Goal: Task Accomplishment & Management: Use online tool/utility

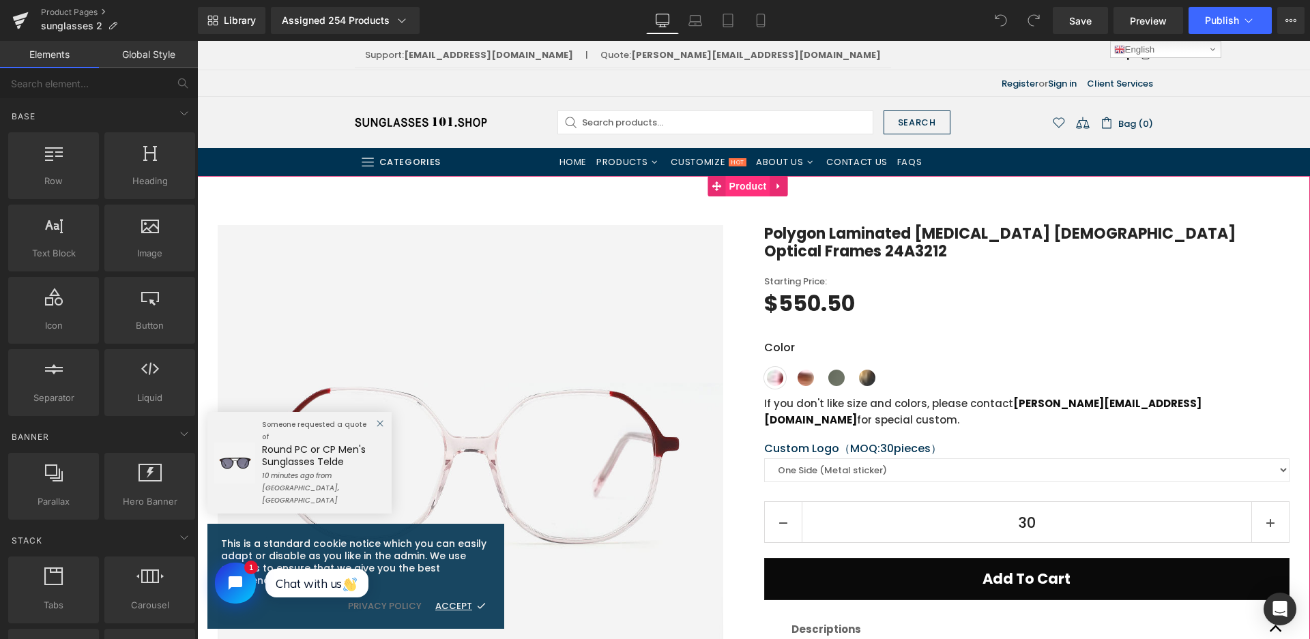
click at [751, 186] on span "Product" at bounding box center [748, 186] width 44 height 20
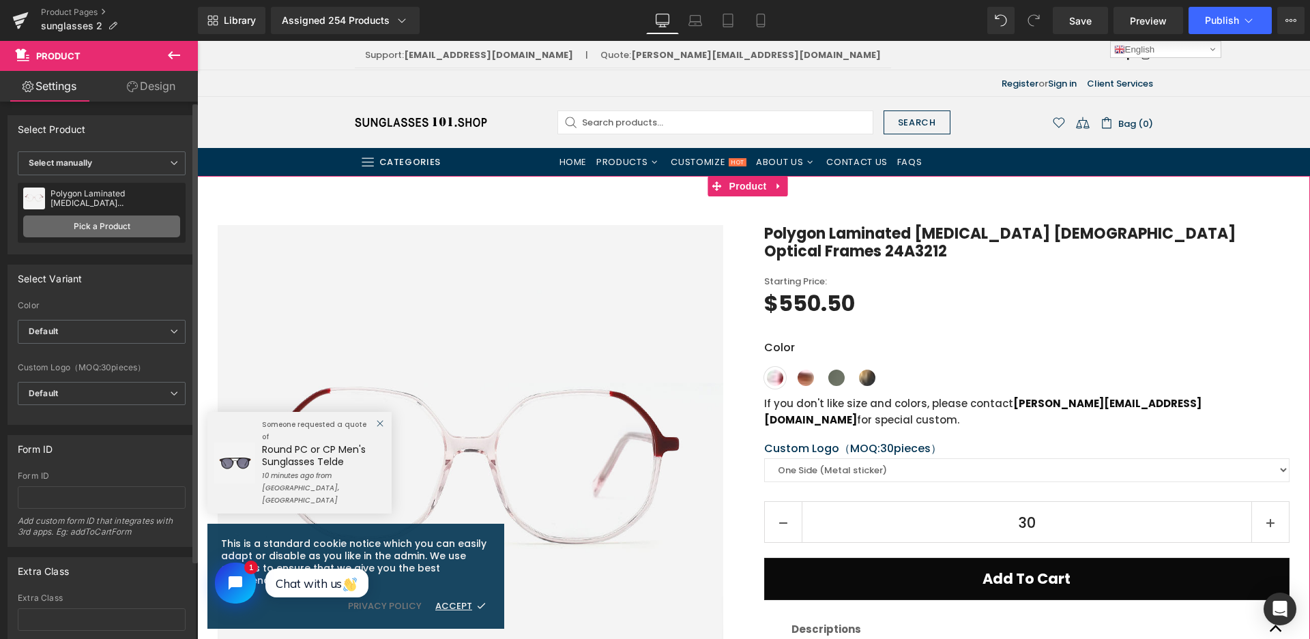
click at [74, 224] on link "Pick a Product" at bounding box center [101, 227] width 157 height 22
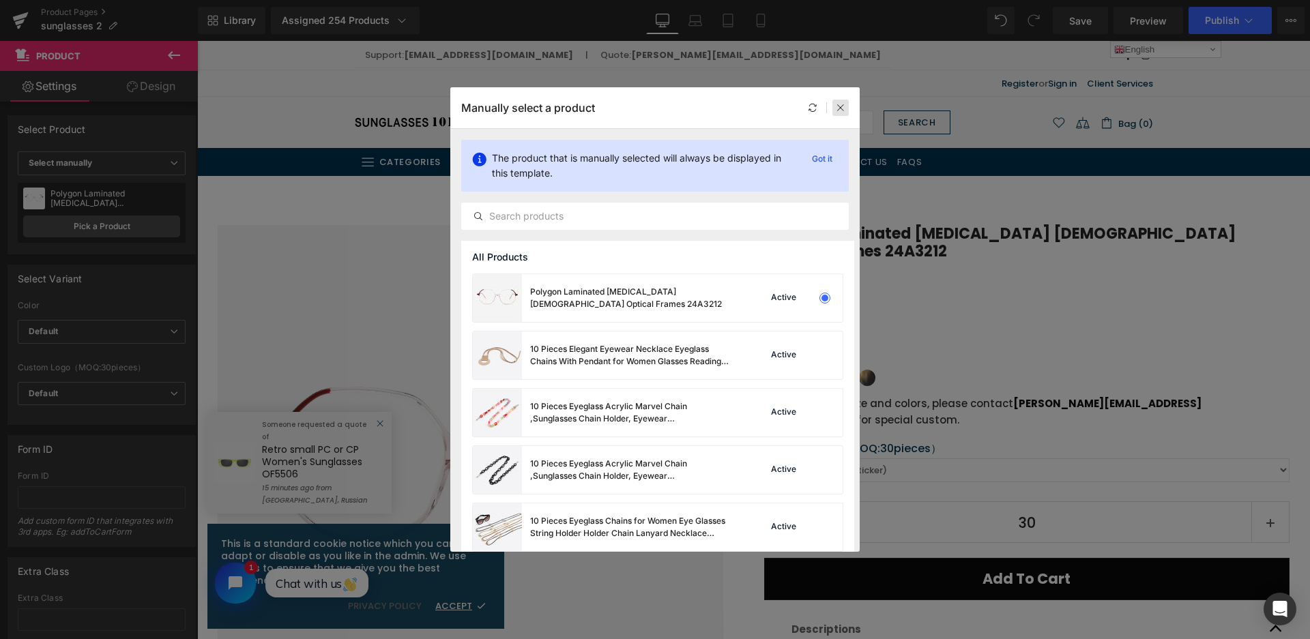
click at [0, 0] on div at bounding box center [0, 0] width 0 height 0
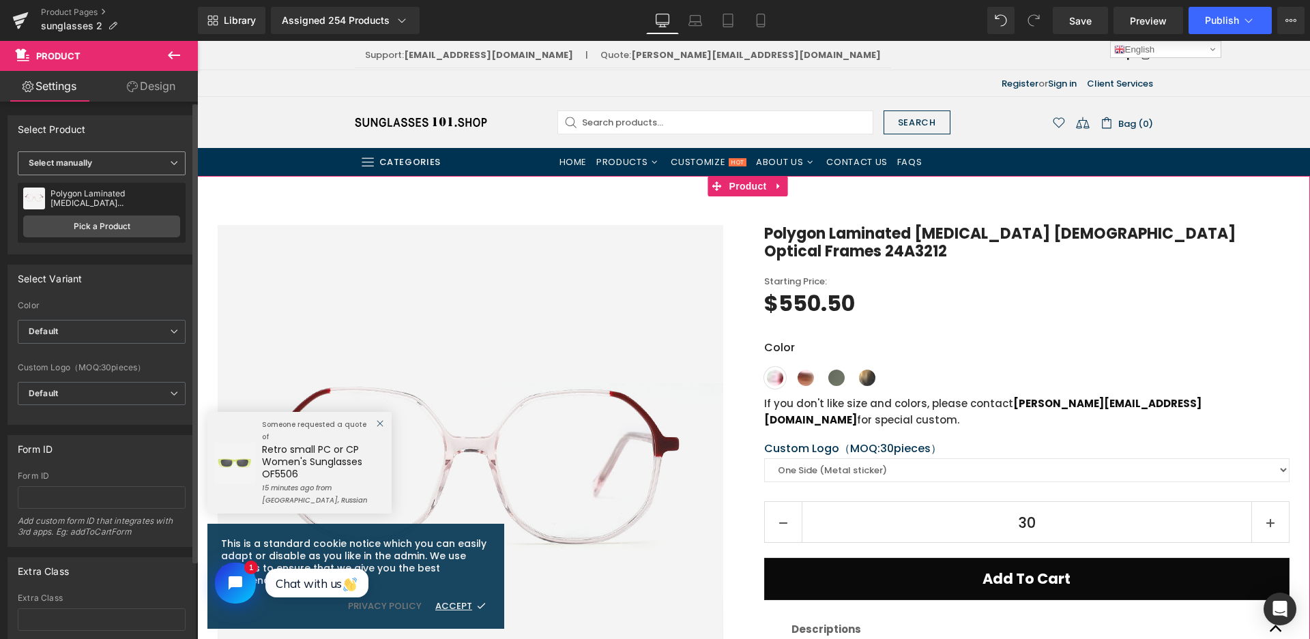
click at [60, 158] on b "Select manually" at bounding box center [60, 163] width 63 height 10
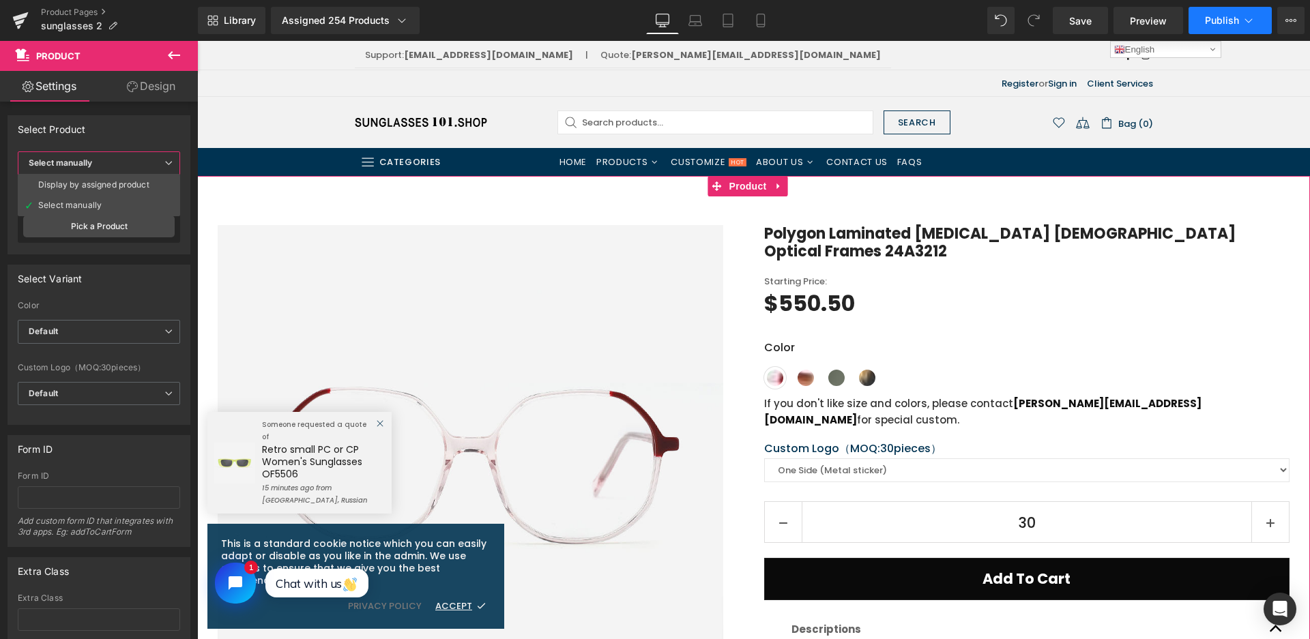
click at [91, 190] on li "Display by assigned product" at bounding box center [99, 185] width 162 height 20
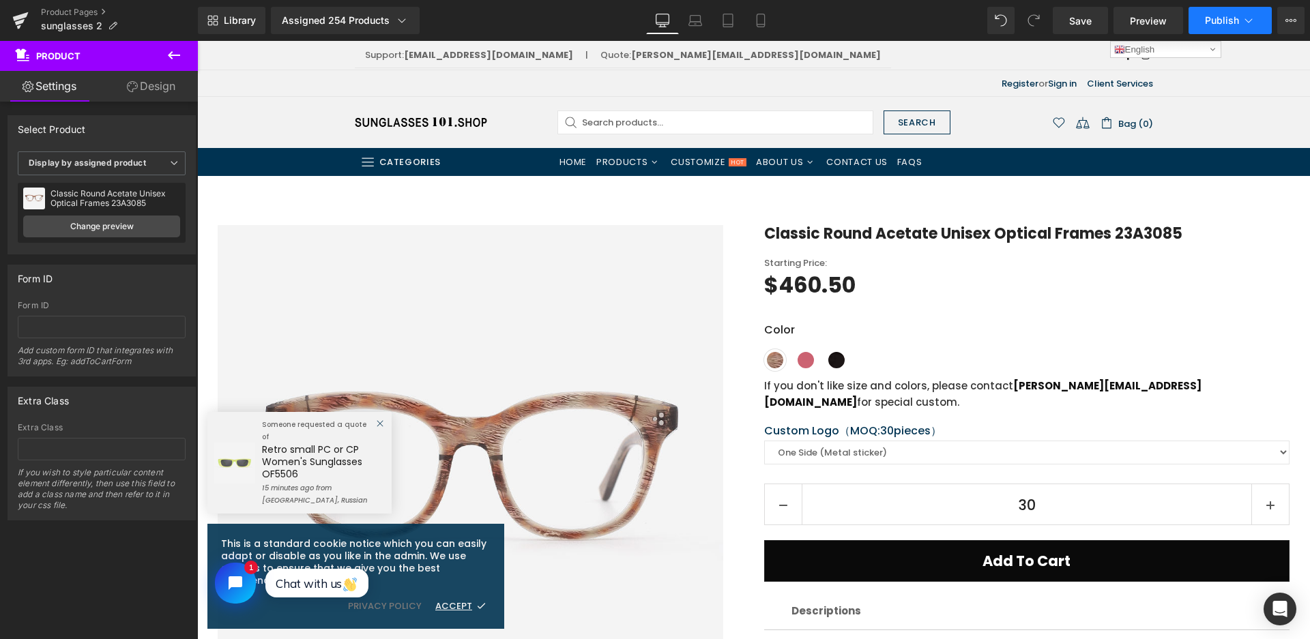
click at [1190, 27] on button "Publish" at bounding box center [1229, 20] width 83 height 27
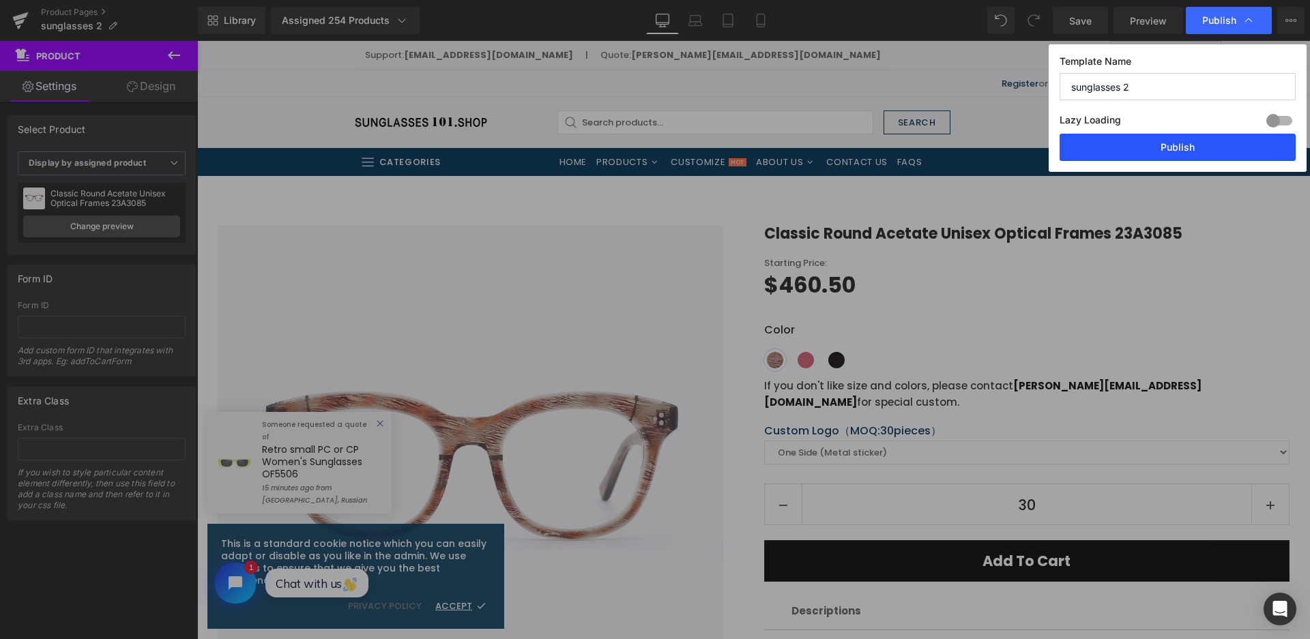
click at [1185, 152] on button "Publish" at bounding box center [1177, 147] width 236 height 27
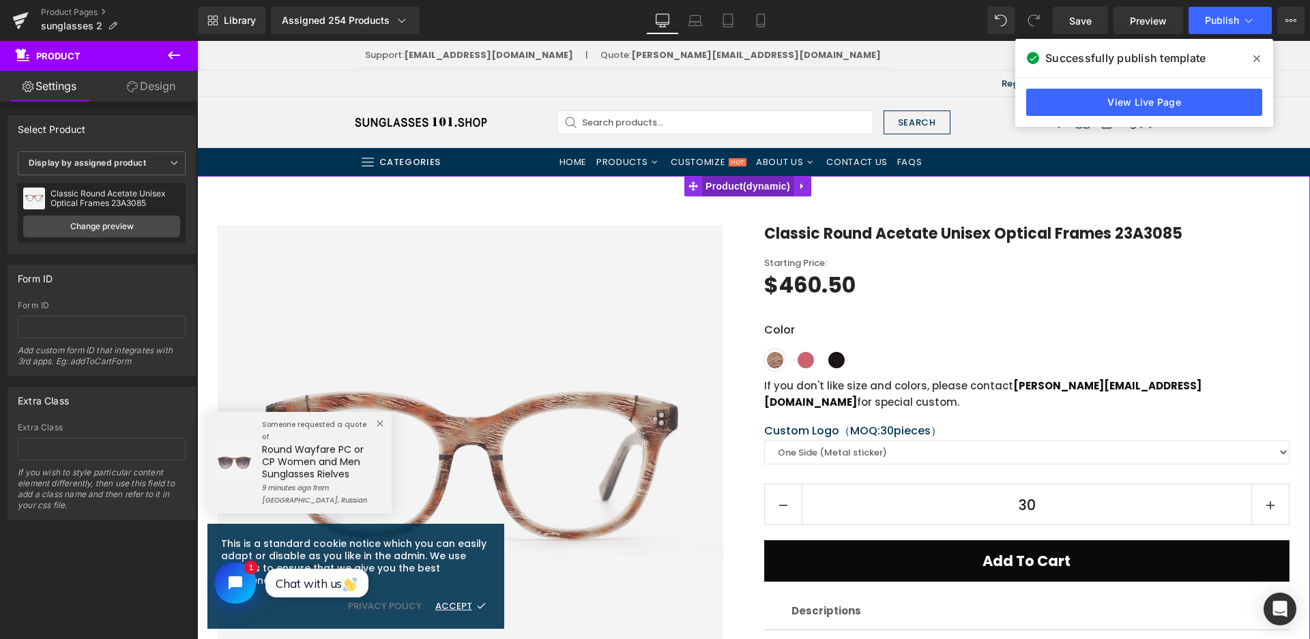
click at [761, 189] on span "Product" at bounding box center [747, 186] width 91 height 20
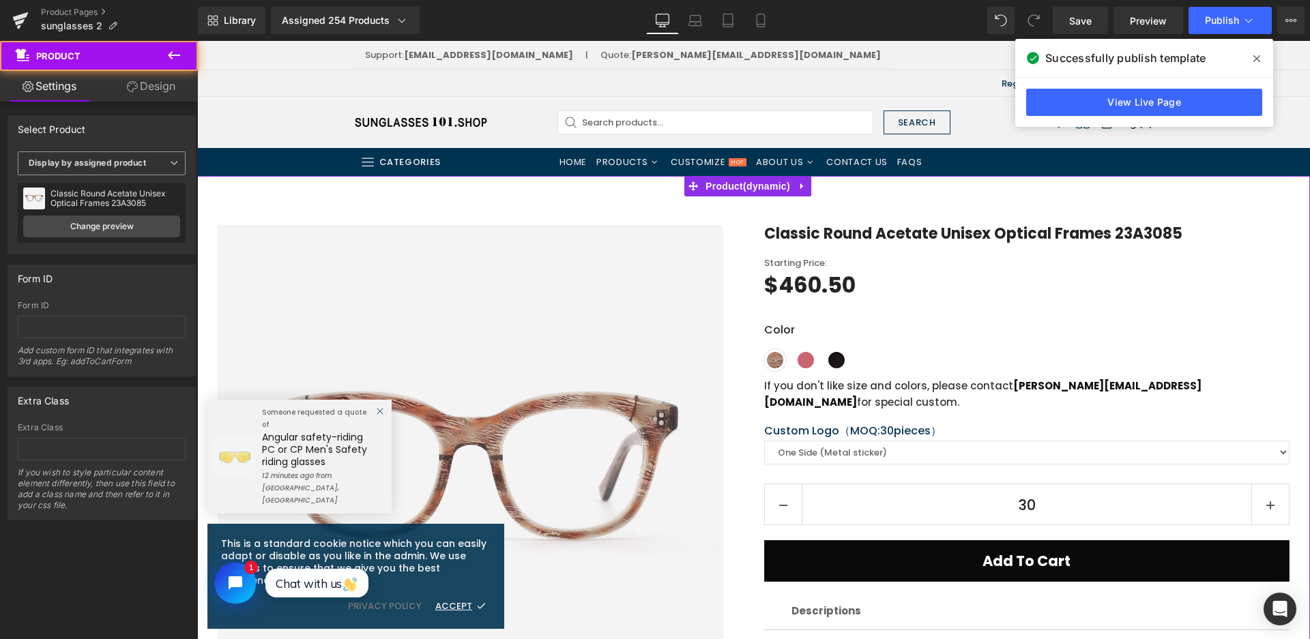
click at [104, 166] on b "Display by assigned product" at bounding box center [87, 163] width 117 height 10
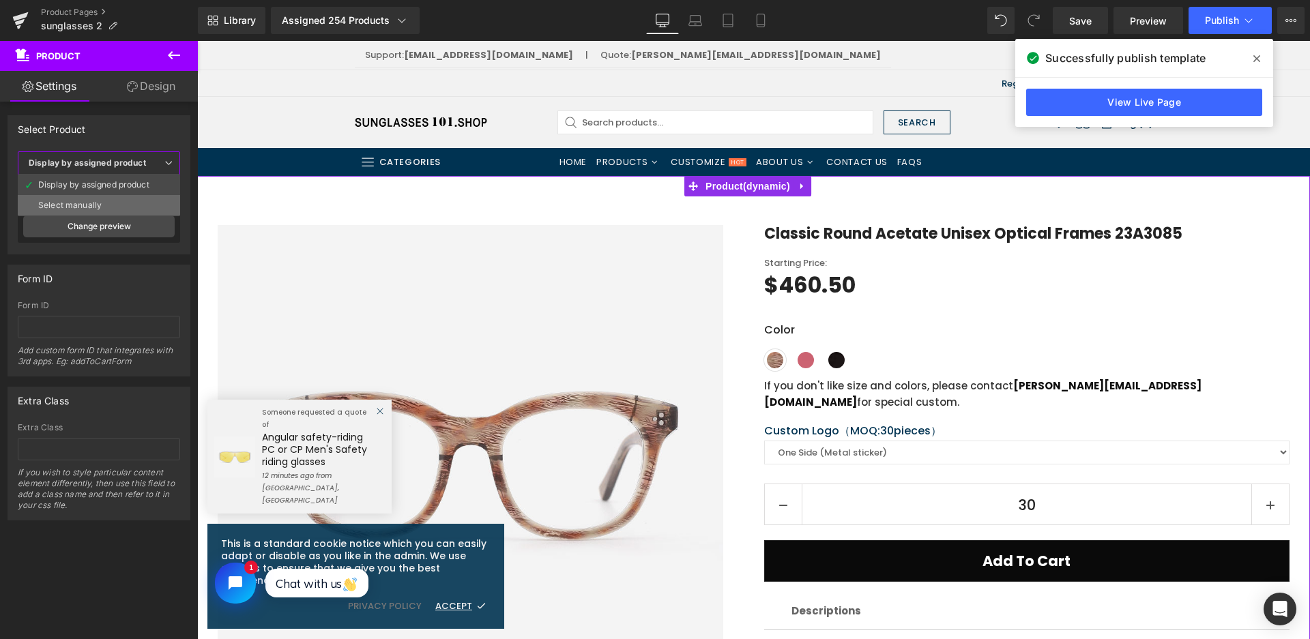
drag, startPoint x: 106, startPoint y: 201, endPoint x: 616, endPoint y: 244, distance: 512.0
click at [106, 201] on li "Select manually" at bounding box center [99, 205] width 162 height 20
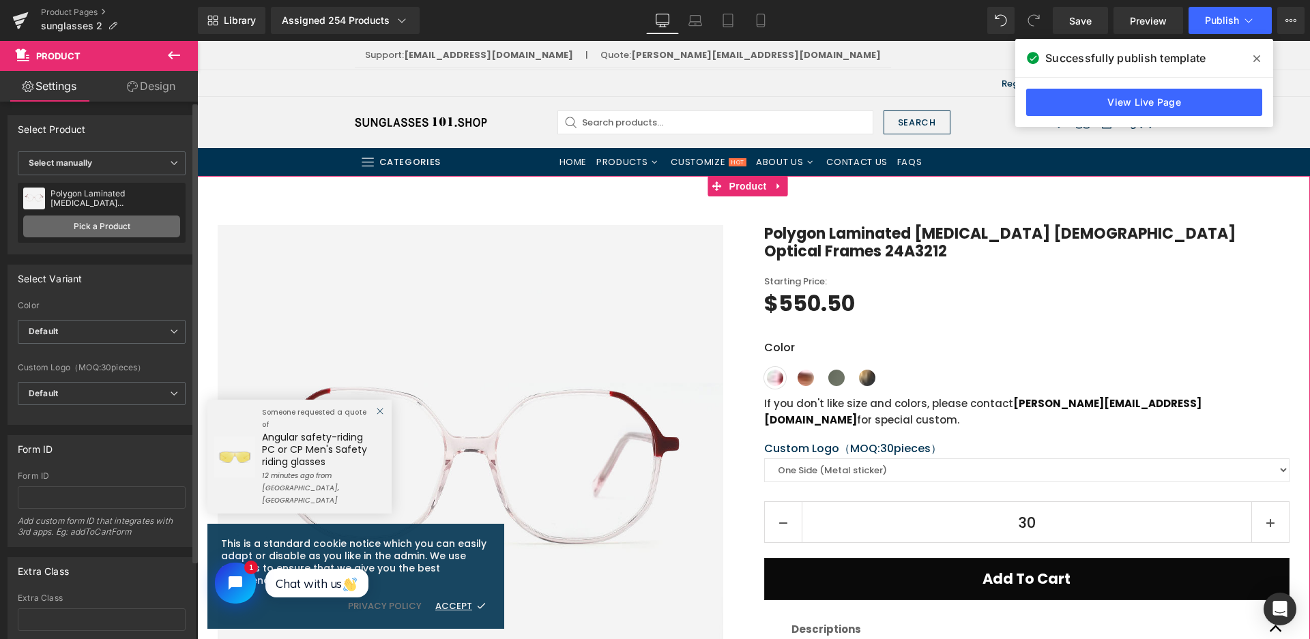
click at [129, 229] on link "Pick a Product" at bounding box center [101, 227] width 157 height 22
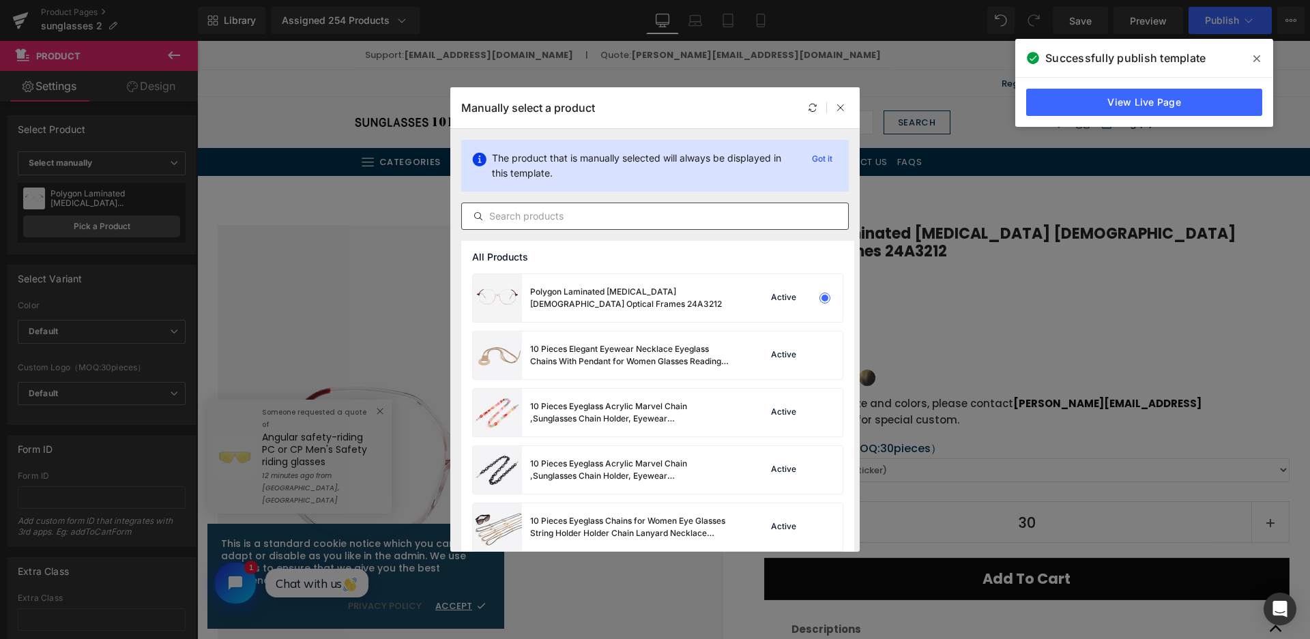
click at [0, 0] on input "text" at bounding box center [0, 0] width 0 height 0
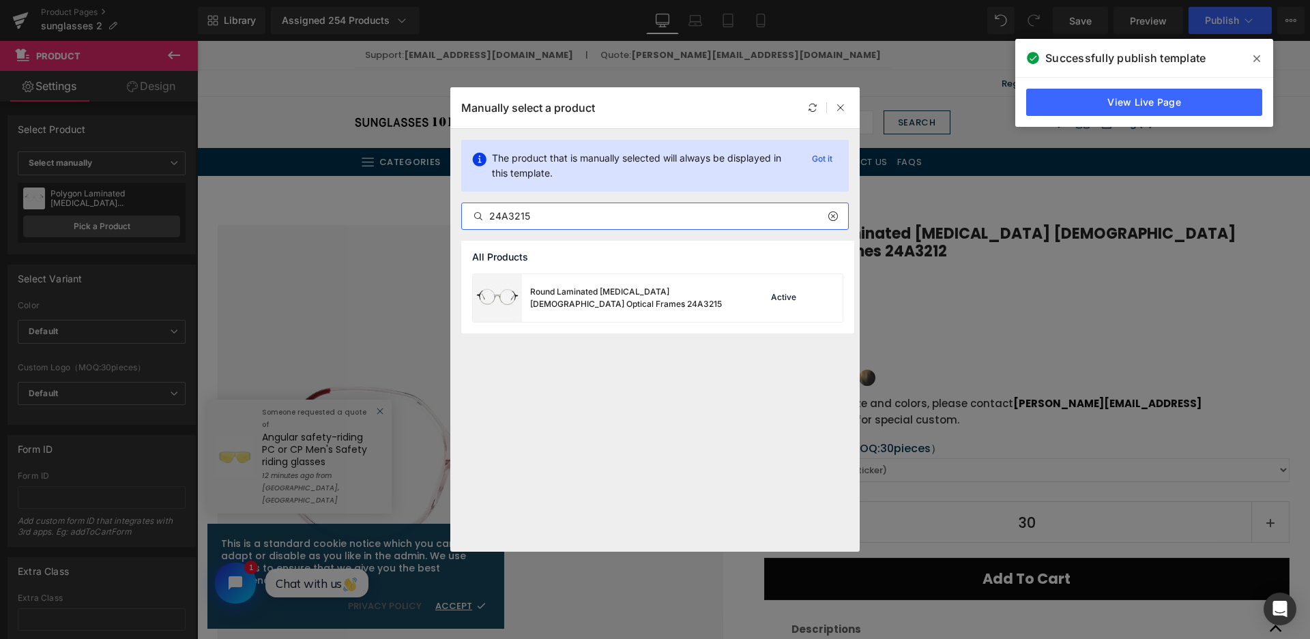
type input "24A3215"
click at [0, 0] on div "Round Laminated [MEDICAL_DATA] [DEMOGRAPHIC_DATA] Optical Frames 24A3215" at bounding box center [0, 0] width 0 height 0
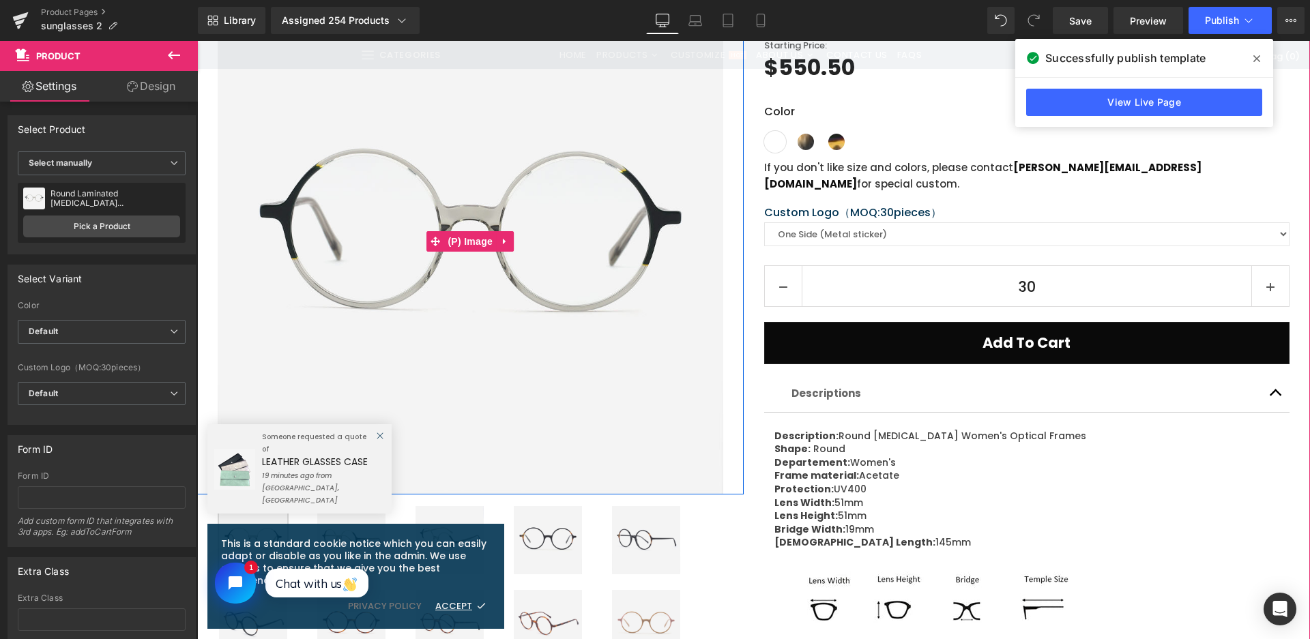
scroll to position [341, 0]
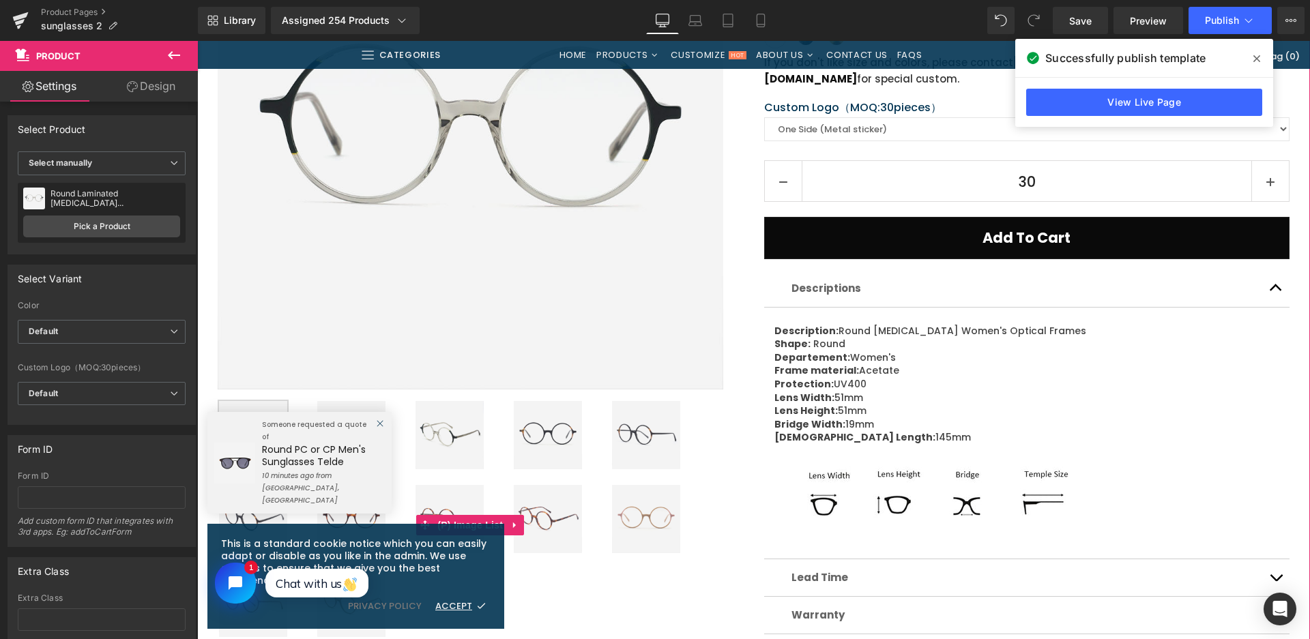
drag, startPoint x: 556, startPoint y: 442, endPoint x: 621, endPoint y: 100, distance: 348.5
click at [556, 442] on img at bounding box center [548, 435] width 68 height 68
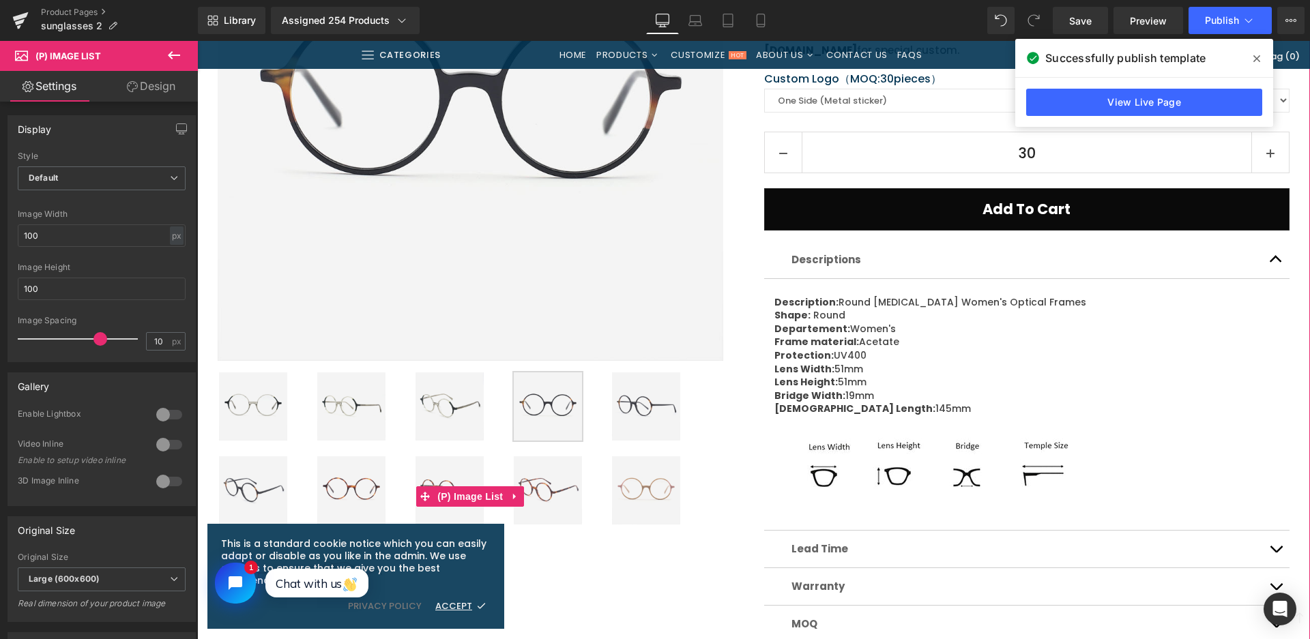
scroll to position [477, 0]
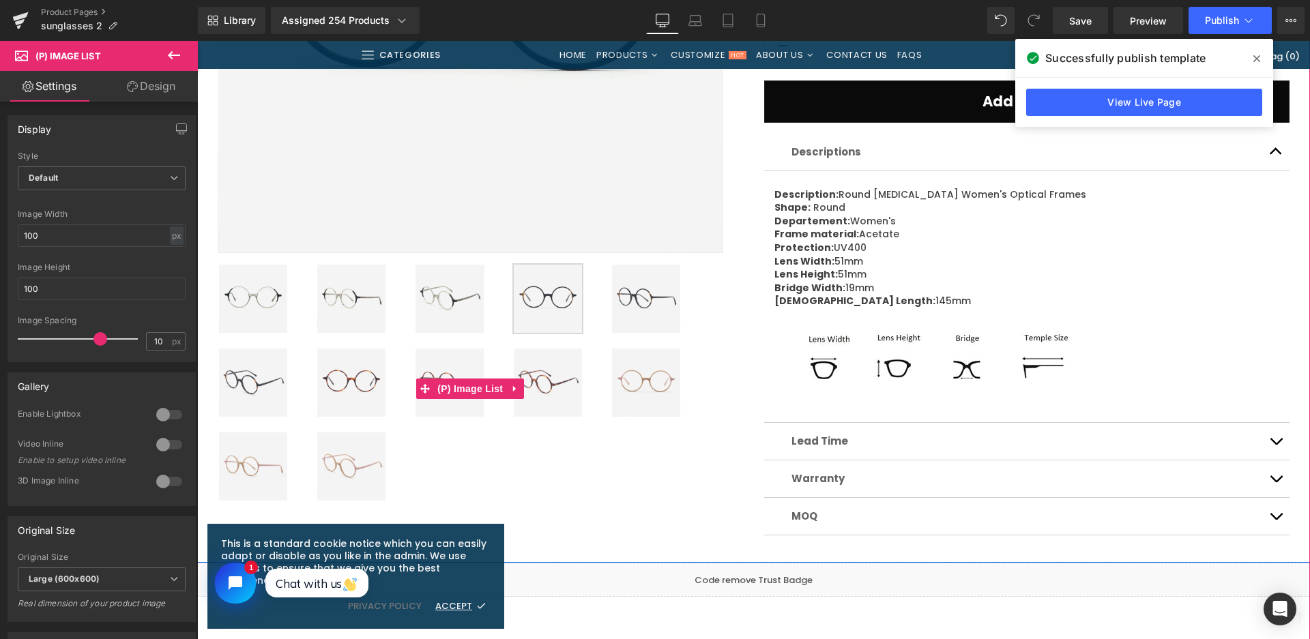
click at [357, 374] on img at bounding box center [351, 383] width 68 height 68
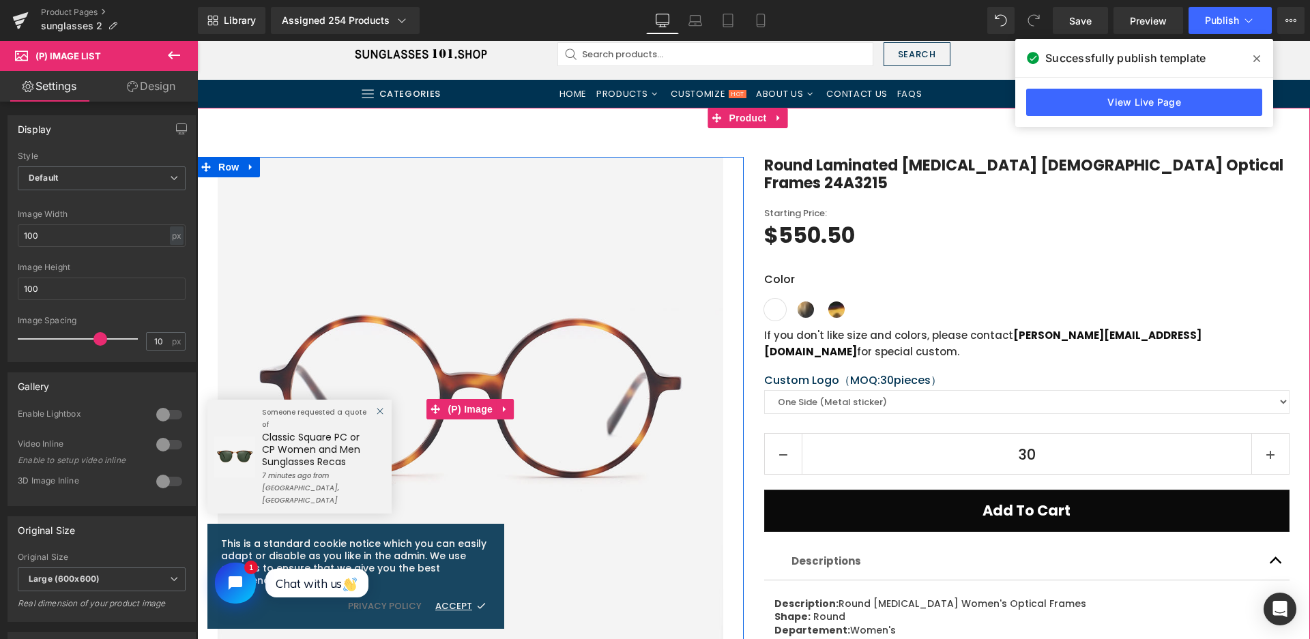
scroll to position [409, 0]
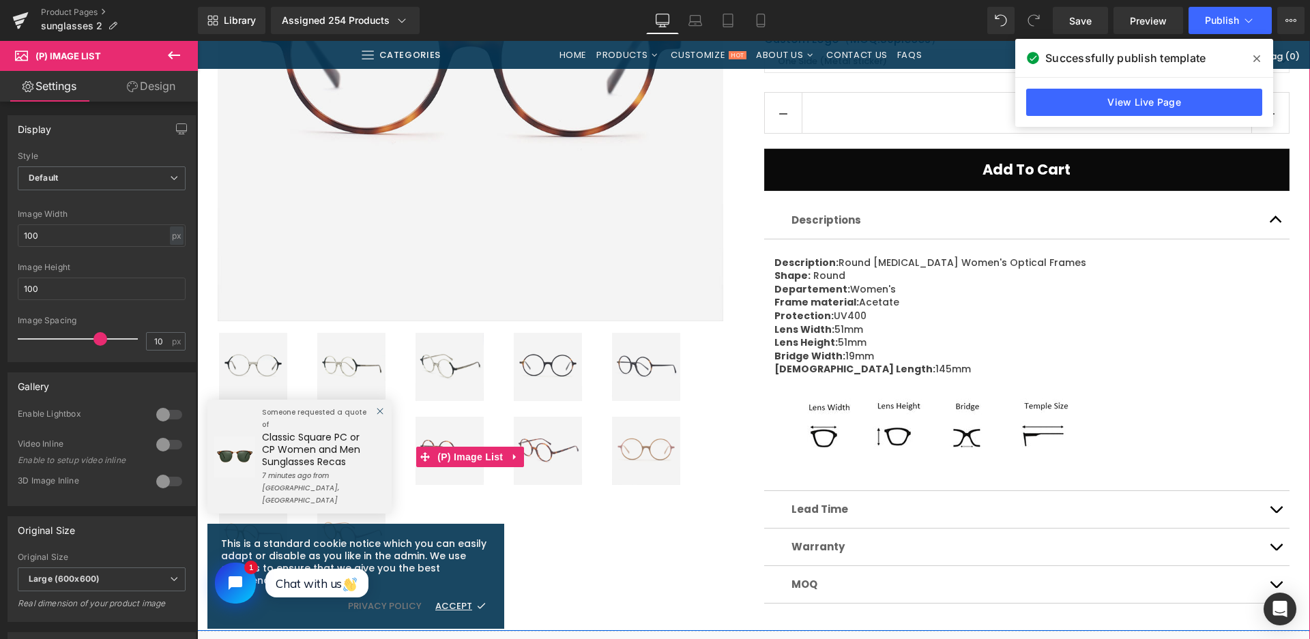
click at [645, 449] on img at bounding box center [646, 451] width 68 height 68
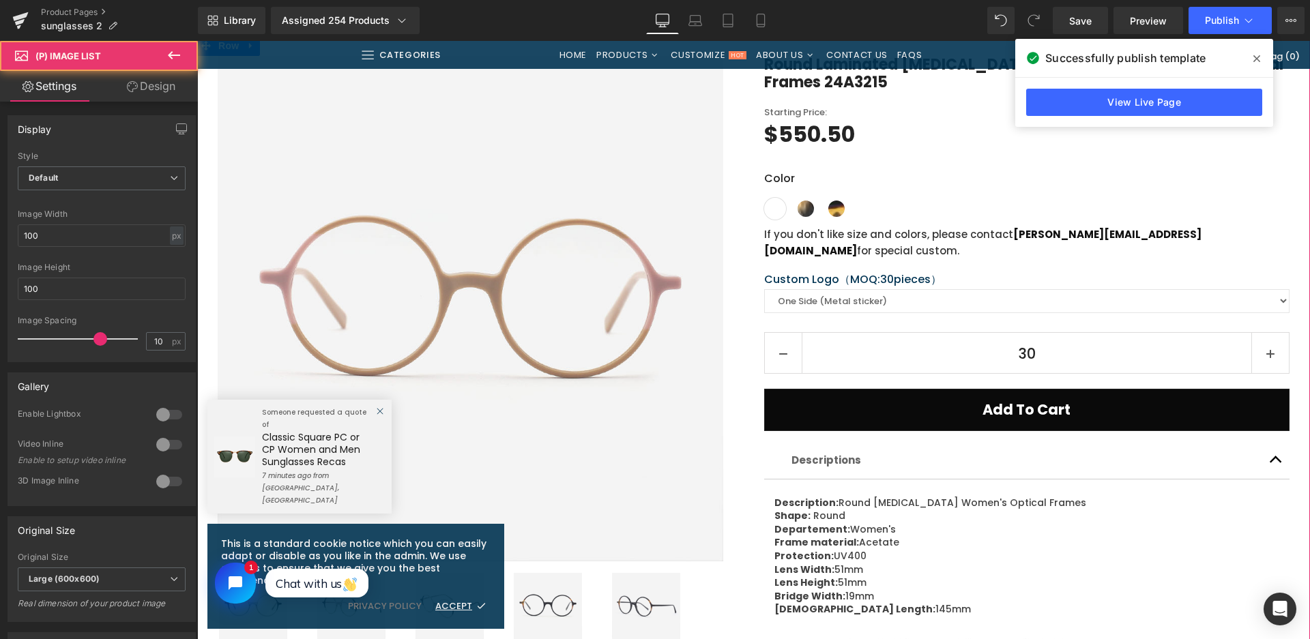
scroll to position [136, 0]
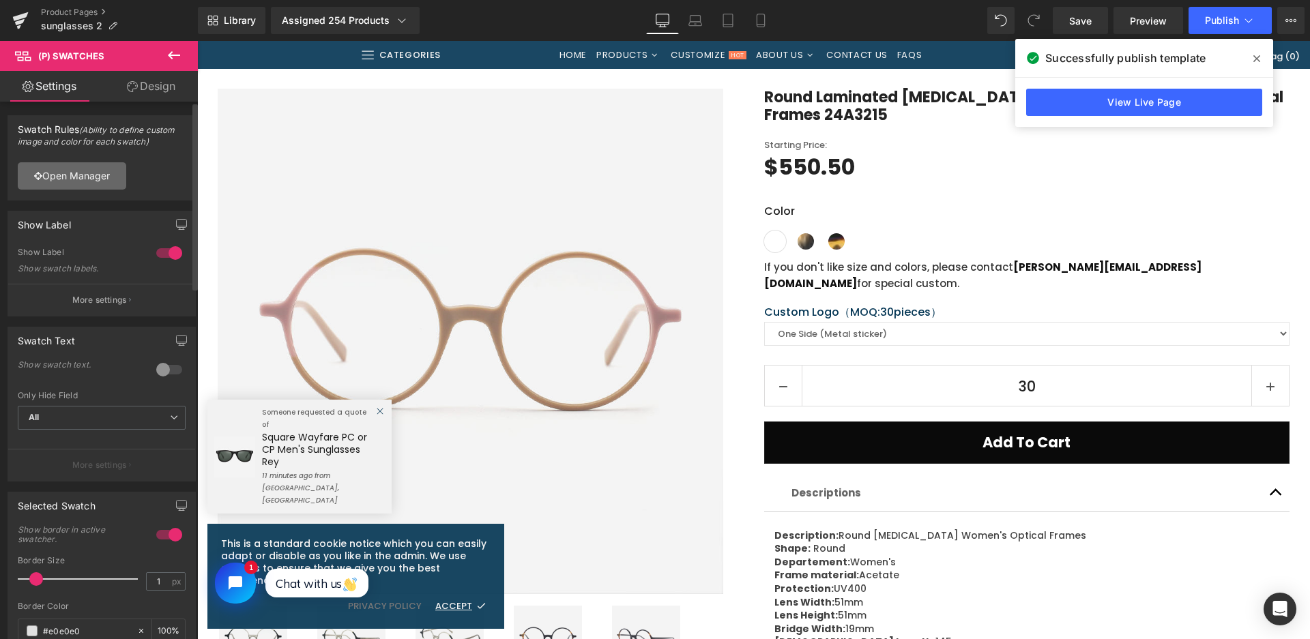
click at [98, 188] on link "Open Manager" at bounding box center [72, 175] width 108 height 27
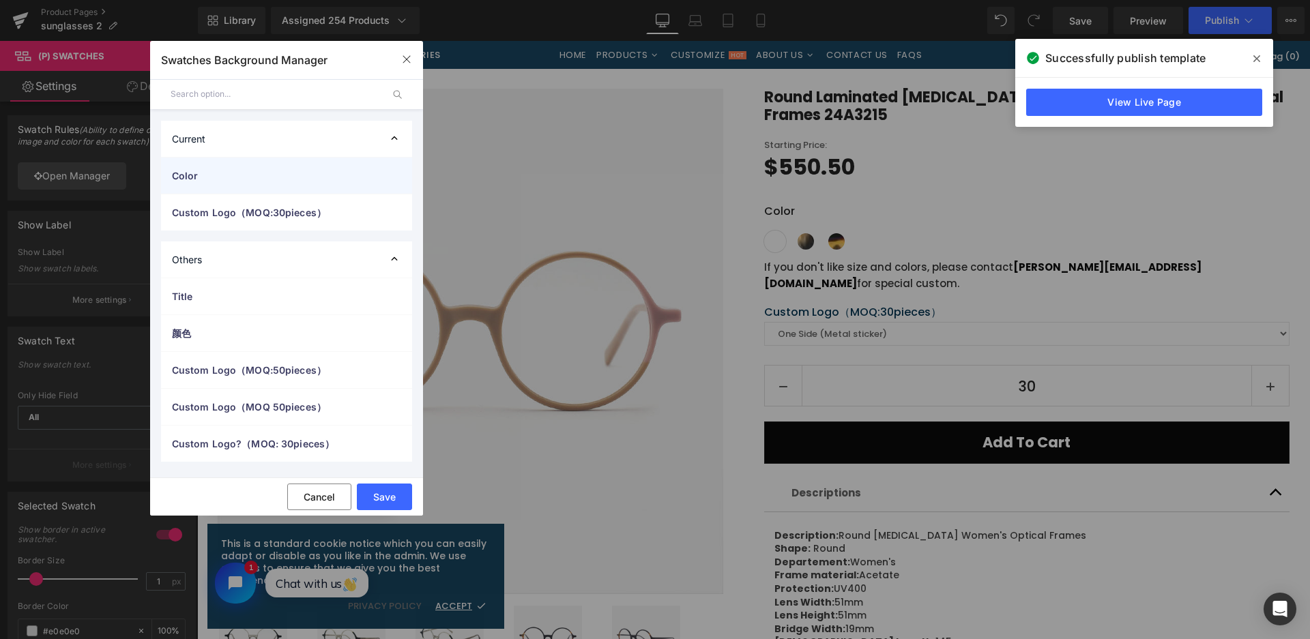
click at [0, 0] on span "Color" at bounding box center [0, 0] width 0 height 0
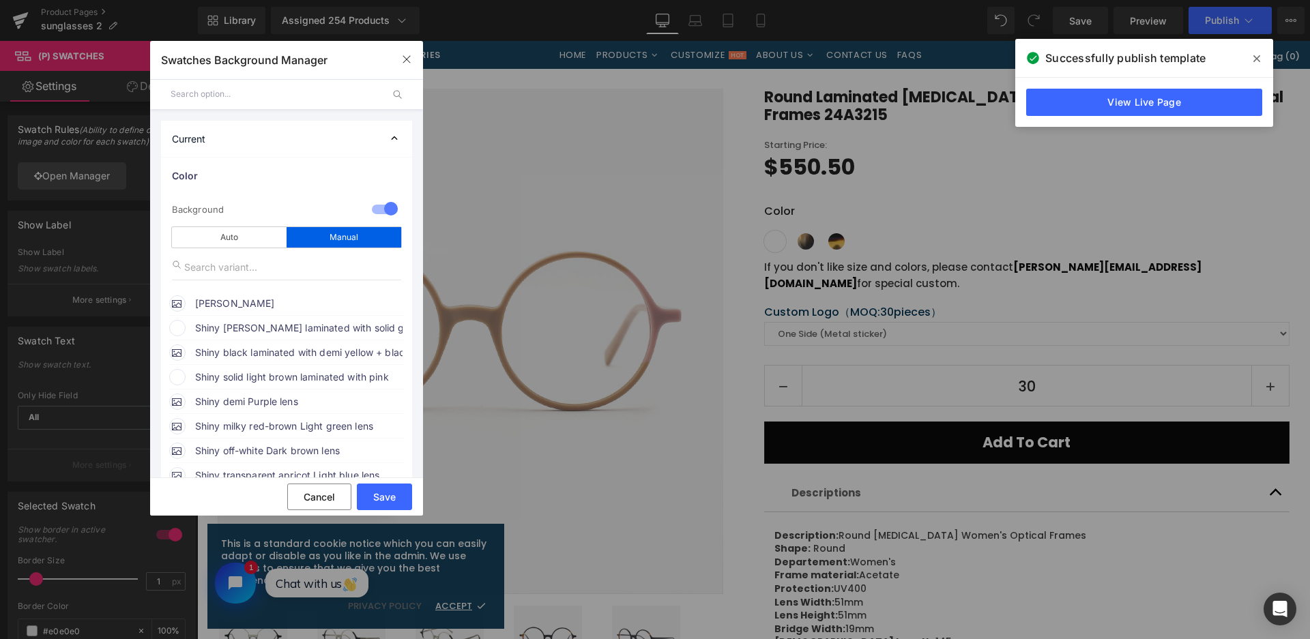
click at [250, 329] on span "Shiny crystal olive-green laminated with solid green +crystal olive-green templ…" at bounding box center [298, 328] width 207 height 16
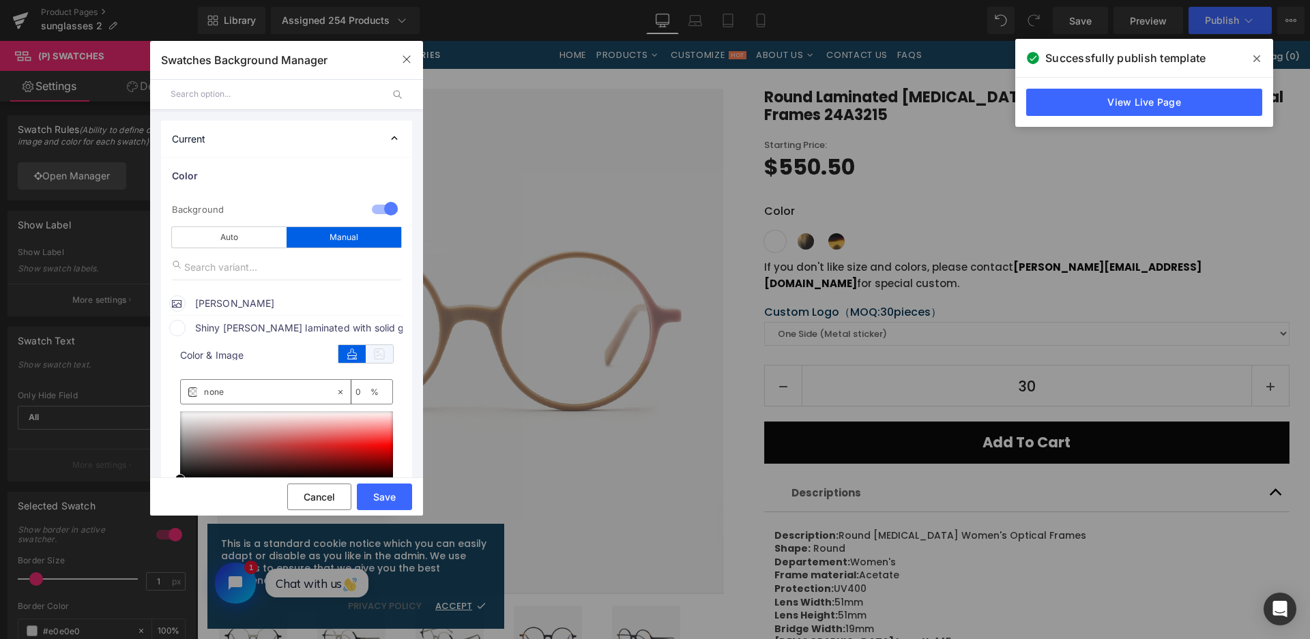
click at [386, 357] on icon at bounding box center [379, 354] width 27 height 18
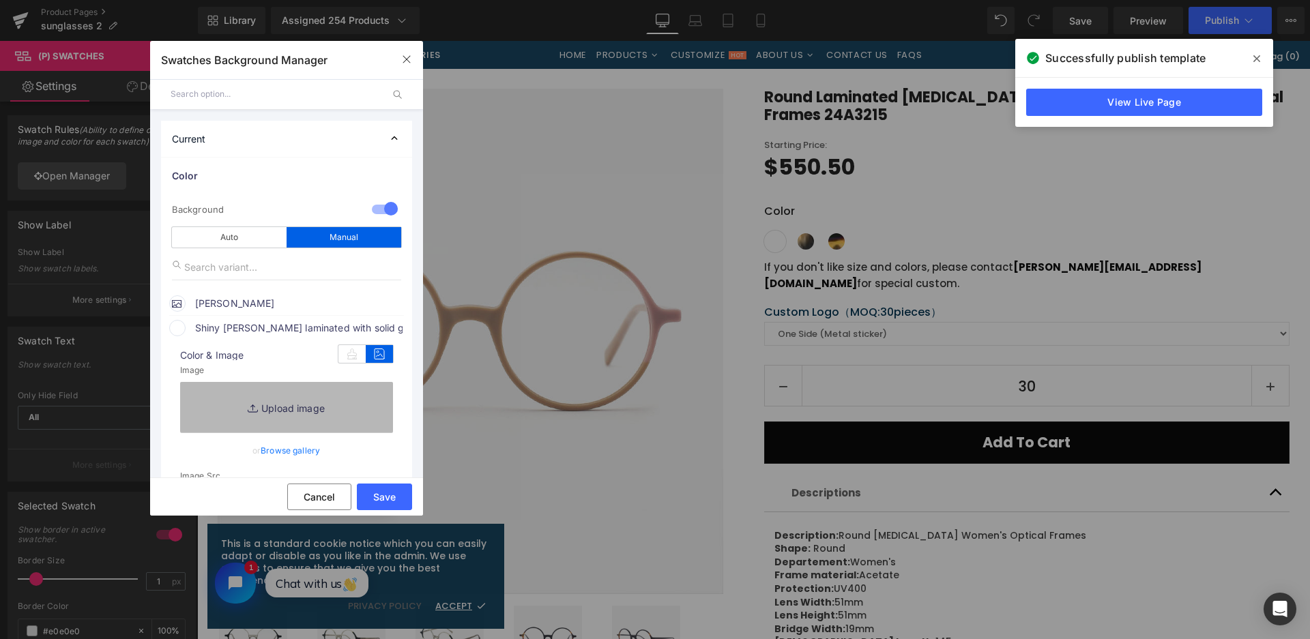
click at [365, 415] on link "Replace Image" at bounding box center [286, 407] width 213 height 50
click at [405, 59] on icon "button" at bounding box center [406, 59] width 11 height 11
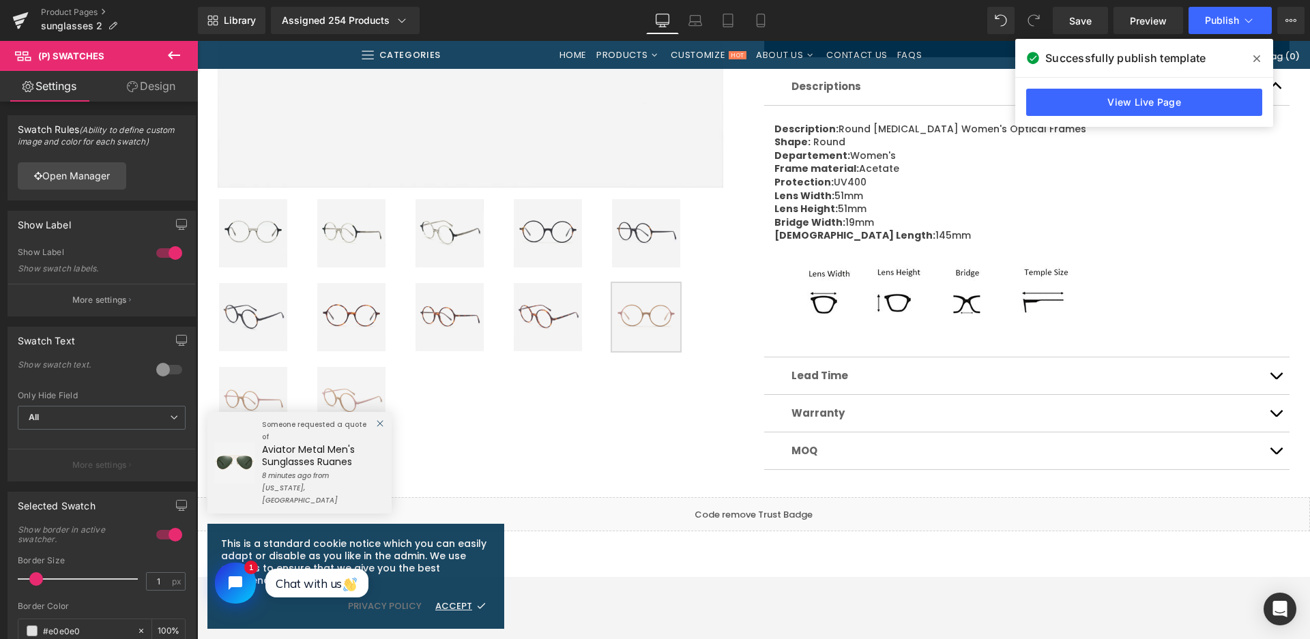
scroll to position [546, 0]
click at [449, 236] on img at bounding box center [449, 230] width 68 height 68
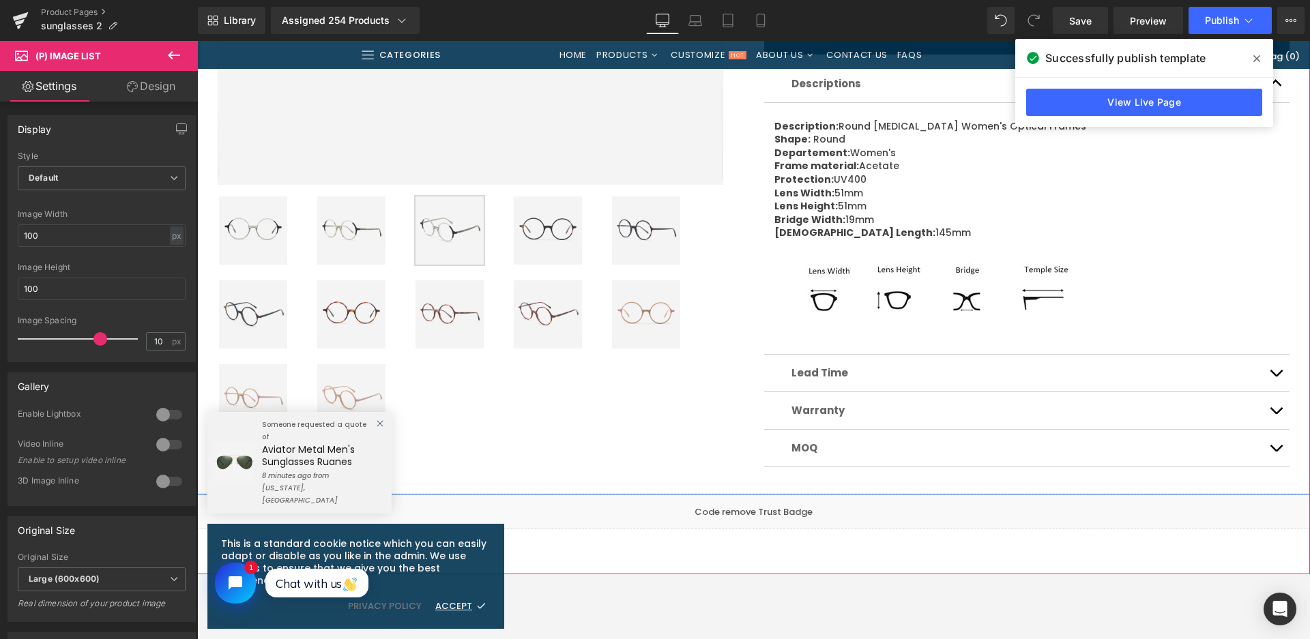
scroll to position [273, 0]
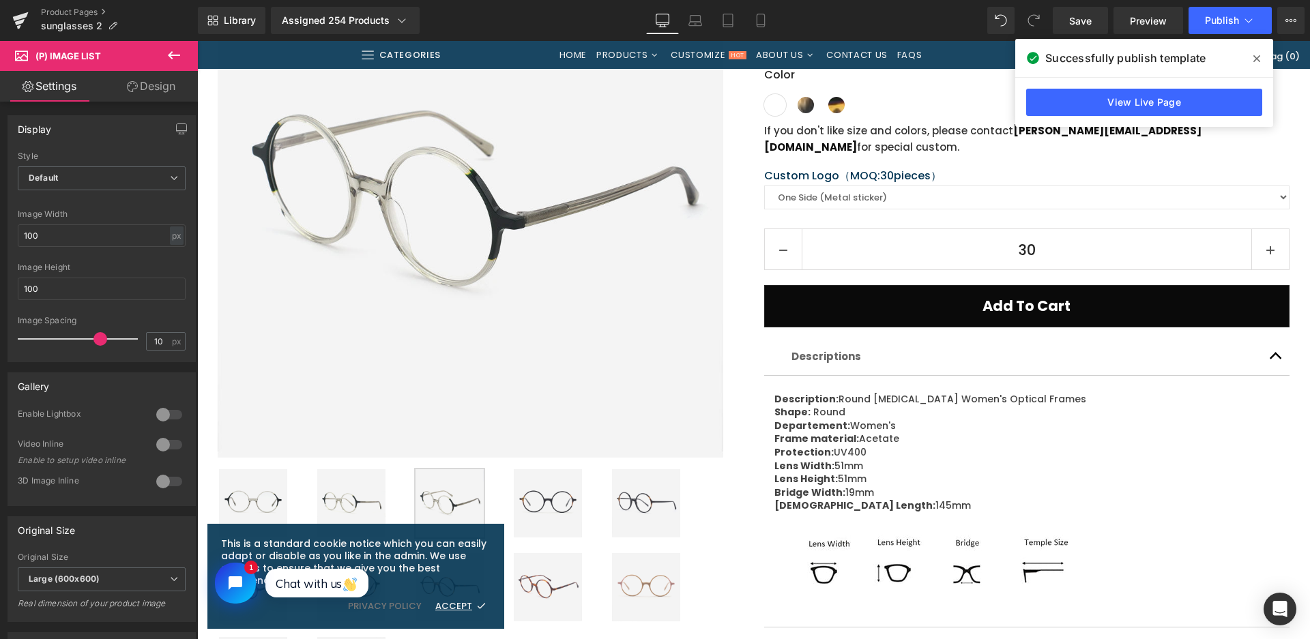
click at [606, 19] on div "Rendering Content" at bounding box center [582, 15] width 47 height 10
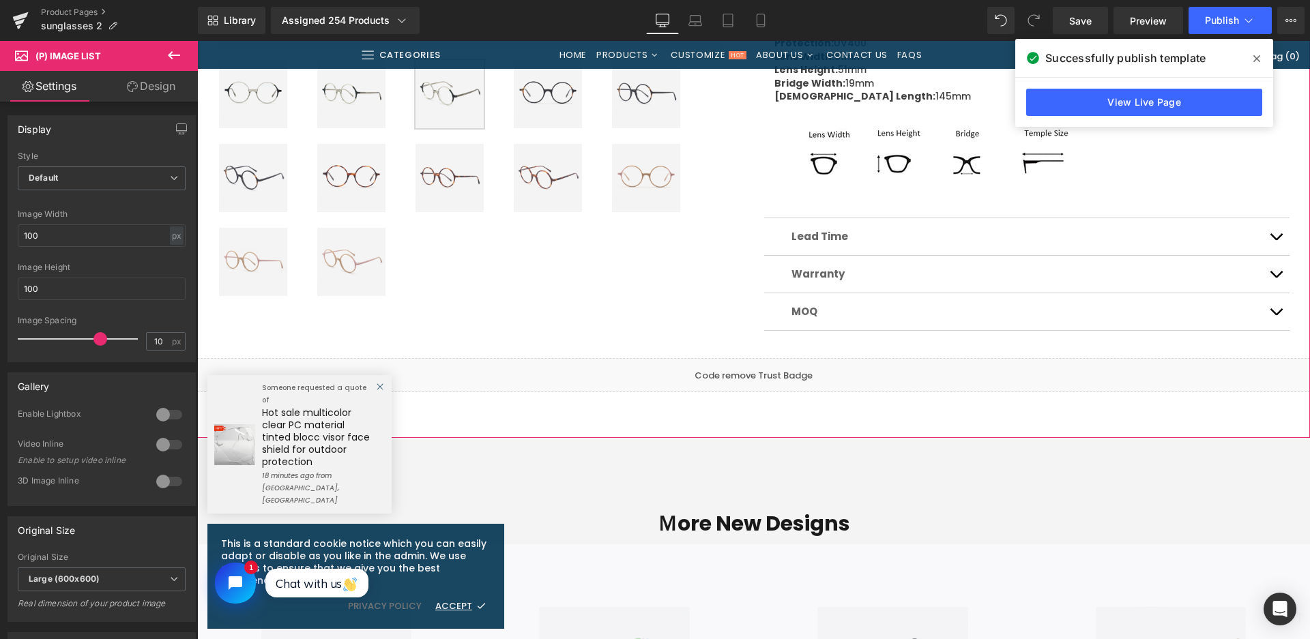
click at [340, 267] on img at bounding box center [351, 262] width 68 height 68
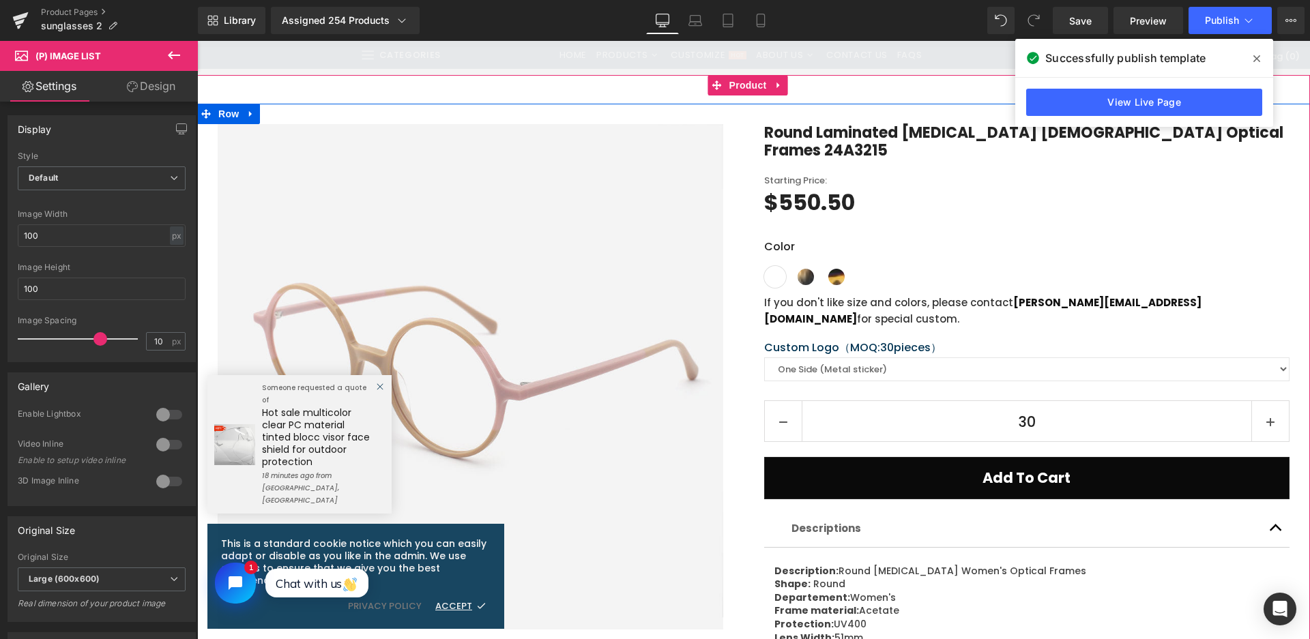
scroll to position [205, 0]
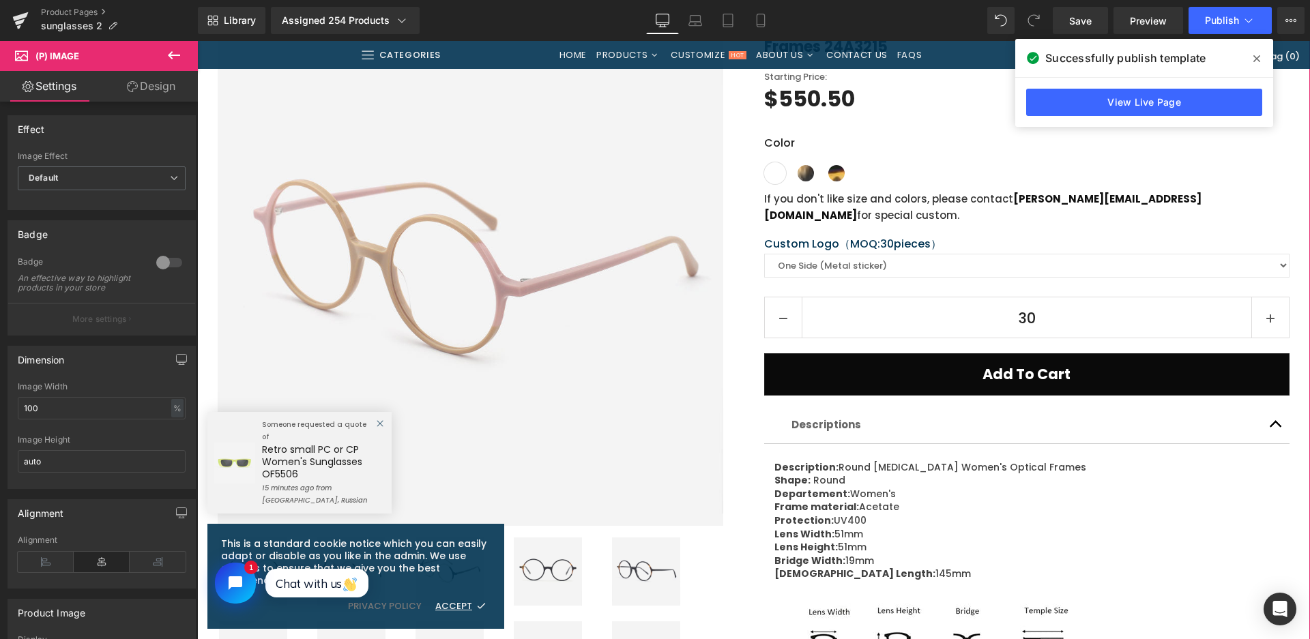
drag, startPoint x: 748, startPoint y: 576, endPoint x: 558, endPoint y: 389, distance: 266.7
click at [748, 576] on div "Round Laminated Acetate Female Optical Frames 24A3215 (P) Title Starting Price:…" at bounding box center [1016, 424] width 546 height 808
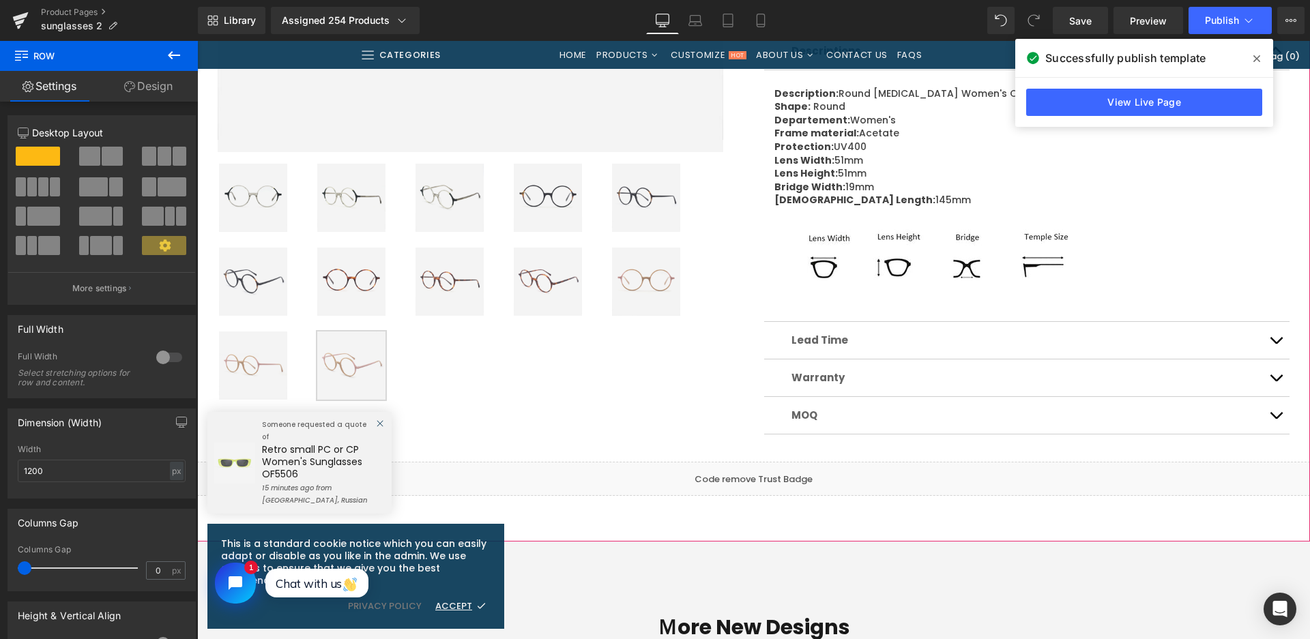
scroll to position [546, 0]
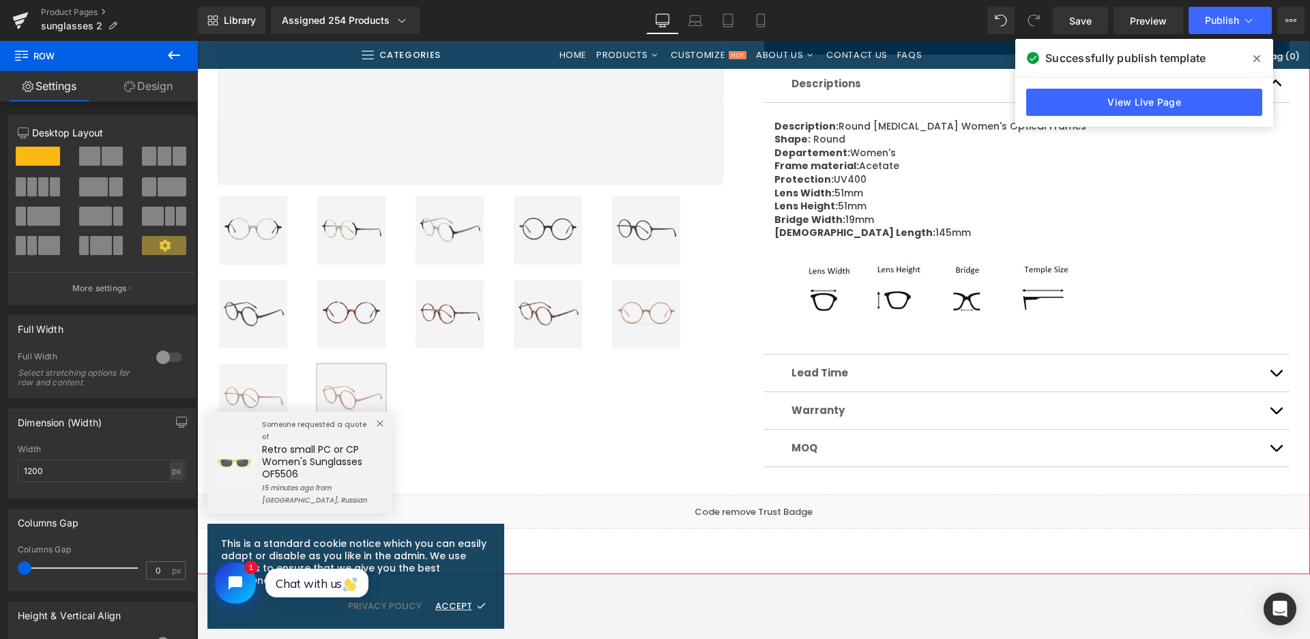
click at [457, 228] on img at bounding box center [449, 230] width 68 height 68
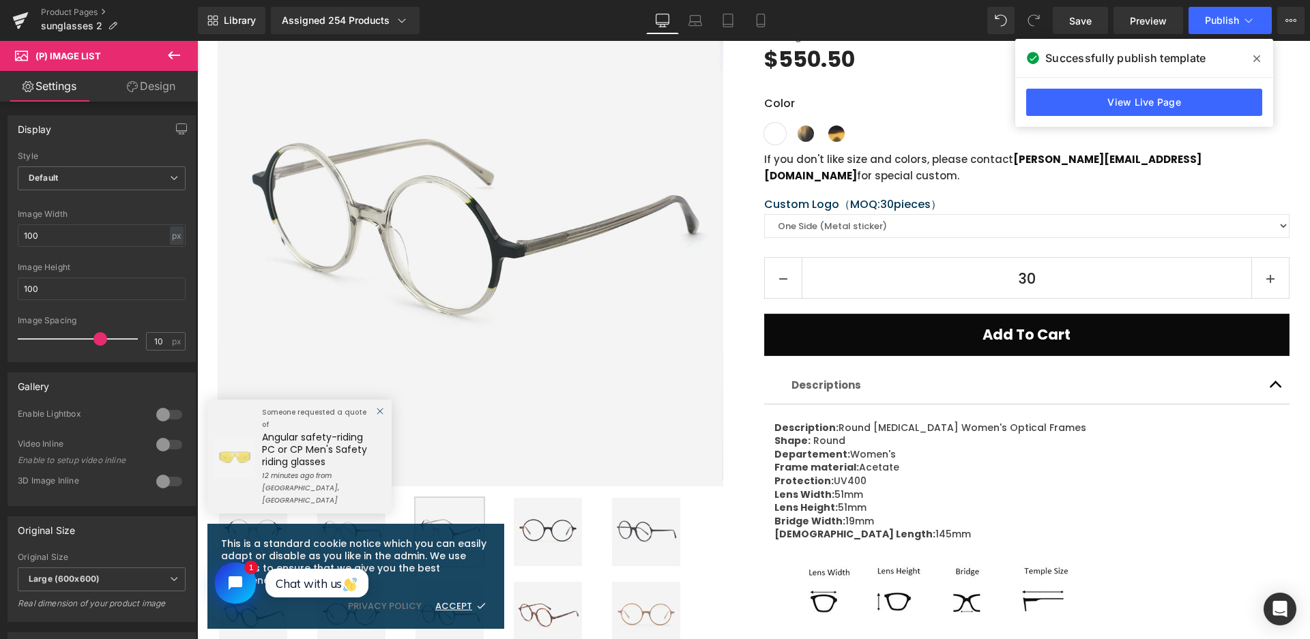
scroll to position [68, 0]
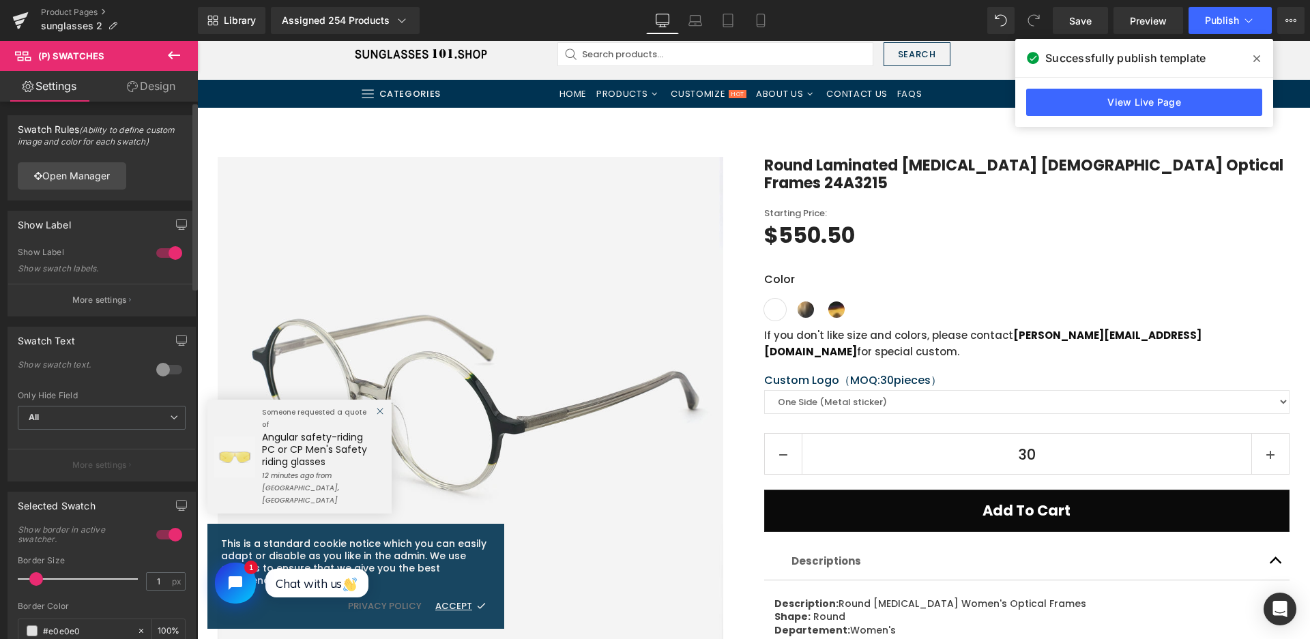
click at [58, 195] on div "Open Manager" at bounding box center [101, 175] width 187 height 48
click at [72, 184] on link "Open Manager" at bounding box center [72, 175] width 108 height 27
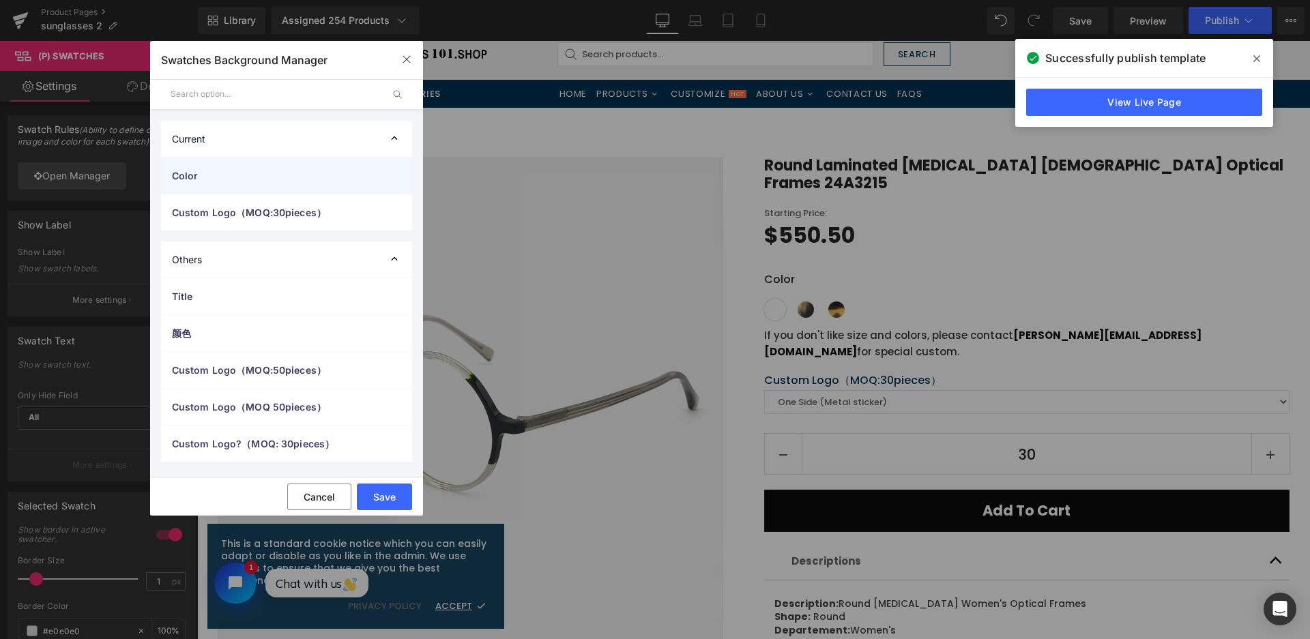
click at [213, 190] on div "Color" at bounding box center [286, 176] width 251 height 36
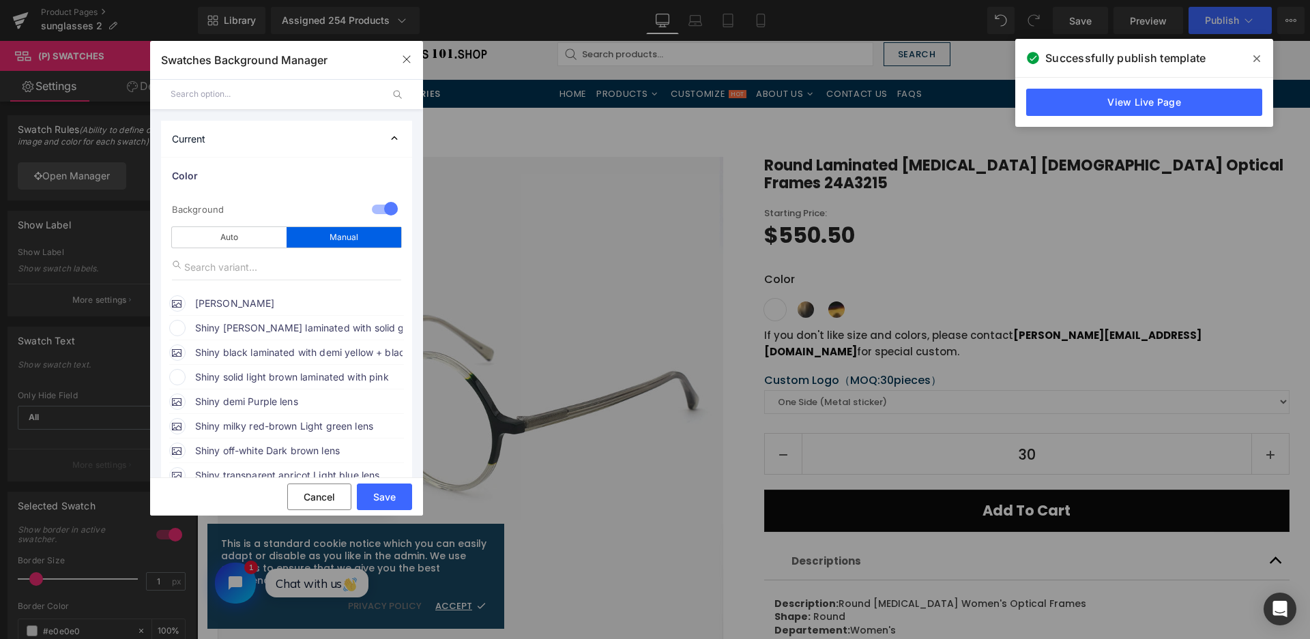
click at [251, 327] on span "Shiny crystal olive-green laminated with solid green +crystal olive-green templ…" at bounding box center [298, 328] width 207 height 16
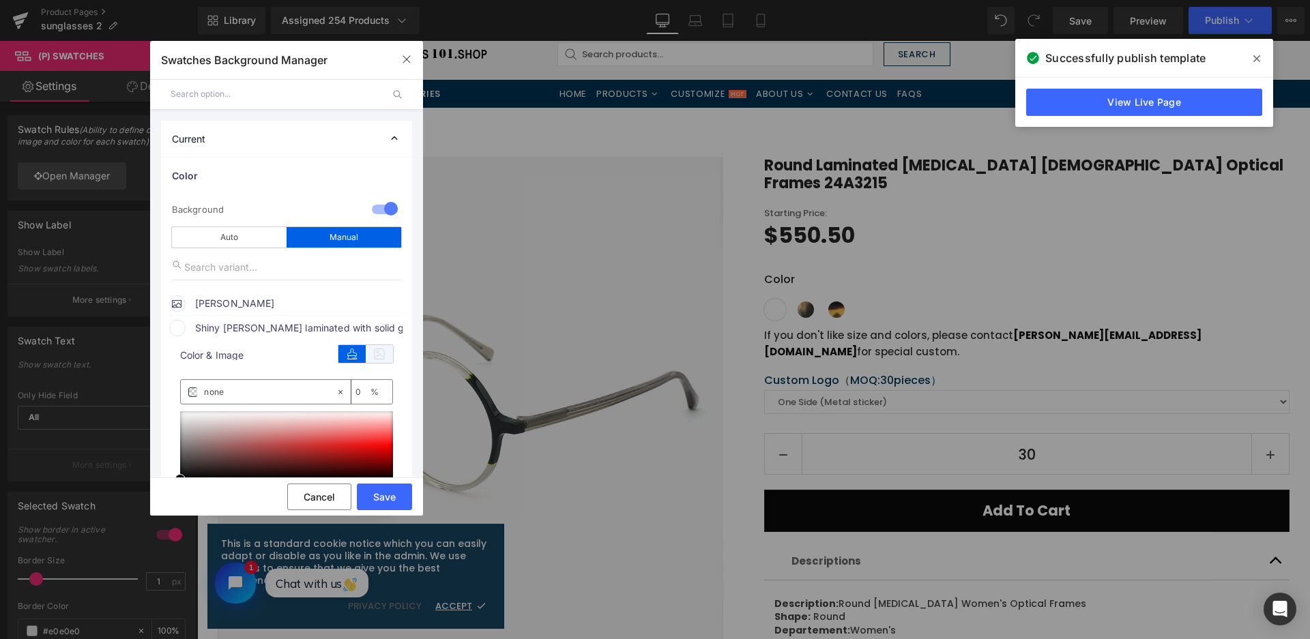
click at [392, 356] on icon at bounding box center [379, 354] width 27 height 18
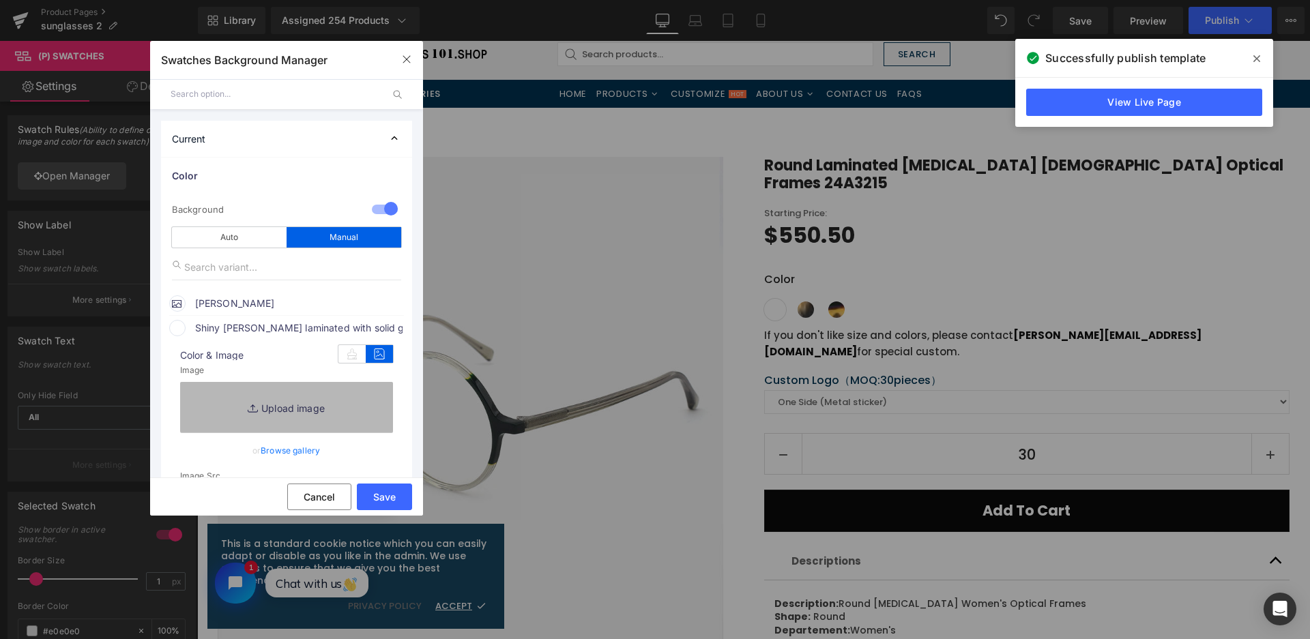
click at [353, 402] on link "Replace Image" at bounding box center [286, 407] width 213 height 50
type input "C:\fakepath\微信截图_20250828105216.png"
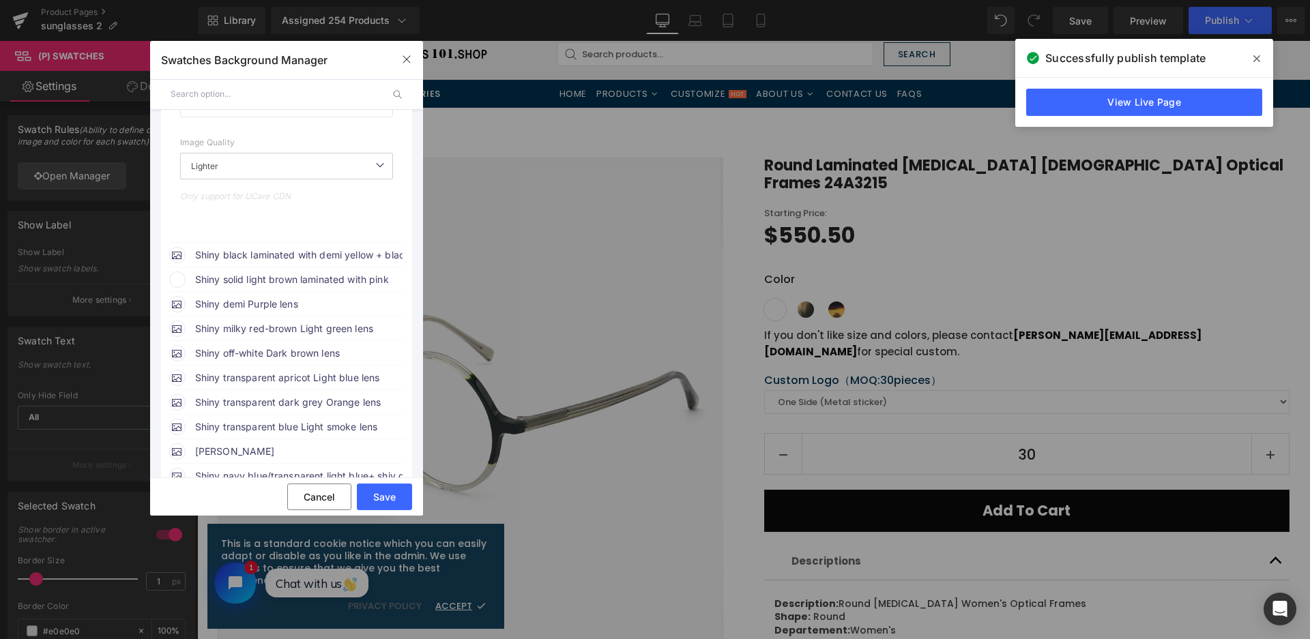
scroll to position [409, 0]
click at [284, 279] on span "Shiny solid light brown laminated with pink" at bounding box center [298, 278] width 207 height 16
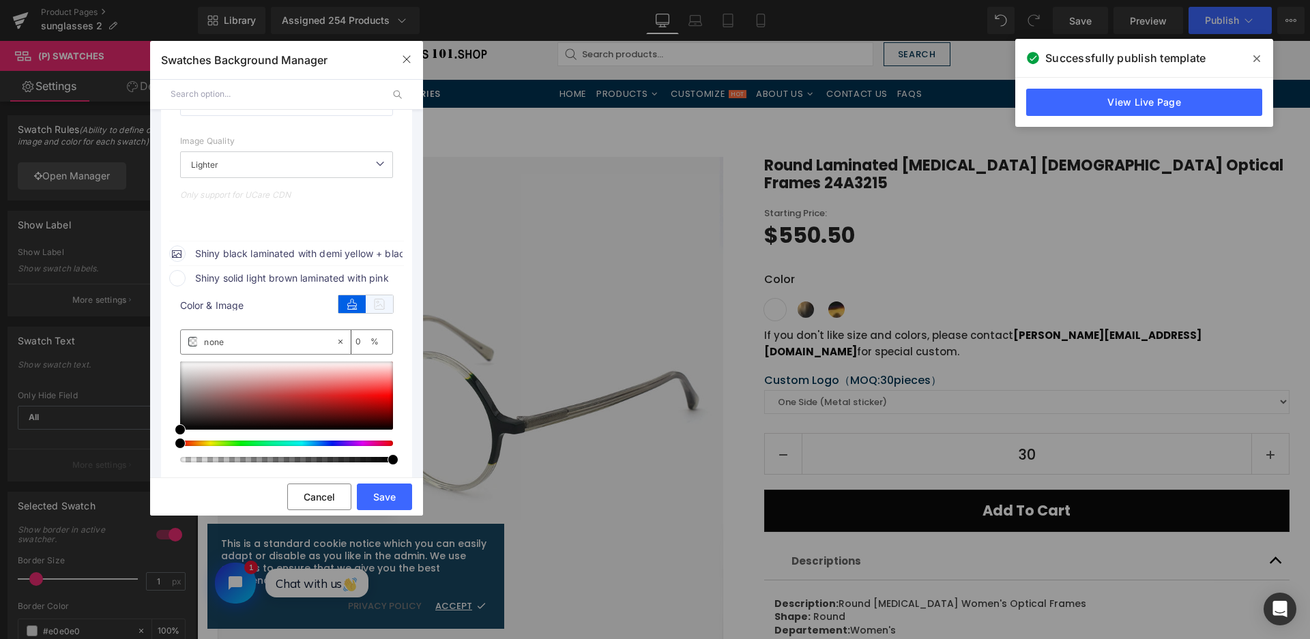
click at [382, 306] on icon at bounding box center [379, 304] width 27 height 18
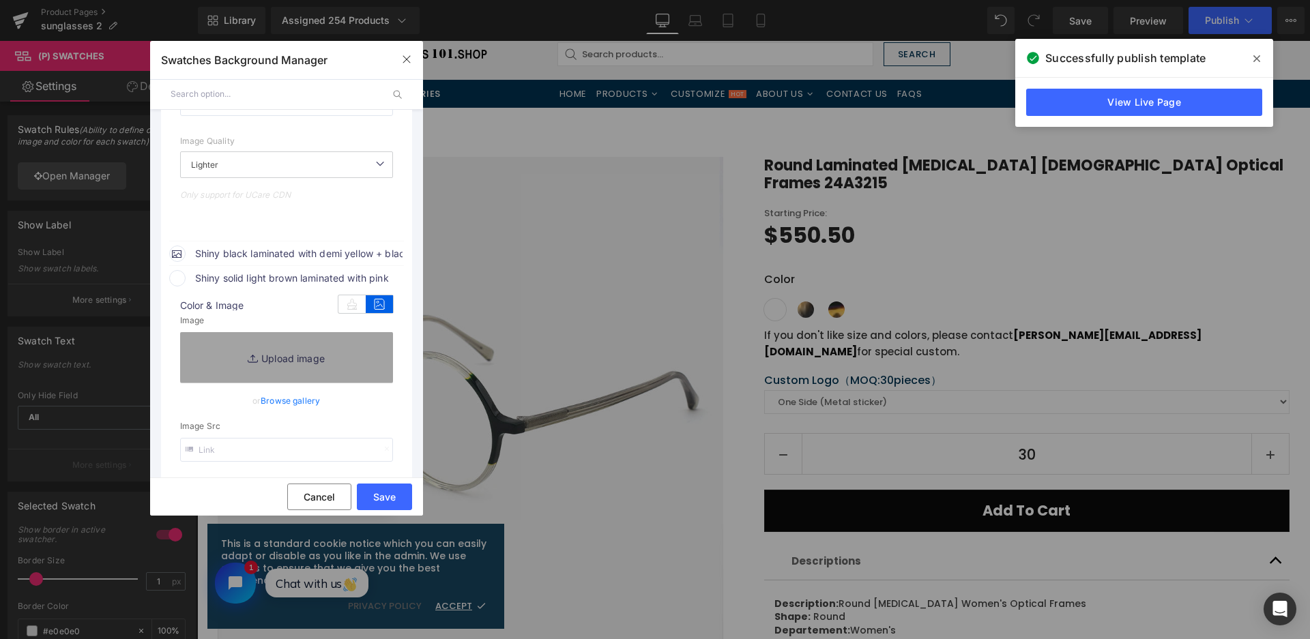
click at [254, 360] on icon at bounding box center [255, 359] width 14 height 14
type input "https://ucarecdn.com/1fb6cbc0-23af-4a35-a3be-76c85f723f85/-/format/auto/-/previ…"
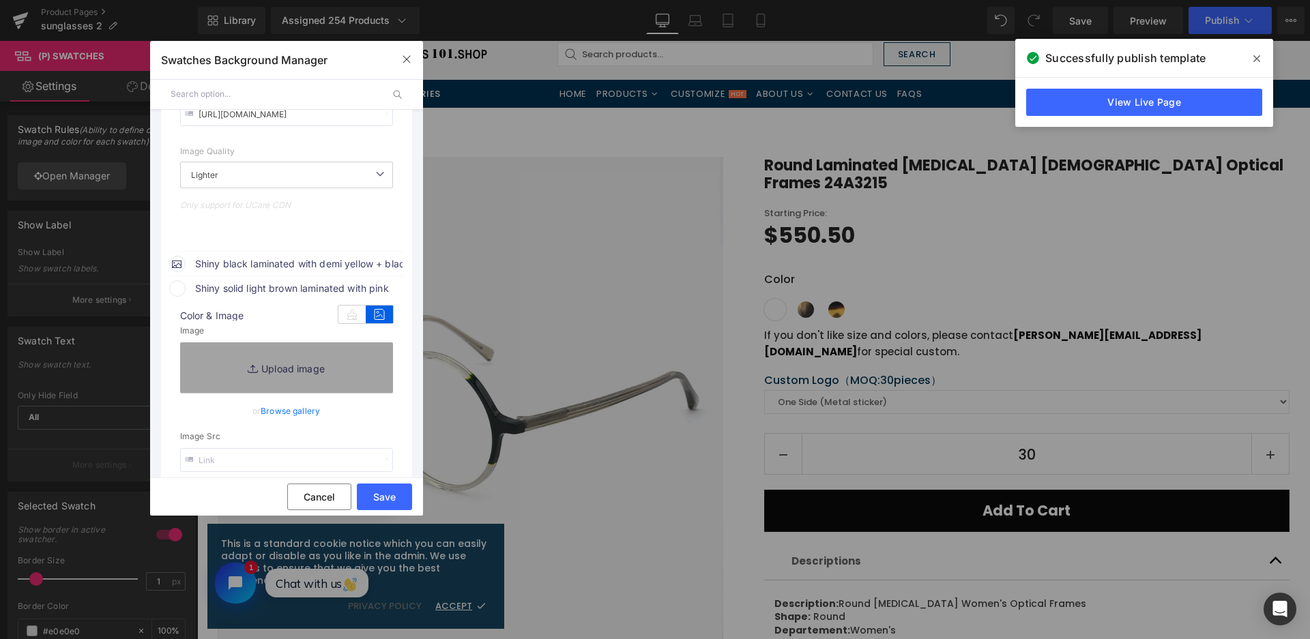
scroll to position [419, 0]
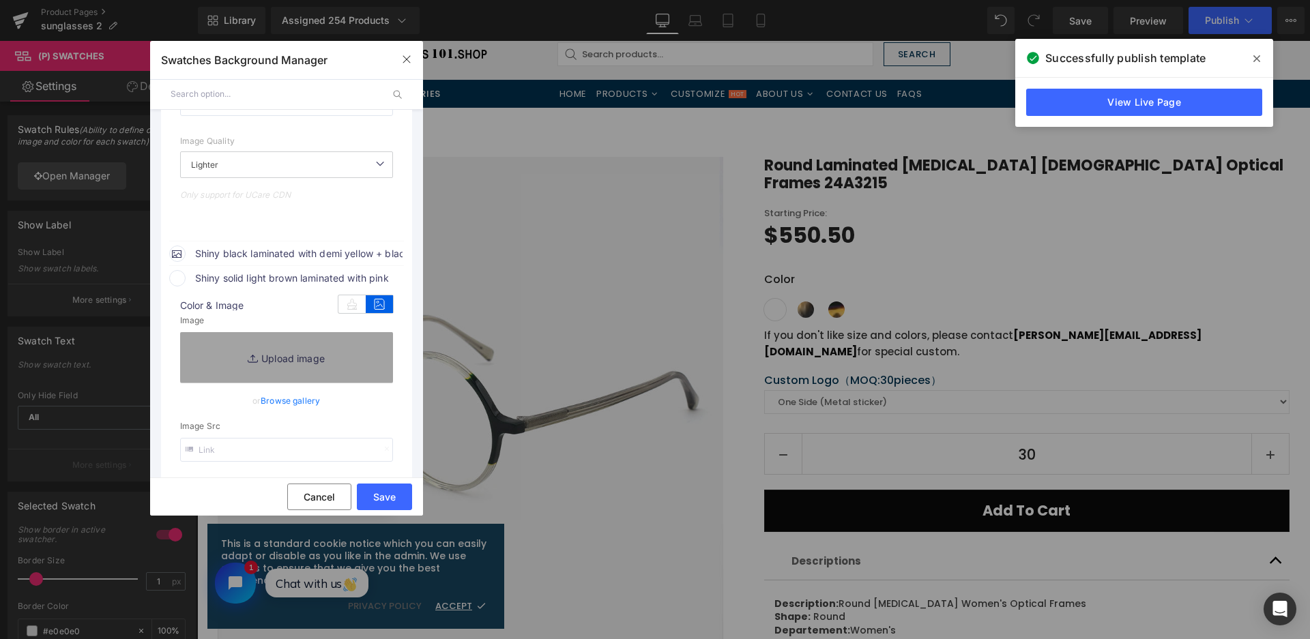
type input "C:\fakepath\微信截图_20250828105020.png"
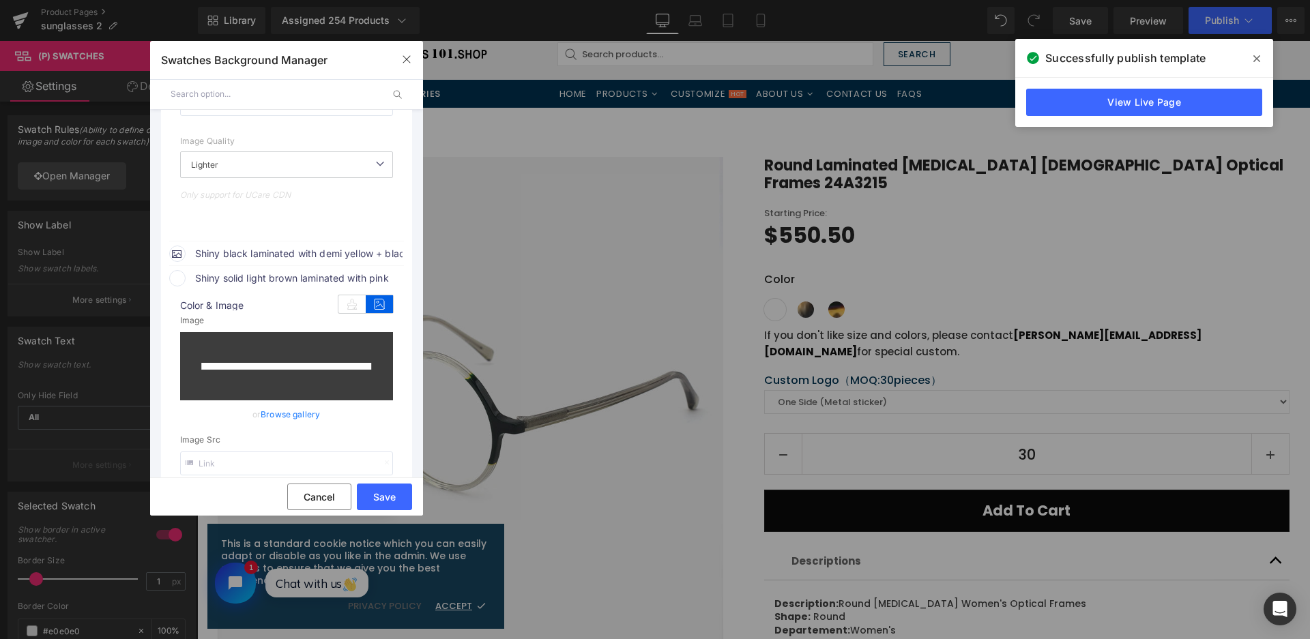
type input "https://ucarecdn.com/faf29032-37c6-4cc9-95b6-8d14a67ce765/-/format/auto/-/previ…"
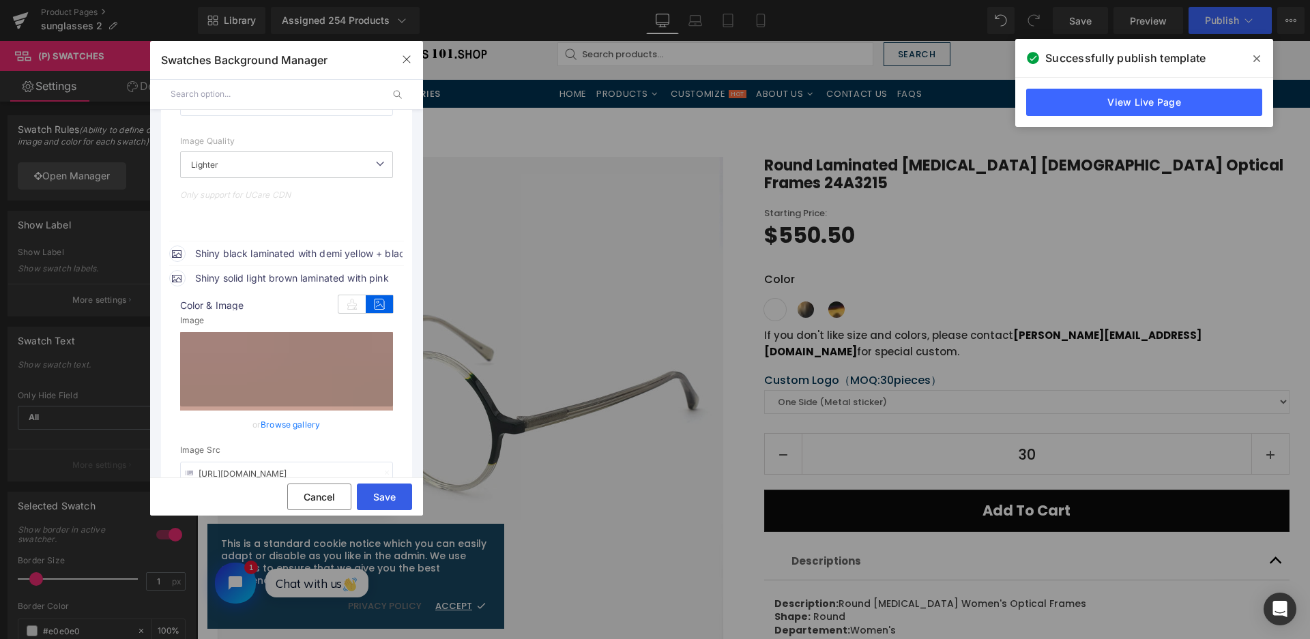
drag, startPoint x: 370, startPoint y: 501, endPoint x: 147, endPoint y: 80, distance: 476.3
click at [370, 501] on button "Save" at bounding box center [384, 497] width 55 height 27
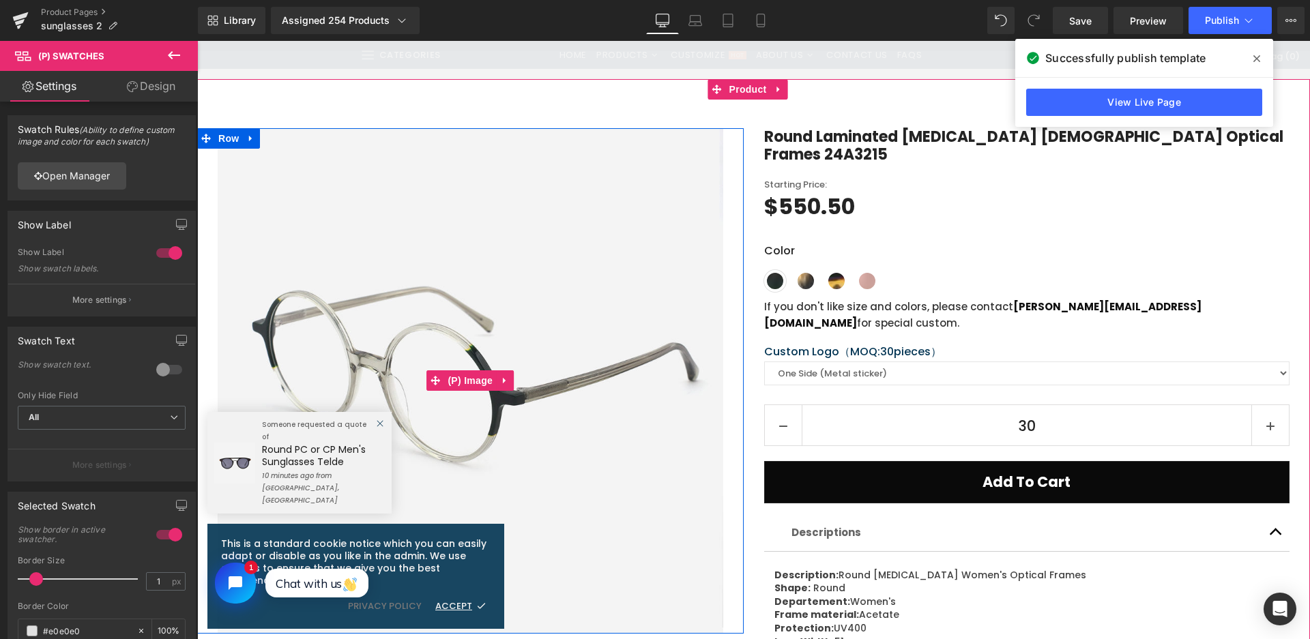
scroll to position [205, 0]
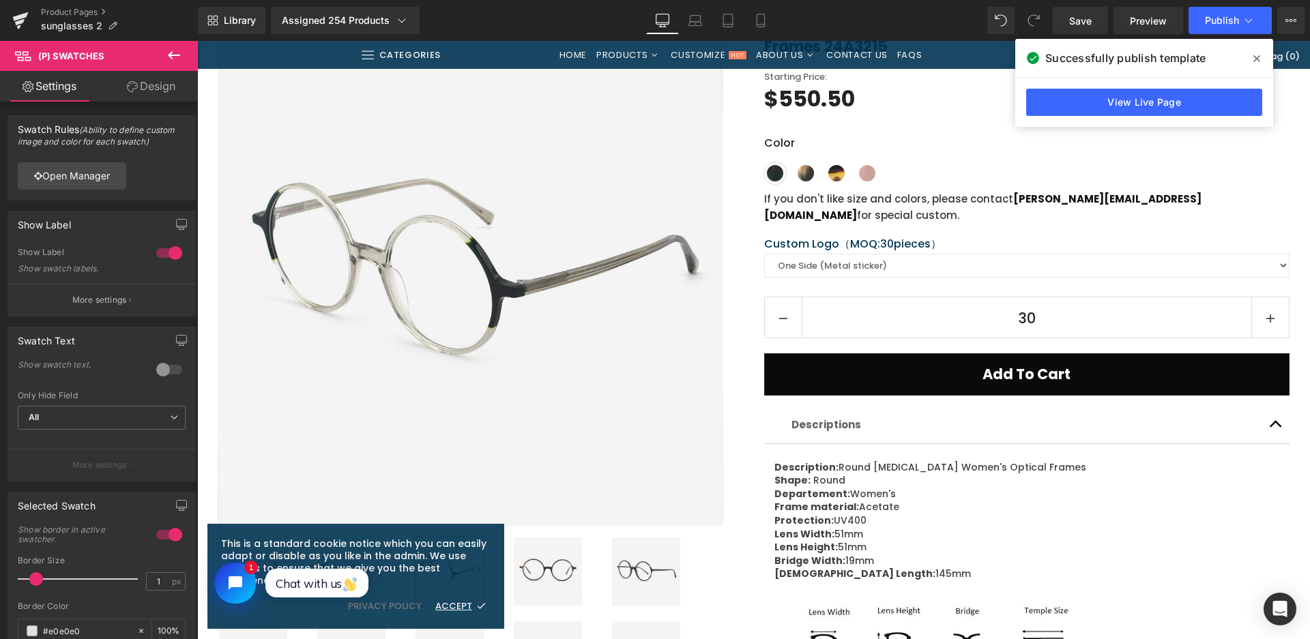
click at [1020, 141] on label "Color" at bounding box center [1027, 148] width 526 height 27
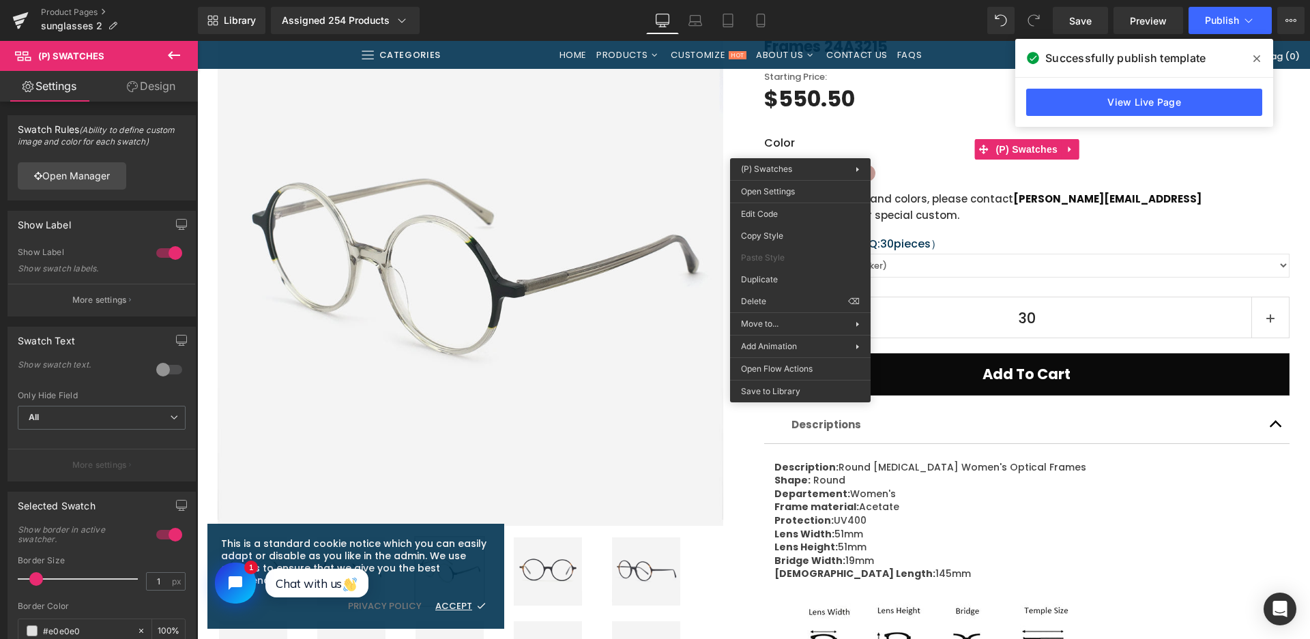
click at [773, 203] on div "Edit Code Copy Style Paste Style Duplicate Delete ⌫" at bounding box center [800, 258] width 141 height 110
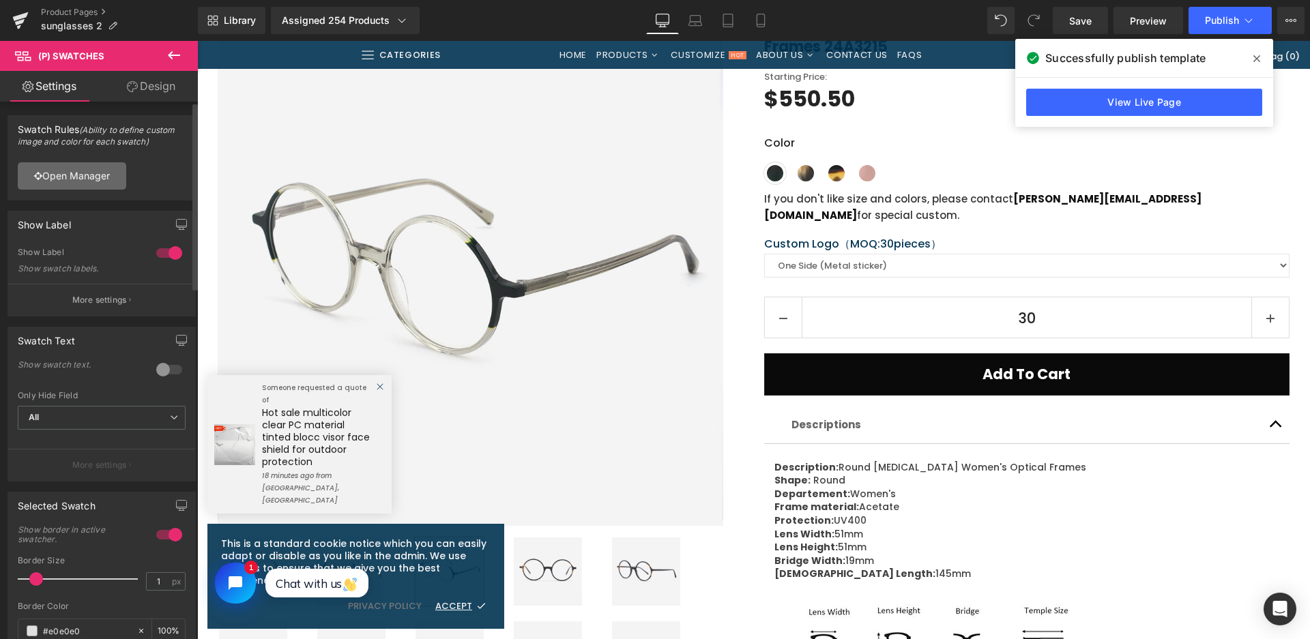
click at [58, 168] on link "Open Manager" at bounding box center [72, 175] width 108 height 27
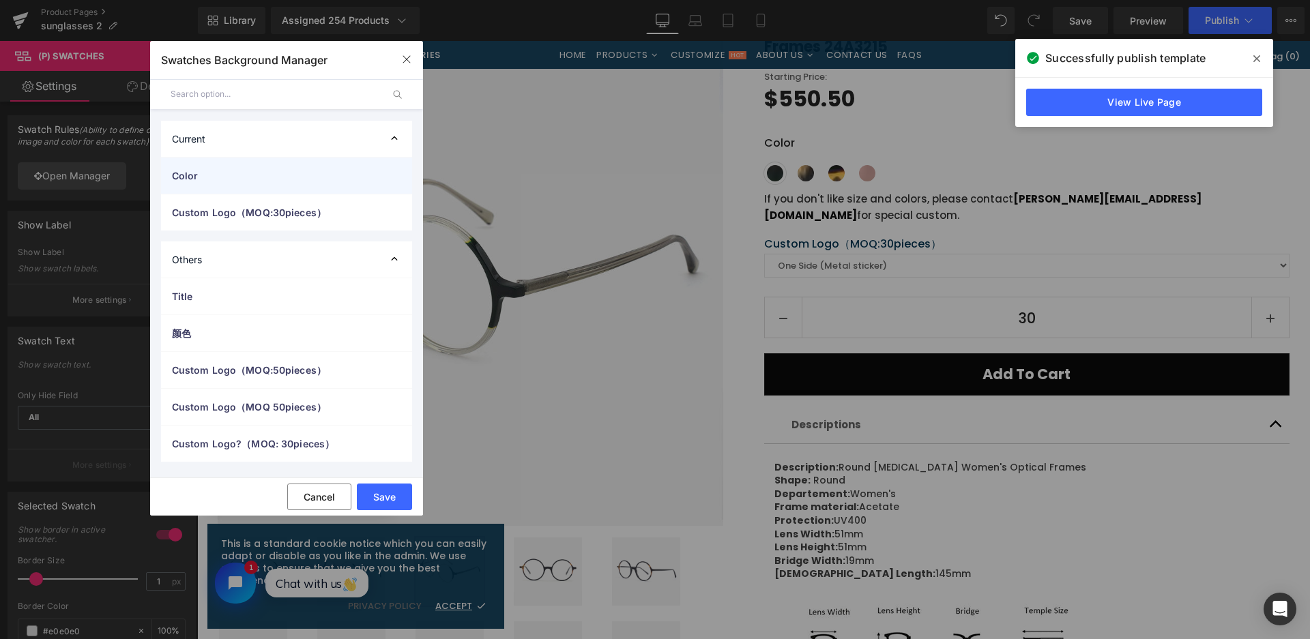
click at [248, 190] on div "Color" at bounding box center [286, 176] width 251 height 36
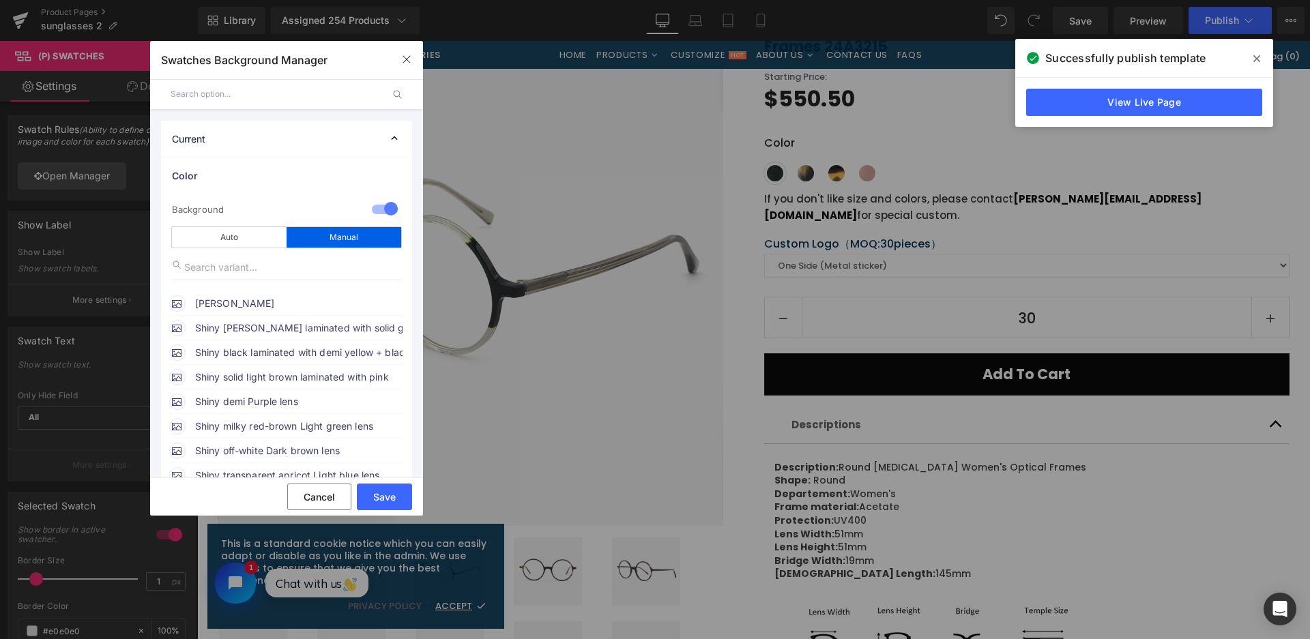
click at [223, 300] on span "[PERSON_NAME]" at bounding box center [298, 303] width 207 height 16
click at [260, 327] on span "Shiny crystal olive-green laminated with solid green +crystal olive-green templ…" at bounding box center [298, 328] width 207 height 16
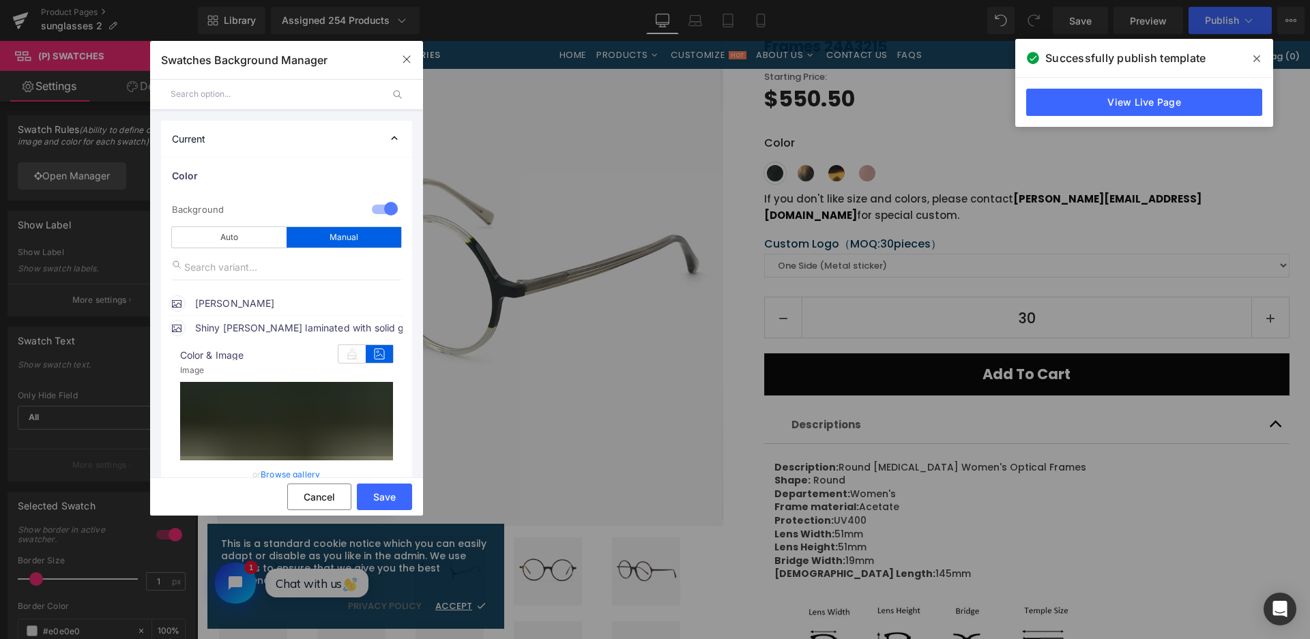
click at [382, 357] on icon at bounding box center [379, 354] width 27 height 18
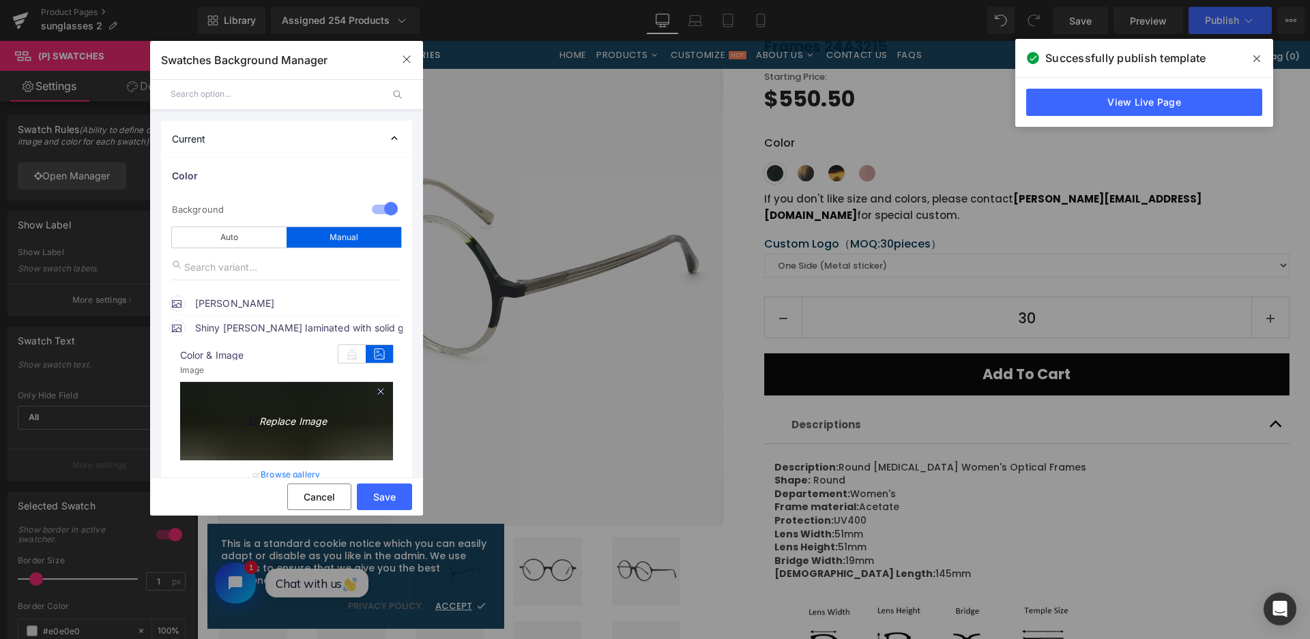
drag, startPoint x: 351, startPoint y: 409, endPoint x: 359, endPoint y: 404, distance: 9.2
click at [351, 410] on link "Replace Image" at bounding box center [286, 419] width 213 height 74
type input "C:\fakepath\微信截图_20250828105432.png"
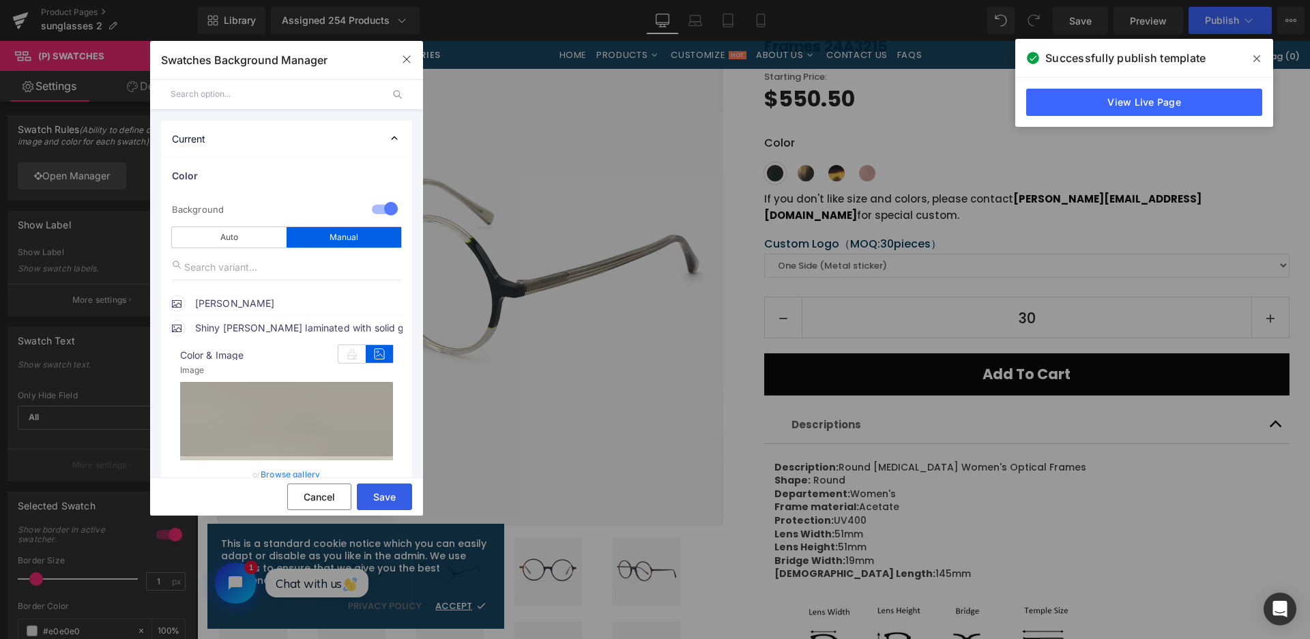
type input "https://ucarecdn.com/44252e1d-3590-423d-8012-68d40761dbec/-/format/auto/-/previ…"
click at [374, 498] on button "Save" at bounding box center [384, 497] width 55 height 27
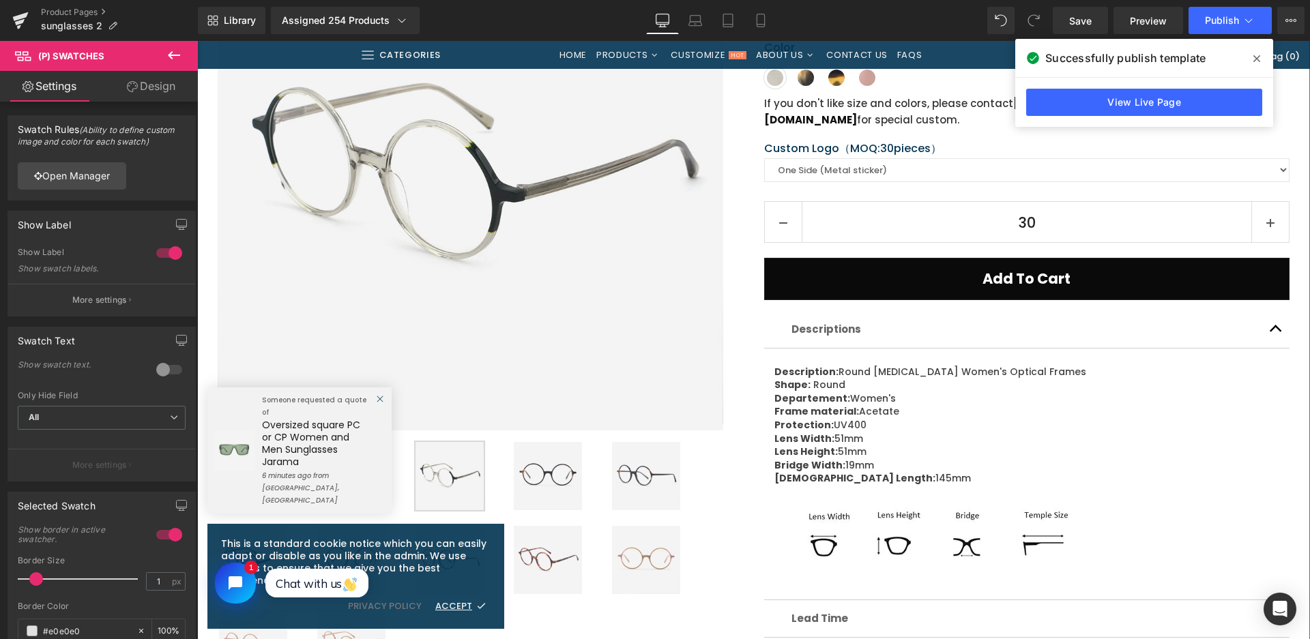
scroll to position [341, 0]
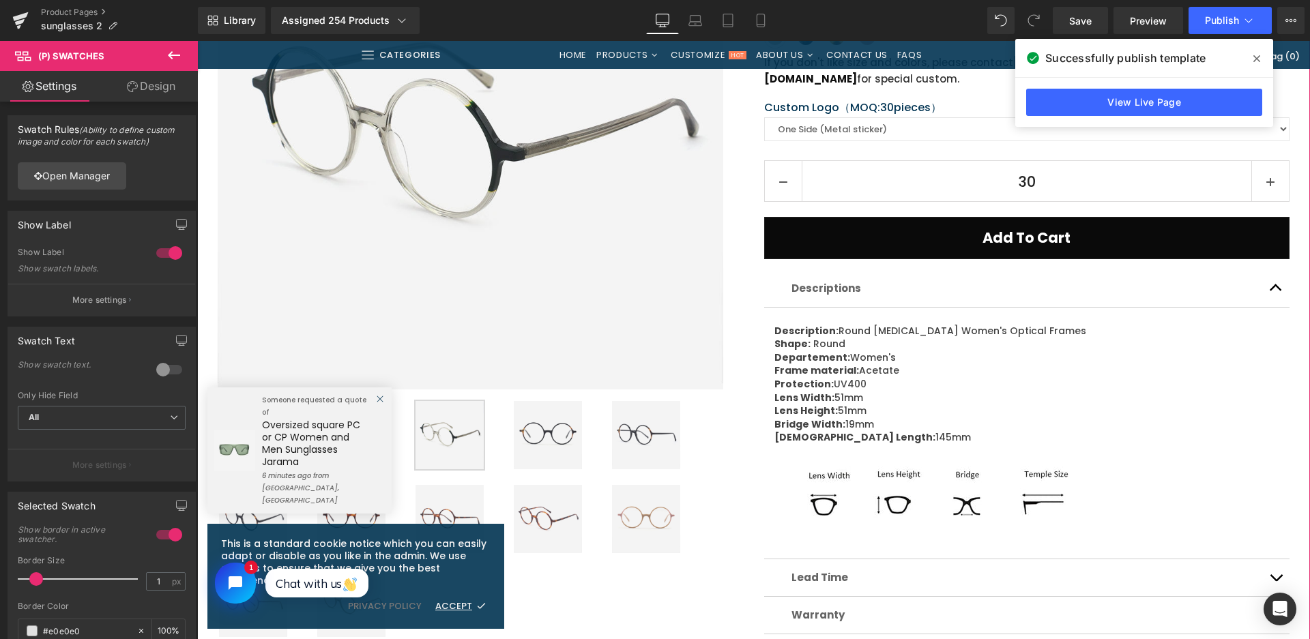
click at [643, 528] on img at bounding box center [646, 519] width 68 height 68
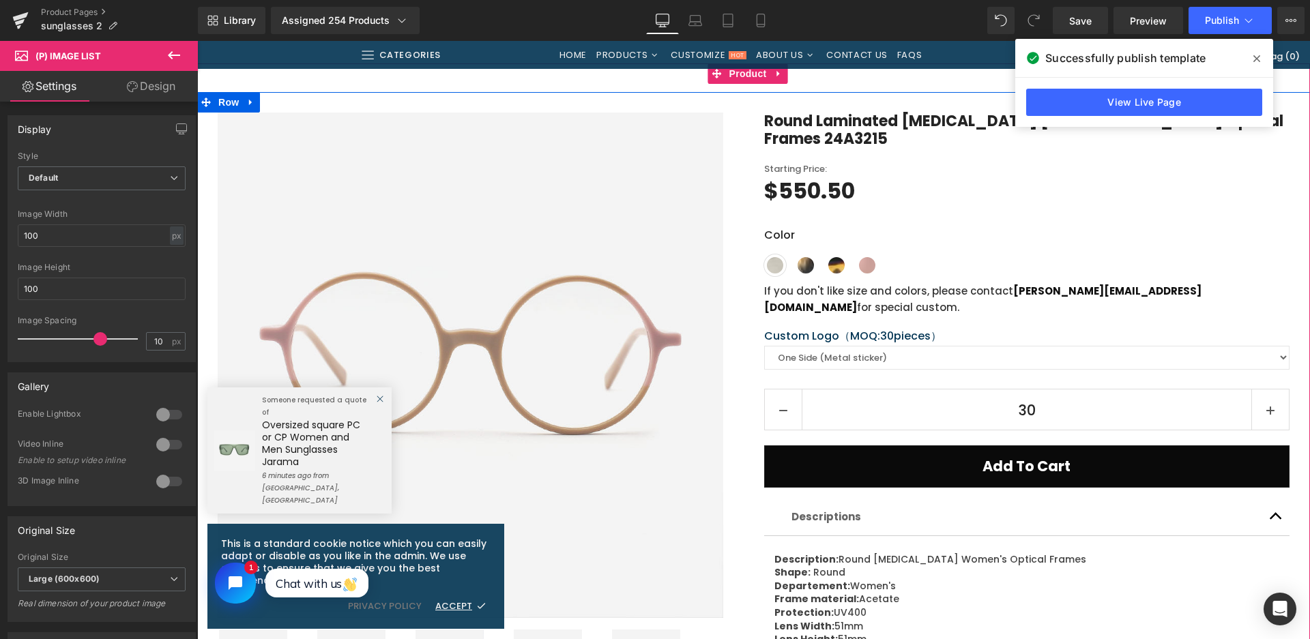
scroll to position [136, 0]
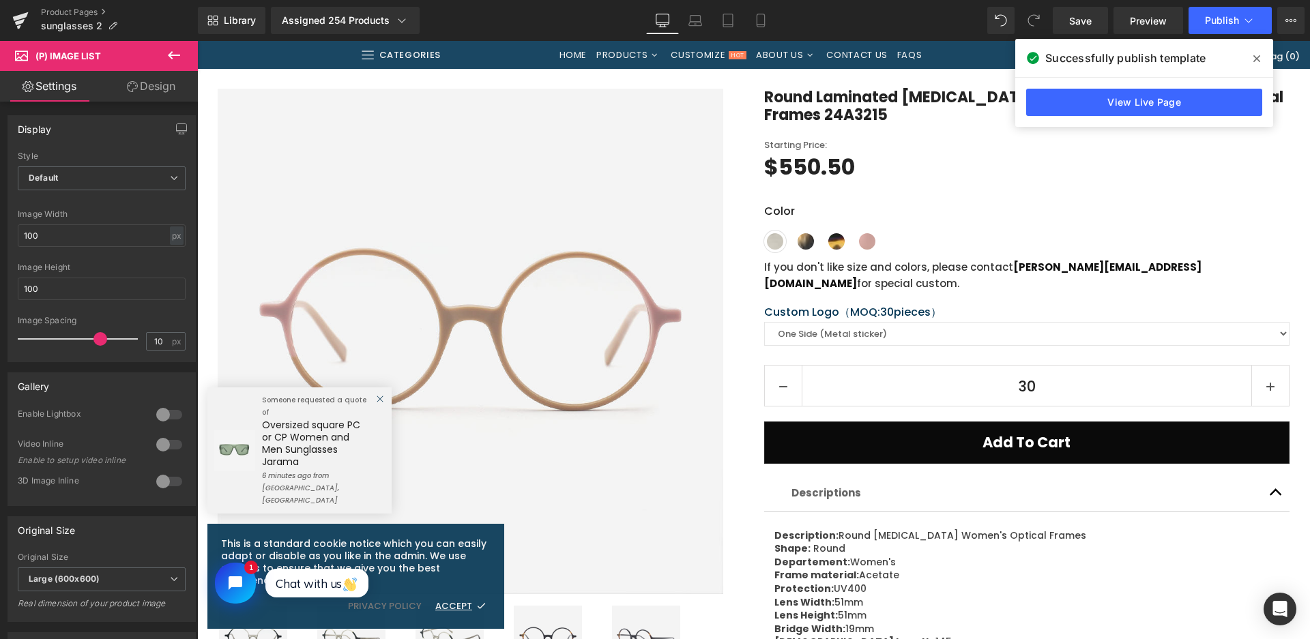
click at [1050, 209] on span "(P) Swatches" at bounding box center [1026, 217] width 55 height 16
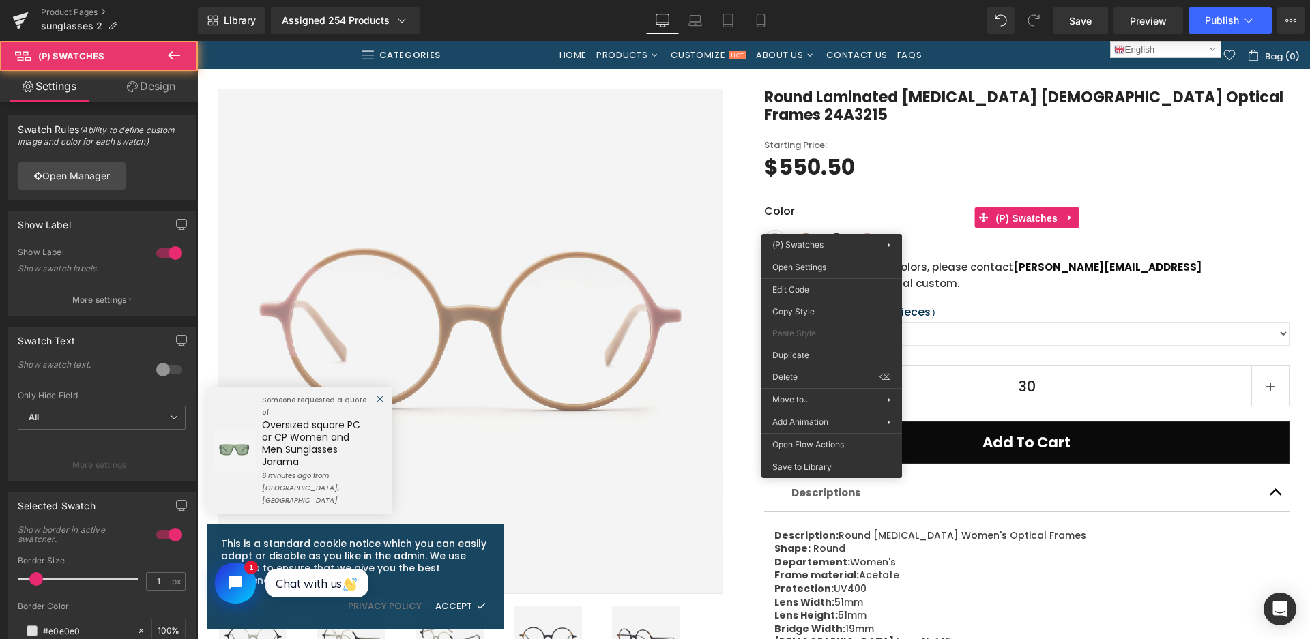
click at [100, 171] on link "Open Manager" at bounding box center [72, 175] width 108 height 27
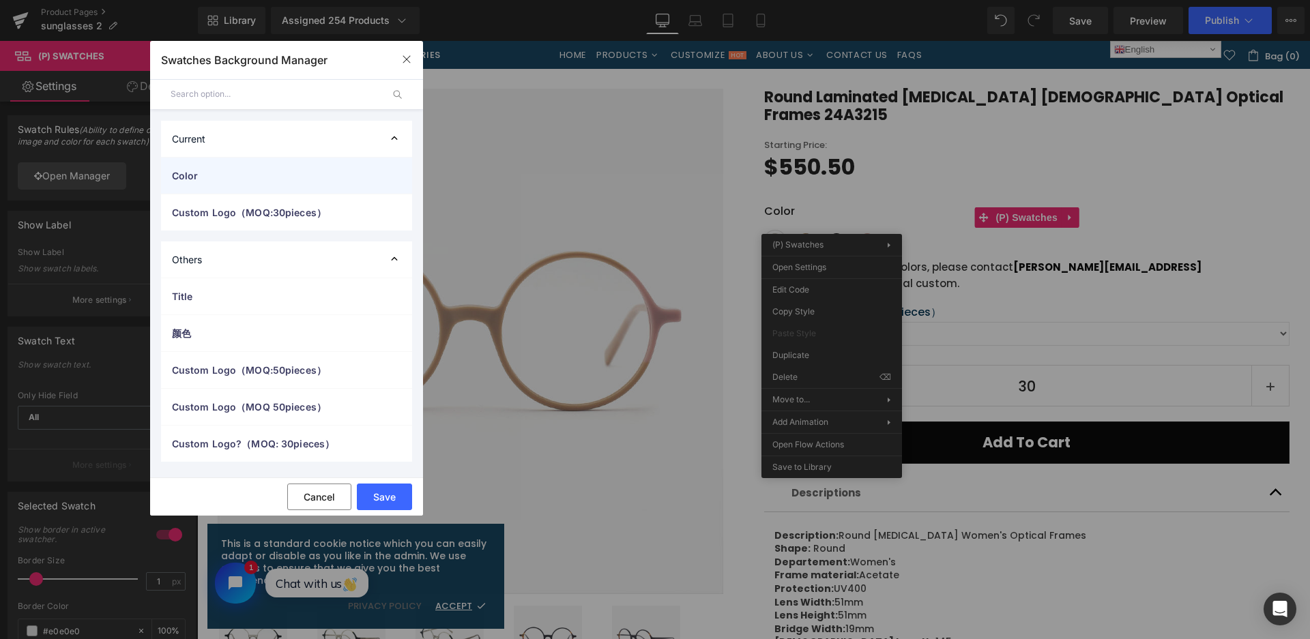
click at [196, 188] on div "Color" at bounding box center [286, 176] width 251 height 36
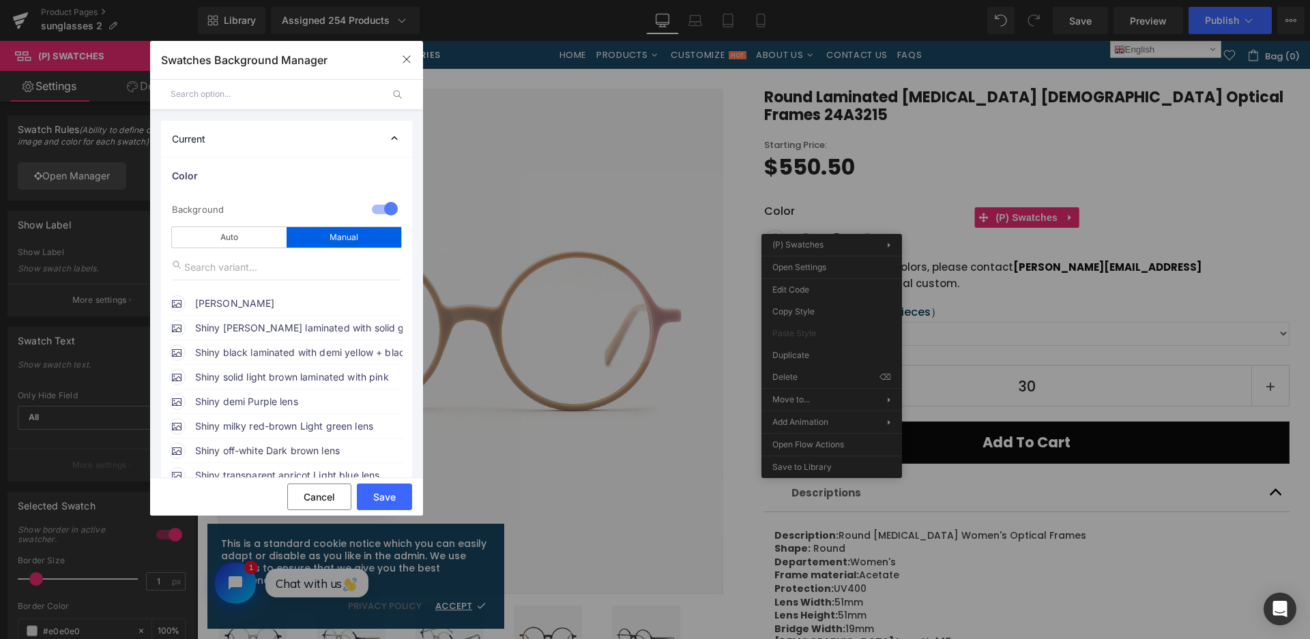
click at [288, 378] on span "Shiny solid light brown laminated with pink" at bounding box center [298, 377] width 207 height 16
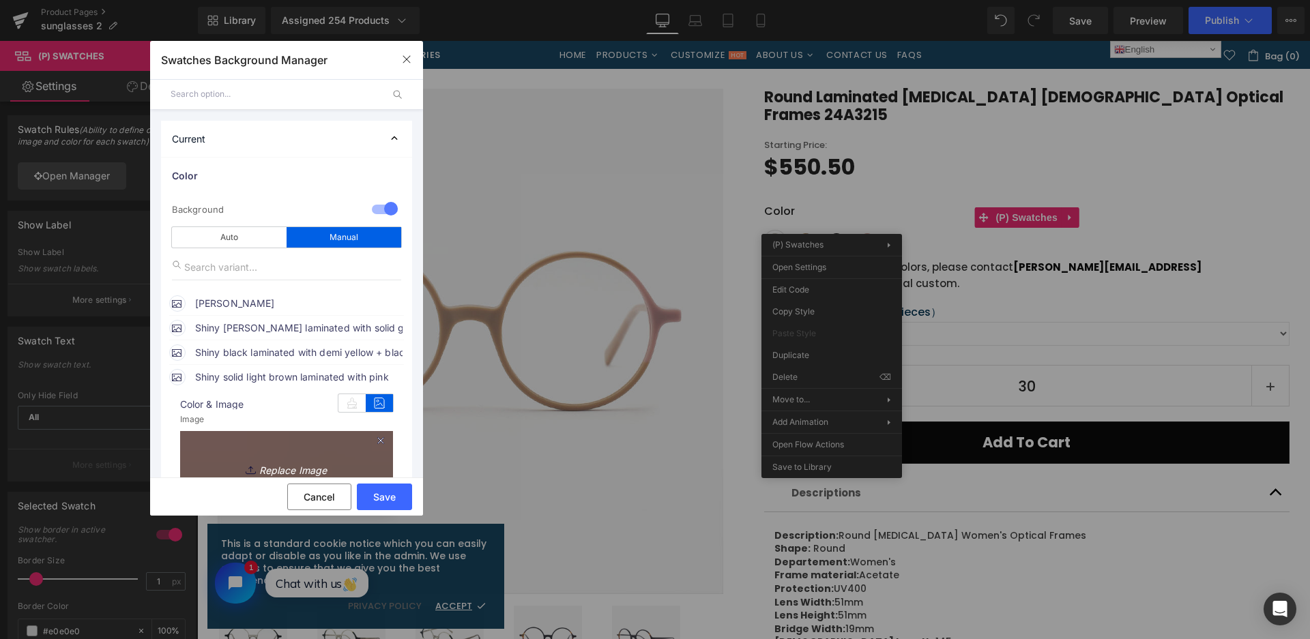
click at [366, 437] on link "Replace Image" at bounding box center [286, 468] width 213 height 74
type input "C:\fakepath\微信截图_20250828105502.png"
drag, startPoint x: 376, startPoint y: 503, endPoint x: 174, endPoint y: 454, distance: 207.8
click at [376, 503] on button "Save" at bounding box center [384, 497] width 55 height 27
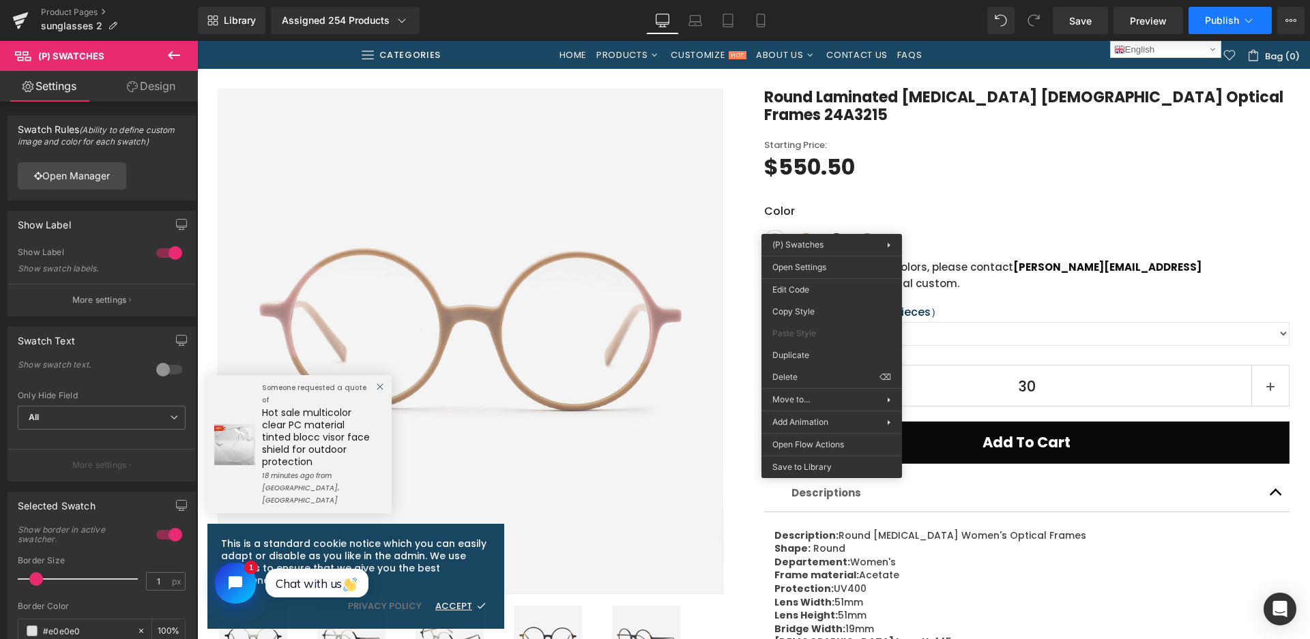
click at [1190, 17] on span "Publish" at bounding box center [1222, 20] width 34 height 11
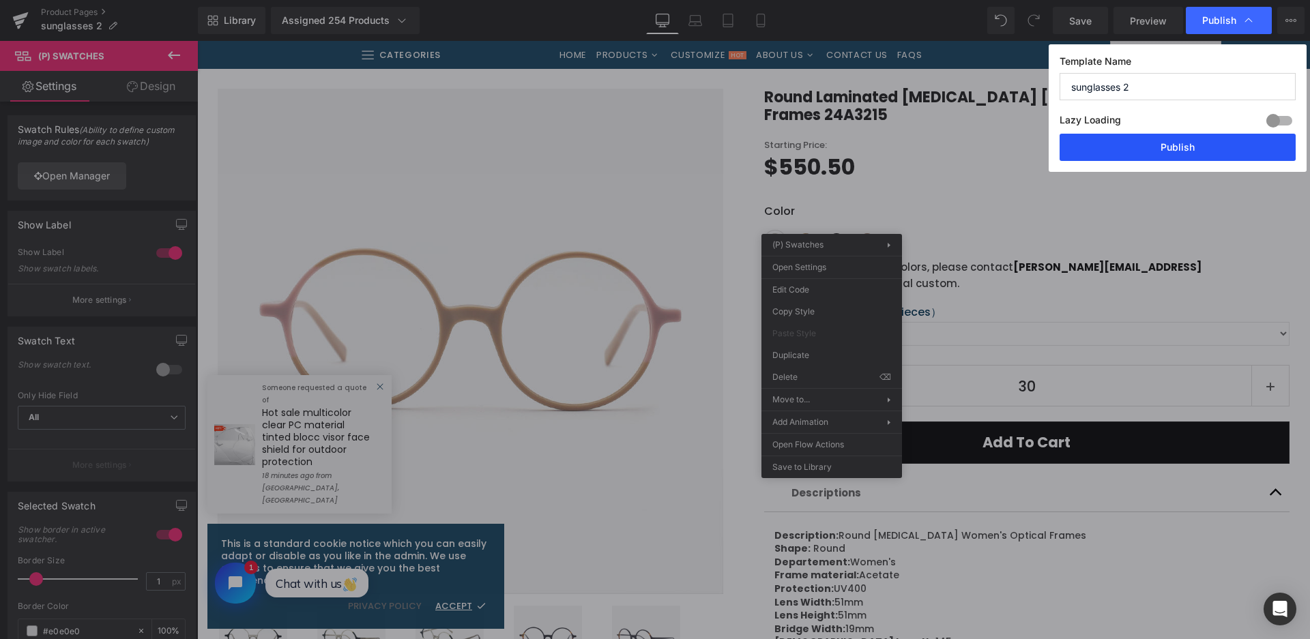
click at [1190, 153] on button "Publish" at bounding box center [1177, 147] width 236 height 27
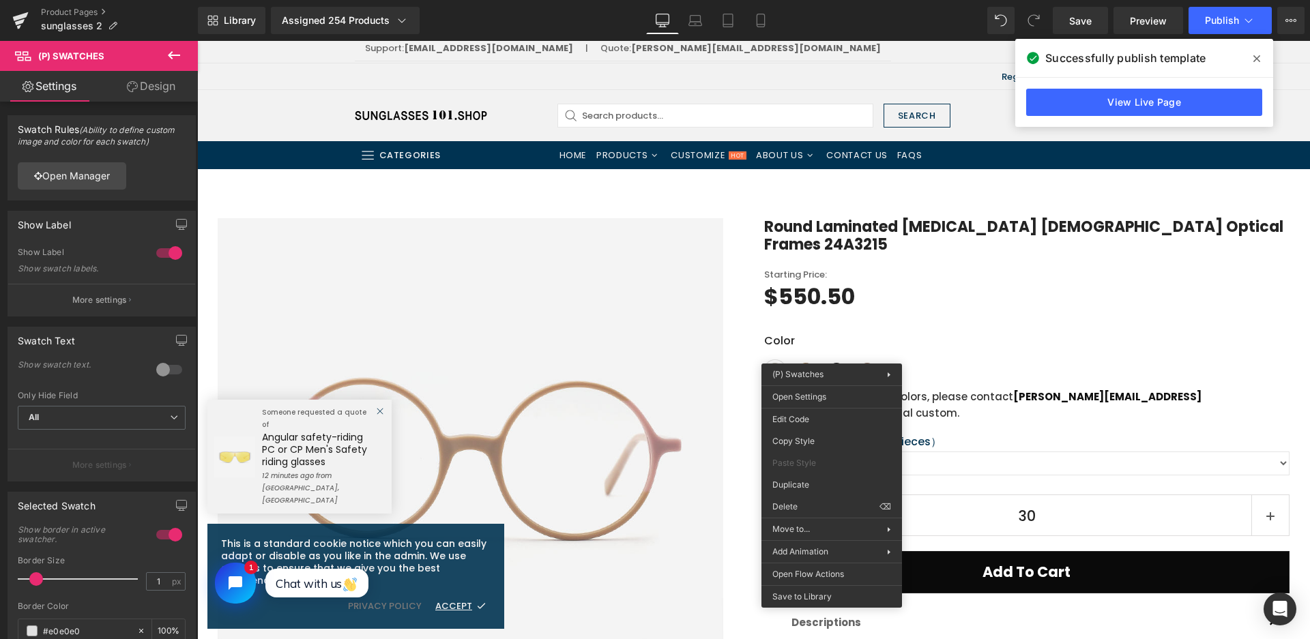
scroll to position [0, 0]
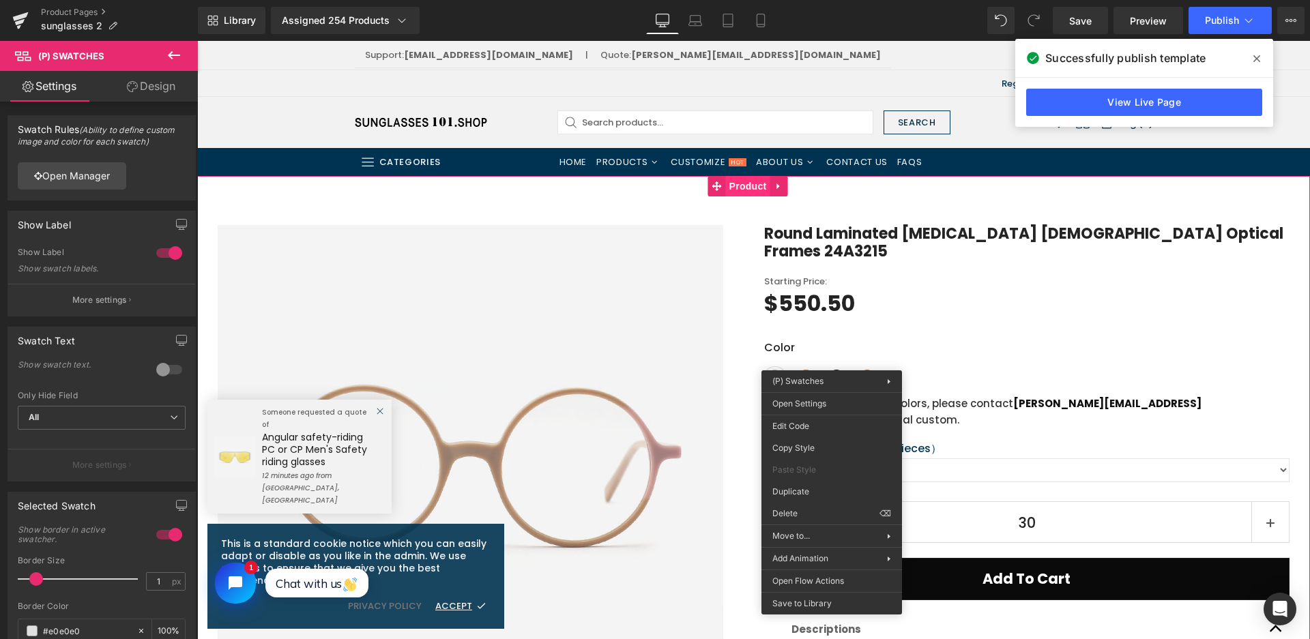
click at [748, 186] on span "Product" at bounding box center [748, 186] width 44 height 20
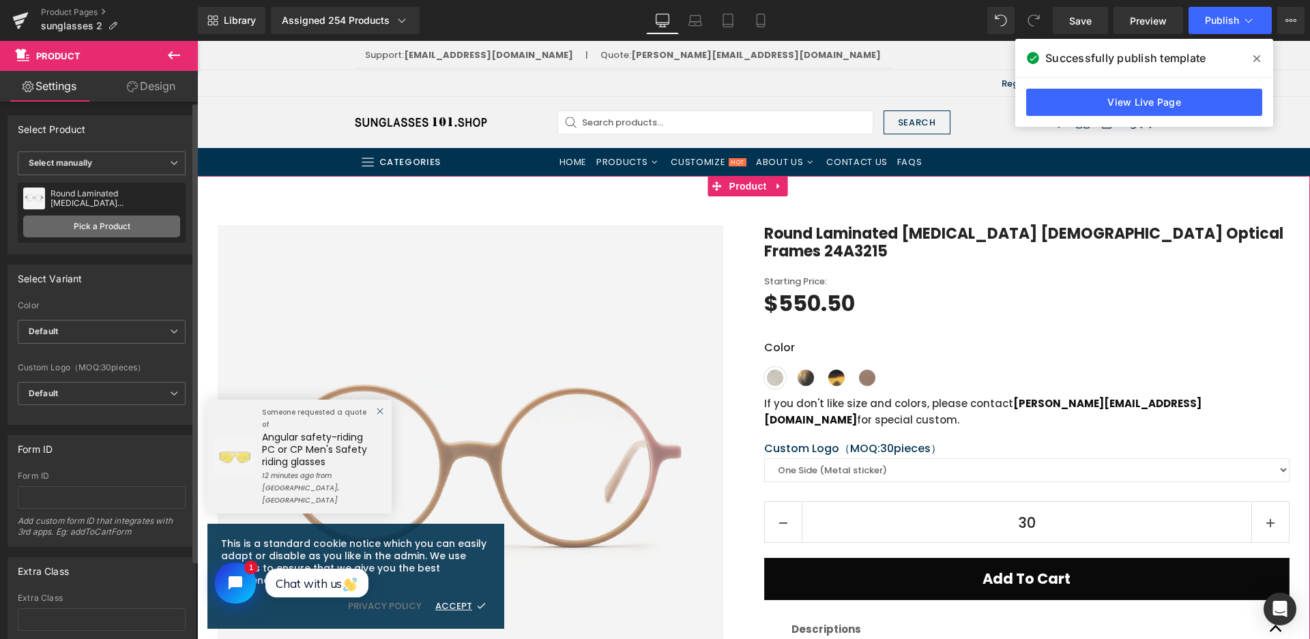
click at [92, 230] on link "Pick a Product" at bounding box center [101, 227] width 157 height 22
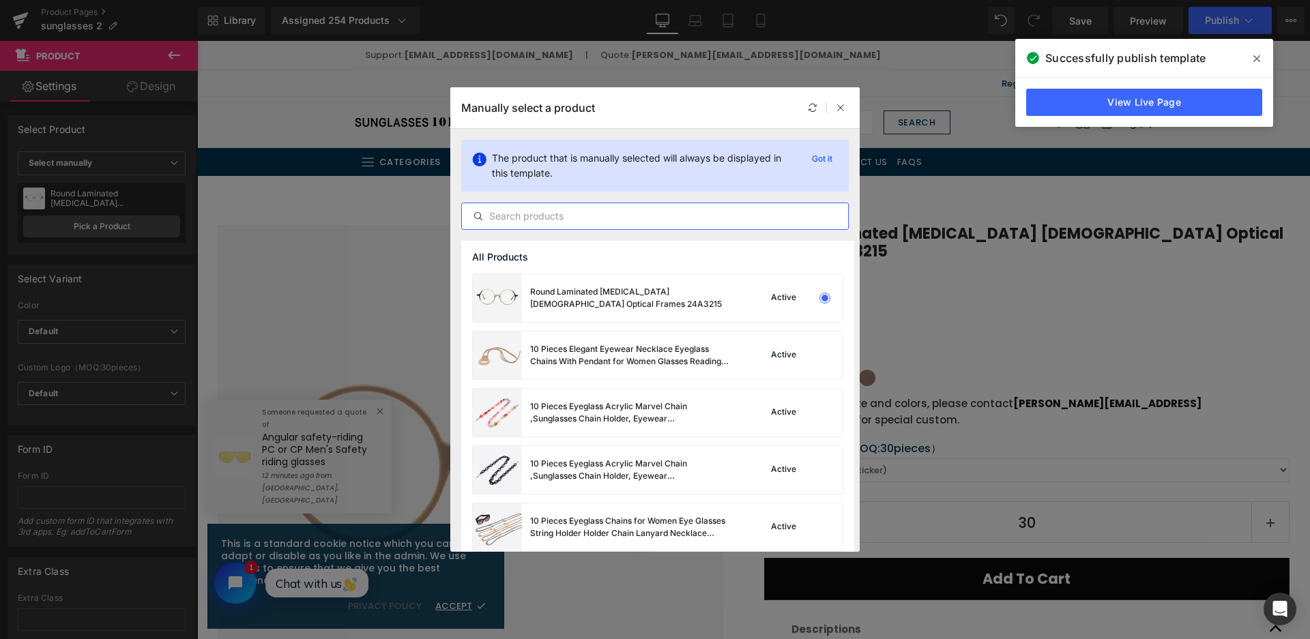
click at [503, 214] on input "text" at bounding box center [655, 216] width 386 height 16
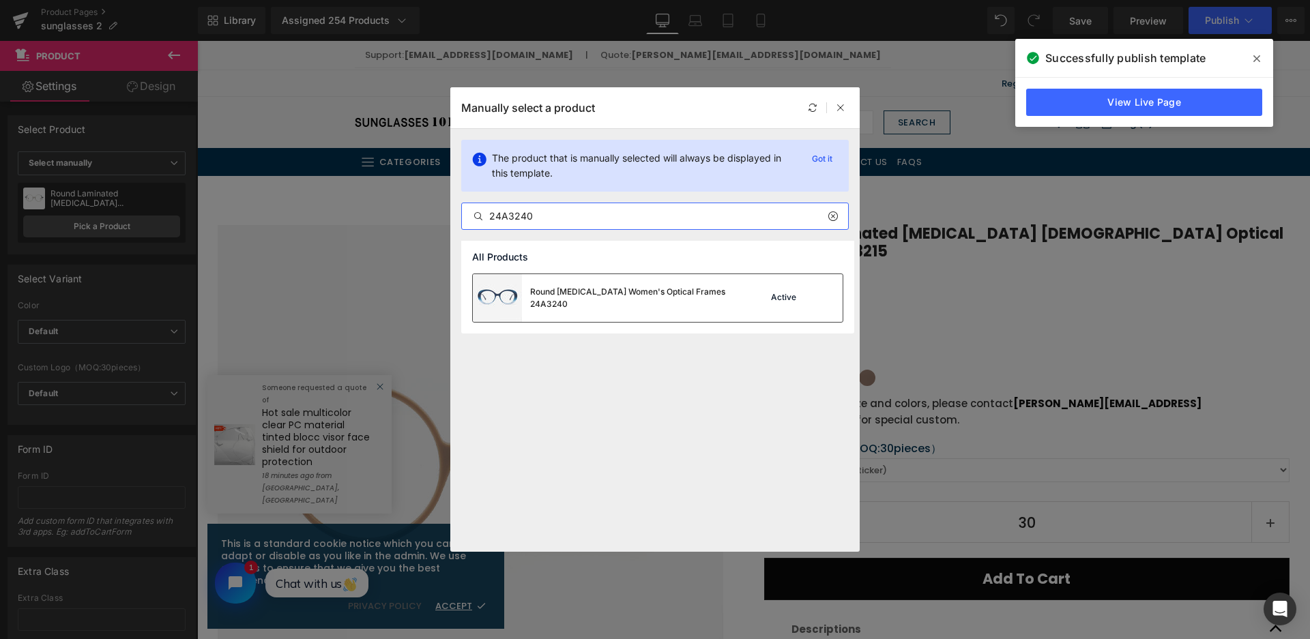
type input "24A3240"
click at [592, 305] on div "Round Acetate Women's Optical Frames 24A3240" at bounding box center [604, 298] width 262 height 48
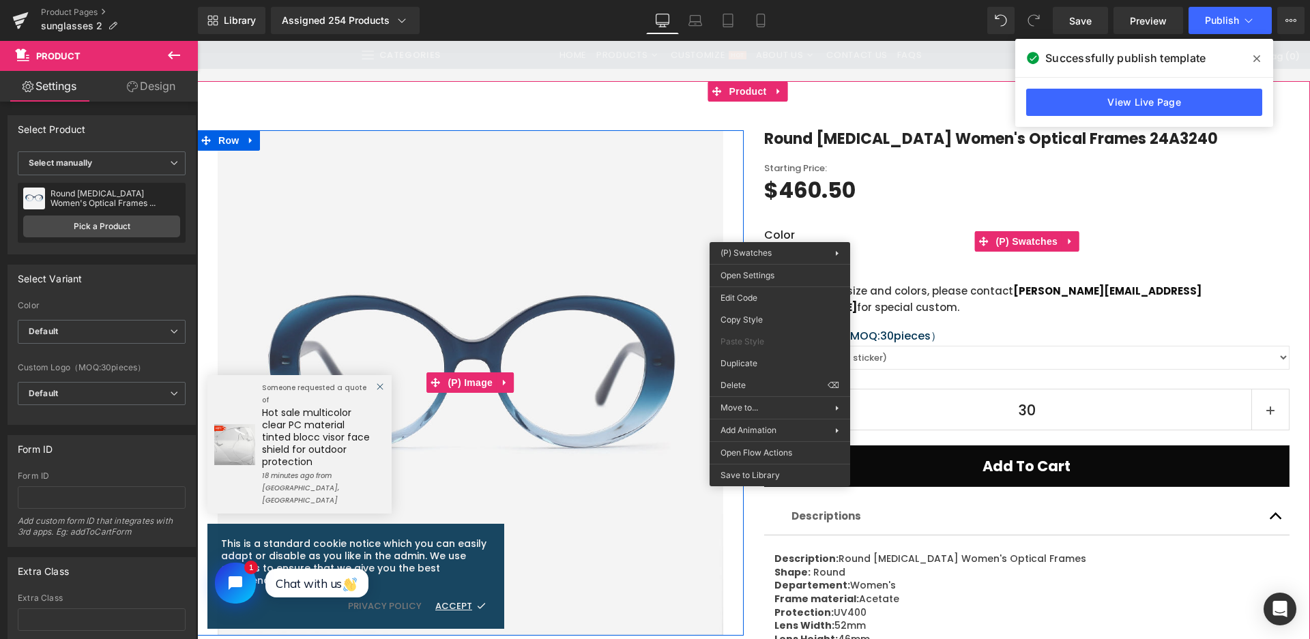
scroll to position [136, 0]
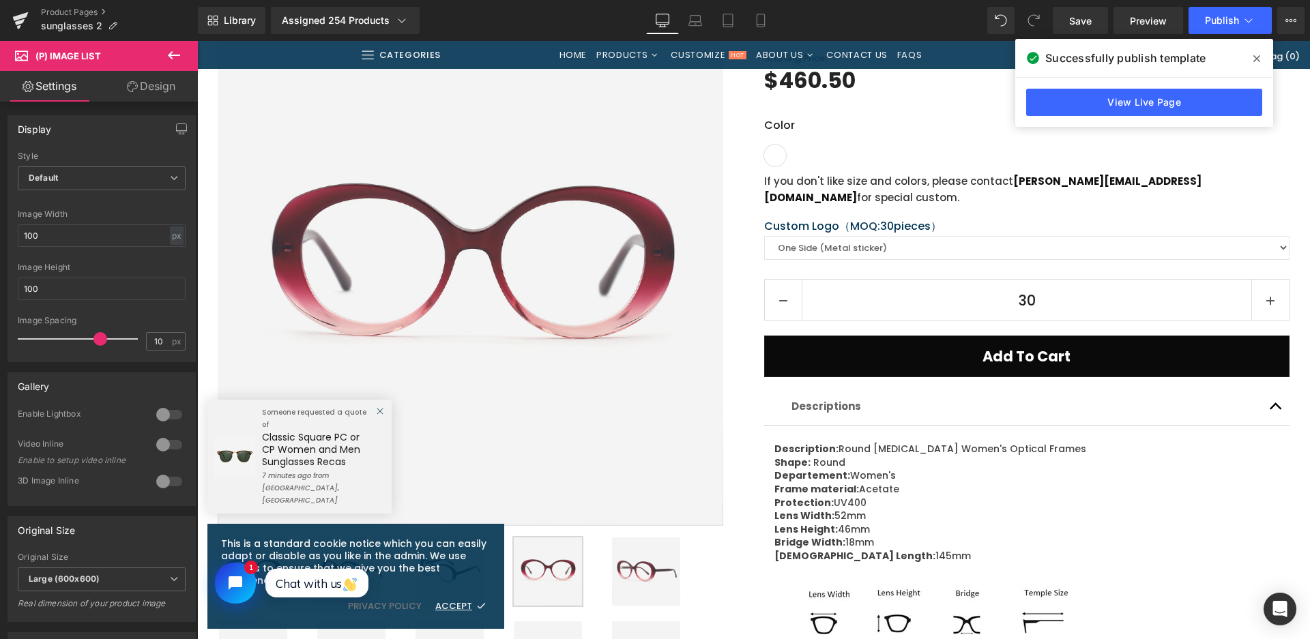
scroll to position [205, 0]
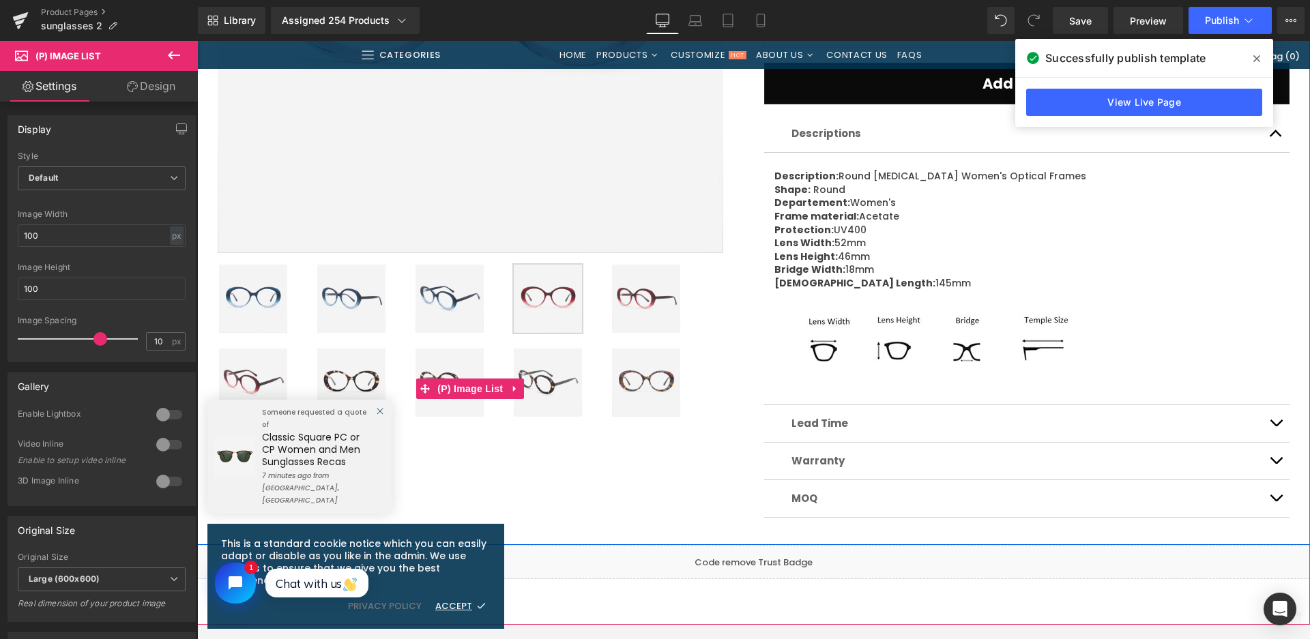
click at [367, 379] on img at bounding box center [351, 383] width 68 height 68
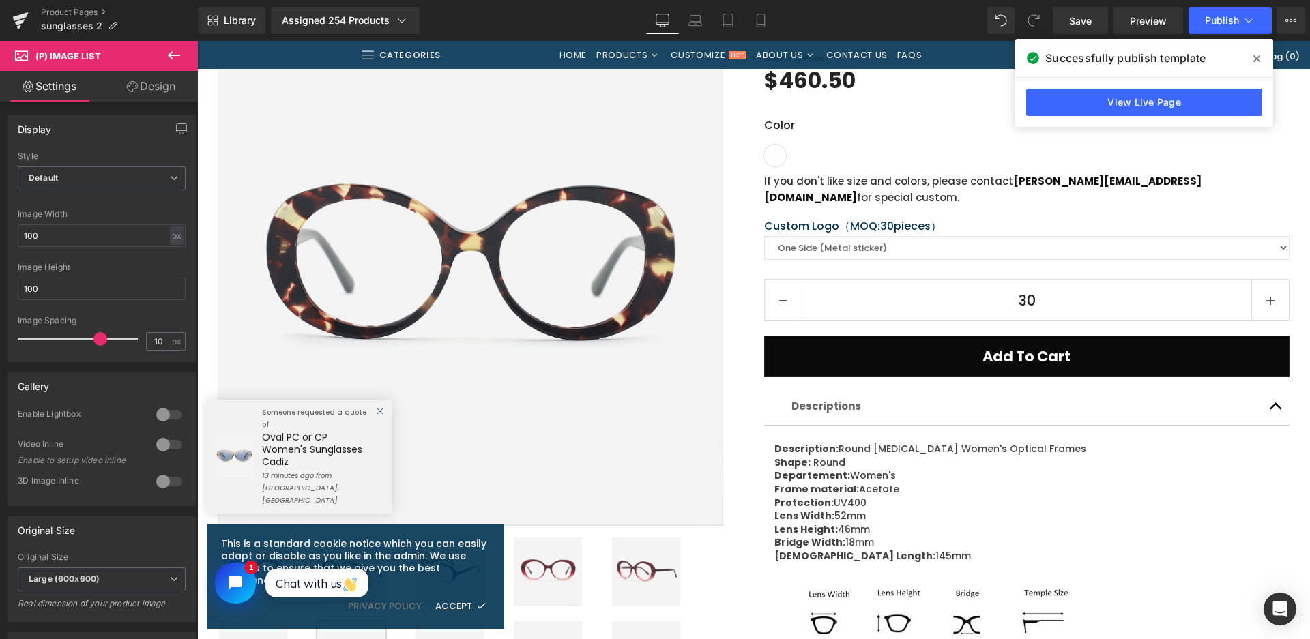
scroll to position [682, 0]
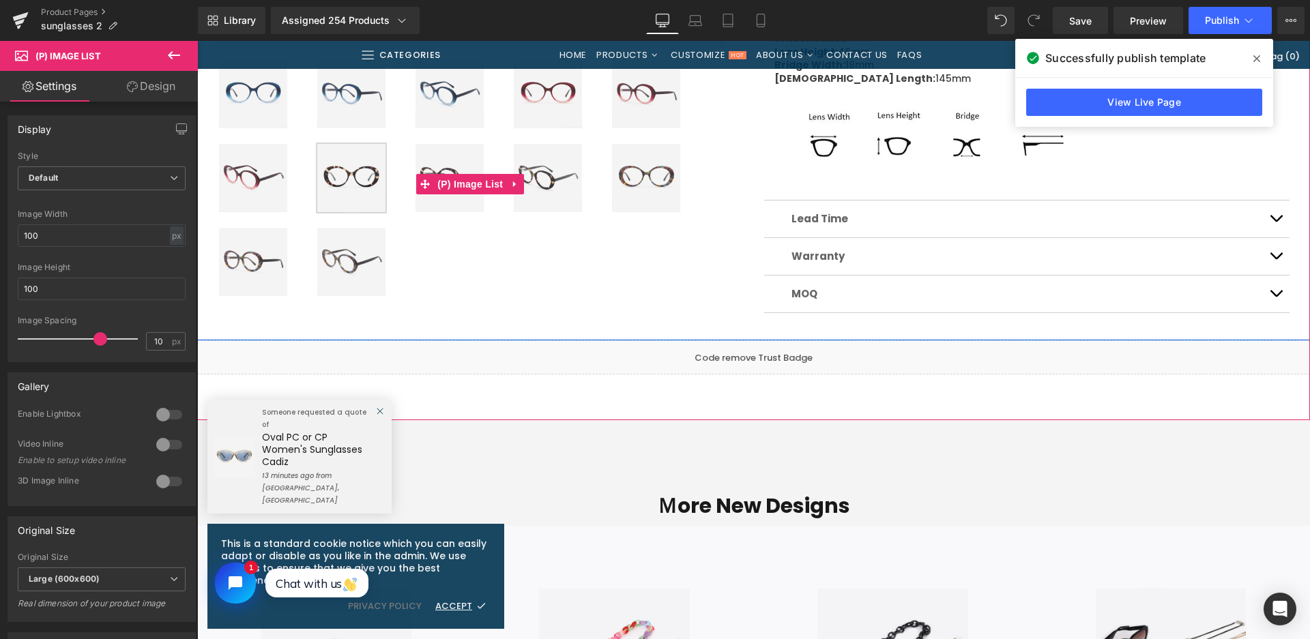
click at [660, 179] on img at bounding box center [646, 178] width 68 height 68
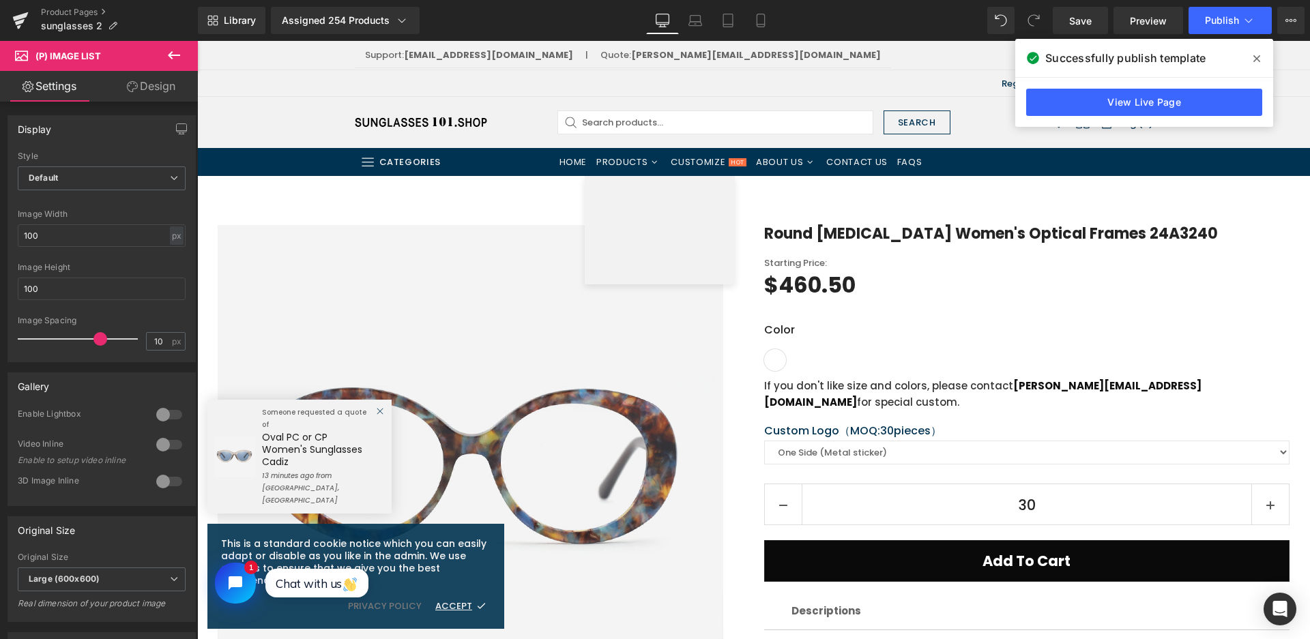
scroll to position [273, 0]
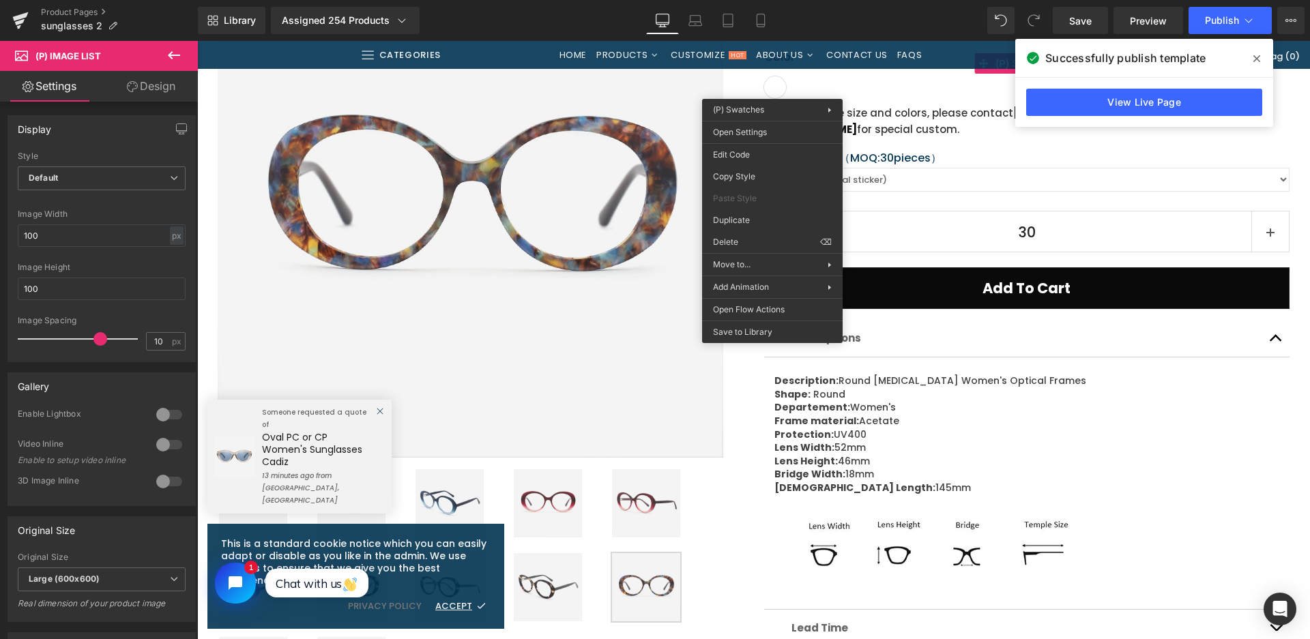
drag, startPoint x: 949, startPoint y: 171, endPoint x: 752, endPoint y: 130, distance: 201.3
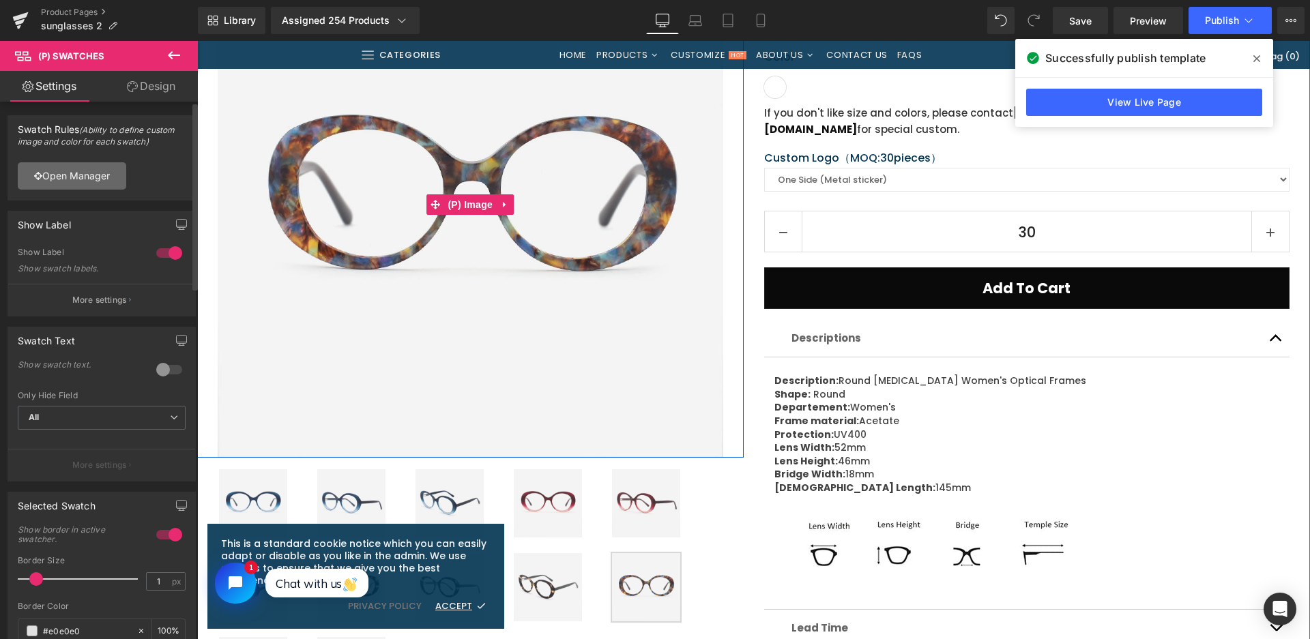
click at [54, 185] on link "Open Manager" at bounding box center [72, 175] width 108 height 27
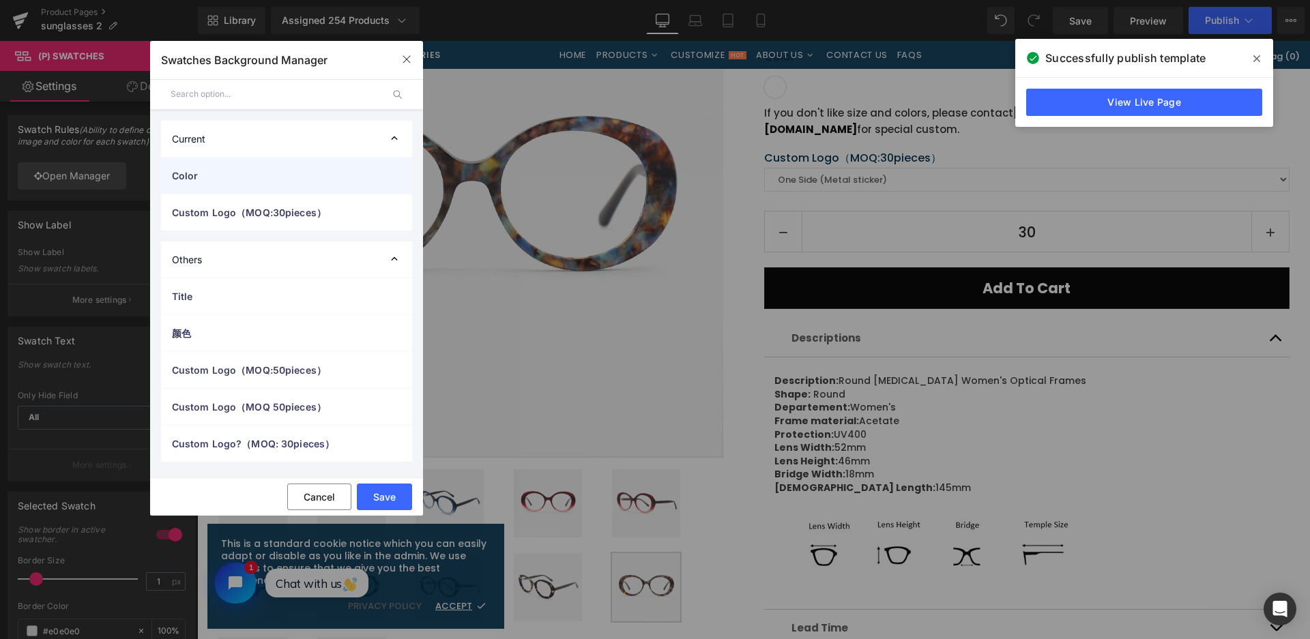
click at [0, 0] on span "Color" at bounding box center [0, 0] width 0 height 0
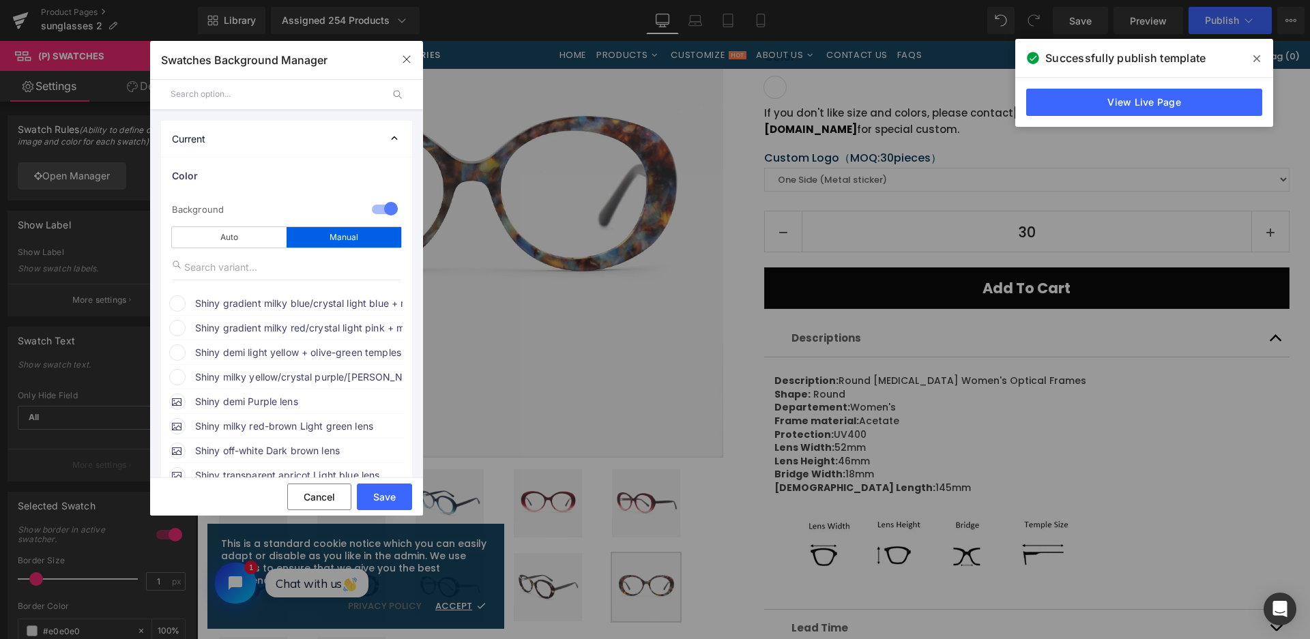
drag, startPoint x: 266, startPoint y: 300, endPoint x: 291, endPoint y: 301, distance: 25.3
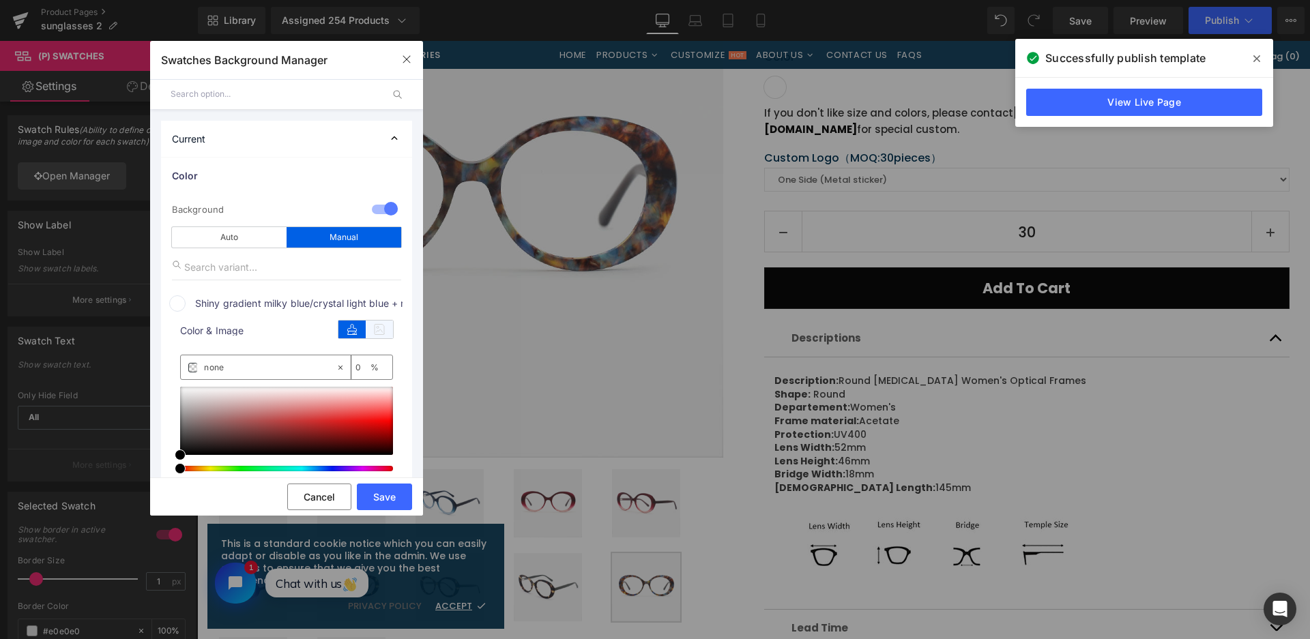
click at [377, 328] on icon at bounding box center [379, 330] width 27 height 18
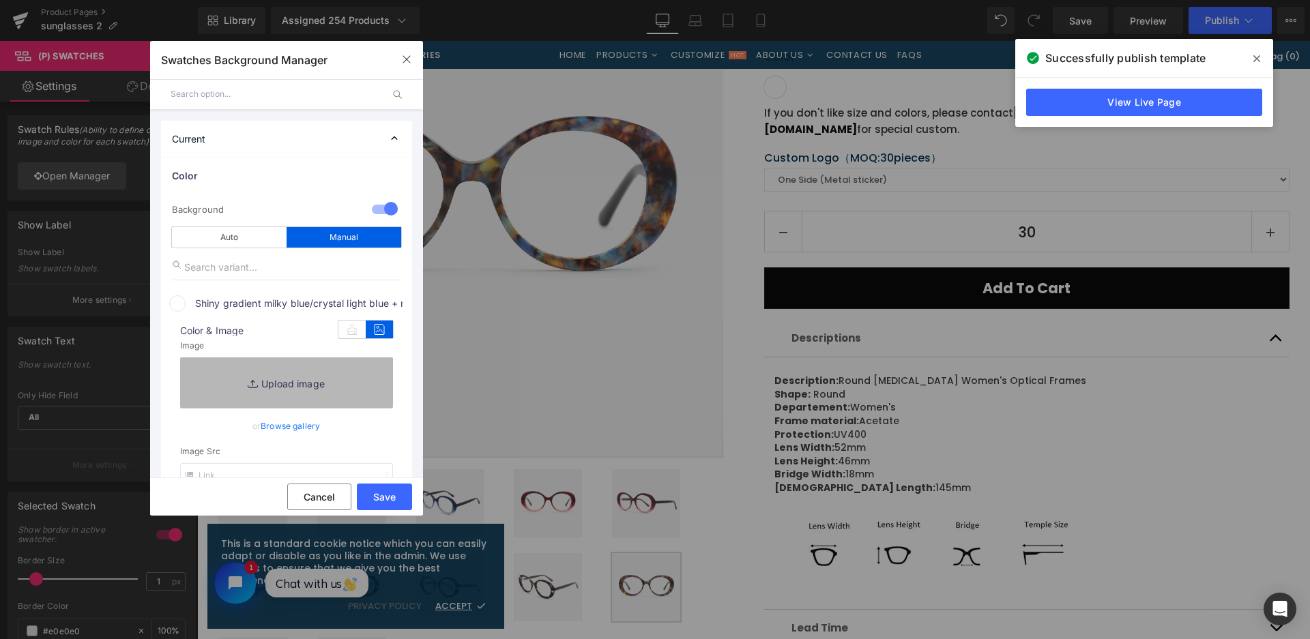
click at [339, 373] on link "Replace Image" at bounding box center [286, 382] width 213 height 50
type input "C:\fakepath\微信截图_20250828105656.png"
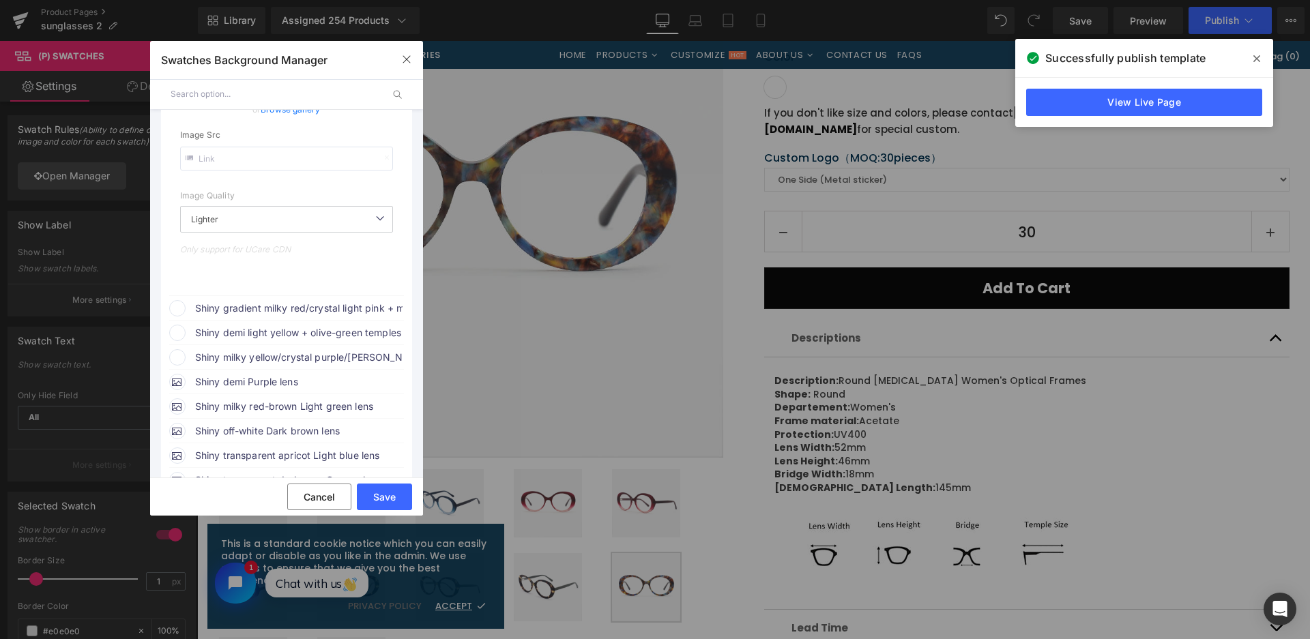
scroll to position [341, 0]
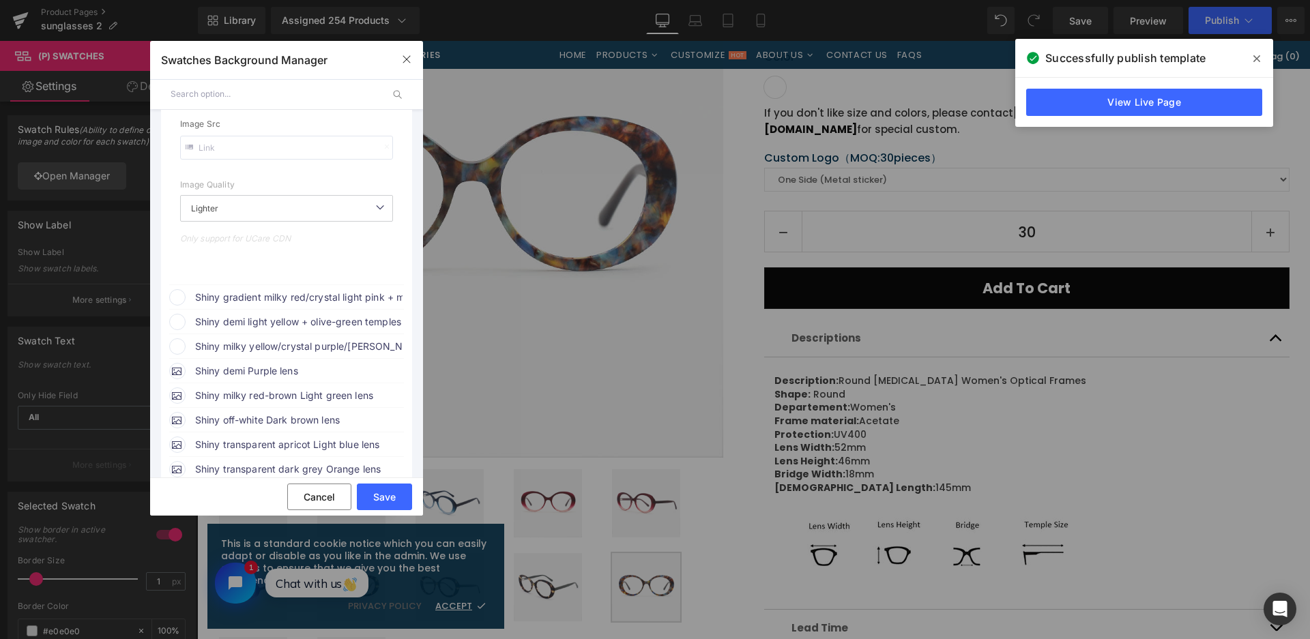
click at [0, 0] on span "Shiny gradient milky red/crystal light pink + milky red temples" at bounding box center [0, 0] width 0 height 0
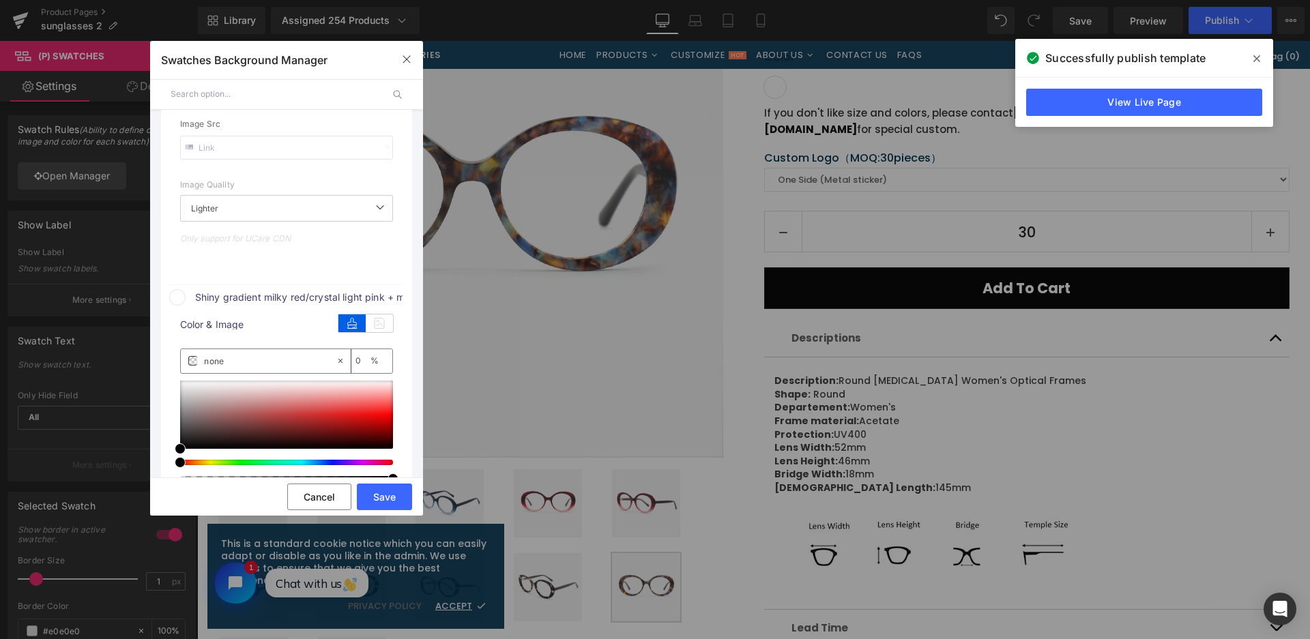
drag, startPoint x: 378, startPoint y: 325, endPoint x: 374, endPoint y: 332, distance: 8.0
click at [378, 325] on icon at bounding box center [379, 323] width 27 height 18
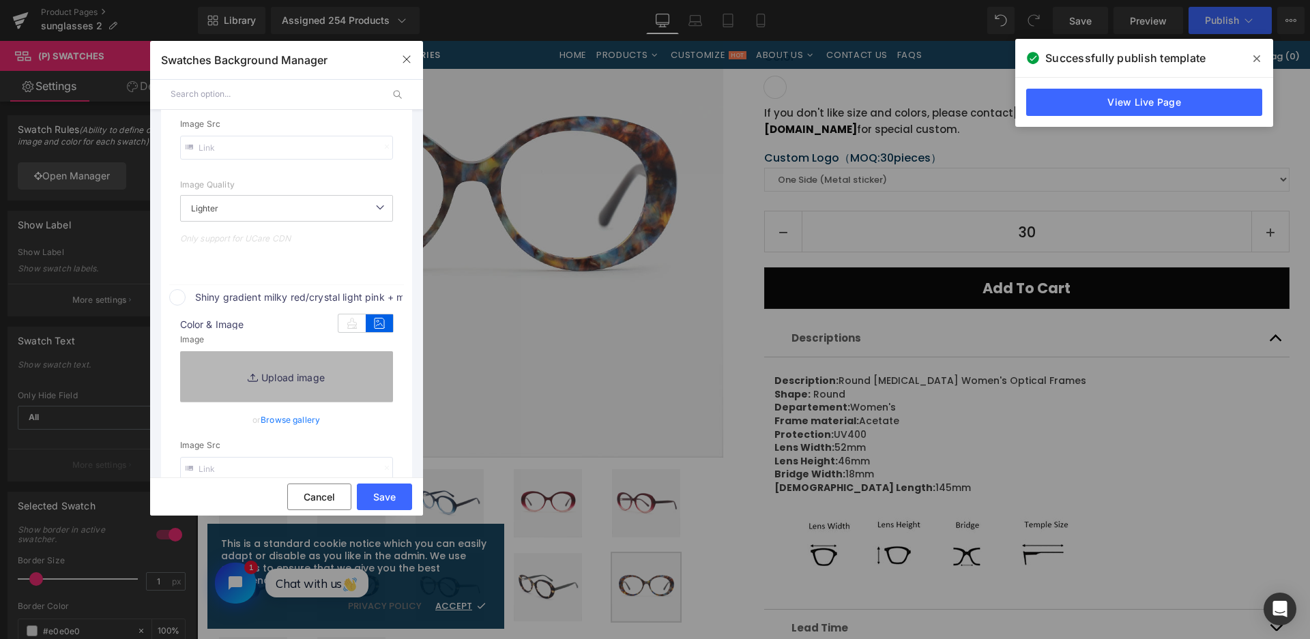
click at [368, 361] on link "Replace Image" at bounding box center [286, 376] width 213 height 50
type input "[URL][DOMAIN_NAME]"
type input "C:\fakepath\微信截图_20250828105704.png"
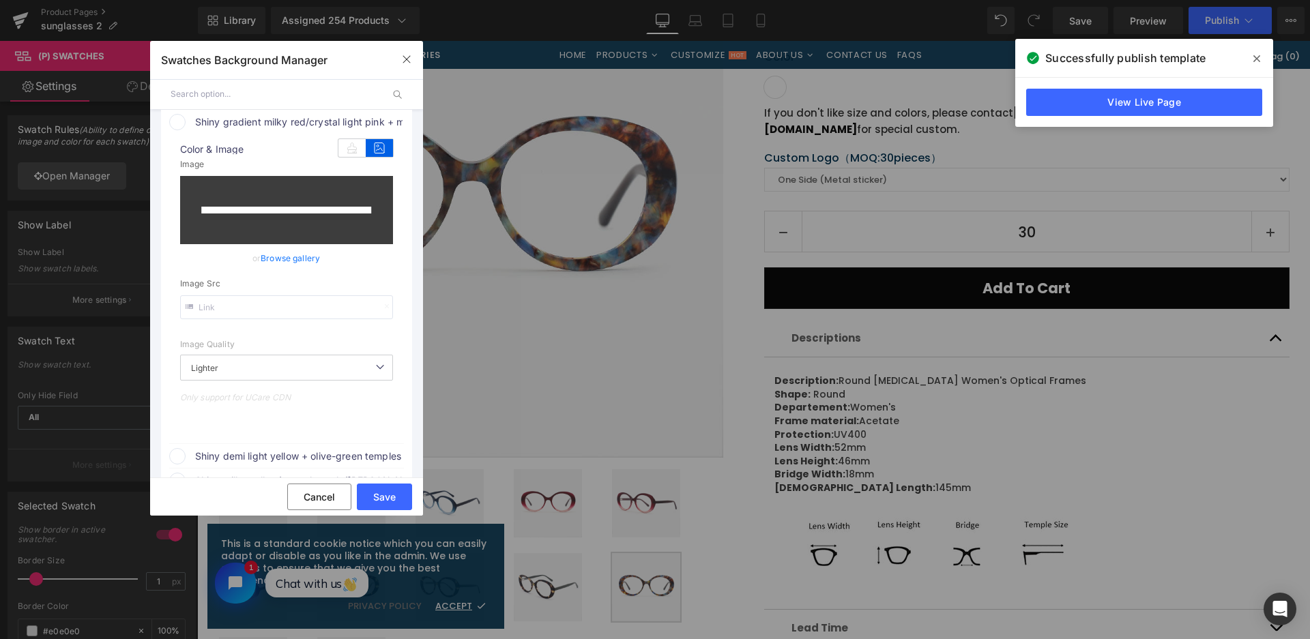
scroll to position [624, 0]
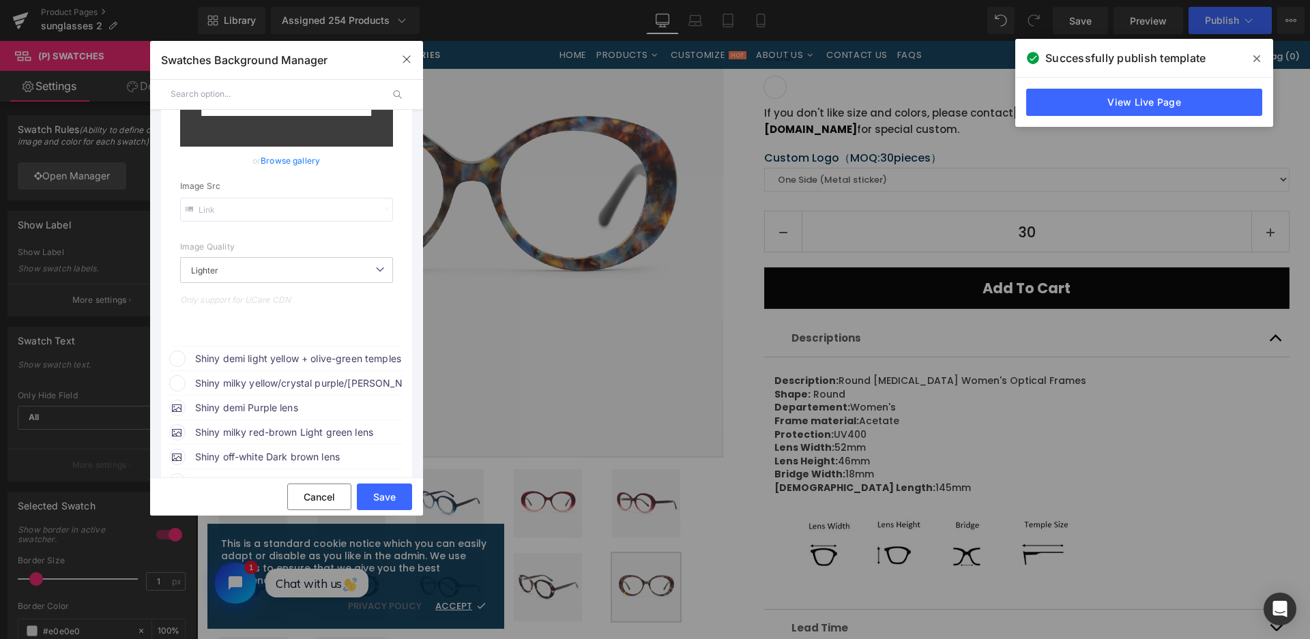
click at [0, 0] on span "Shiny demi light yellow + olive-green temples" at bounding box center [0, 0] width 0 height 0
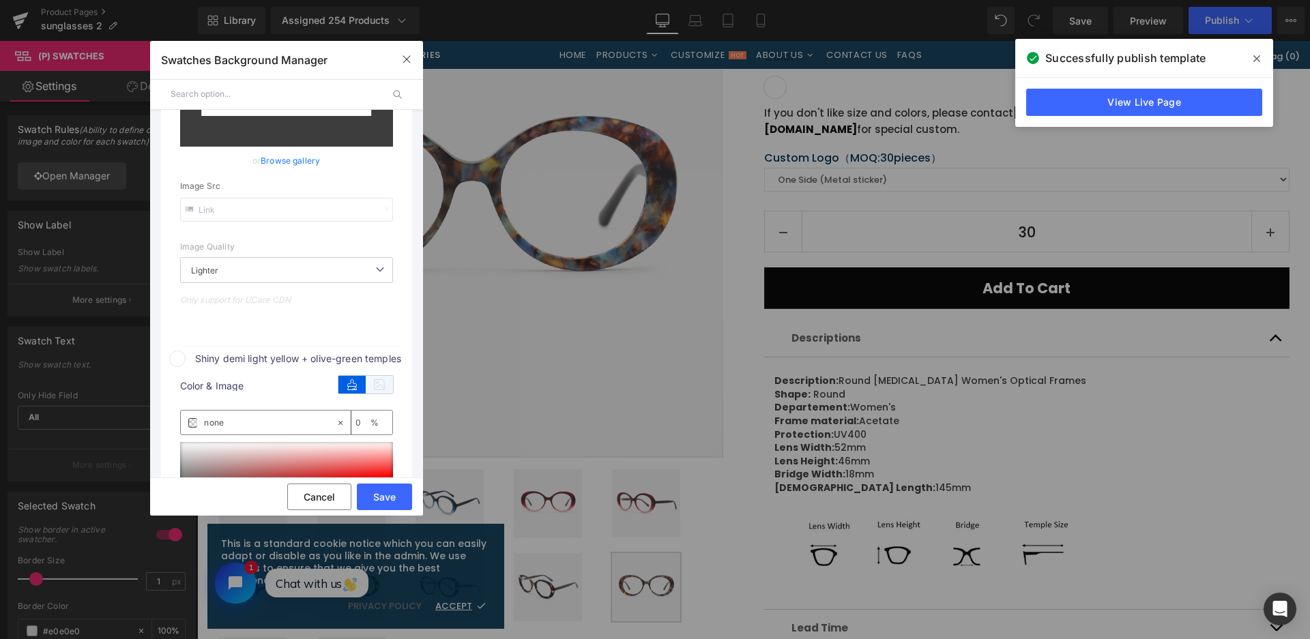
click at [380, 385] on icon at bounding box center [379, 385] width 27 height 18
type input "[URL][DOMAIN_NAME]"
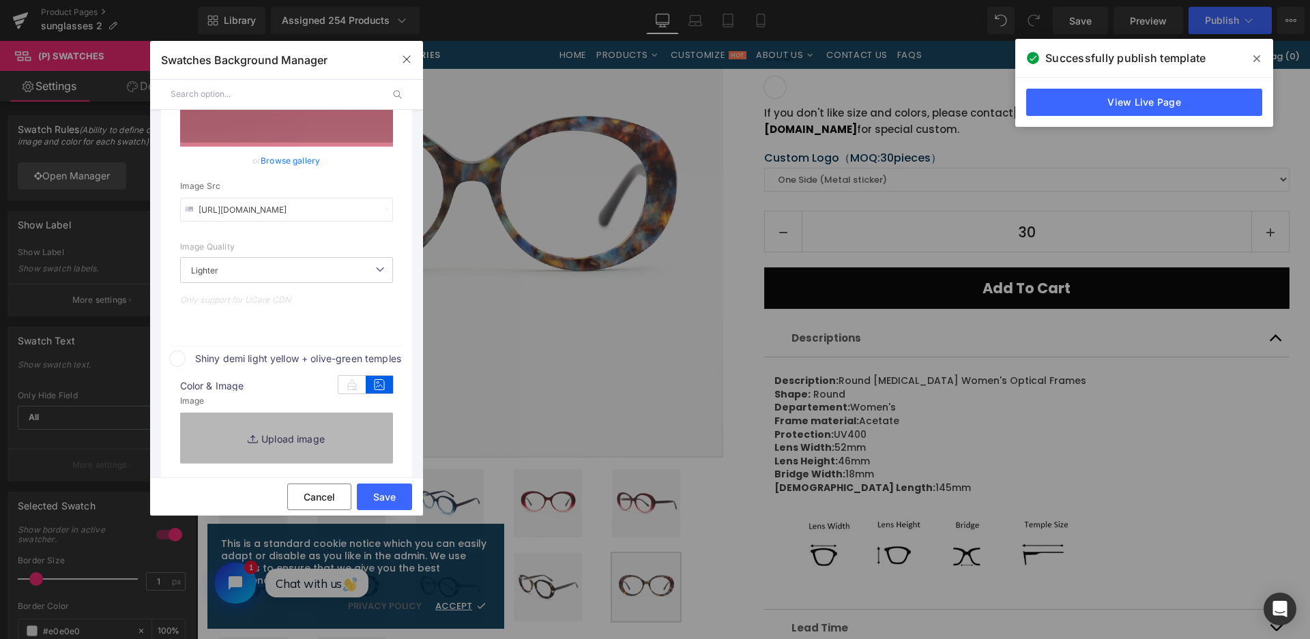
click at [356, 426] on link "Replace Image" at bounding box center [286, 438] width 213 height 50
type input "C:\fakepath\微信截图_20250828105710.png"
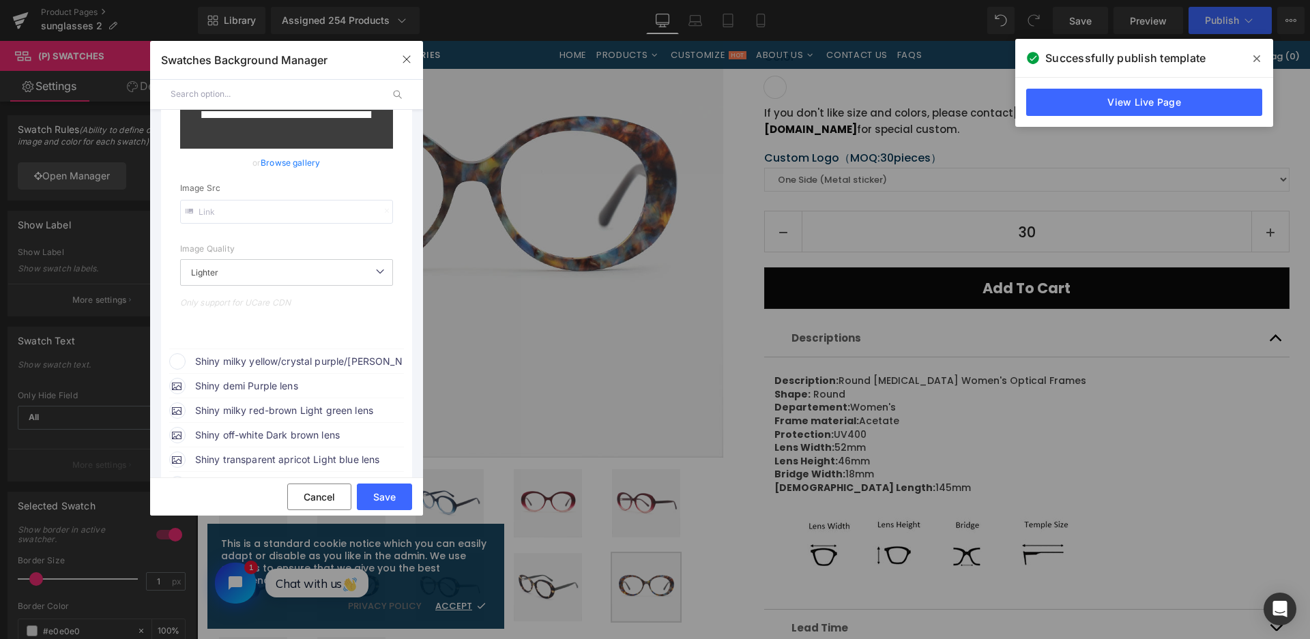
scroll to position [975, 0]
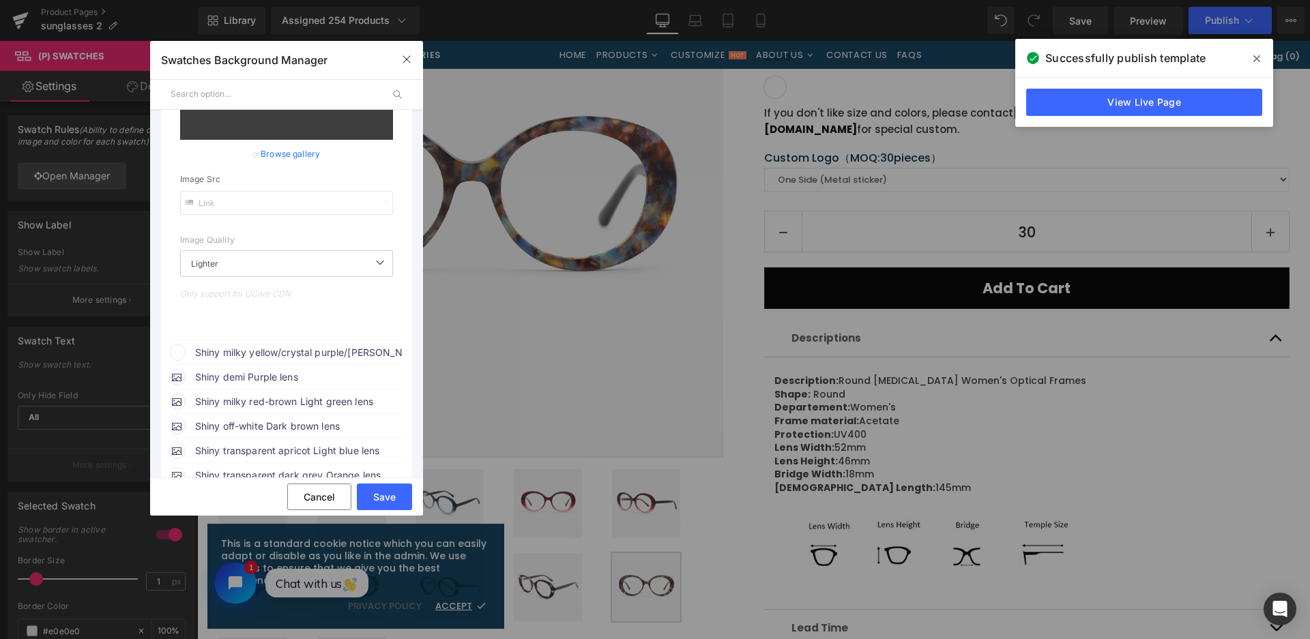
click at [0, 0] on span "Shiny milky yellow/crystal purple/[PERSON_NAME] + brown temples" at bounding box center [0, 0] width 0 height 0
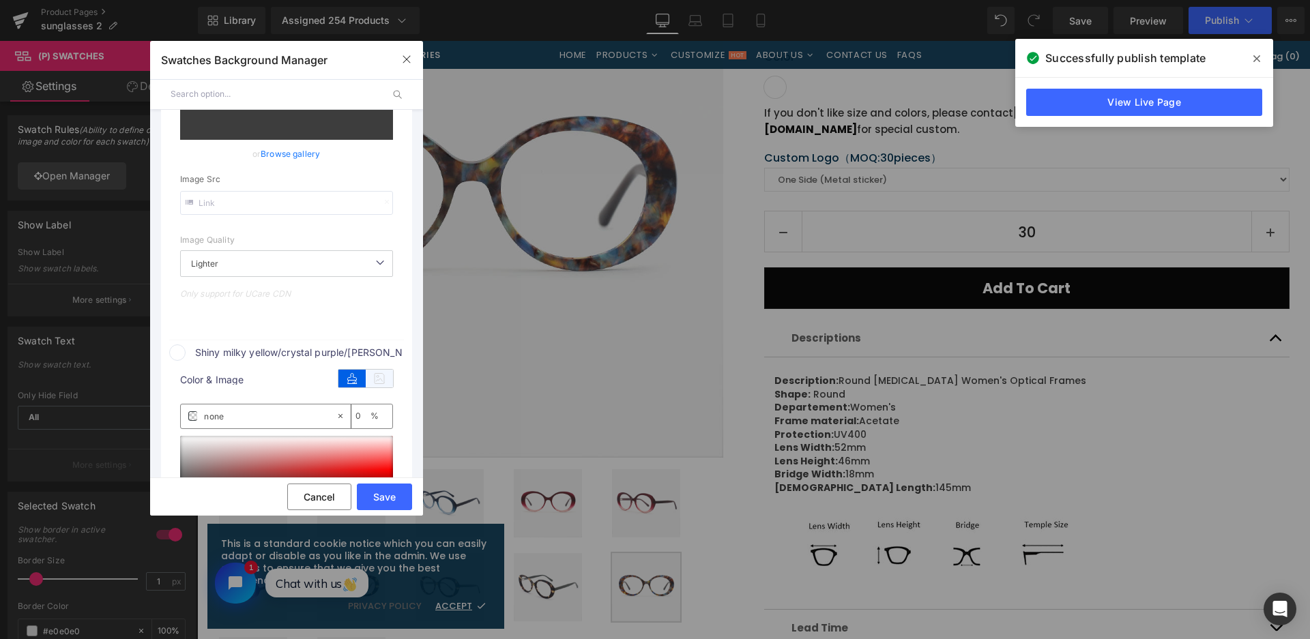
click at [381, 380] on icon at bounding box center [379, 379] width 27 height 18
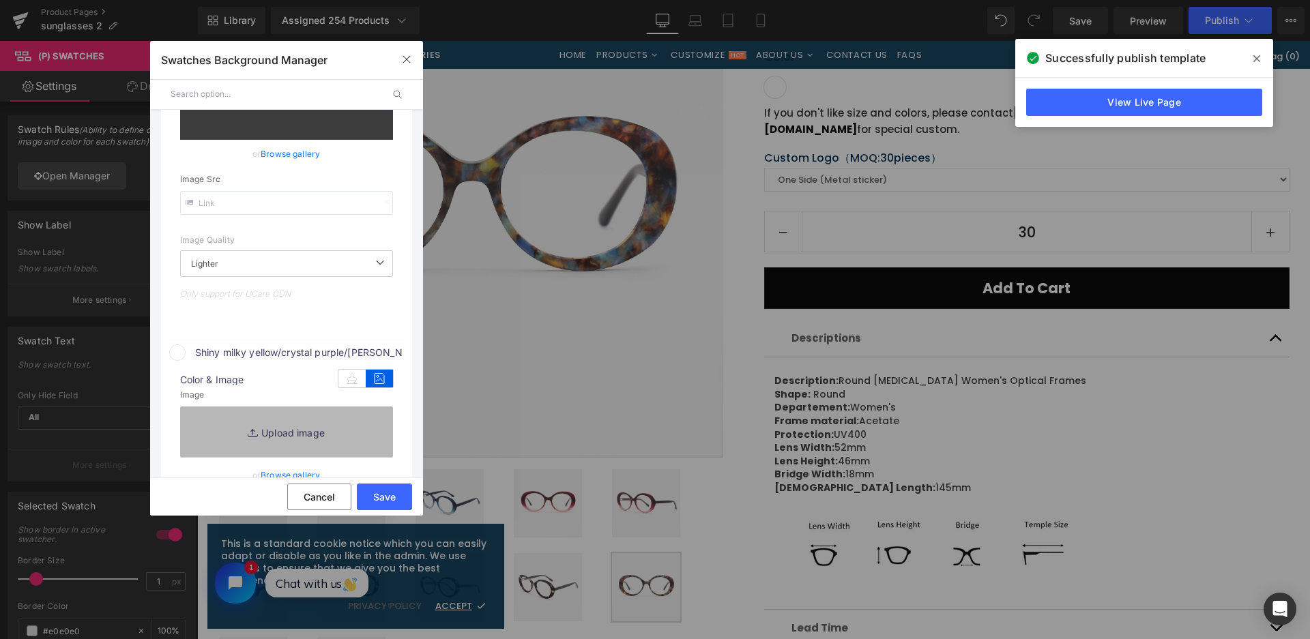
click at [334, 424] on link "Replace Image" at bounding box center [286, 432] width 213 height 50
type input "[URL][DOMAIN_NAME]"
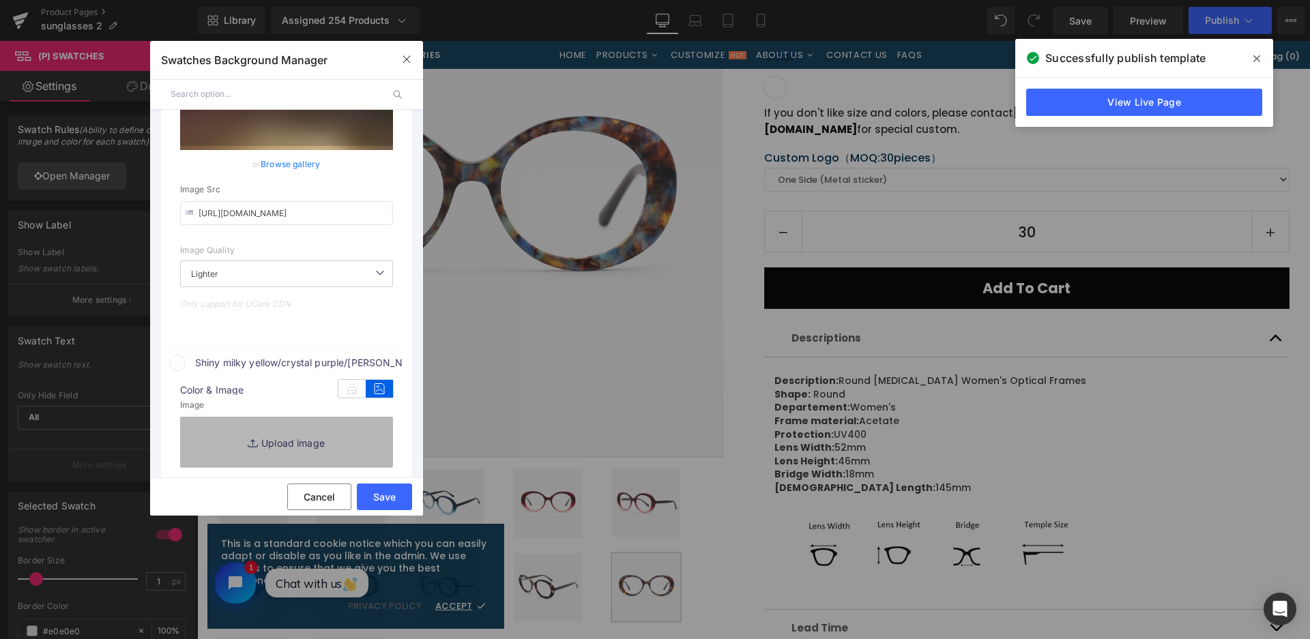
scroll to position [986, 0]
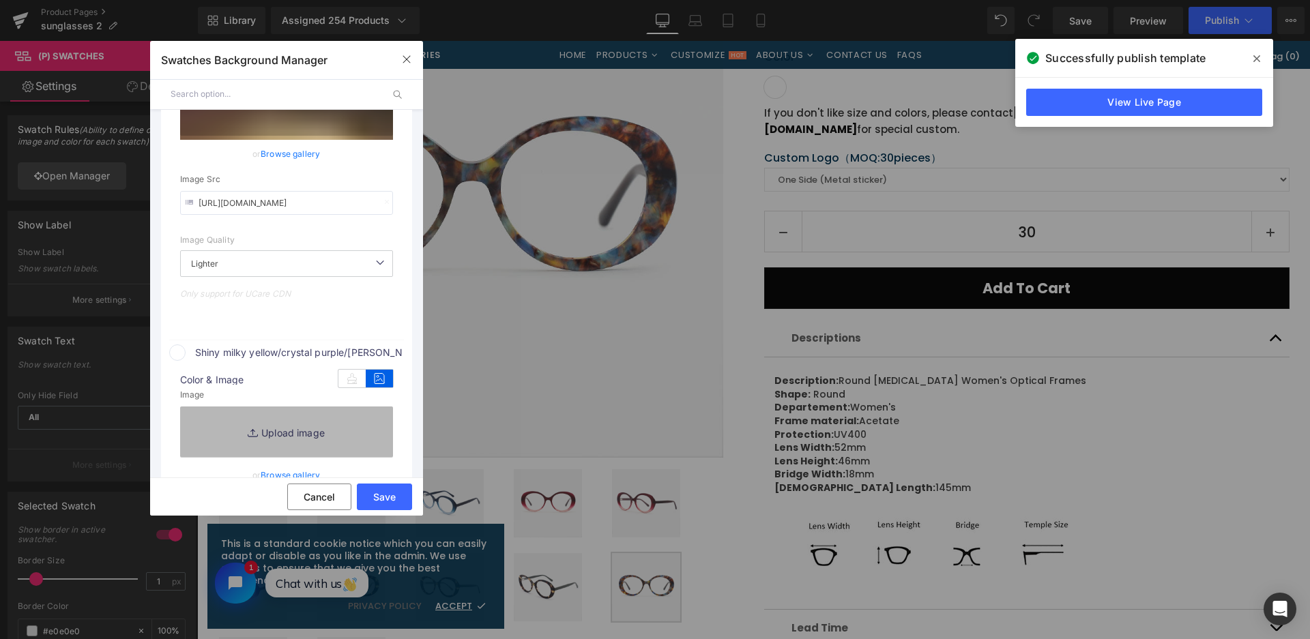
type input "C:\fakepath\微信截图_20250828105717.png"
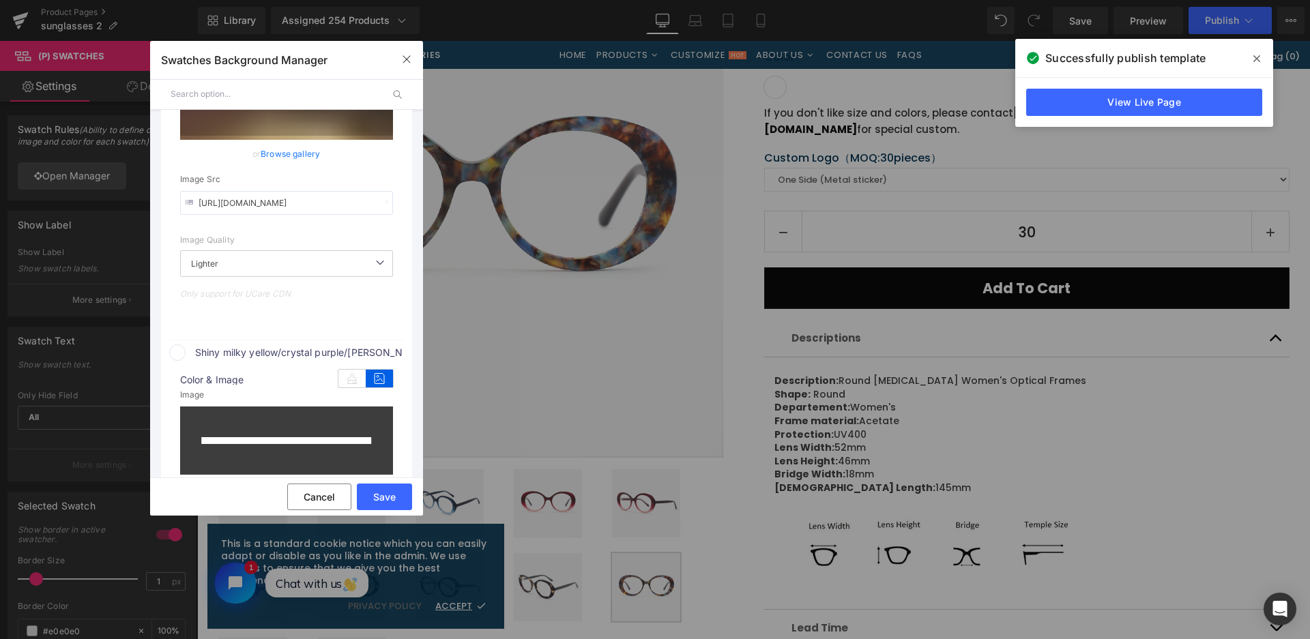
type input "[URL][DOMAIN_NAME]"
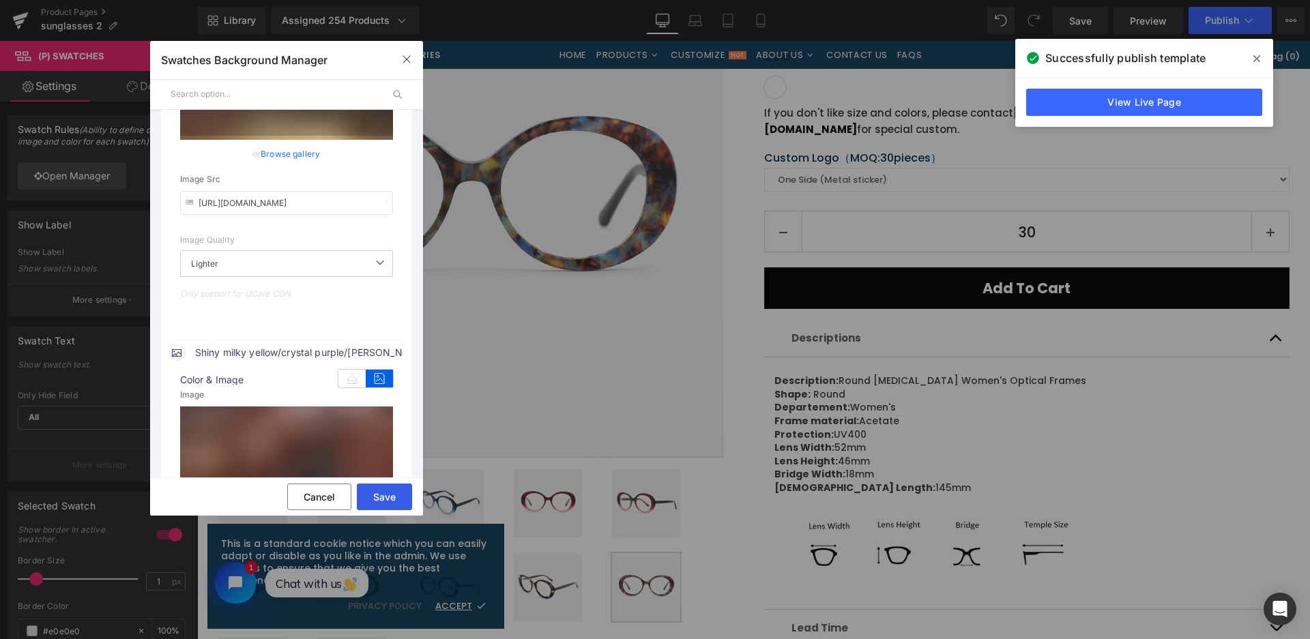
click at [381, 490] on button "Save" at bounding box center [384, 497] width 55 height 27
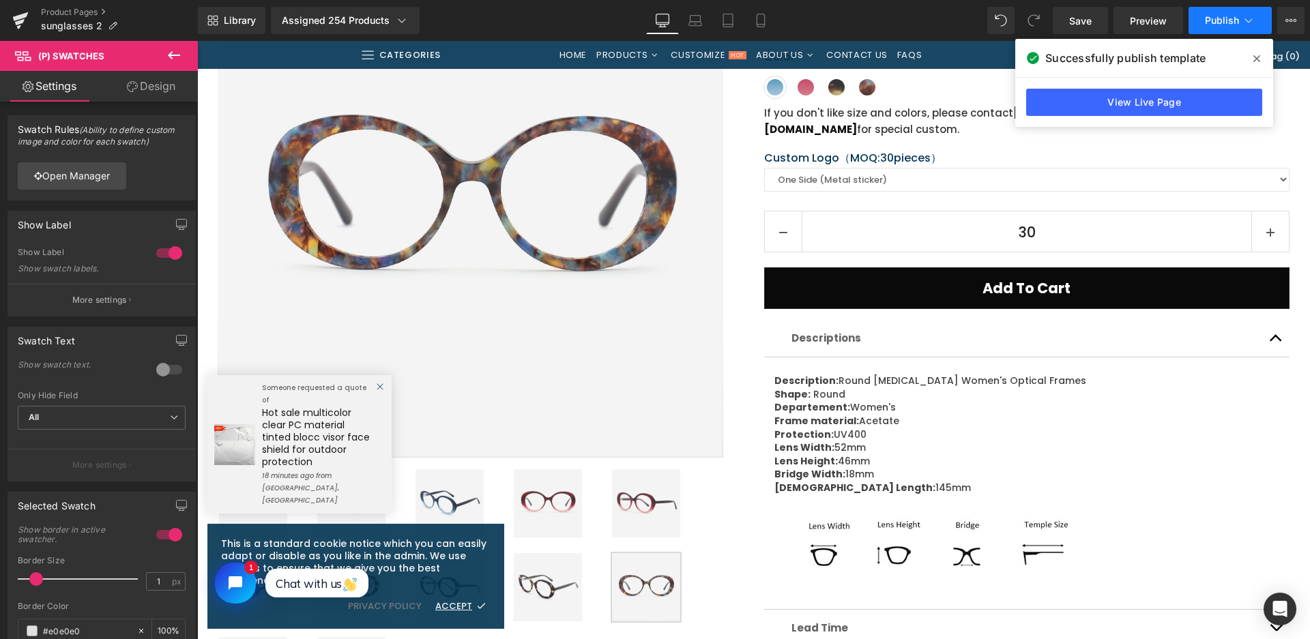
click at [1194, 21] on button "Publish" at bounding box center [1229, 20] width 83 height 27
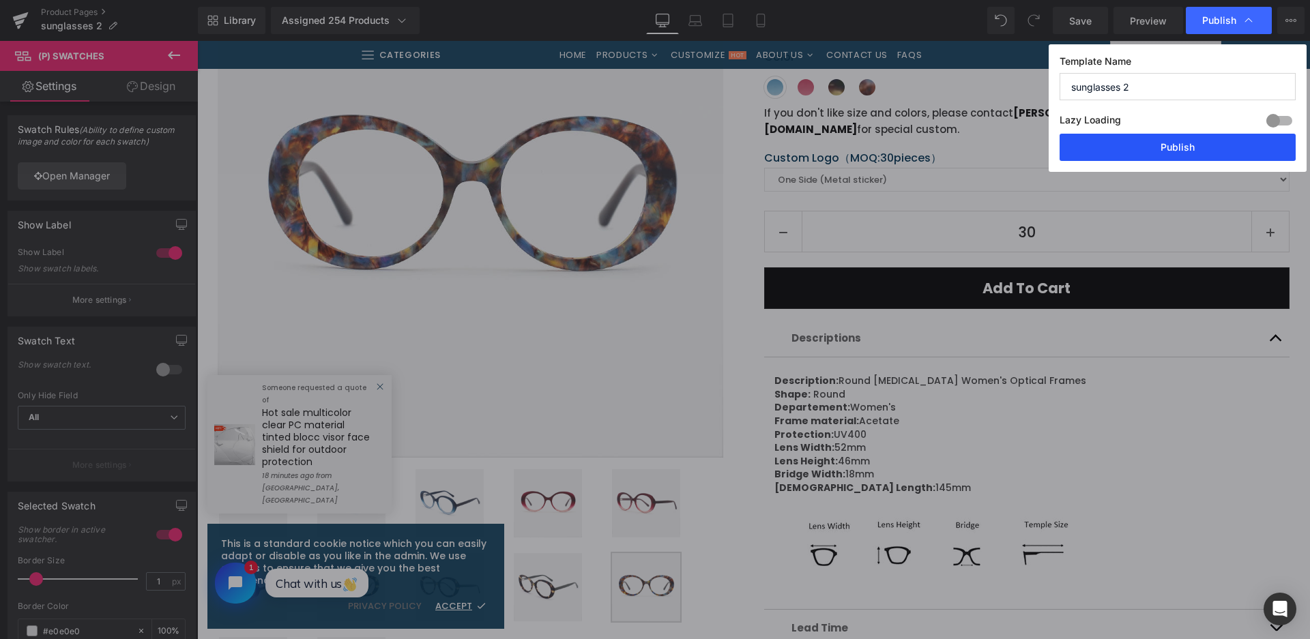
click at [1153, 141] on button "Publish" at bounding box center [1177, 147] width 236 height 27
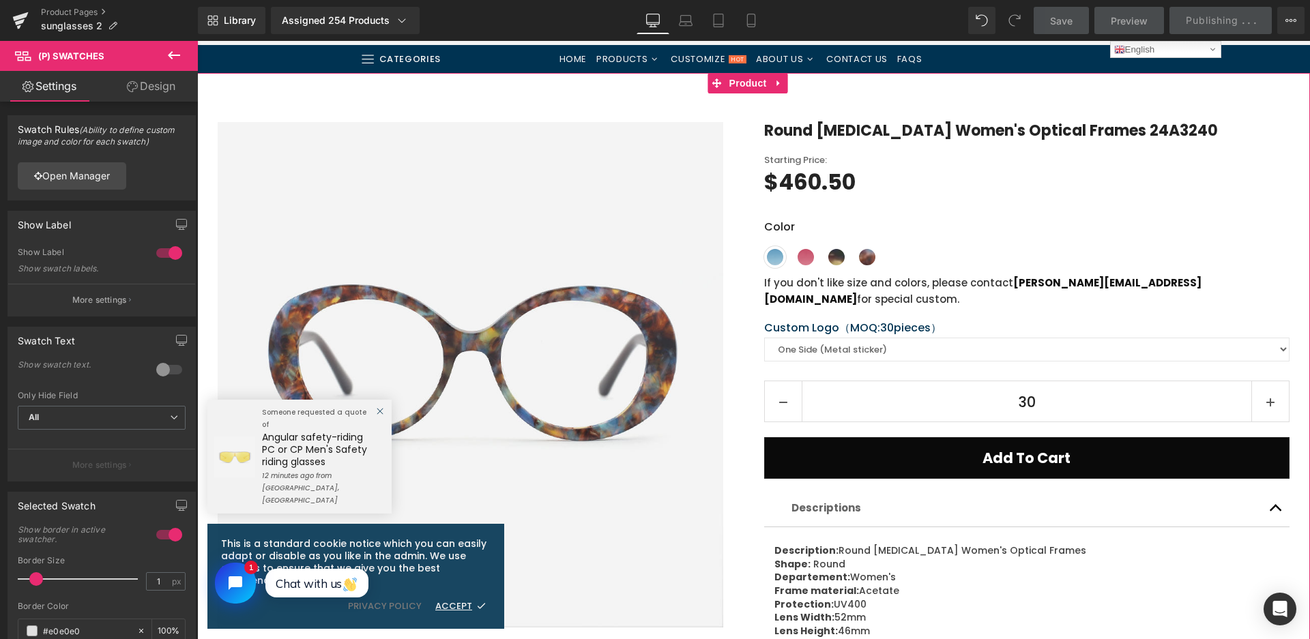
scroll to position [0, 0]
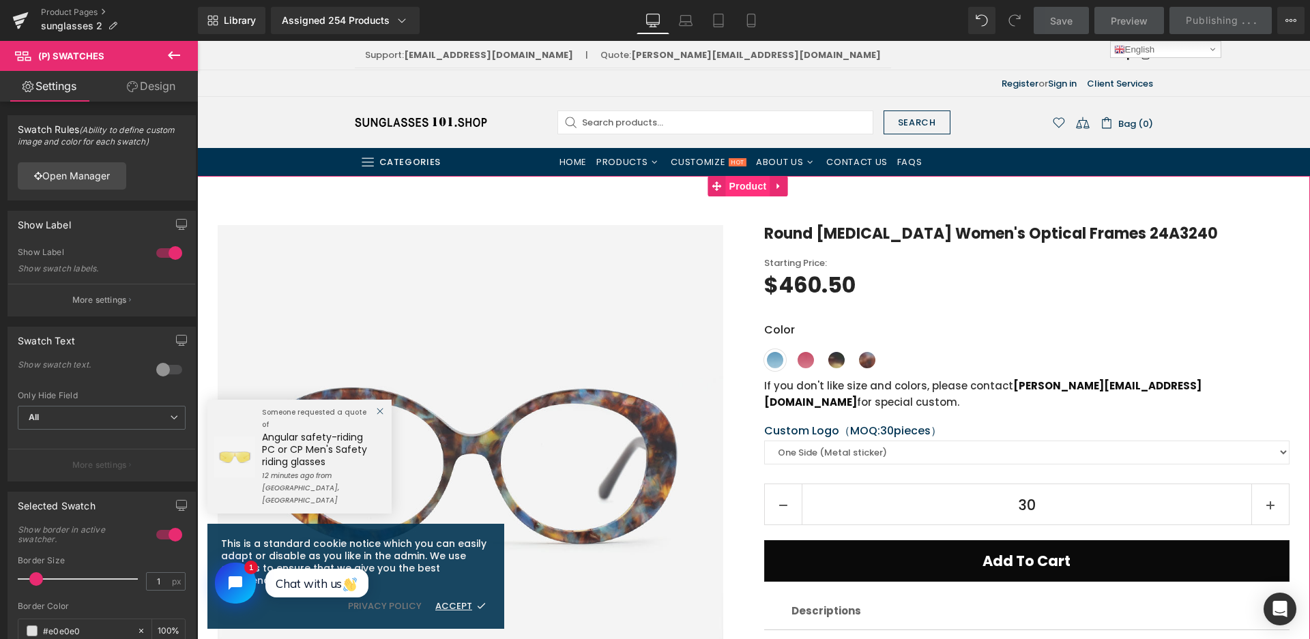
click at [747, 191] on span "Product" at bounding box center [748, 186] width 44 height 20
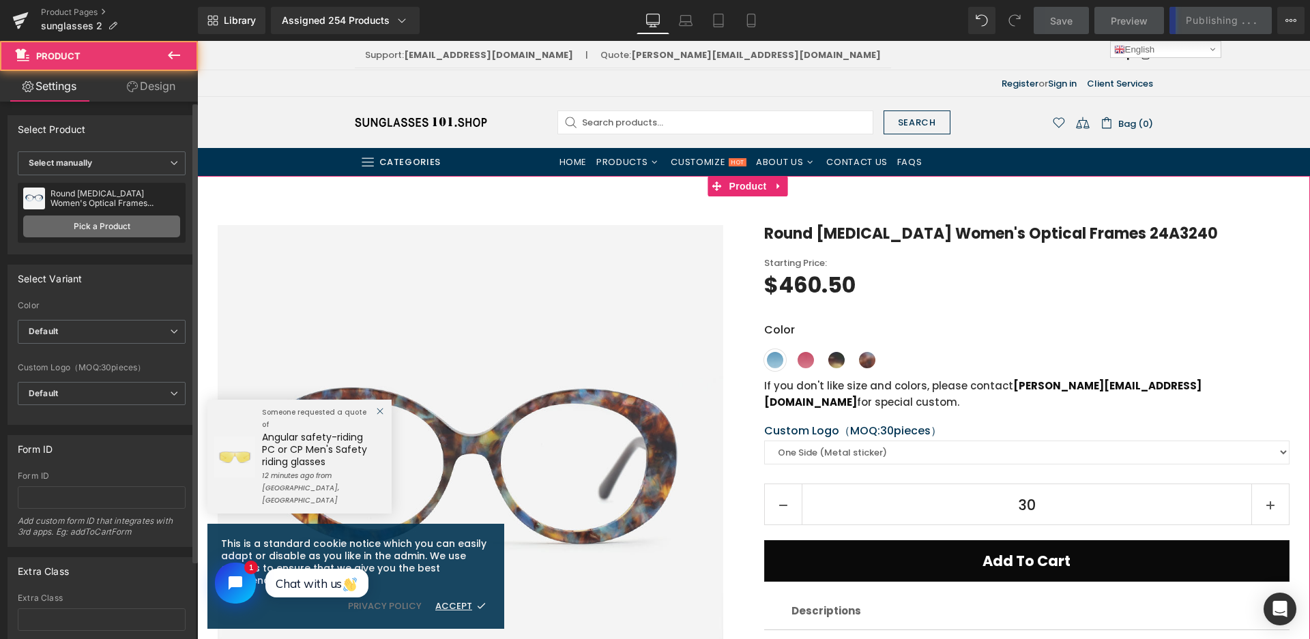
click at [113, 235] on link "Pick a Product" at bounding box center [101, 227] width 157 height 22
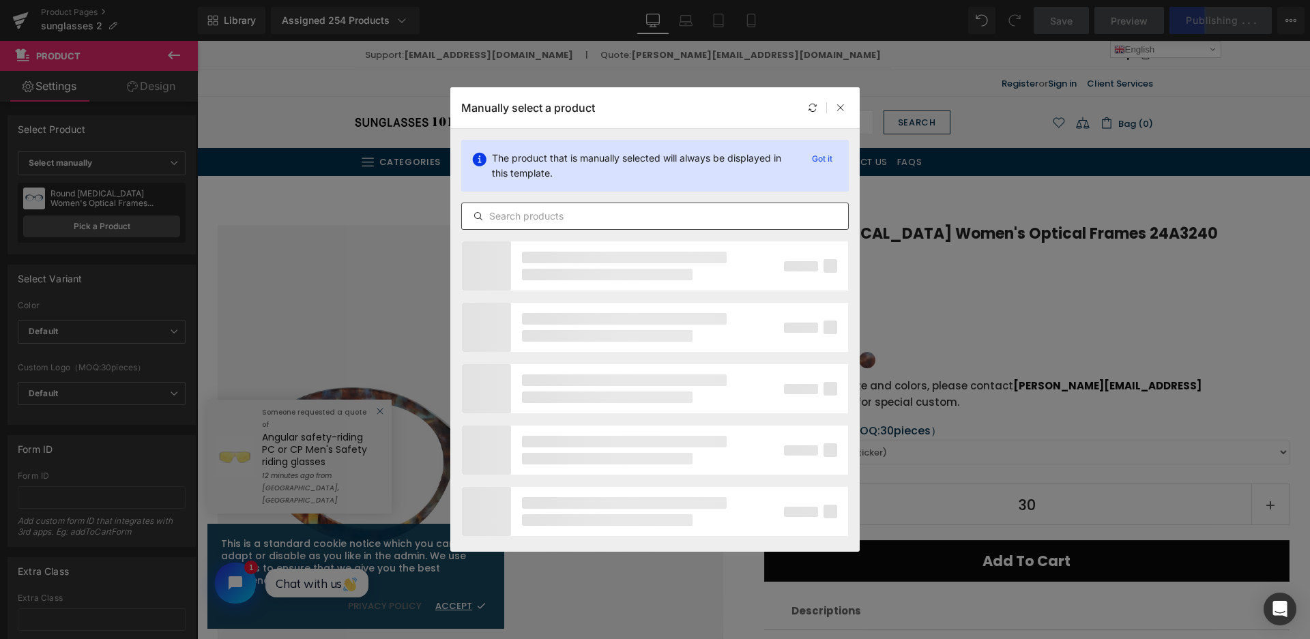
click at [590, 225] on div at bounding box center [654, 216] width 387 height 27
click at [586, 213] on input "text" at bounding box center [655, 216] width 386 height 16
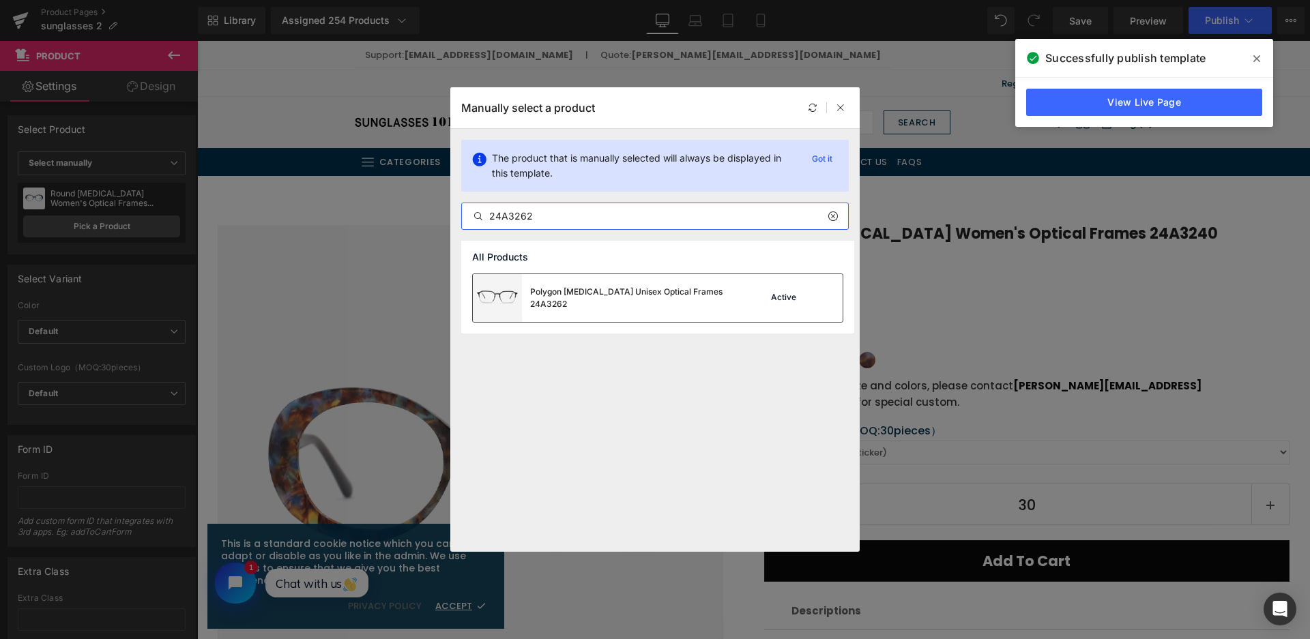
type input "24A3262"
click at [623, 314] on div "Polygon [MEDICAL_DATA] Unisex Optical Frames 24A3262" at bounding box center [604, 298] width 262 height 48
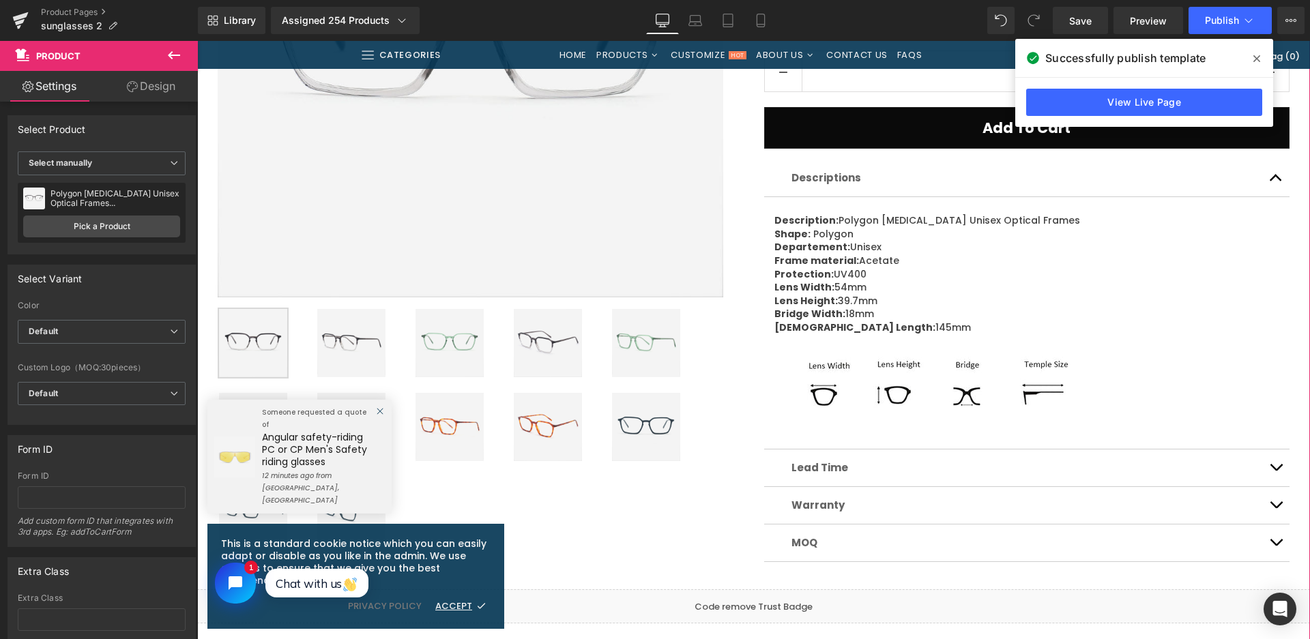
scroll to position [477, 0]
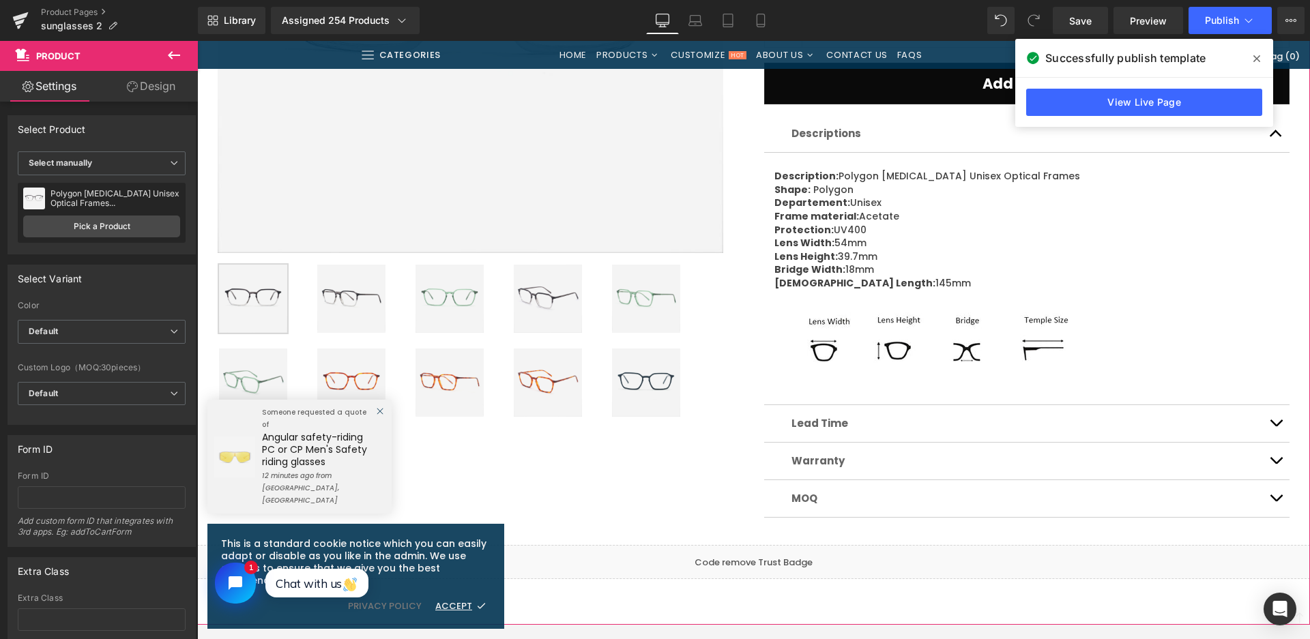
click at [370, 364] on img at bounding box center [351, 383] width 68 height 68
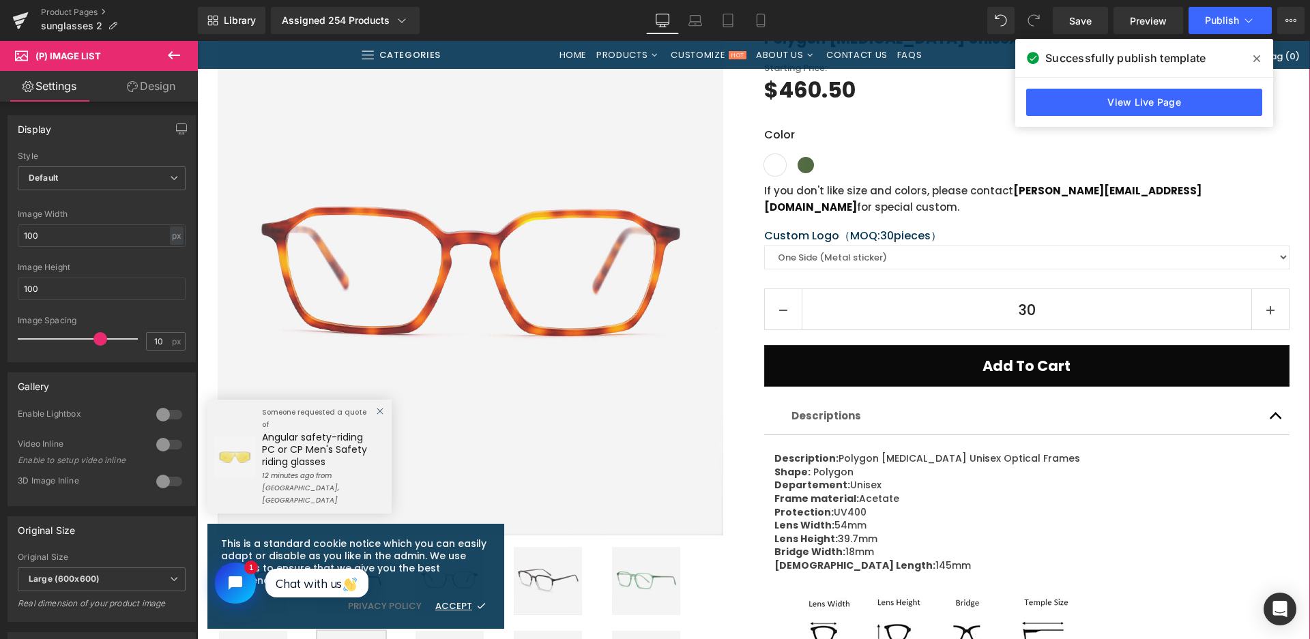
scroll to position [205, 0]
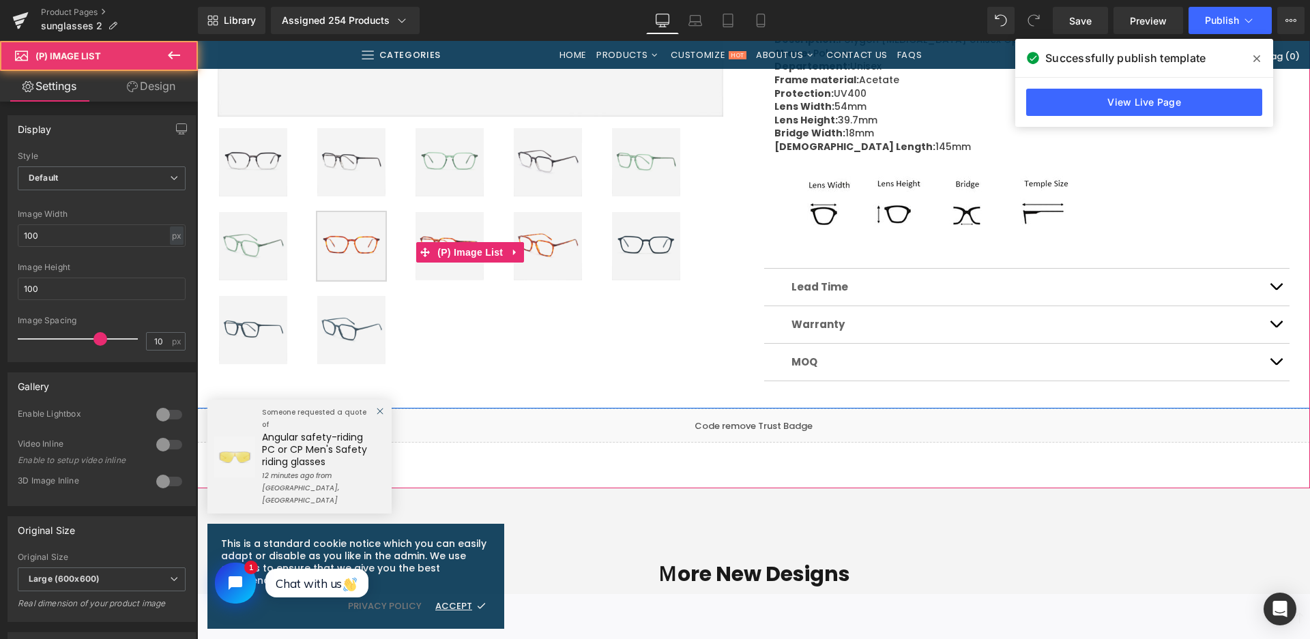
click at [628, 245] on img at bounding box center [646, 246] width 68 height 68
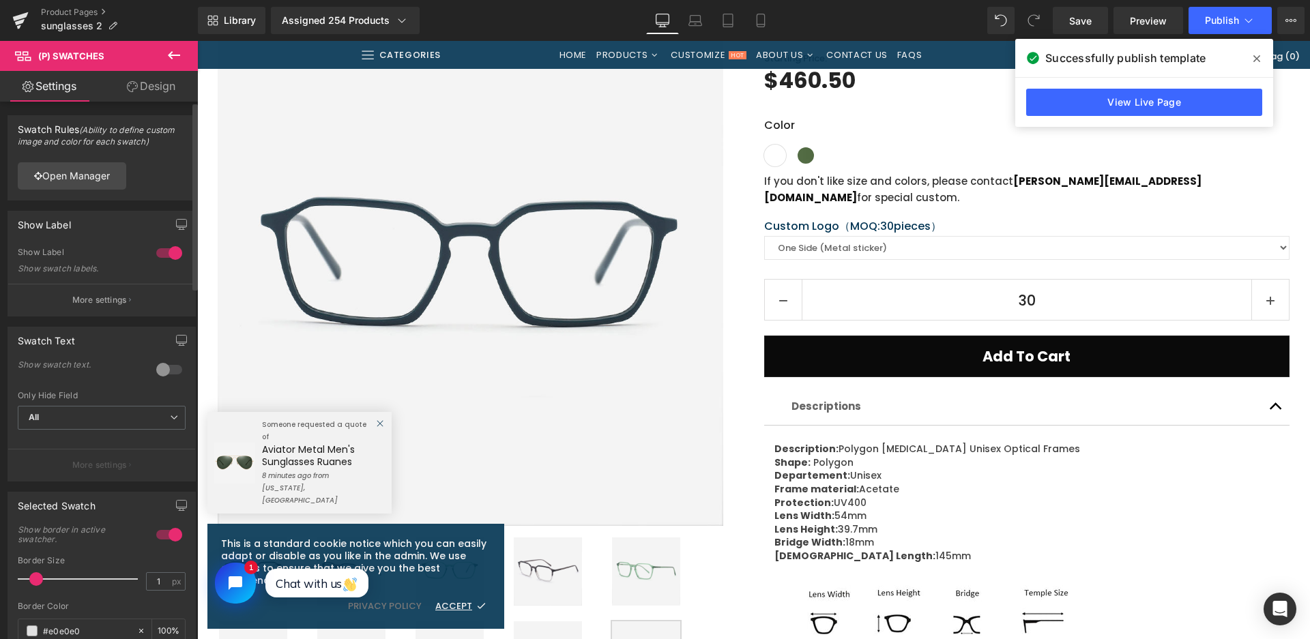
click at [78, 192] on div "Open Manager" at bounding box center [101, 175] width 187 height 48
click at [83, 175] on link "Open Manager" at bounding box center [72, 175] width 108 height 27
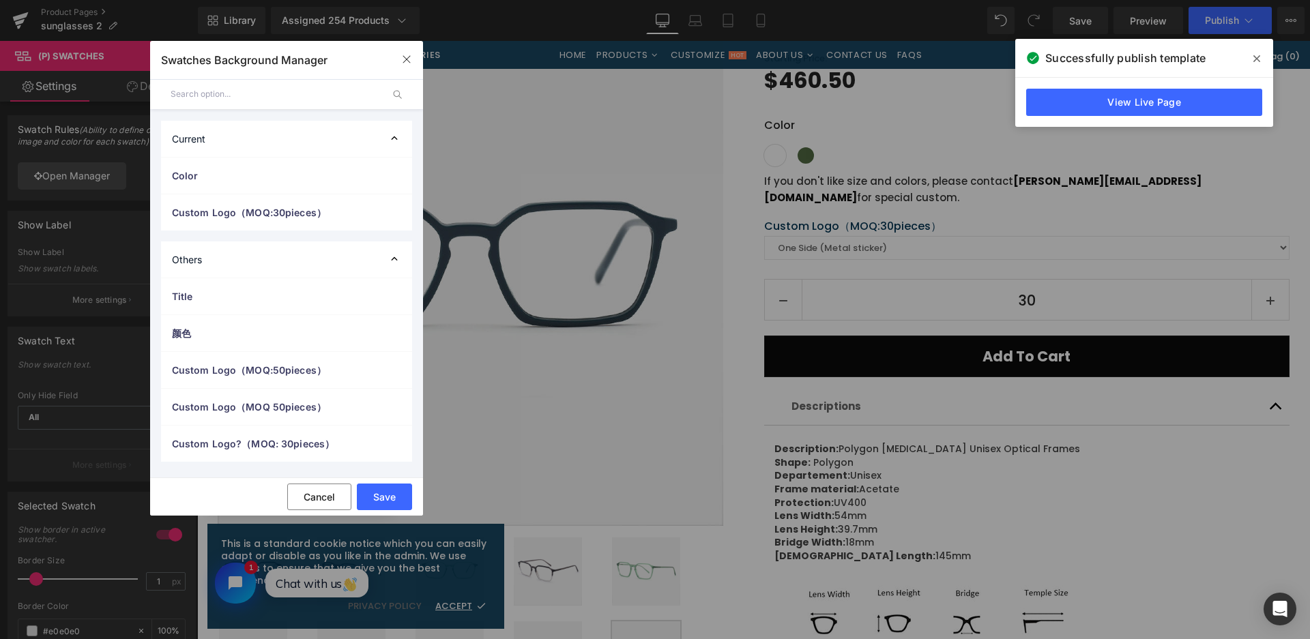
click at [179, 167] on div "Color" at bounding box center [286, 176] width 251 height 36
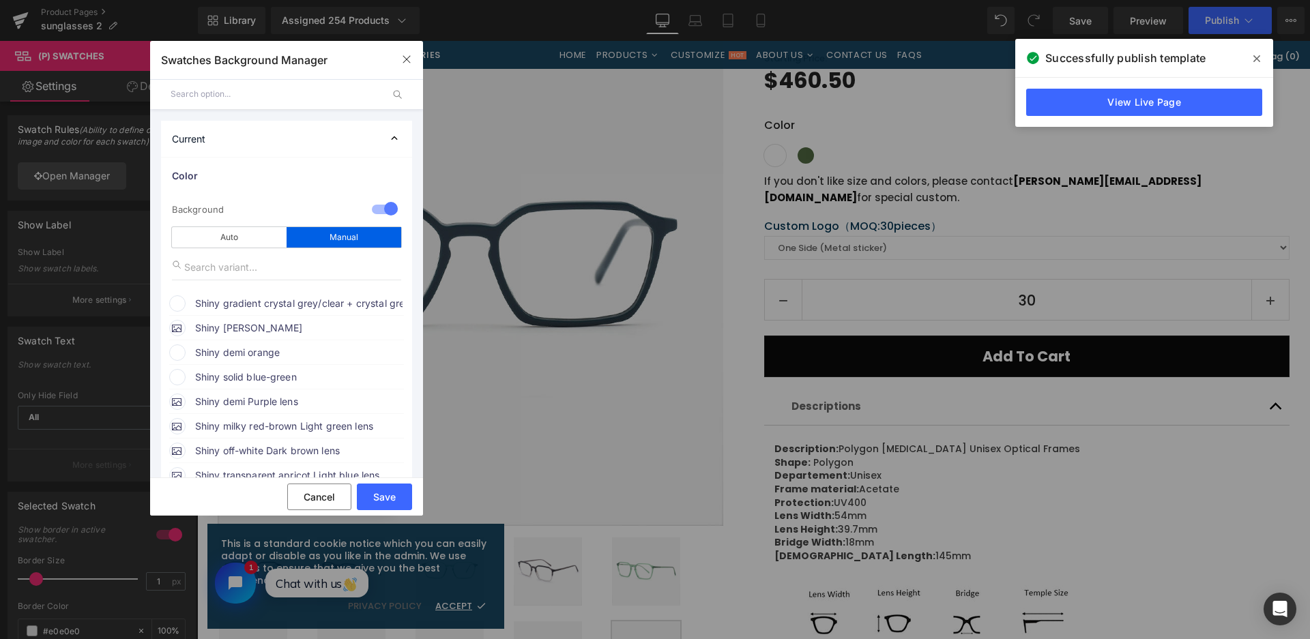
click at [252, 306] on span "Shiny gradient crystal grey/clear + crystal grey temples" at bounding box center [298, 303] width 207 height 16
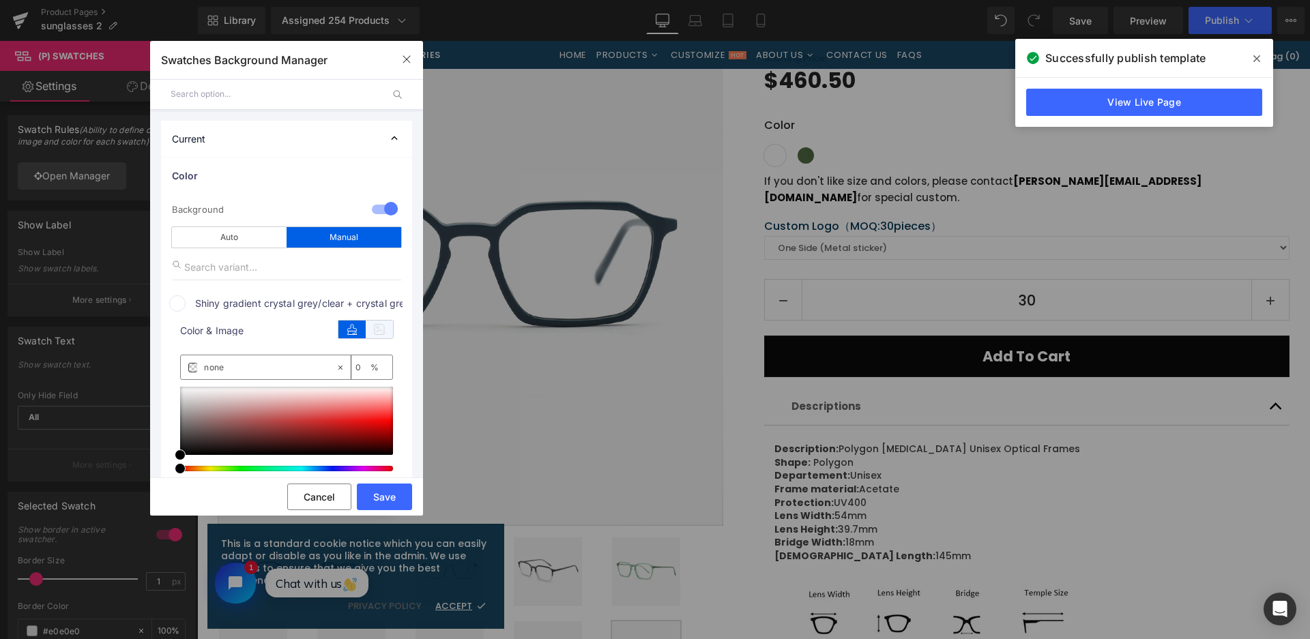
click at [373, 333] on icon at bounding box center [379, 330] width 27 height 18
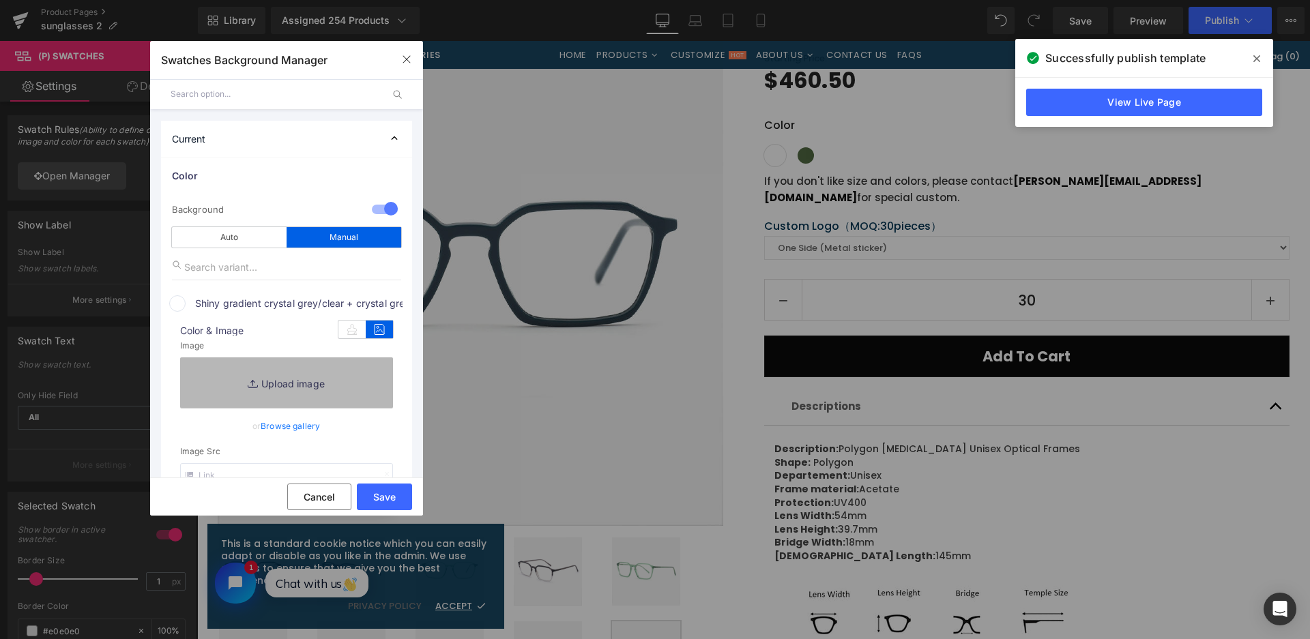
click at [355, 384] on link "Replace Image" at bounding box center [286, 382] width 213 height 50
type input "C:\fakepath\微信截图_20250828110053.png"
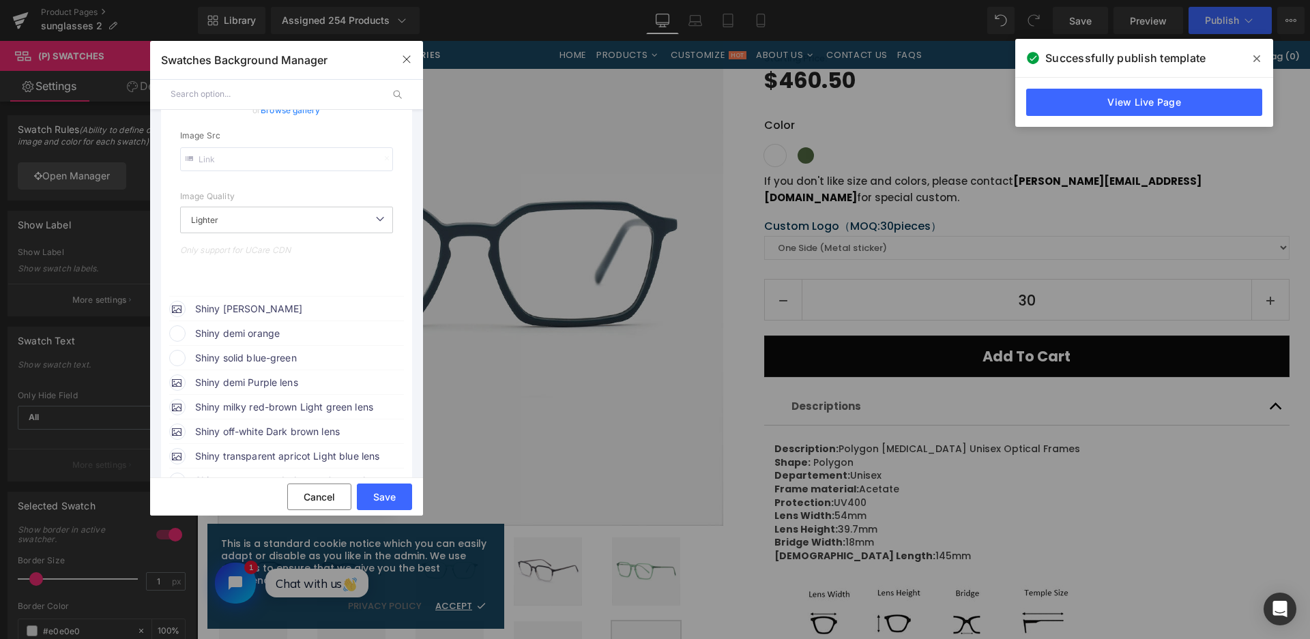
scroll to position [409, 0]
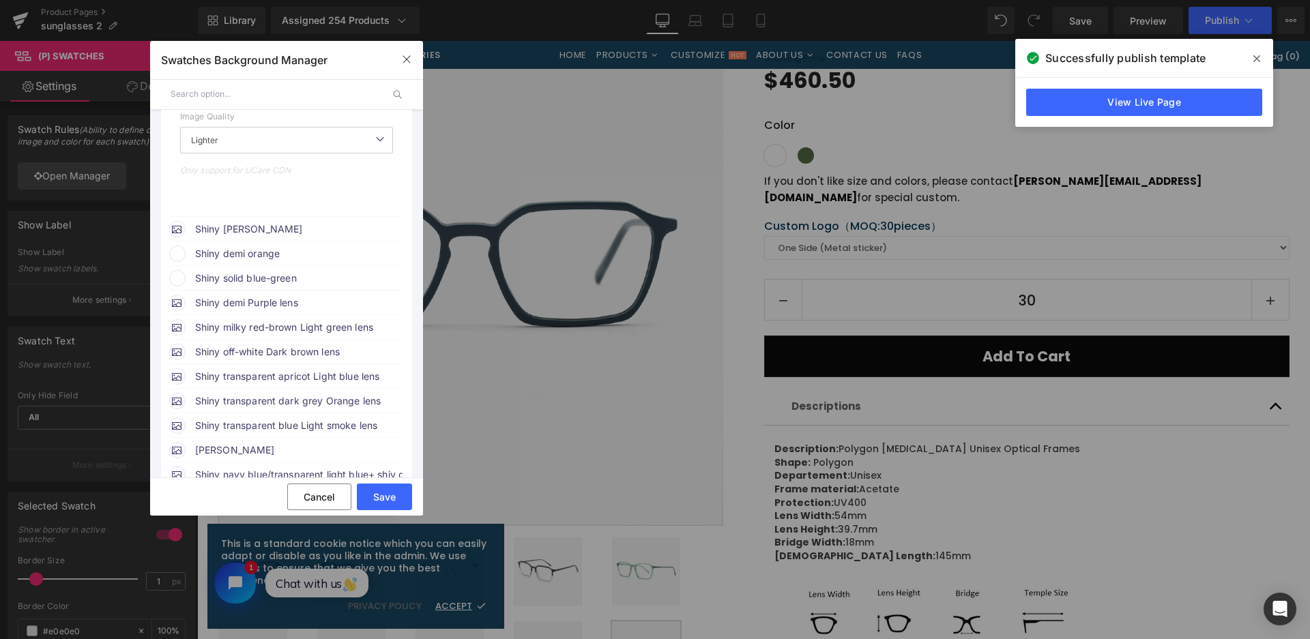
click at [254, 254] on span "Shiny demi orange" at bounding box center [298, 254] width 207 height 16
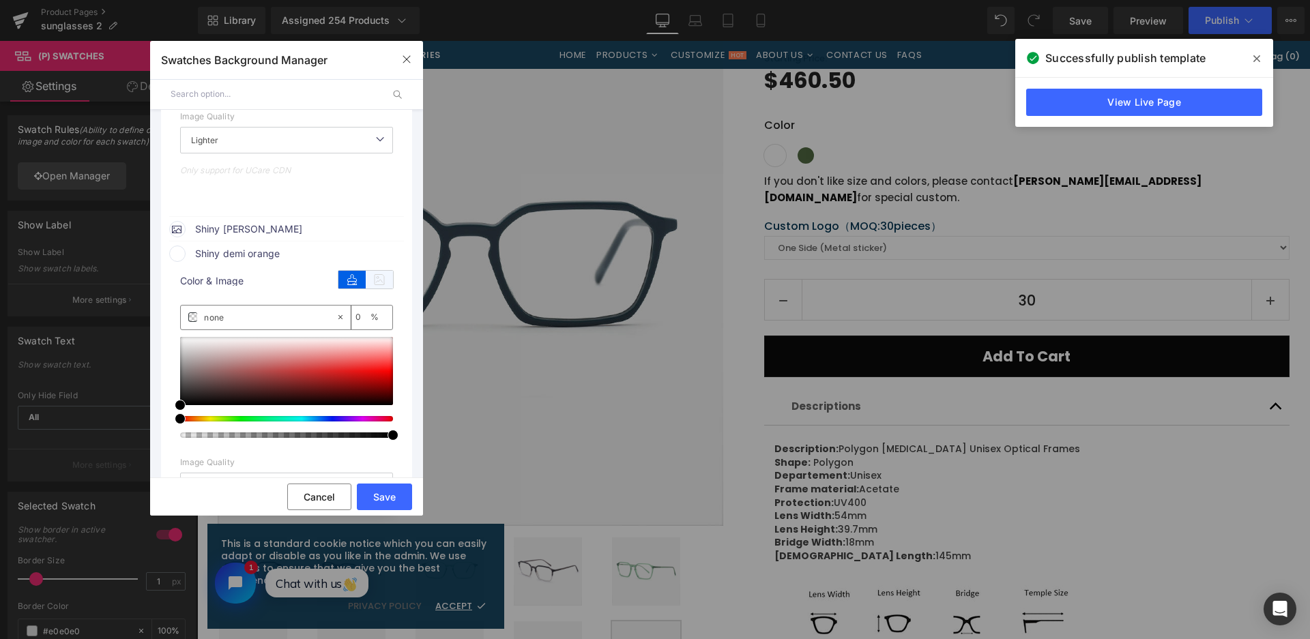
click at [381, 286] on icon at bounding box center [379, 280] width 27 height 18
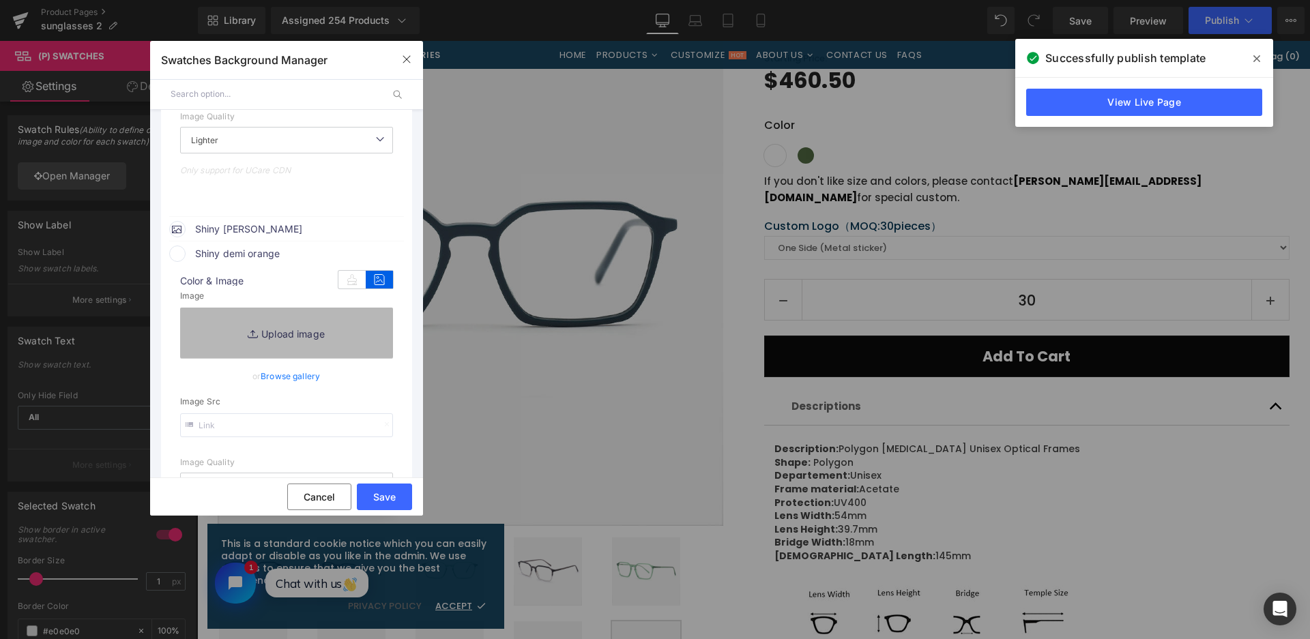
click at [370, 331] on link "Replace Image" at bounding box center [286, 333] width 213 height 50
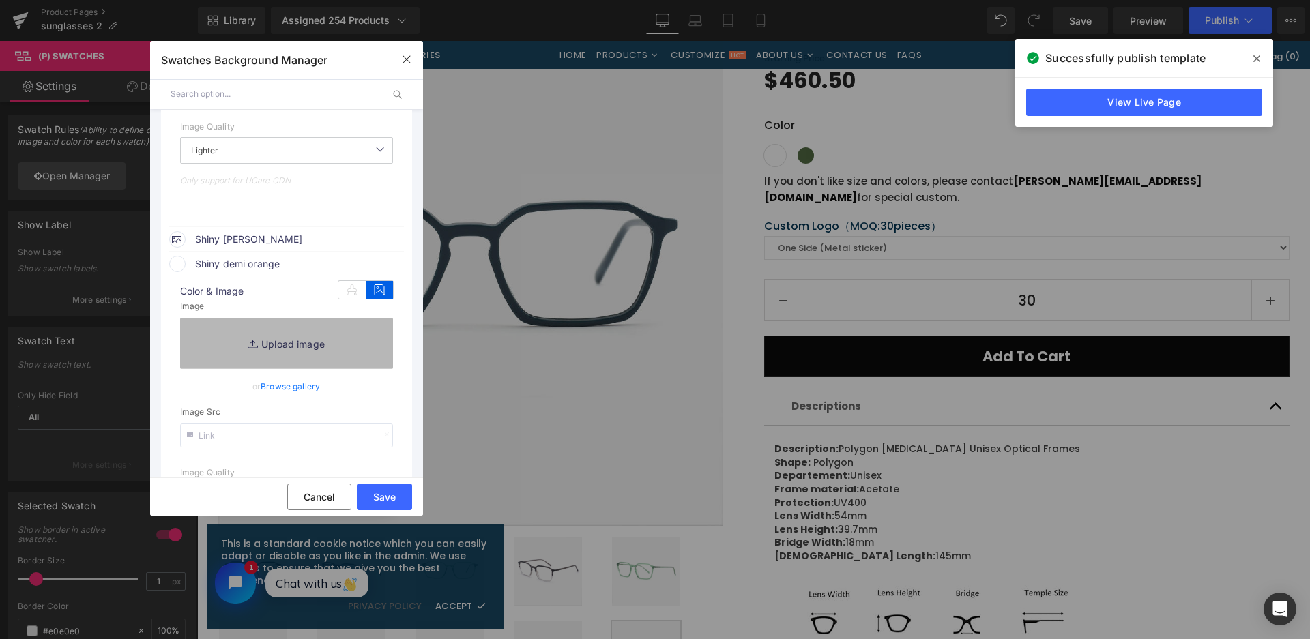
type input "[URL][DOMAIN_NAME]"
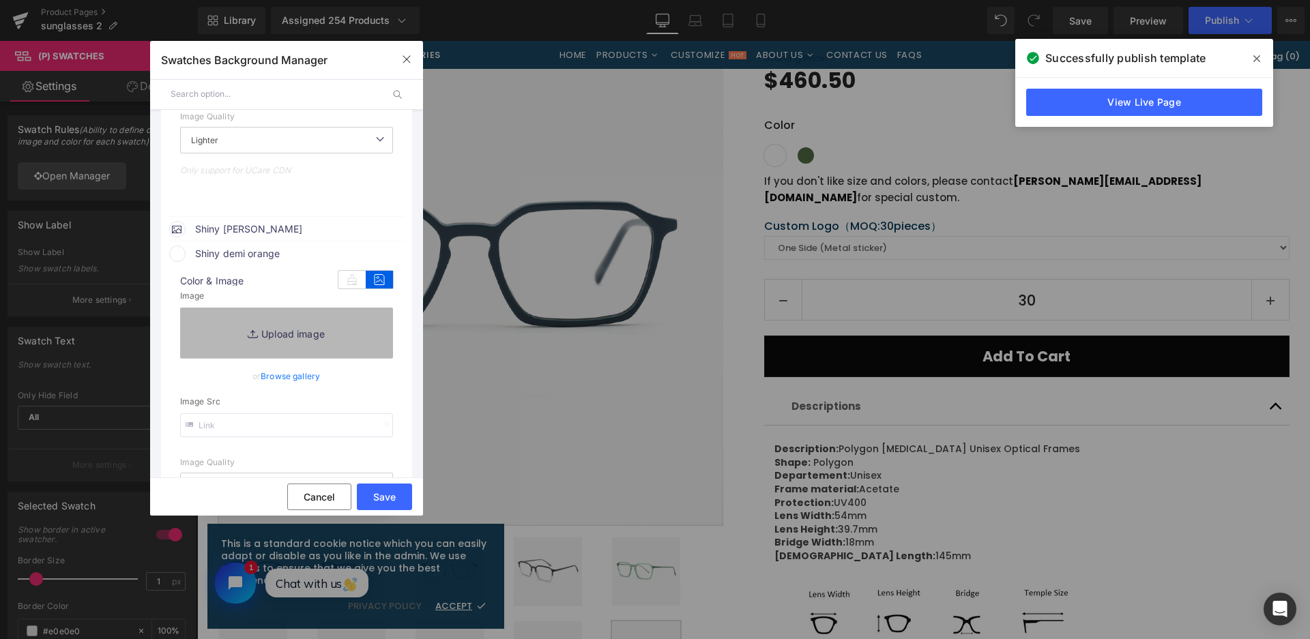
type input "C:\fakepath\微信截图_20250828110102.png"
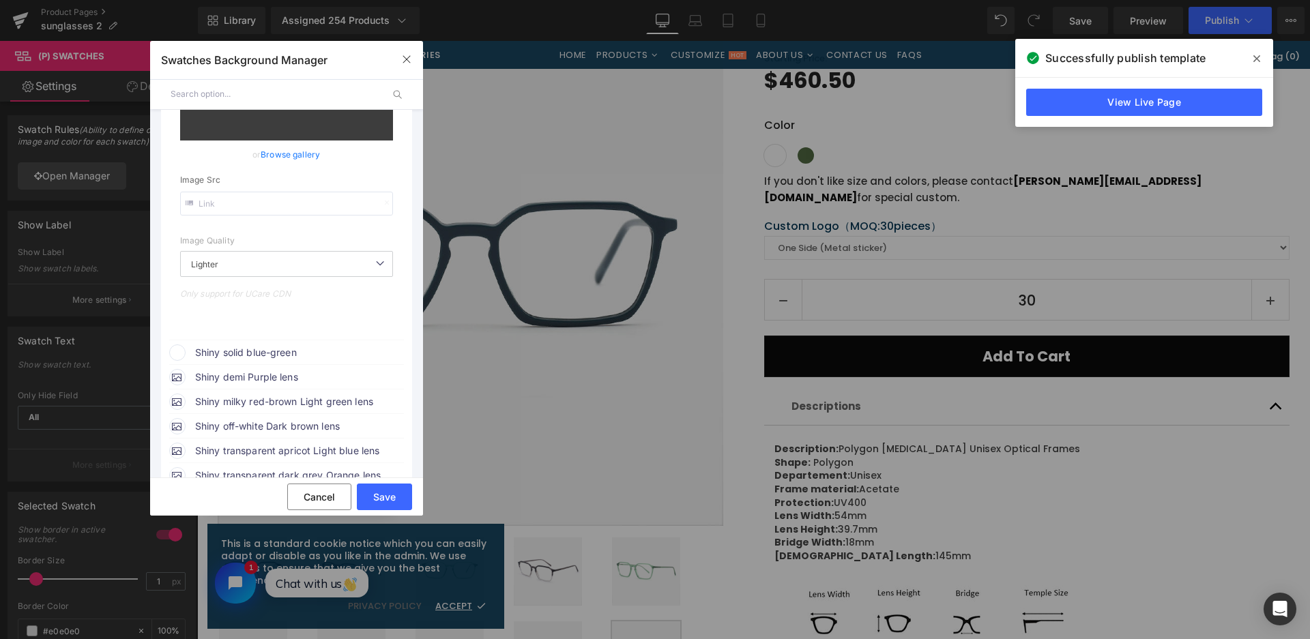
scroll to position [692, 0]
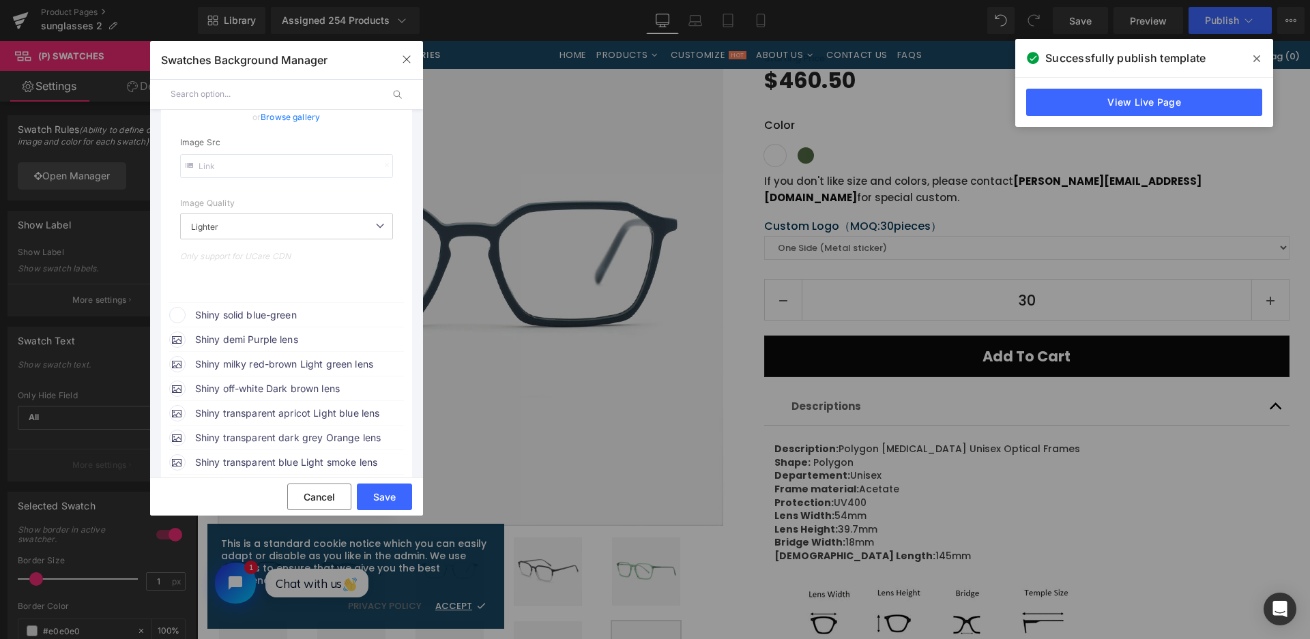
click at [284, 311] on span "Shiny solid blue-green" at bounding box center [298, 315] width 207 height 16
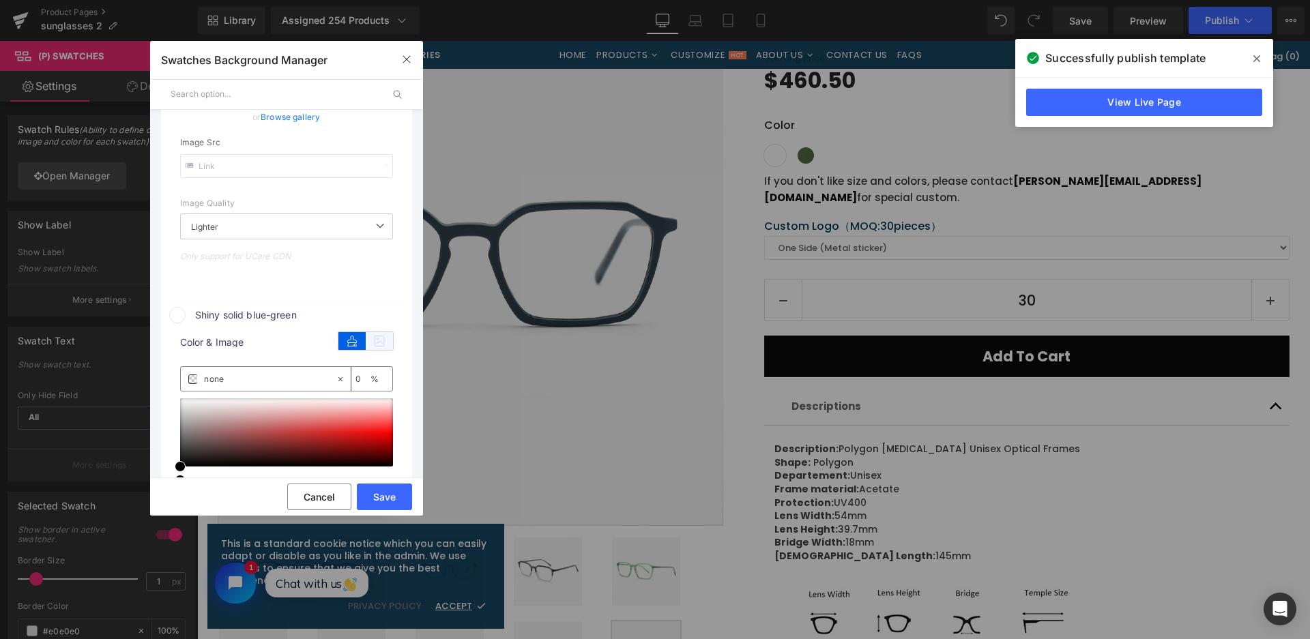
click at [370, 345] on icon at bounding box center [379, 341] width 27 height 18
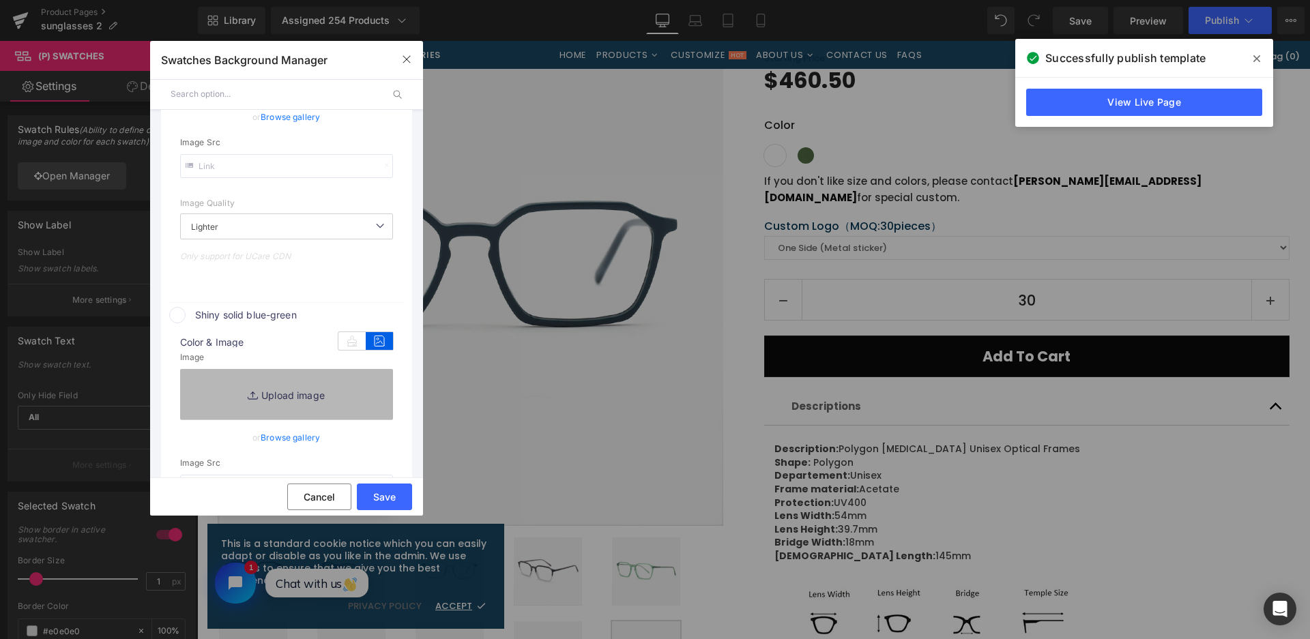
click at [361, 389] on link "Replace Image" at bounding box center [286, 394] width 213 height 50
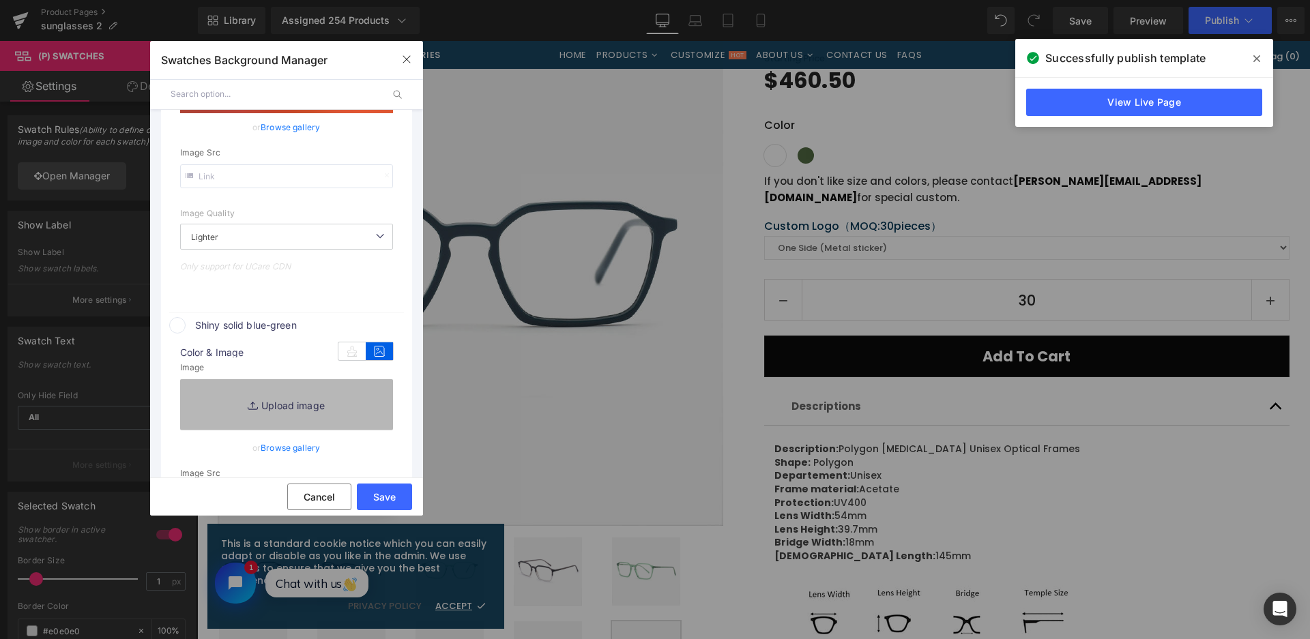
type input "[URL][DOMAIN_NAME]"
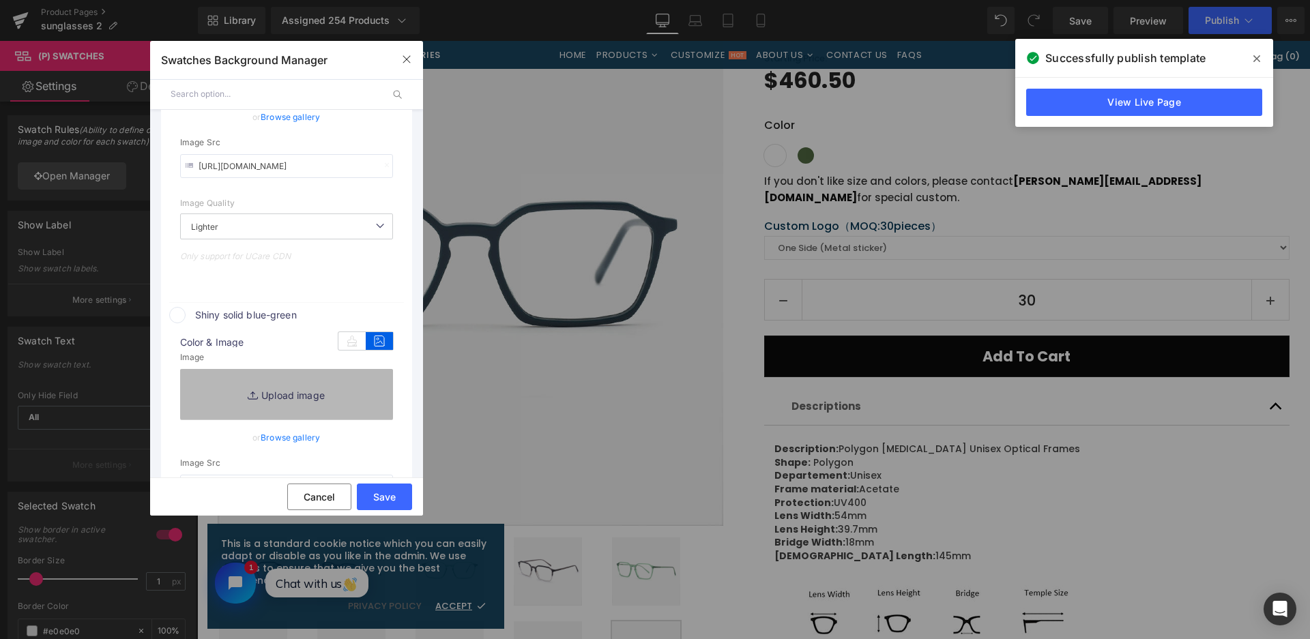
type input "C:\fakepath\微信截图_20250828110107.png"
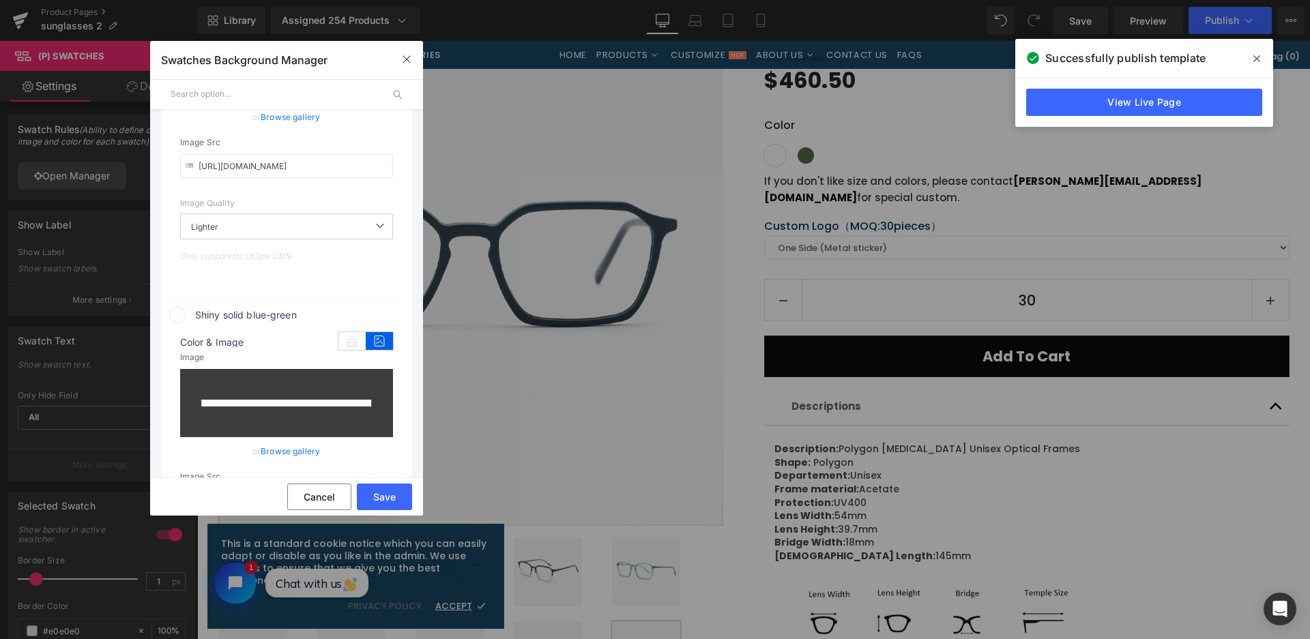
scroll to position [771, 0]
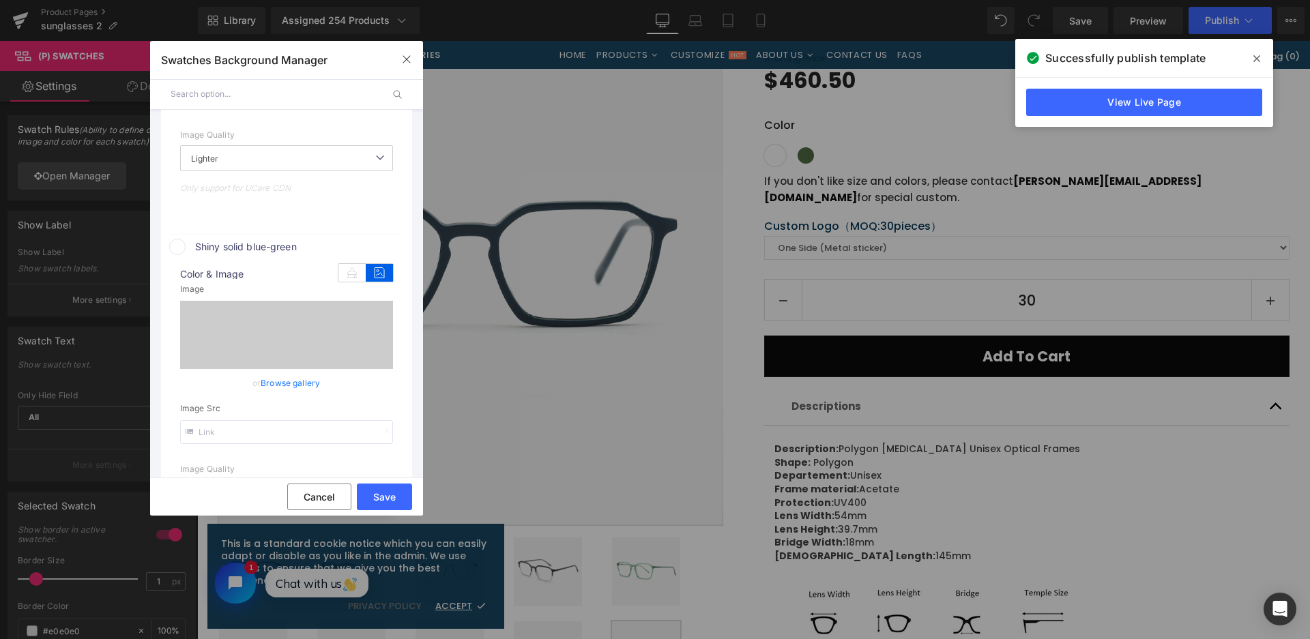
type input "[URL][DOMAIN_NAME]"
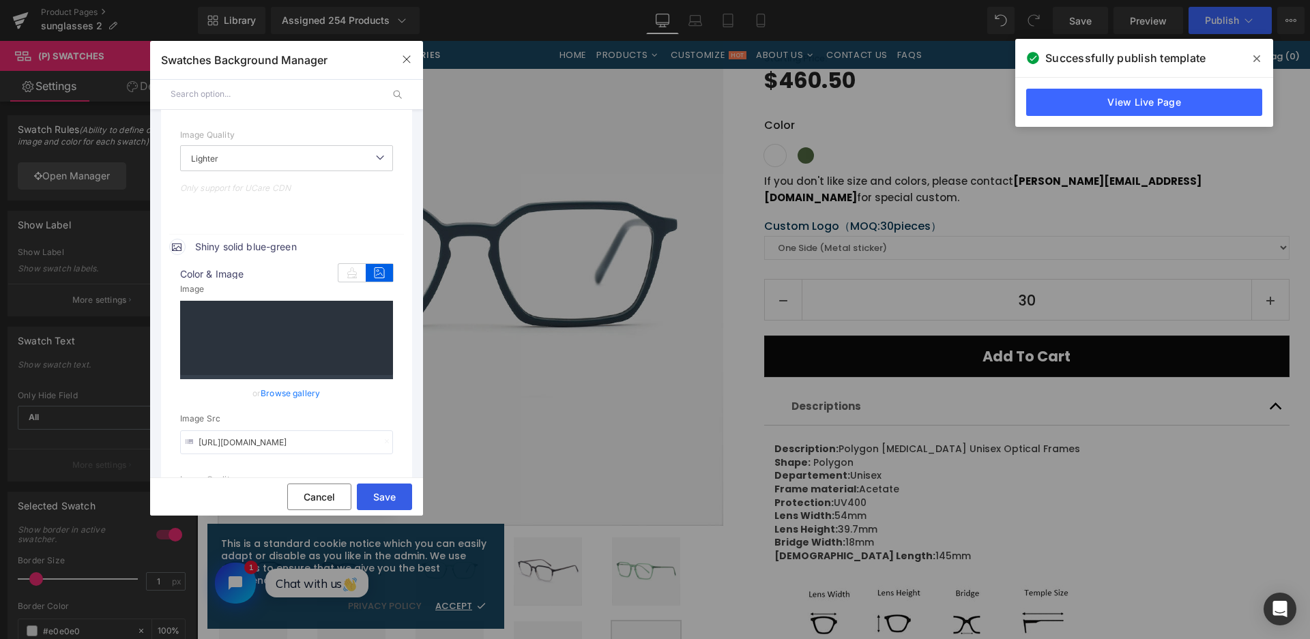
click at [398, 494] on button "Save" at bounding box center [384, 497] width 55 height 27
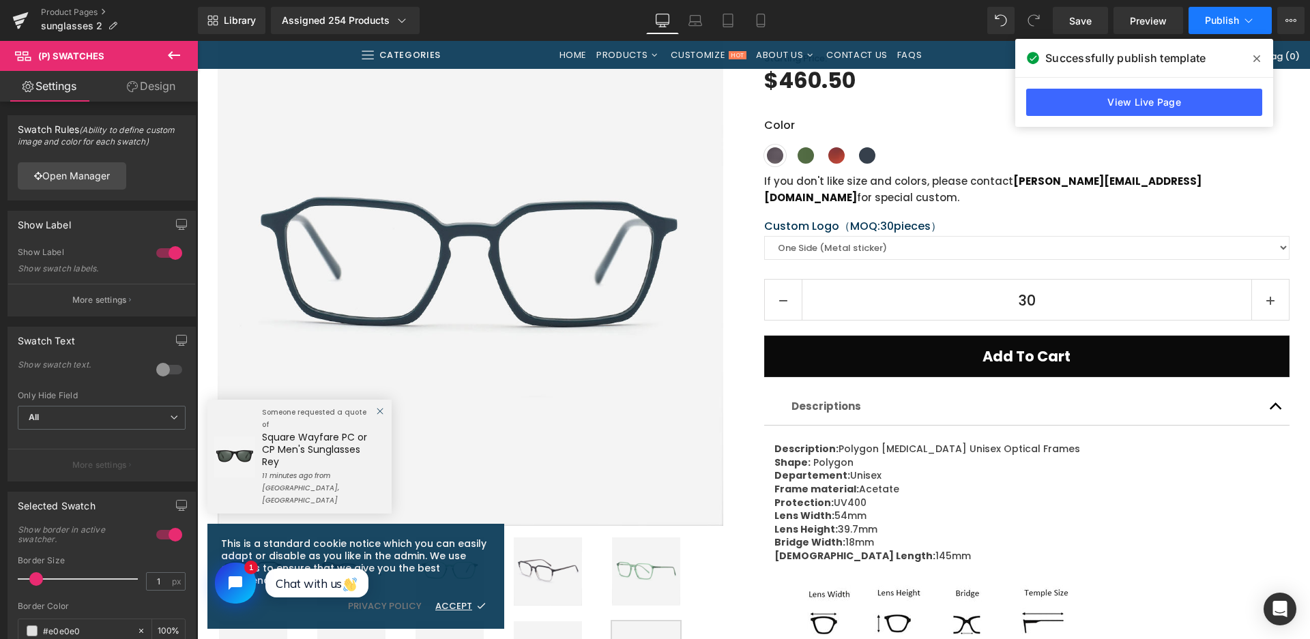
click at [1230, 28] on button "Publish" at bounding box center [1229, 20] width 83 height 27
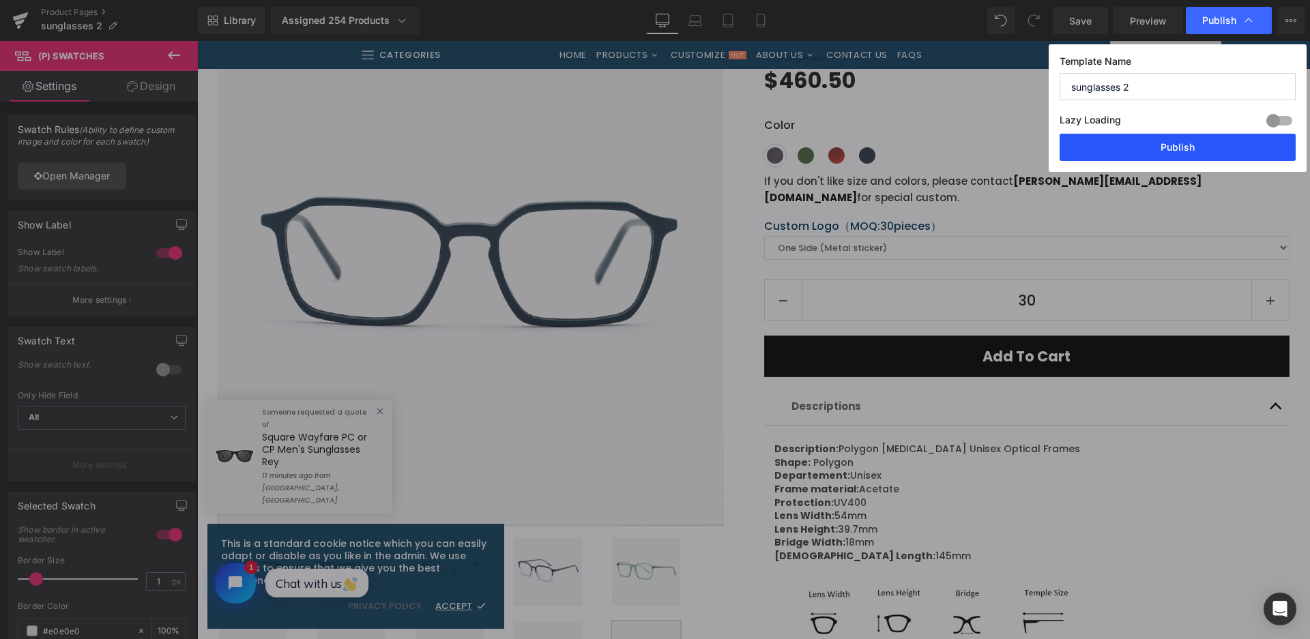
click at [1166, 149] on button "Publish" at bounding box center [1177, 147] width 236 height 27
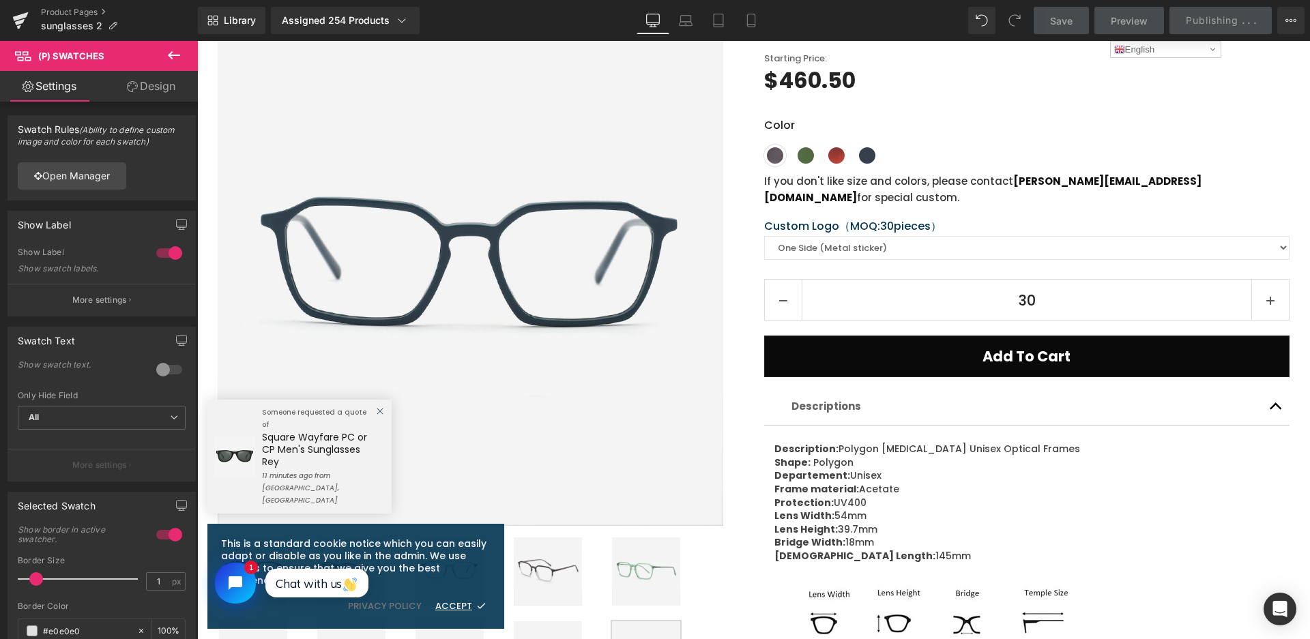
scroll to position [0, 0]
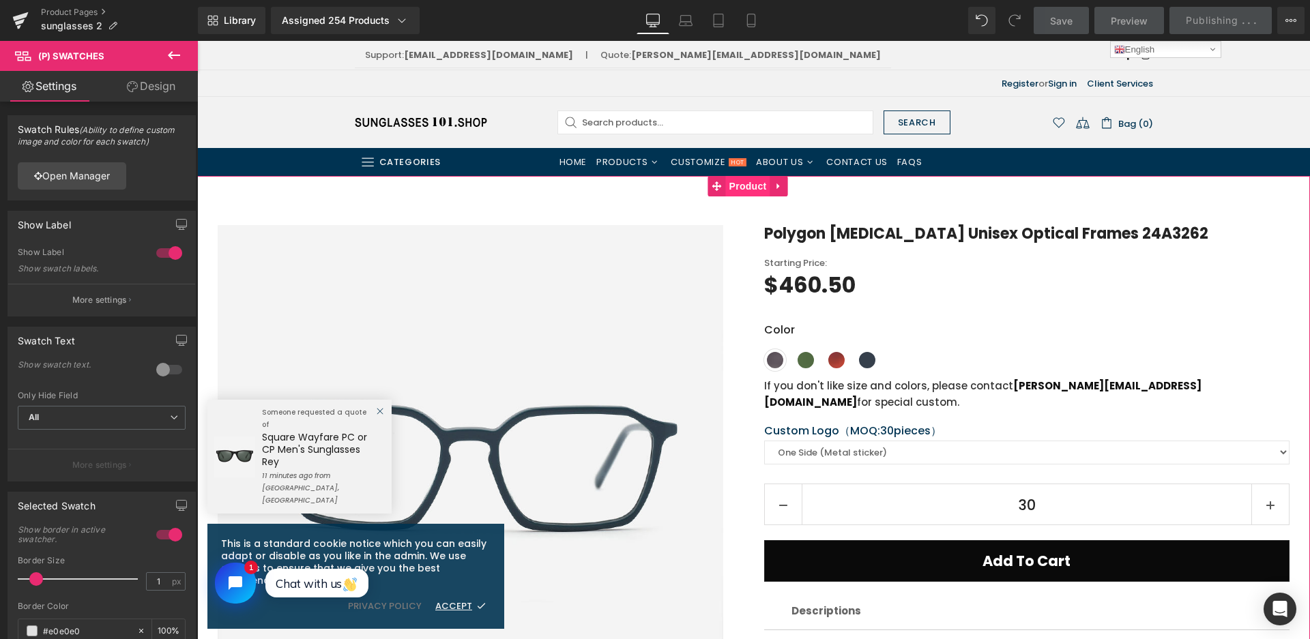
click at [744, 187] on span "Product" at bounding box center [748, 186] width 44 height 20
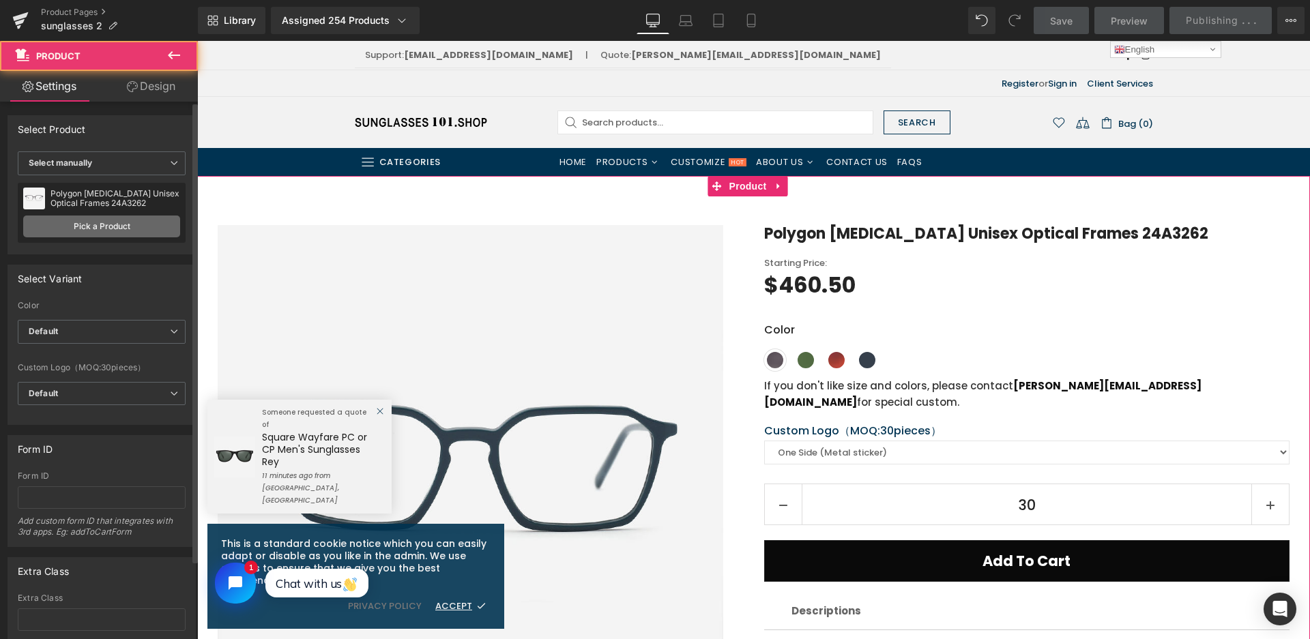
click at [95, 225] on link "Pick a Product" at bounding box center [101, 227] width 157 height 22
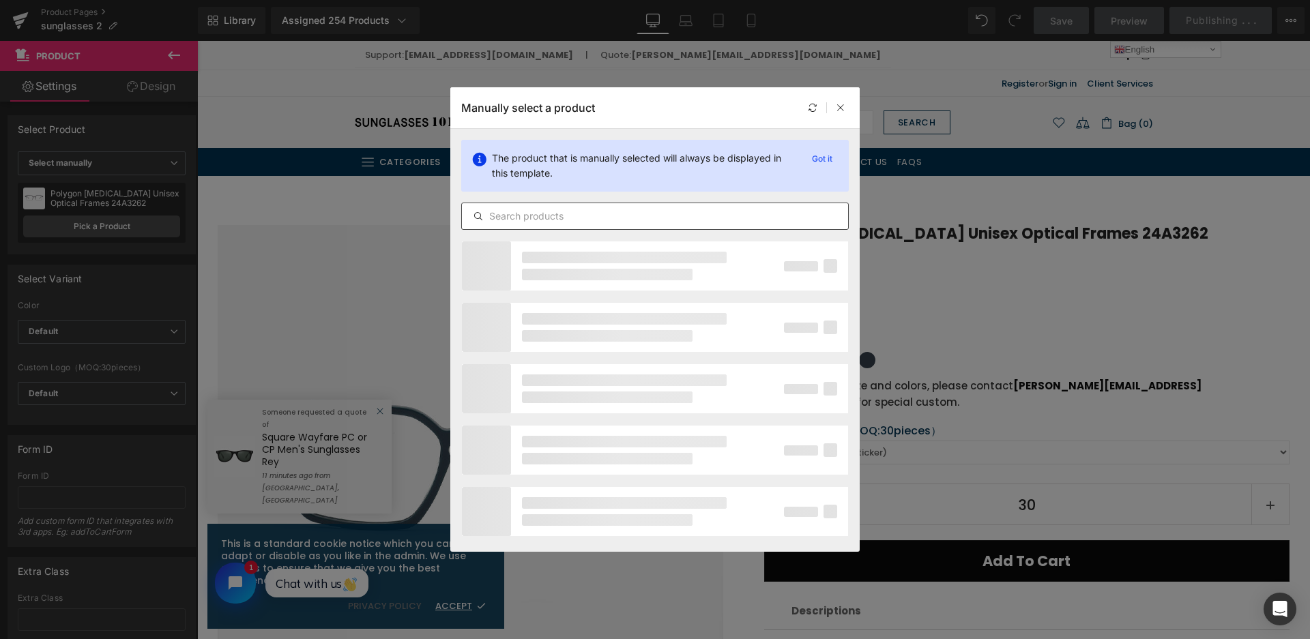
click at [505, 228] on div at bounding box center [654, 216] width 387 height 27
click at [510, 220] on input "text" at bounding box center [655, 216] width 386 height 16
type input "24A3263"
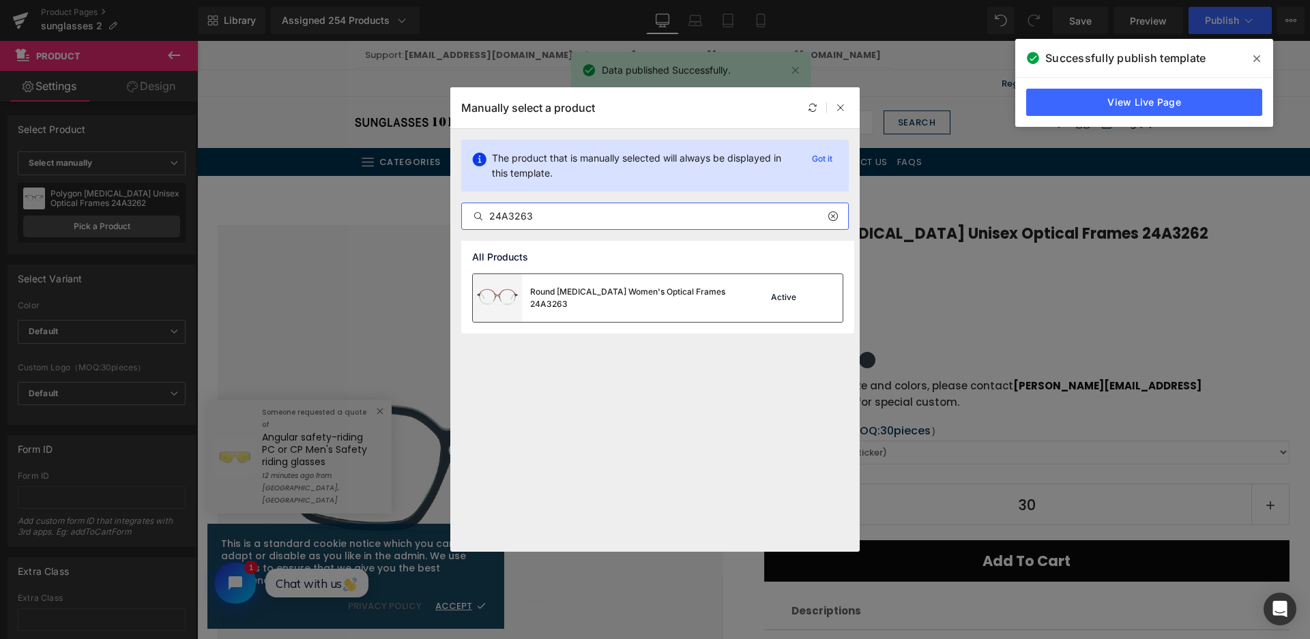
click at [612, 309] on div "Round [MEDICAL_DATA] Women's Optical Frames 24A3263" at bounding box center [604, 298] width 262 height 48
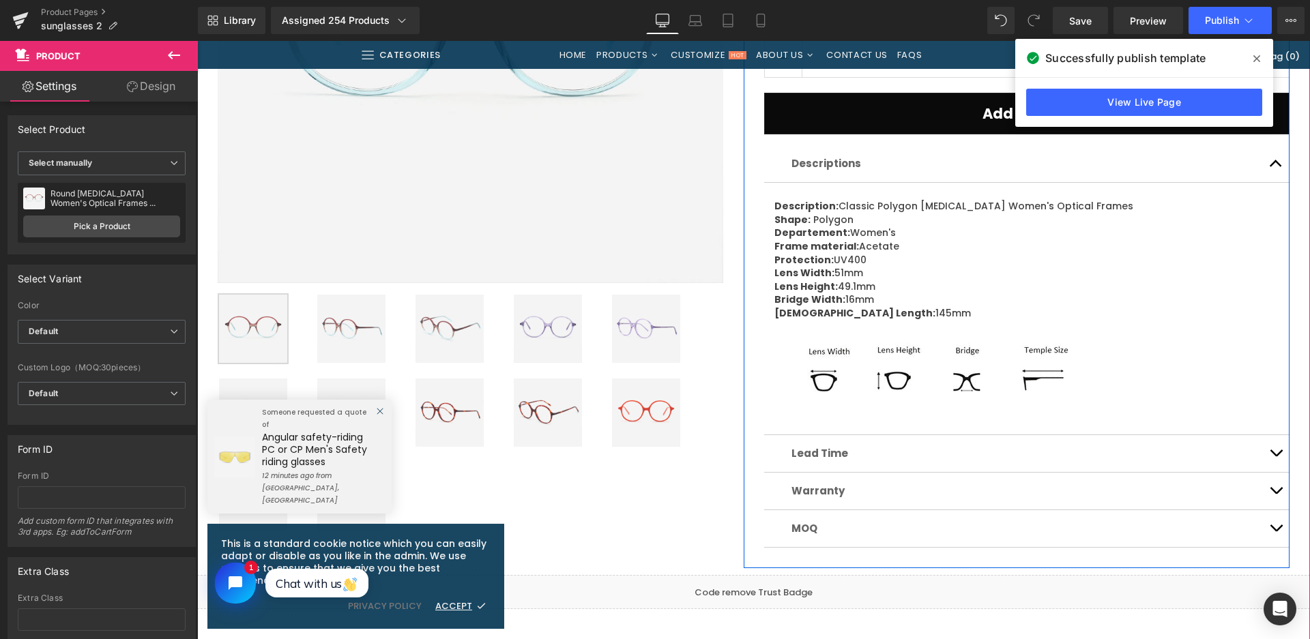
scroll to position [477, 0]
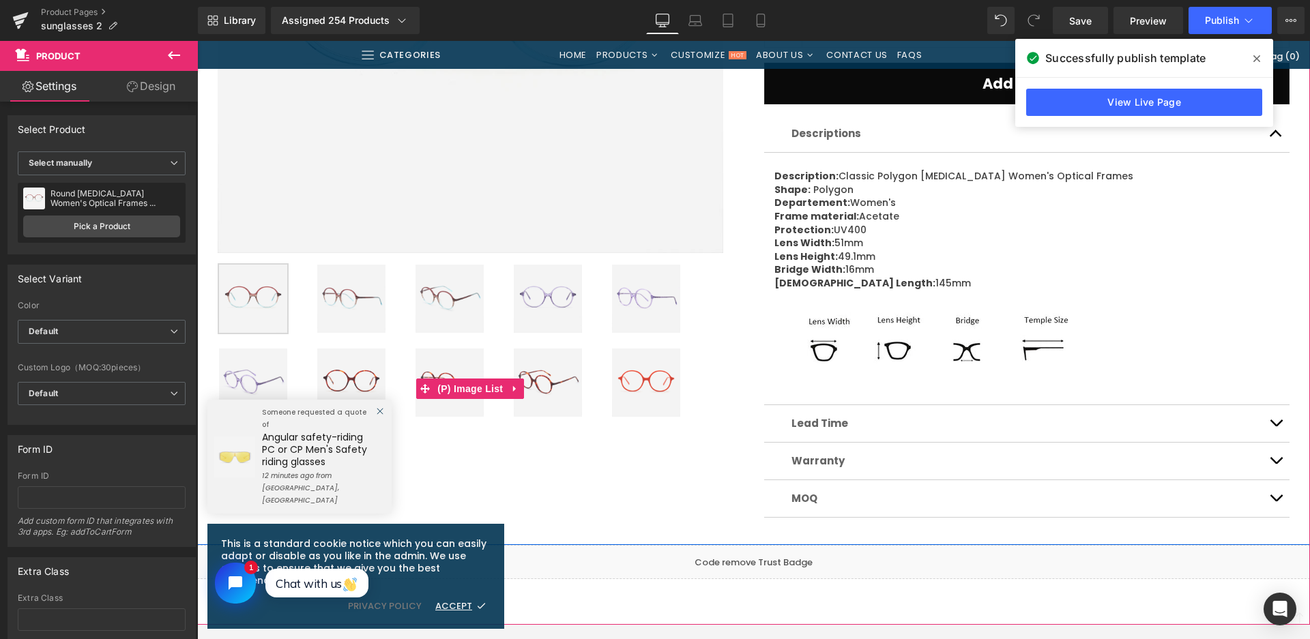
click at [358, 304] on img at bounding box center [351, 299] width 68 height 68
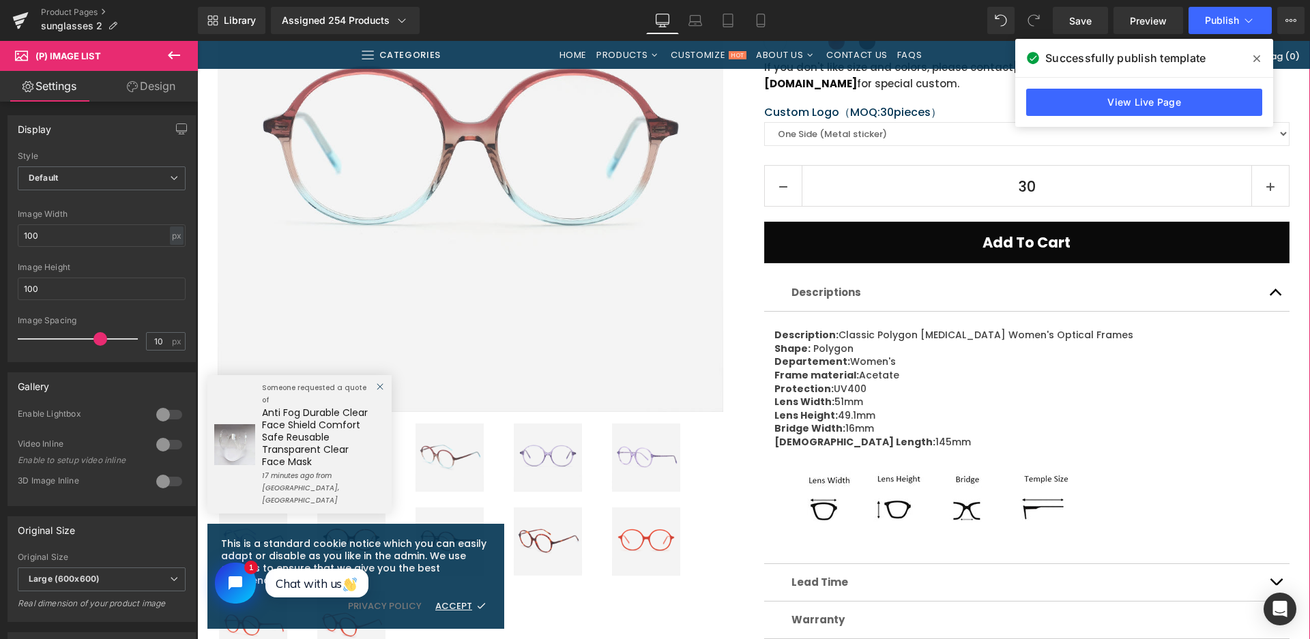
scroll to position [341, 0]
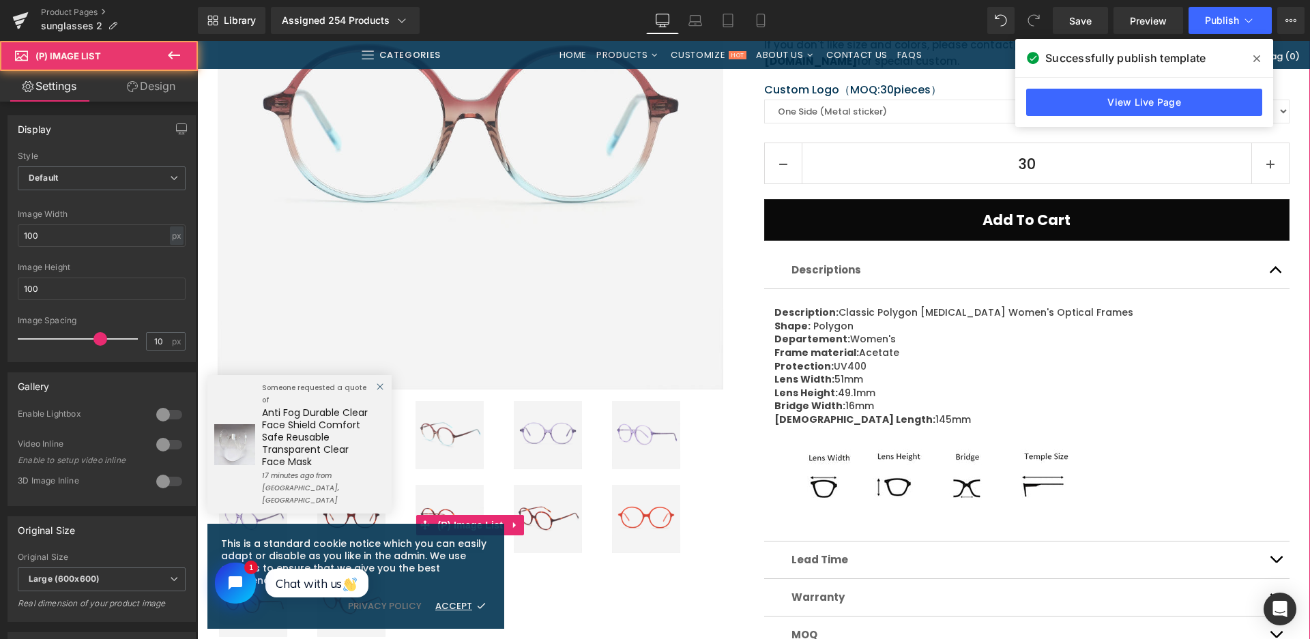
click at [450, 428] on img at bounding box center [449, 435] width 68 height 68
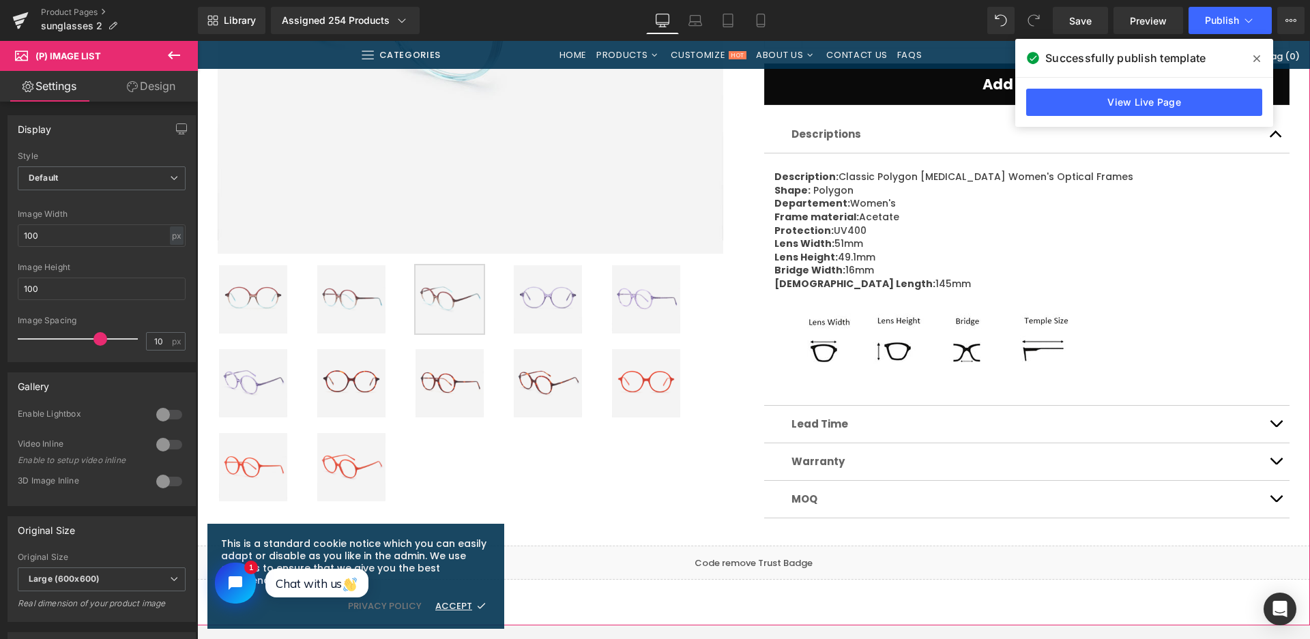
scroll to position [477, 0]
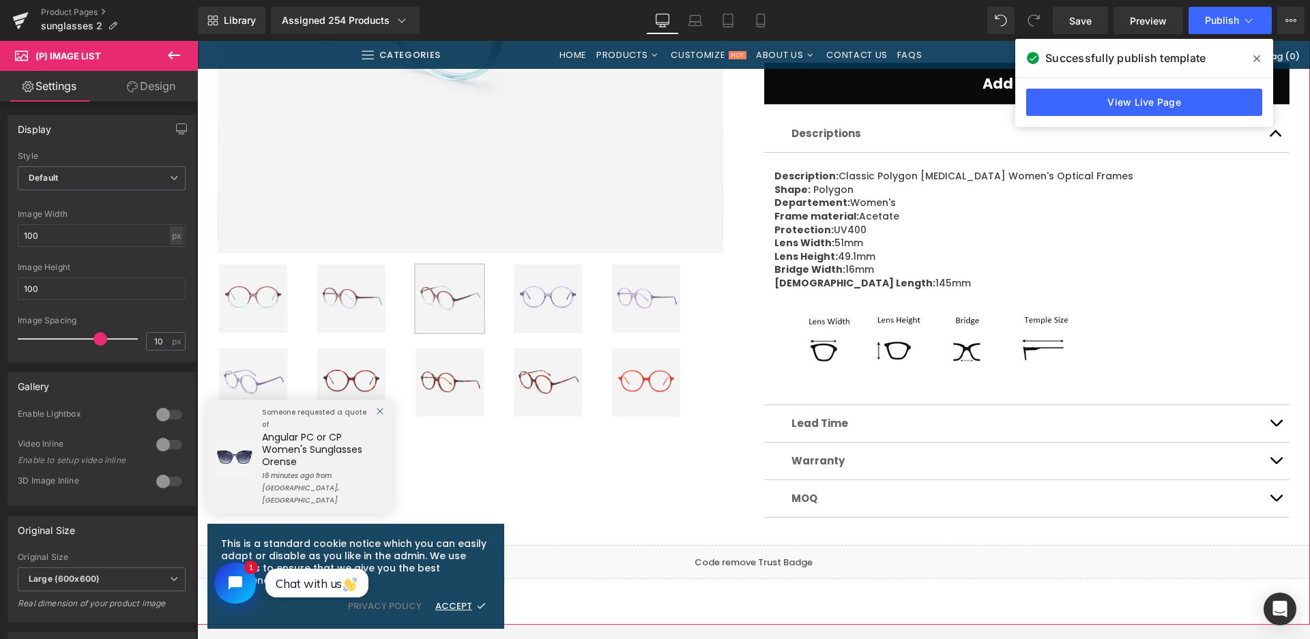
click at [560, 303] on img at bounding box center [548, 299] width 68 height 68
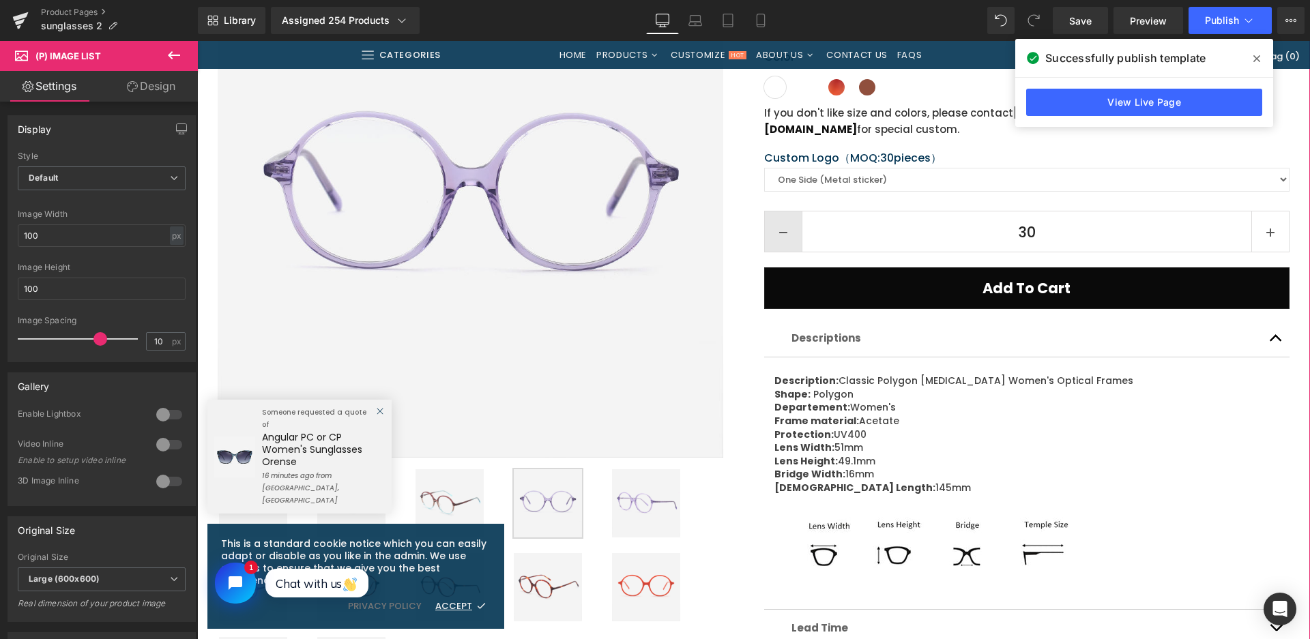
scroll to position [205, 0]
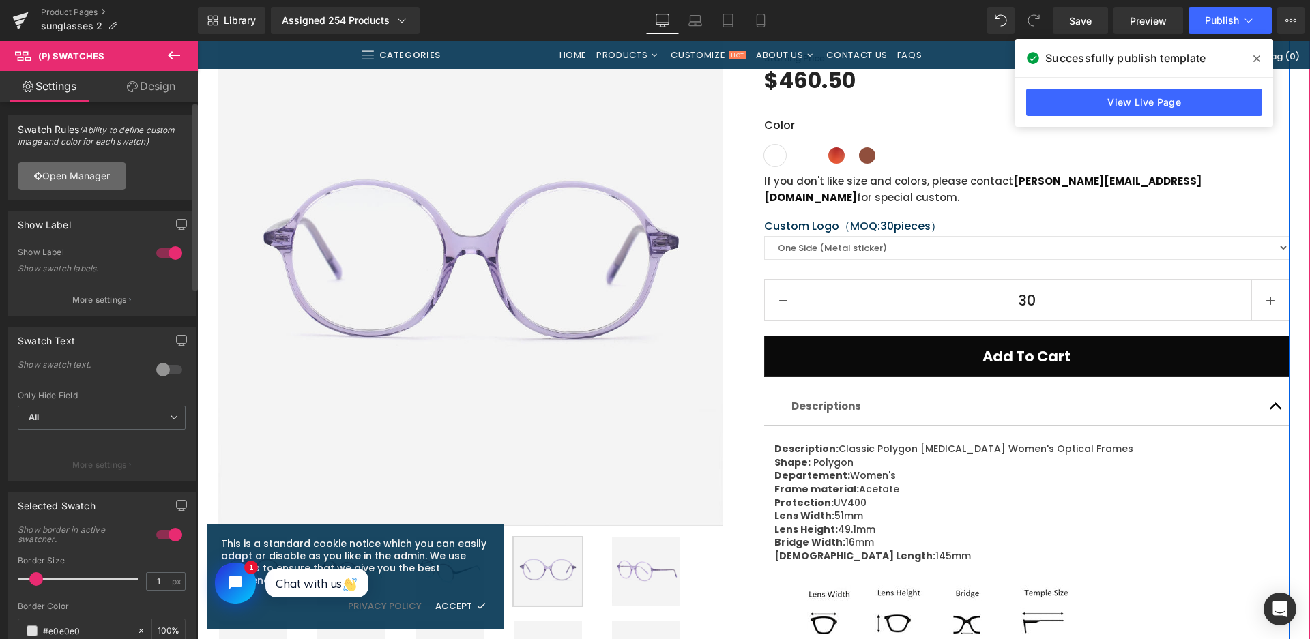
click at [76, 171] on link "Open Manager" at bounding box center [72, 175] width 108 height 27
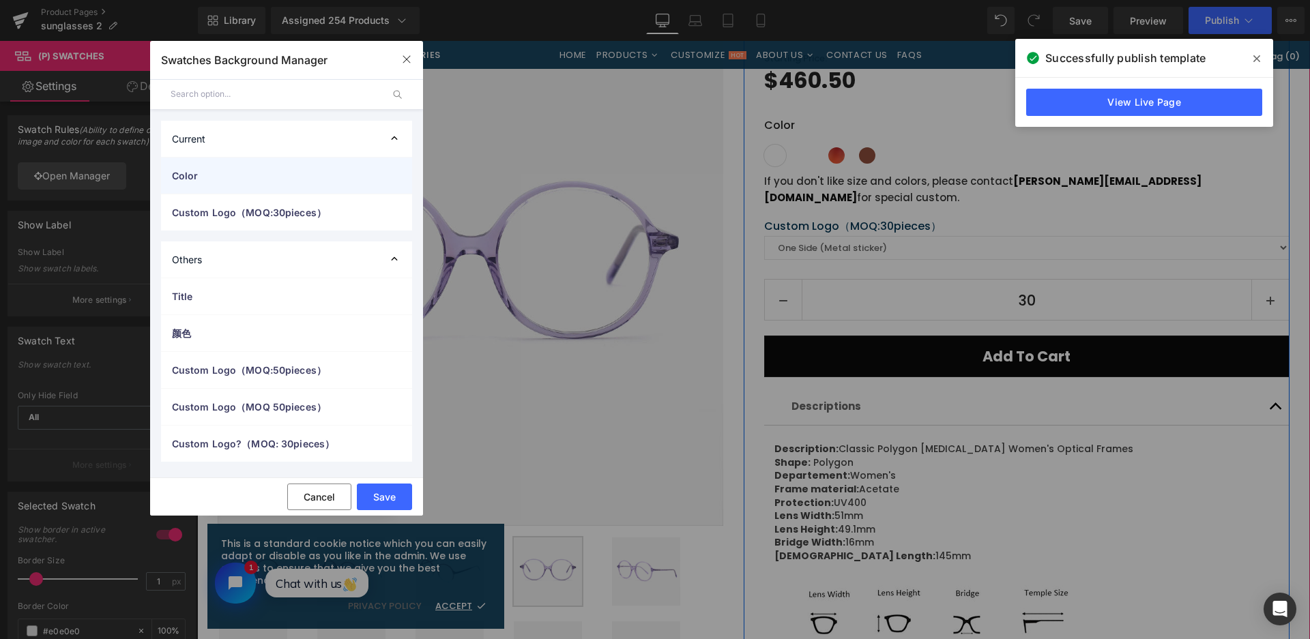
click at [243, 174] on span "Color" at bounding box center [273, 175] width 202 height 14
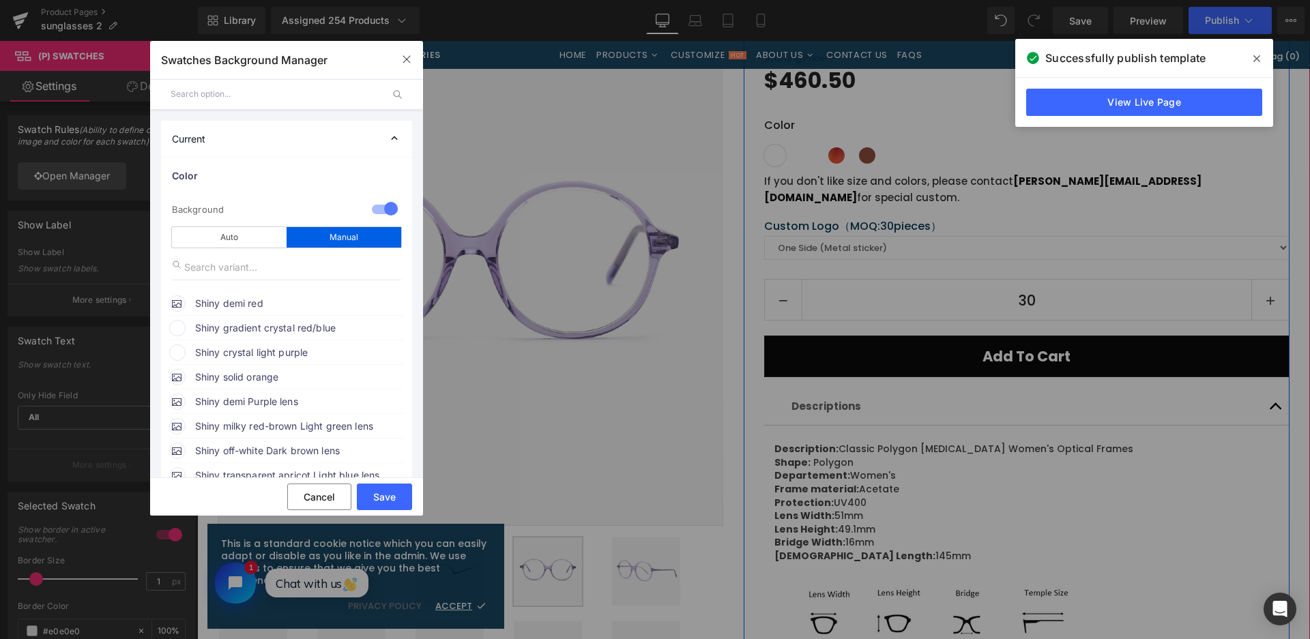
click at [274, 327] on span "Shiny gradient crystal red/blue" at bounding box center [298, 328] width 207 height 16
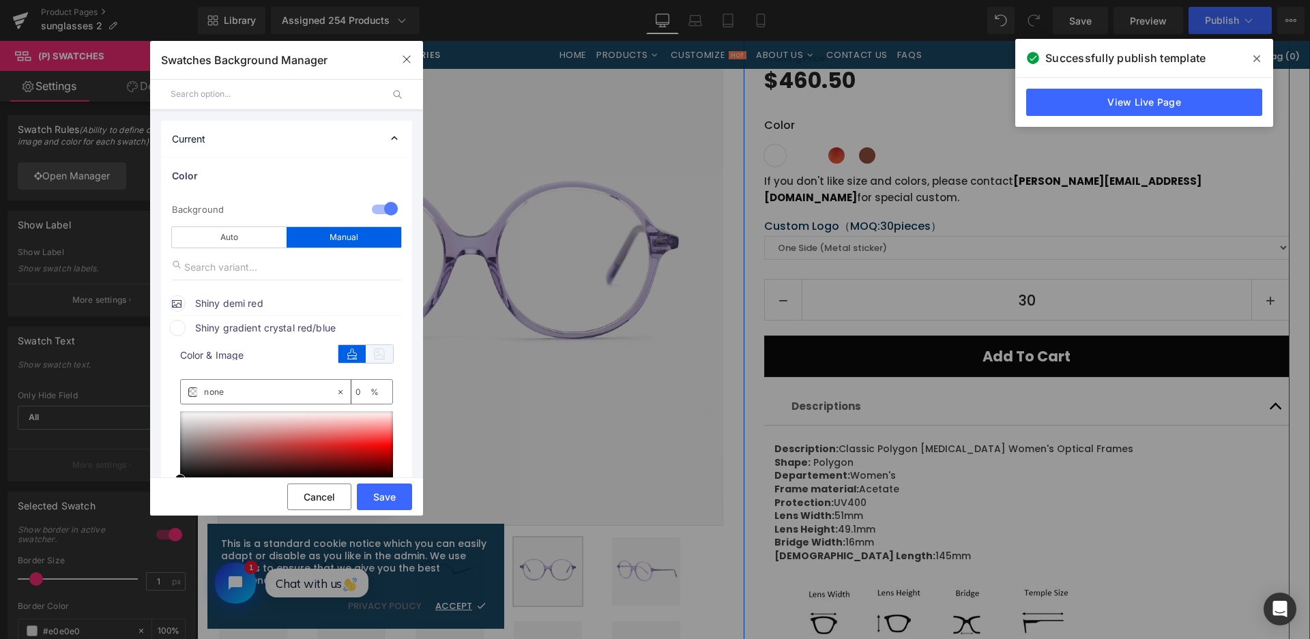
click at [373, 359] on icon at bounding box center [379, 354] width 27 height 18
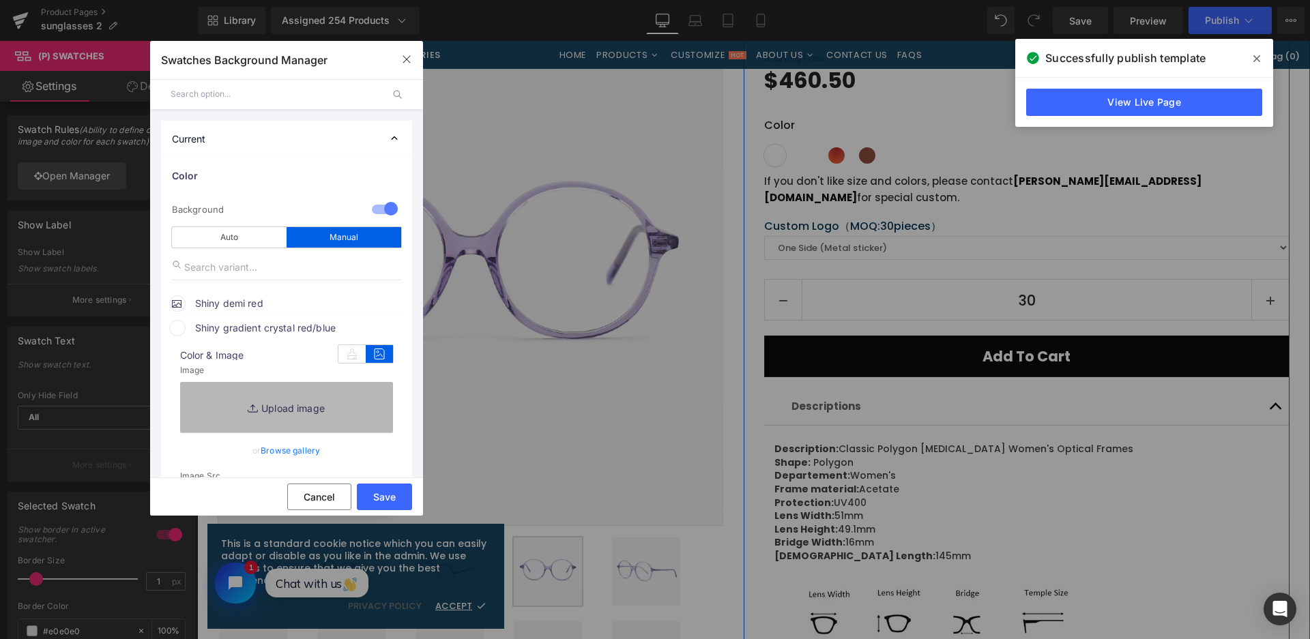
click at [347, 416] on link "Replace Image" at bounding box center [286, 407] width 213 height 50
type input "C:\fakepath\微信截图_20250828110342.png"
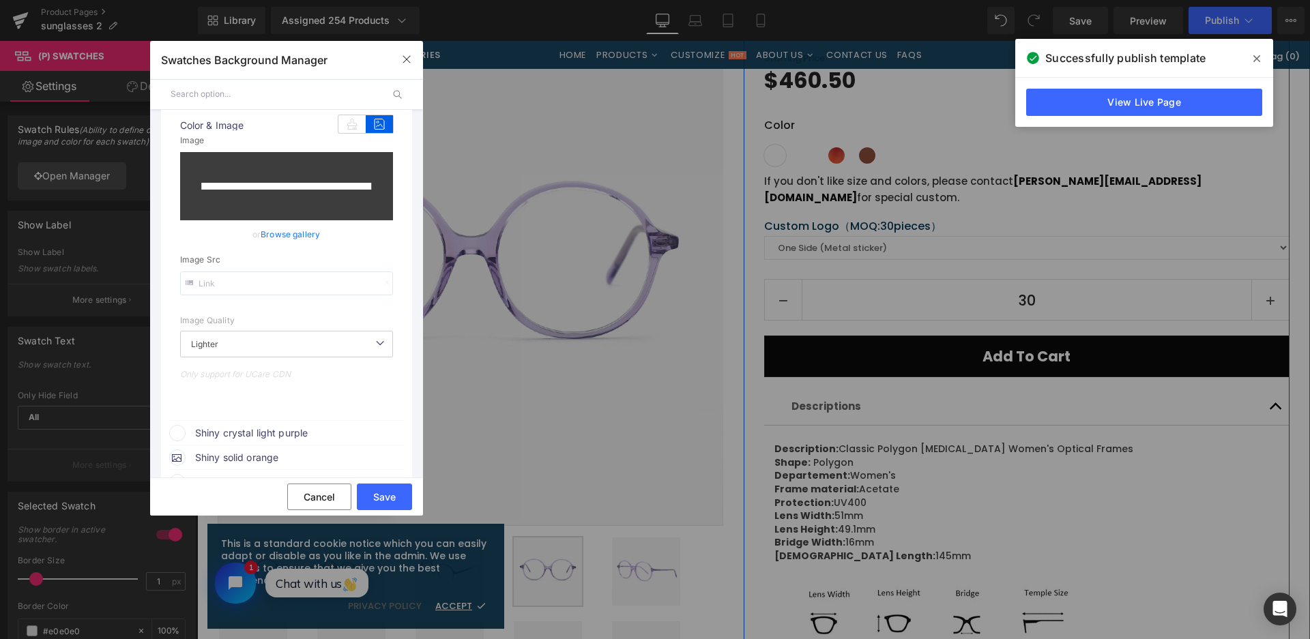
scroll to position [273, 0]
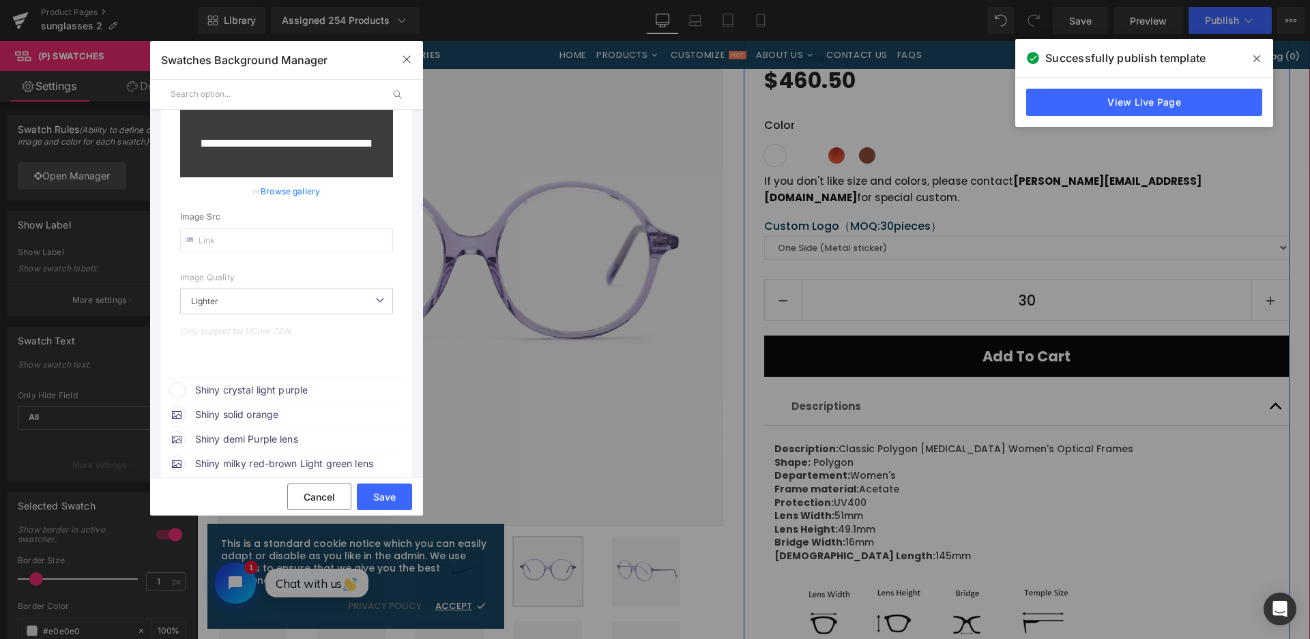
click at [293, 388] on span "Shiny crystal light purple" at bounding box center [298, 390] width 207 height 16
click at [379, 411] on icon at bounding box center [379, 416] width 27 height 18
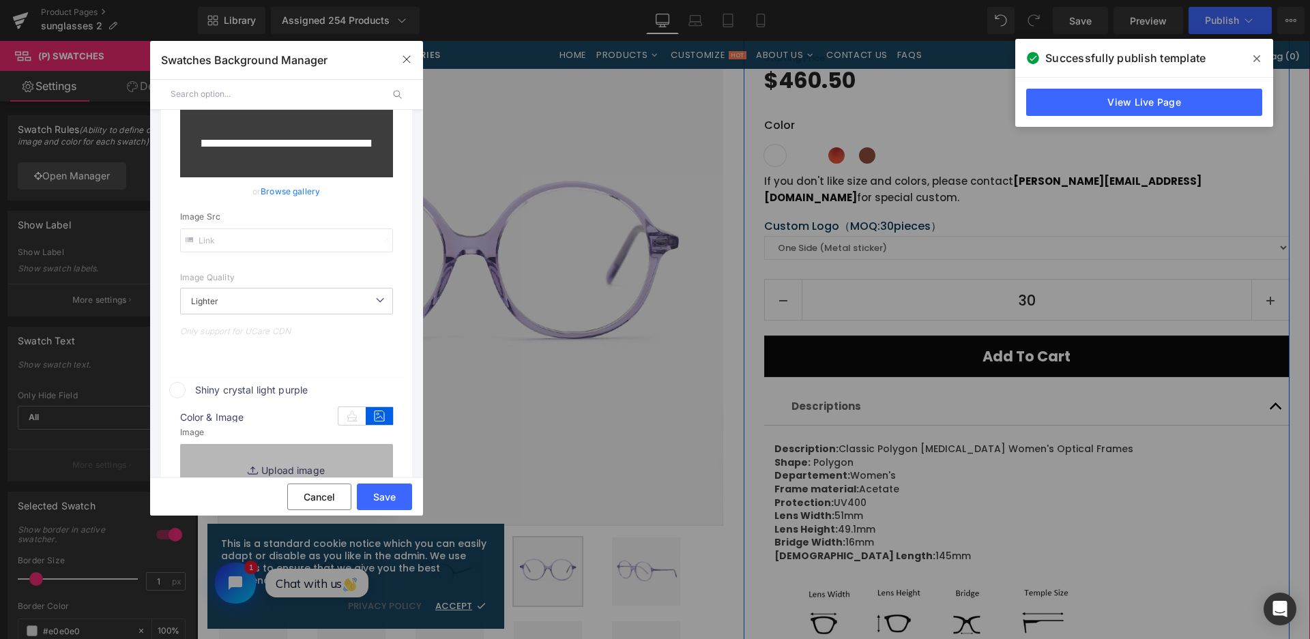
click at [374, 446] on link "Replace Image" at bounding box center [286, 469] width 213 height 50
type input "[URL][DOMAIN_NAME]"
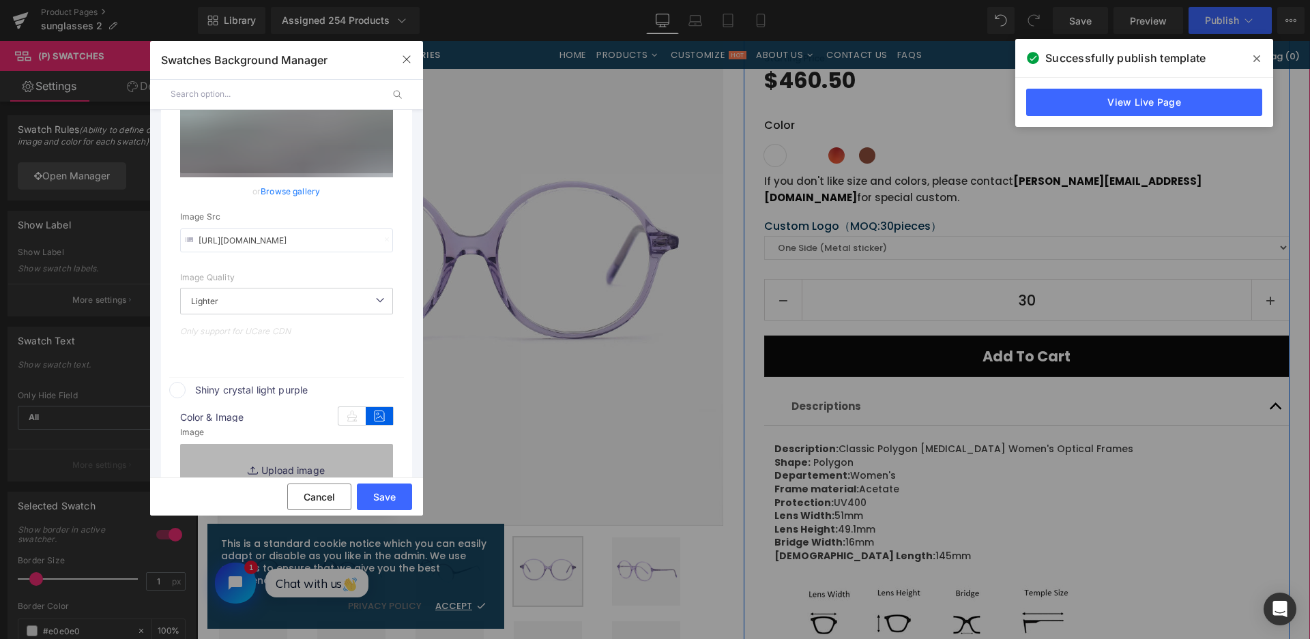
type input "C:\fakepath\微信截图_20250828110349.png"
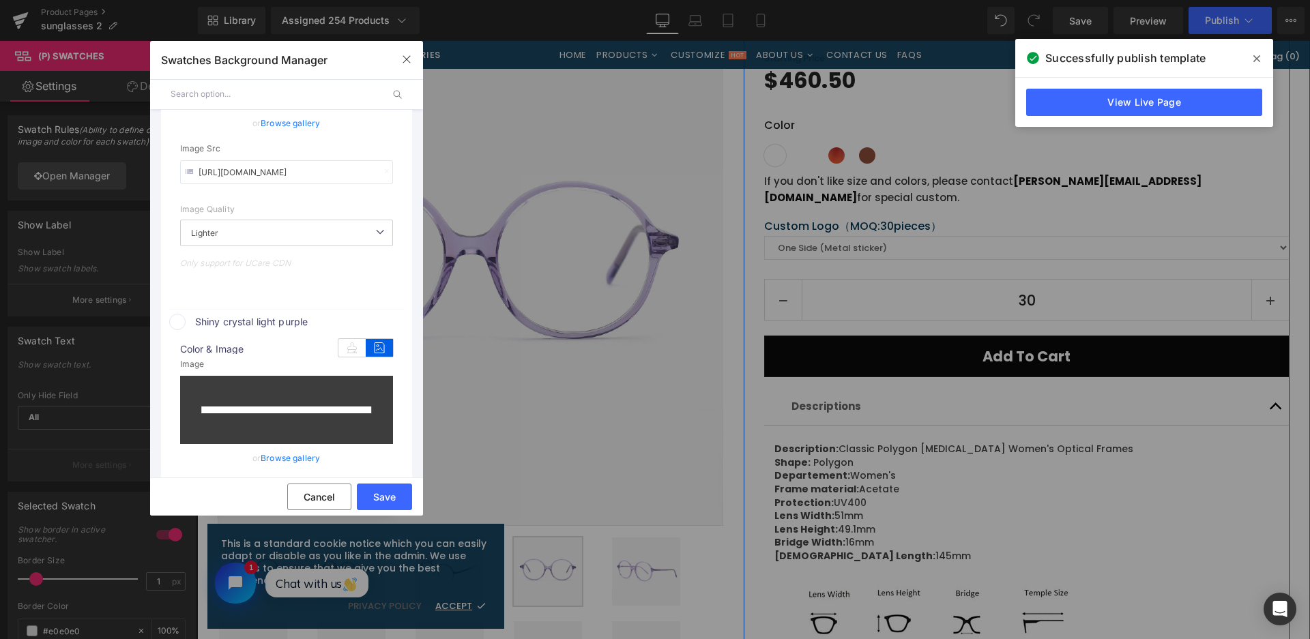
type input "[URL][DOMAIN_NAME]"
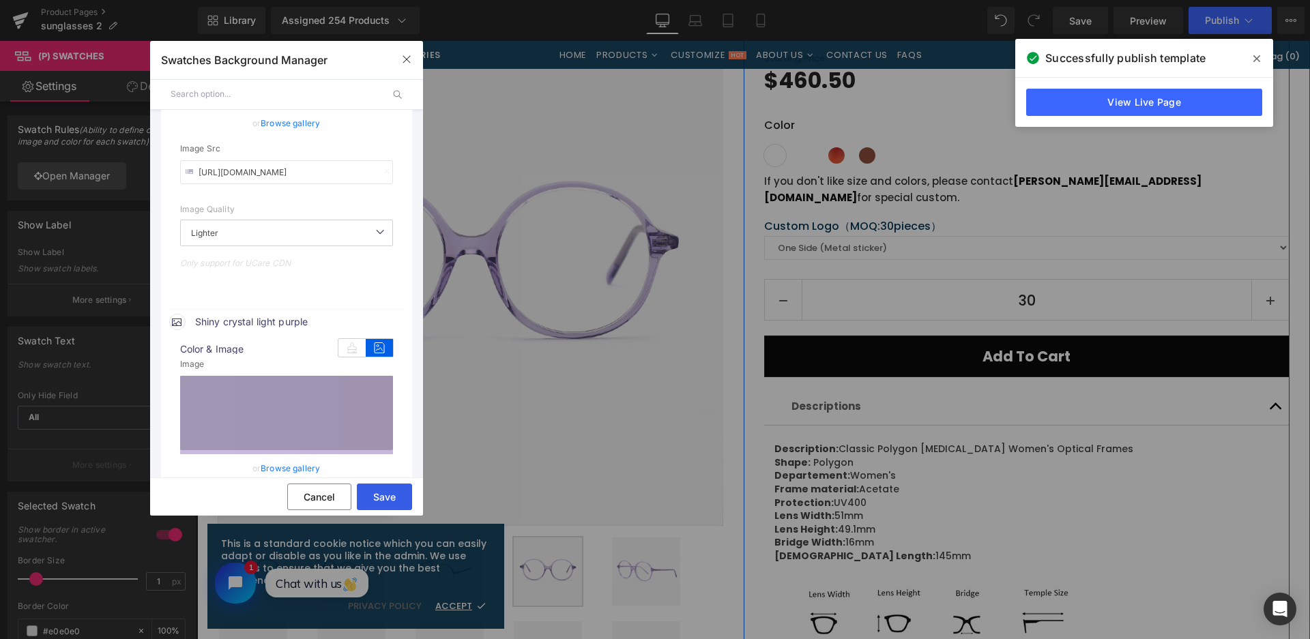
click at [394, 494] on button "Save" at bounding box center [384, 497] width 55 height 27
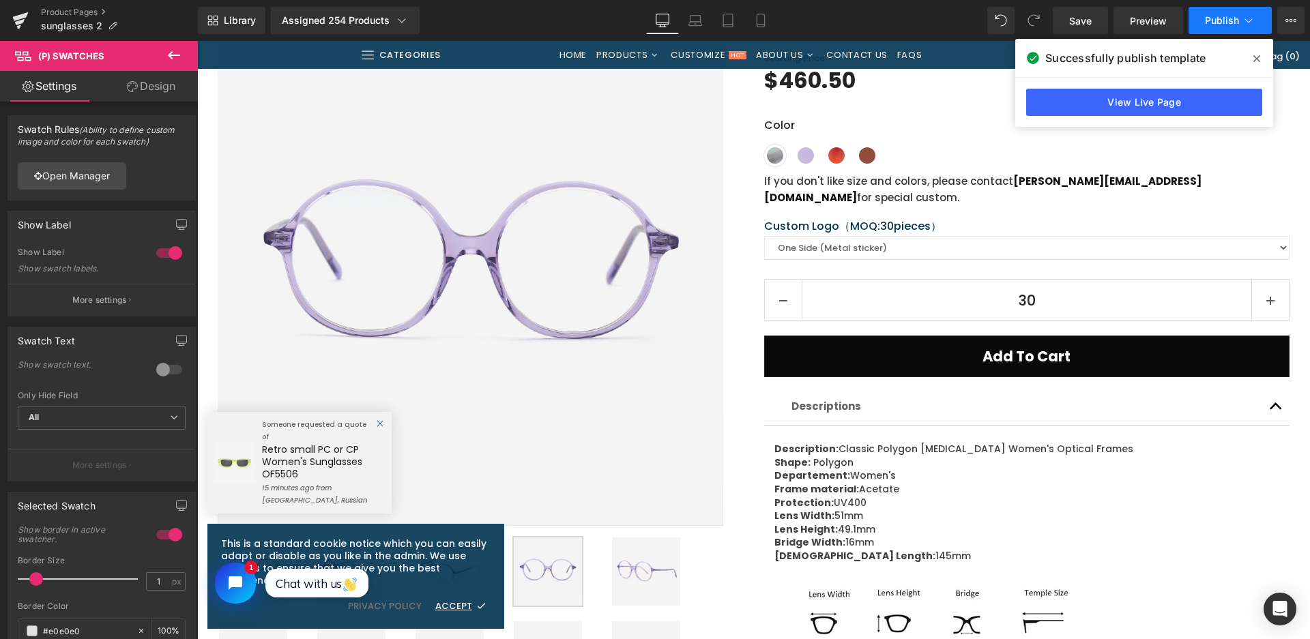
click at [1222, 23] on span "Publish" at bounding box center [1222, 20] width 34 height 11
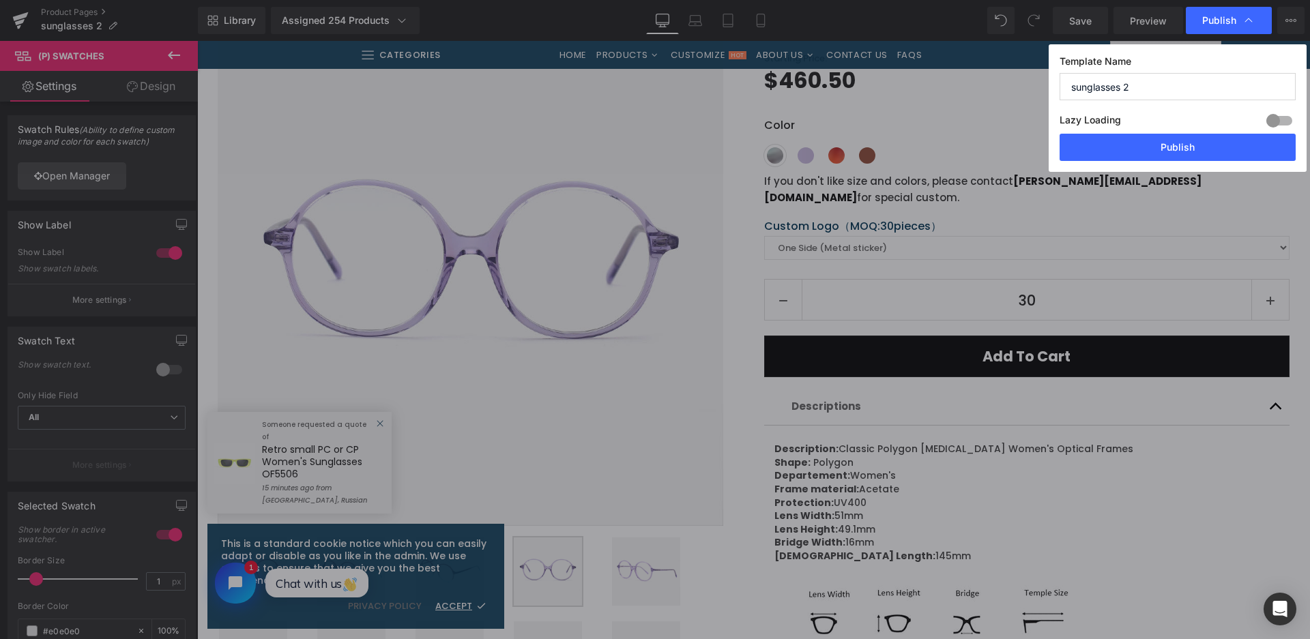
click at [1196, 138] on button "Publish" at bounding box center [1177, 147] width 236 height 27
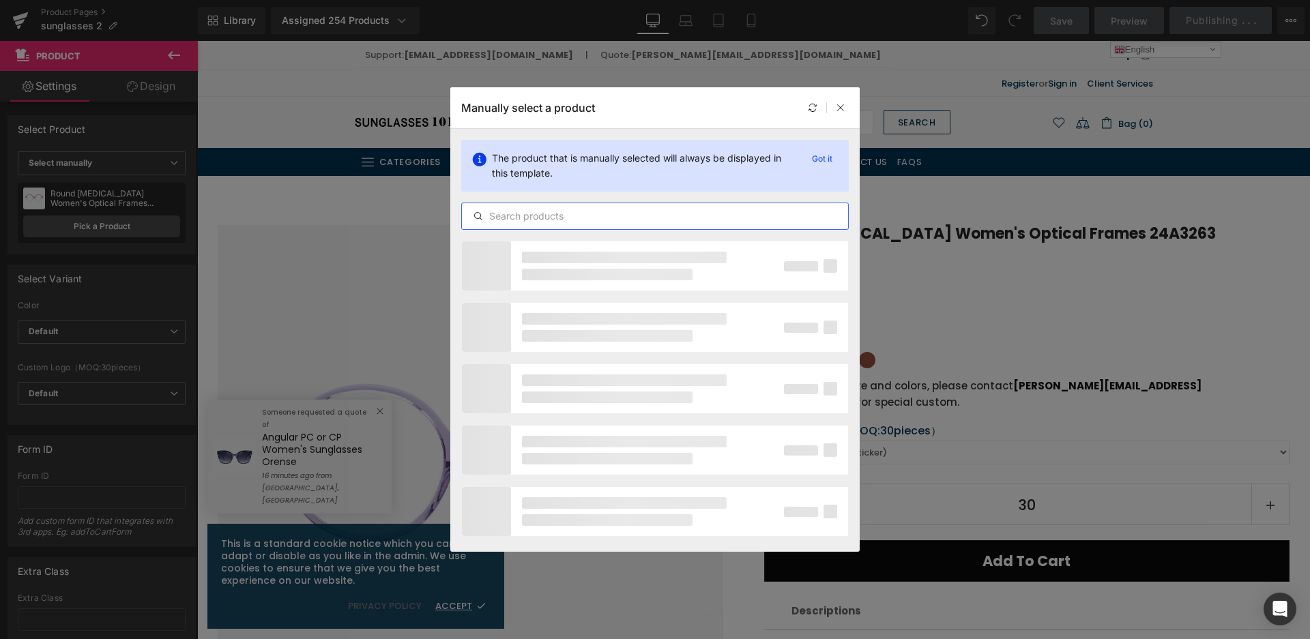
click at [0, 0] on input "text" at bounding box center [0, 0] width 0 height 0
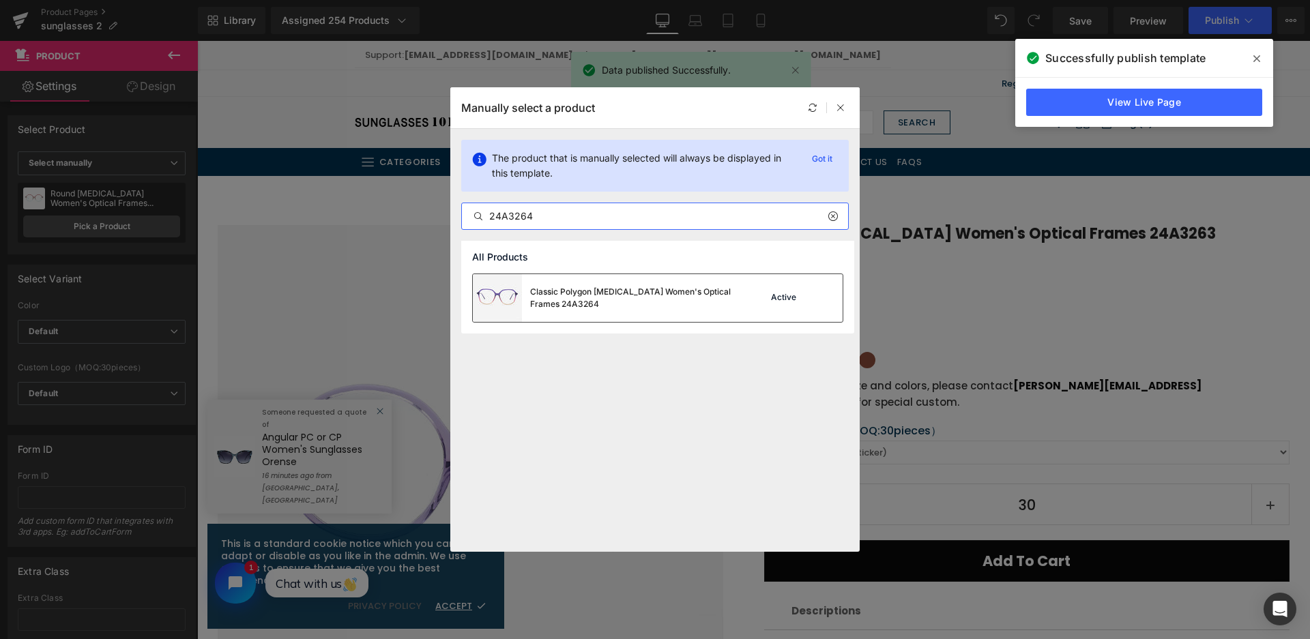
type input "24A3264"
click at [0, 0] on div "Classic Polygon [MEDICAL_DATA] Women's Optical Frames 24A3264" at bounding box center [0, 0] width 0 height 0
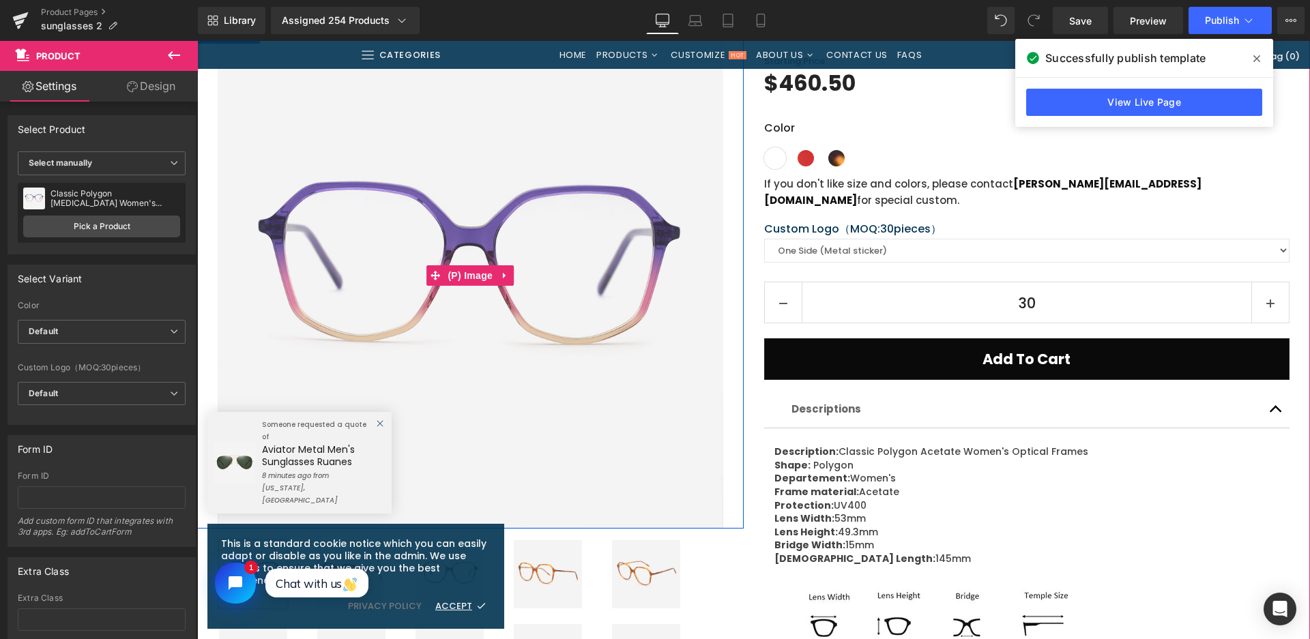
scroll to position [68, 0]
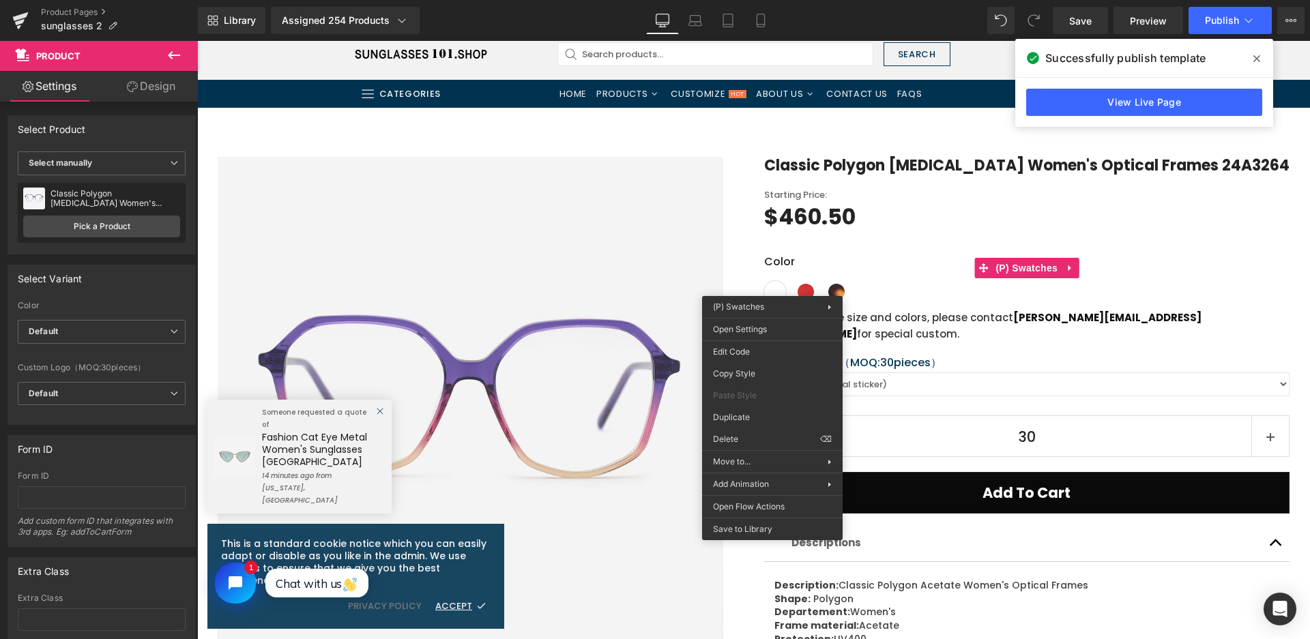
click at [747, 329] on div "Classic Polygon [MEDICAL_DATA] Women's Optical Frames 24A3264 (P) Title Startin…" at bounding box center [1016, 552] width 546 height 791
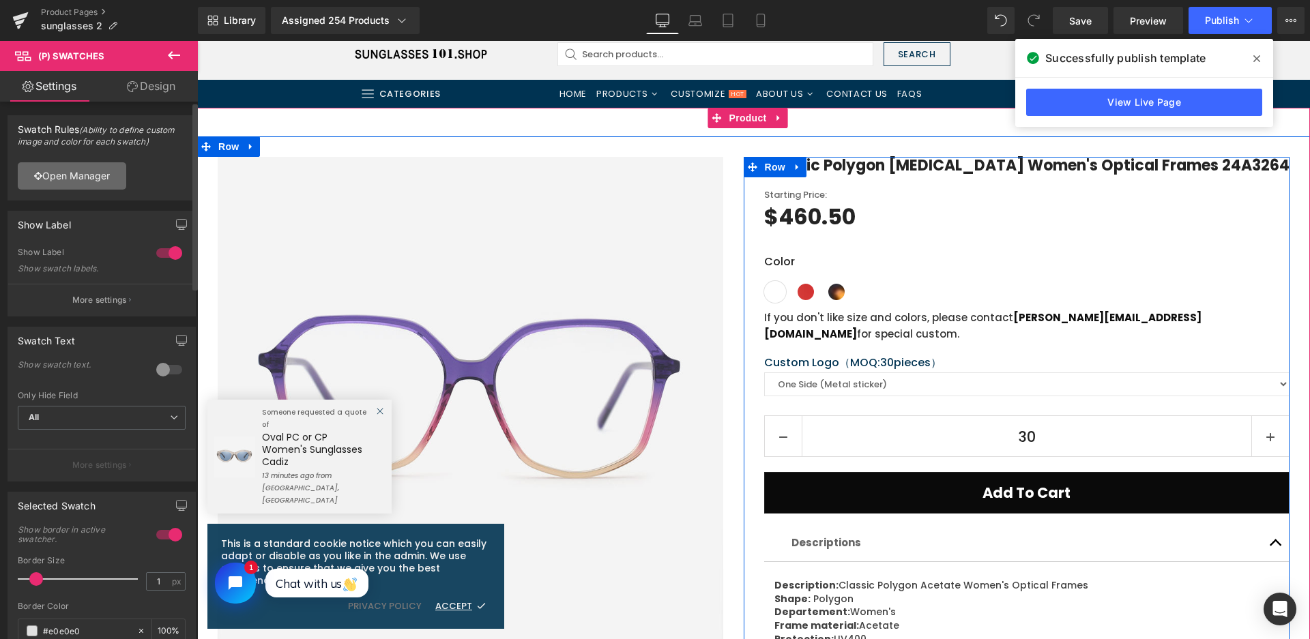
click at [85, 173] on link "Open Manager" at bounding box center [72, 175] width 108 height 27
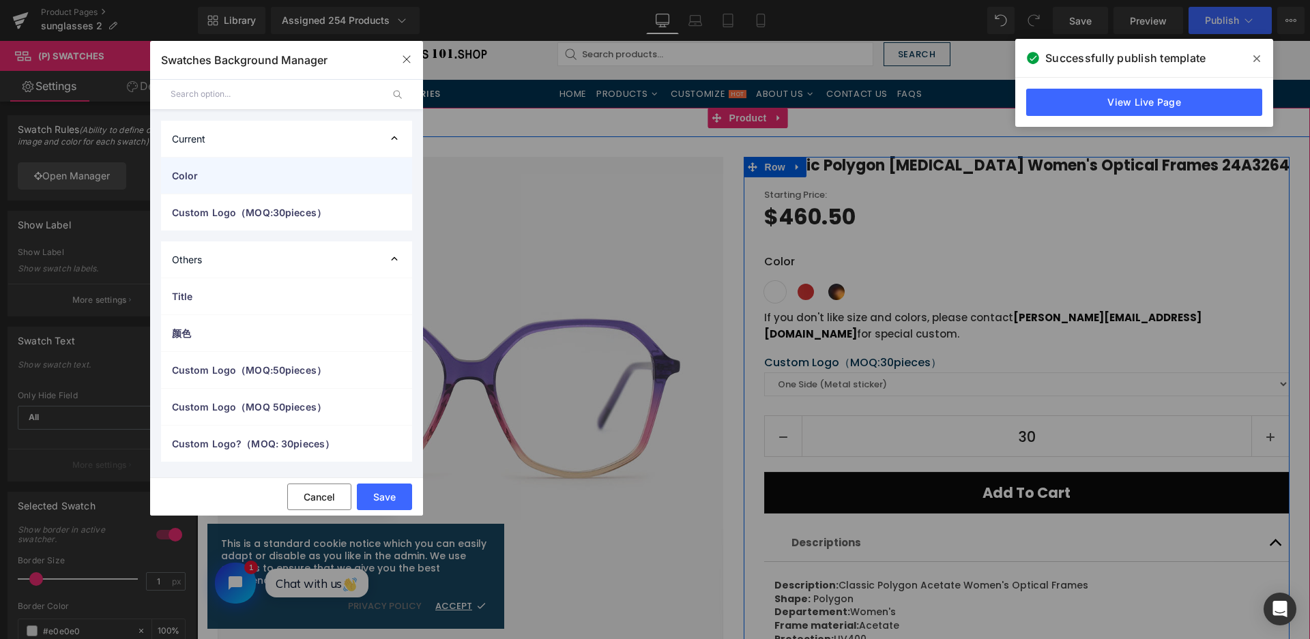
click at [331, 179] on span "Color" at bounding box center [273, 175] width 202 height 14
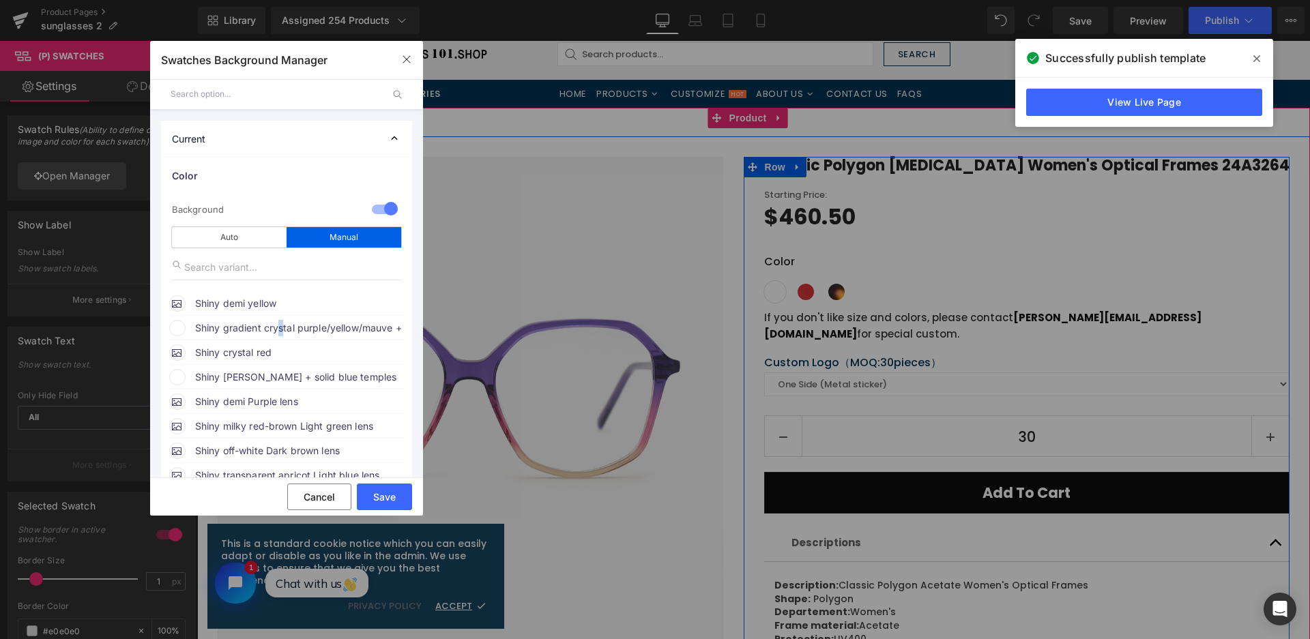
click at [0, 0] on span "Shiny gradient crystal purple/yellow/mauve + crystal purple temples" at bounding box center [0, 0] width 0 height 0
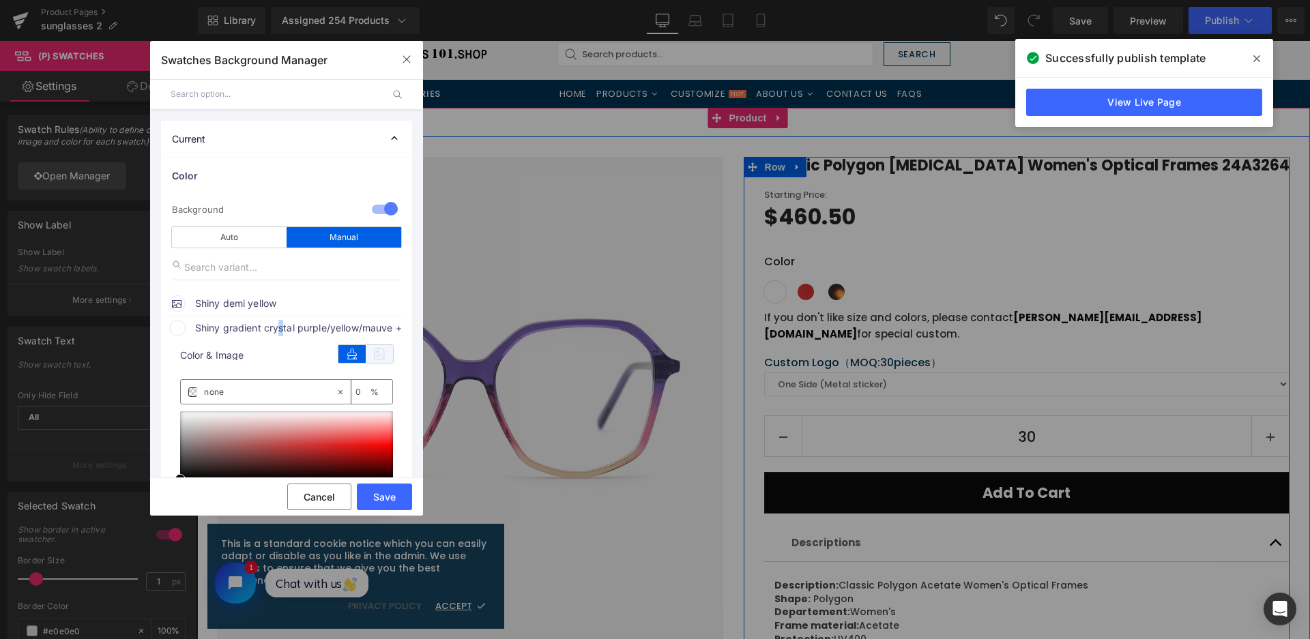
click at [391, 357] on icon at bounding box center [379, 354] width 27 height 18
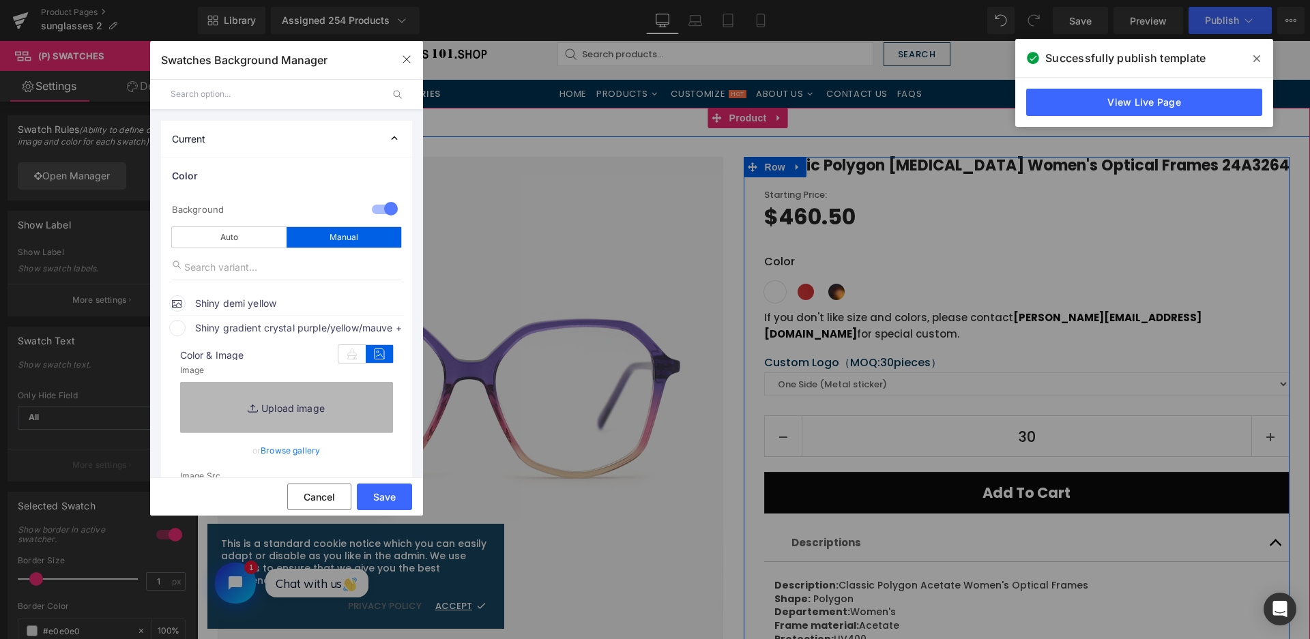
click at [364, 395] on link "Replace Image" at bounding box center [286, 407] width 213 height 50
type input "C:\fakepath\微信截图_20250828111142.png"
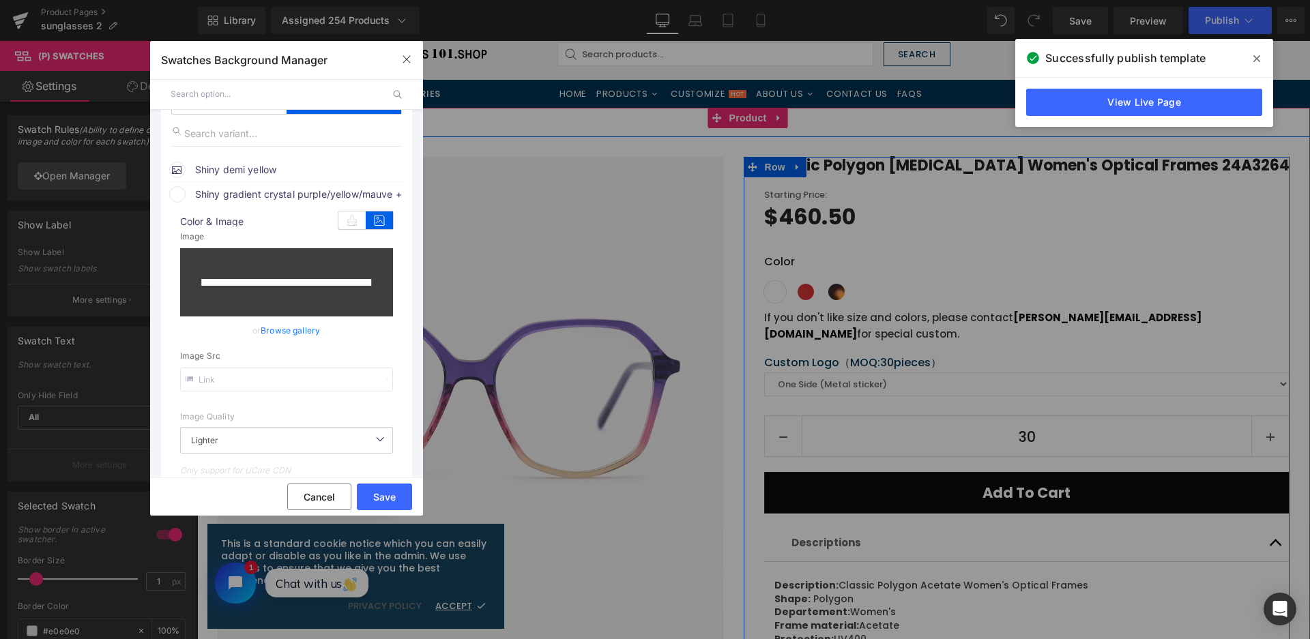
scroll to position [341, 0]
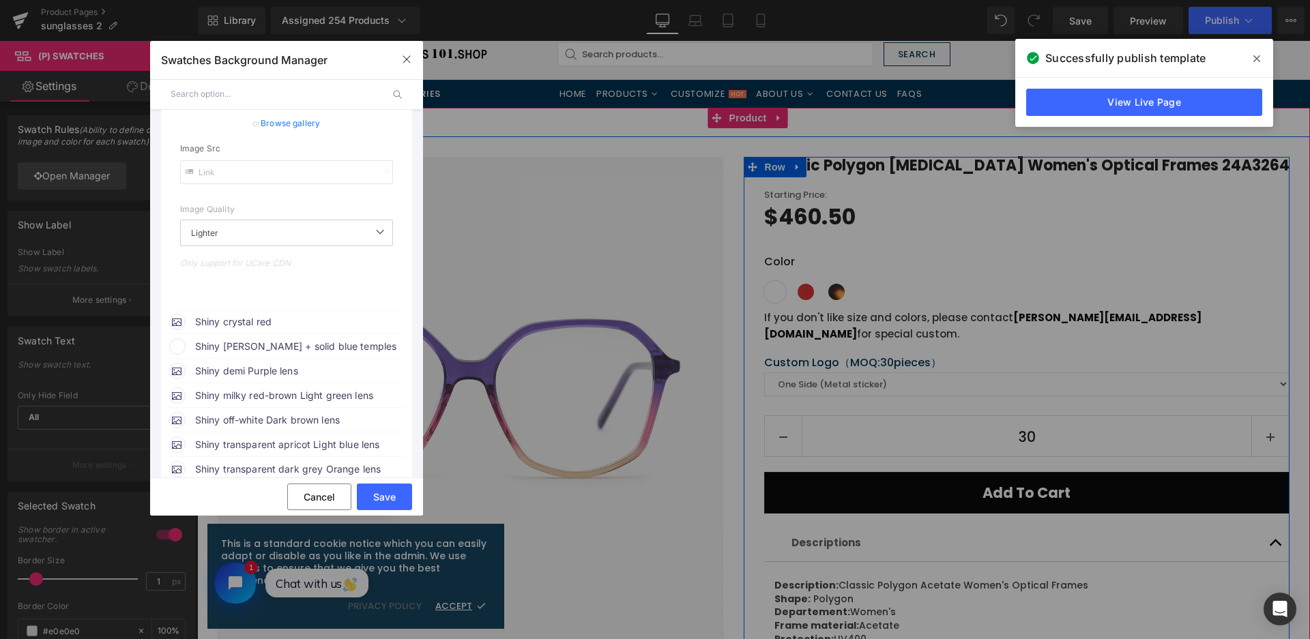
click at [0, 0] on span "Shiny [PERSON_NAME] + solid blue temples" at bounding box center [0, 0] width 0 height 0
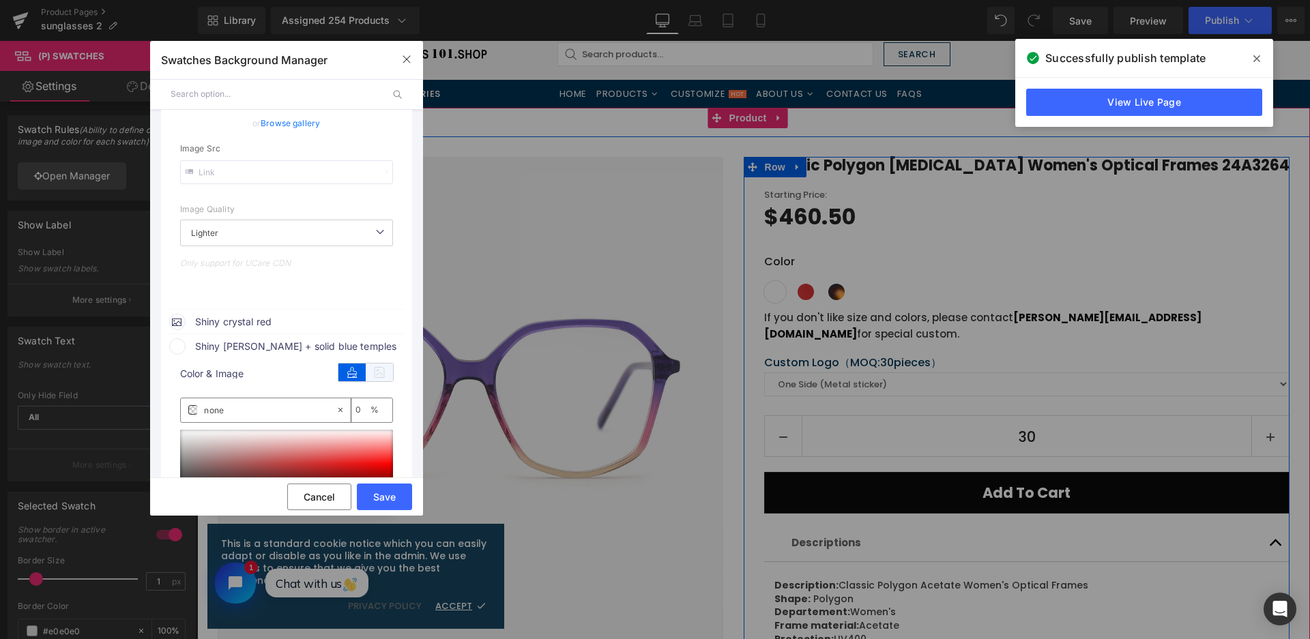
click at [390, 374] on icon at bounding box center [379, 373] width 27 height 18
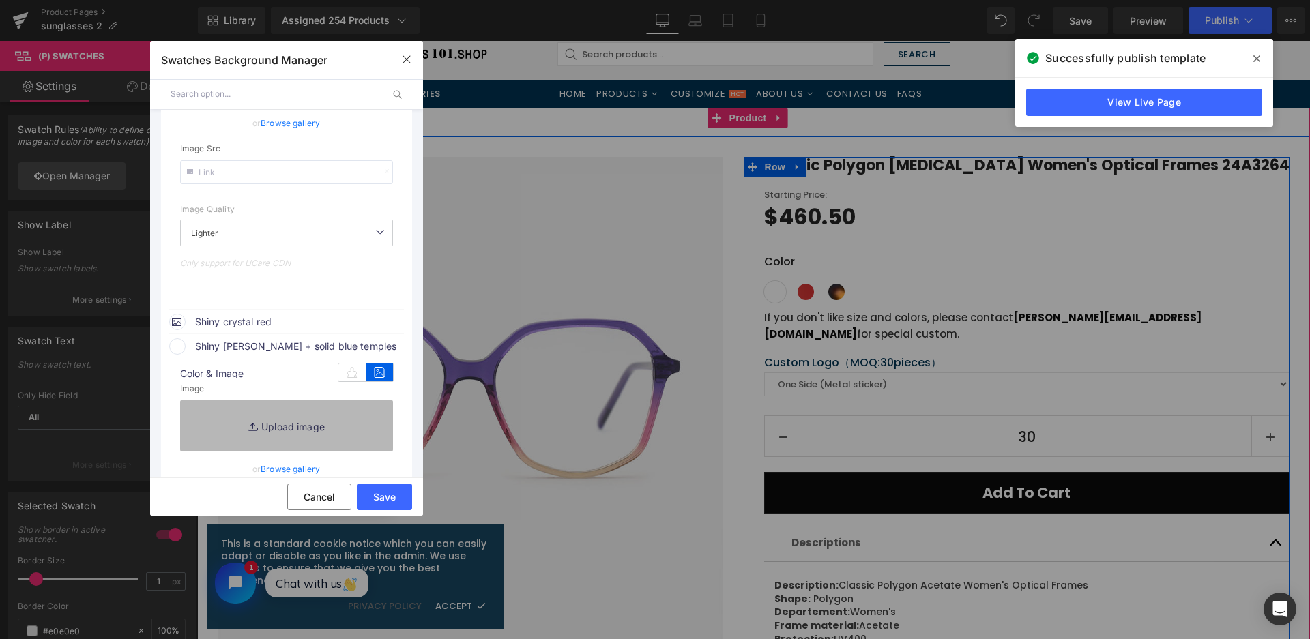
click at [355, 412] on link "Replace Image" at bounding box center [286, 425] width 213 height 50
type input "[URL][DOMAIN_NAME]"
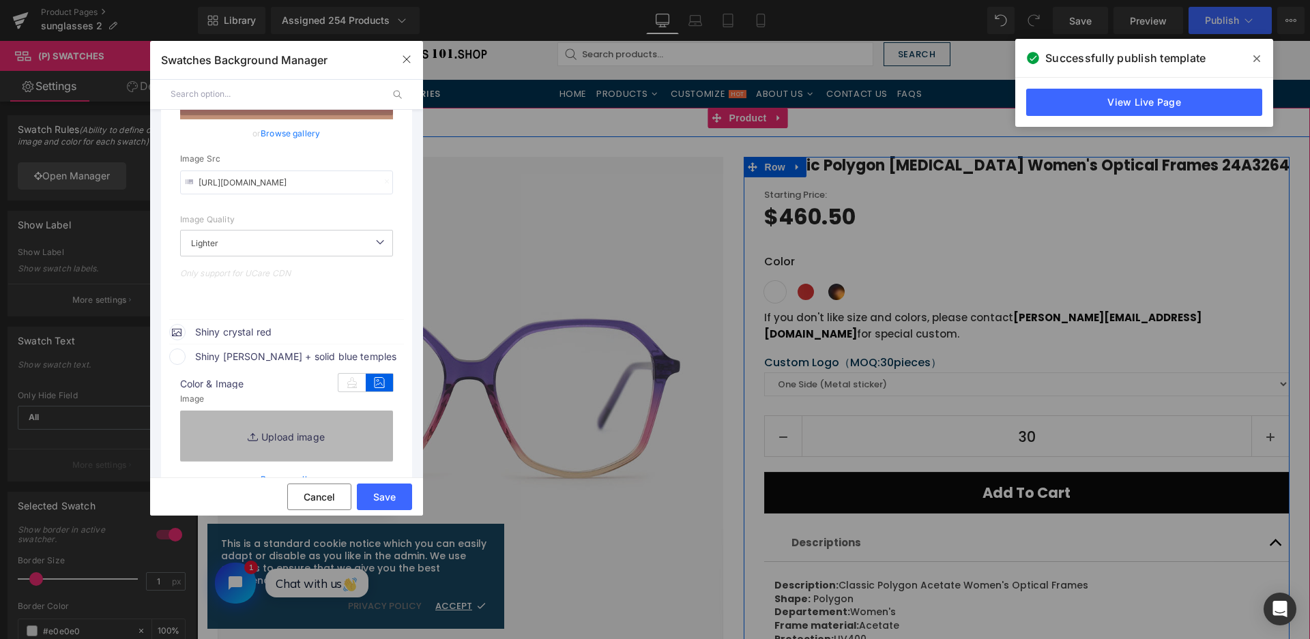
scroll to position [351, 0]
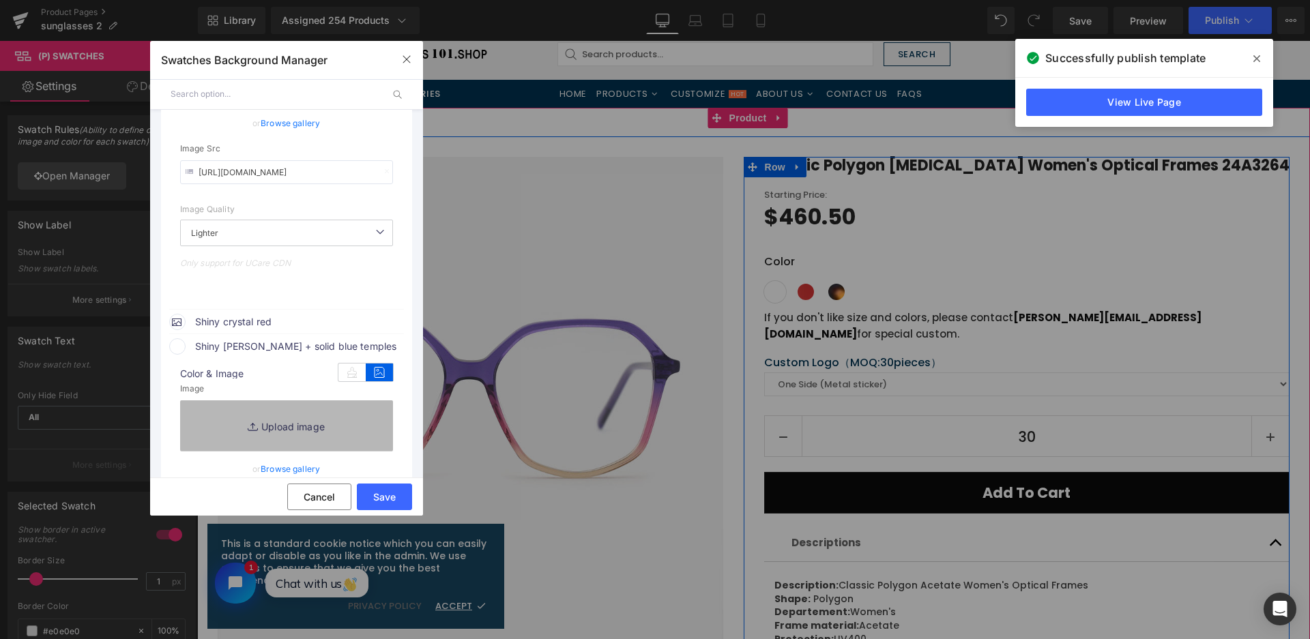
type input "C:\fakepath\微信截图_20250828111147.png"
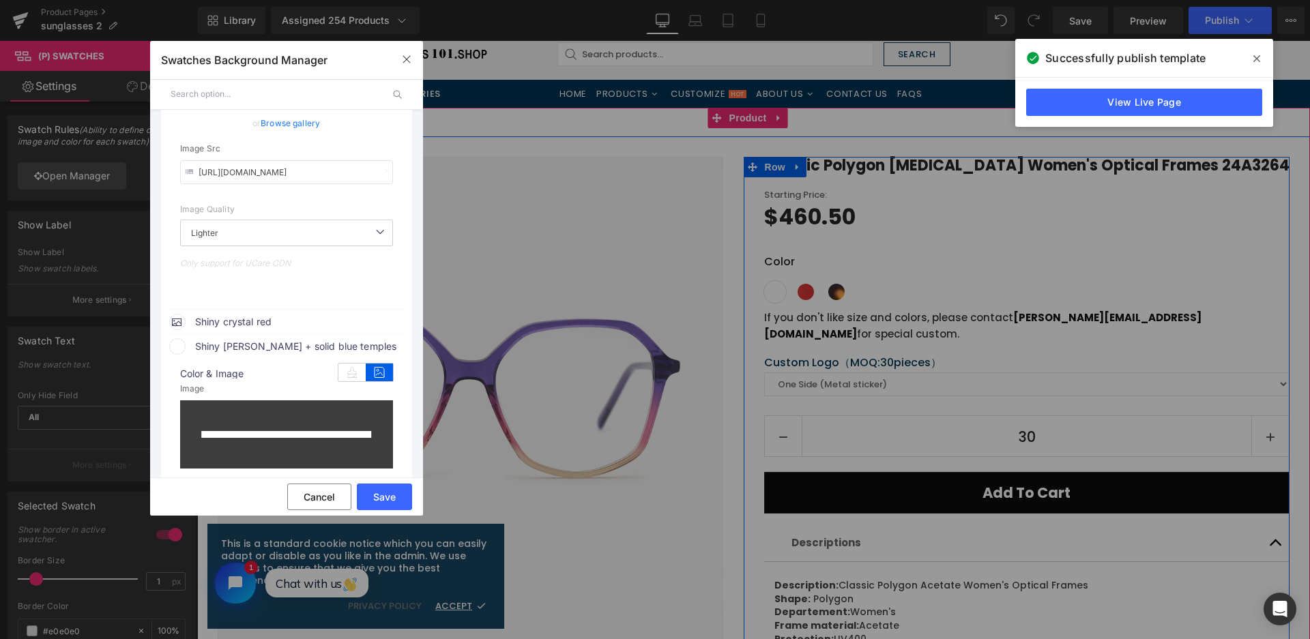
type input "[URL][DOMAIN_NAME]"
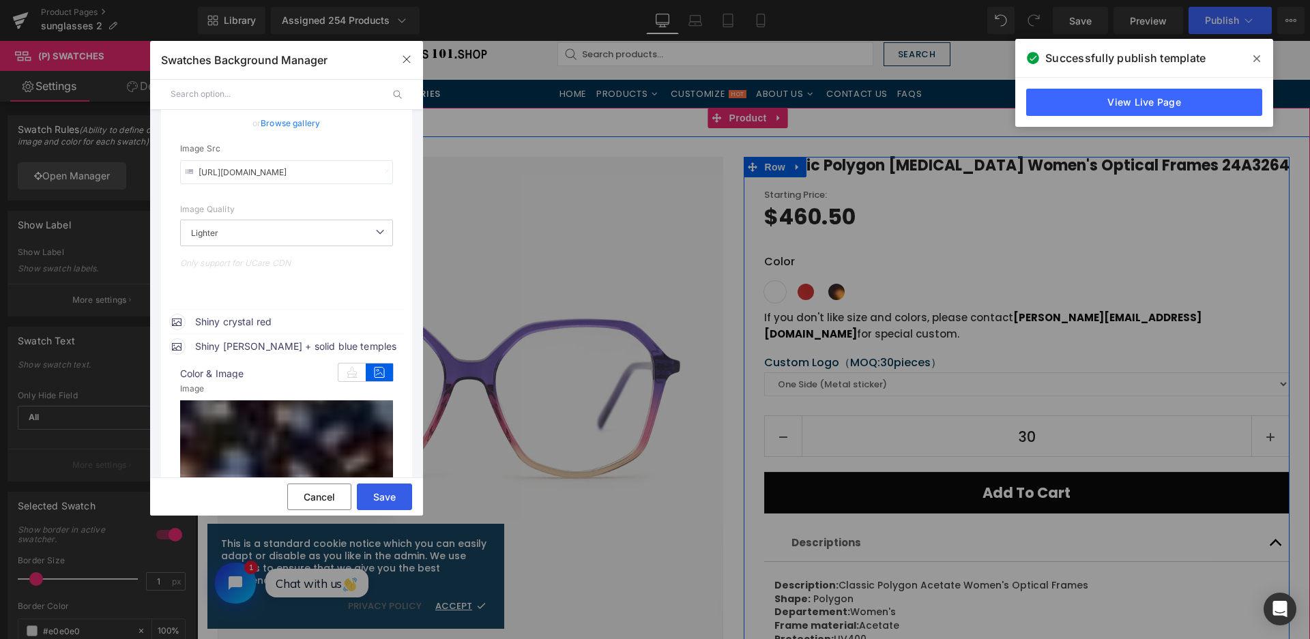
click at [383, 492] on button "Save" at bounding box center [384, 497] width 55 height 27
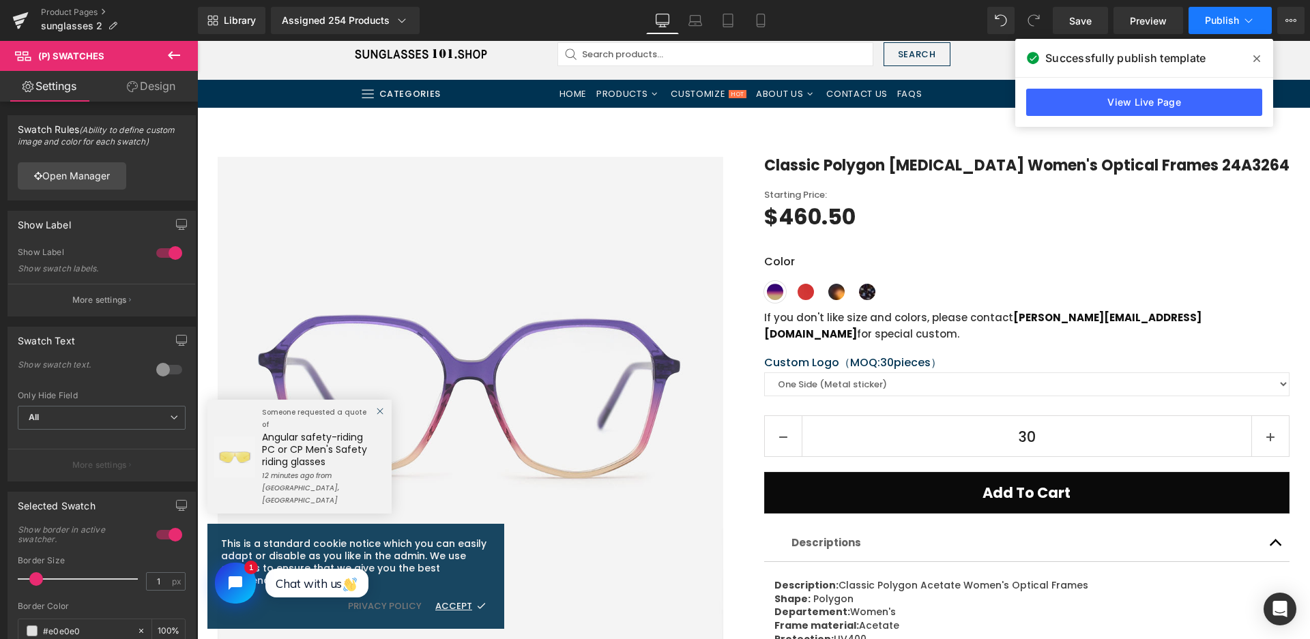
click at [1222, 19] on span "Publish" at bounding box center [1222, 20] width 34 height 11
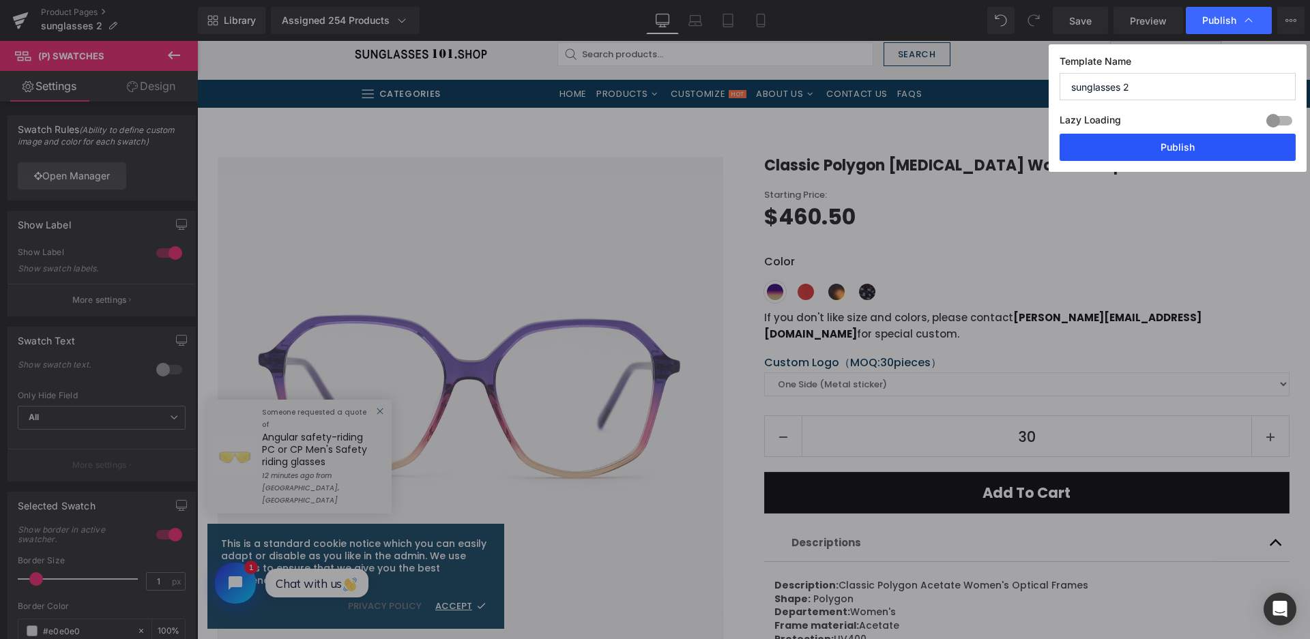
drag, startPoint x: 1182, startPoint y: 144, endPoint x: 971, endPoint y: 186, distance: 215.6
click at [1182, 144] on button "Publish" at bounding box center [1177, 147] width 236 height 27
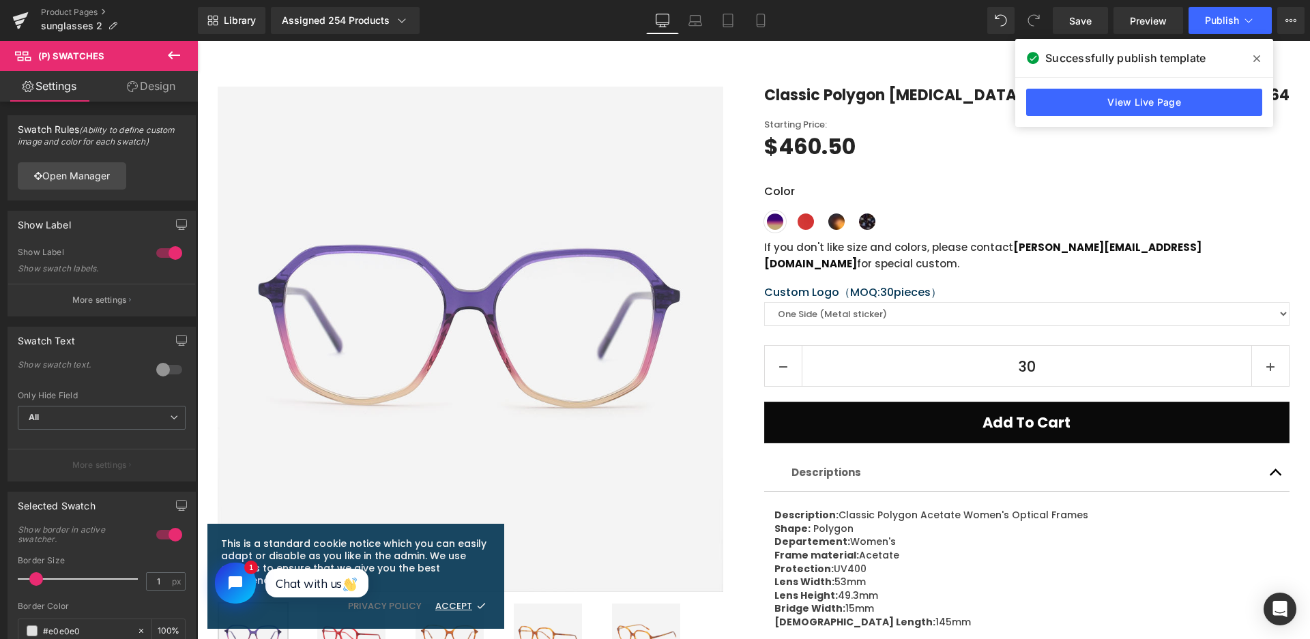
scroll to position [0, 0]
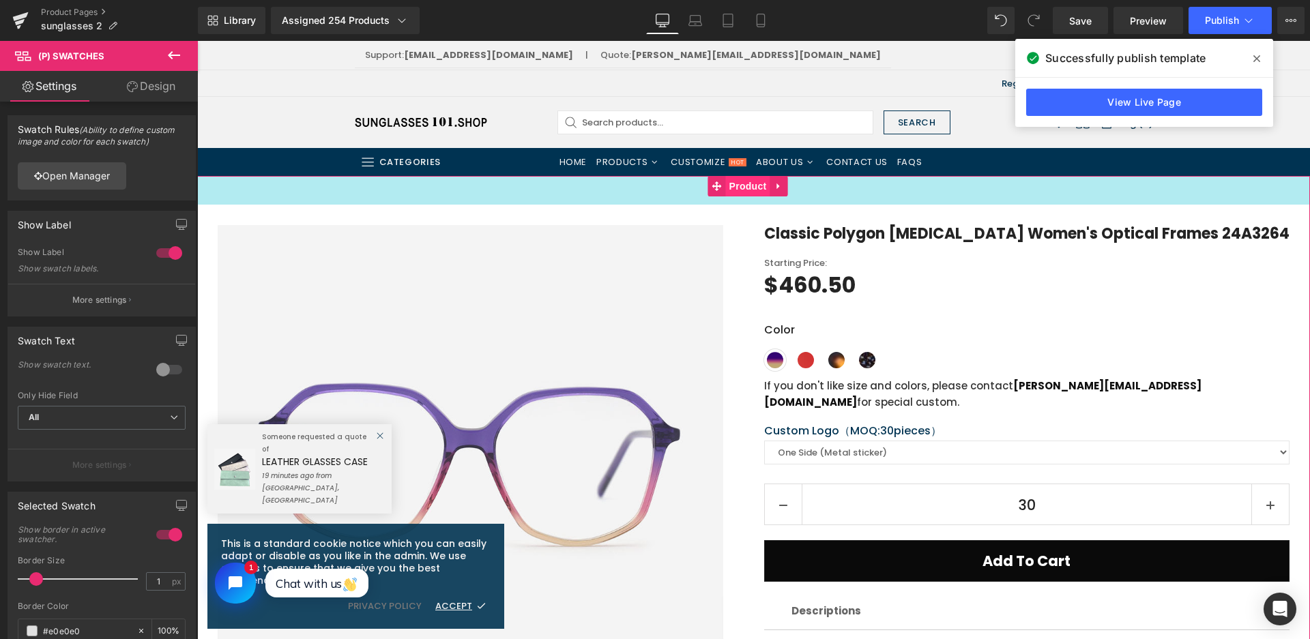
click at [755, 192] on span "Product" at bounding box center [748, 186] width 44 height 20
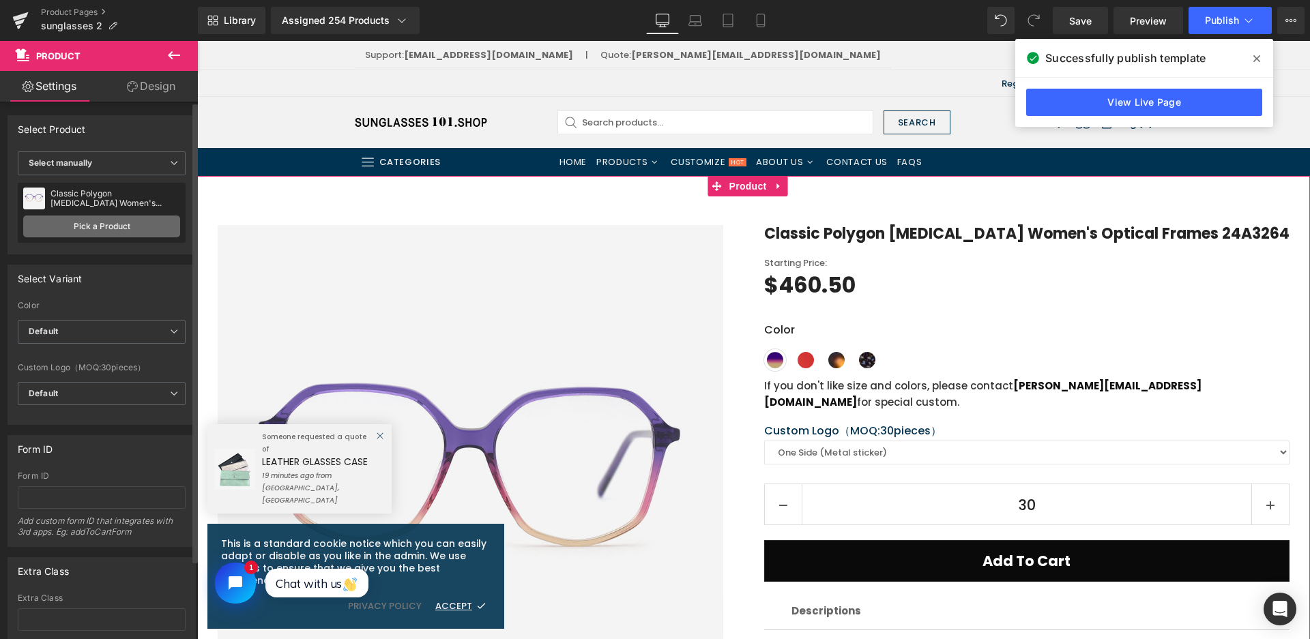
click at [96, 224] on link "Pick a Product" at bounding box center [101, 227] width 157 height 22
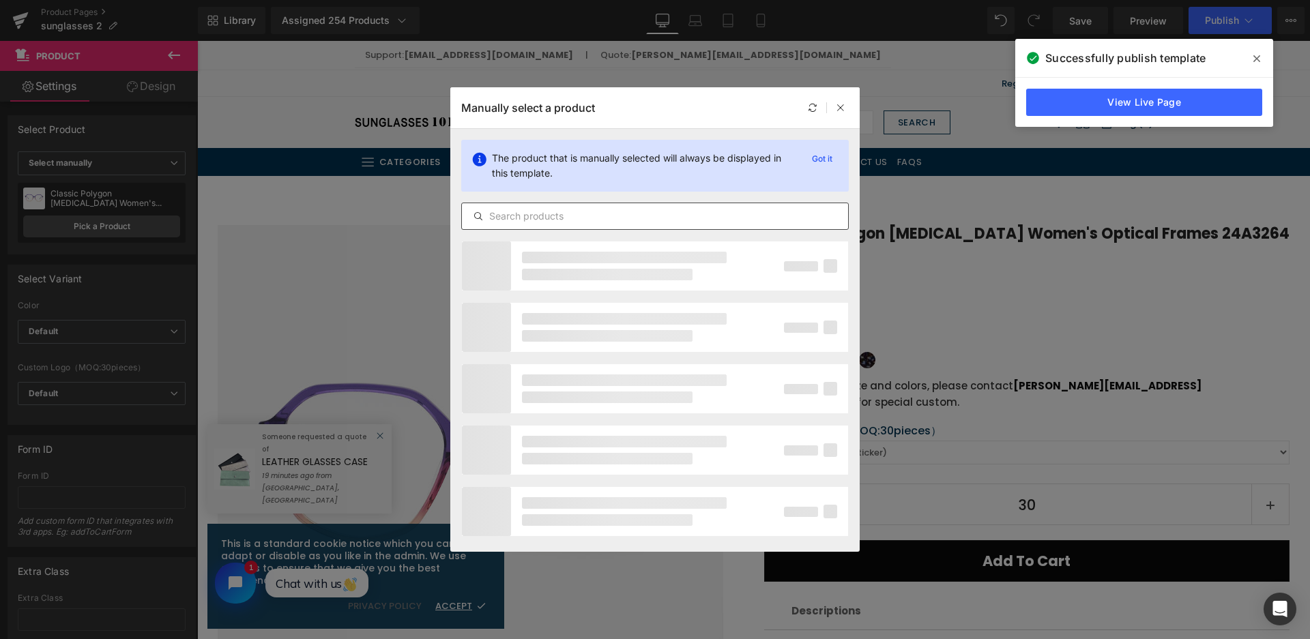
click at [569, 221] on input "text" at bounding box center [655, 216] width 386 height 16
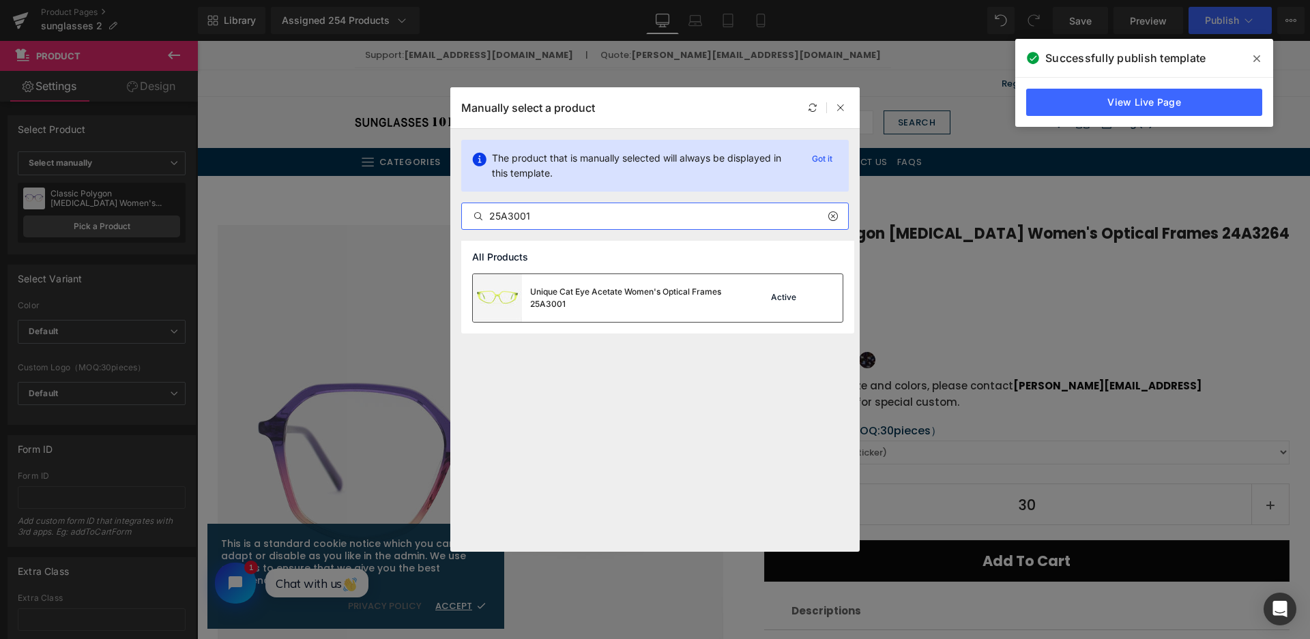
type input "25A3001"
click at [580, 286] on div "Unique Cat Eye Acetate Women's Optical Frames 25A3001" at bounding box center [632, 298] width 205 height 25
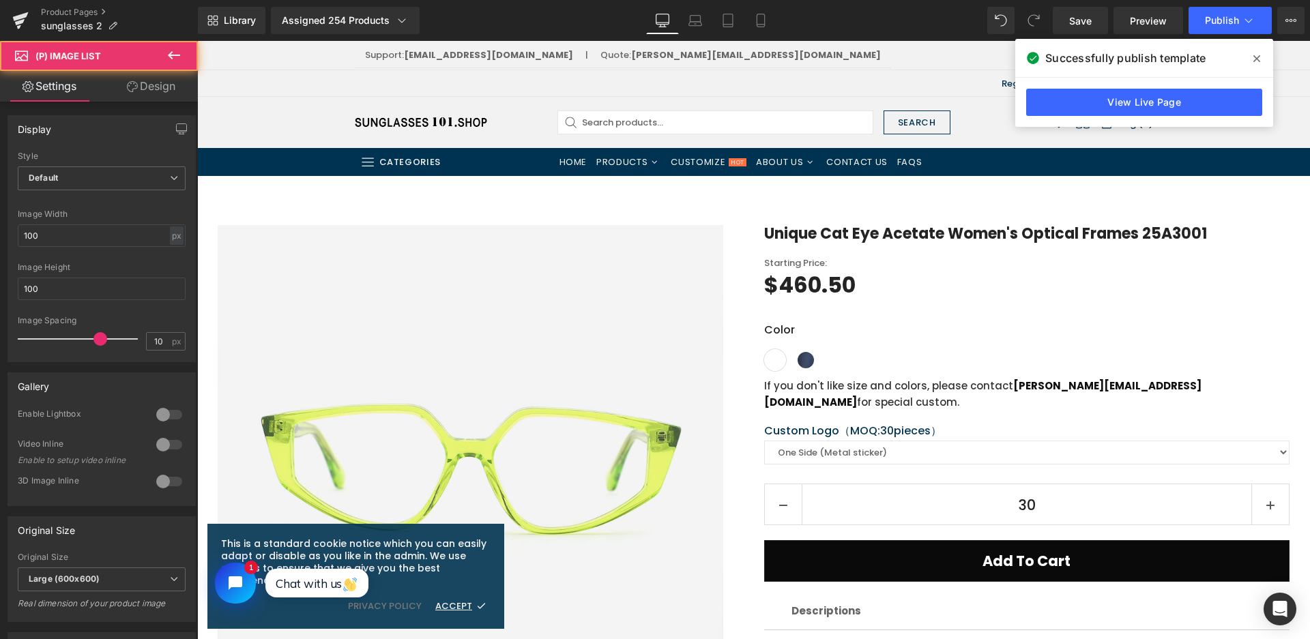
drag, startPoint x: 611, startPoint y: 323, endPoint x: 1415, endPoint y: 41, distance: 851.6
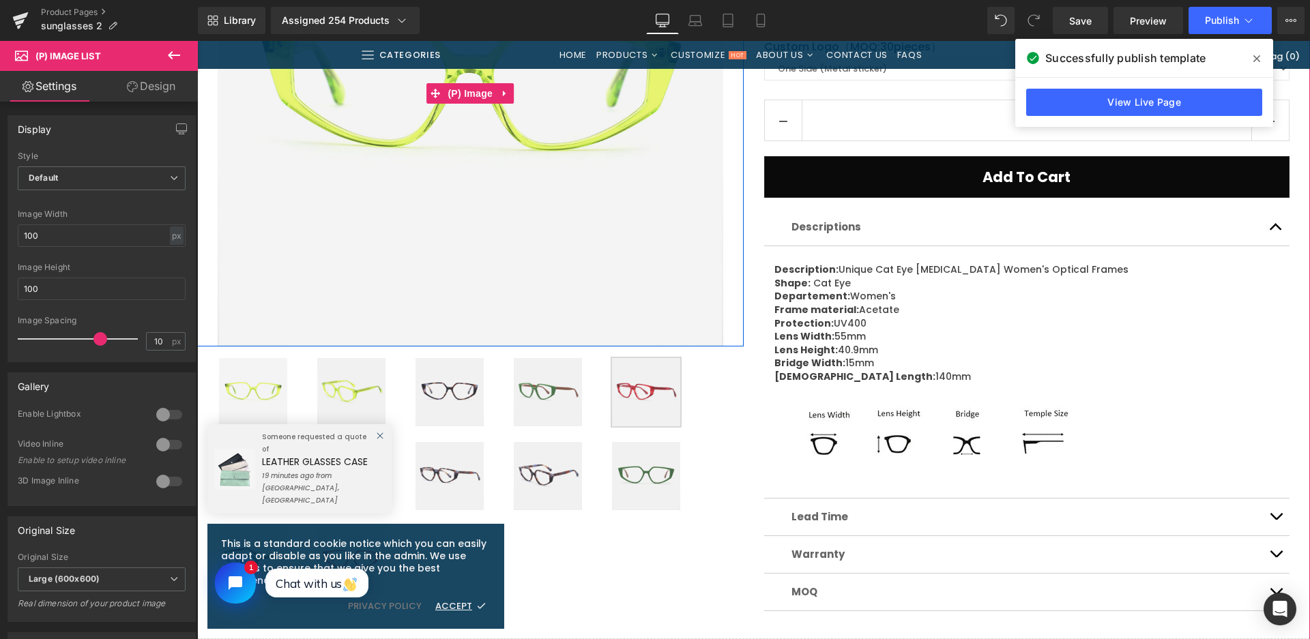
scroll to position [546, 0]
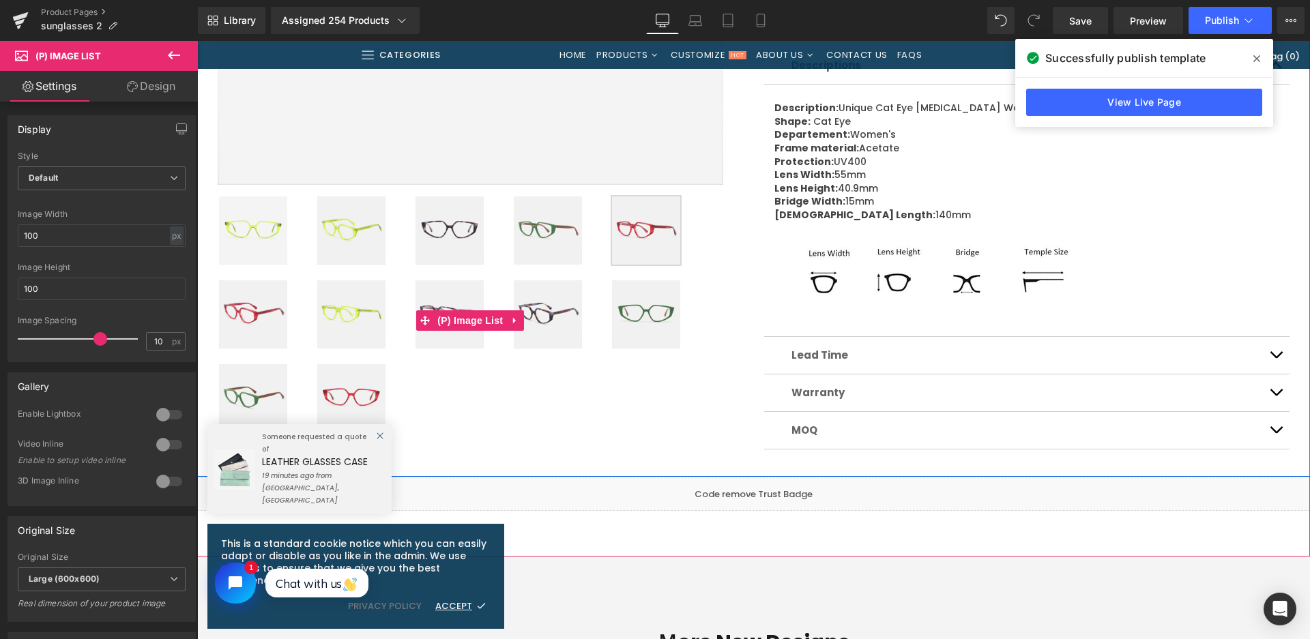
click at [553, 238] on img at bounding box center [548, 230] width 68 height 68
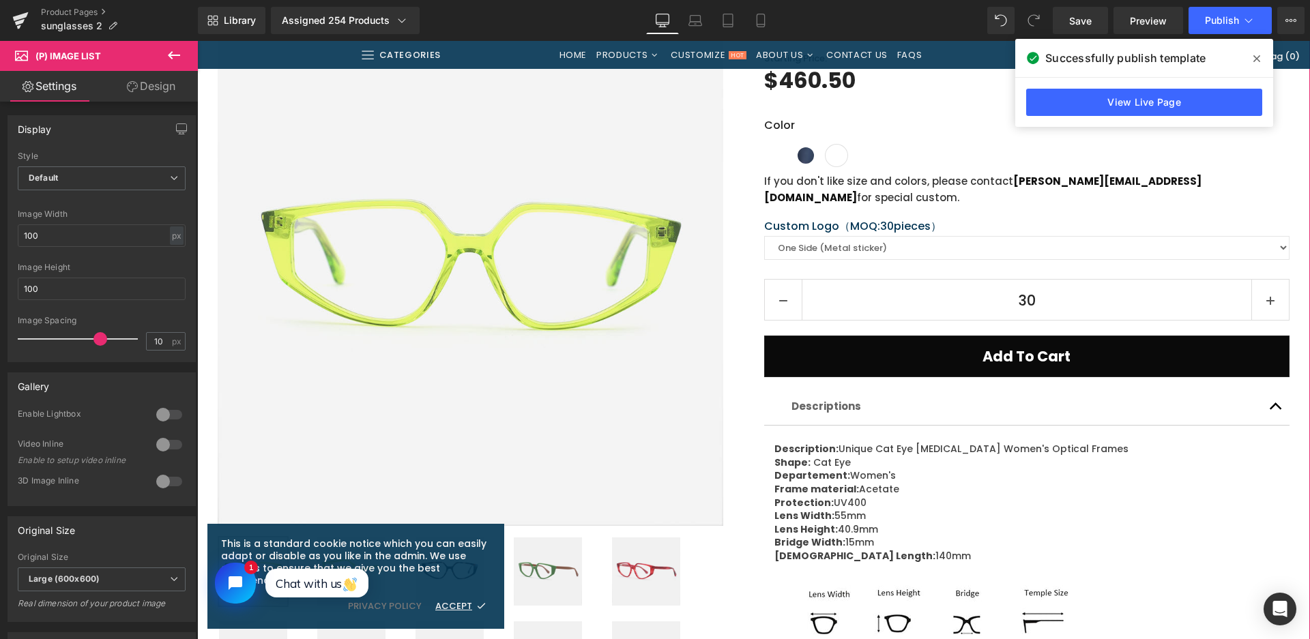
scroll to position [273, 0]
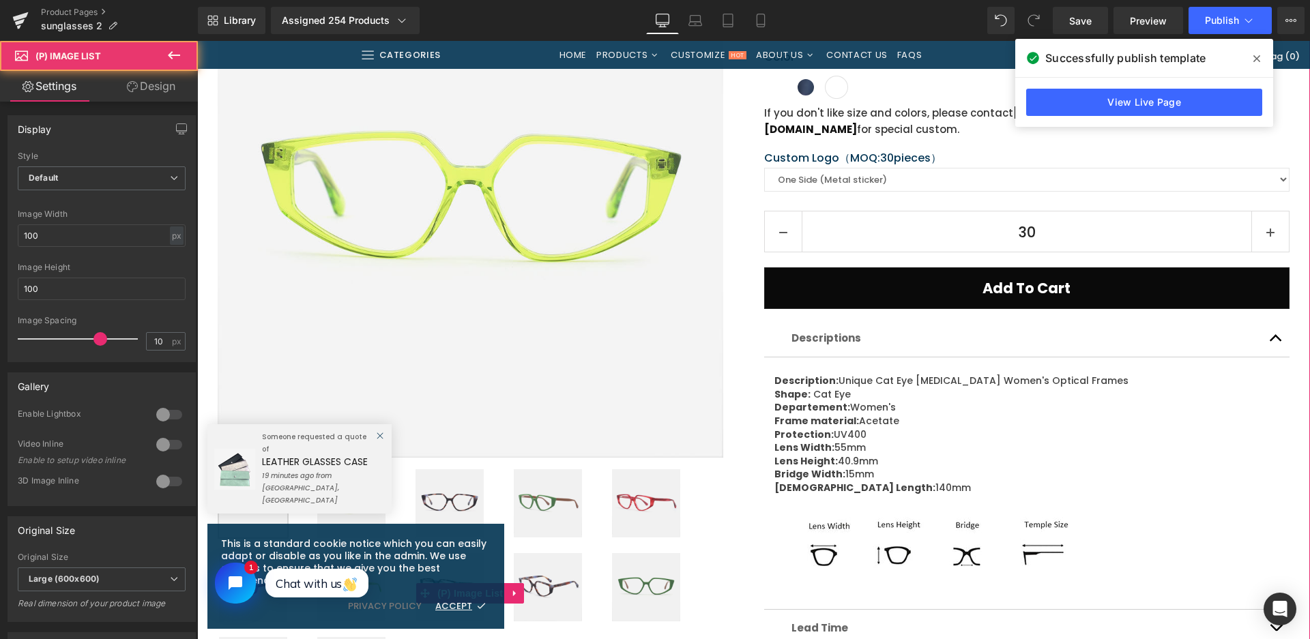
click at [535, 499] on img at bounding box center [548, 503] width 68 height 68
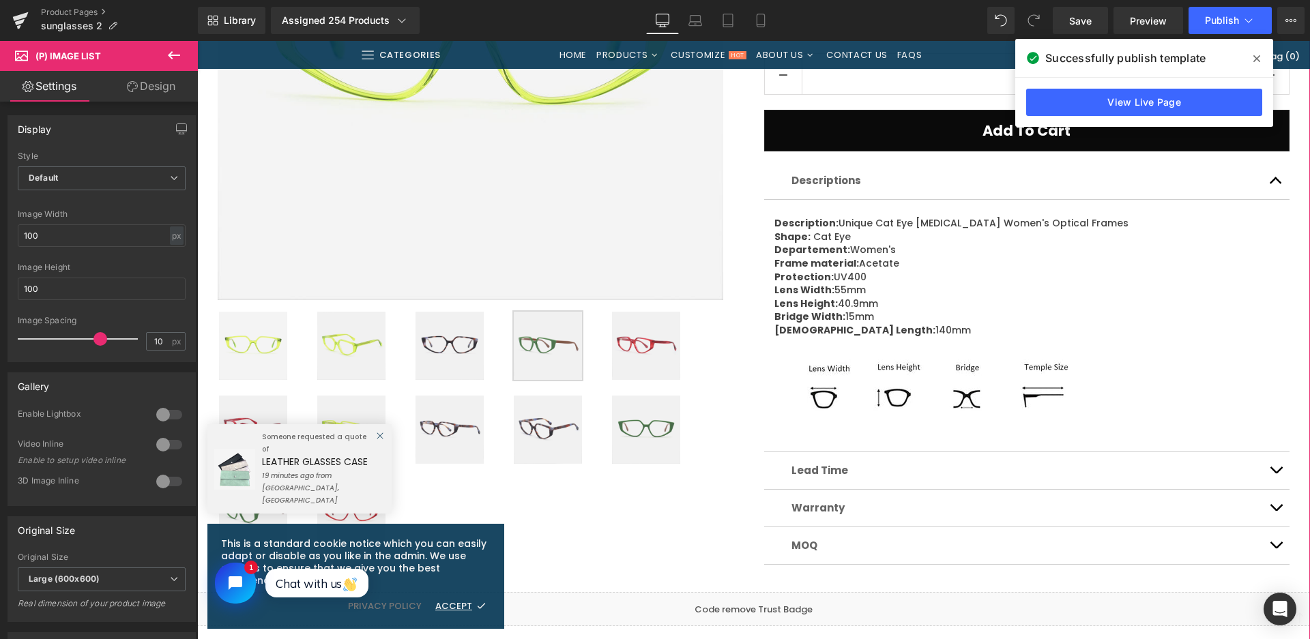
scroll to position [477, 0]
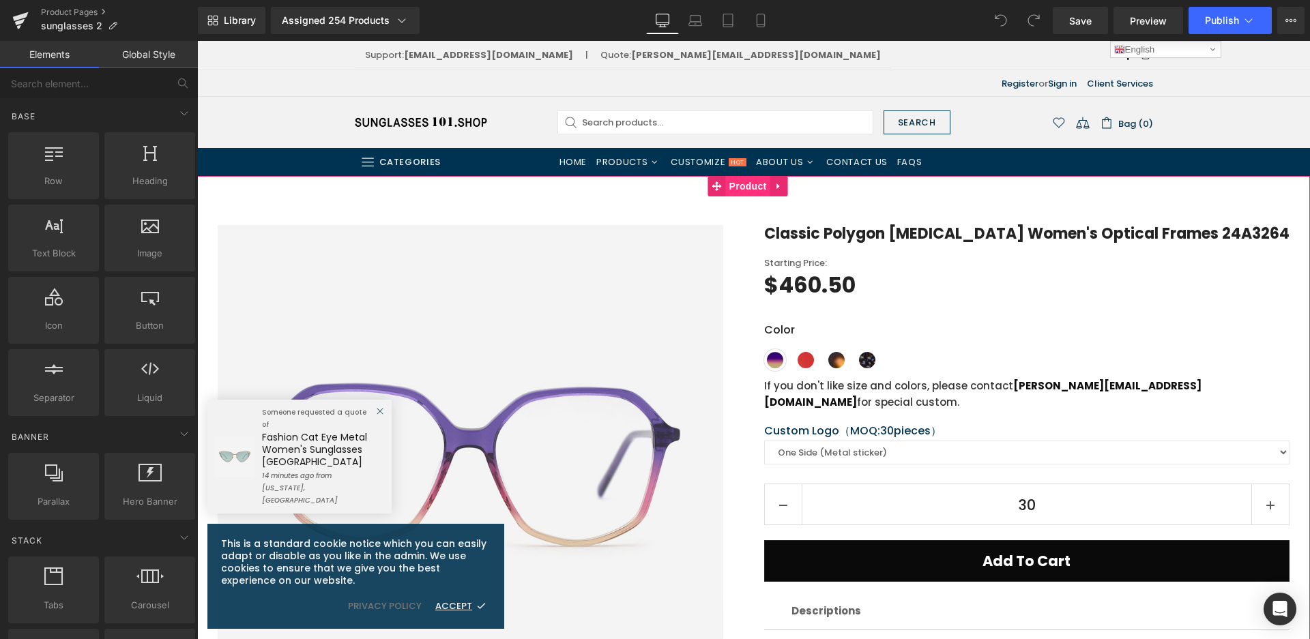
click at [748, 187] on span "Product" at bounding box center [748, 186] width 44 height 20
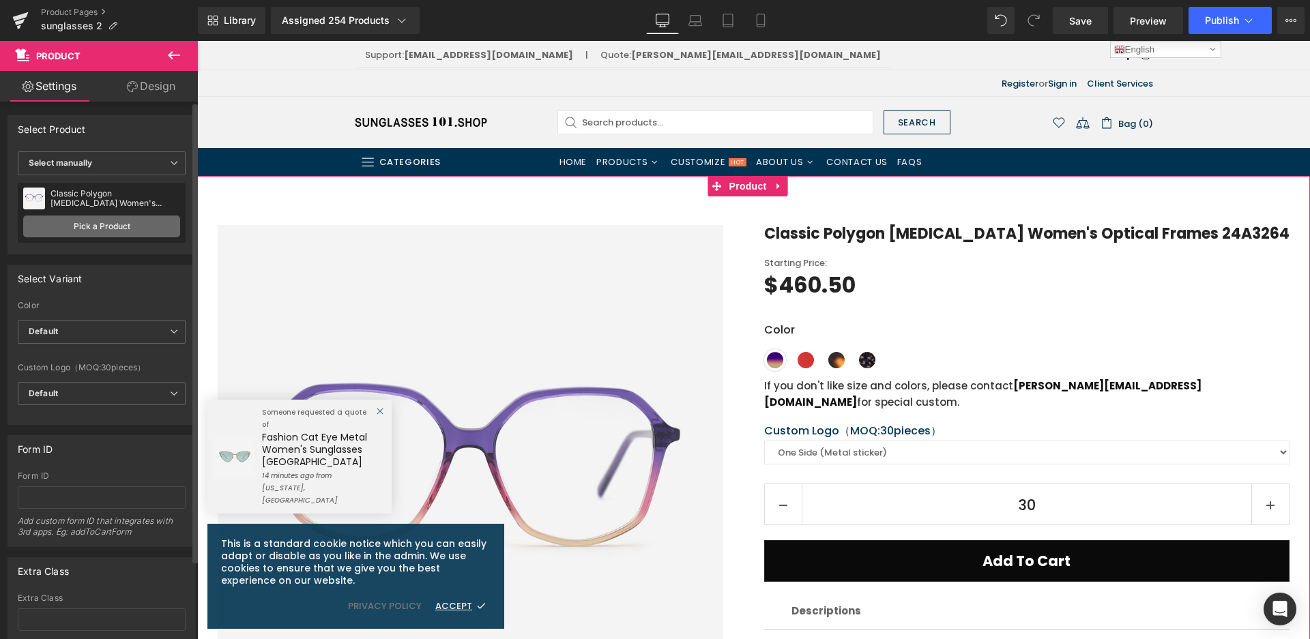
click at [63, 230] on link "Pick a Product" at bounding box center [101, 227] width 157 height 22
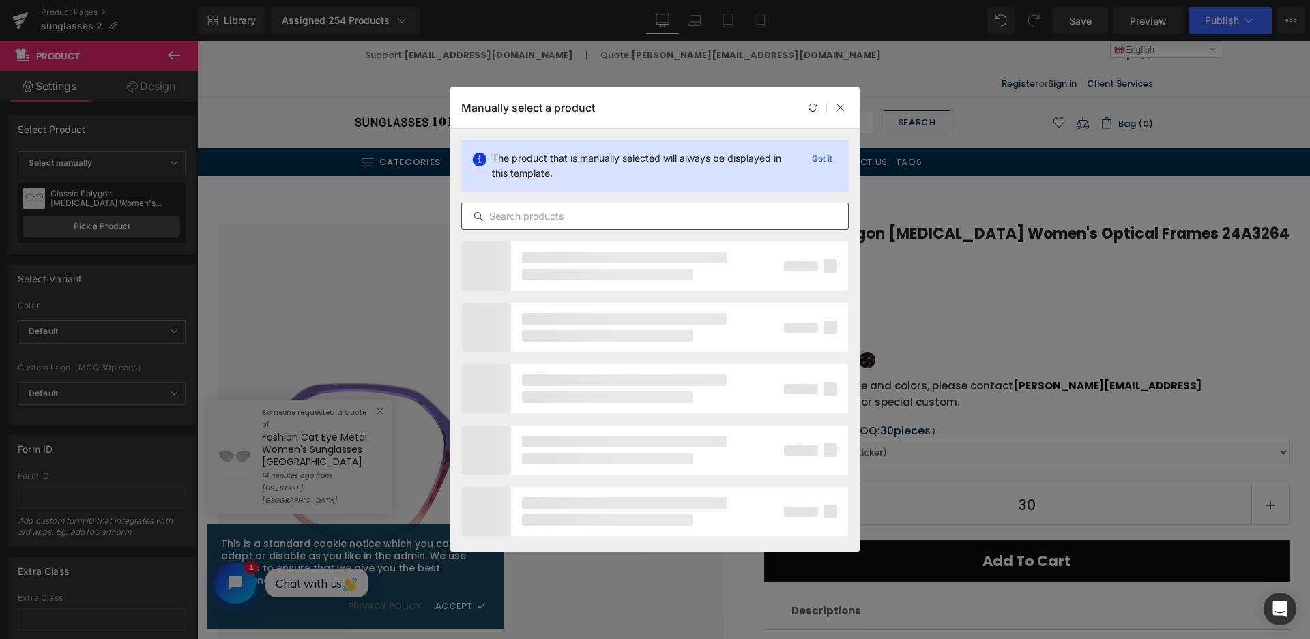
click at [0, 0] on input "text" at bounding box center [0, 0] width 0 height 0
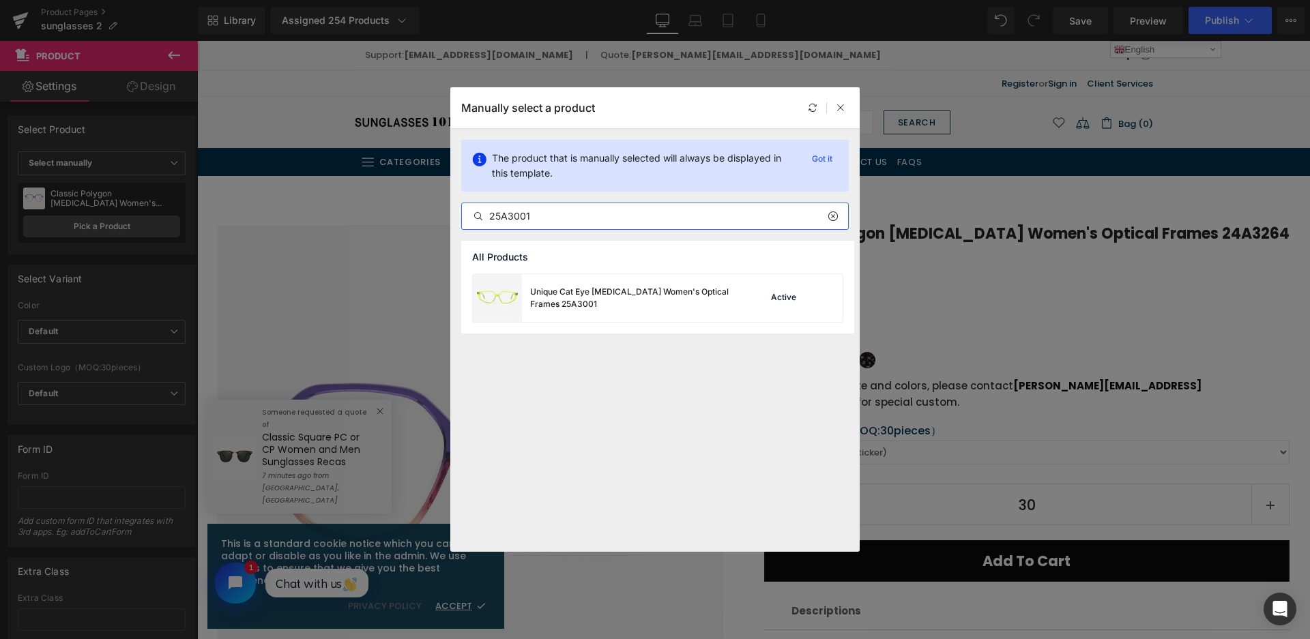
type input "25A3001"
click at [666, 295] on div "Unique Cat Eye Acetate Women's Optical Frames 25A3001" at bounding box center [632, 298] width 205 height 25
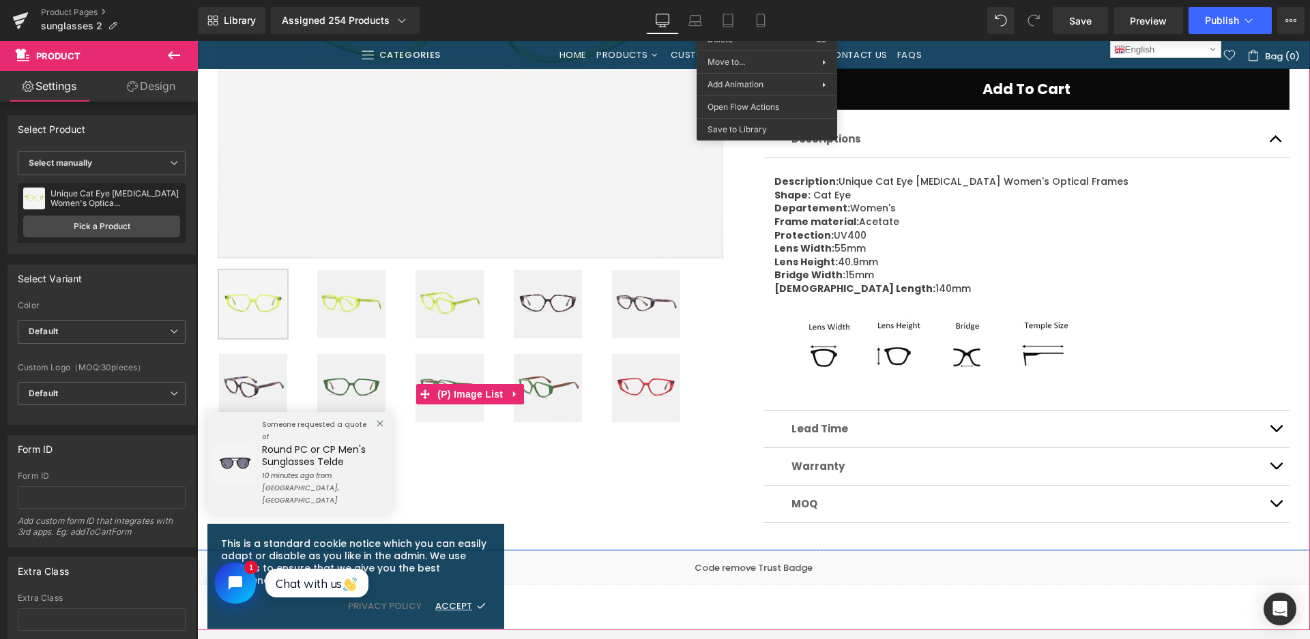
scroll to position [477, 0]
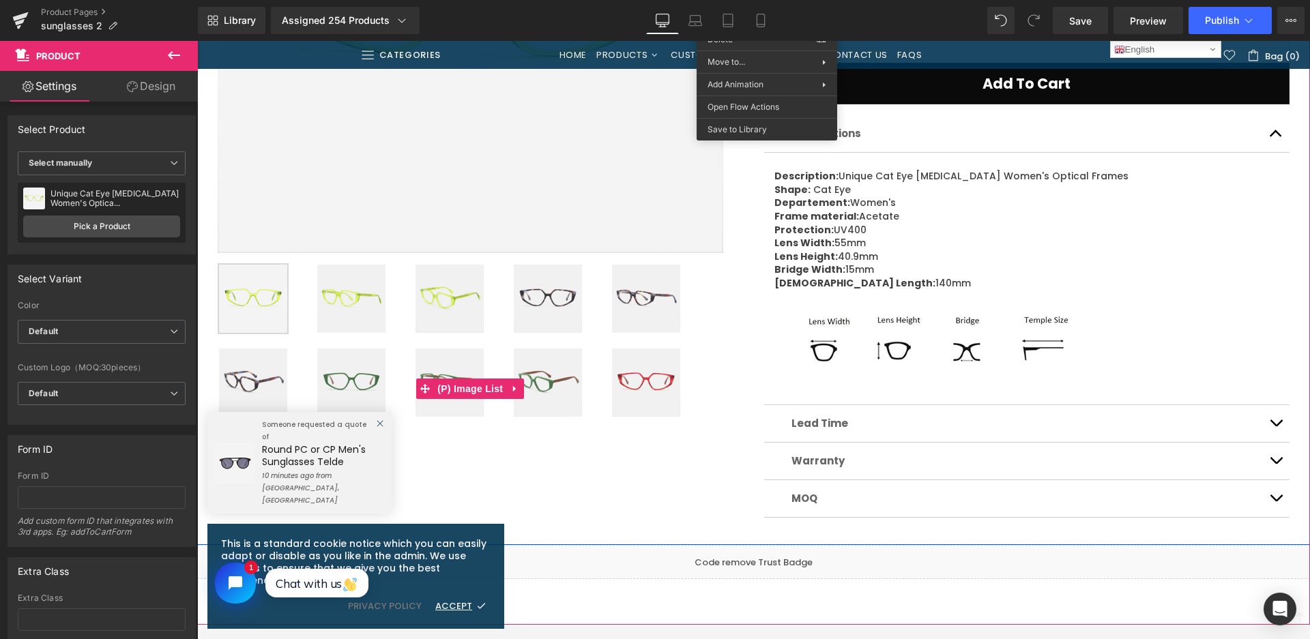
click at [363, 364] on img at bounding box center [351, 383] width 68 height 68
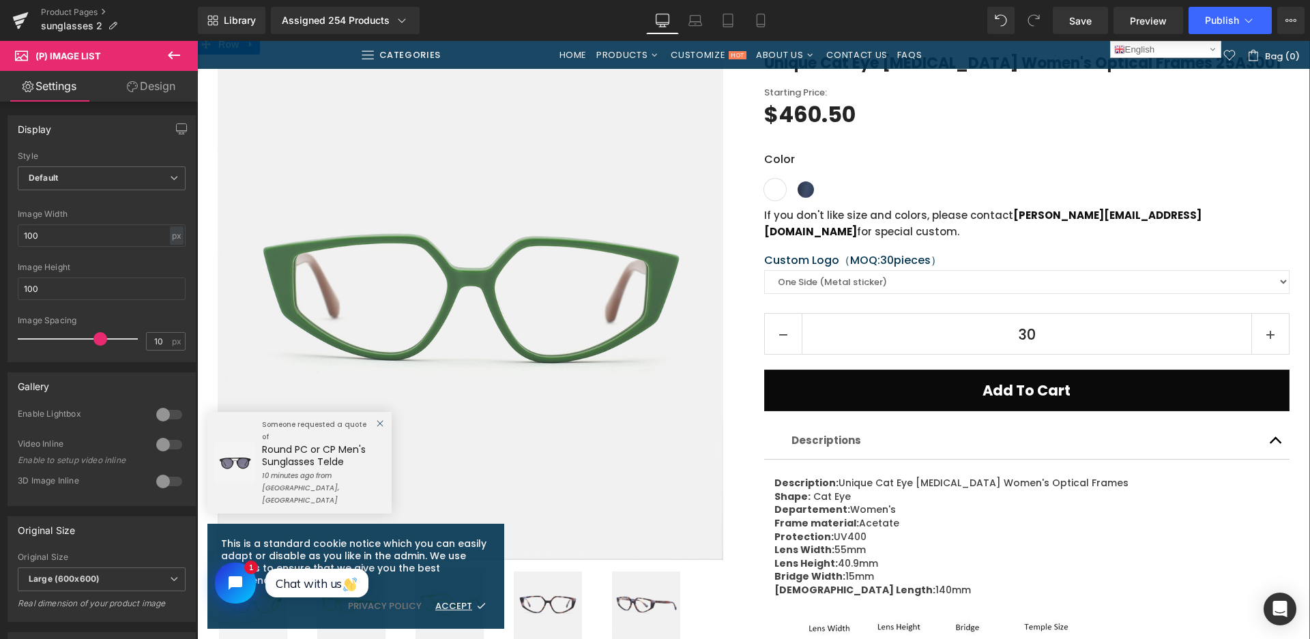
scroll to position [136, 0]
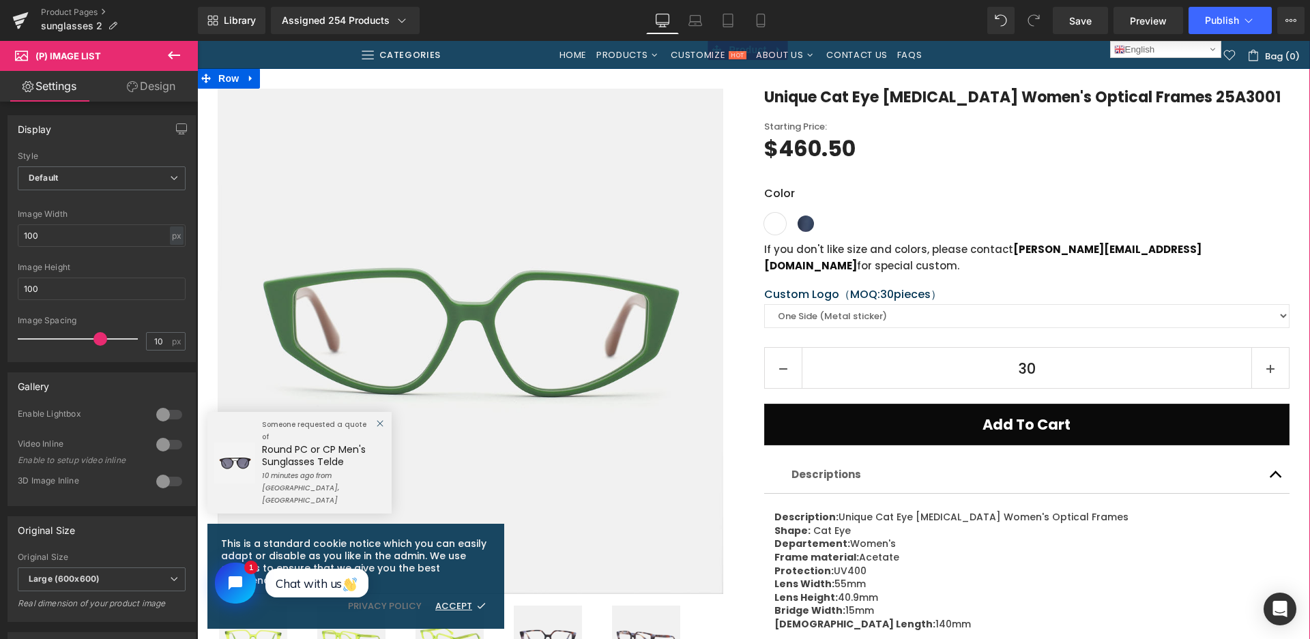
click at [197, 41] on div at bounding box center [197, 41] width 0 height 0
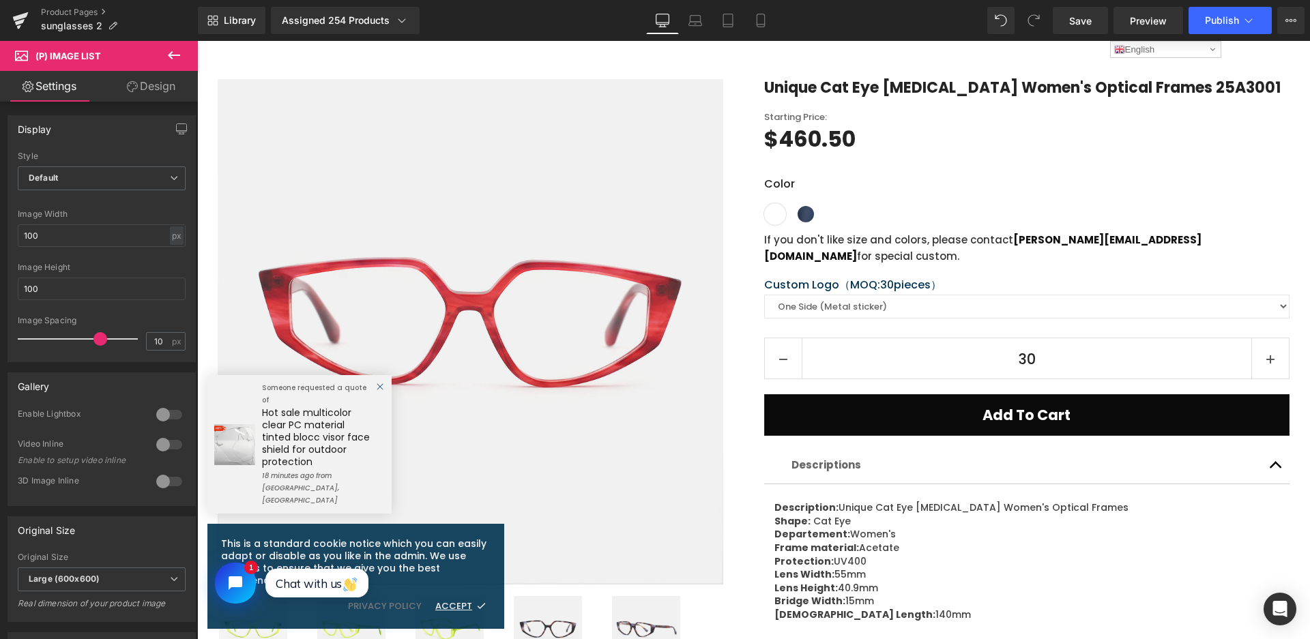
scroll to position [68, 0]
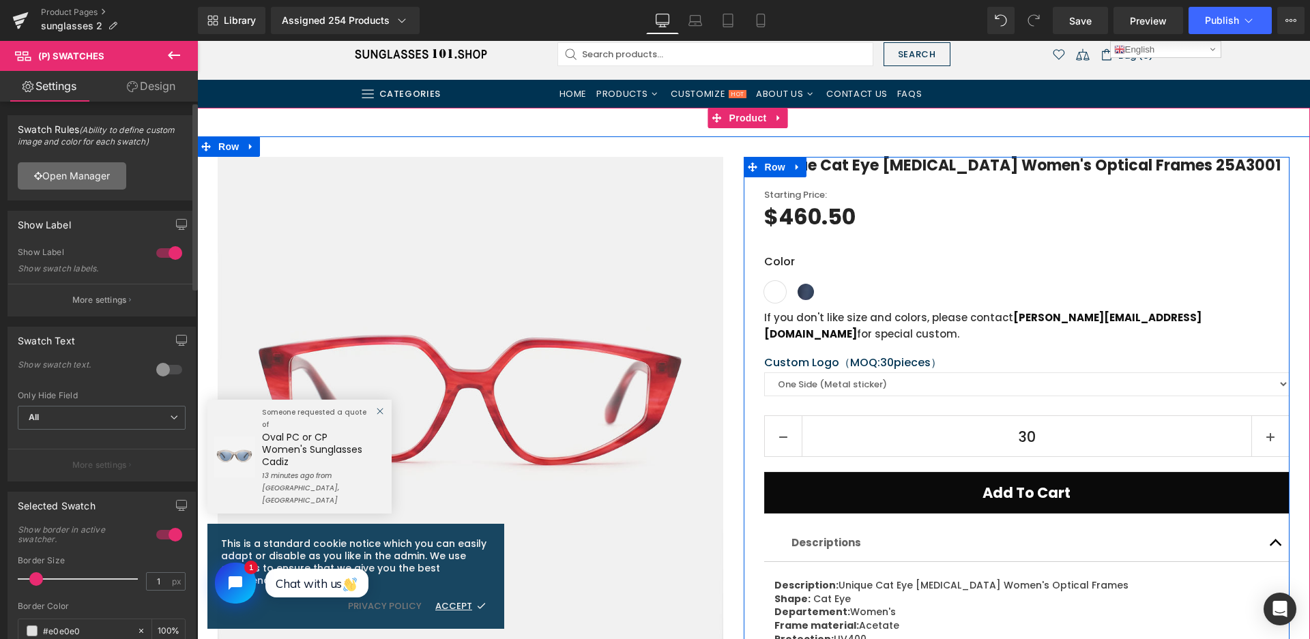
click at [106, 175] on link "Open Manager" at bounding box center [72, 175] width 108 height 27
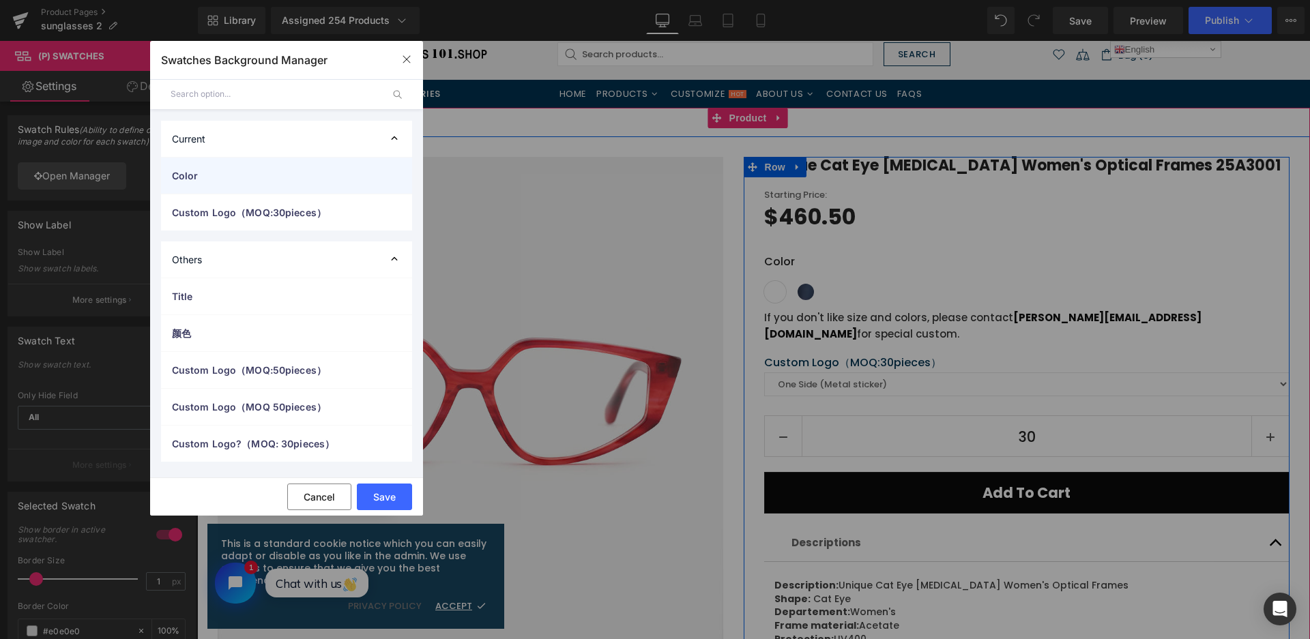
click at [0, 0] on div "Color" at bounding box center [0, 0] width 0 height 0
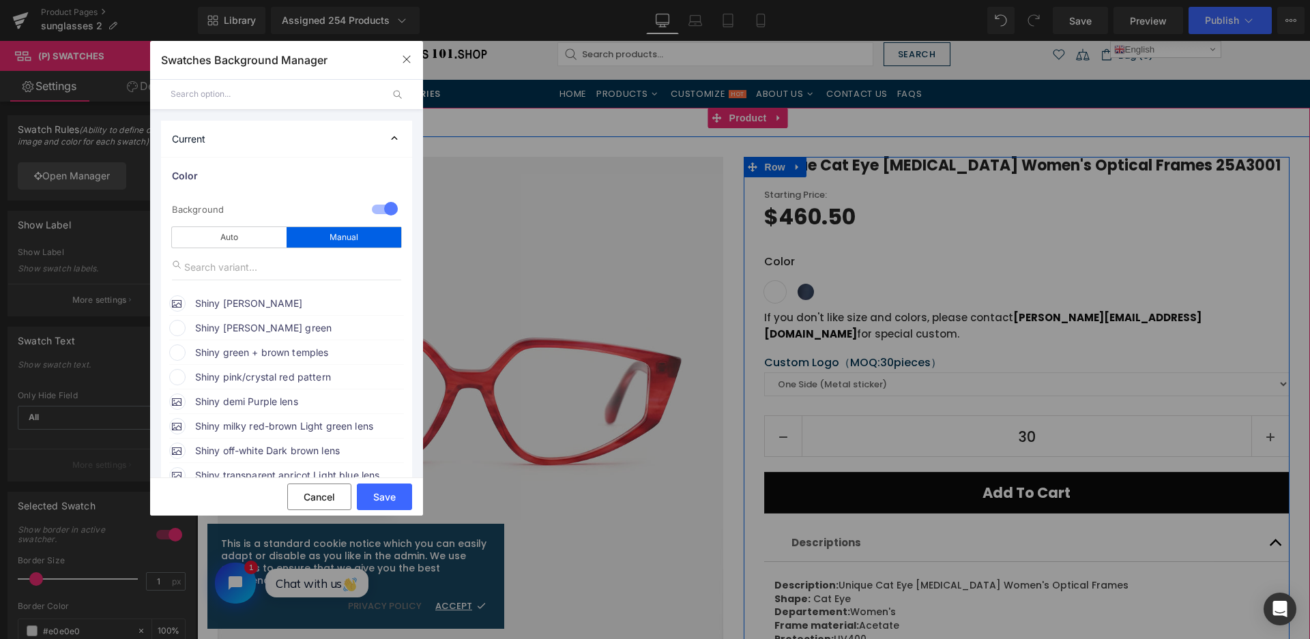
click at [275, 331] on span "Shiny [PERSON_NAME] green" at bounding box center [298, 328] width 207 height 16
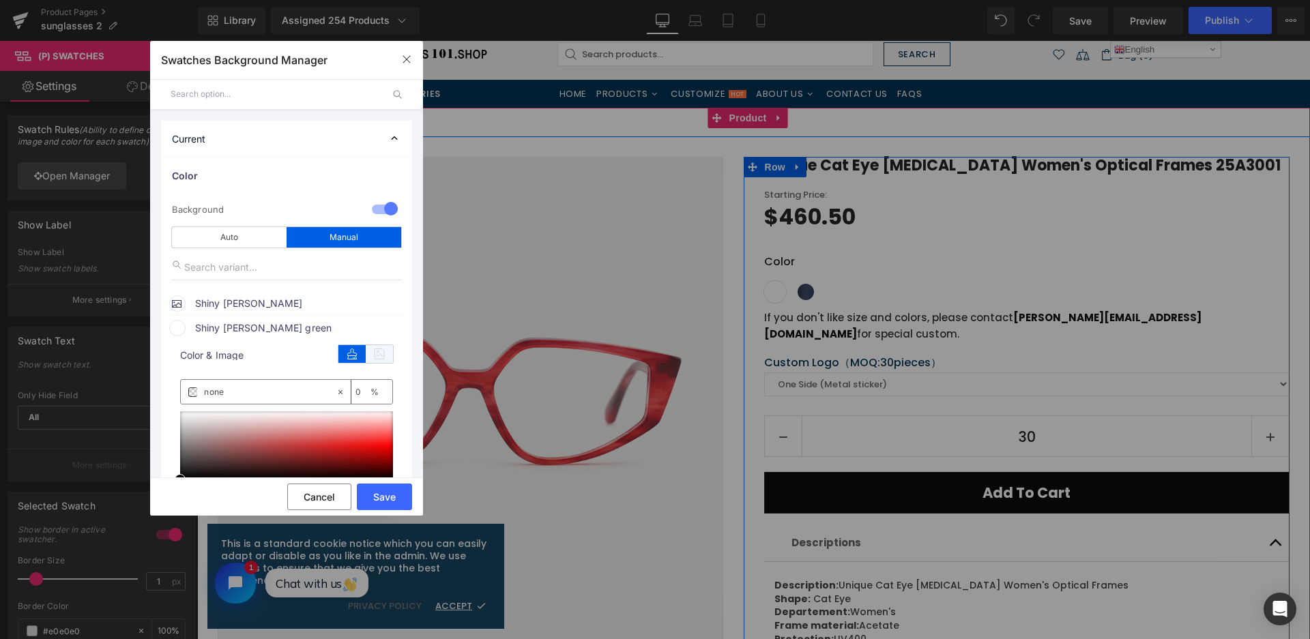
click at [377, 361] on icon at bounding box center [379, 354] width 27 height 18
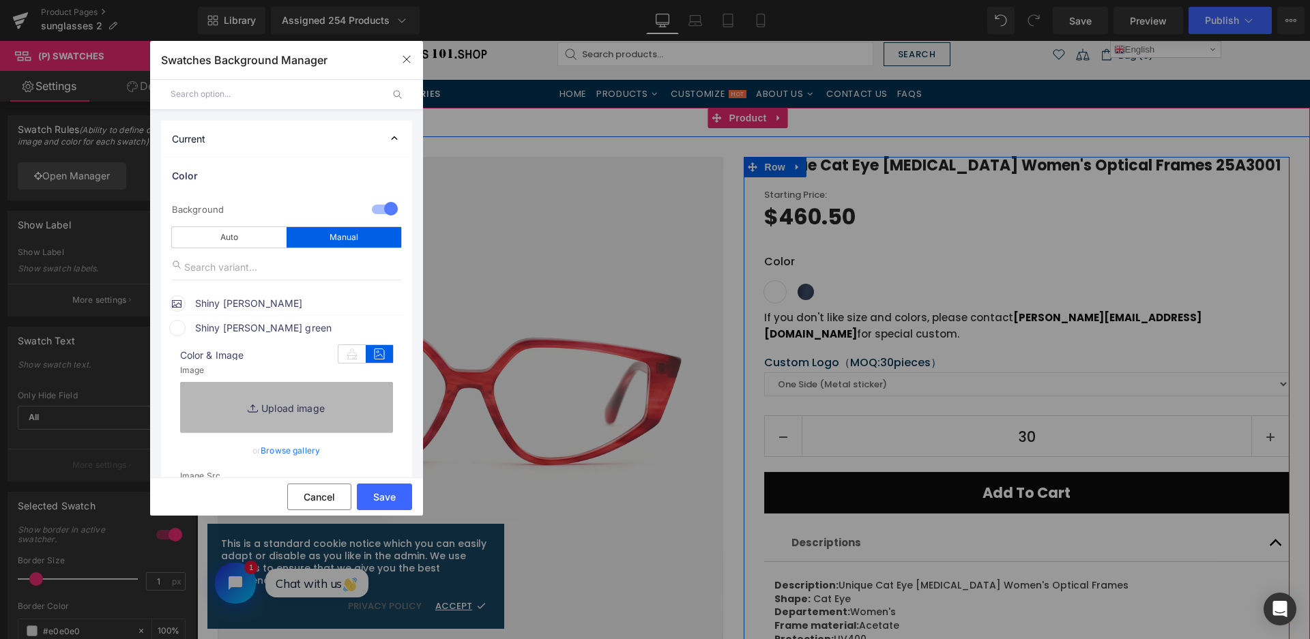
click at [358, 413] on link "Replace Image" at bounding box center [286, 407] width 213 height 50
type input "C:\fakepath\微信截图_20250828111915.png"
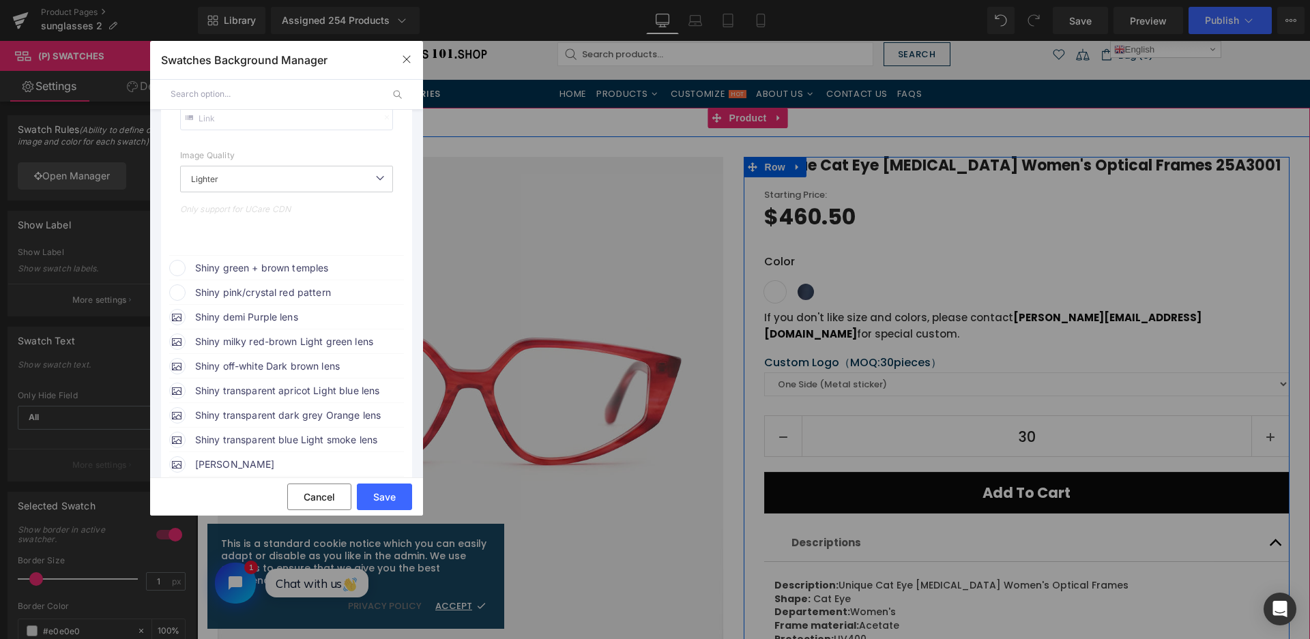
scroll to position [409, 0]
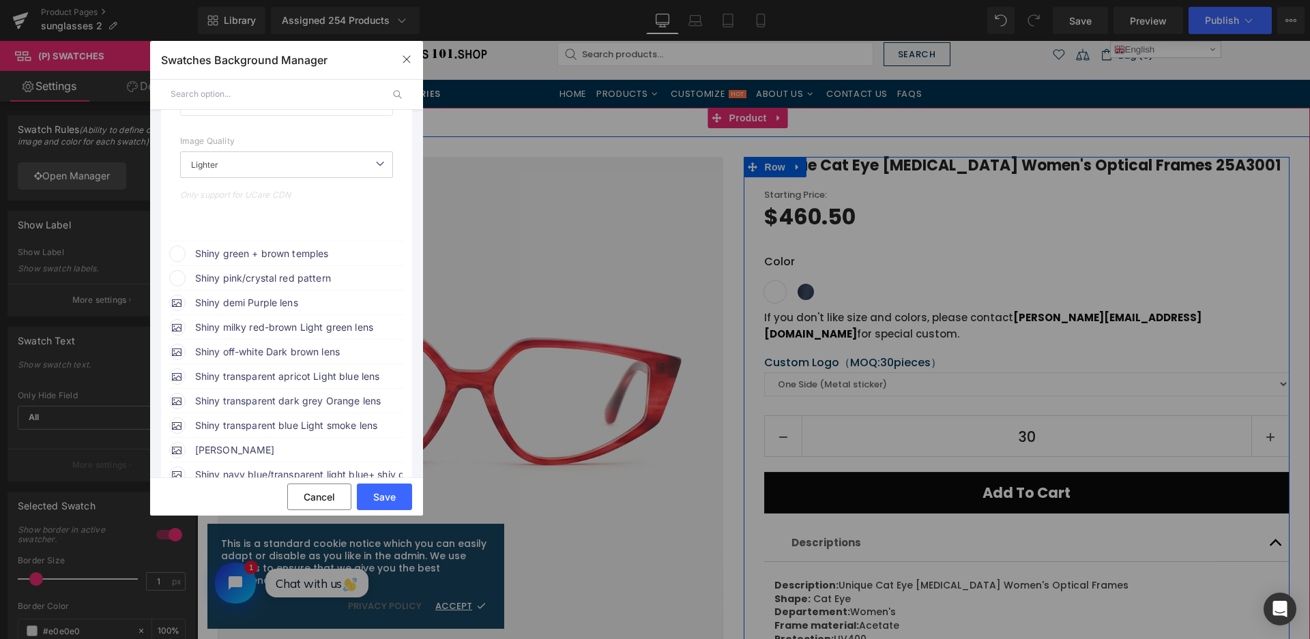
click at [904, 19] on span "Shiny green + brown temples" at bounding box center [909, 14] width 10 height 12
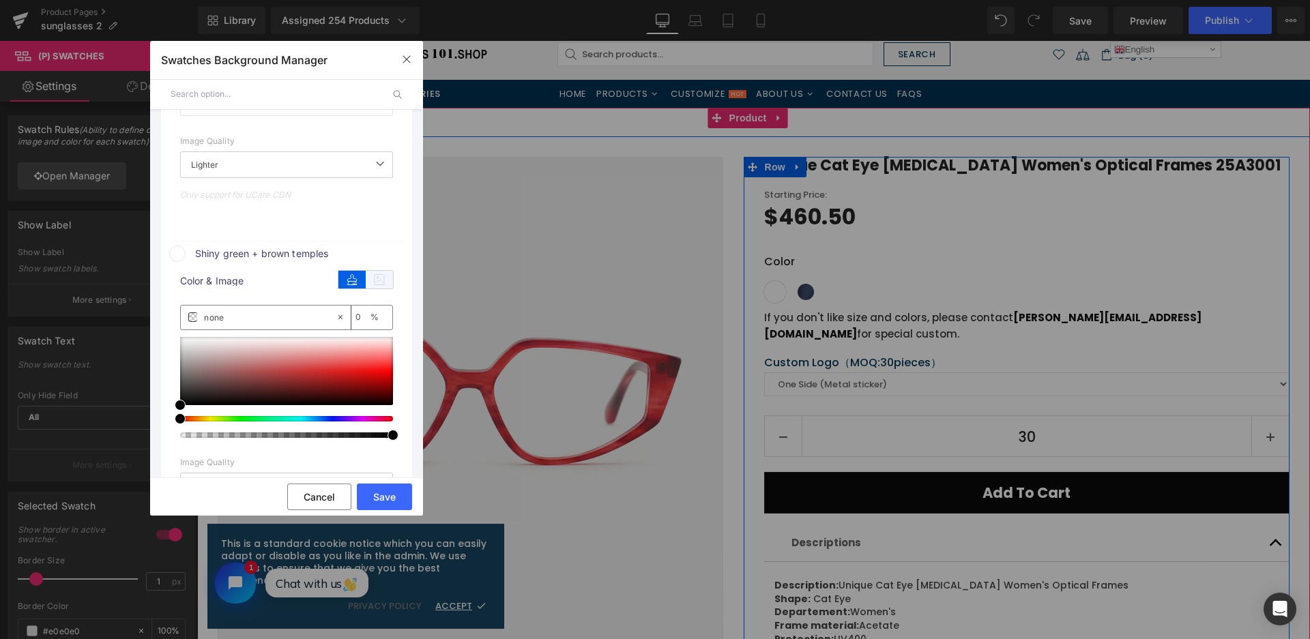
click at [368, 275] on icon at bounding box center [379, 280] width 27 height 18
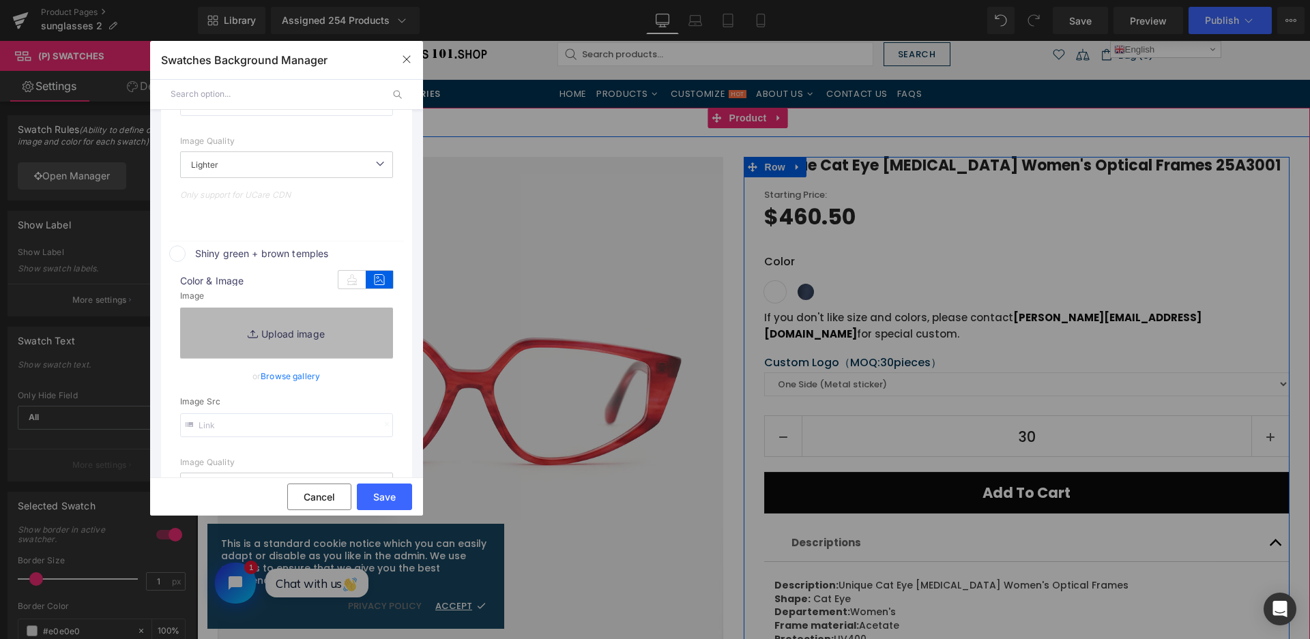
click at [373, 318] on link "Replace Image" at bounding box center [286, 333] width 213 height 50
type input "https://ucarecdn.com/bd235a32-be79-42e4-8d98-2fe6087ee155/-/format/auto/-/previ…"
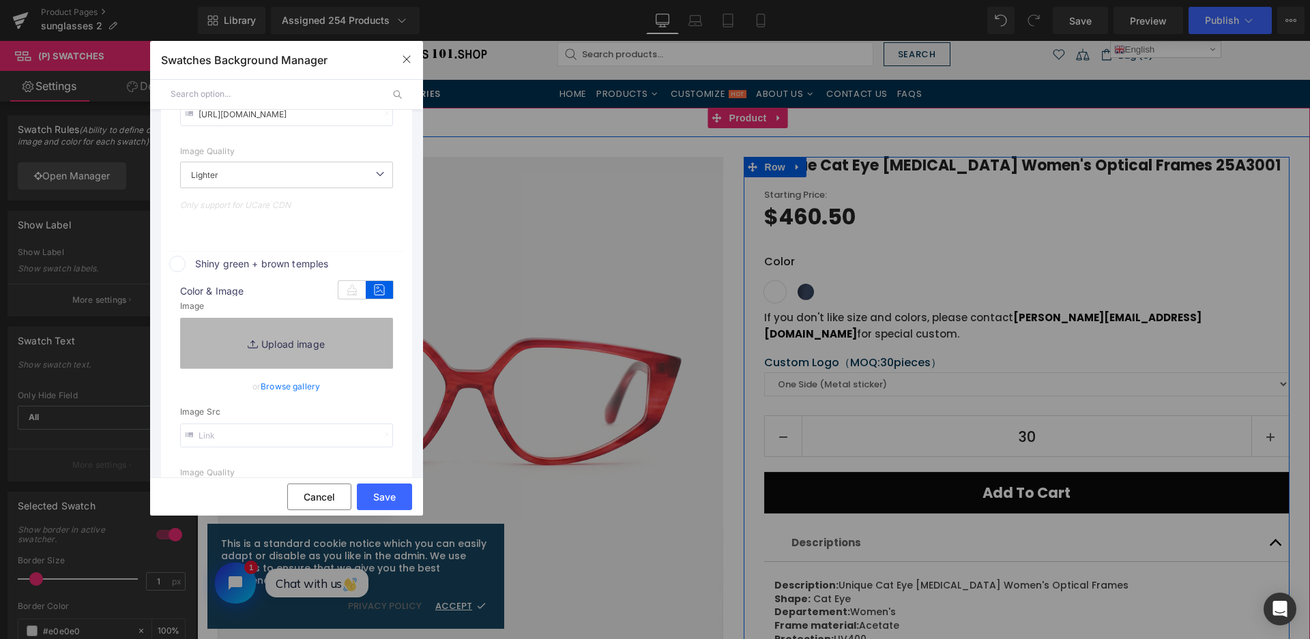
scroll to position [419, 0]
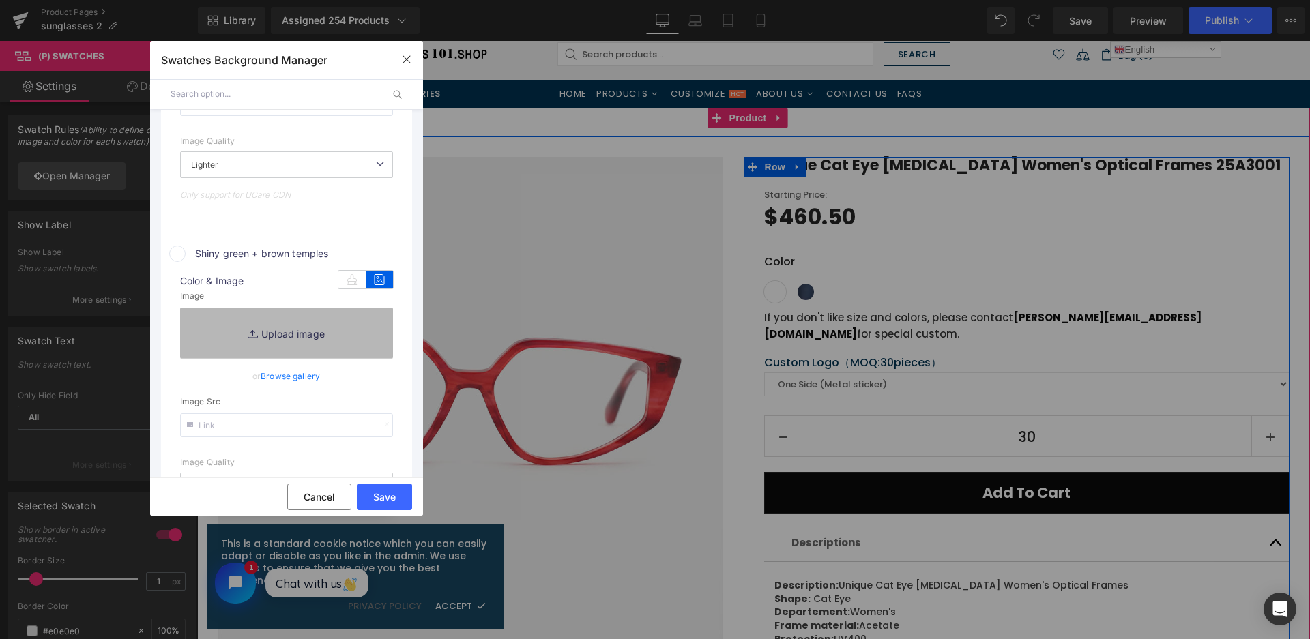
type input "C:\fakepath\微信截图_20250828112120.png"
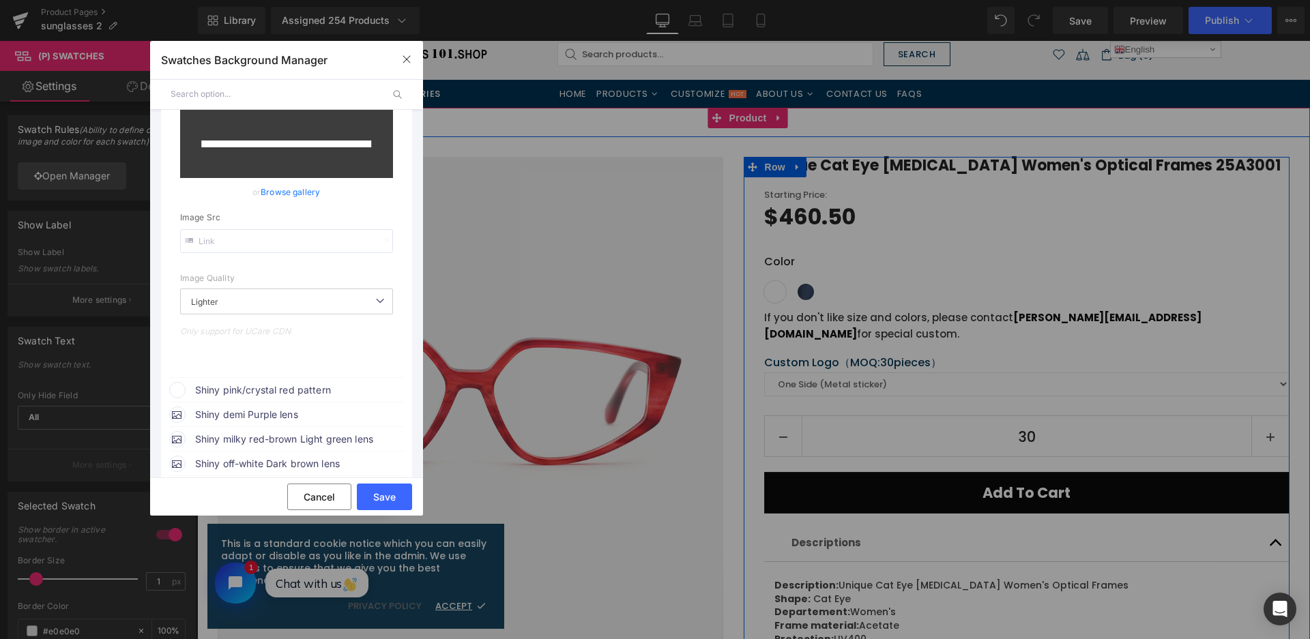
scroll to position [624, 0]
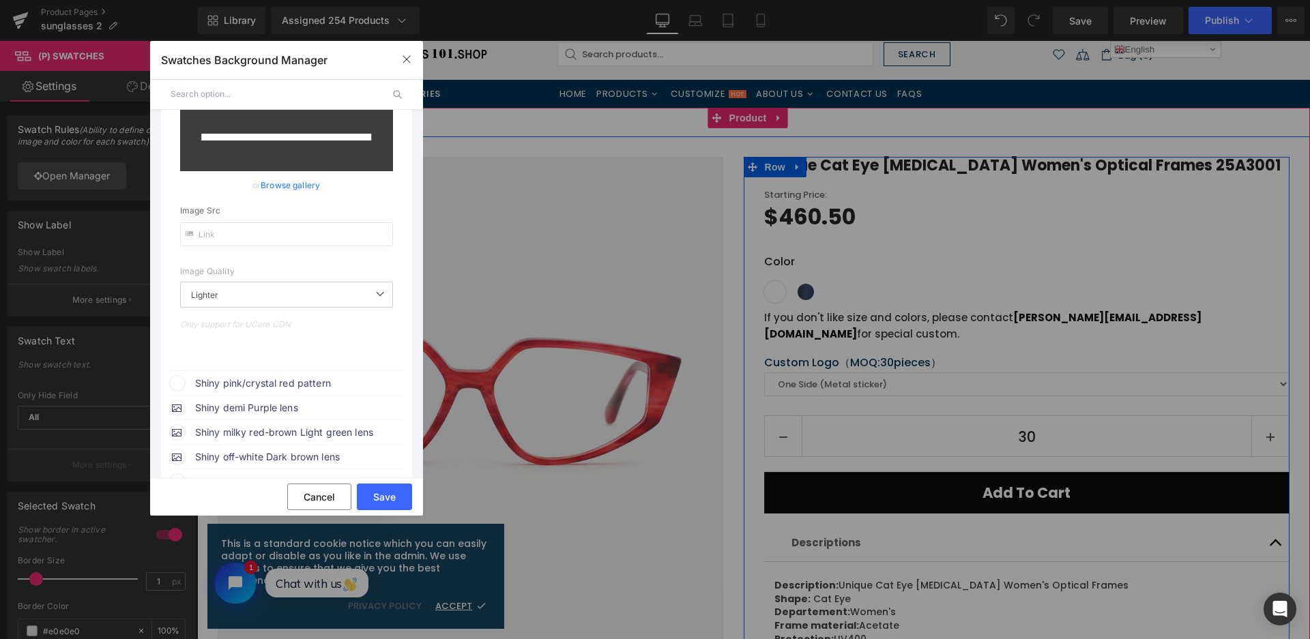
click at [316, 378] on span "Shiny pink/crystal red pattern" at bounding box center [298, 383] width 207 height 16
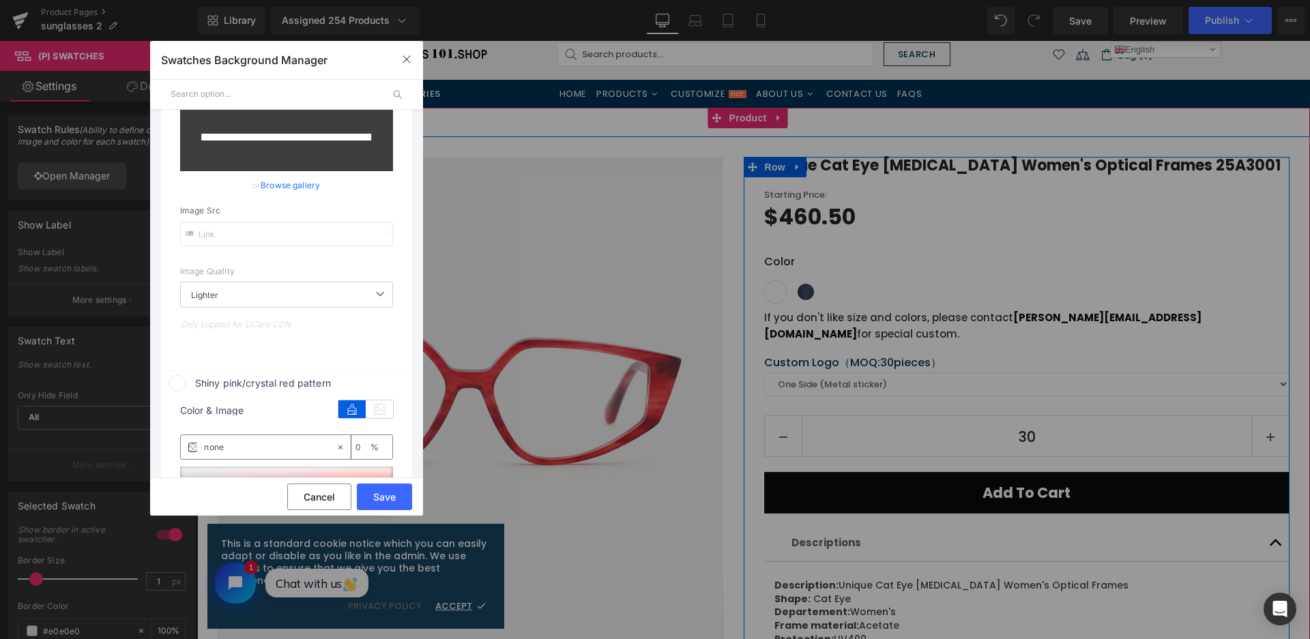
drag, startPoint x: 372, startPoint y: 402, endPoint x: 371, endPoint y: 424, distance: 22.5
click at [372, 402] on icon at bounding box center [379, 409] width 27 height 18
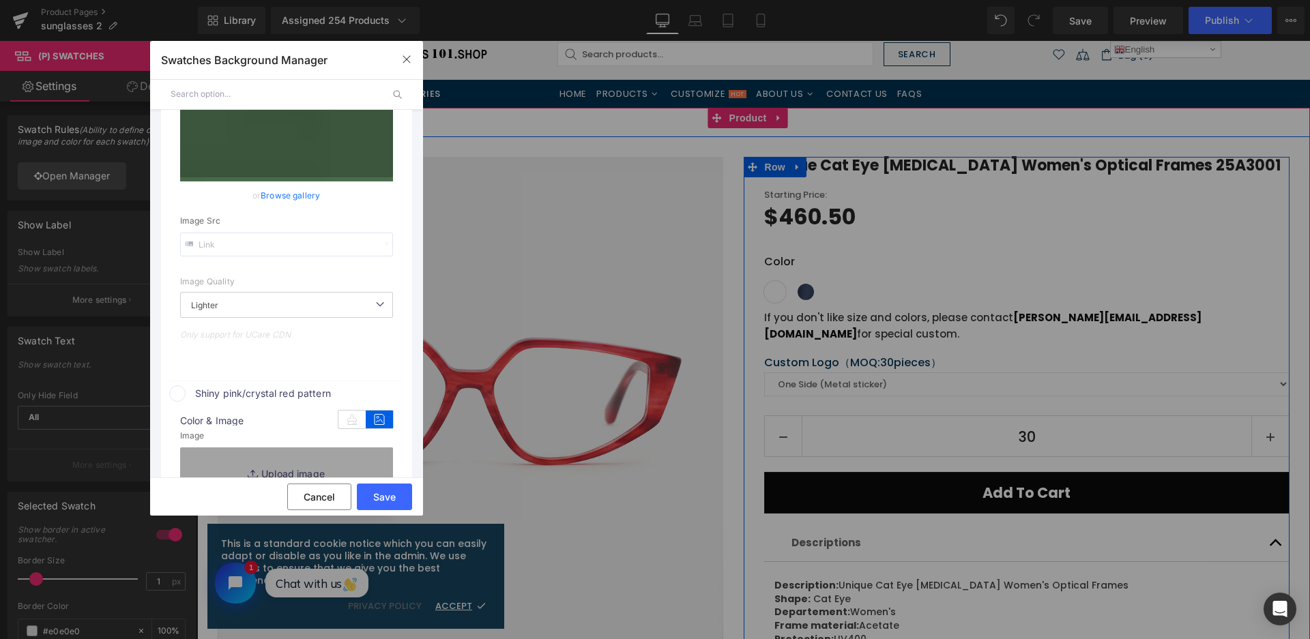
type input "https://ucarecdn.com/f6d9ba48-560e-4b57-92b3-e4ecd70844ce/-/format/auto/-/previ…"
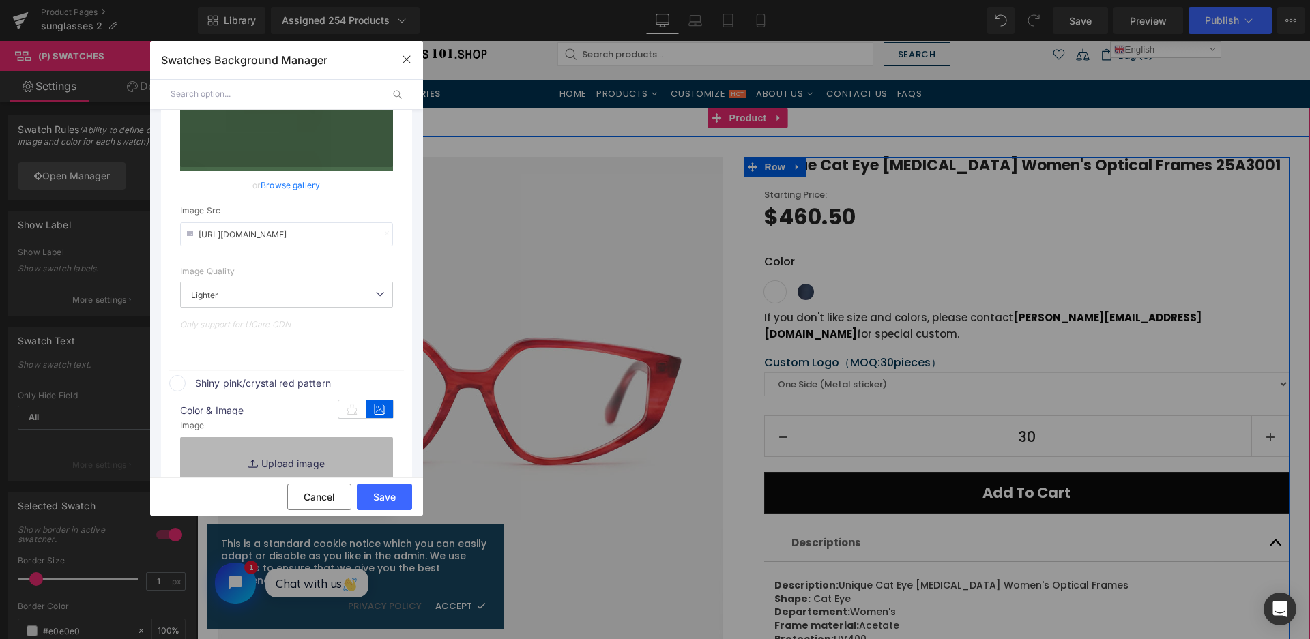
click at [371, 437] on link "Replace Image" at bounding box center [286, 462] width 213 height 50
type input "C:\fakepath\微信截图_20250828112133.png"
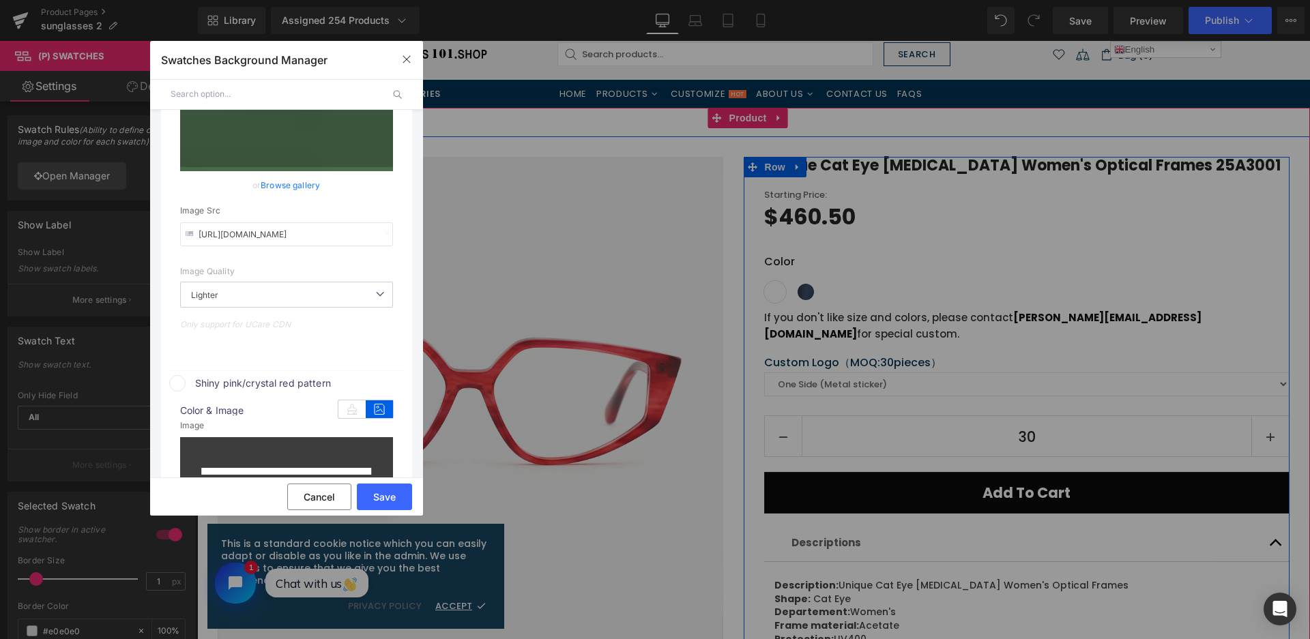
type input "https://ucarecdn.com/3b32fc35-1102-4e39-ba59-c094aa80515d/-/format/auto/-/previ…"
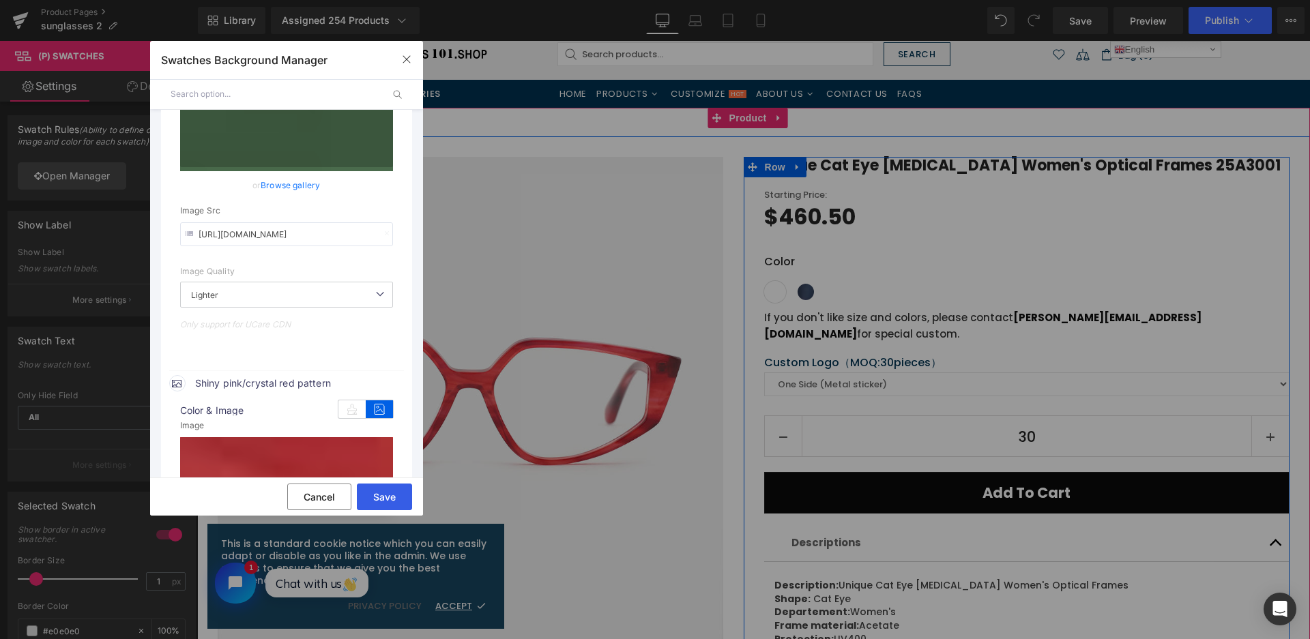
click at [0, 0] on button "Save" at bounding box center [0, 0] width 0 height 0
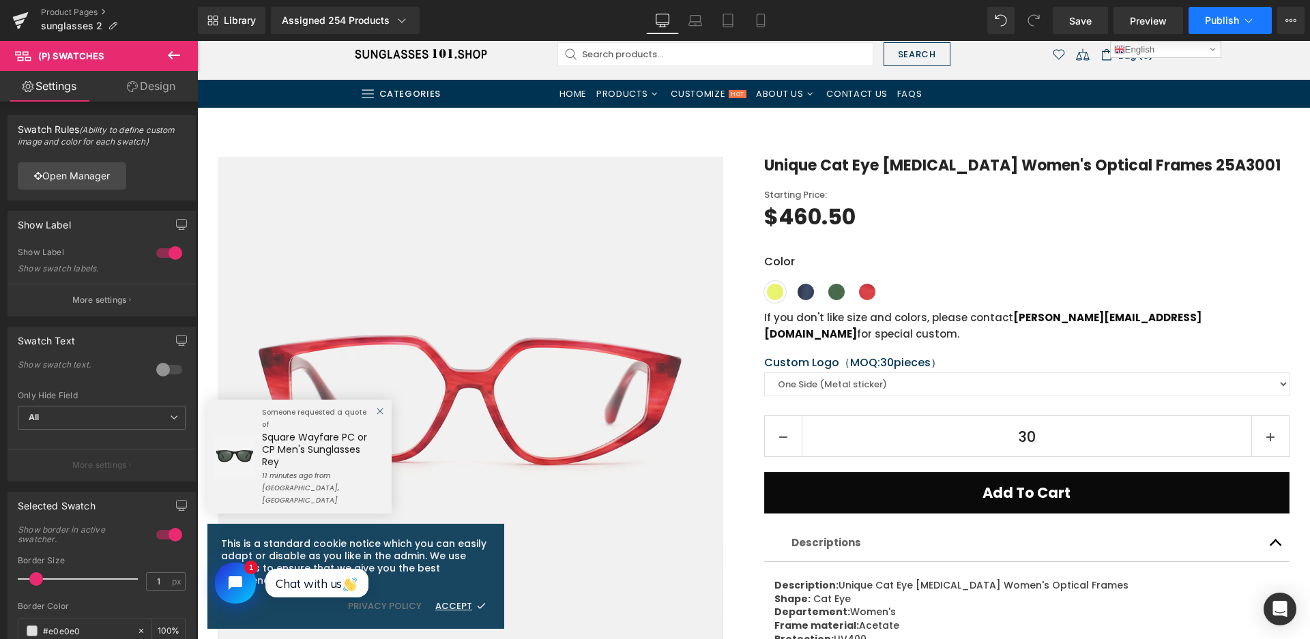
drag, startPoint x: 1224, startPoint y: 20, endPoint x: 1015, endPoint y: 2, distance: 209.5
click at [1224, 20] on span "Publish" at bounding box center [1222, 20] width 34 height 11
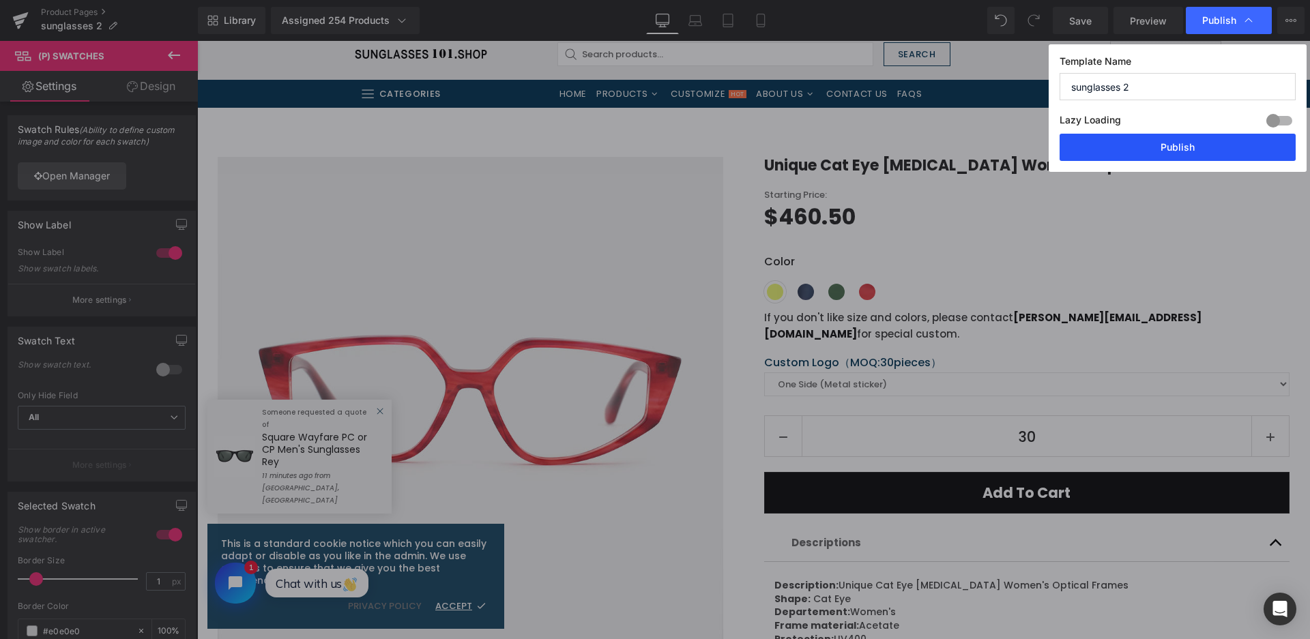
click at [1175, 144] on button "Publish" at bounding box center [1177, 147] width 236 height 27
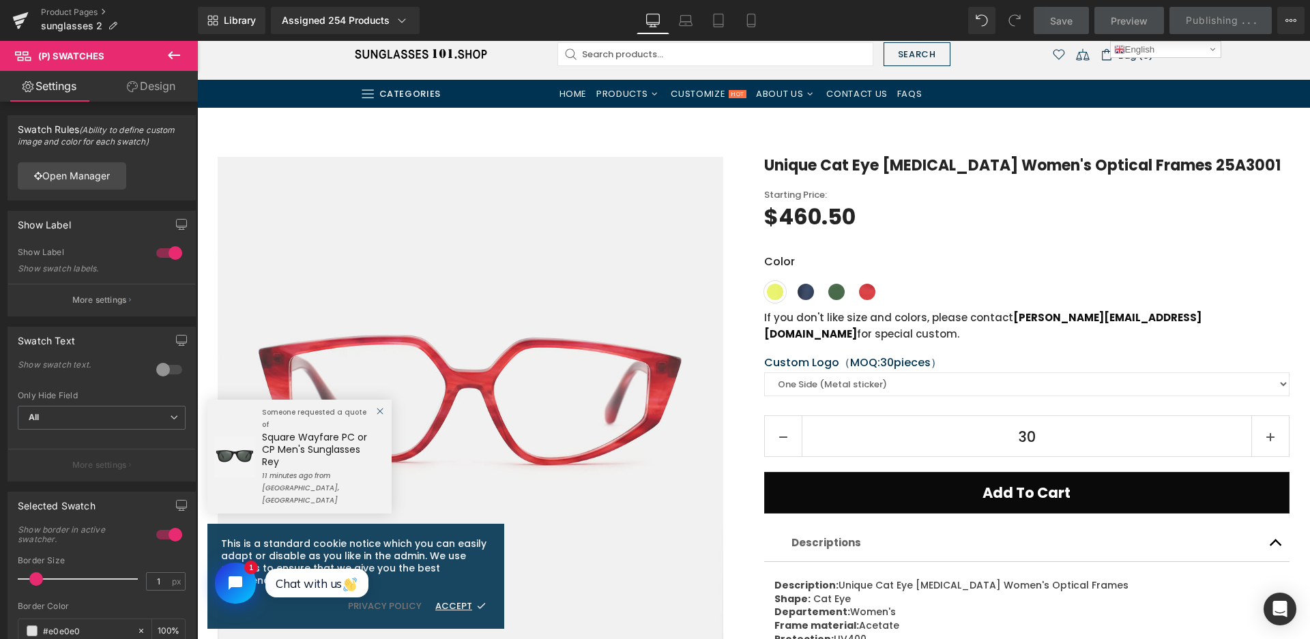
scroll to position [0, 0]
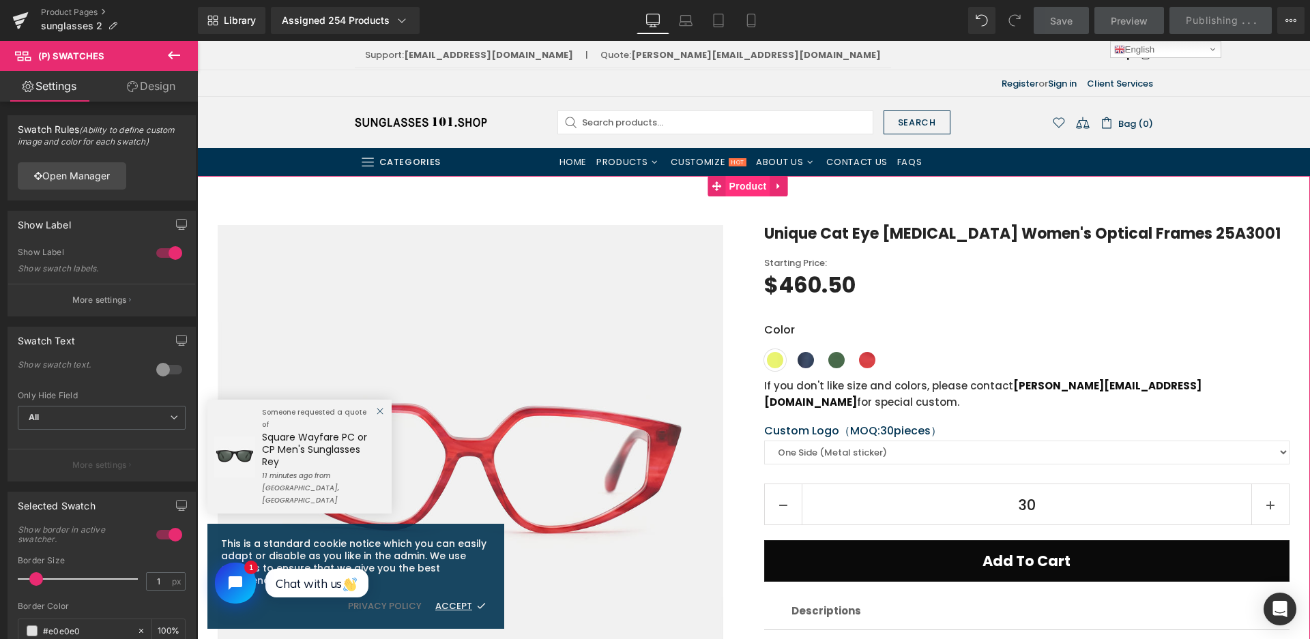
click at [757, 190] on span "Product" at bounding box center [748, 186] width 44 height 20
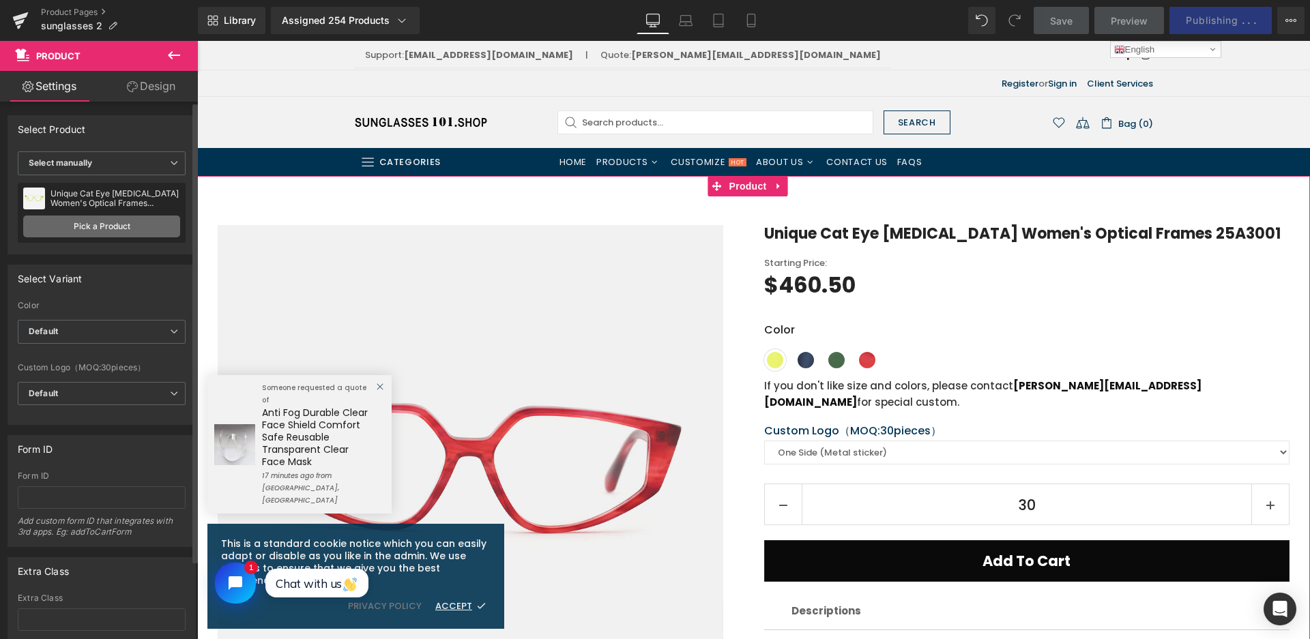
click at [117, 223] on link "Pick a Product" at bounding box center [101, 227] width 157 height 22
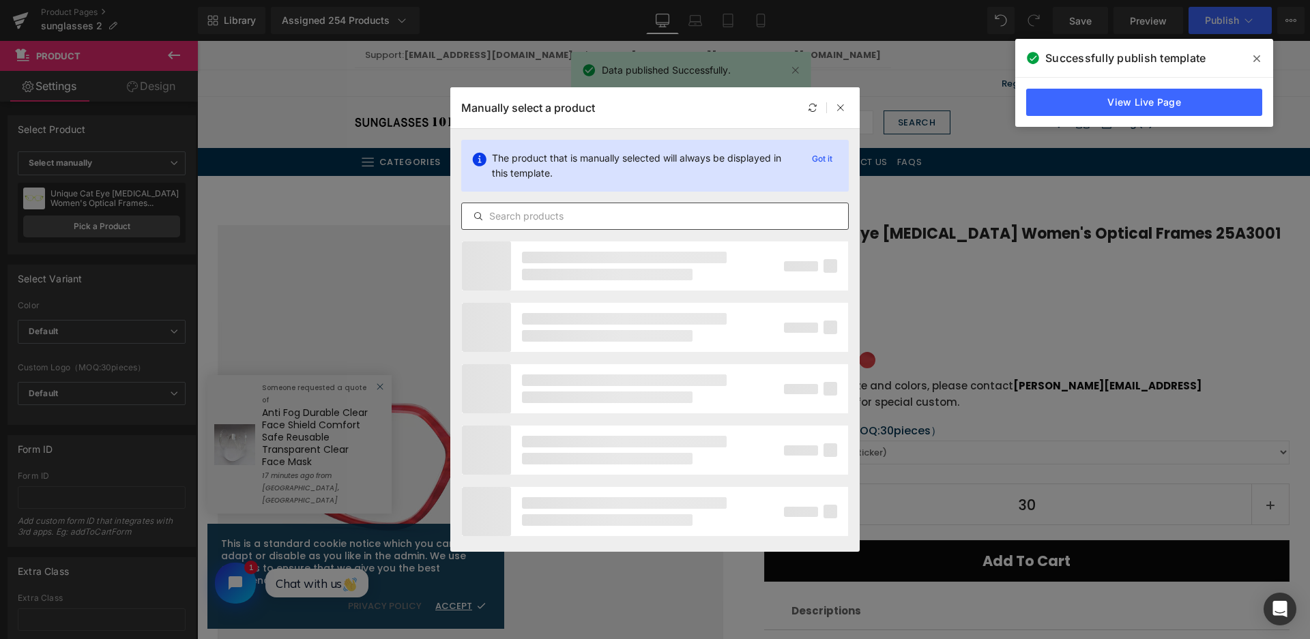
click at [695, 215] on input "text" at bounding box center [655, 216] width 386 height 16
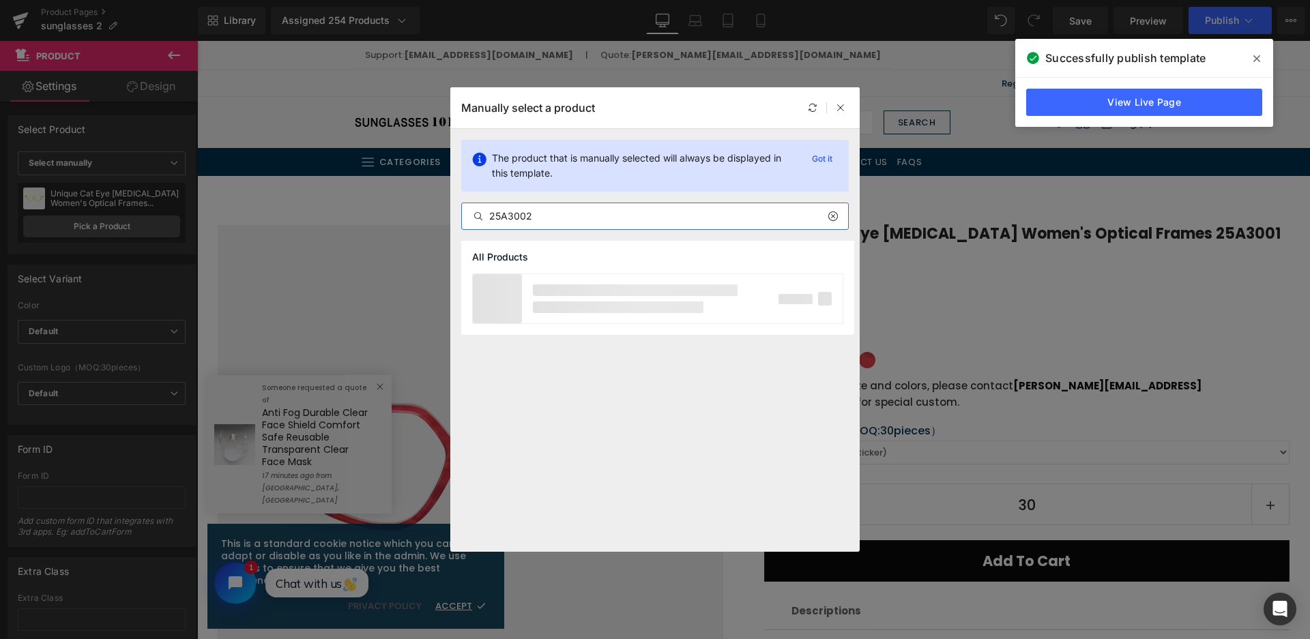
type input "25A3002"
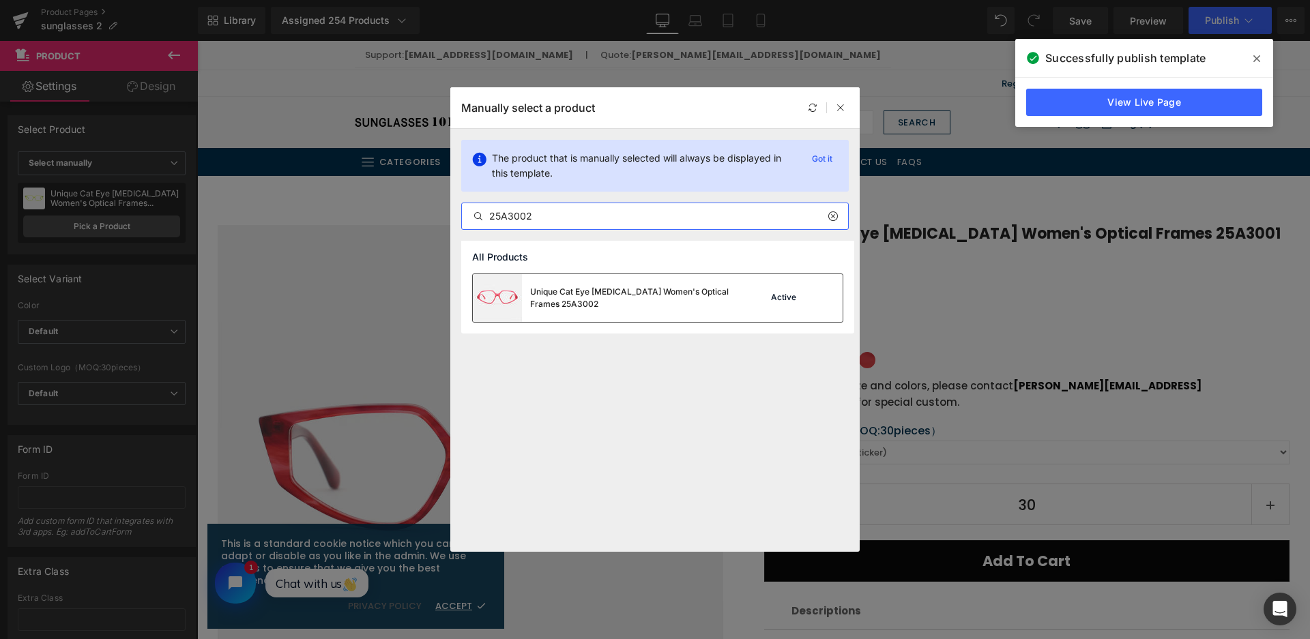
click at [674, 307] on div "Unique Cat Eye Acetate Women's Optical Frames 25A3002" at bounding box center [632, 298] width 205 height 25
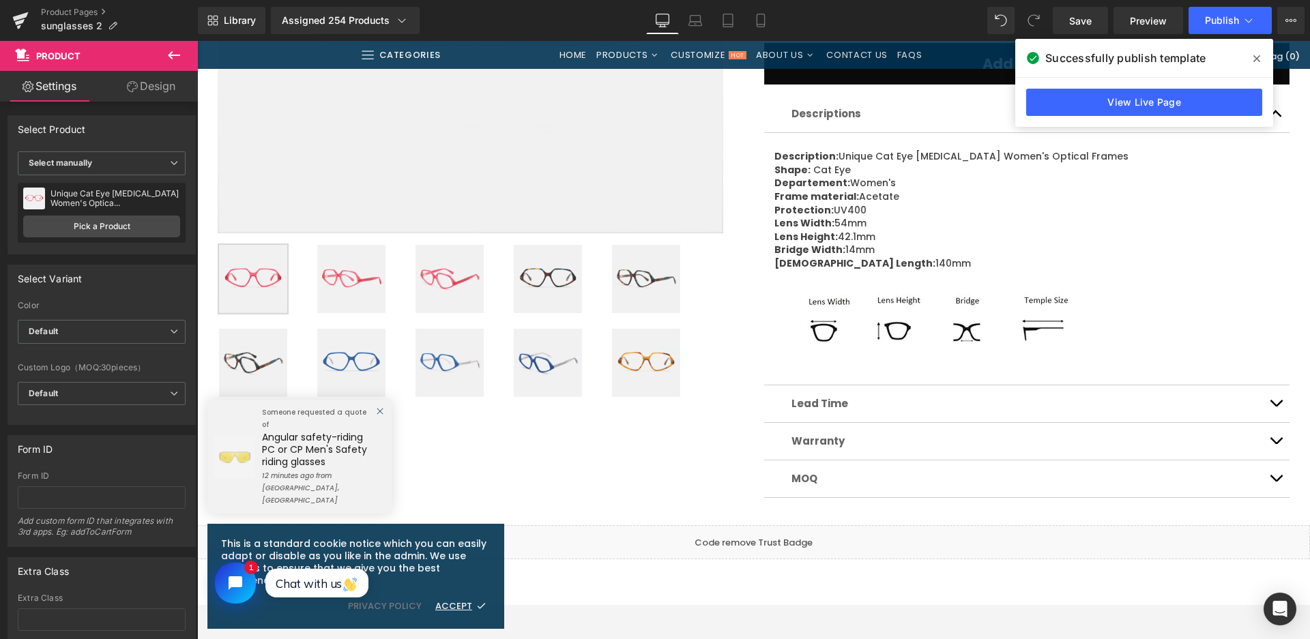
scroll to position [494, 0]
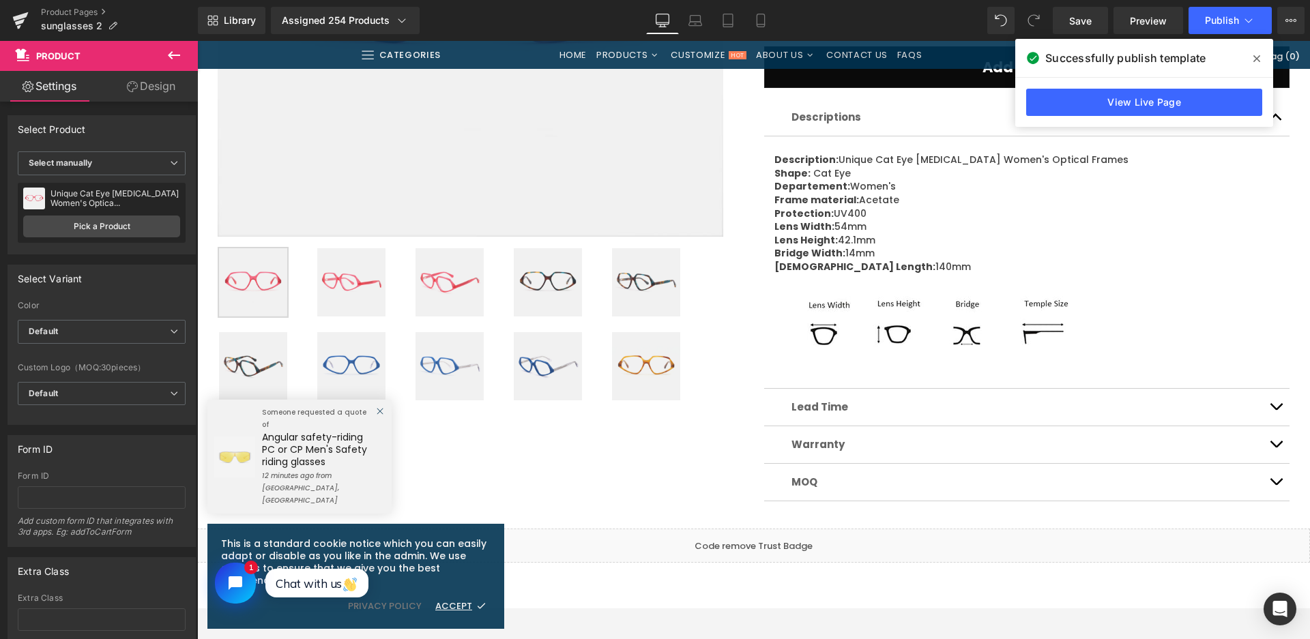
click at [256, 284] on img at bounding box center [253, 282] width 68 height 68
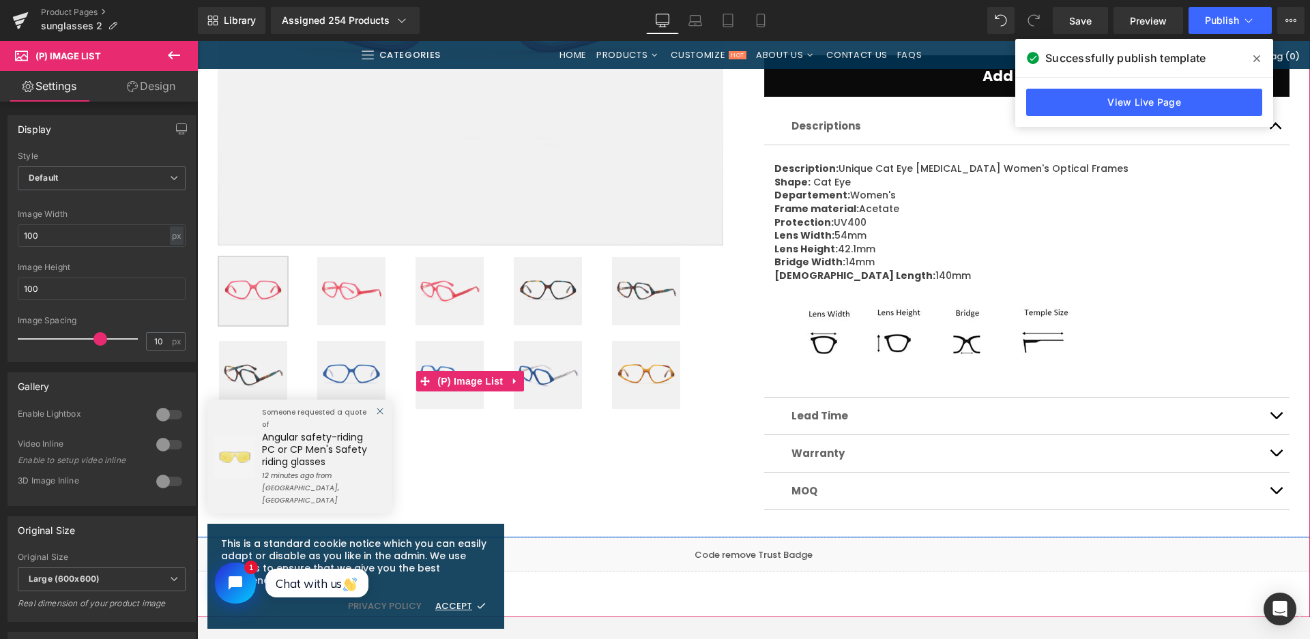
scroll to position [562, 0]
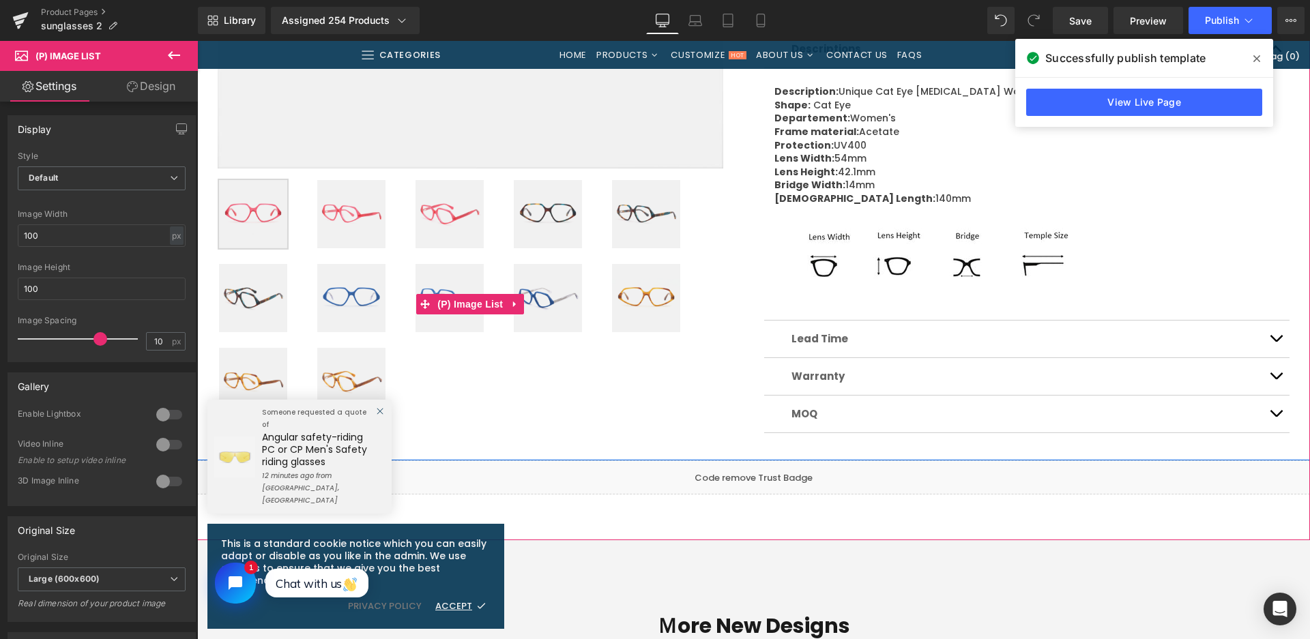
click at [354, 302] on img at bounding box center [351, 298] width 68 height 68
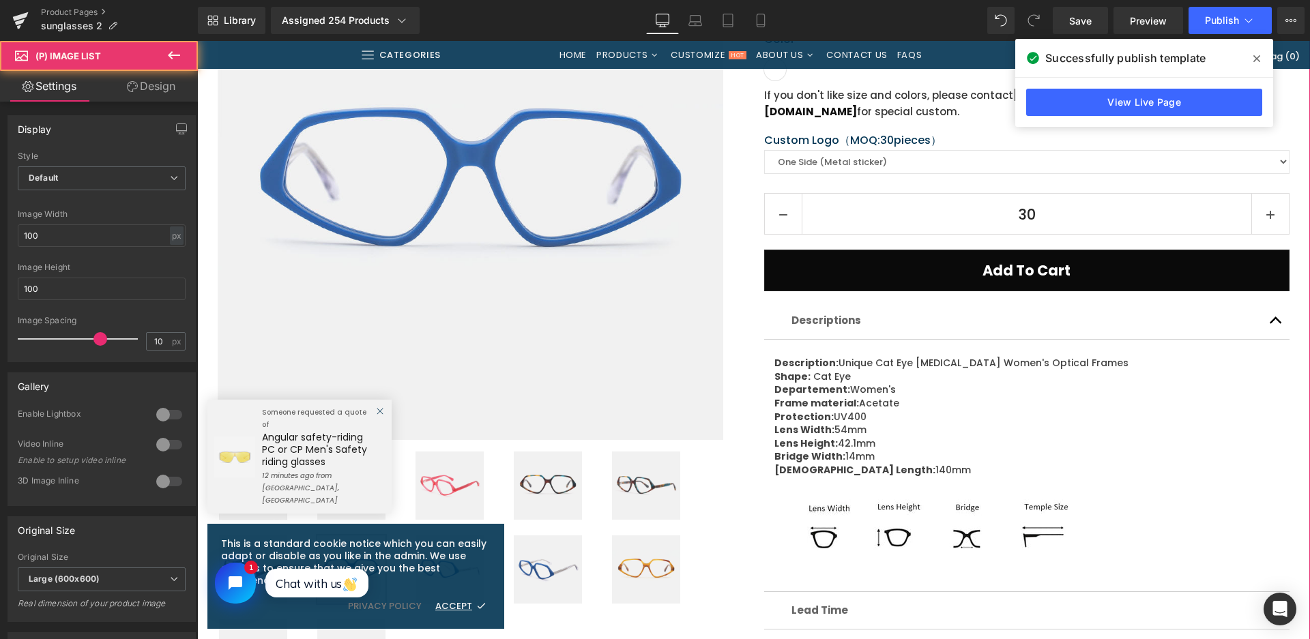
scroll to position [289, 0]
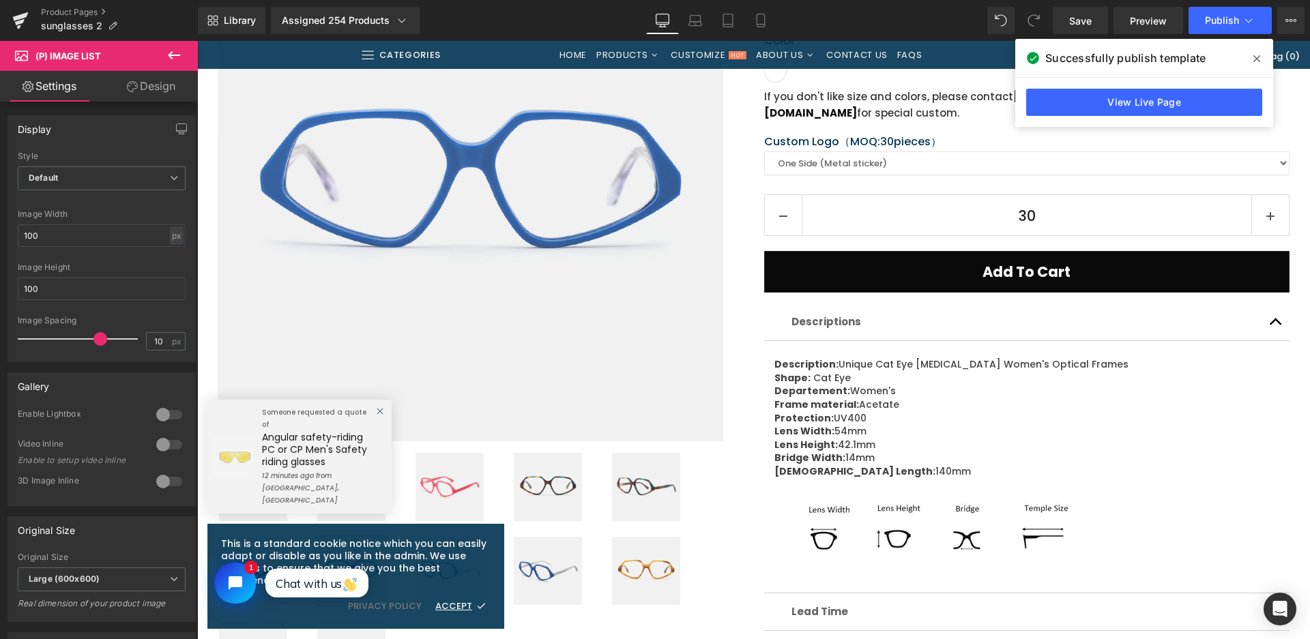
click at [688, 580] on div "Rendering Content" at bounding box center [655, 585] width 84 height 15
click at [657, 570] on img at bounding box center [646, 571] width 68 height 68
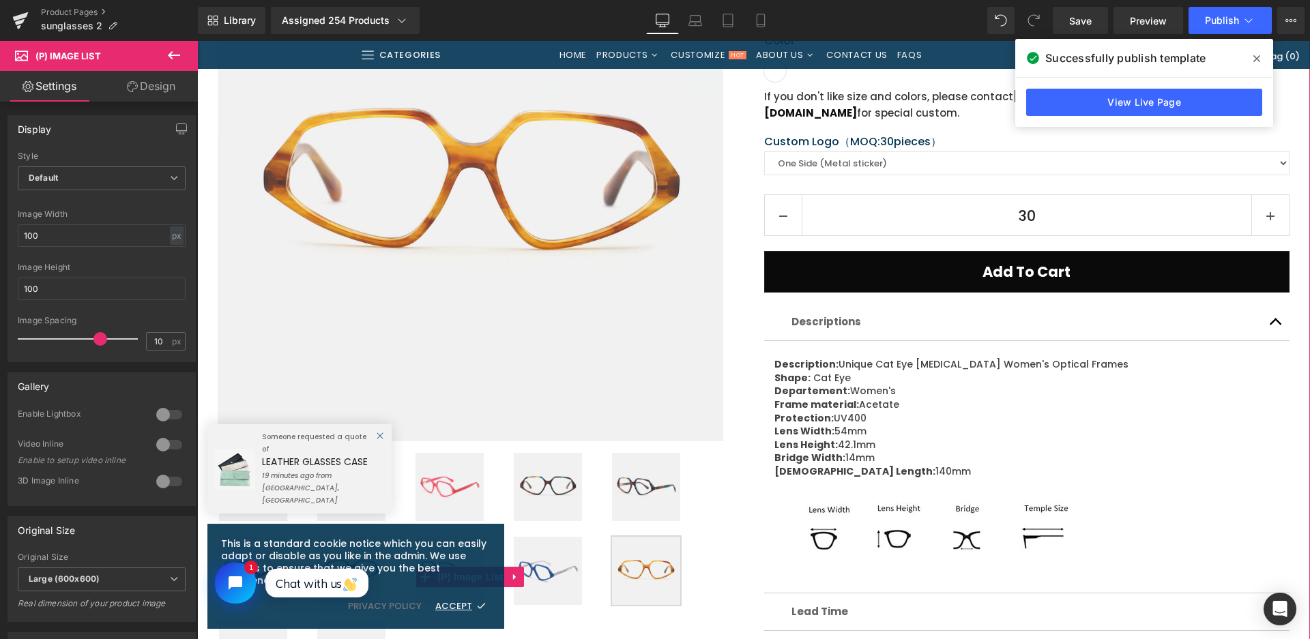
click at [533, 481] on img at bounding box center [548, 487] width 68 height 68
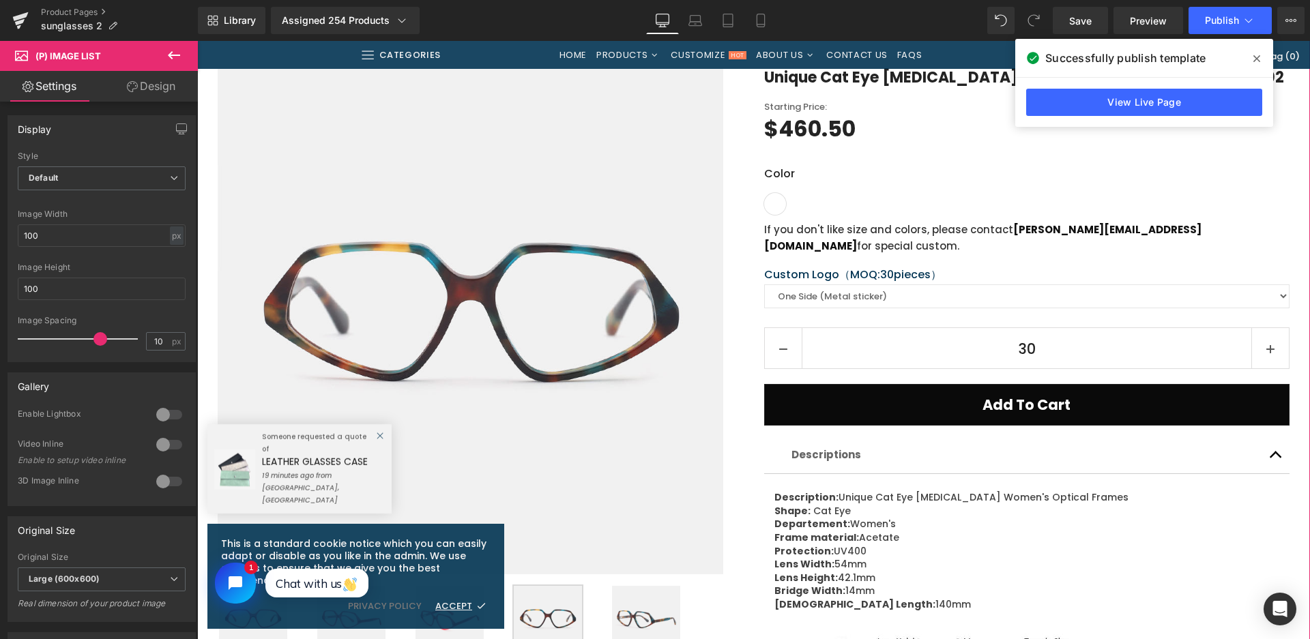
scroll to position [153, 0]
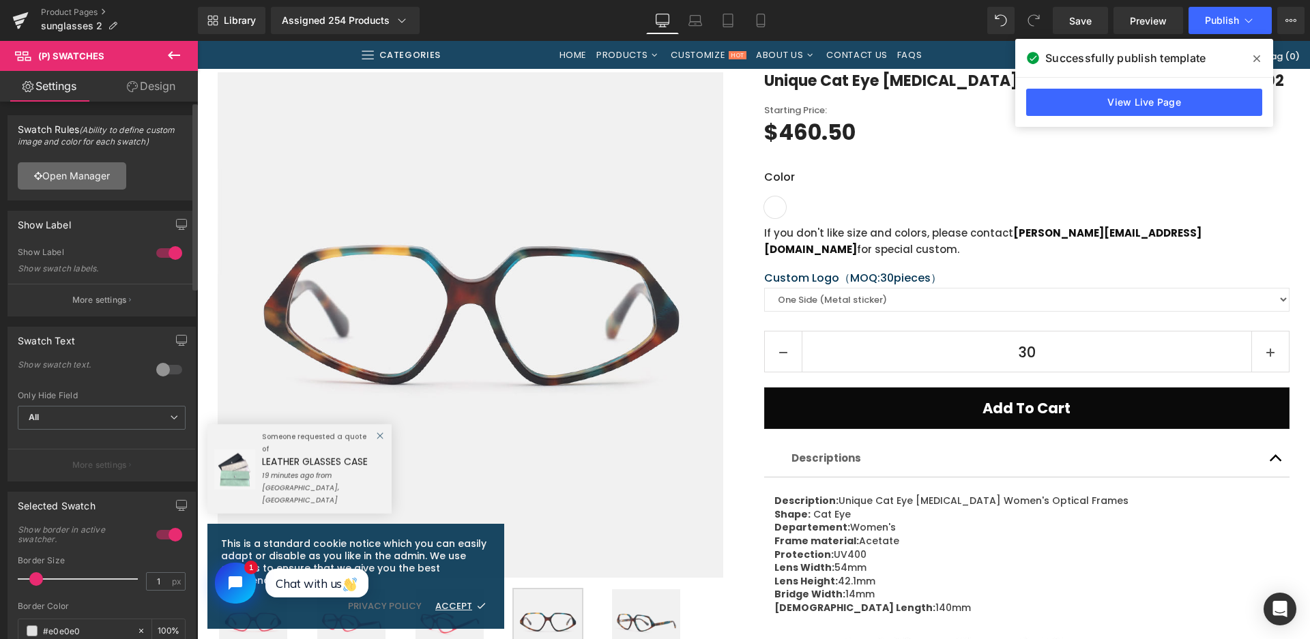
click at [80, 185] on link "Open Manager" at bounding box center [72, 175] width 108 height 27
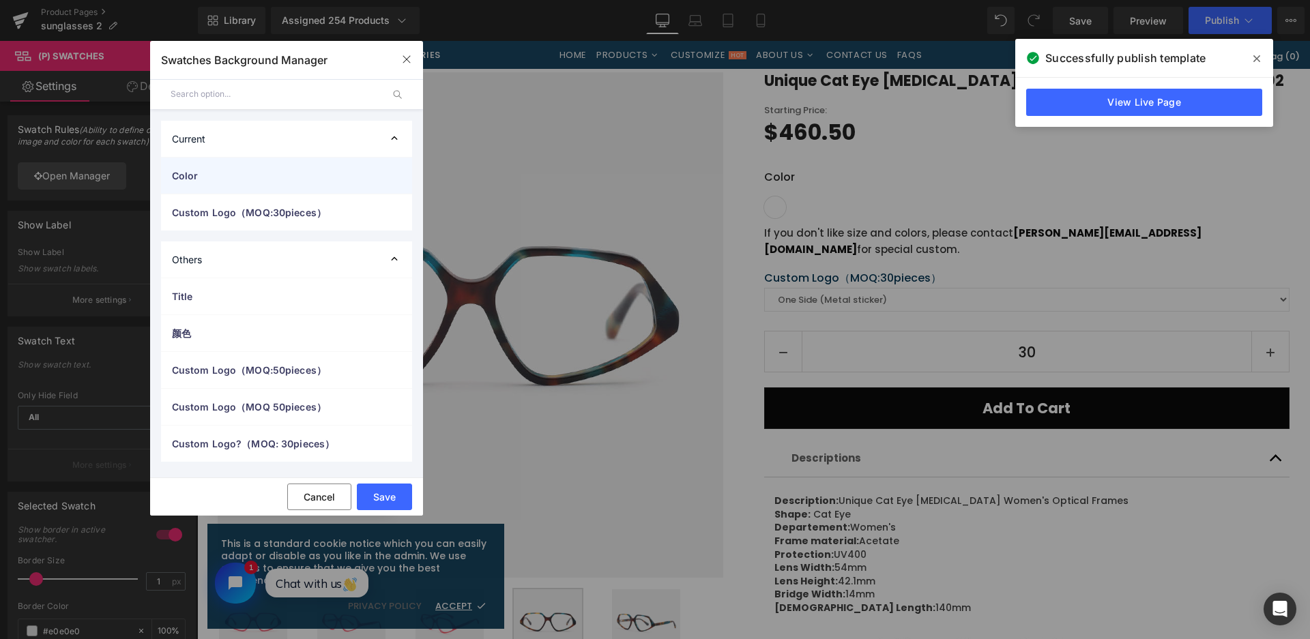
click at [192, 176] on span "Color" at bounding box center [273, 175] width 202 height 14
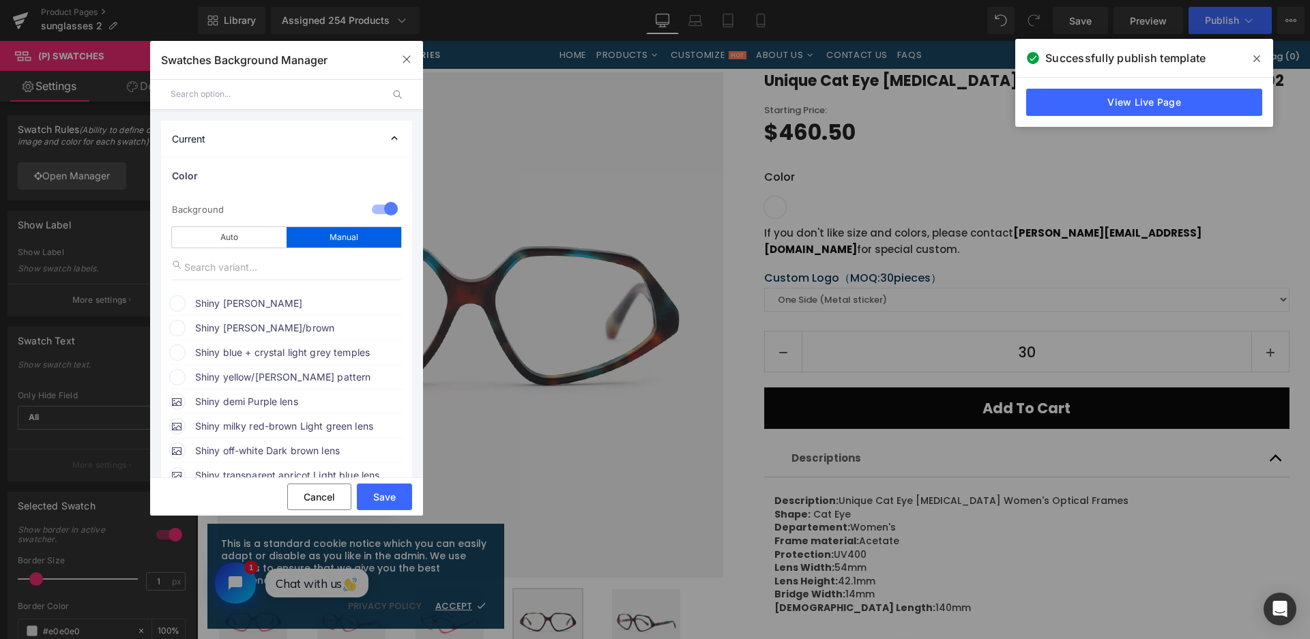
click at [239, 300] on span "Shiny crystal pink" at bounding box center [298, 303] width 207 height 16
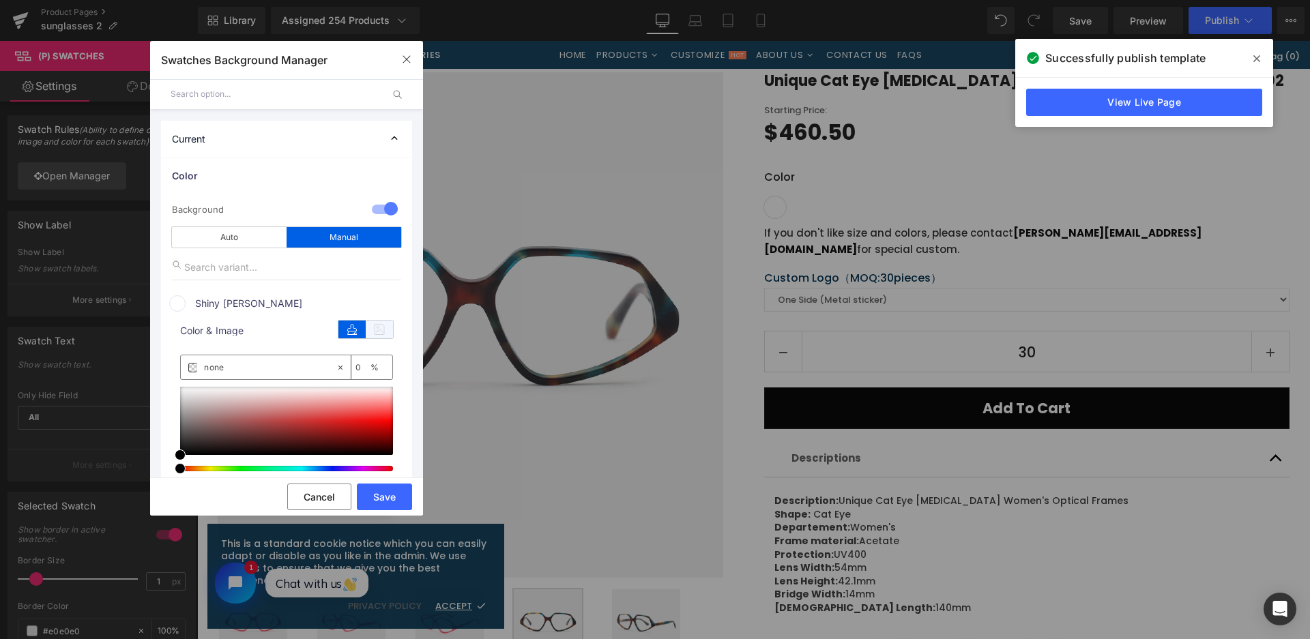
click at [373, 335] on icon at bounding box center [379, 330] width 27 height 18
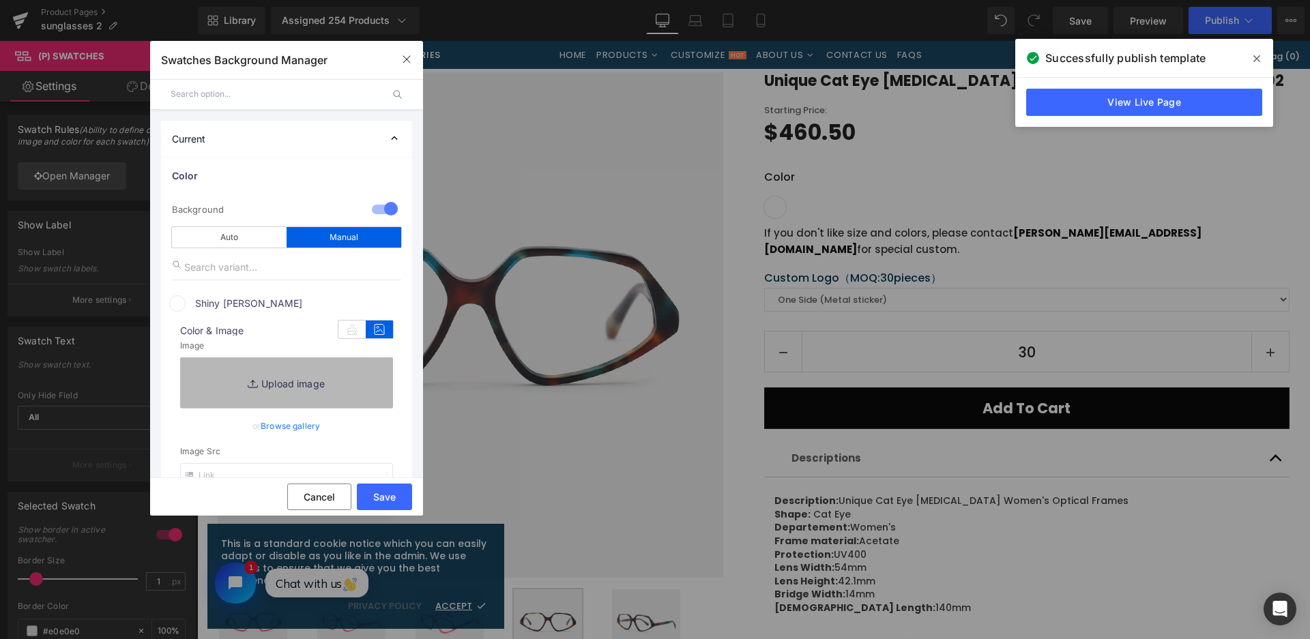
click at [381, 368] on link "Replace Image" at bounding box center [286, 382] width 213 height 50
type input "C:\fakepath\微信截图_20250828112344.png"
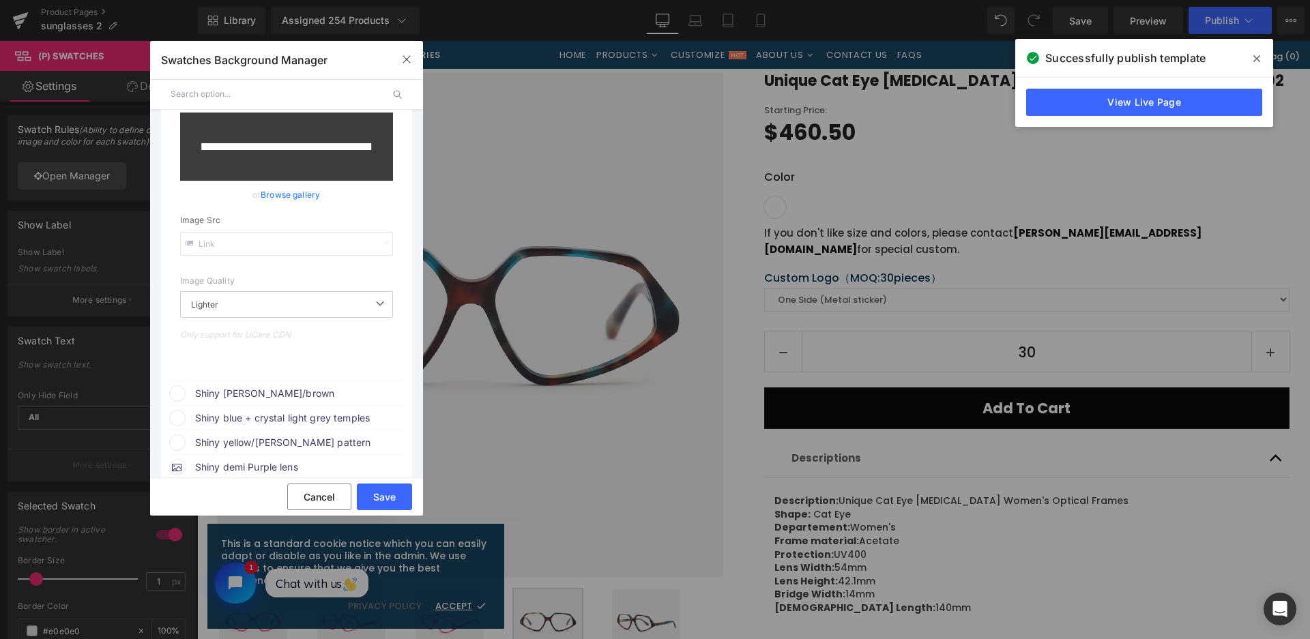
scroll to position [273, 0]
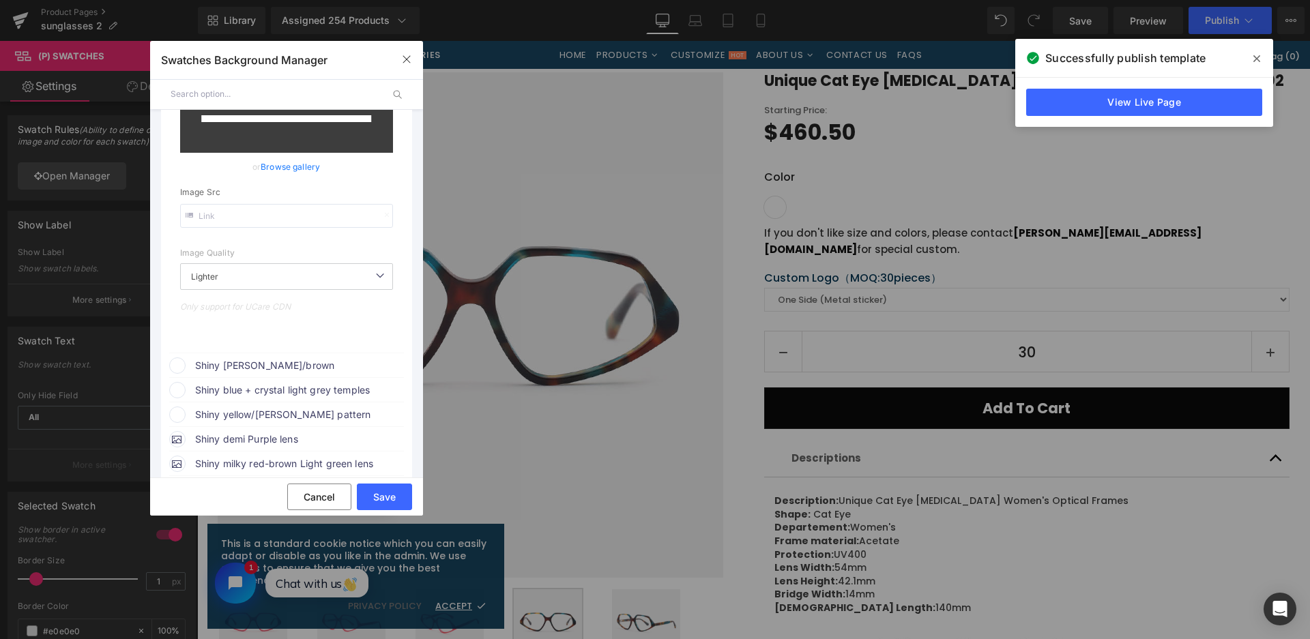
click at [300, 364] on span "Shiny demi green/brown" at bounding box center [298, 365] width 207 height 16
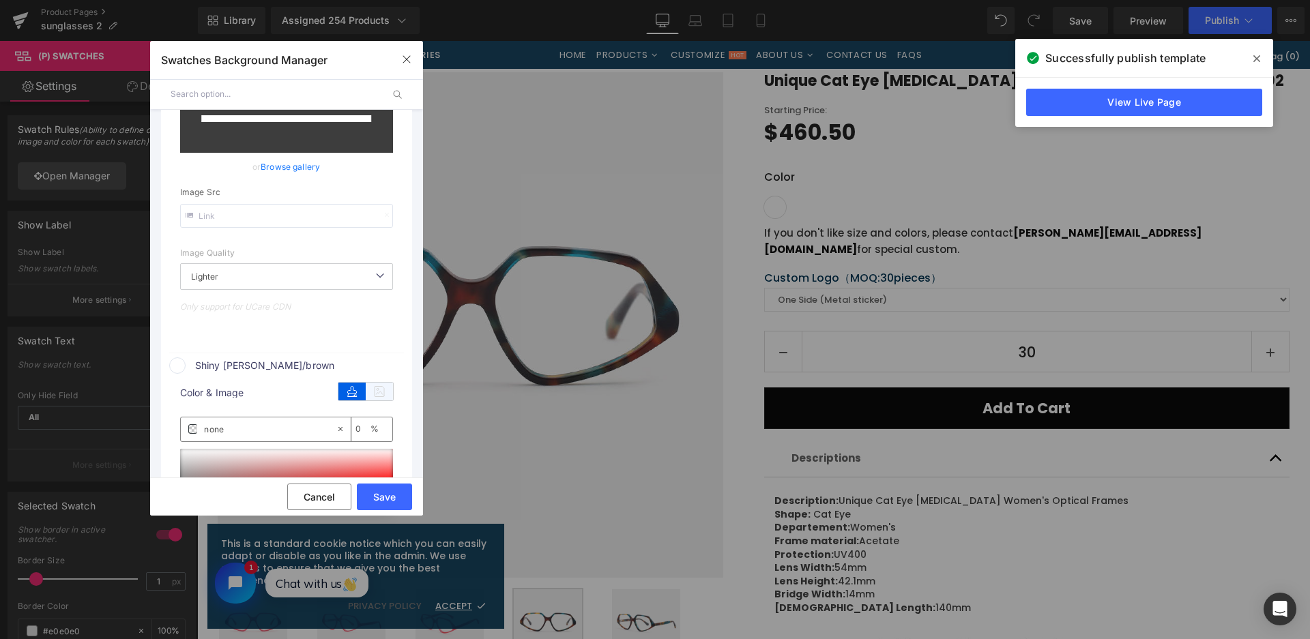
click at [368, 392] on icon at bounding box center [379, 392] width 27 height 18
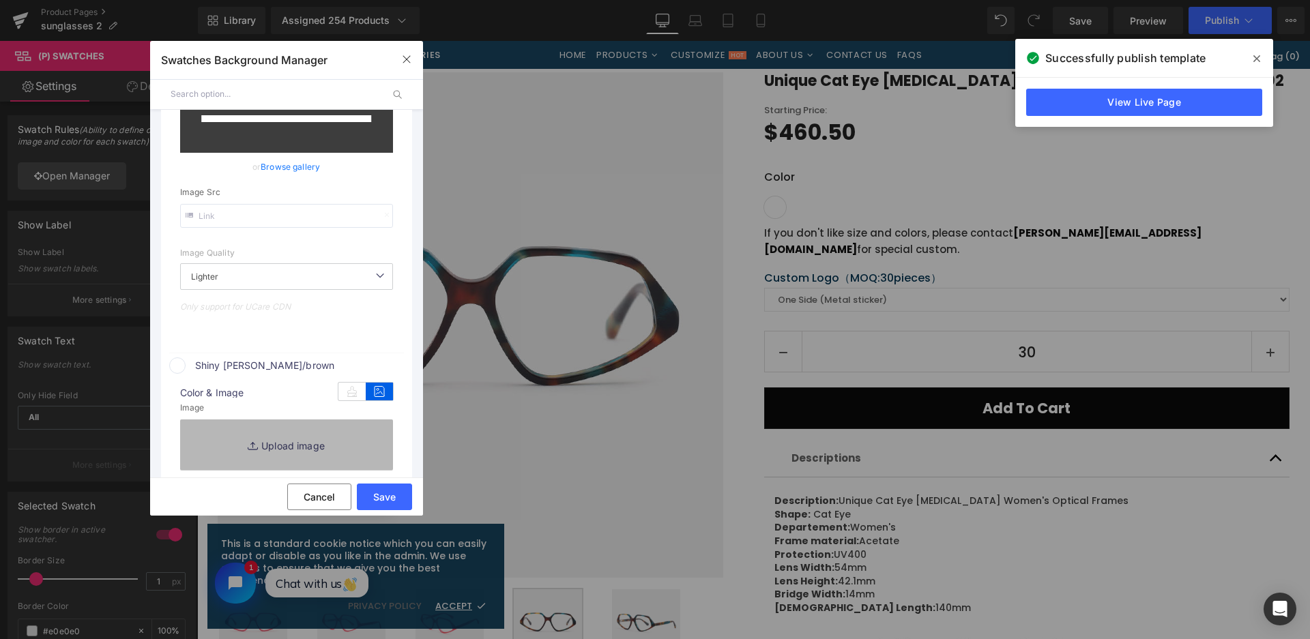
click at [359, 429] on link "Replace Image" at bounding box center [286, 444] width 213 height 50
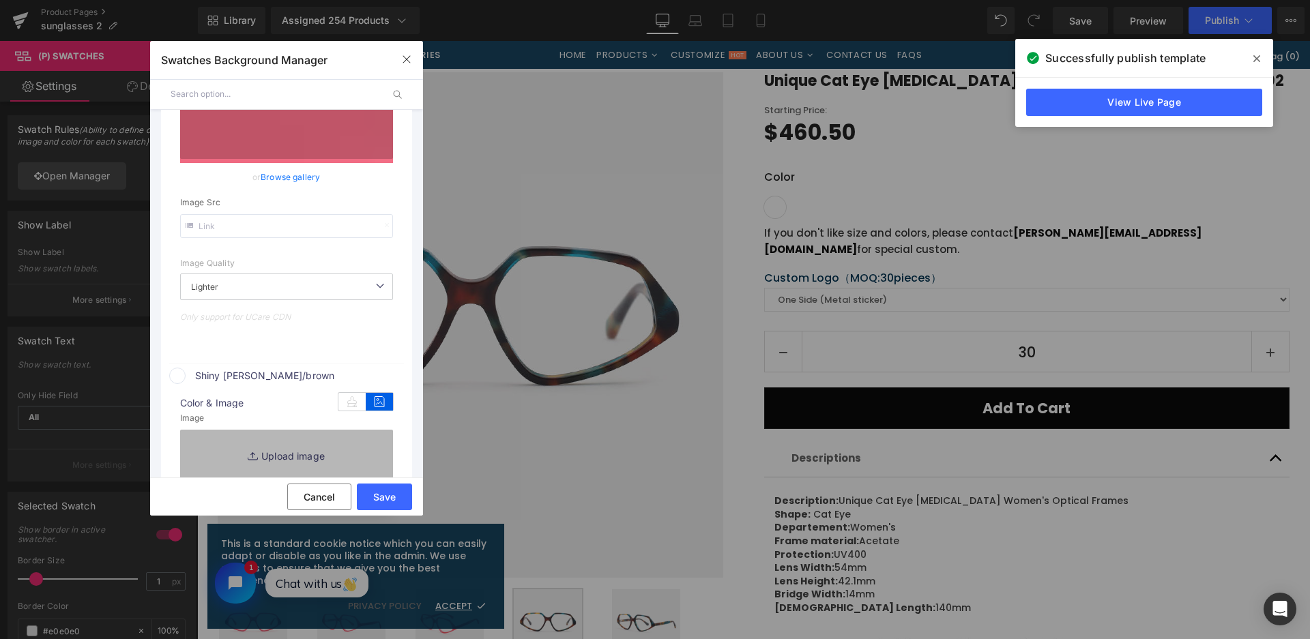
type input "https://ucarecdn.com/ac77265e-9364-4aca-9ff9-061dc6827d03/-/format/auto/-/previ…"
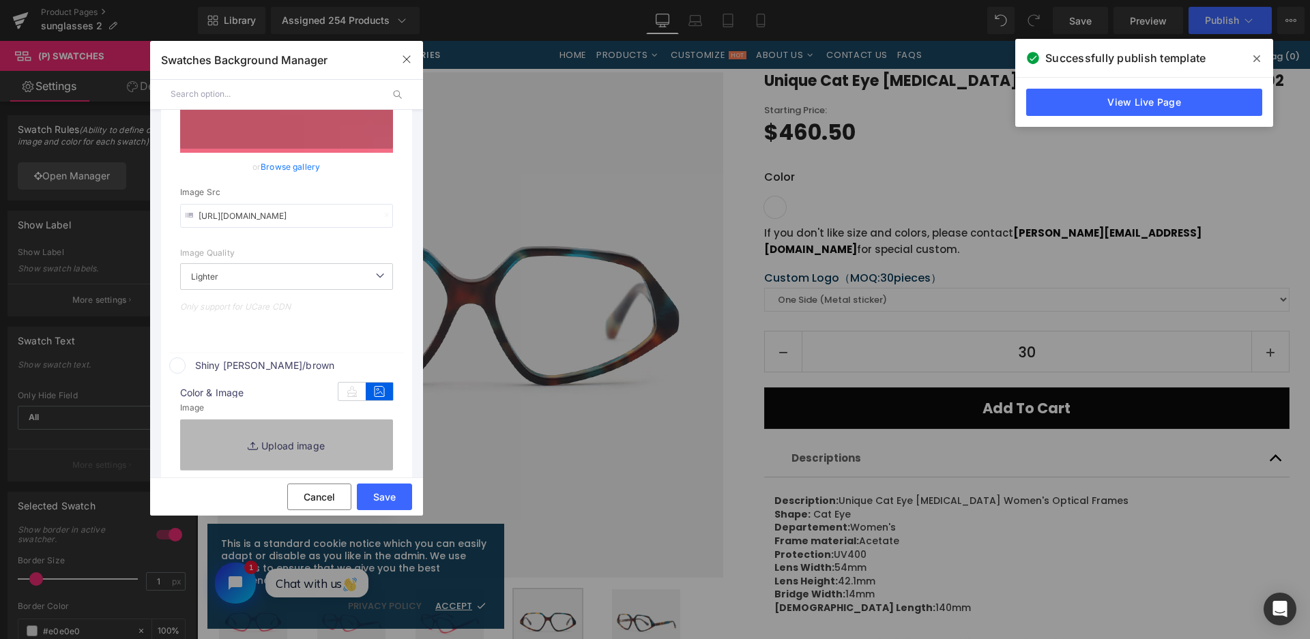
type input "C:\fakepath\微信截图_20250828112432.png"
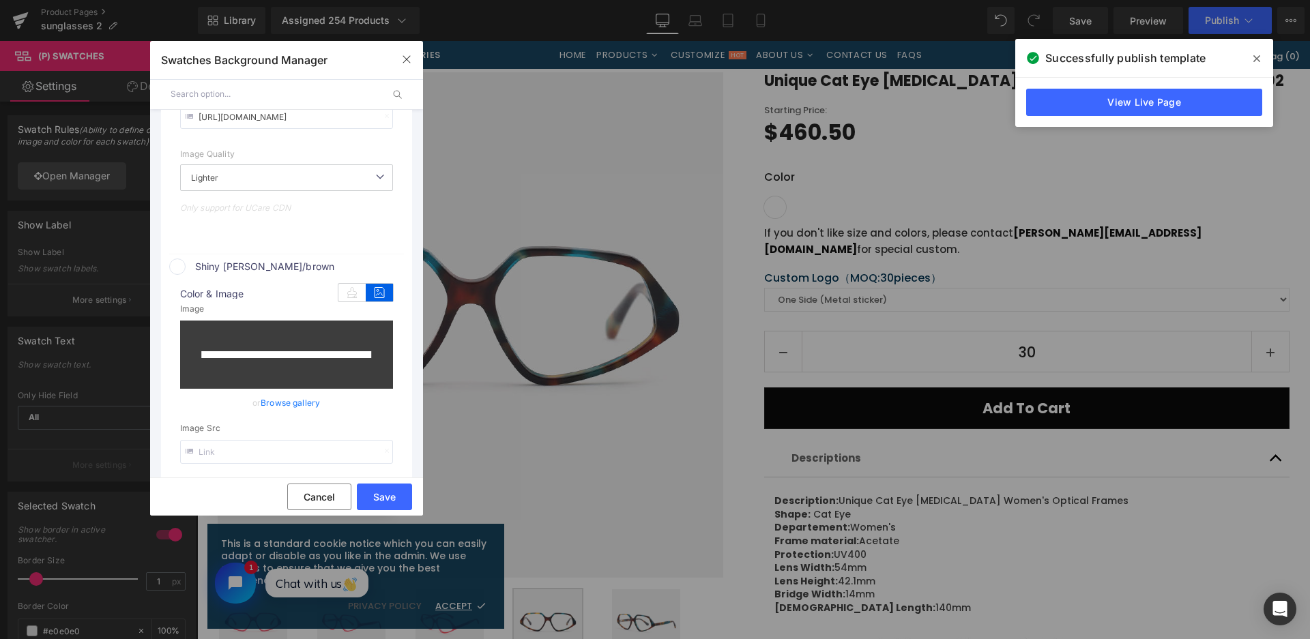
scroll to position [624, 0]
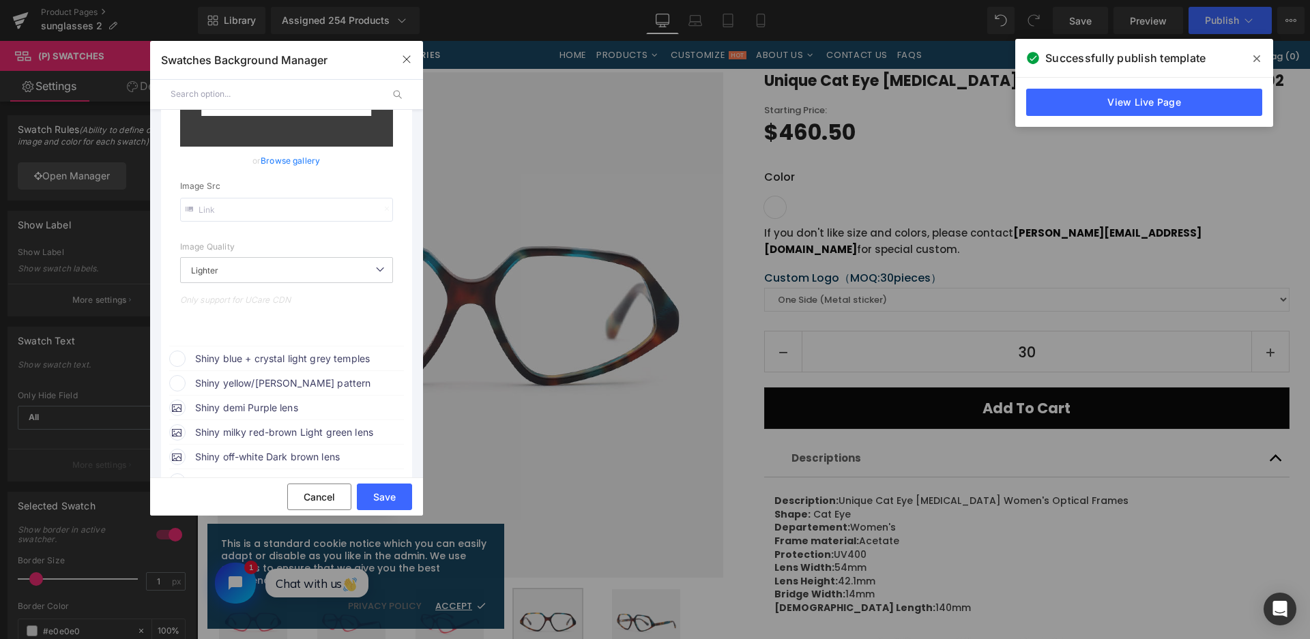
click at [273, 362] on span "Shiny blue + crystal light grey temples" at bounding box center [298, 359] width 207 height 16
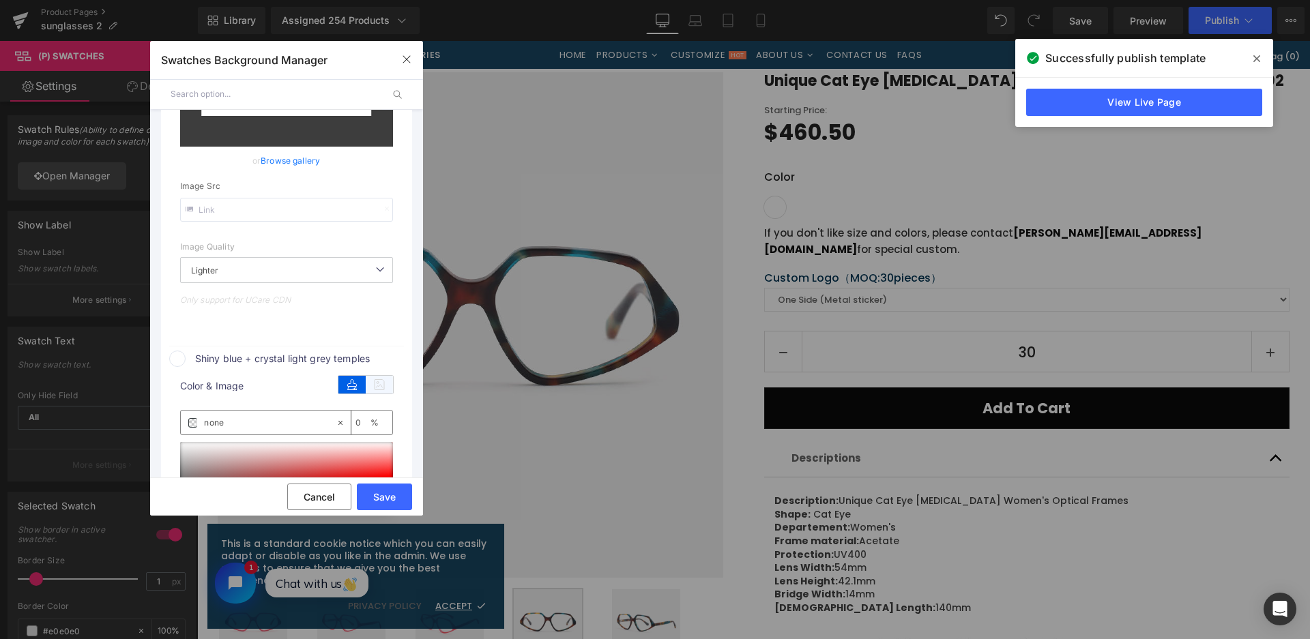
click at [381, 389] on icon at bounding box center [379, 385] width 27 height 18
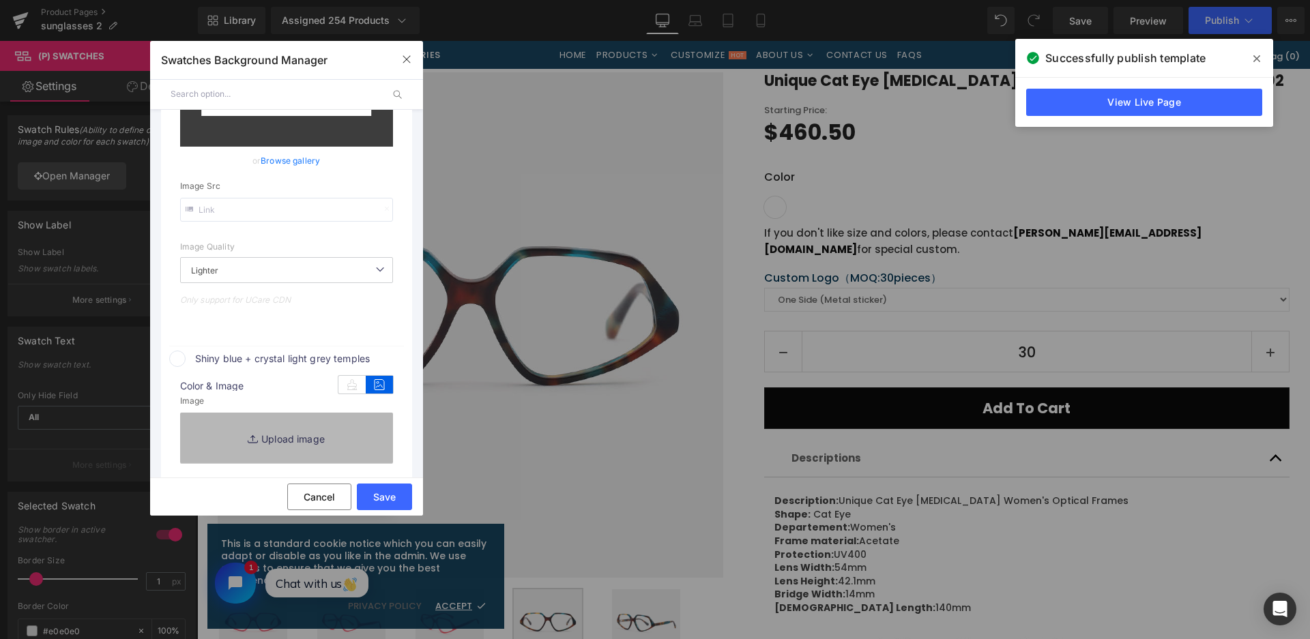
click at [342, 433] on link "Replace Image" at bounding box center [286, 438] width 213 height 50
type input "https://ucarecdn.com/b3c2d7c0-4ca8-481c-b510-e016beceddbe/-/format/auto/-/previ…"
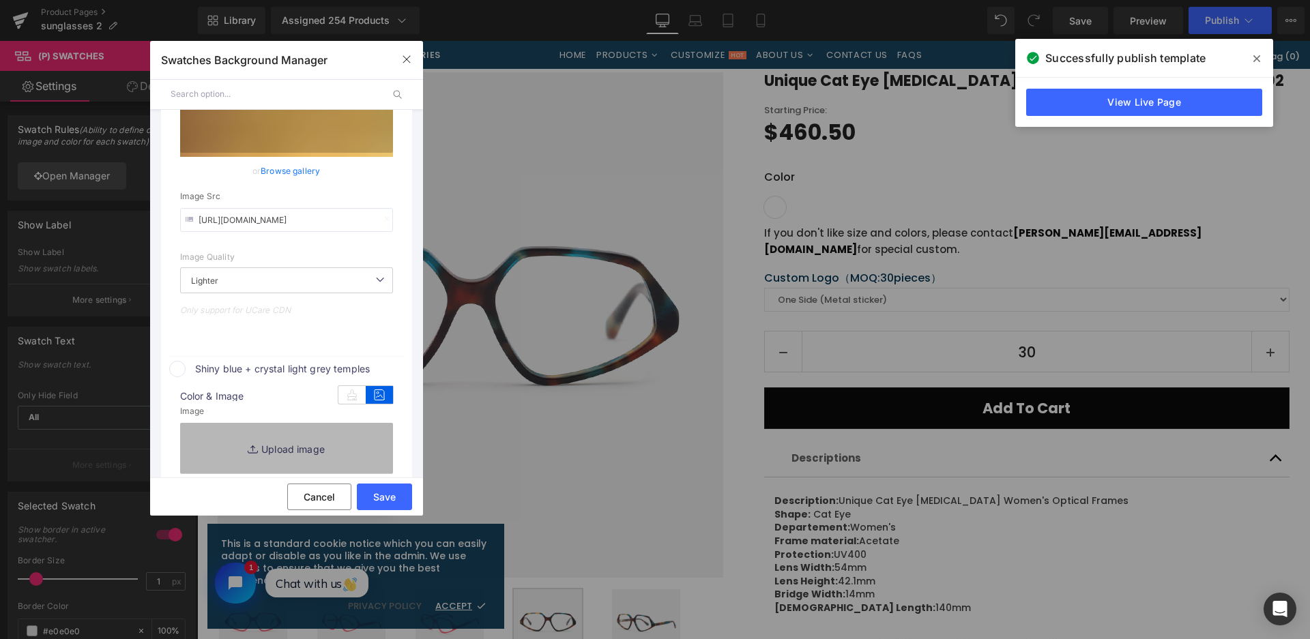
scroll to position [634, 0]
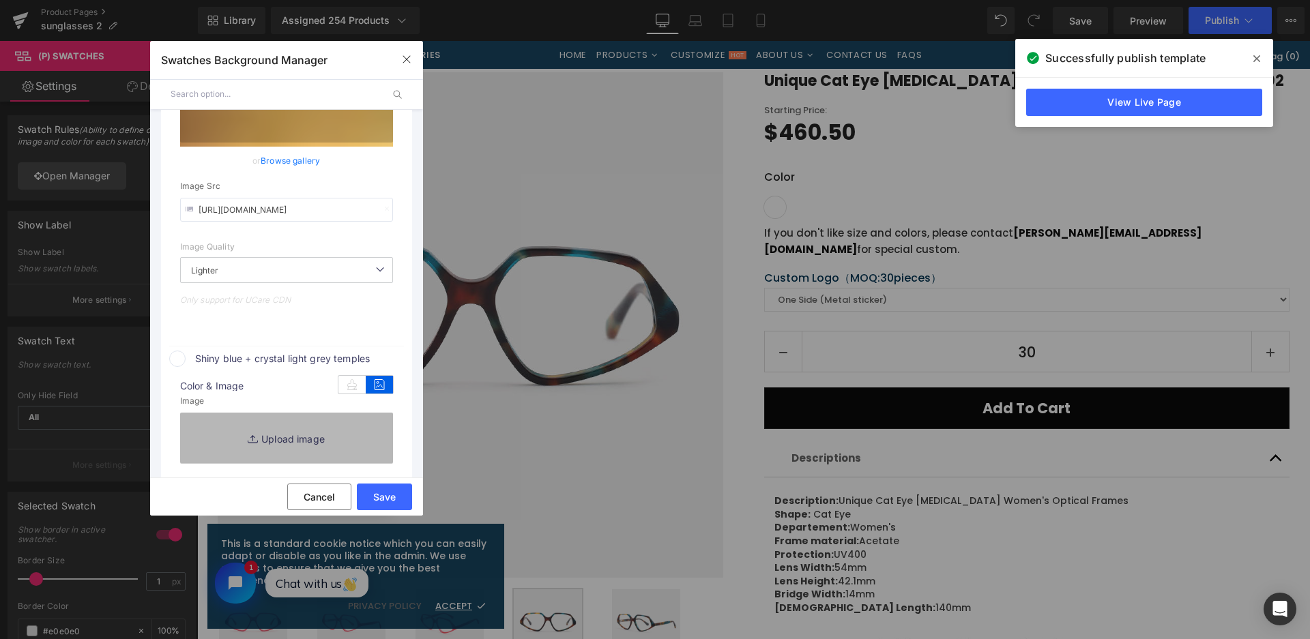
type input "C:\fakepath\微信截图_20250828112351.png"
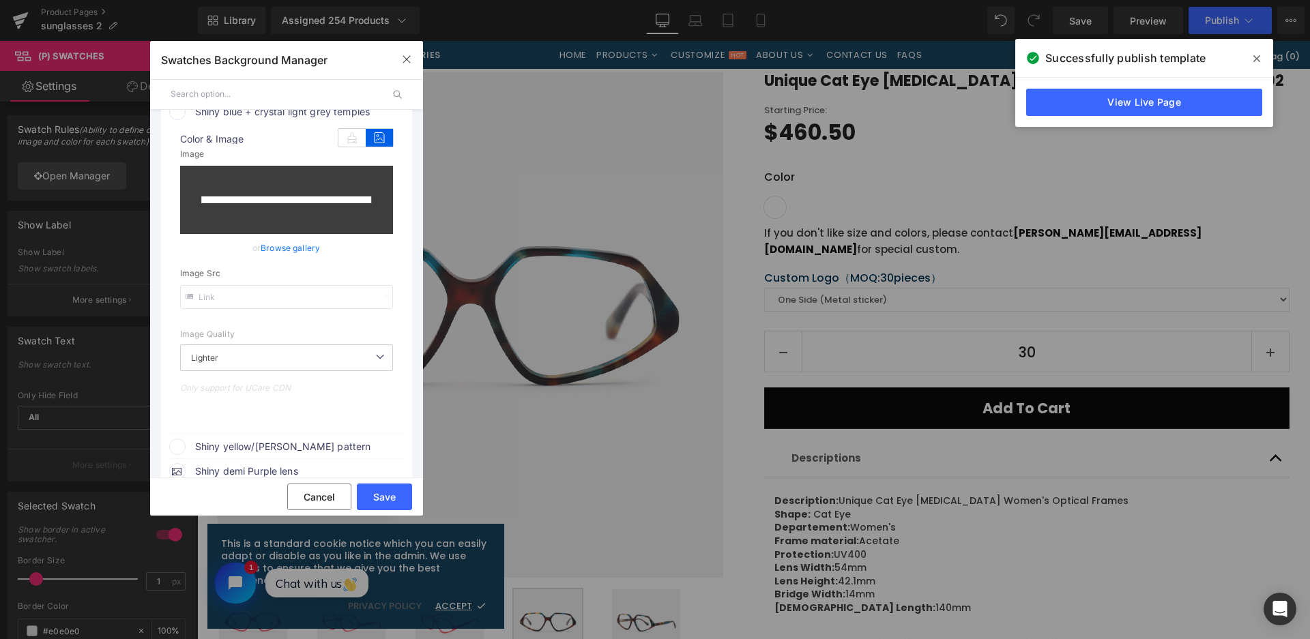
scroll to position [907, 0]
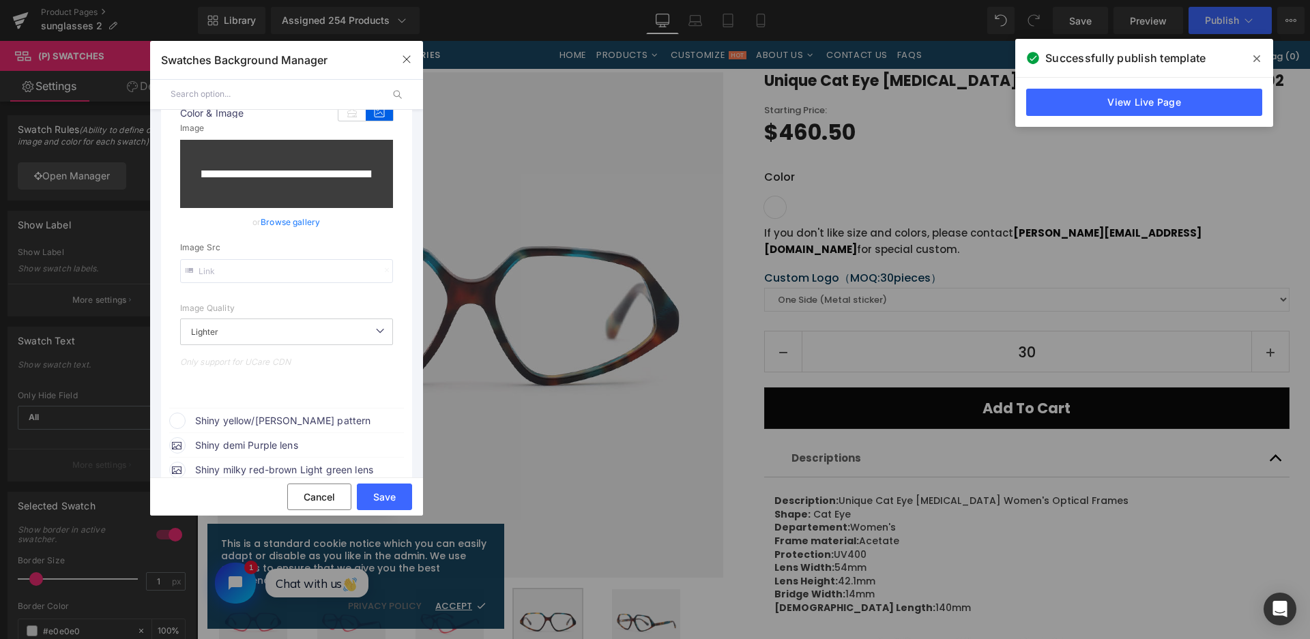
drag, startPoint x: 291, startPoint y: 416, endPoint x: 321, endPoint y: 422, distance: 31.3
click at [293, 415] on span "Shiny yellow/crystal brown pattern" at bounding box center [298, 421] width 207 height 16
type input "https://ucarecdn.com/3802f4d9-b991-4a63-8337-dd62f01d6bf7/-/format/auto/-/previ…"
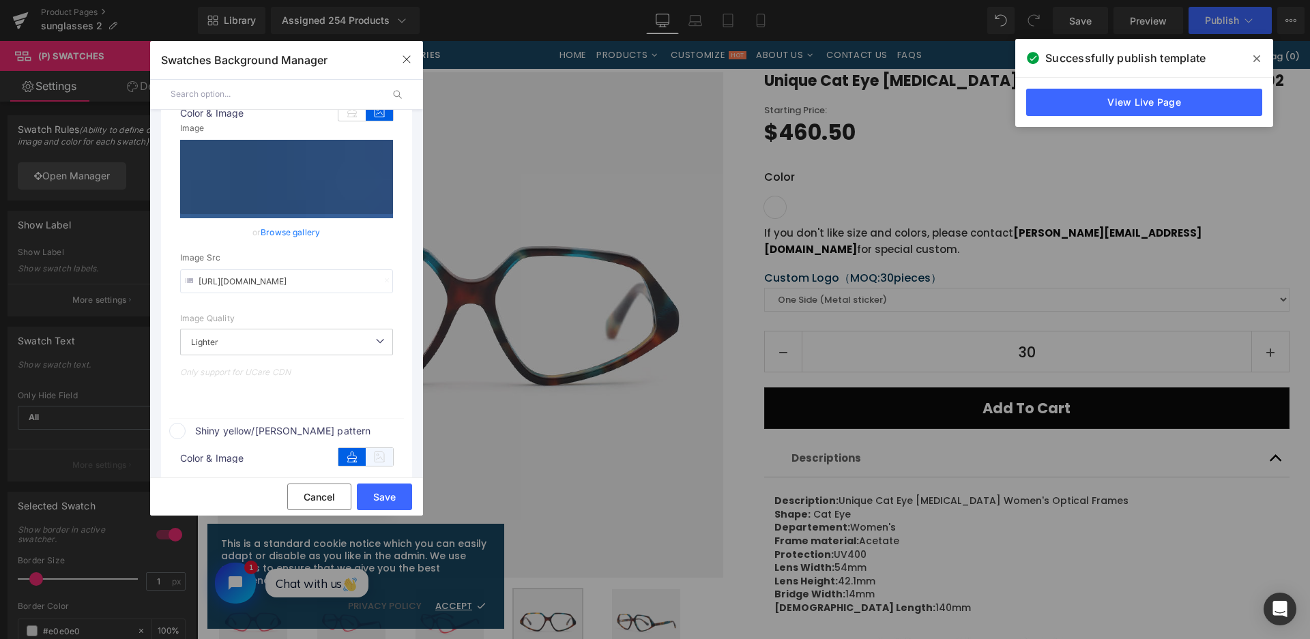
click at [381, 448] on icon at bounding box center [379, 457] width 27 height 18
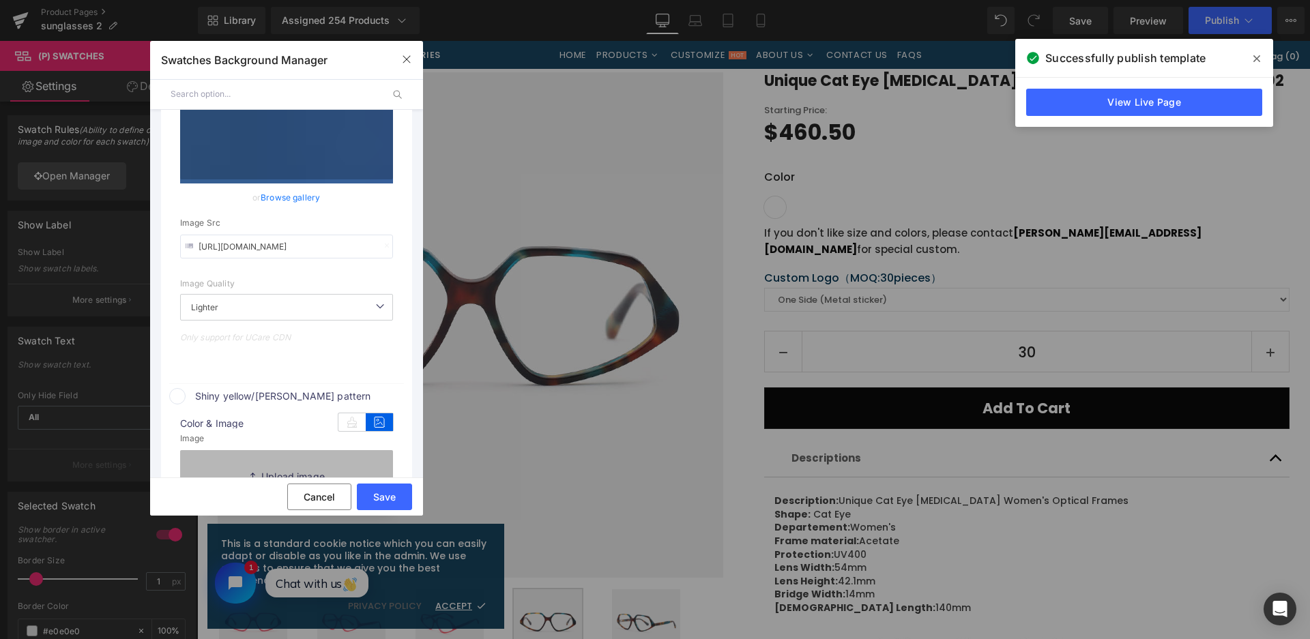
click at [359, 450] on div "Replace Image Upload image" at bounding box center [286, 477] width 213 height 55
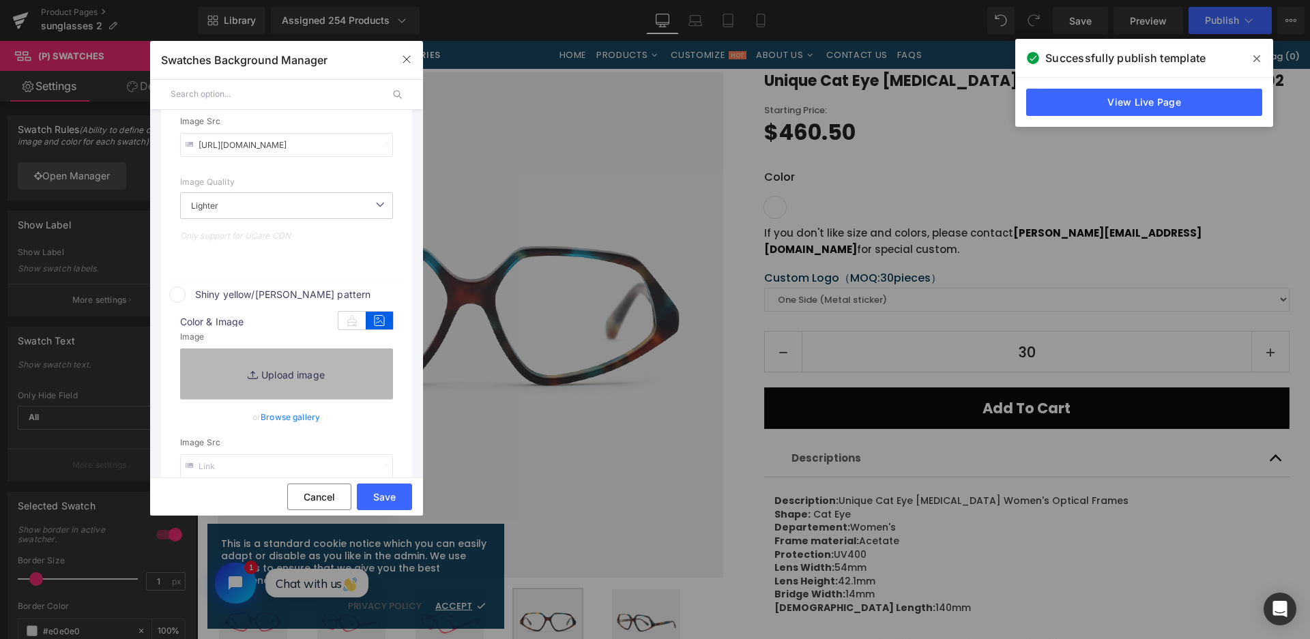
type input "C:\fakepath\微信截图_20250828112411.png"
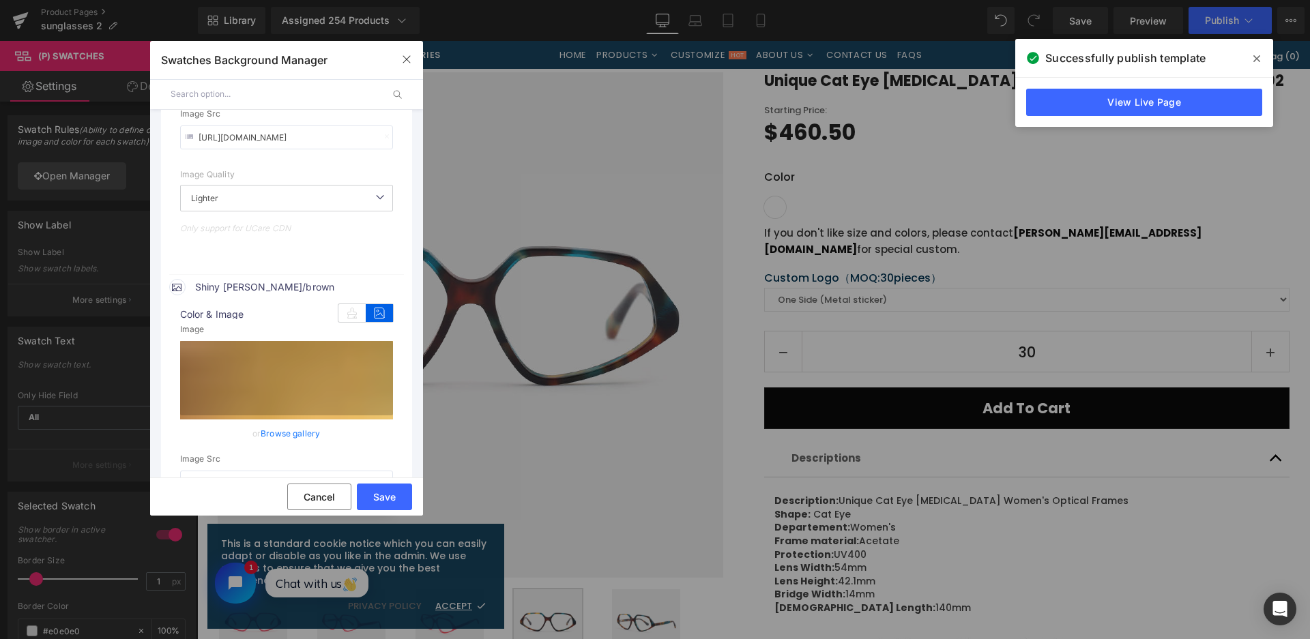
type input "https://ucarecdn.com/be851c2c-2337-4f80-b941-4264b4c8148f/-/format/auto/-/previ…"
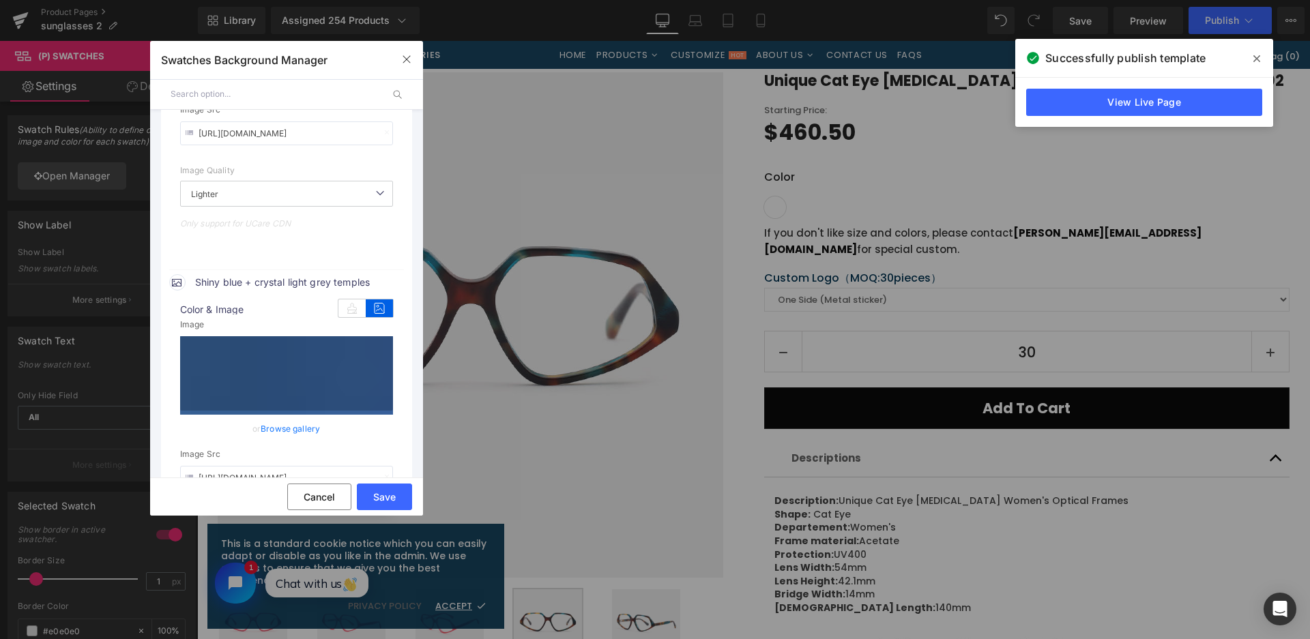
scroll to position [907, 0]
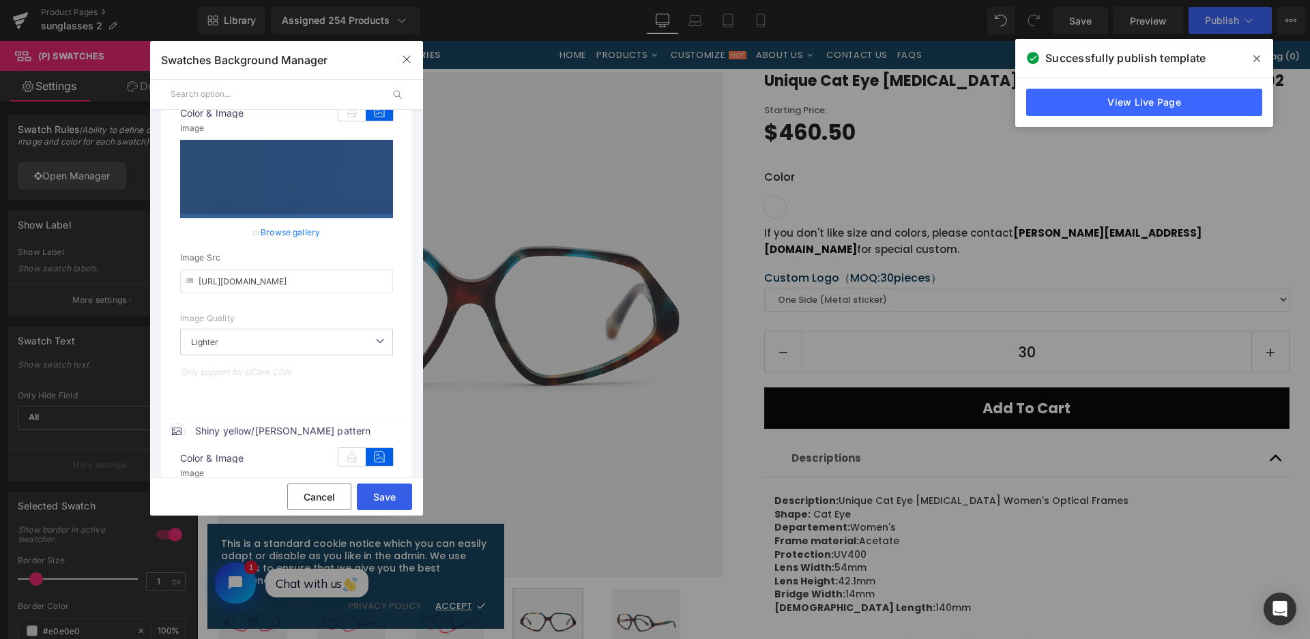
click at [391, 496] on button "Save" at bounding box center [384, 497] width 55 height 27
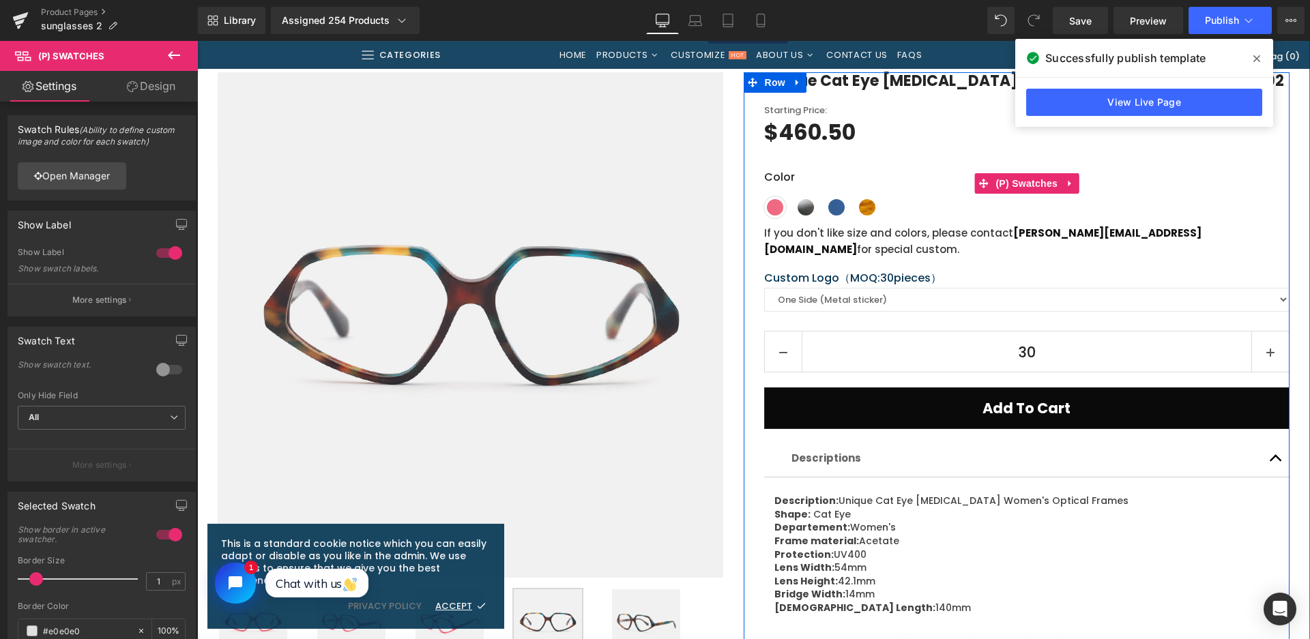
click at [796, 206] on span "Shiny demi green/brown" at bounding box center [806, 207] width 22 height 22
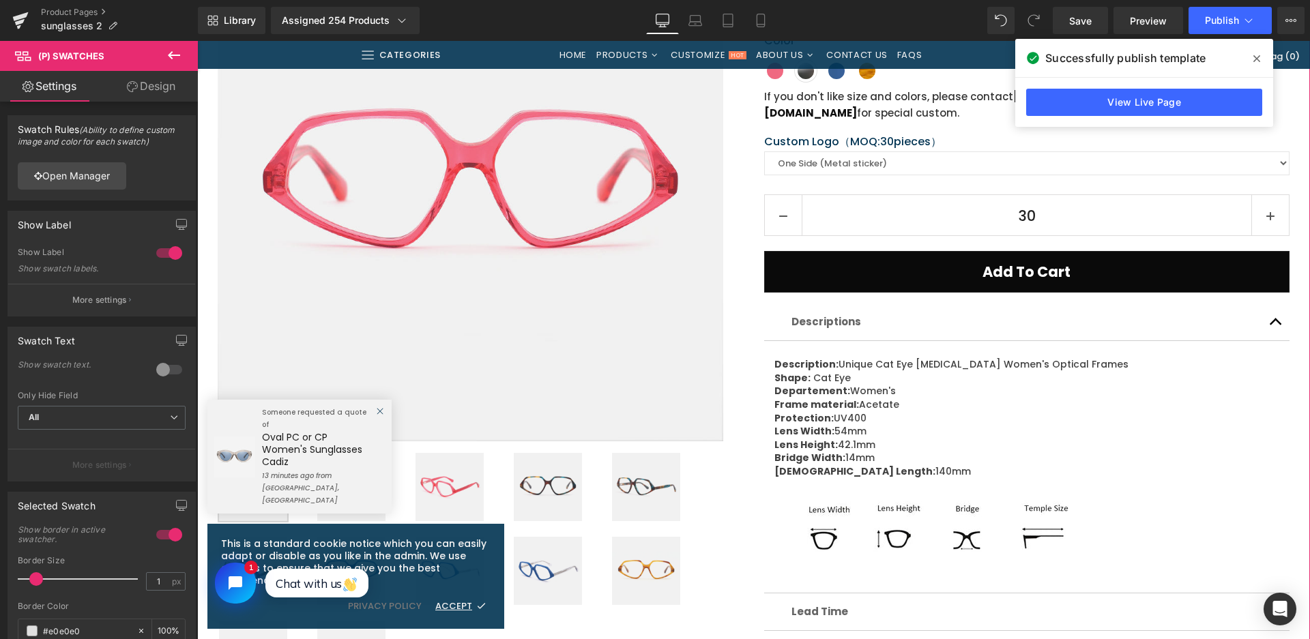
scroll to position [153, 0]
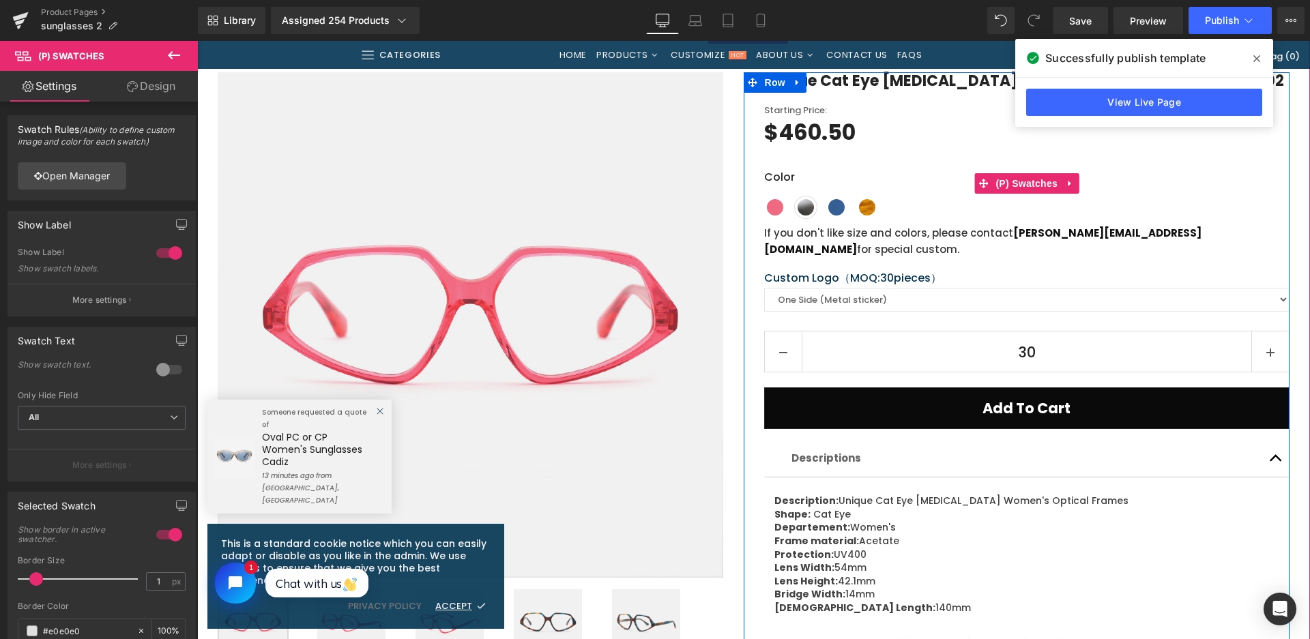
click at [773, 205] on span "Shiny crystal pink" at bounding box center [775, 207] width 22 height 22
click at [804, 208] on span "Shiny demi green/brown" at bounding box center [806, 207] width 22 height 22
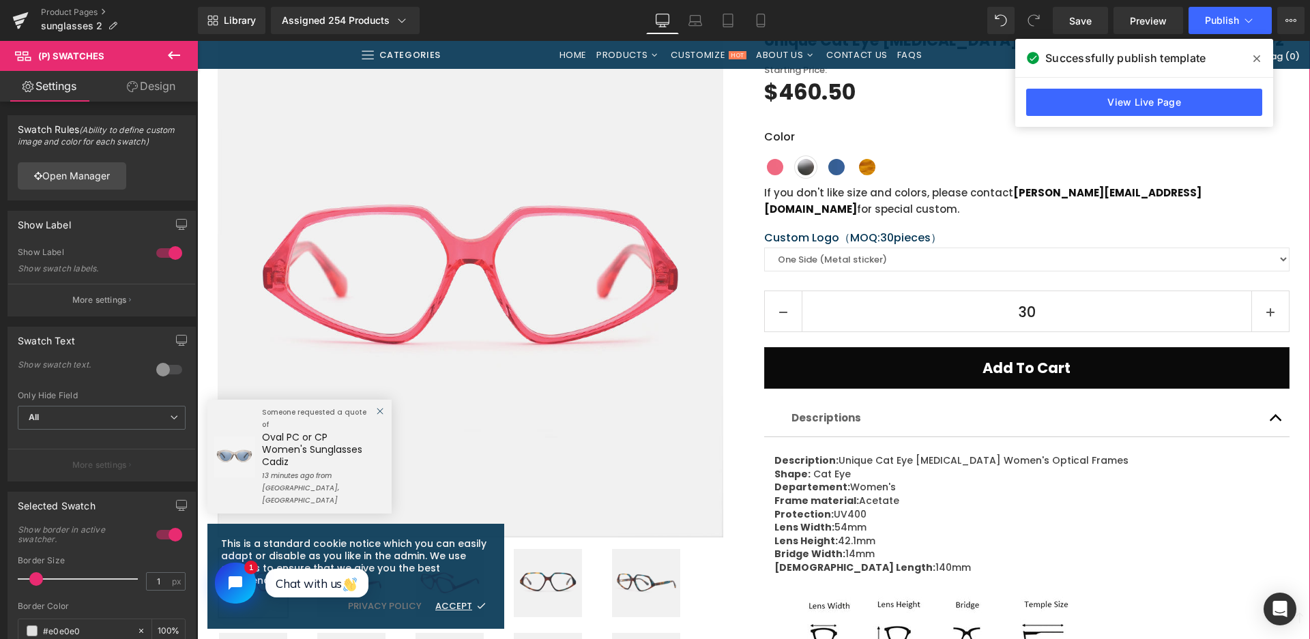
scroll to position [426, 0]
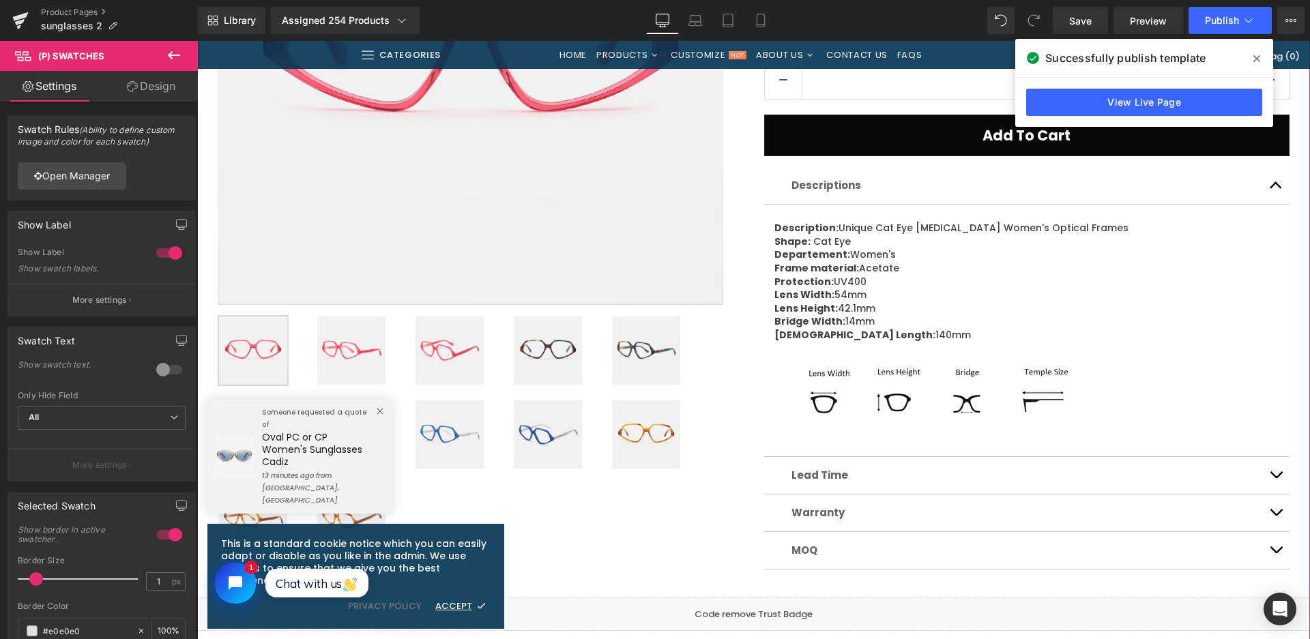
click at [561, 344] on img at bounding box center [548, 350] width 68 height 68
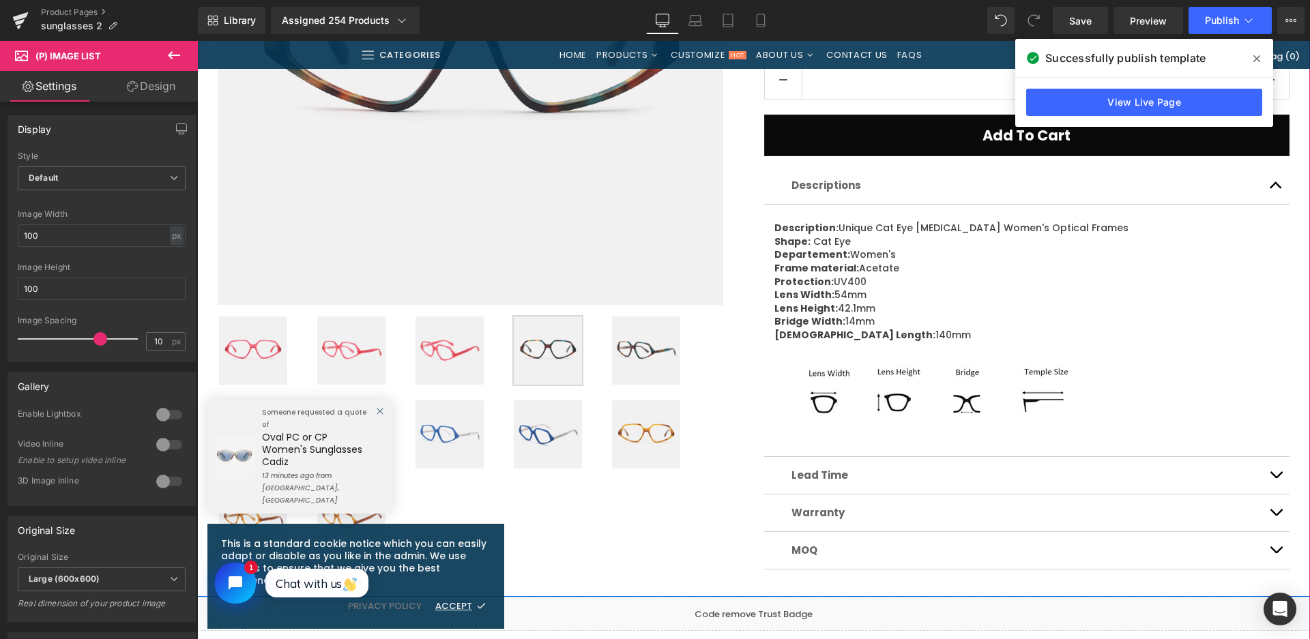
scroll to position [153, 0]
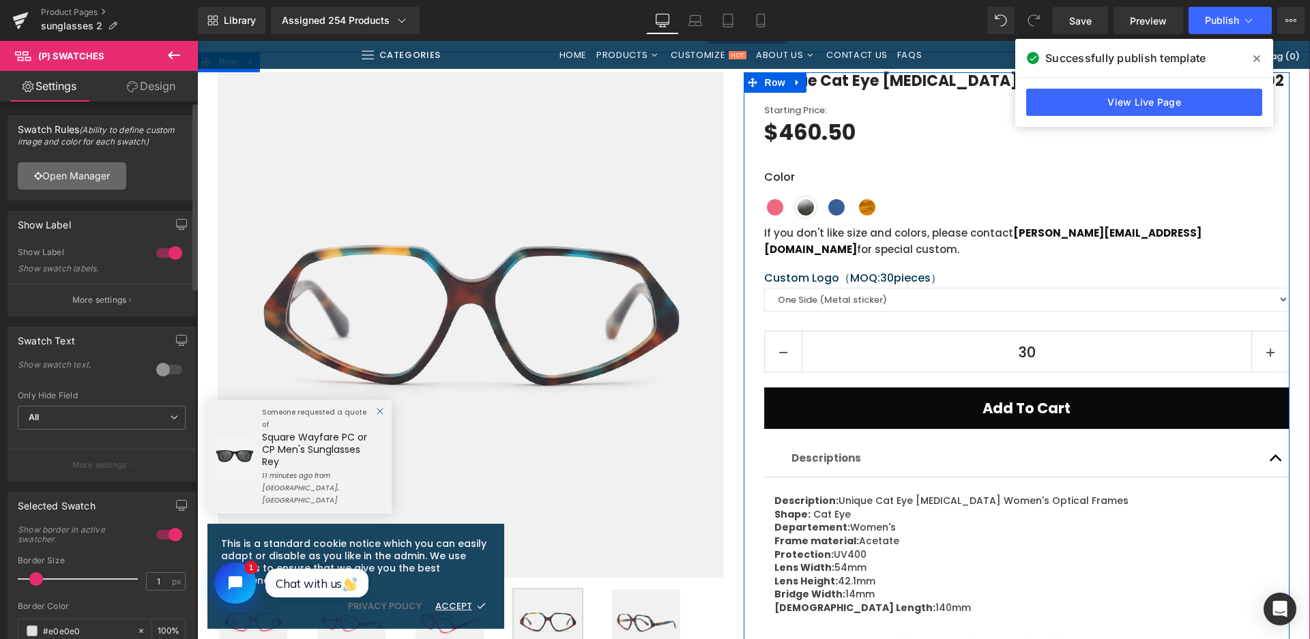
click at [77, 181] on link "Open Manager" at bounding box center [72, 175] width 108 height 27
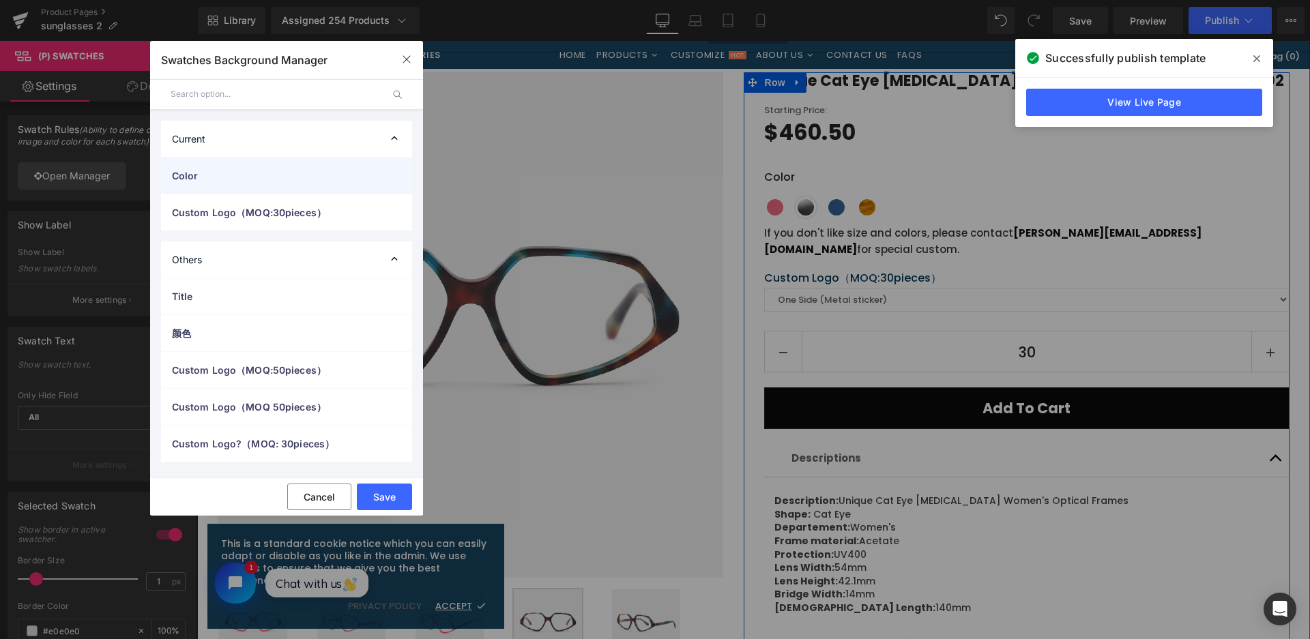
click at [218, 186] on div "Color" at bounding box center [286, 176] width 251 height 36
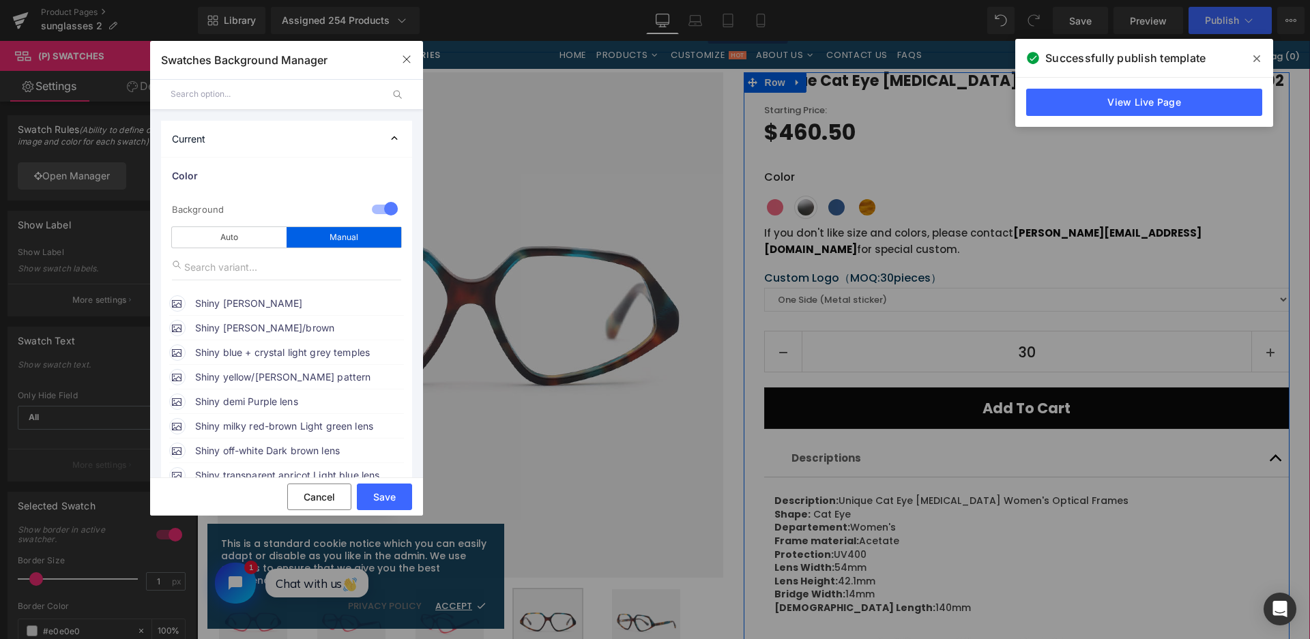
click at [289, 351] on span "Shiny blue + crystal light grey temples" at bounding box center [298, 352] width 207 height 16
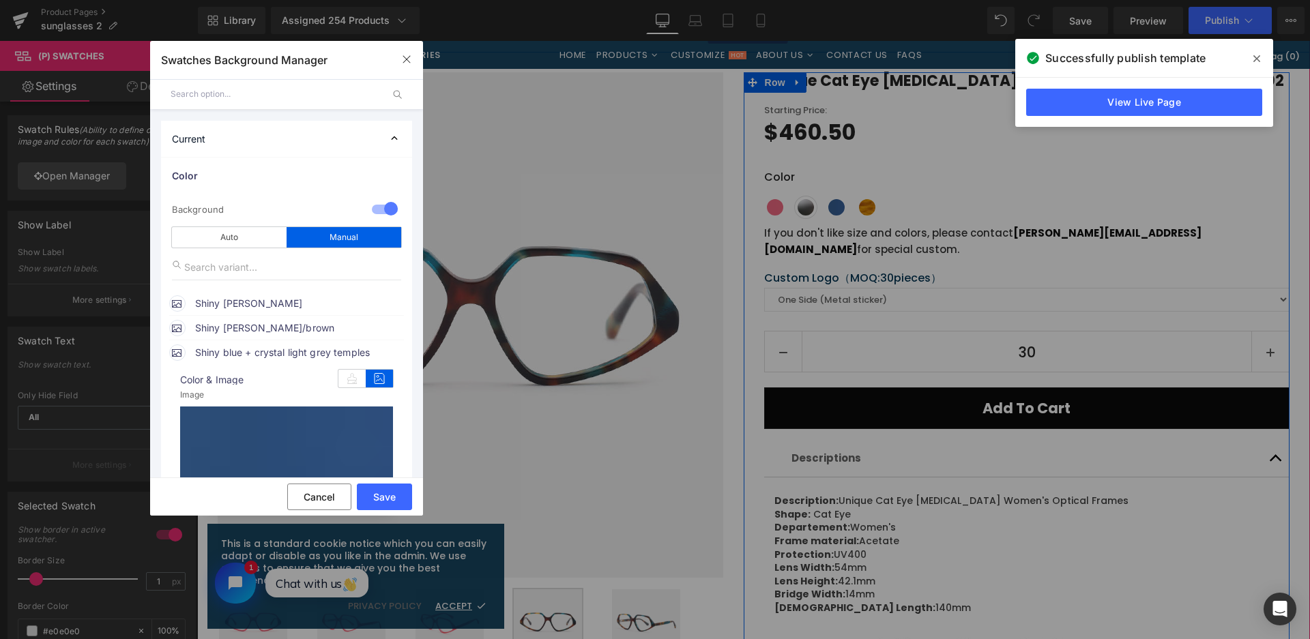
click at [284, 329] on span "Shiny demi green/brown" at bounding box center [298, 328] width 207 height 16
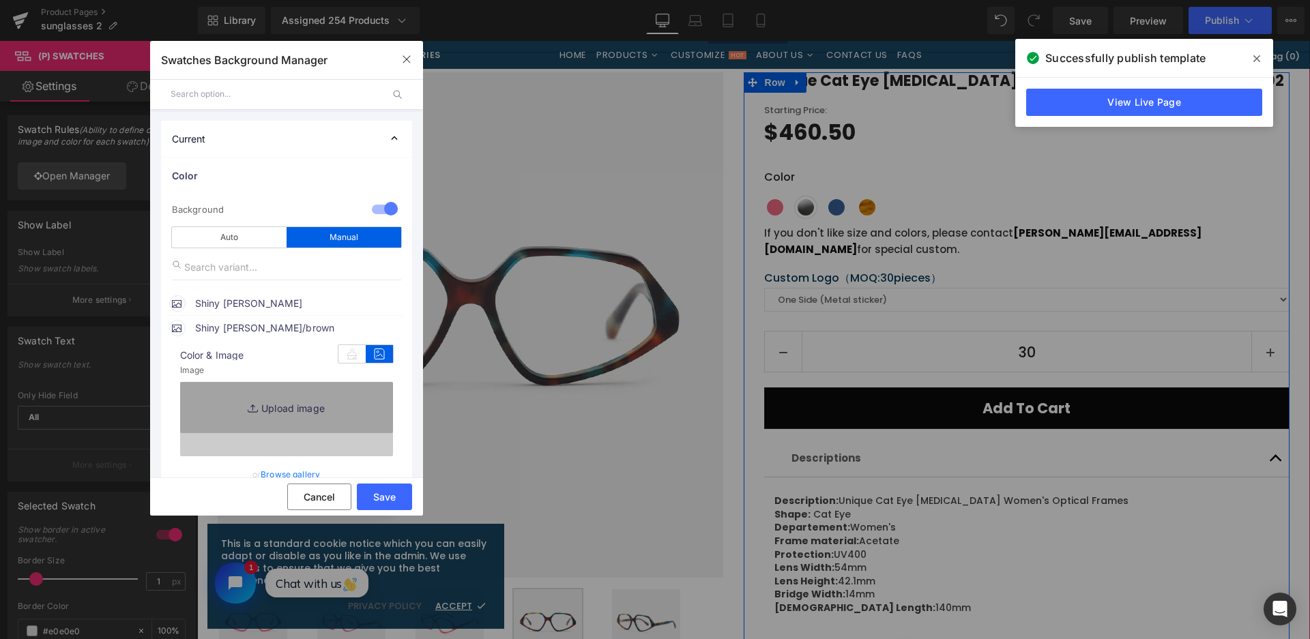
type input "https://ucarecdn.com/b3c2d7c0-4ca8-481c-b510-e016beceddbe/-/format/auto/-/previ…"
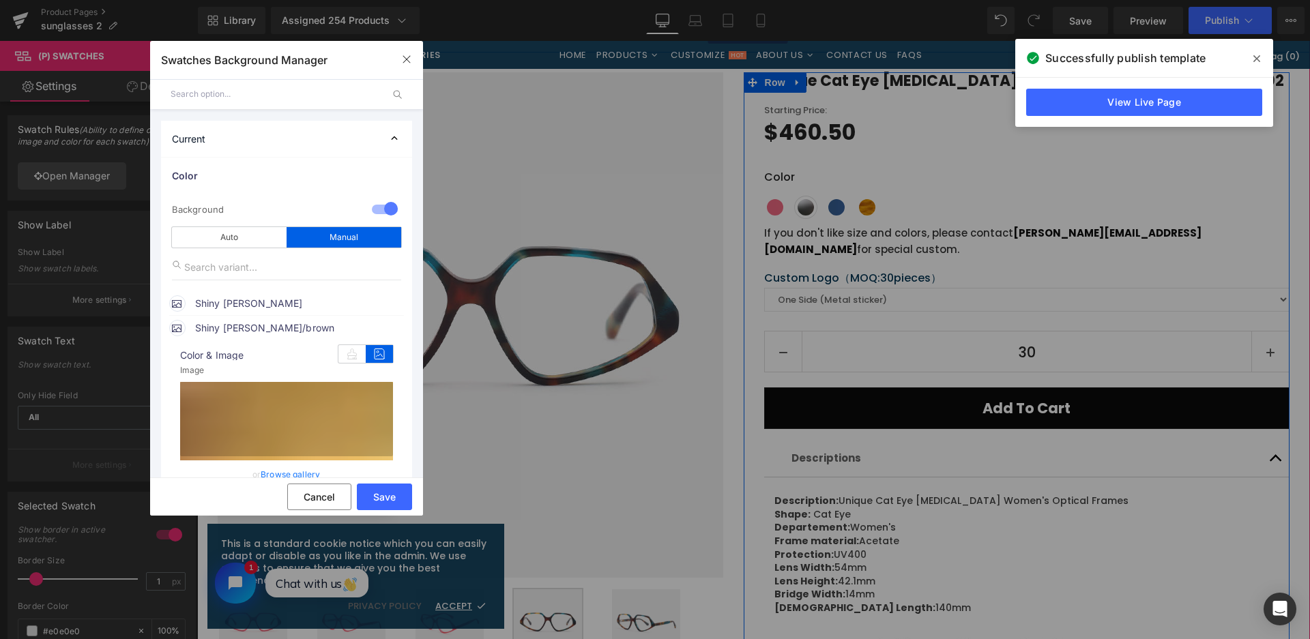
click at [375, 357] on icon at bounding box center [379, 354] width 27 height 18
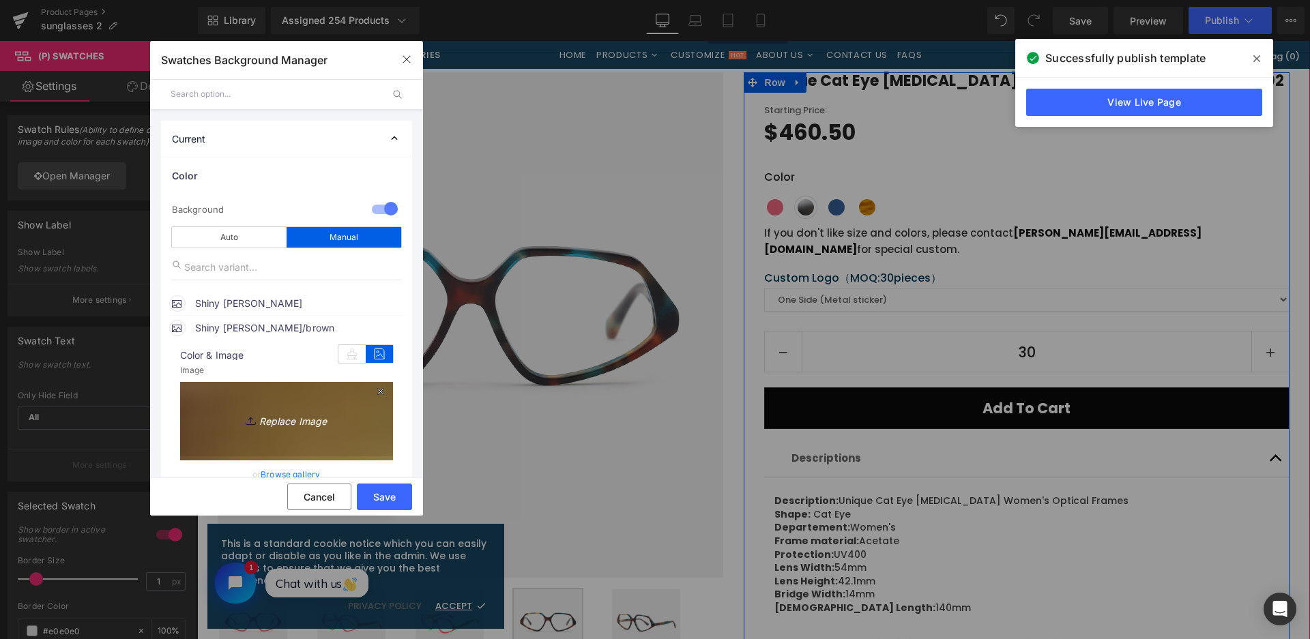
click at [334, 406] on link "Replace Image" at bounding box center [286, 419] width 213 height 74
type input "C:\fakepath\微信截图_20250828112540.png"
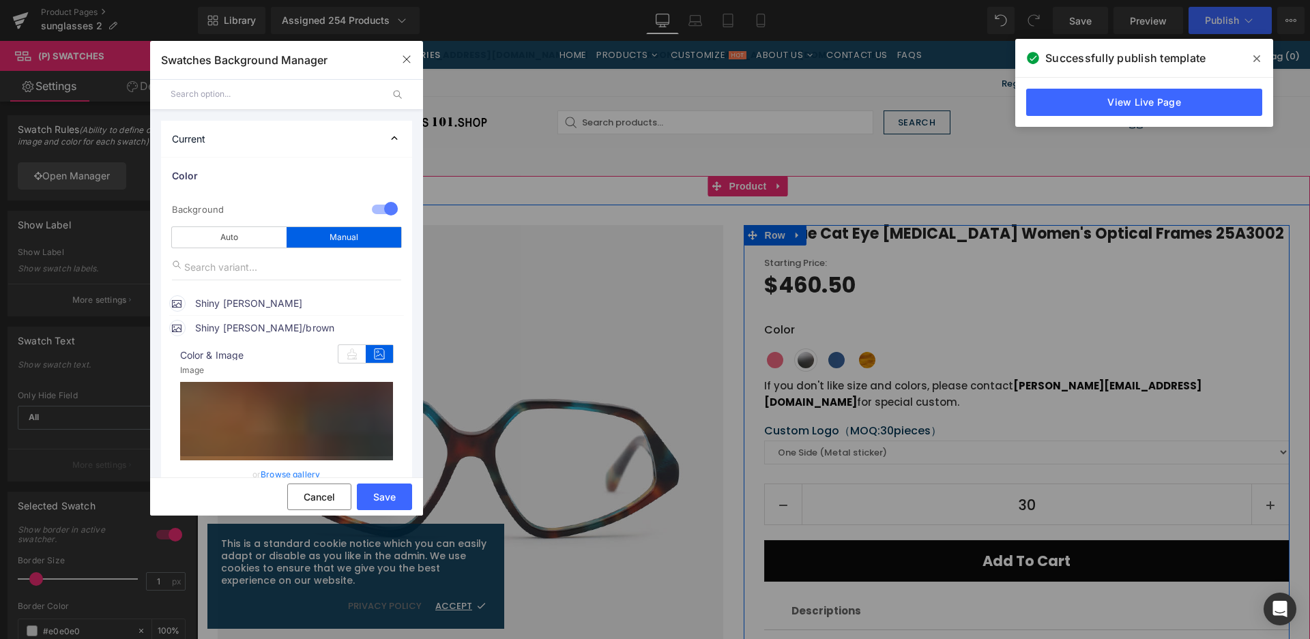
type input "https://ucarecdn.com/b49981ad-ba1f-4355-98a0-e8db0be9c24e/-/format/auto/-/previ…"
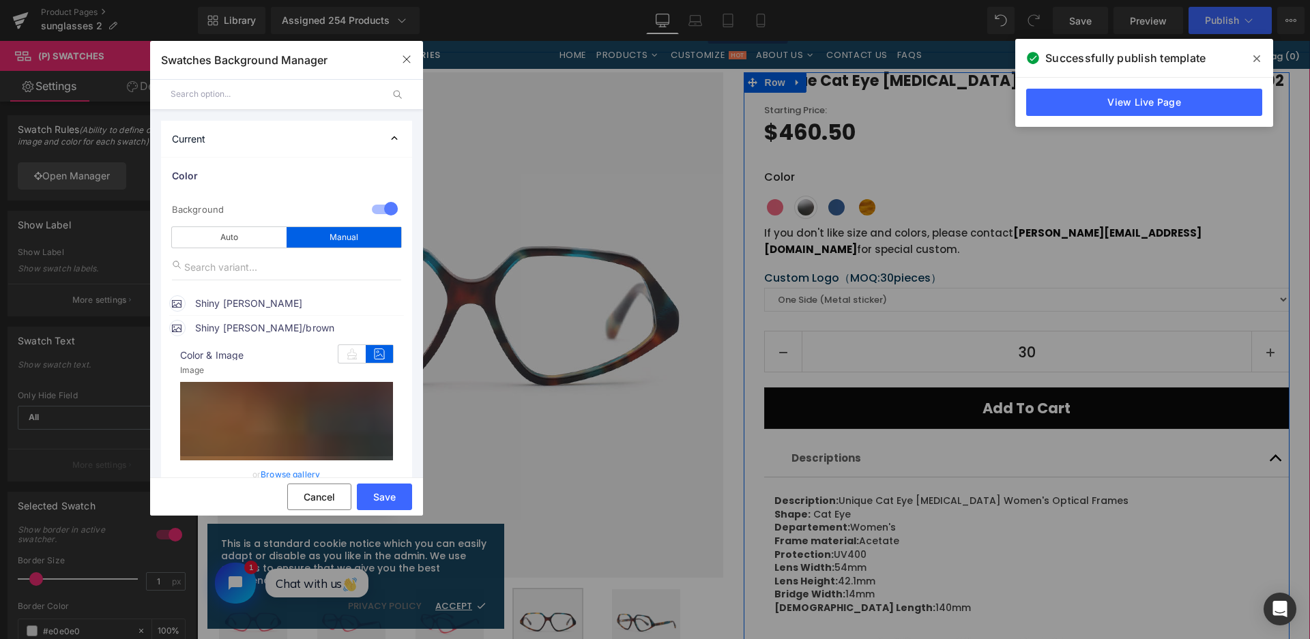
click at [394, 494] on button "Save" at bounding box center [384, 497] width 55 height 27
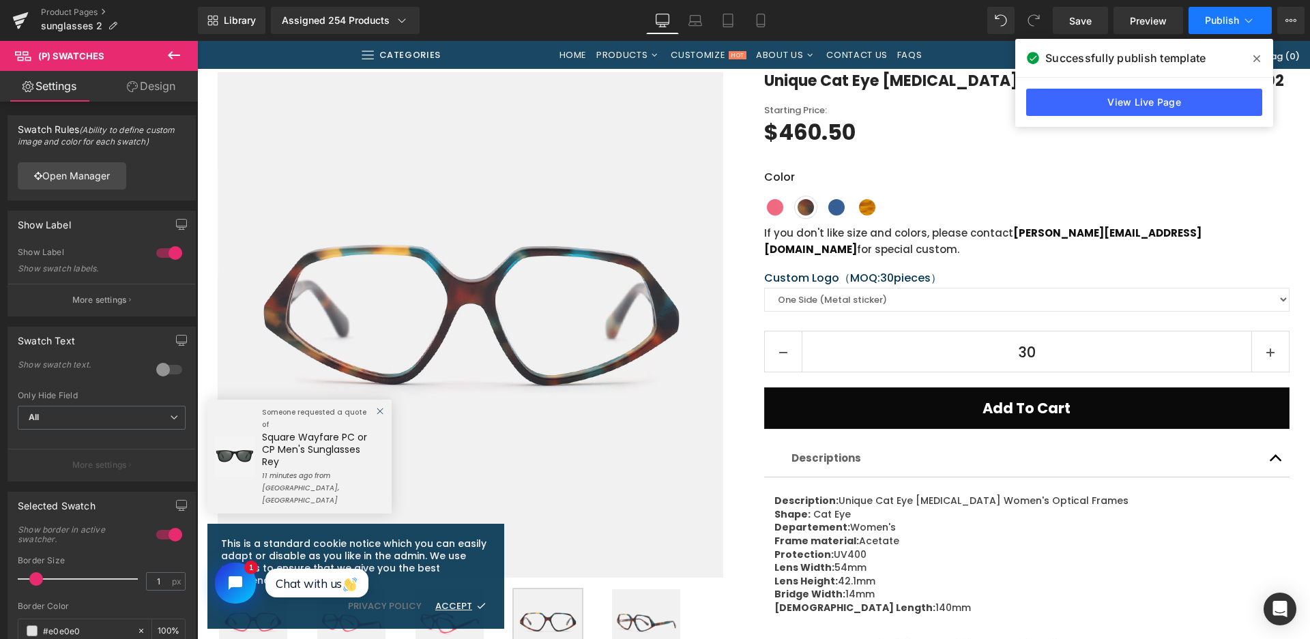
click at [1217, 23] on span "Publish" at bounding box center [1222, 20] width 34 height 11
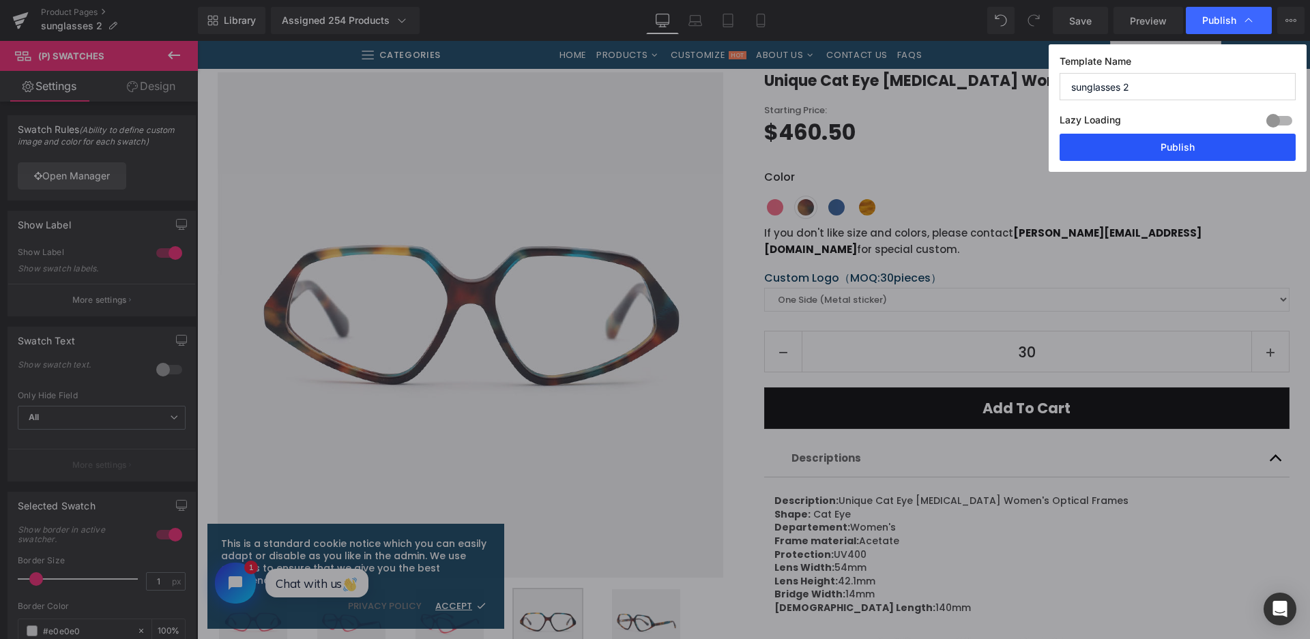
click at [1134, 147] on button "Publish" at bounding box center [1177, 147] width 236 height 27
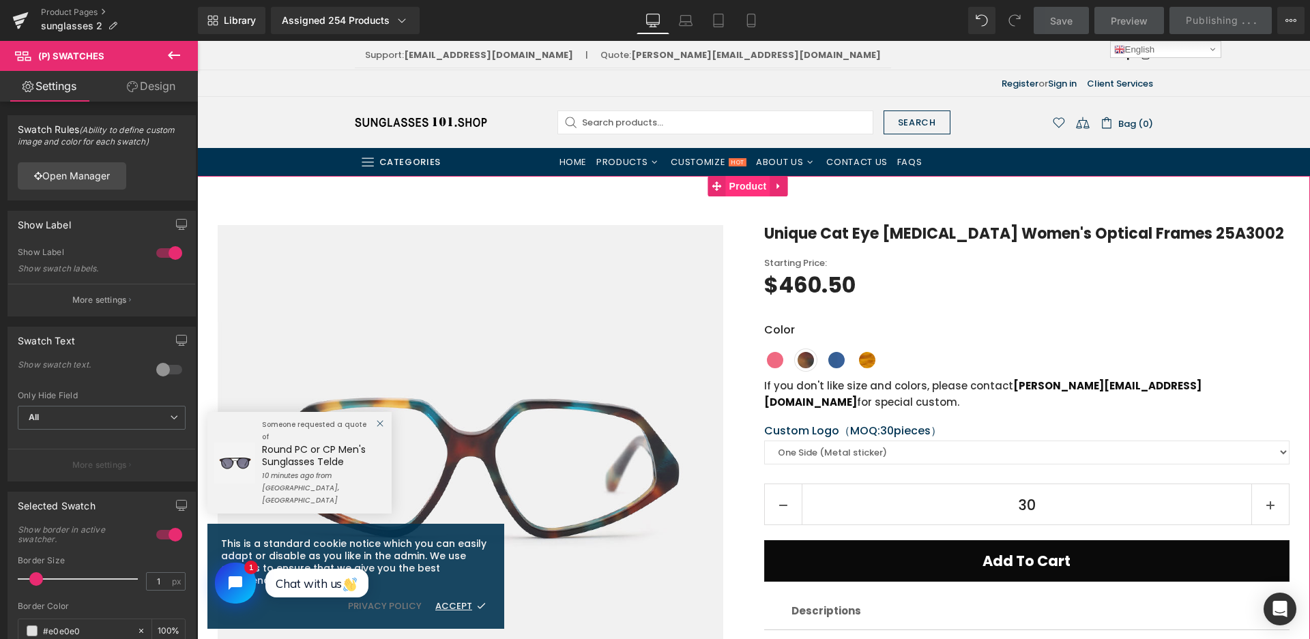
click at [752, 183] on span "Product" at bounding box center [748, 186] width 44 height 20
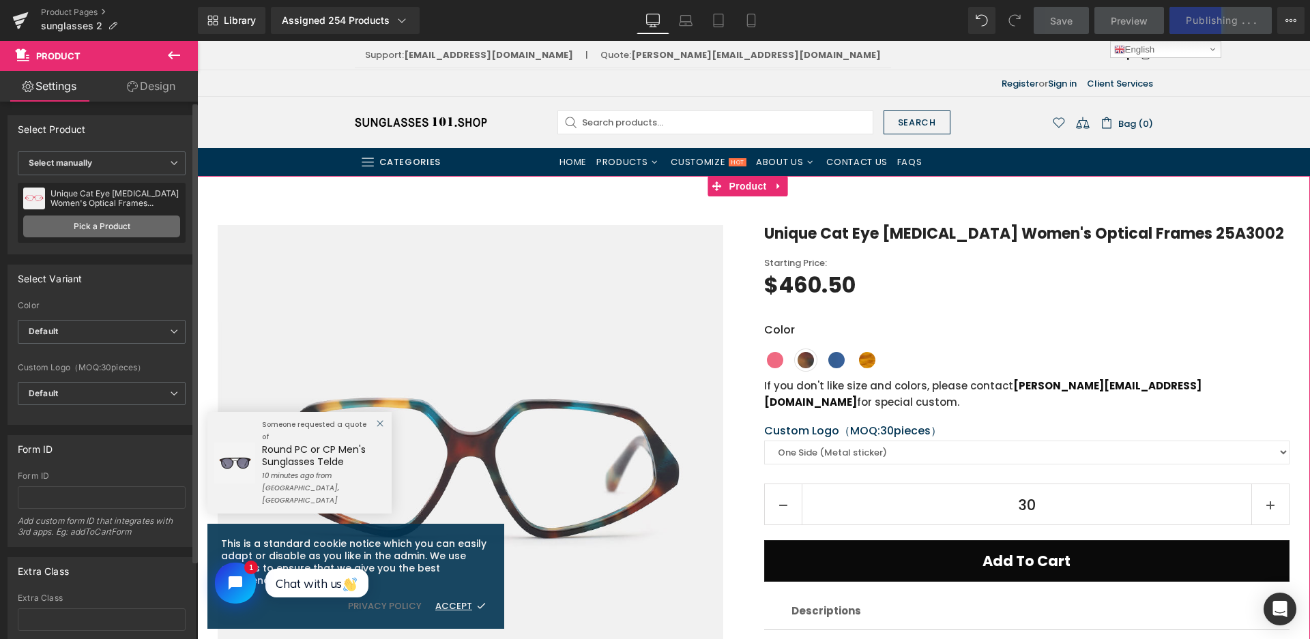
click at [112, 224] on link "Pick a Product" at bounding box center [101, 227] width 157 height 22
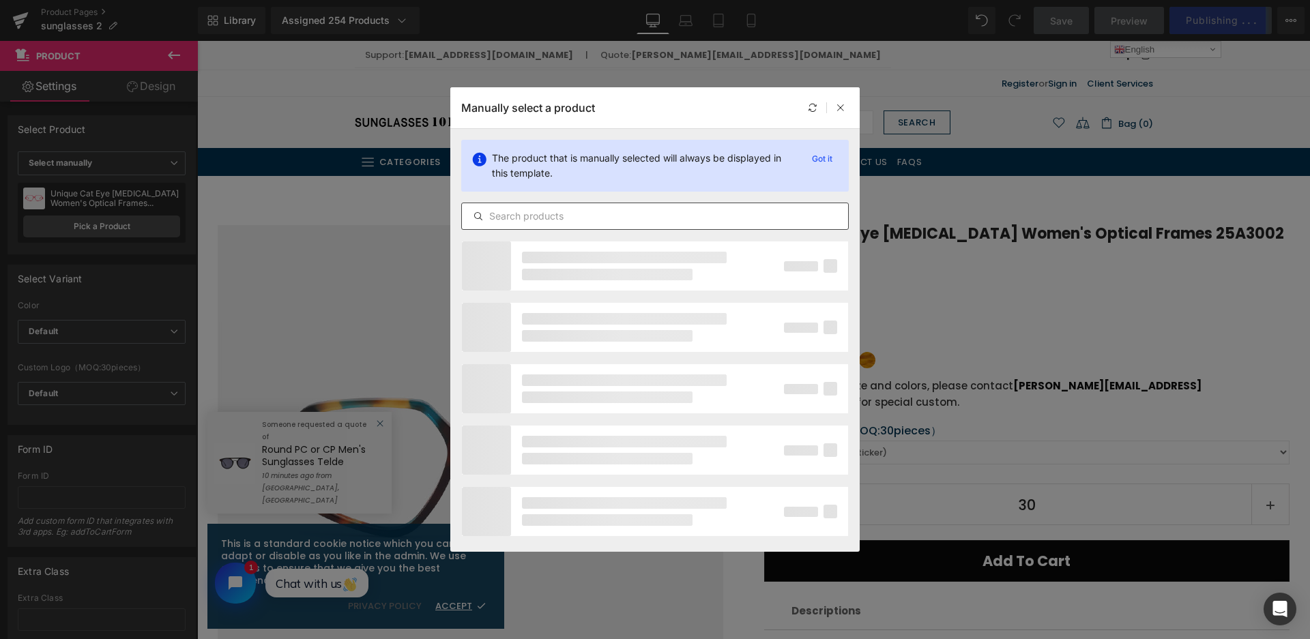
click at [658, 221] on input "text" at bounding box center [655, 216] width 386 height 16
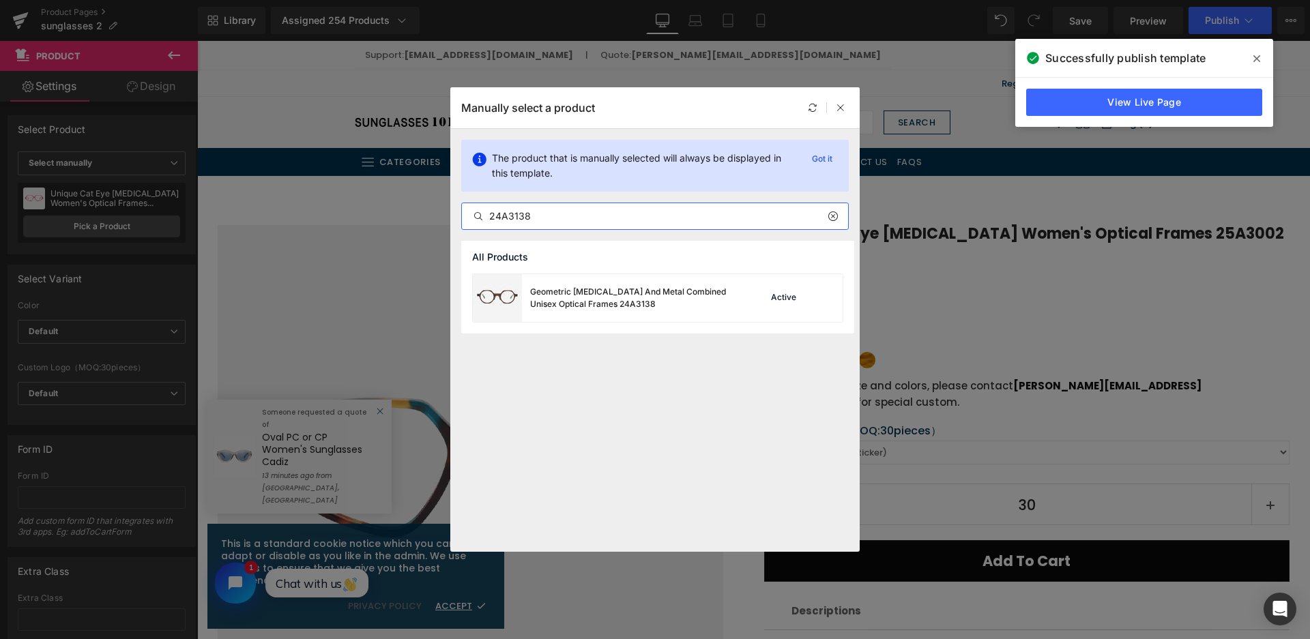
click at [517, 215] on input "24A3138" at bounding box center [655, 216] width 386 height 16
click at [514, 214] on input "24A3138" at bounding box center [655, 216] width 386 height 16
type input "24A8138"
click at [689, 312] on div "Rectangle [MEDICAL_DATA] [DEMOGRAPHIC_DATA] Sunglasses 24A8138" at bounding box center [604, 298] width 262 height 48
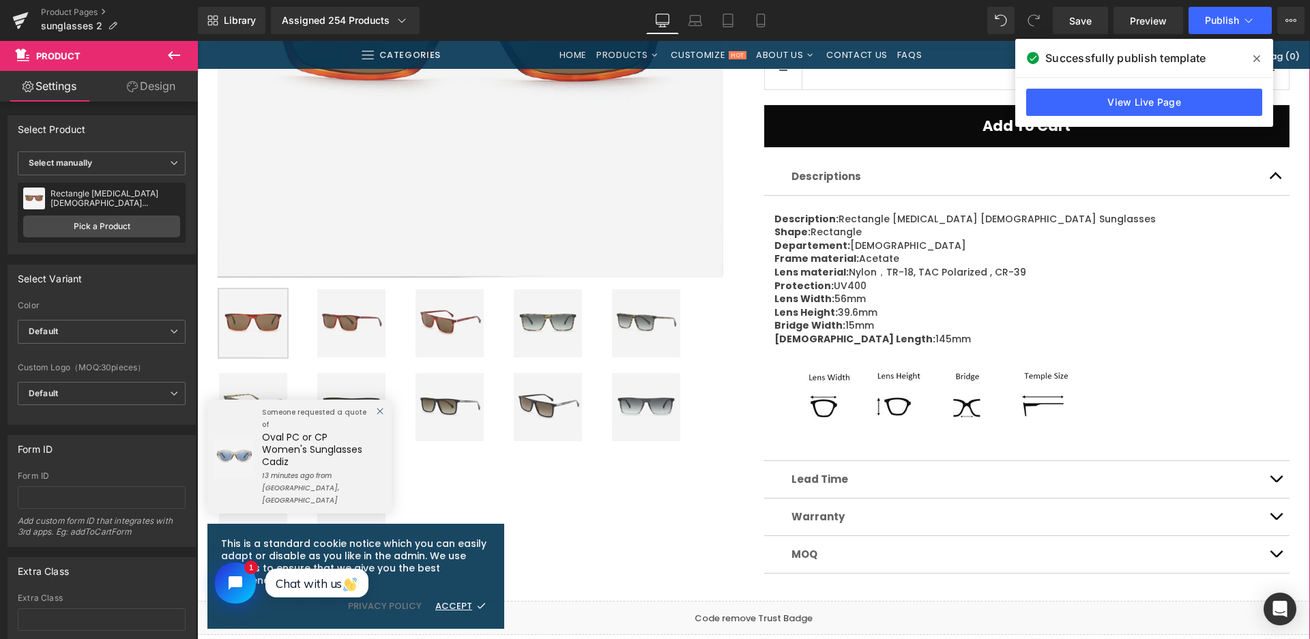
scroll to position [477, 0]
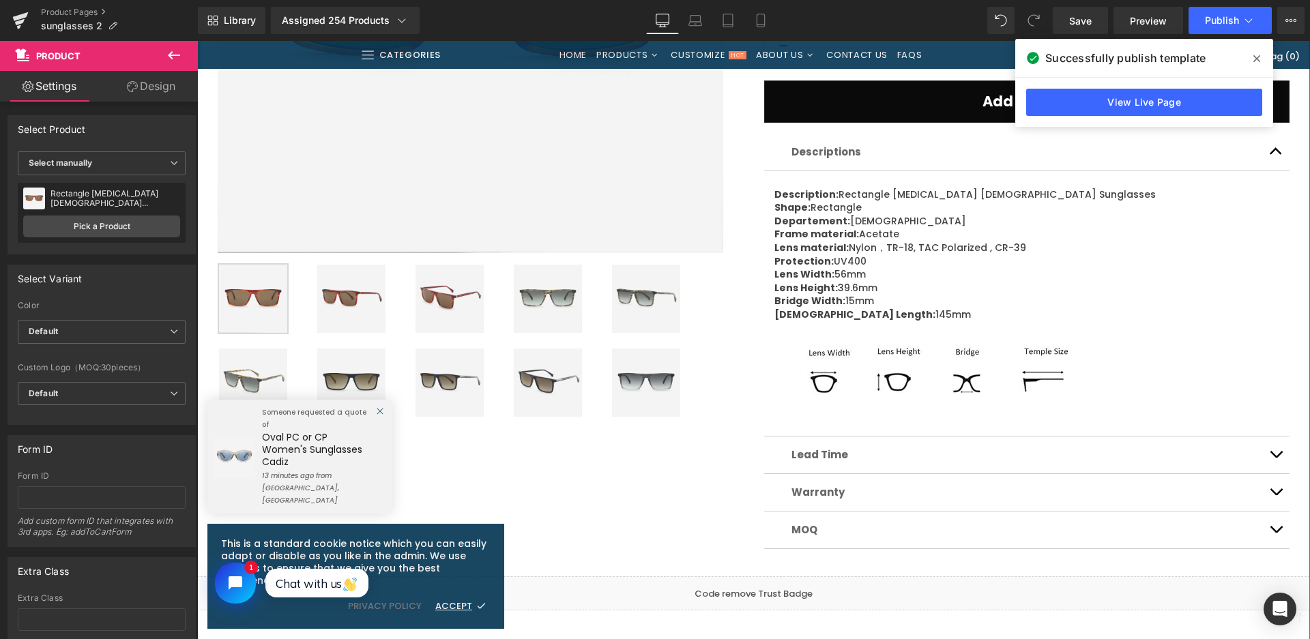
click at [368, 370] on img at bounding box center [351, 383] width 68 height 68
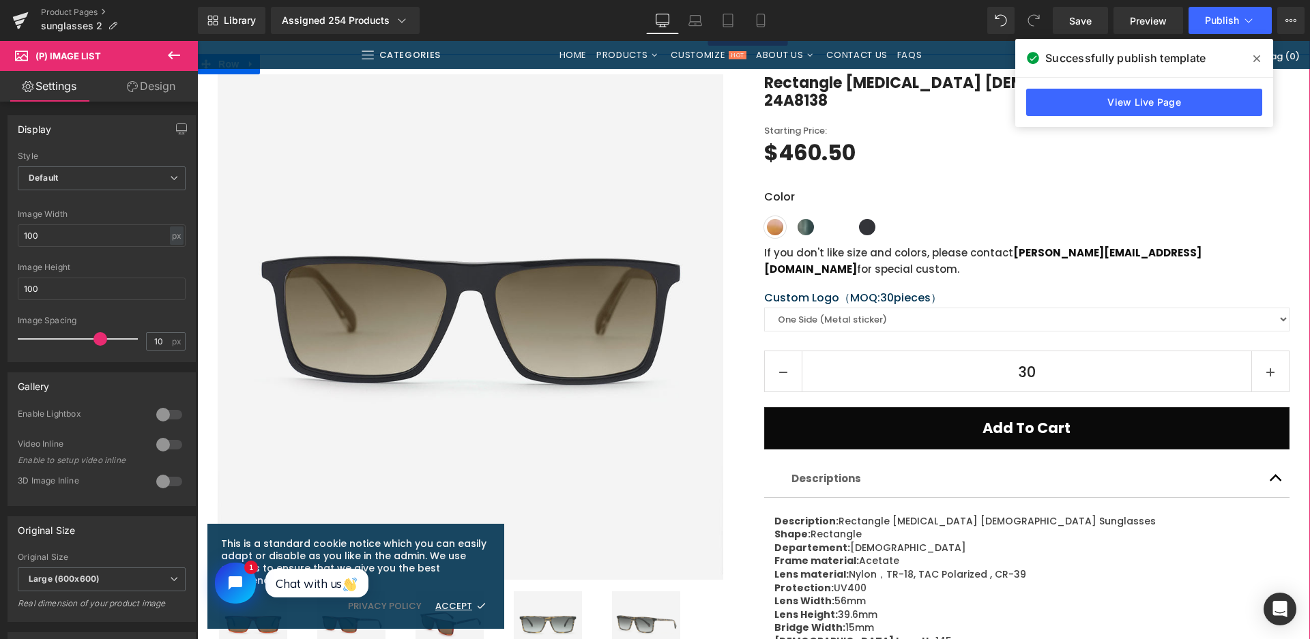
scroll to position [136, 0]
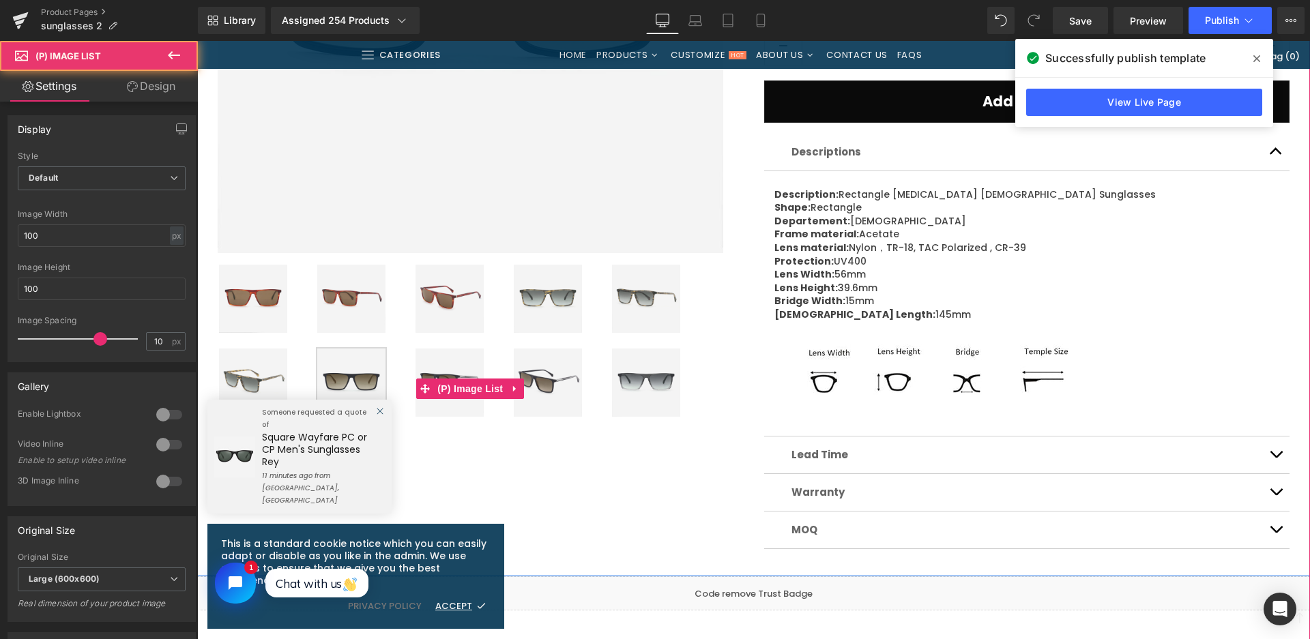
click at [655, 400] on img at bounding box center [646, 383] width 68 height 68
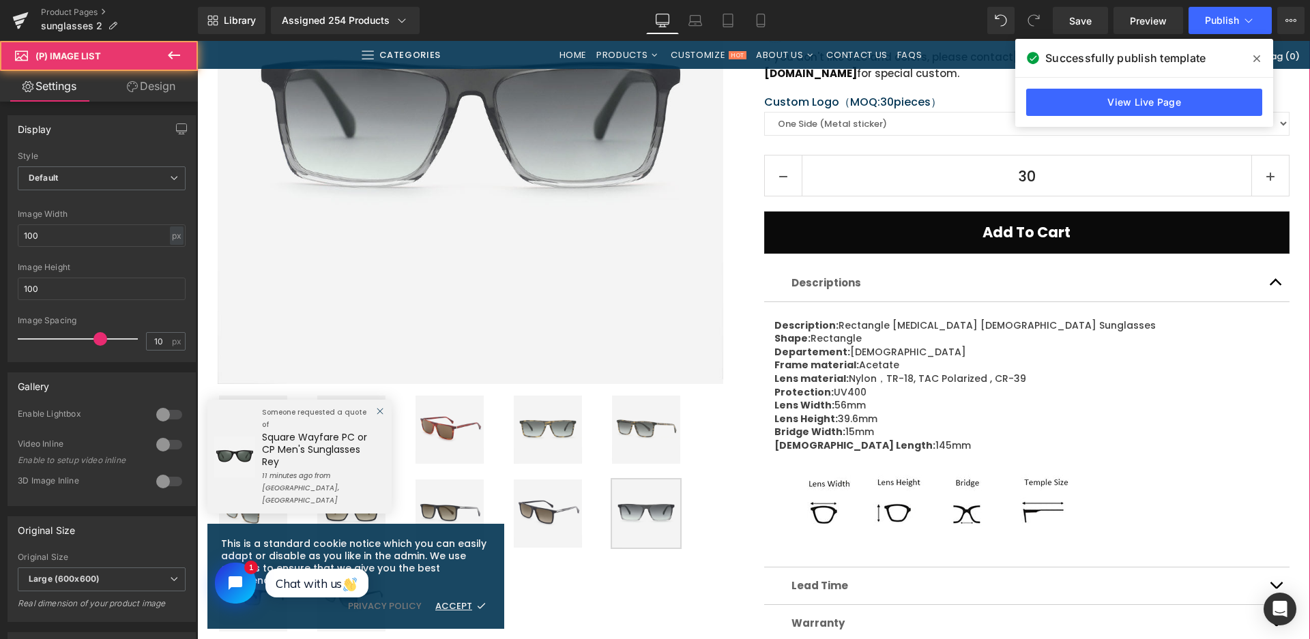
scroll to position [205, 0]
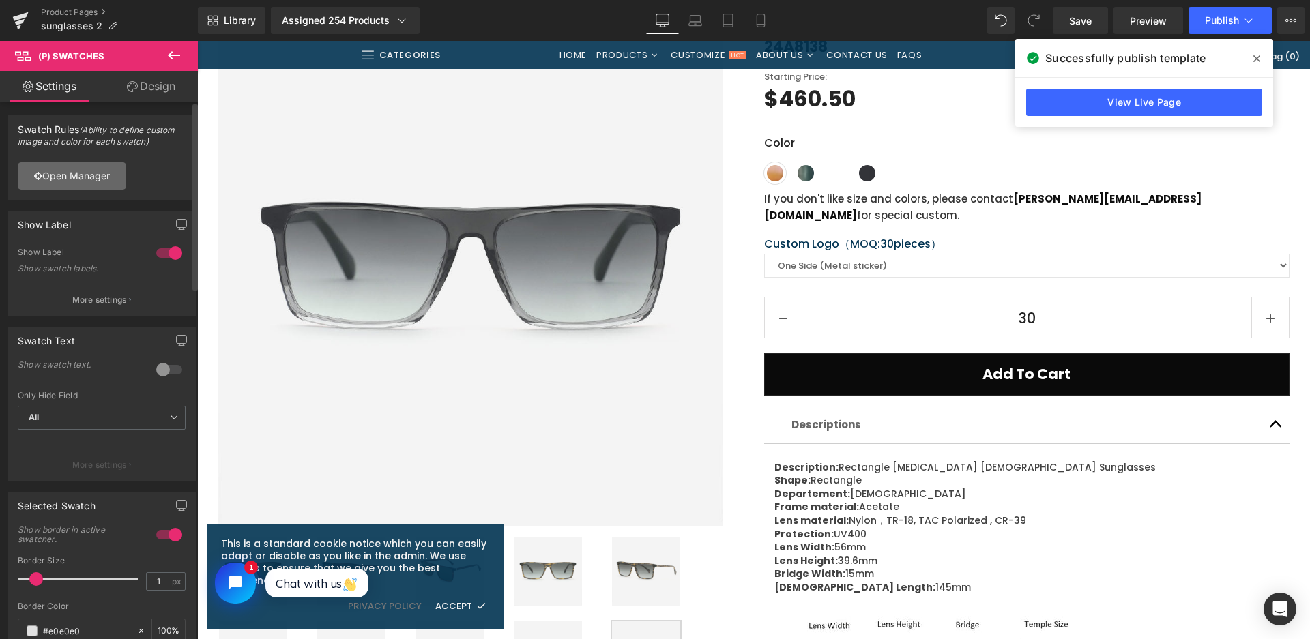
click at [119, 179] on link "Open Manager" at bounding box center [72, 175] width 108 height 27
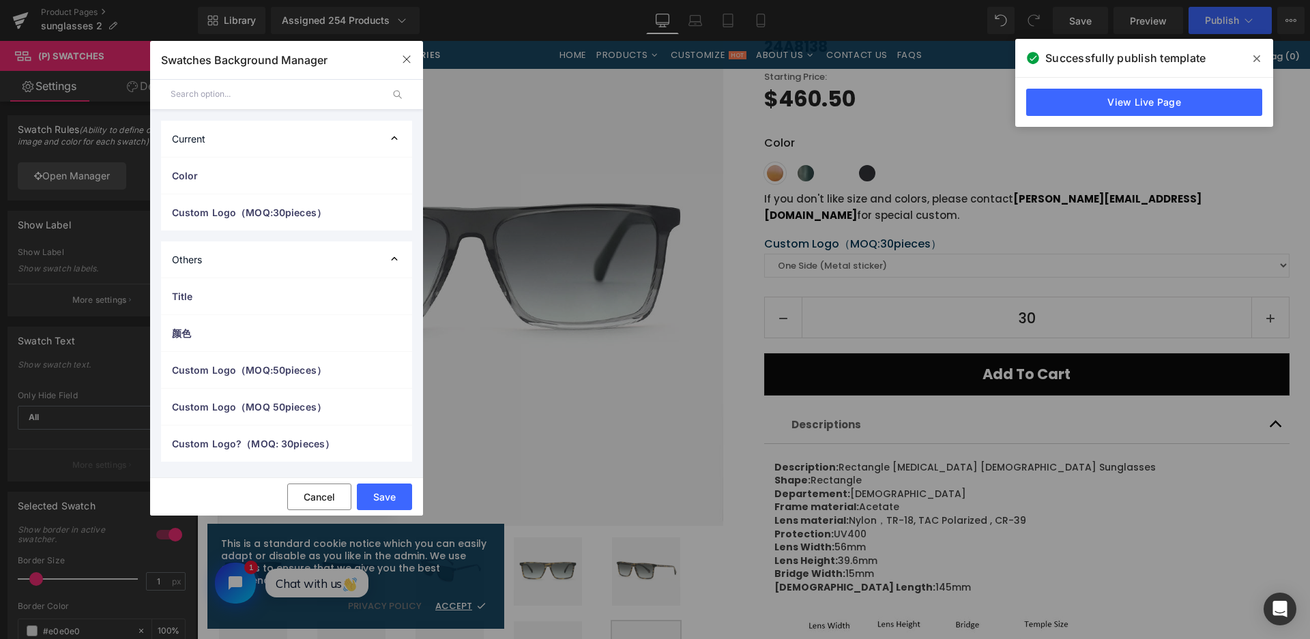
drag, startPoint x: 268, startPoint y: 172, endPoint x: 337, endPoint y: 317, distance: 160.8
click at [269, 172] on span "Color" at bounding box center [273, 175] width 202 height 14
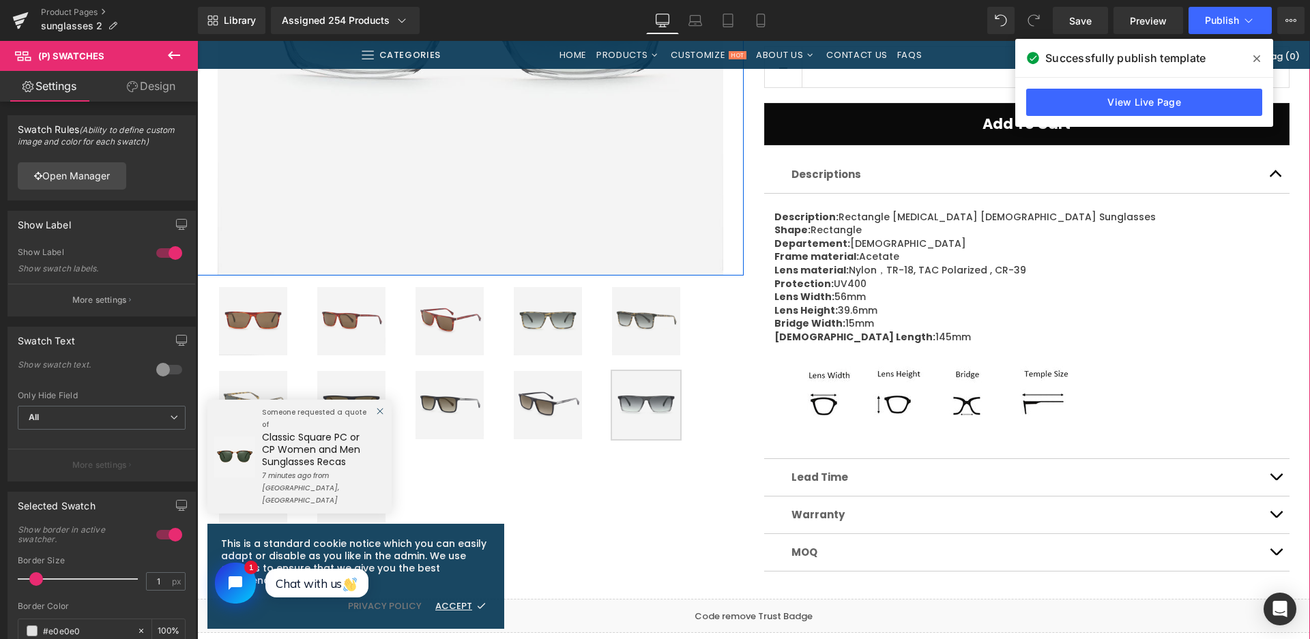
scroll to position [477, 0]
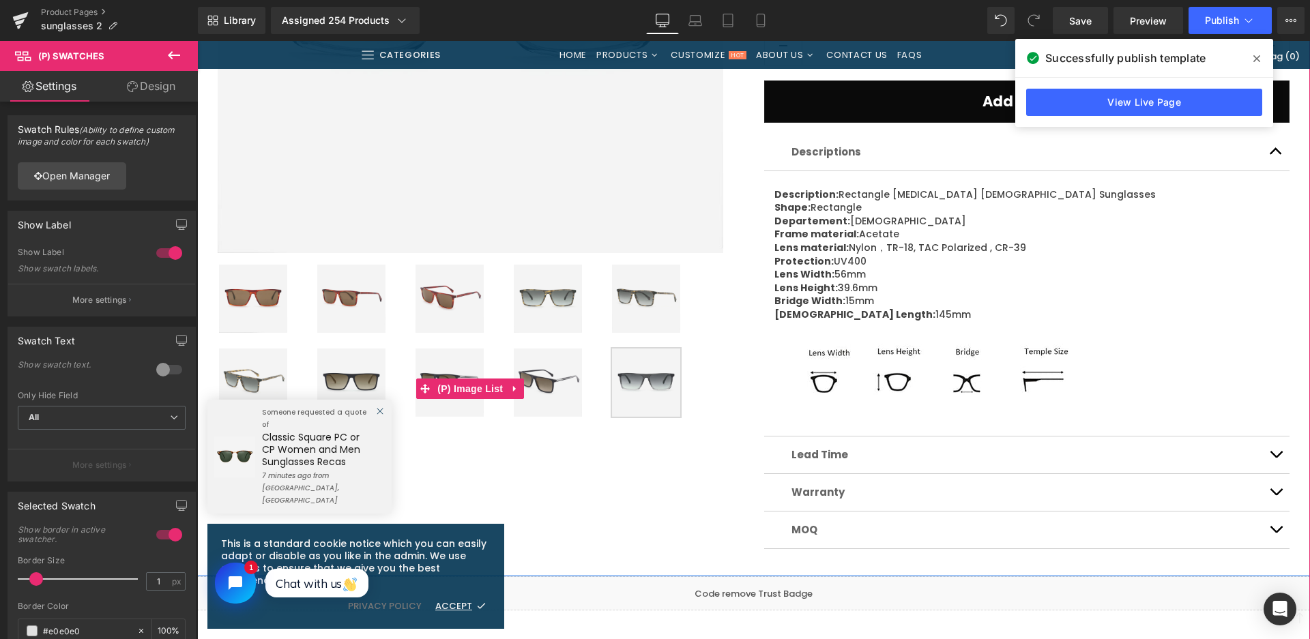
click at [559, 303] on img at bounding box center [548, 299] width 68 height 68
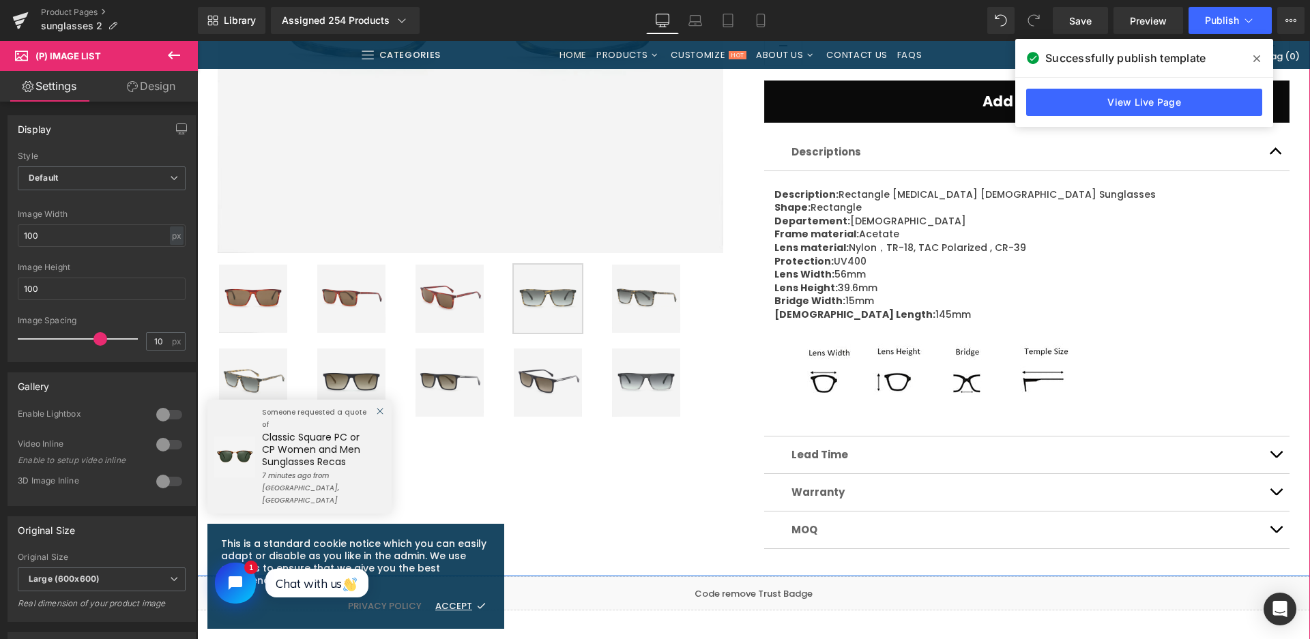
scroll to position [205, 0]
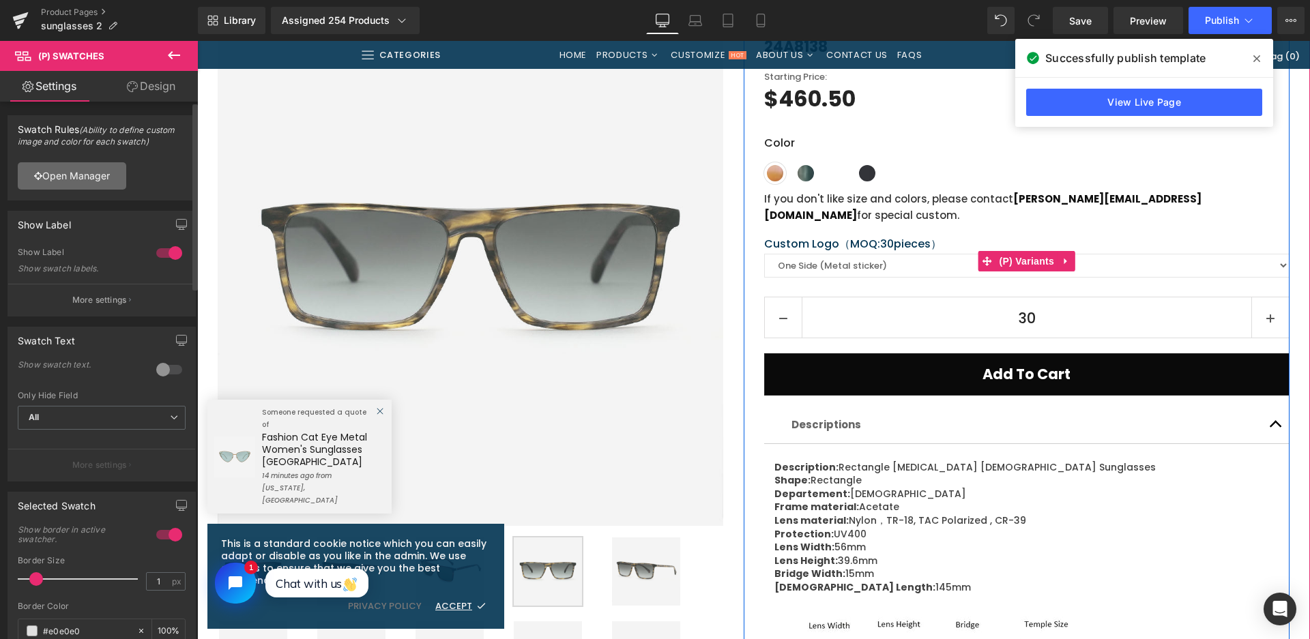
click at [87, 177] on link "Open Manager" at bounding box center [72, 175] width 108 height 27
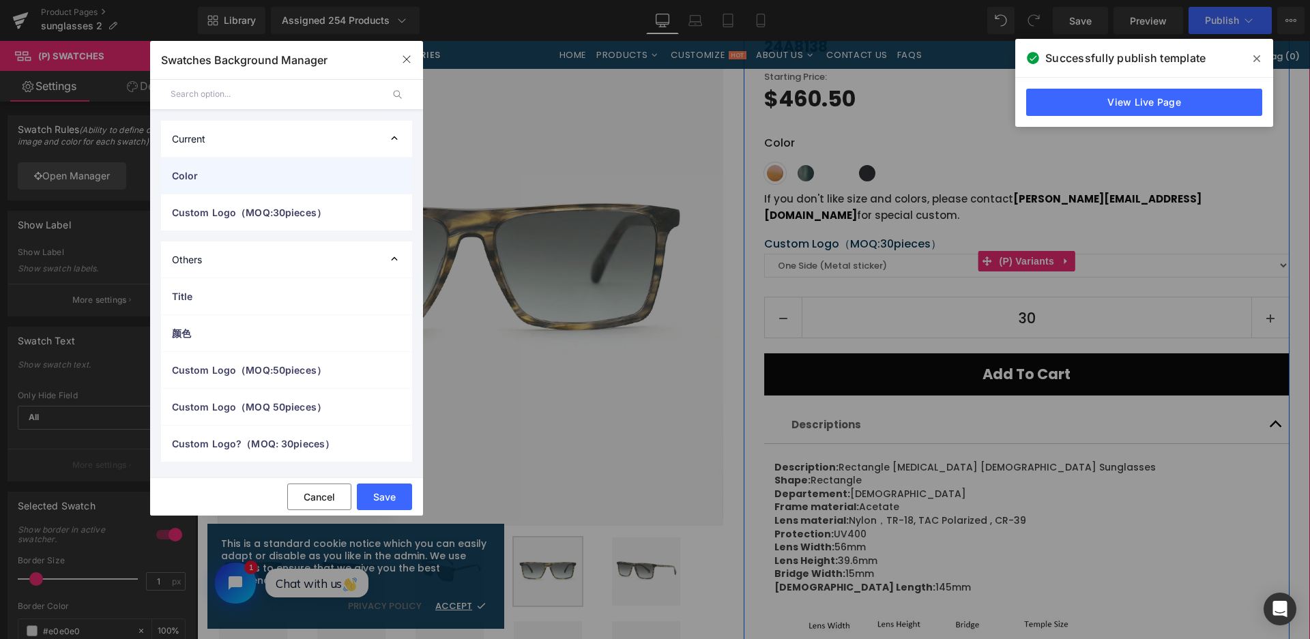
click at [201, 176] on span "Color" at bounding box center [273, 175] width 202 height 14
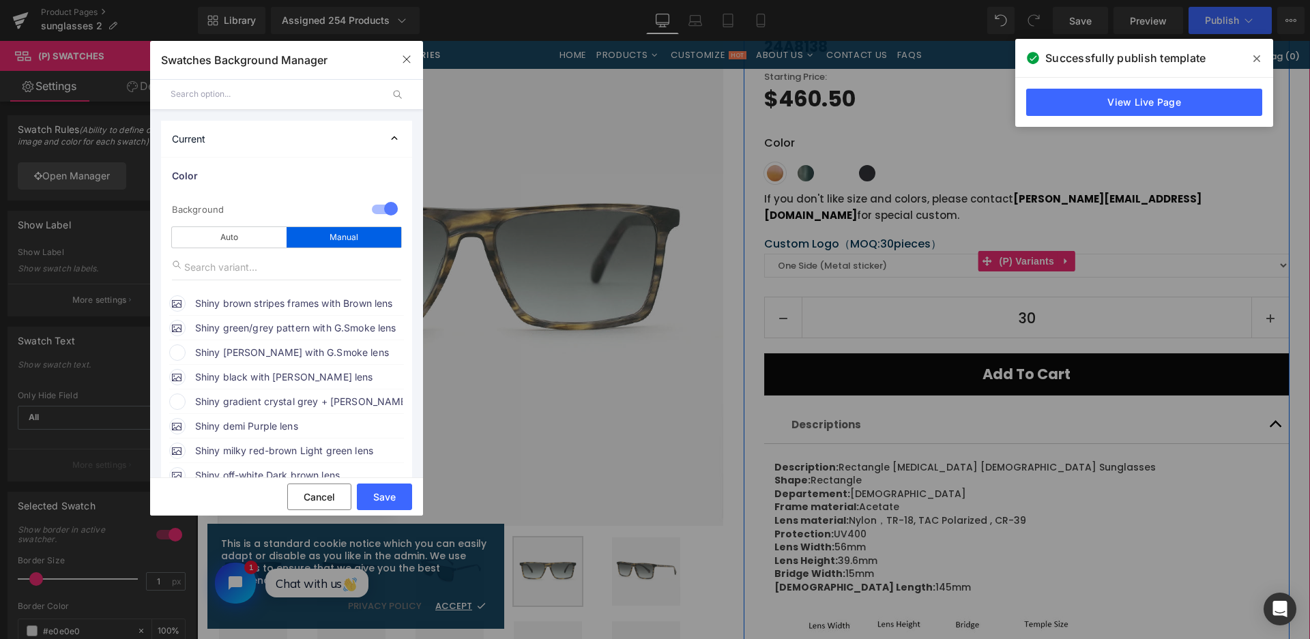
click at [312, 354] on span "Shiny crystal white with G.Smoke lens" at bounding box center [298, 352] width 207 height 16
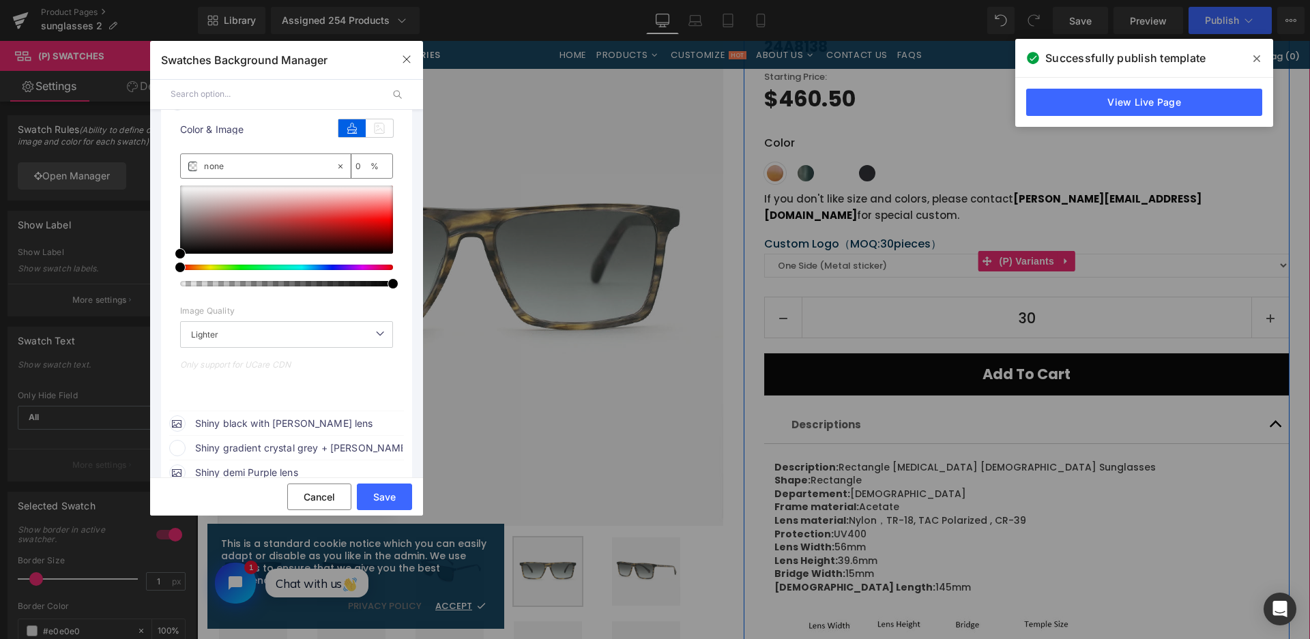
scroll to position [273, 0]
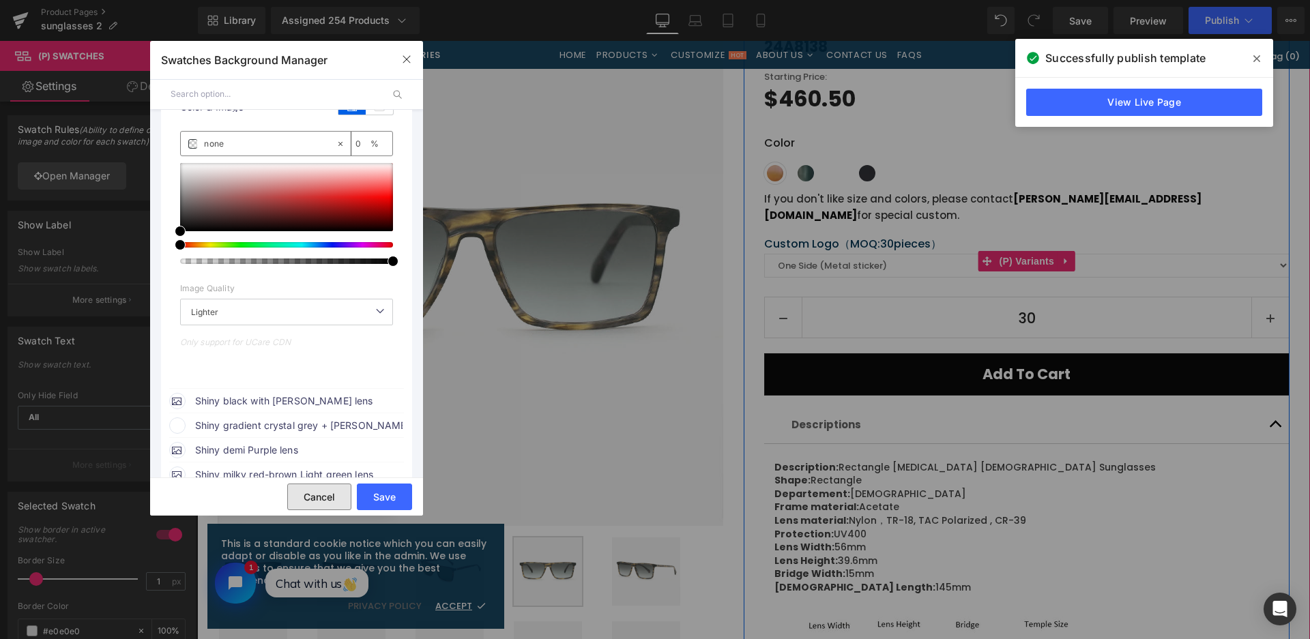
click at [327, 495] on button "Cancel" at bounding box center [319, 497] width 64 height 27
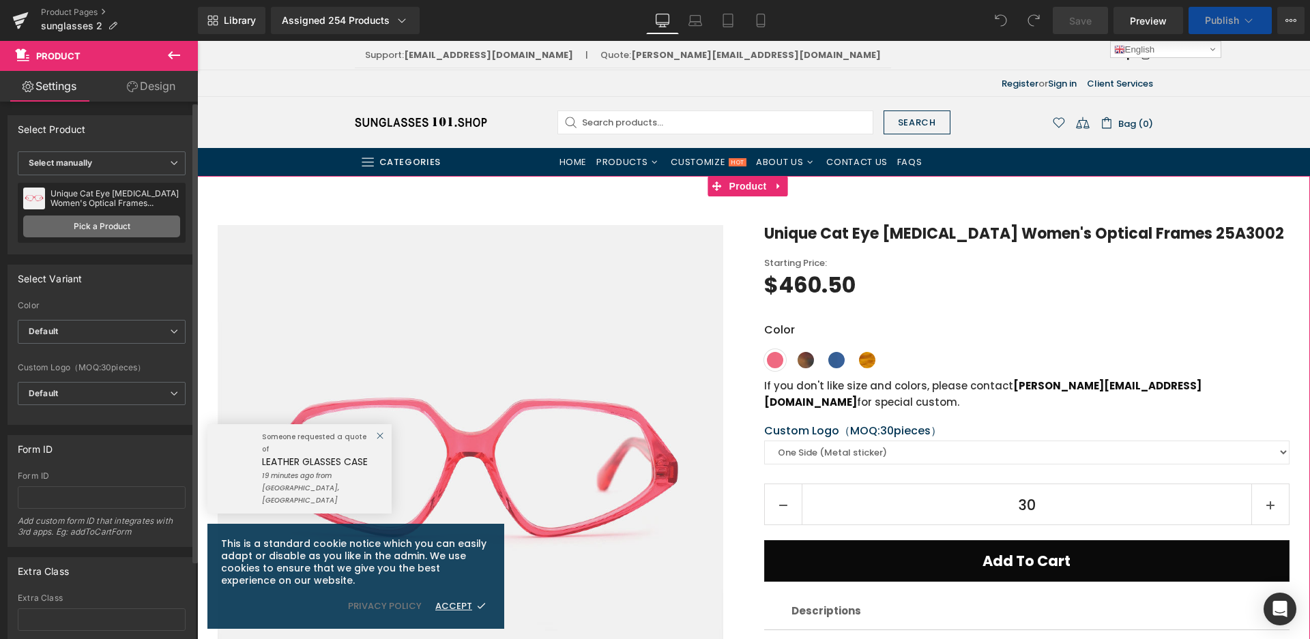
click at [83, 226] on link "Pick a Product" at bounding box center [101, 227] width 157 height 22
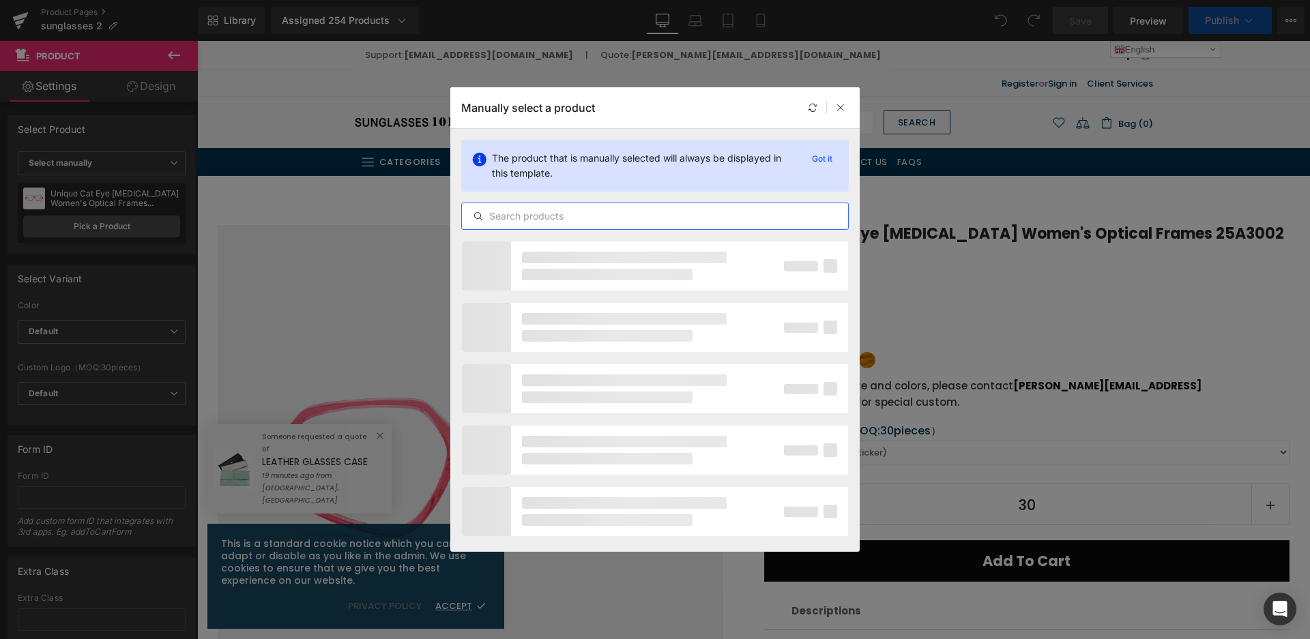
click at [643, 222] on input "text" at bounding box center [655, 216] width 386 height 16
type input "24A8138"
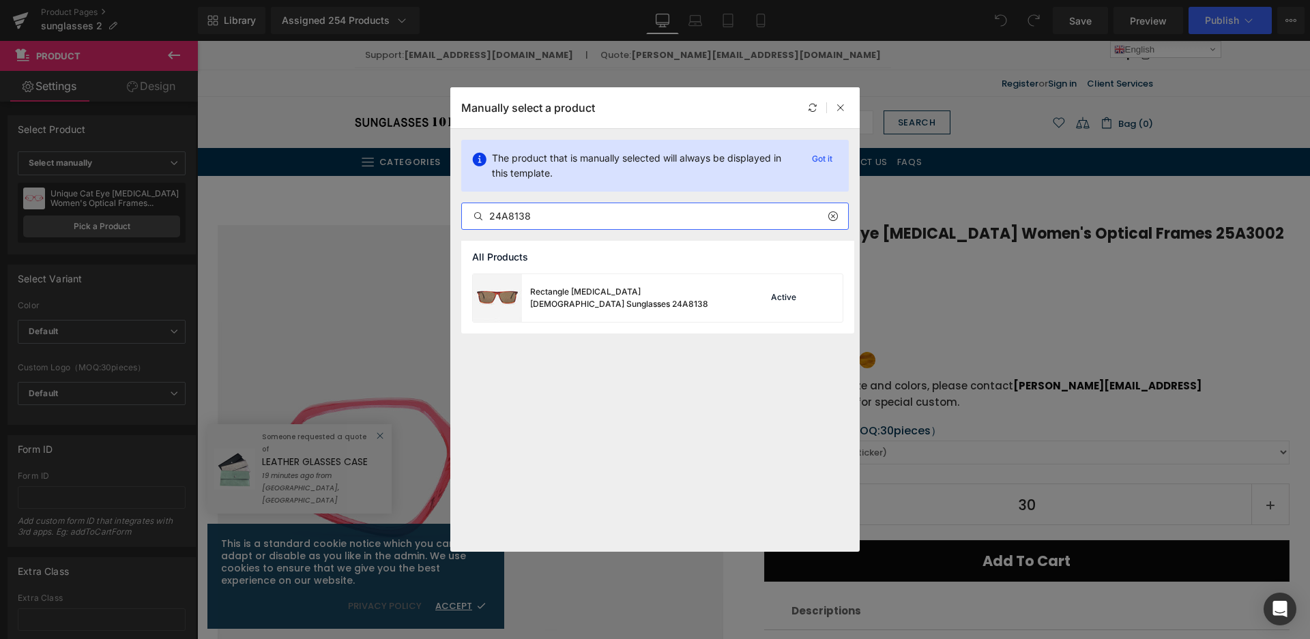
click at [639, 299] on div "Rectangle [MEDICAL_DATA] [DEMOGRAPHIC_DATA] Sunglasses 24A8138" at bounding box center [632, 298] width 205 height 25
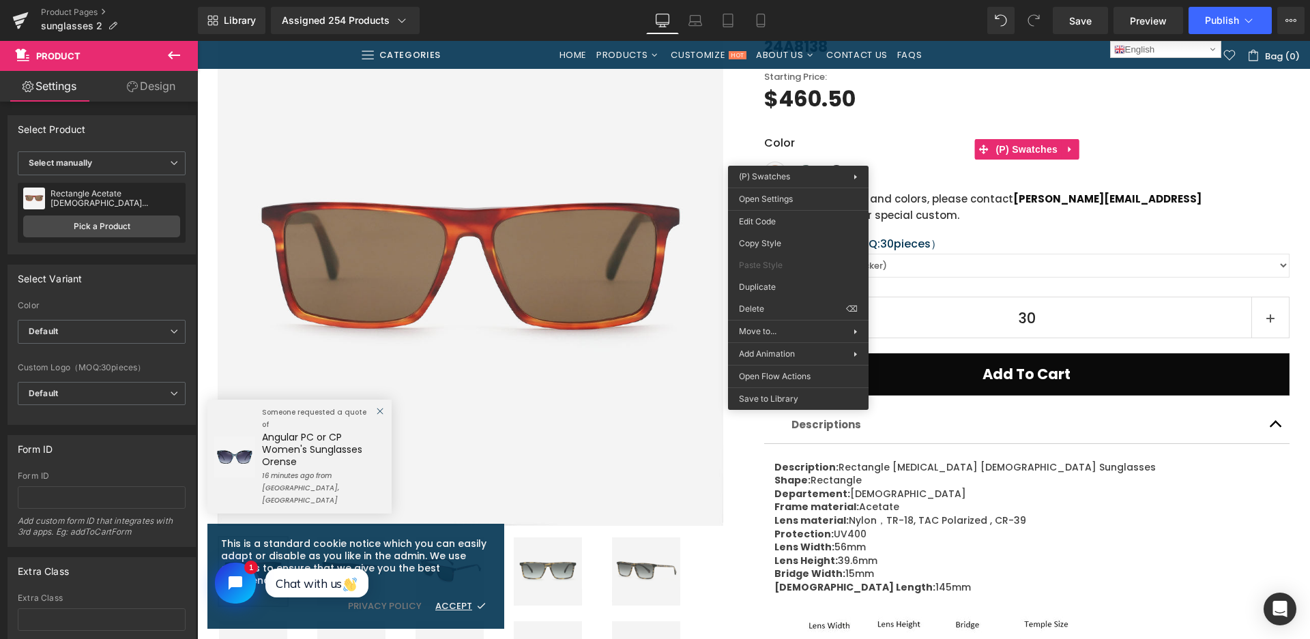
scroll to position [136, 0]
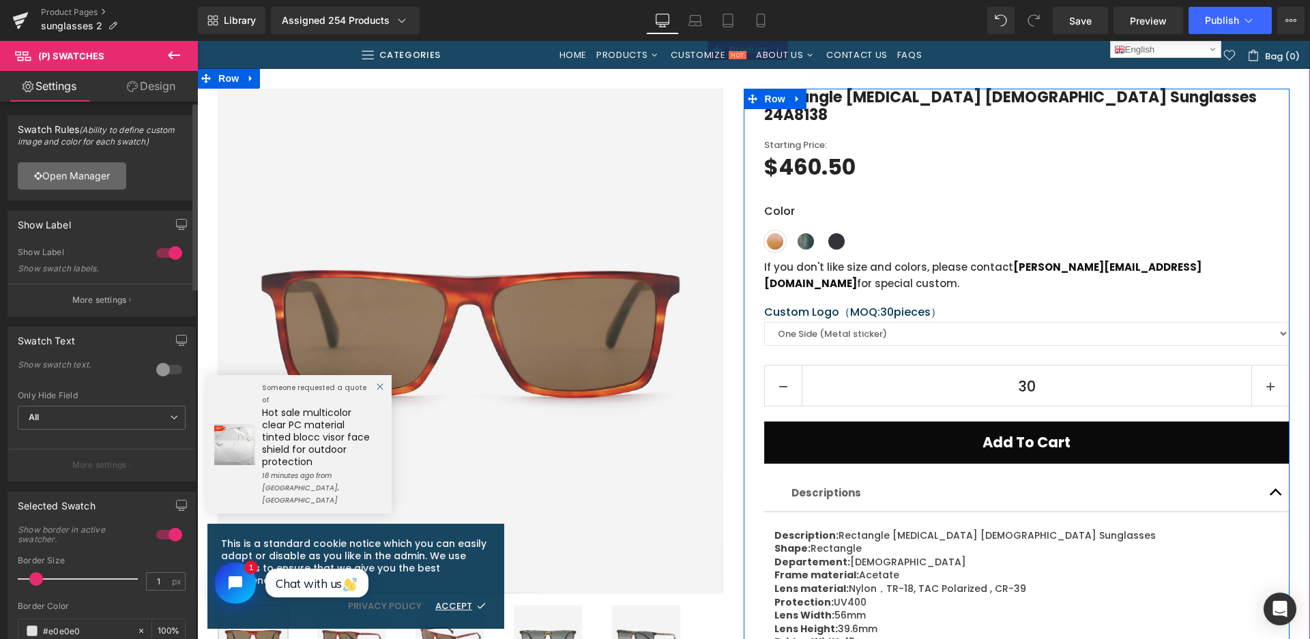
click at [85, 176] on link "Open Manager" at bounding box center [72, 175] width 108 height 27
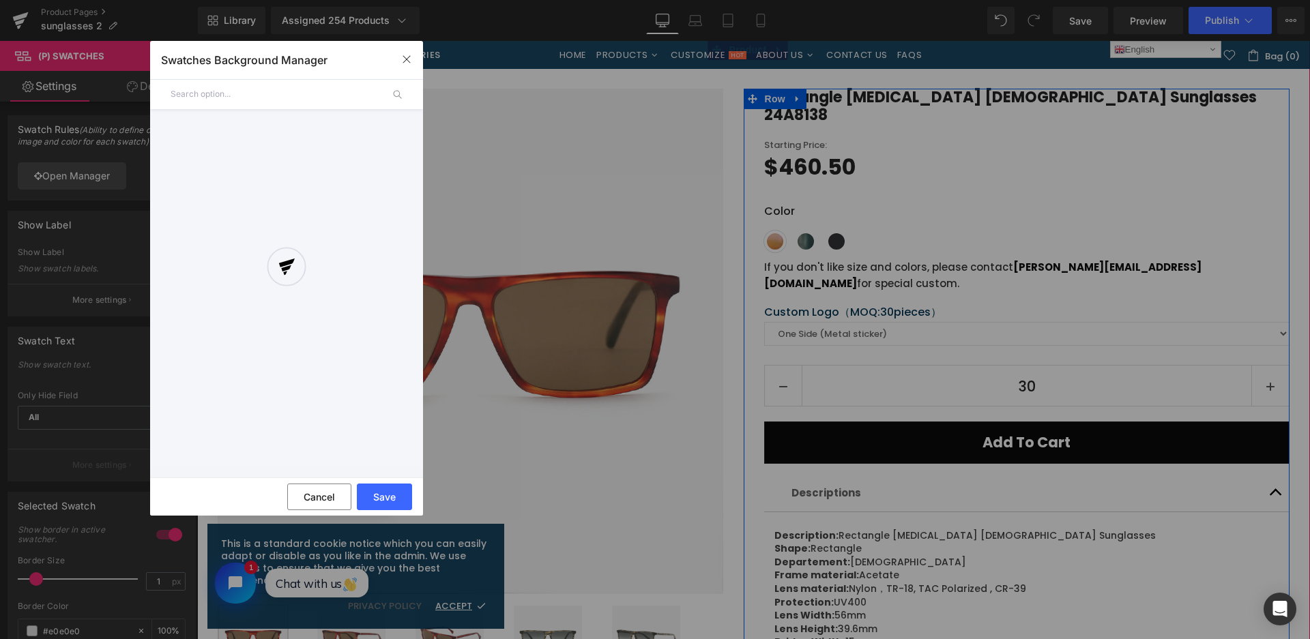
click at [231, 91] on div at bounding box center [286, 279] width 273 height 380
click at [182, 94] on div at bounding box center [286, 279] width 273 height 380
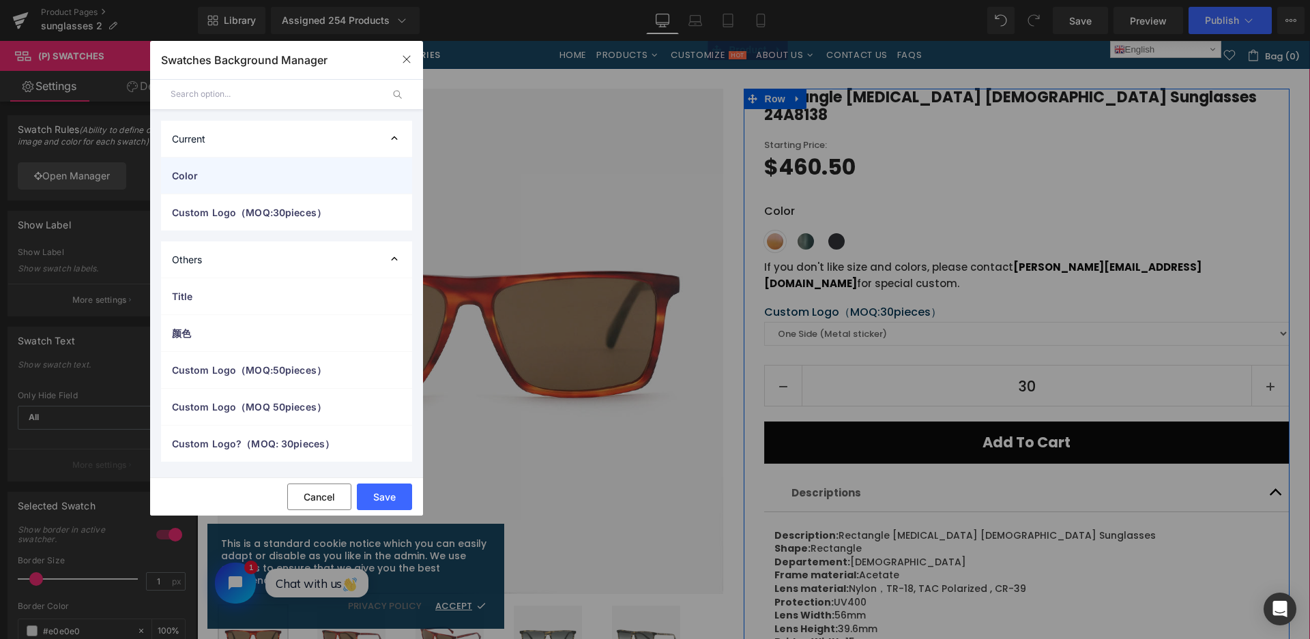
click at [242, 188] on div "Color" at bounding box center [286, 176] width 251 height 36
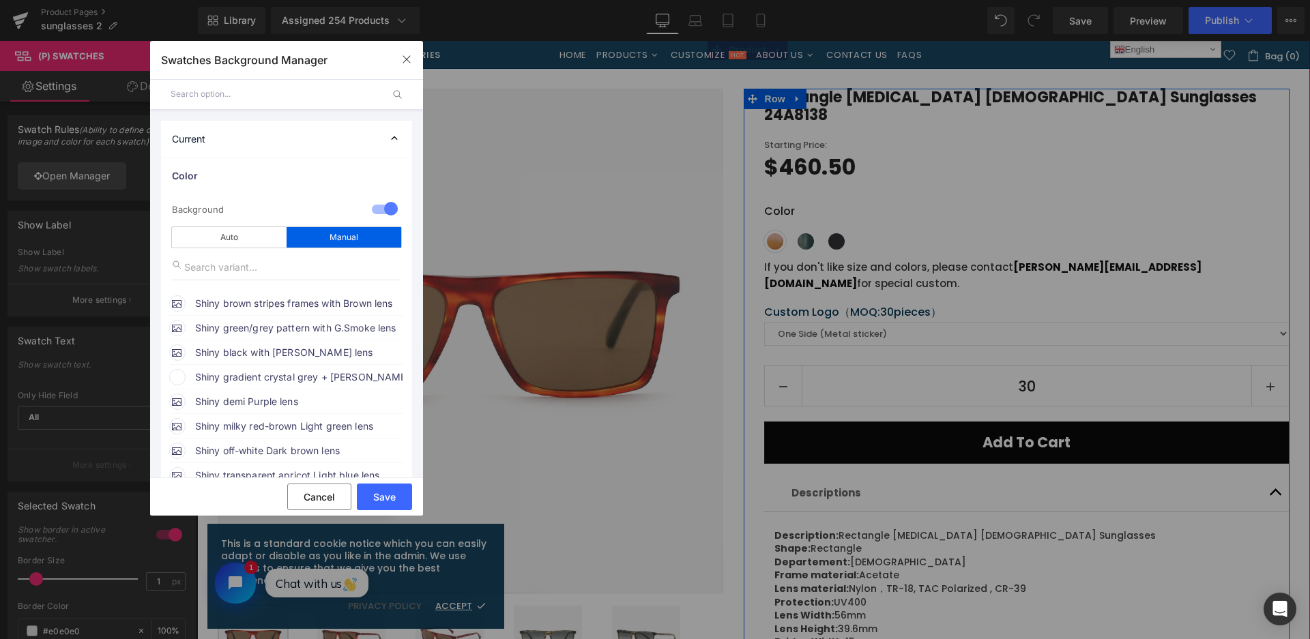
click at [307, 374] on span "Shiny gradient crystal grey + [PERSON_NAME] grey temples with G.Smoke lens" at bounding box center [298, 377] width 207 height 16
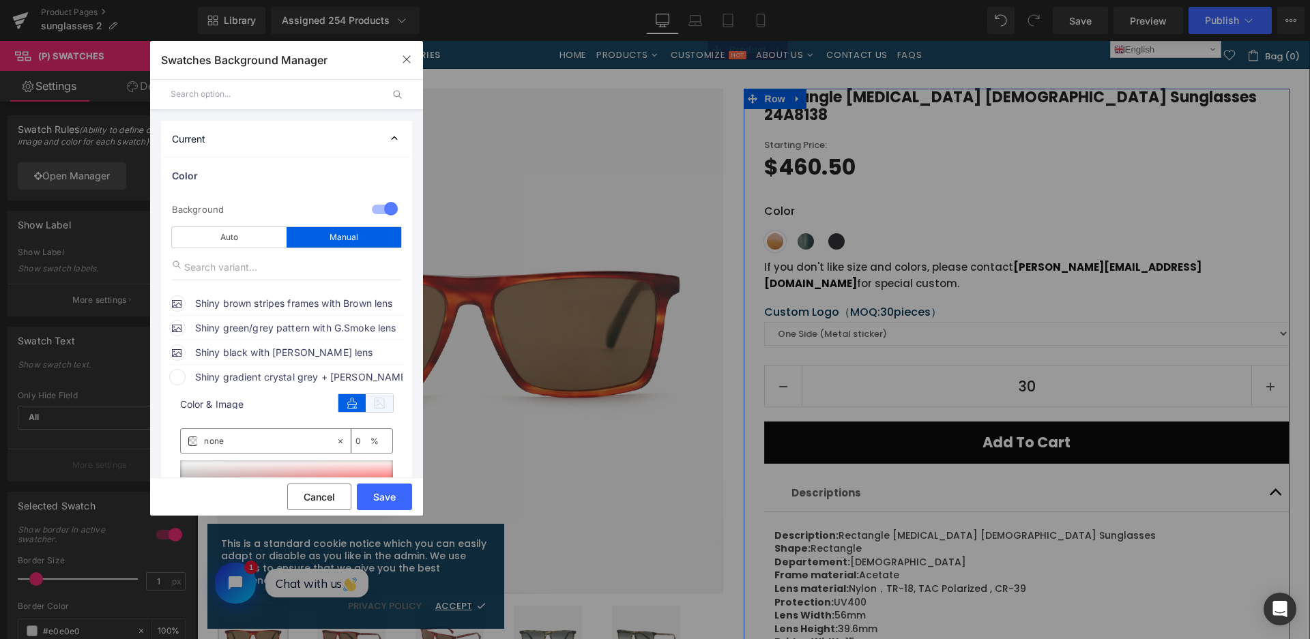
click at [385, 404] on icon at bounding box center [379, 403] width 27 height 18
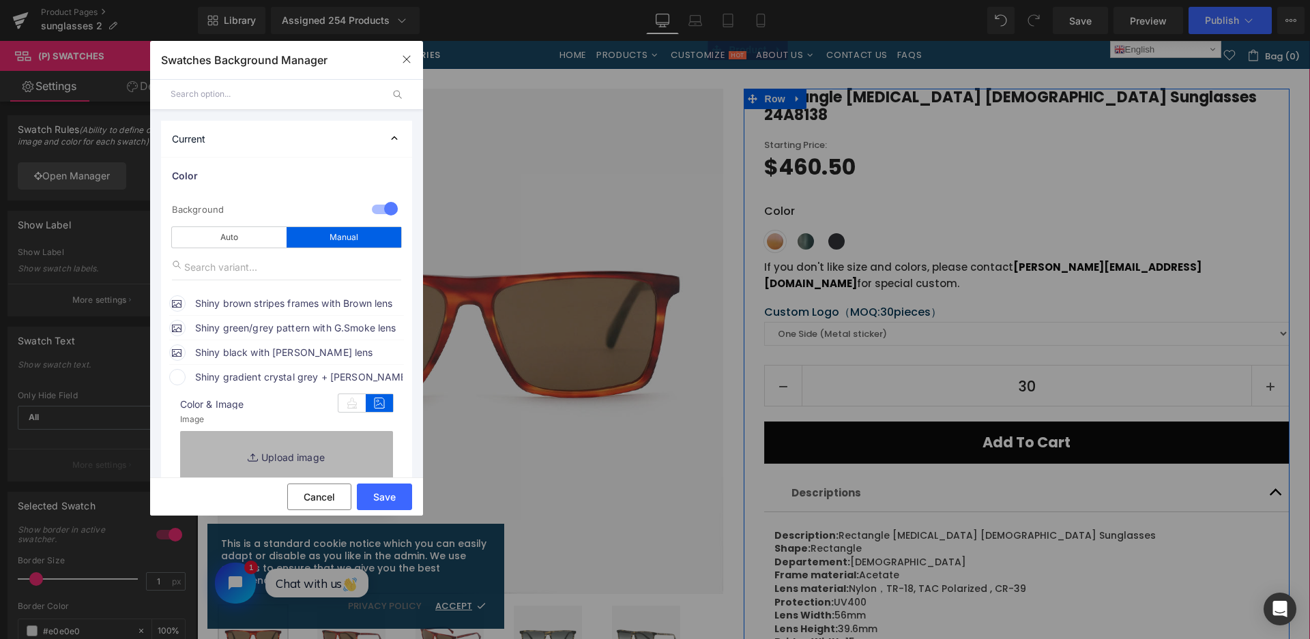
click at [364, 436] on link "Replace Image" at bounding box center [286, 456] width 213 height 50
type input "C:\fakepath\微信截图_20250828113120.png"
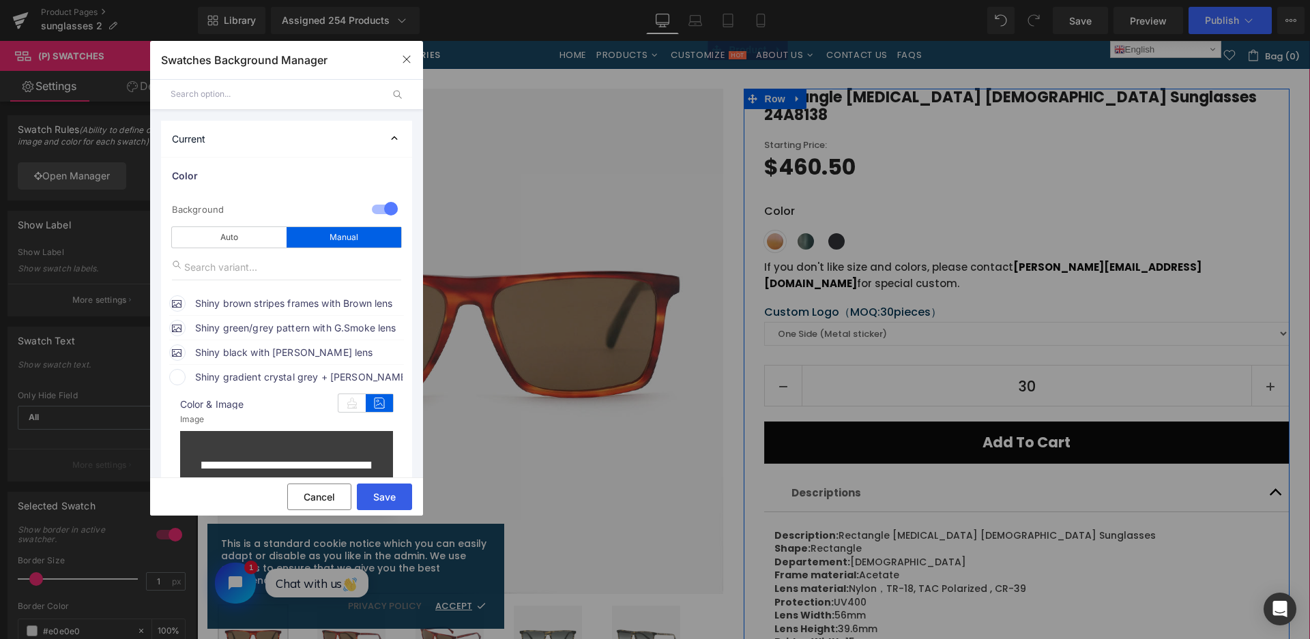
type input "[URL][DOMAIN_NAME]"
drag, startPoint x: 387, startPoint y: 499, endPoint x: 188, endPoint y: 456, distance: 203.6
click at [387, 499] on button "Save" at bounding box center [384, 497] width 55 height 27
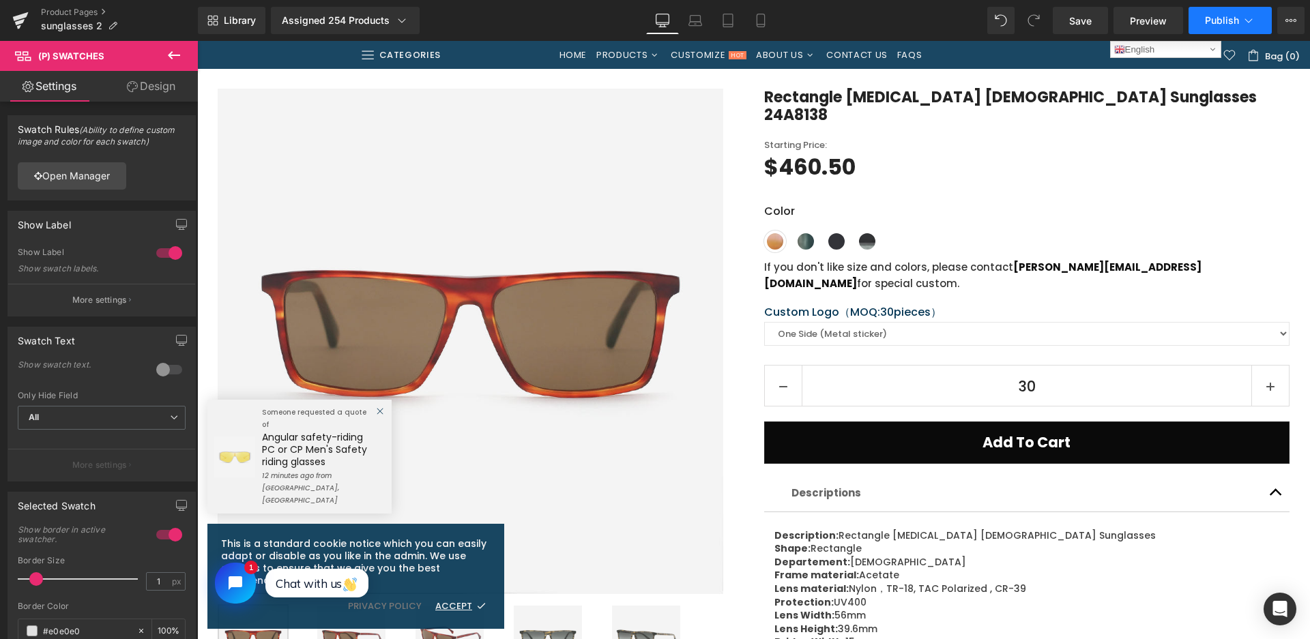
click at [1245, 14] on icon at bounding box center [1248, 21] width 14 height 14
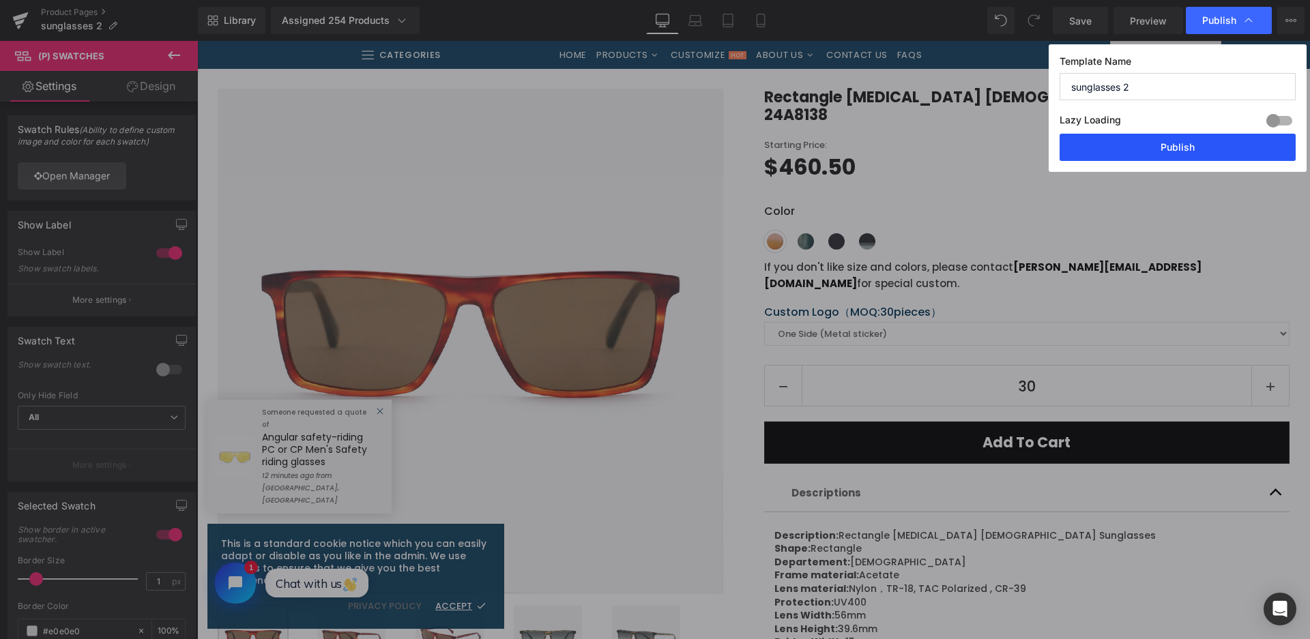
click at [1151, 147] on button "Publish" at bounding box center [1177, 147] width 236 height 27
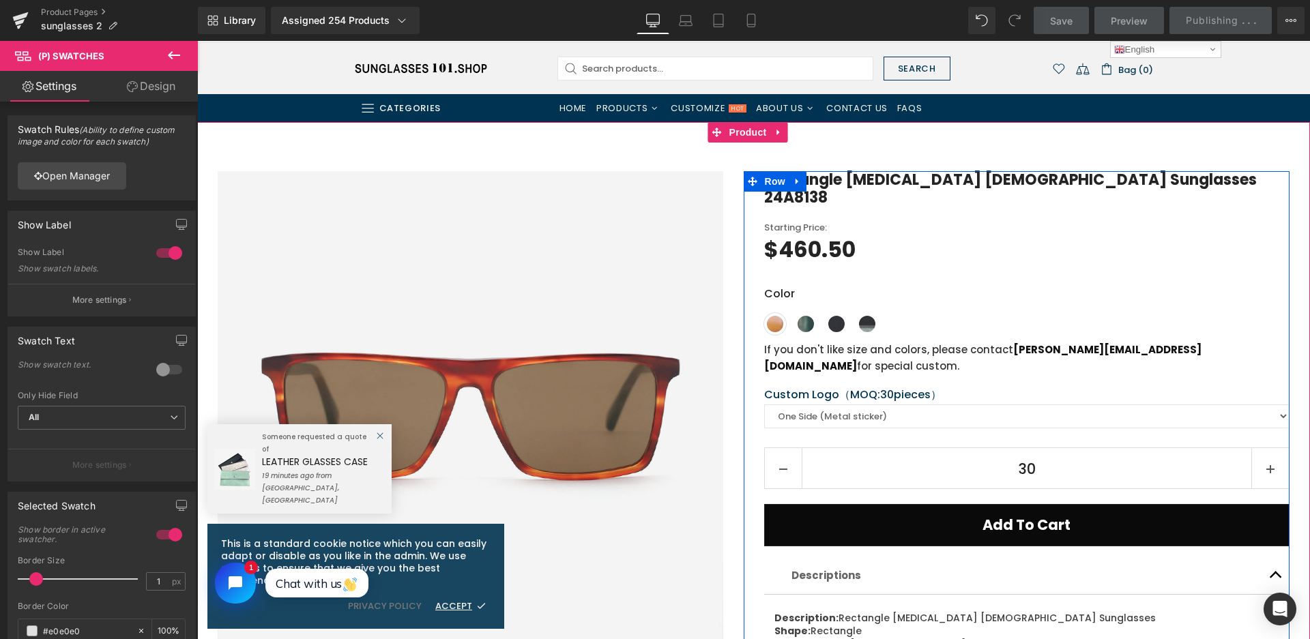
scroll to position [0, 0]
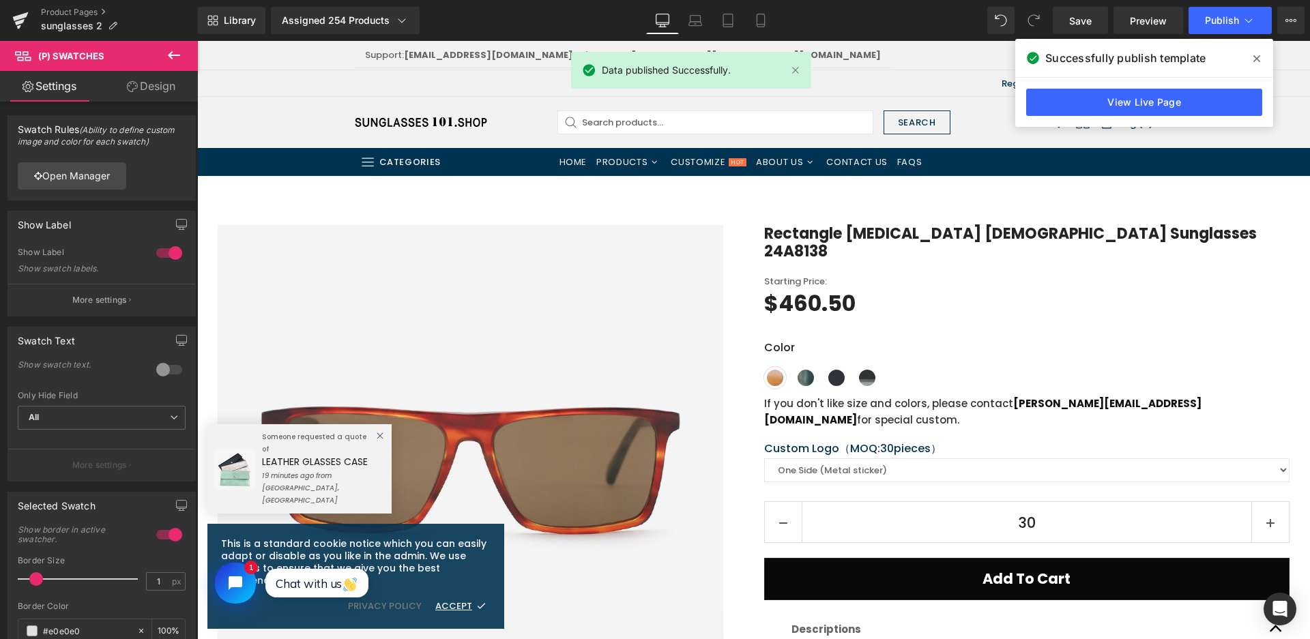
click at [748, 190] on span "Product" at bounding box center [747, 186] width 35 height 16
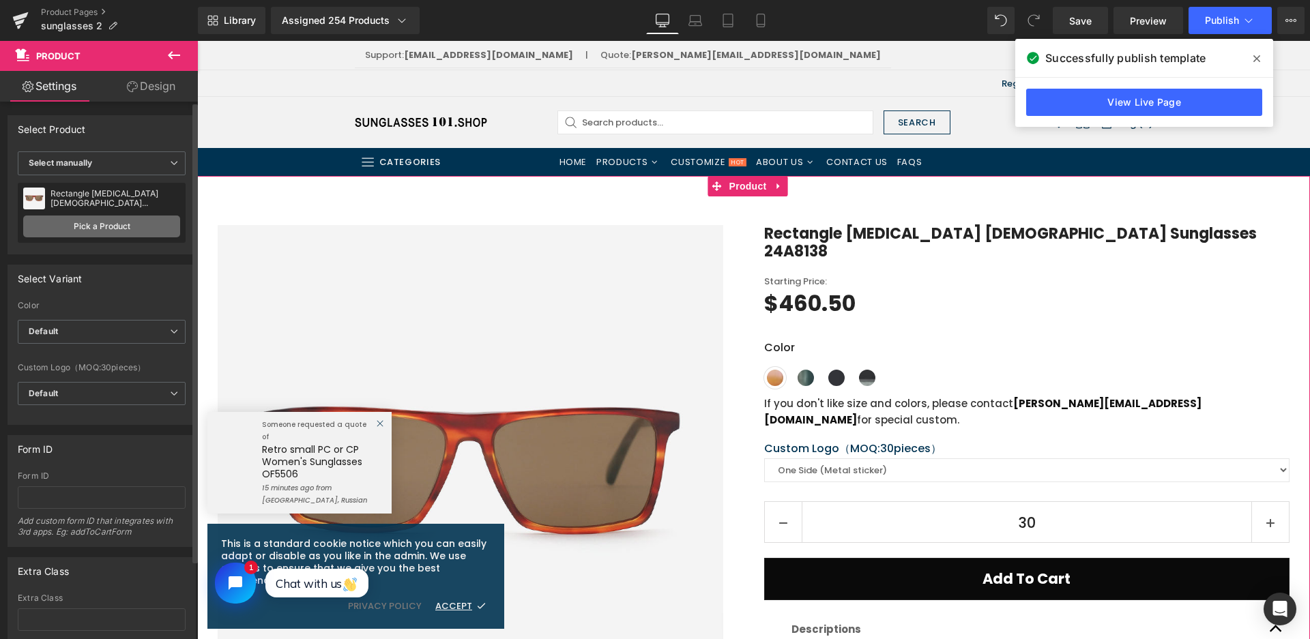
click at [87, 226] on link "Pick a Product" at bounding box center [101, 227] width 157 height 22
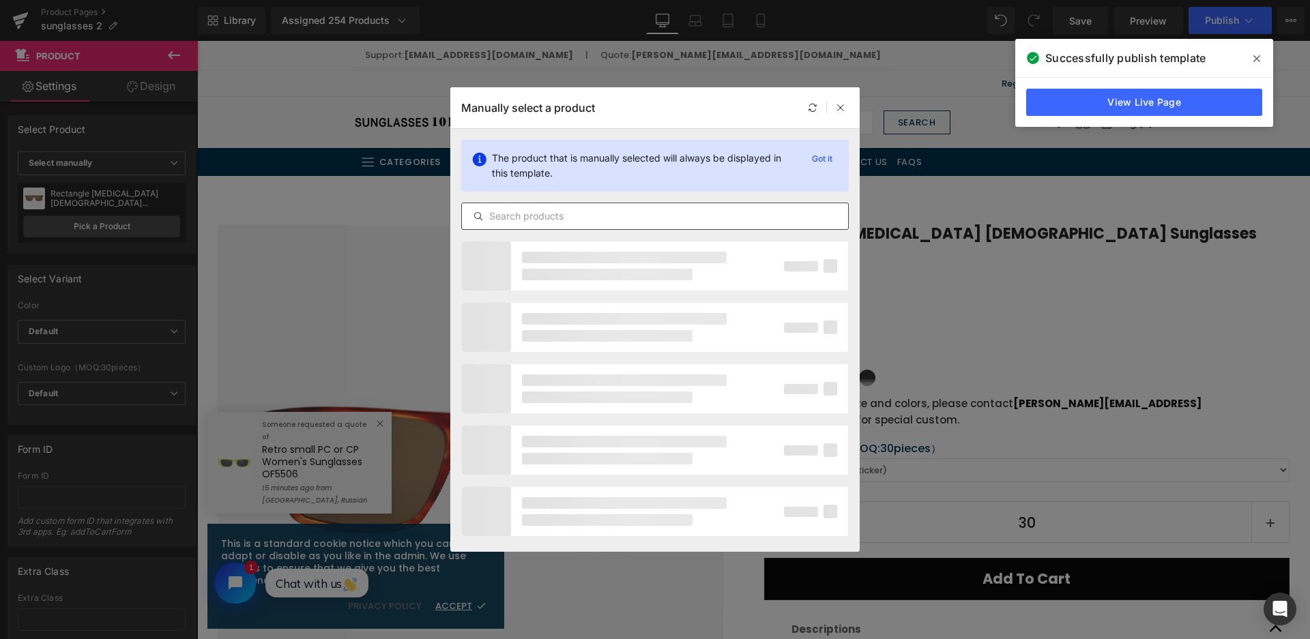
click at [578, 223] on input "text" at bounding box center [655, 216] width 386 height 16
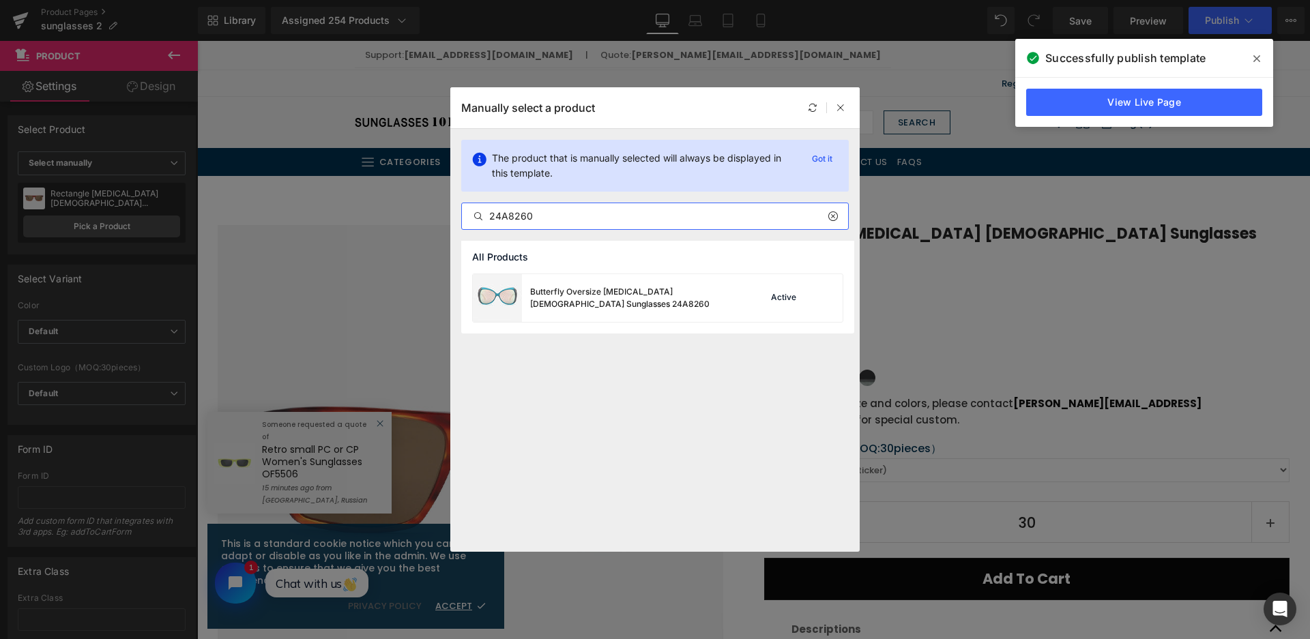
type input "24A8260"
click at [620, 308] on div "Butterfly Oversize [MEDICAL_DATA] [DEMOGRAPHIC_DATA] Sunglasses 24A8260" at bounding box center [632, 298] width 205 height 25
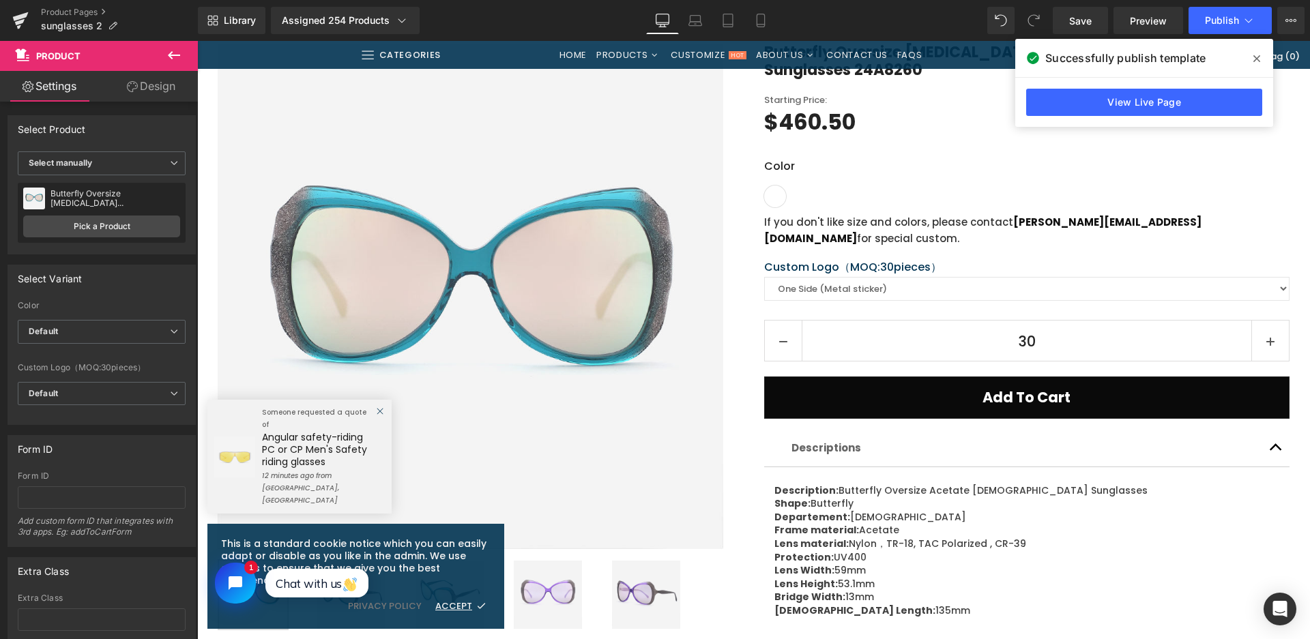
scroll to position [136, 0]
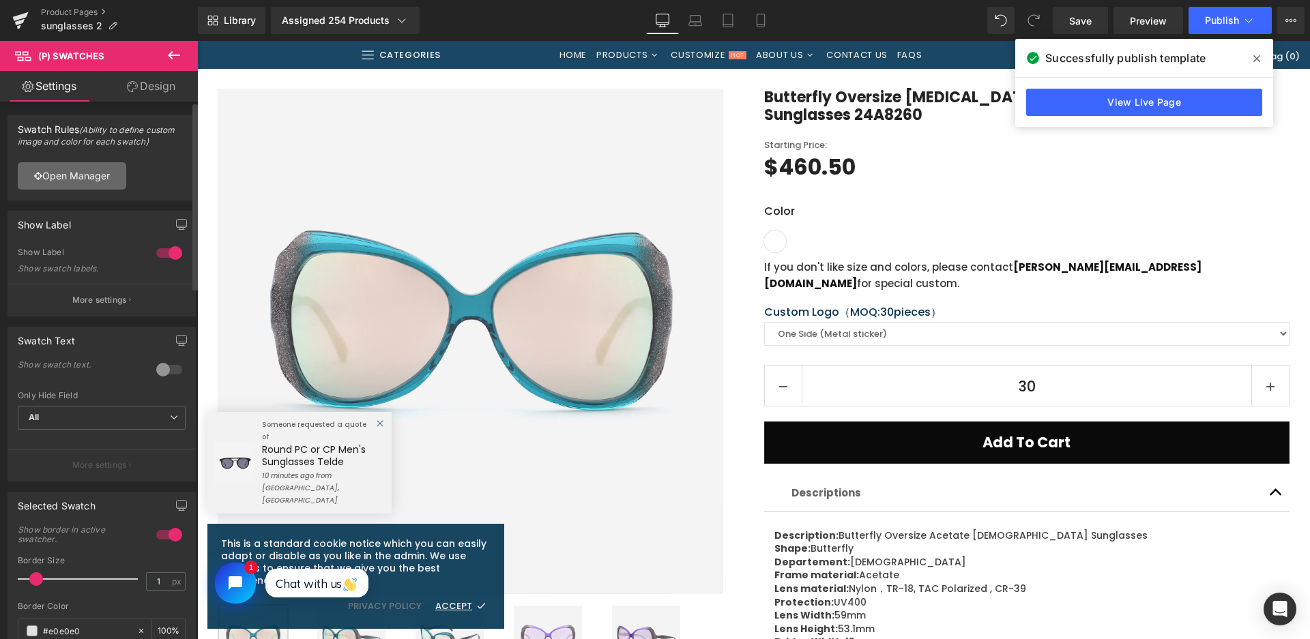
click at [111, 168] on link "Open Manager" at bounding box center [72, 175] width 108 height 27
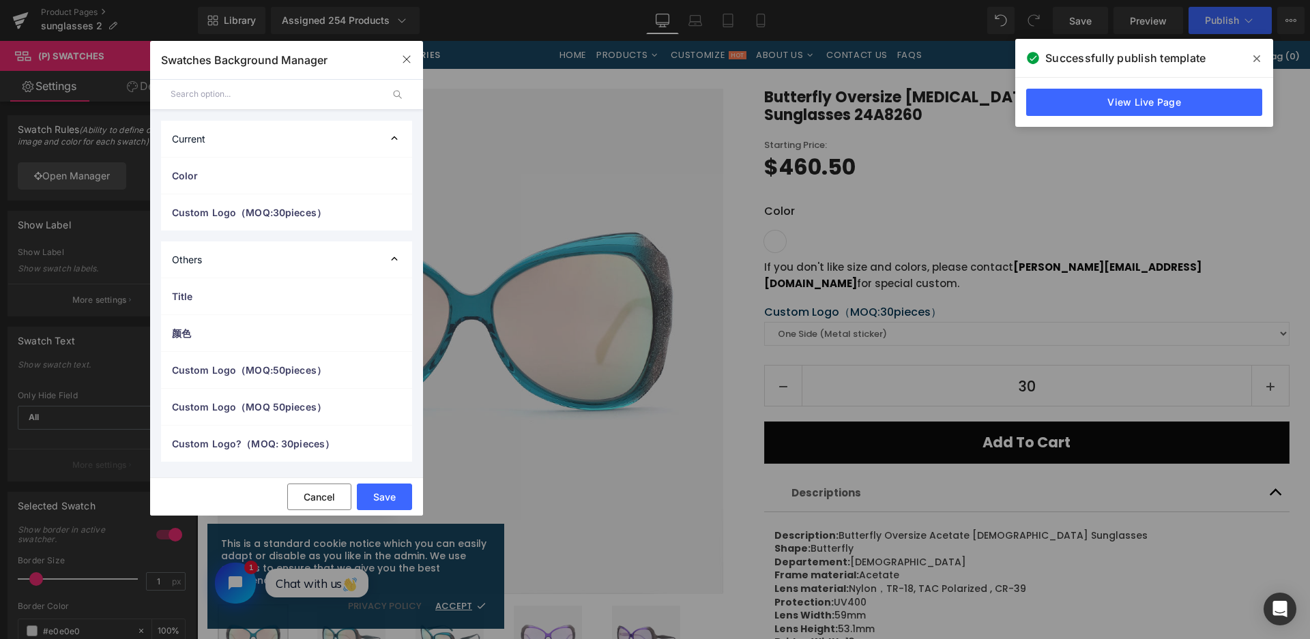
click at [237, 177] on span "Color" at bounding box center [273, 175] width 202 height 14
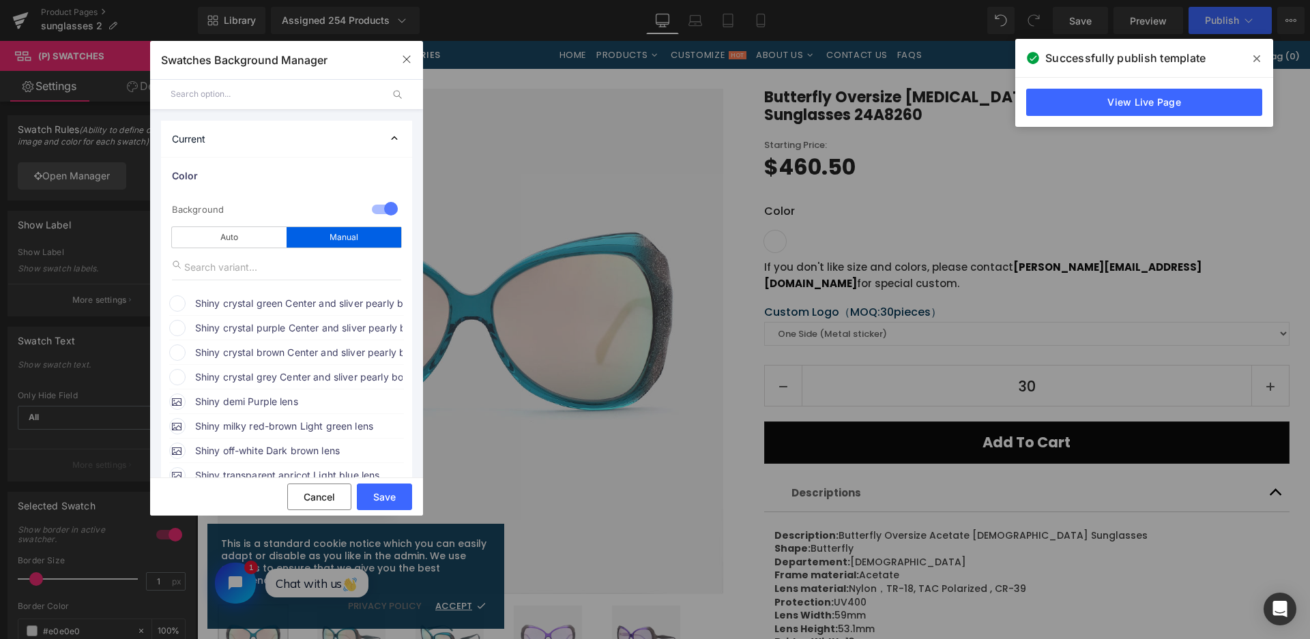
click at [307, 304] on span "Shiny crystal green Center and sliver pearly both side + green pearly temples w…" at bounding box center [298, 303] width 207 height 16
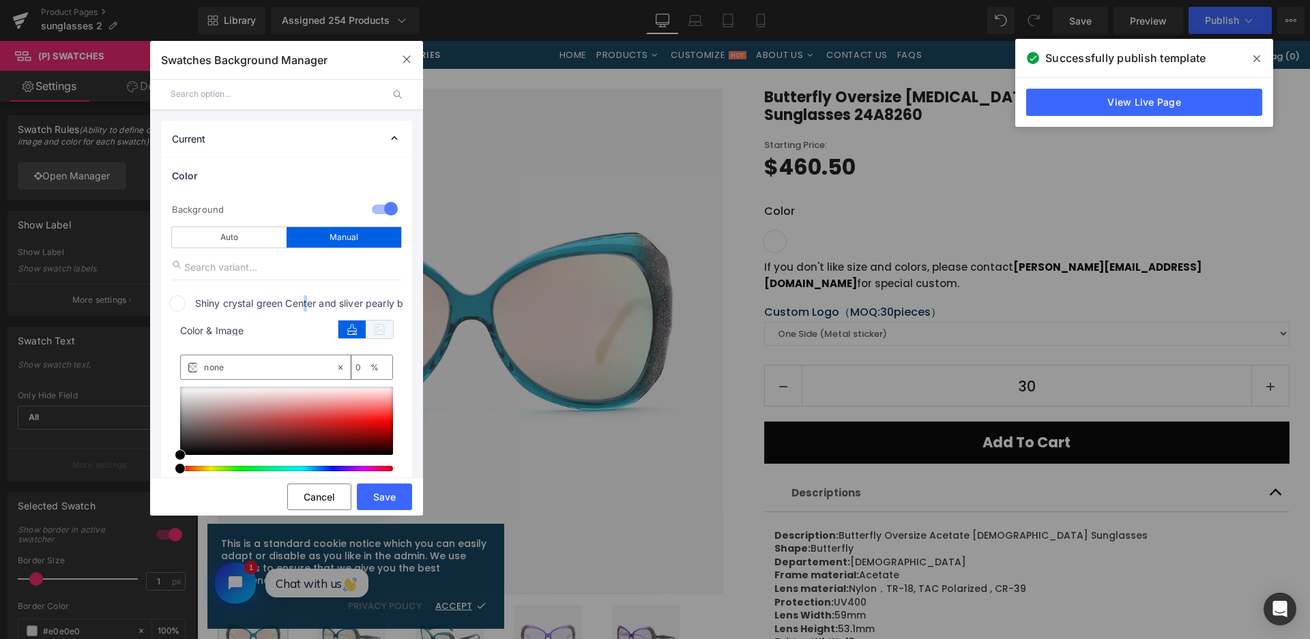
click at [387, 329] on icon at bounding box center [379, 330] width 27 height 18
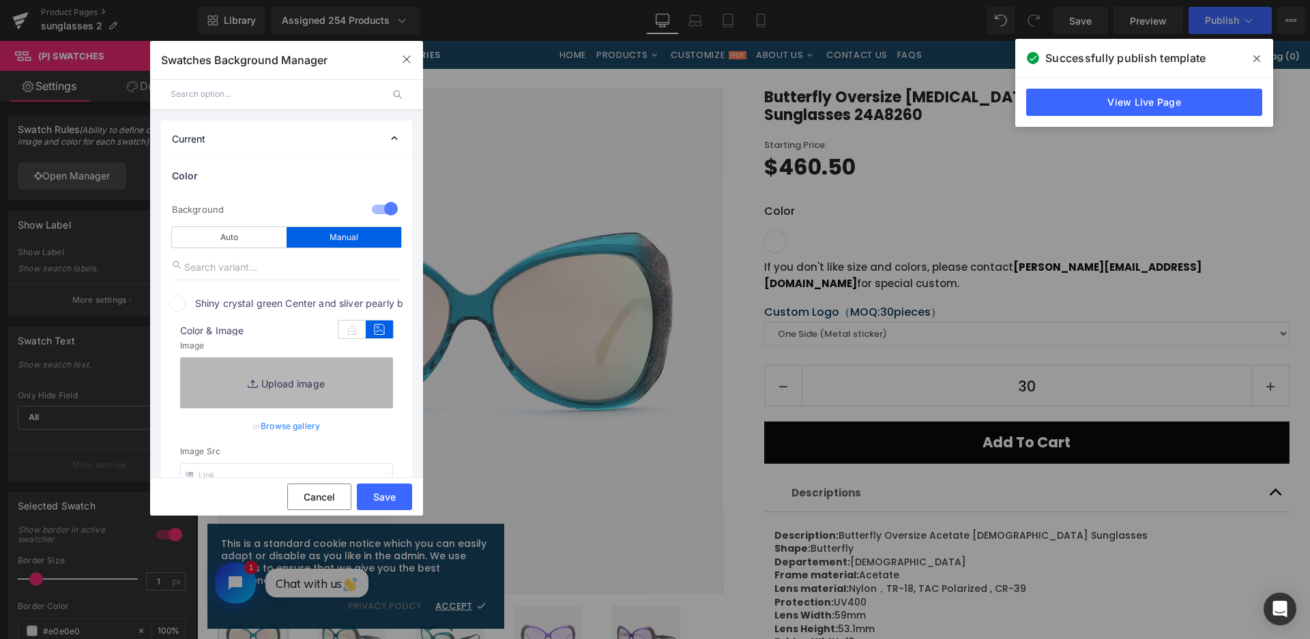
click at [374, 386] on link "Replace Image" at bounding box center [286, 382] width 213 height 50
type input "C:\fakepath\微信截图_20250828113412.png"
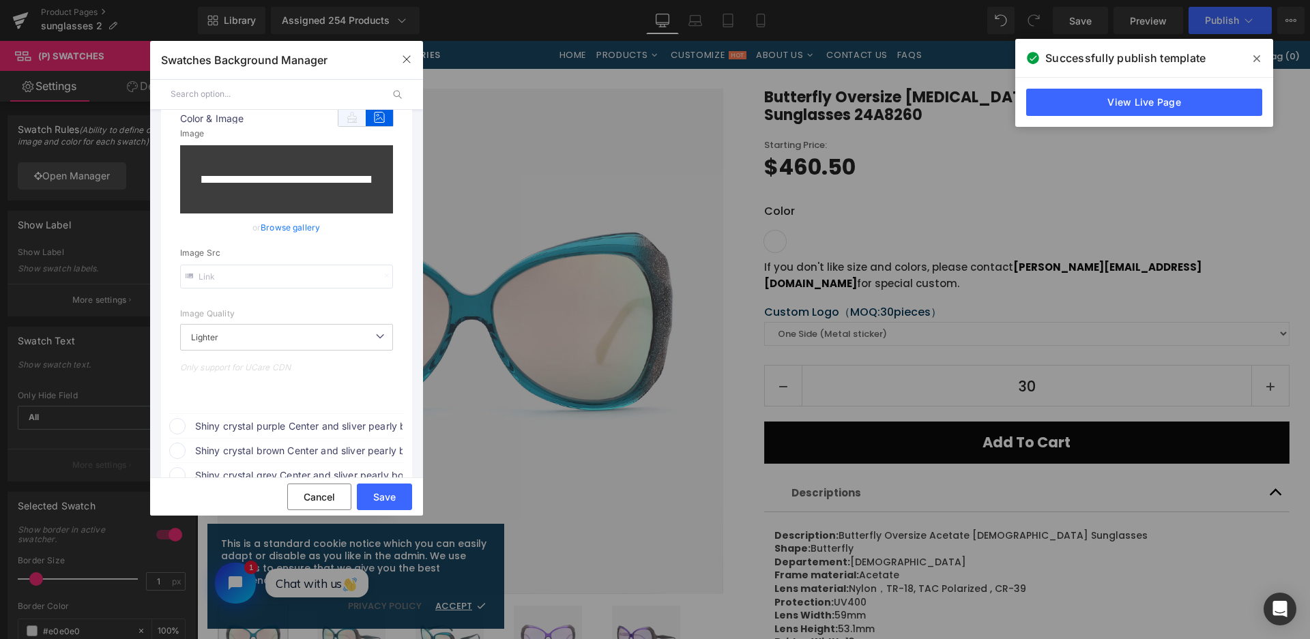
scroll to position [273, 0]
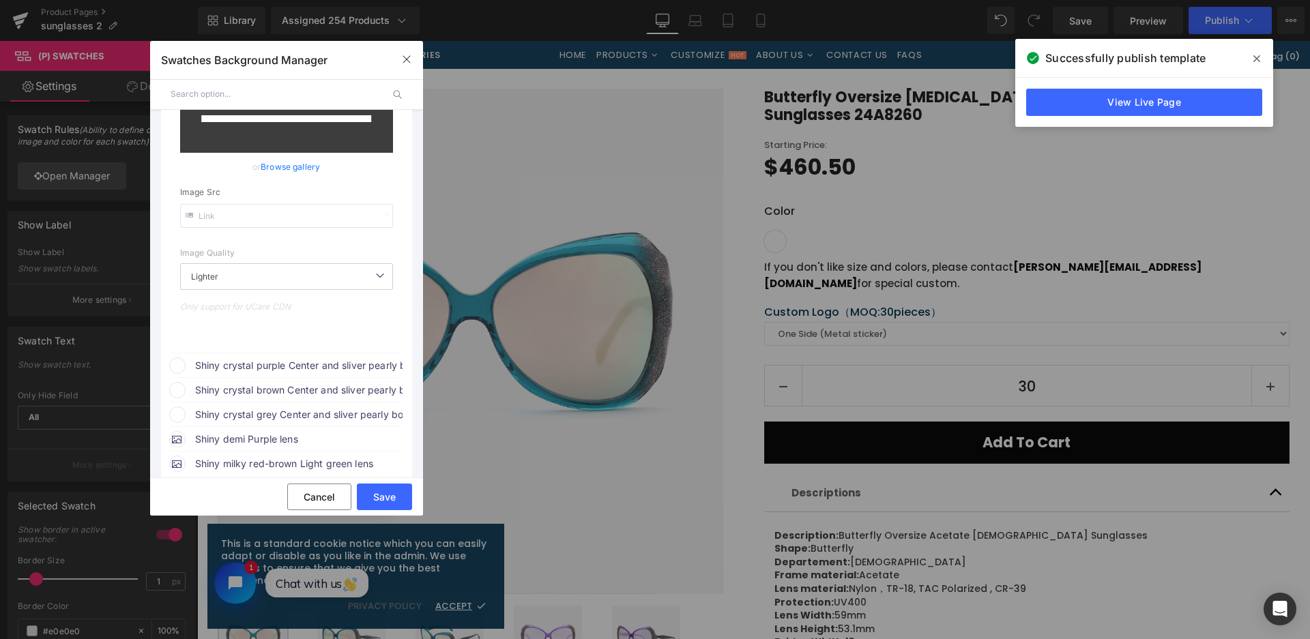
click at [340, 368] on span "Shiny crystal purple Center and sliver pearly both side + purple/white pearly t…" at bounding box center [298, 365] width 207 height 16
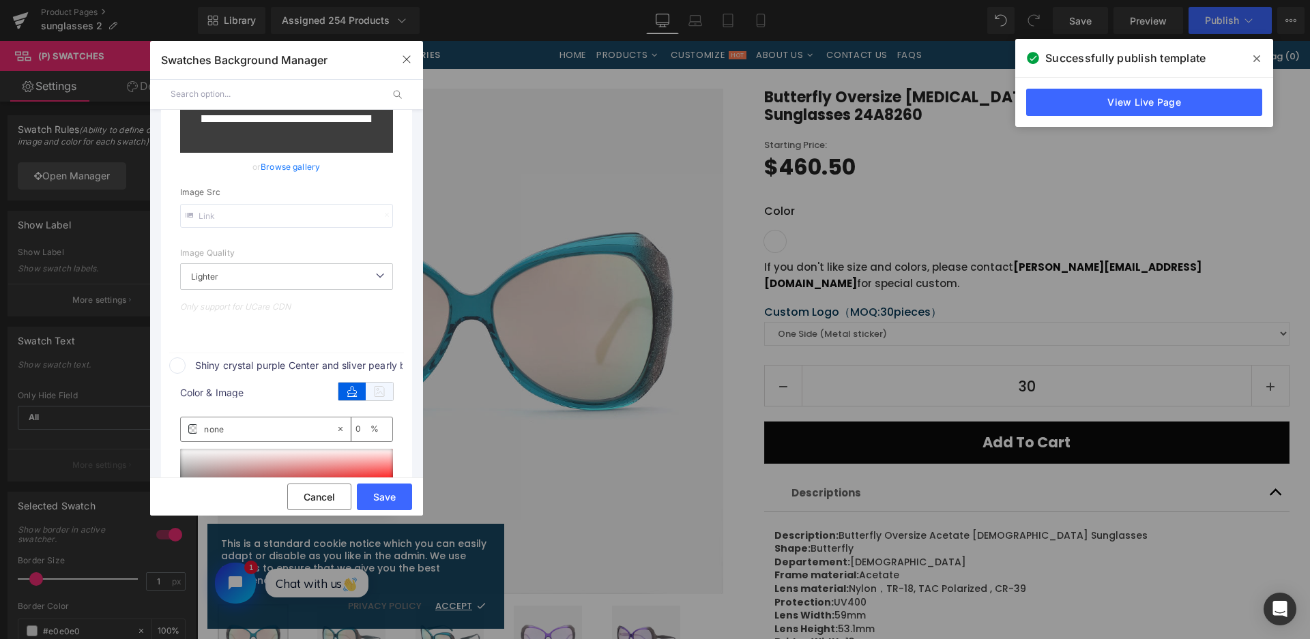
click at [389, 390] on icon at bounding box center [379, 392] width 27 height 18
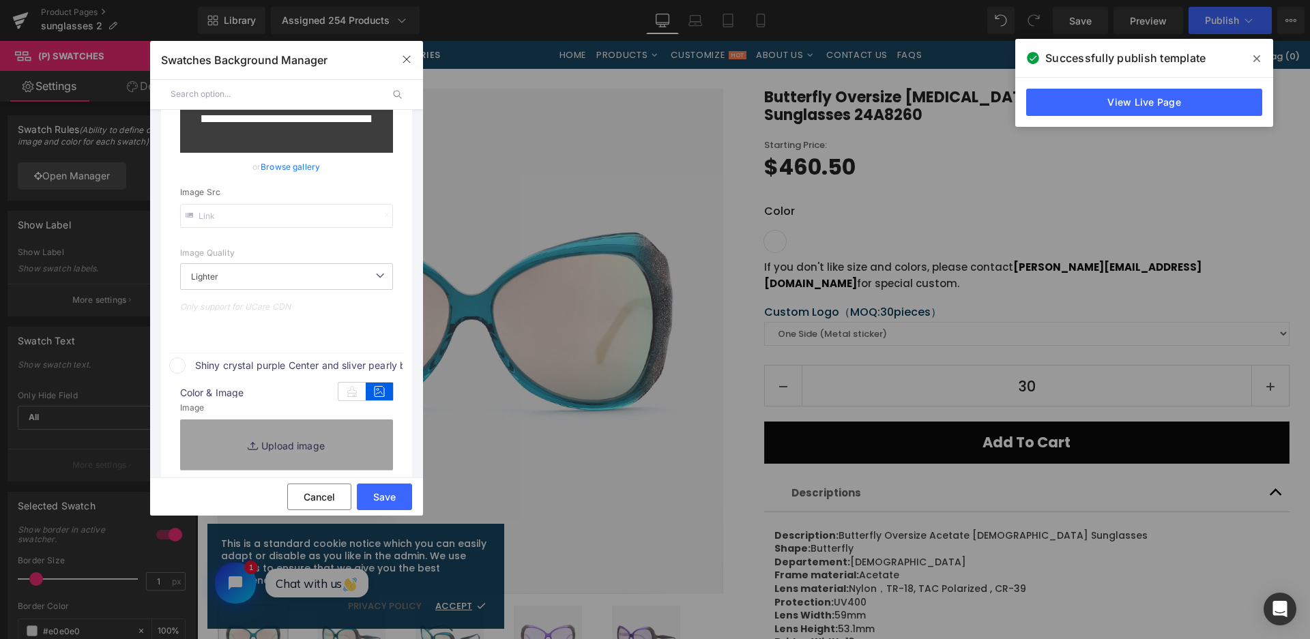
click at [364, 431] on link "Replace Image" at bounding box center [286, 444] width 213 height 50
type input "[URL][DOMAIN_NAME]"
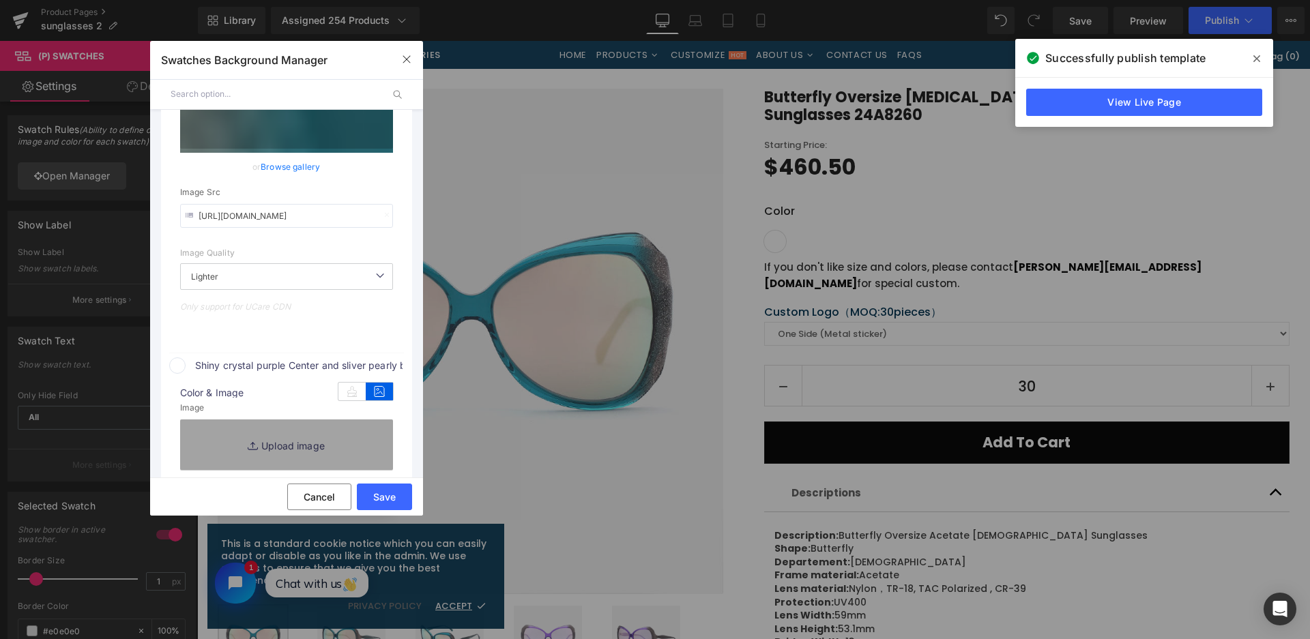
type input "C:\fakepath\微信截图_20250828113416.png"
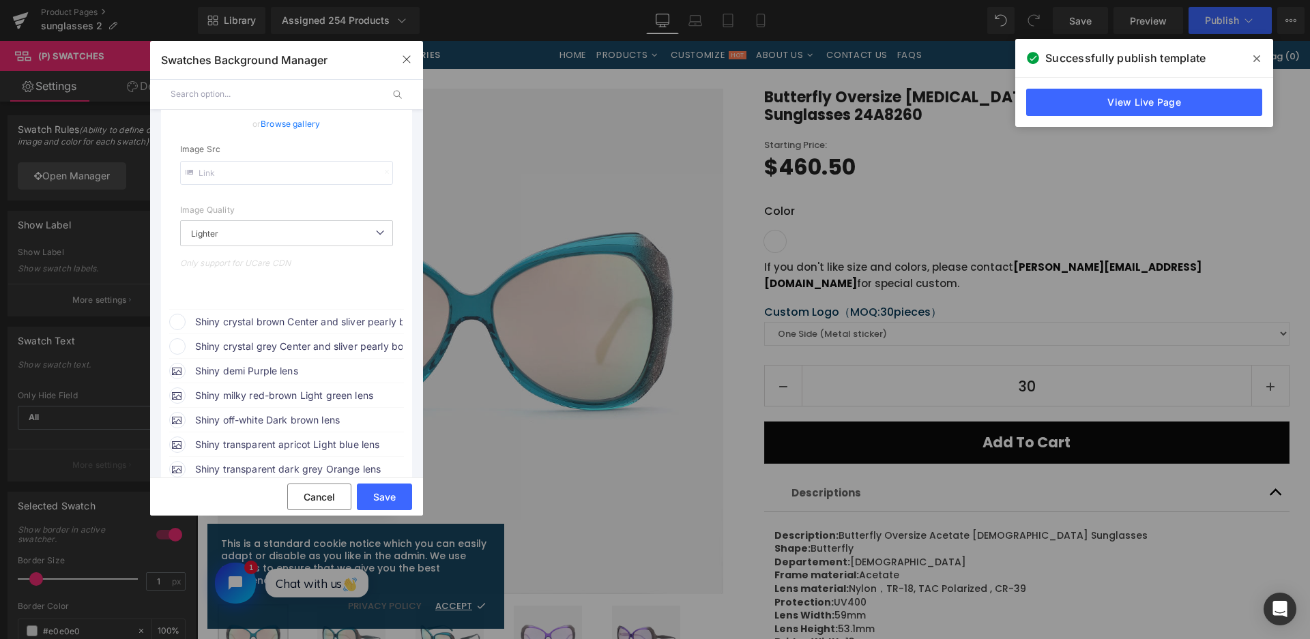
scroll to position [692, 0]
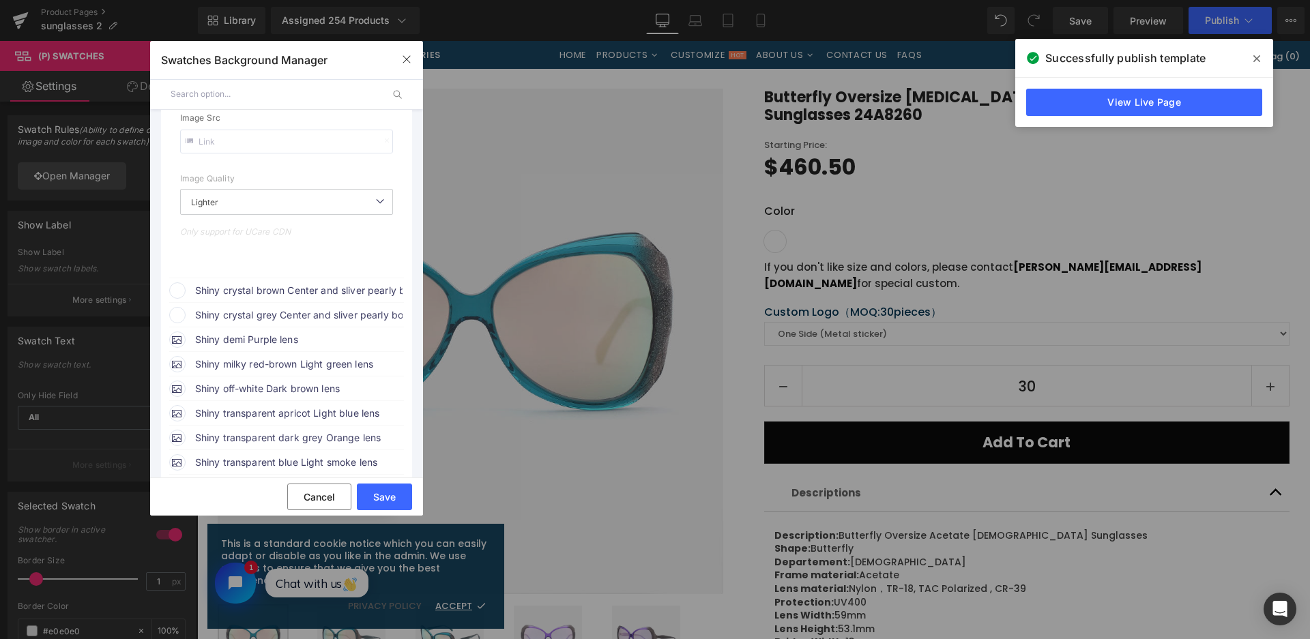
click at [346, 289] on span "Shiny crystal brown Center and sliver pearly both side + brown pearly temples w…" at bounding box center [298, 290] width 207 height 16
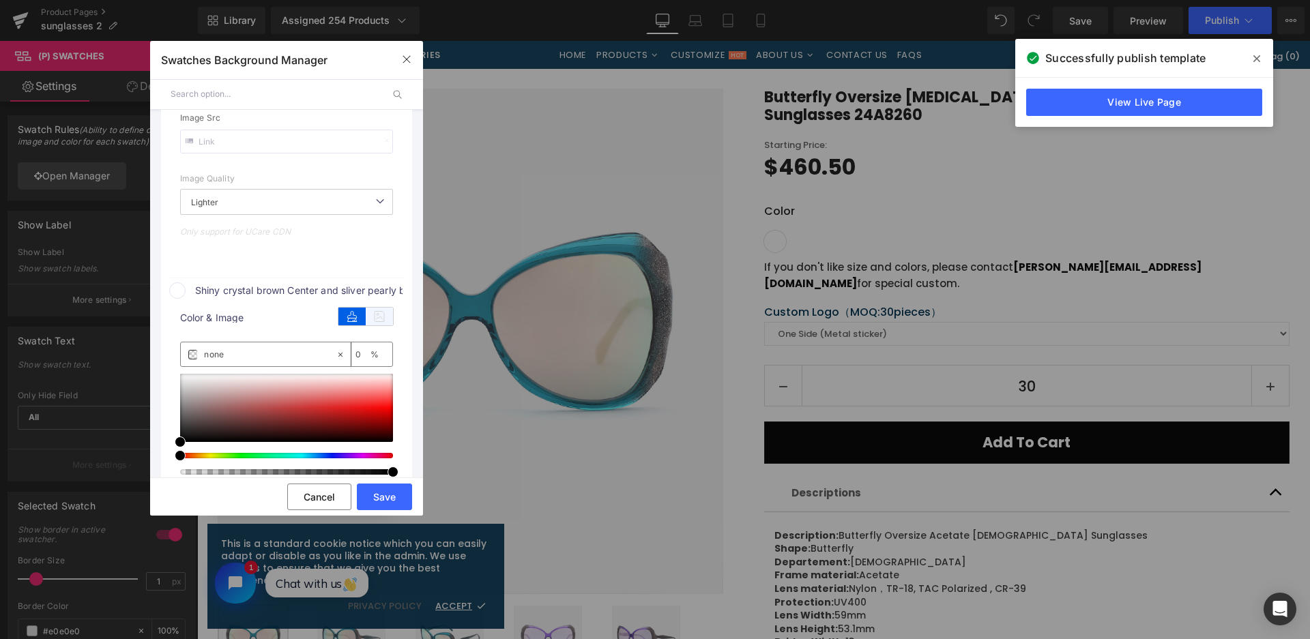
click at [391, 322] on icon at bounding box center [379, 317] width 27 height 18
type input "[URL][DOMAIN_NAME]"
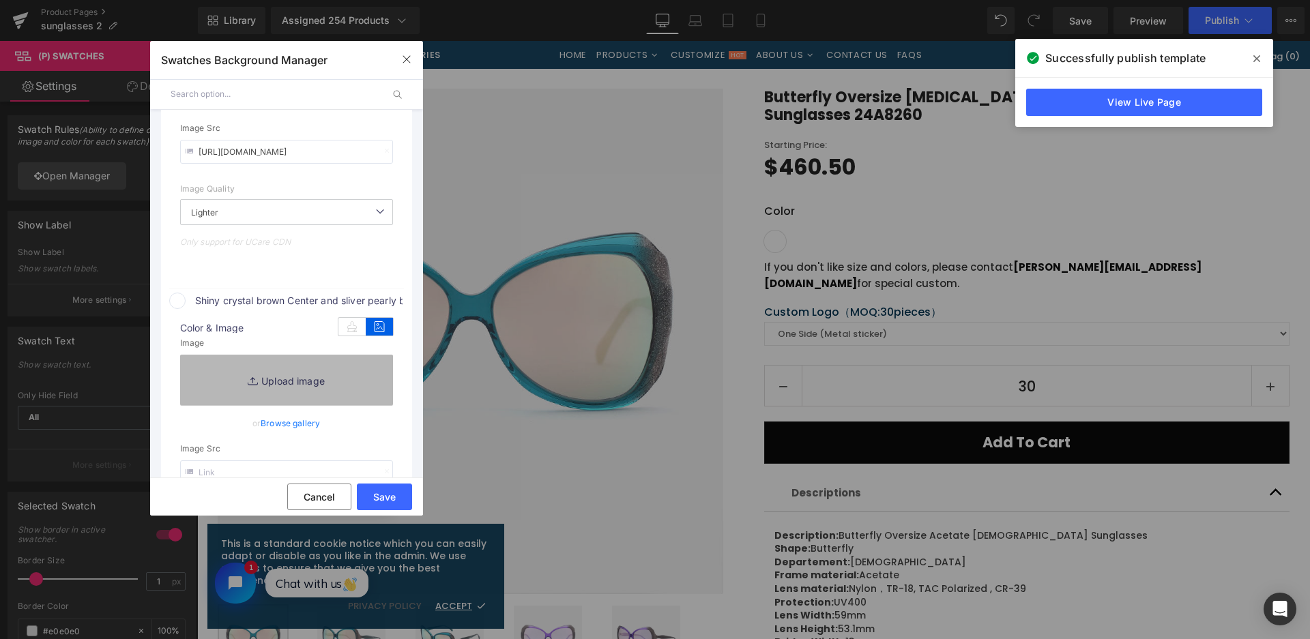
scroll to position [703, 0]
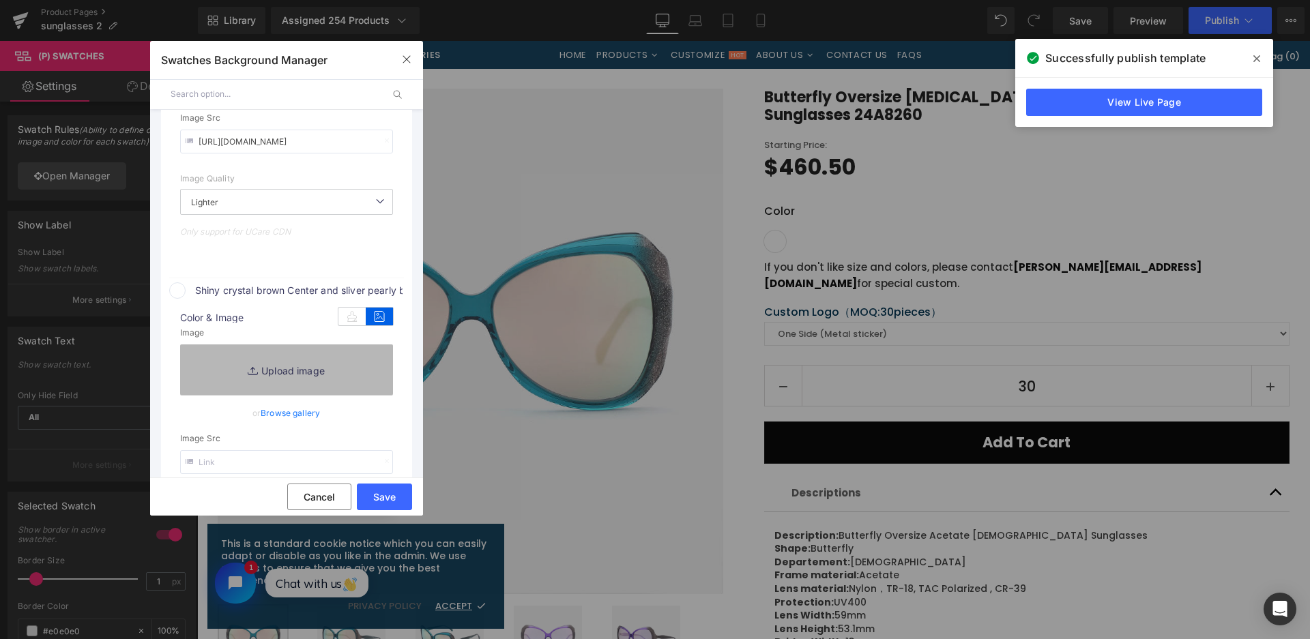
click at [370, 374] on link "Replace Image" at bounding box center [286, 369] width 213 height 50
type input "C:\fakepath\微信截图_20250828113421.png"
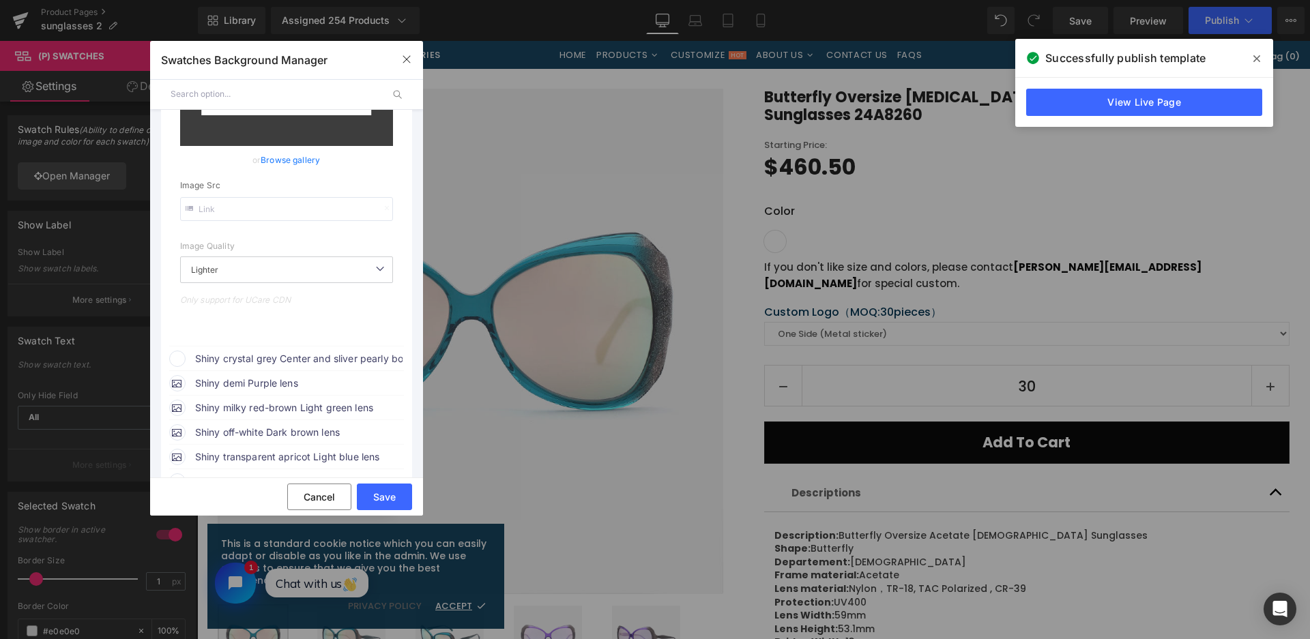
scroll to position [975, 0]
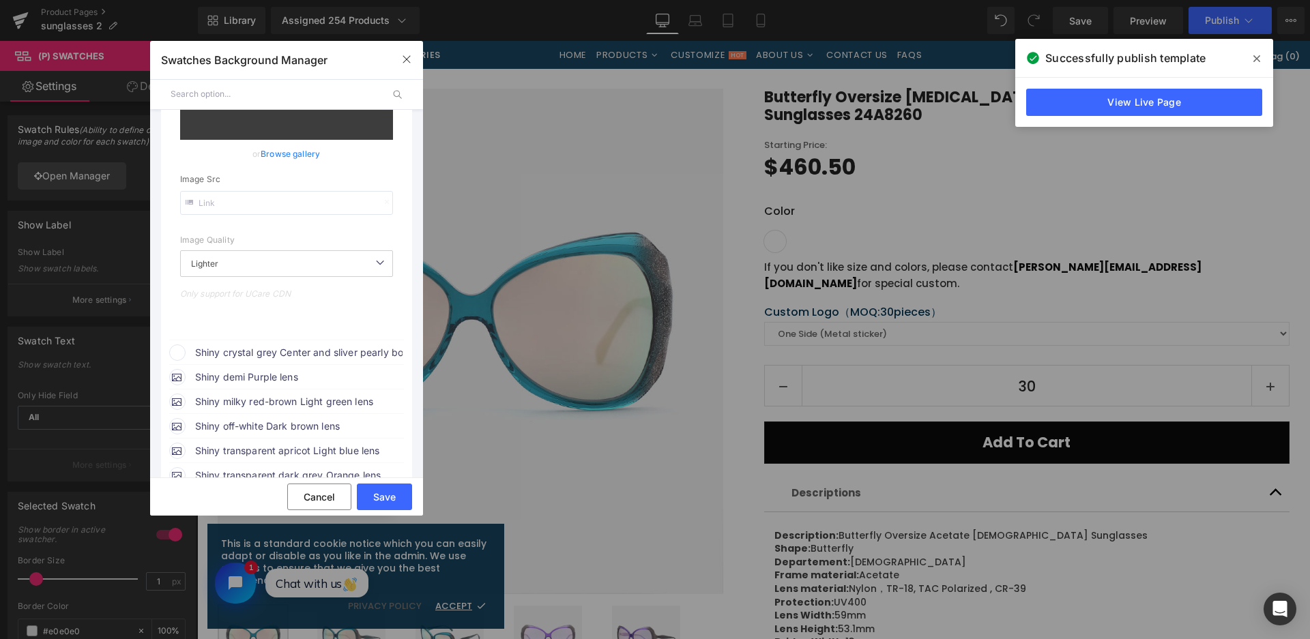
click at [325, 344] on span "Shiny crystal grey Center and sliver pearly both side + grey/white pearly templ…" at bounding box center [298, 352] width 207 height 16
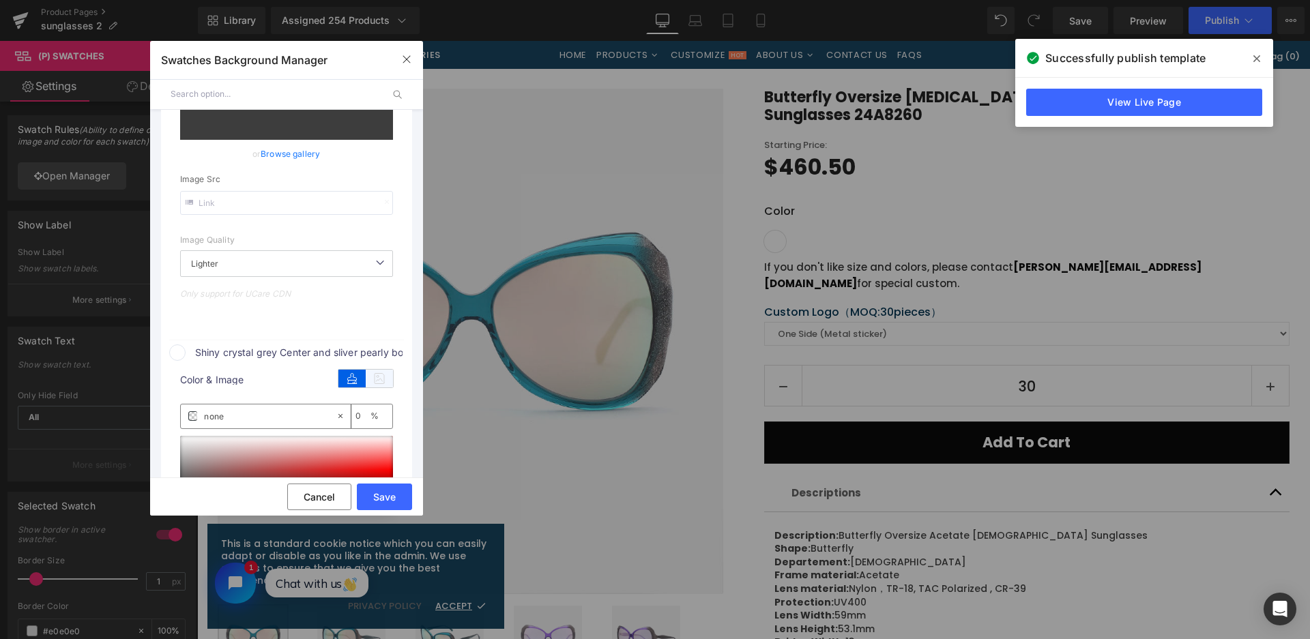
click at [385, 370] on icon at bounding box center [379, 379] width 27 height 18
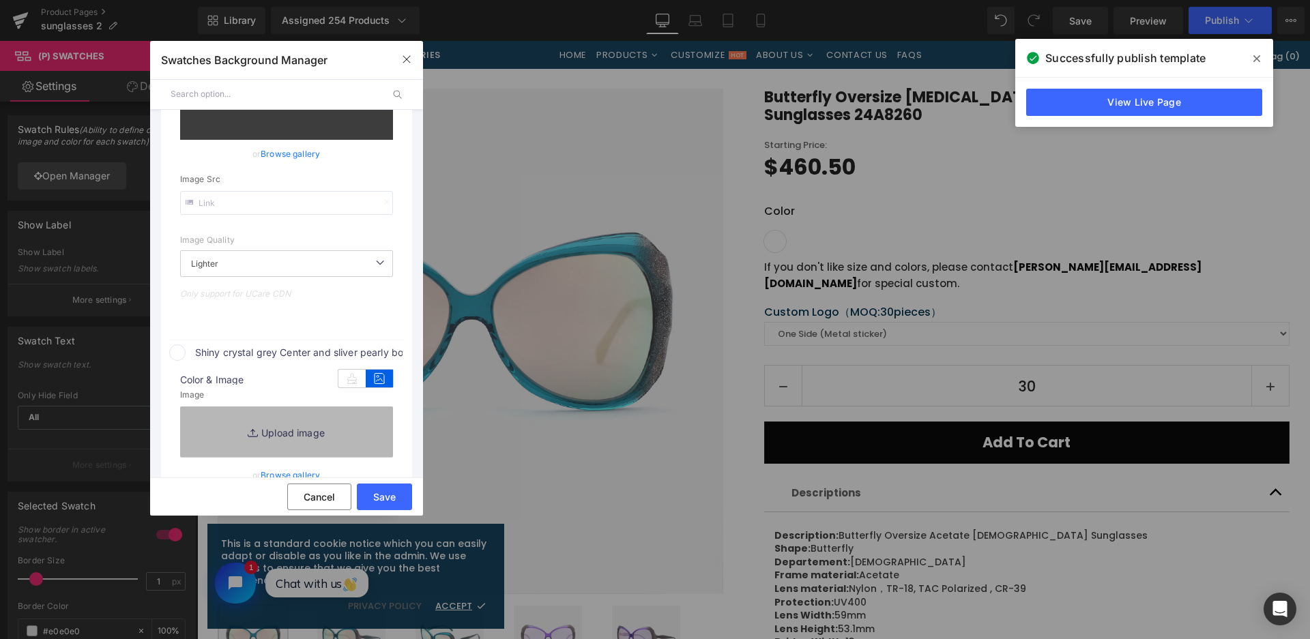
type input "[URL][DOMAIN_NAME]"
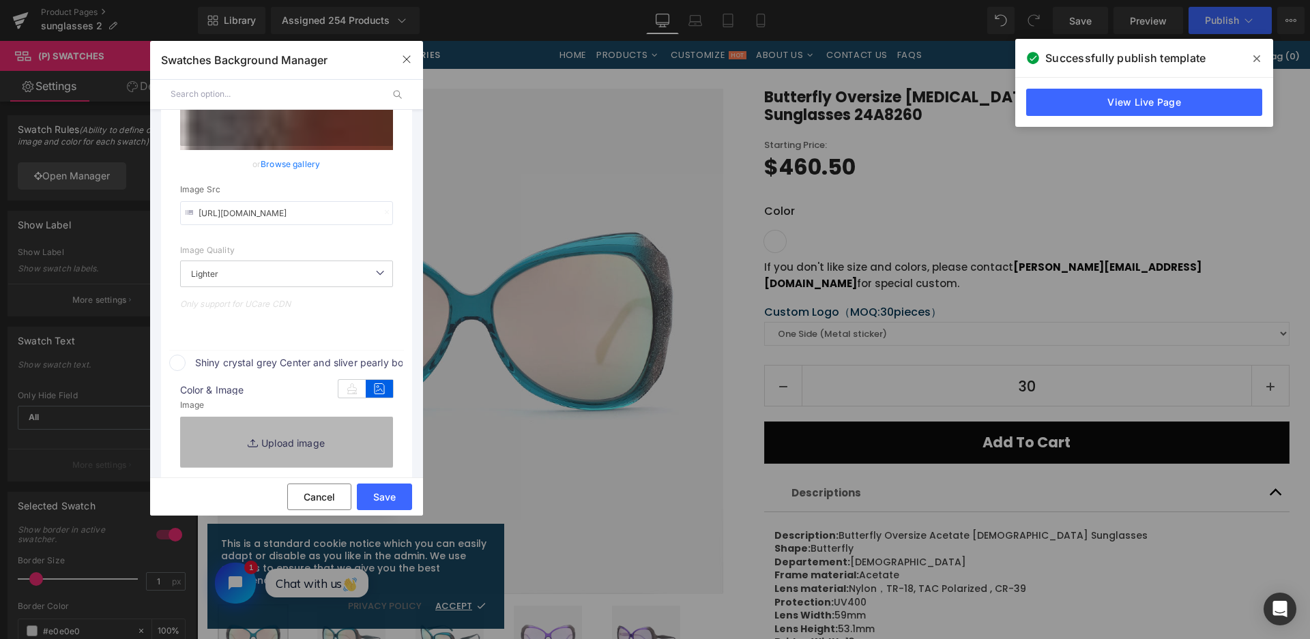
click at [361, 426] on link "Replace Image" at bounding box center [286, 442] width 213 height 50
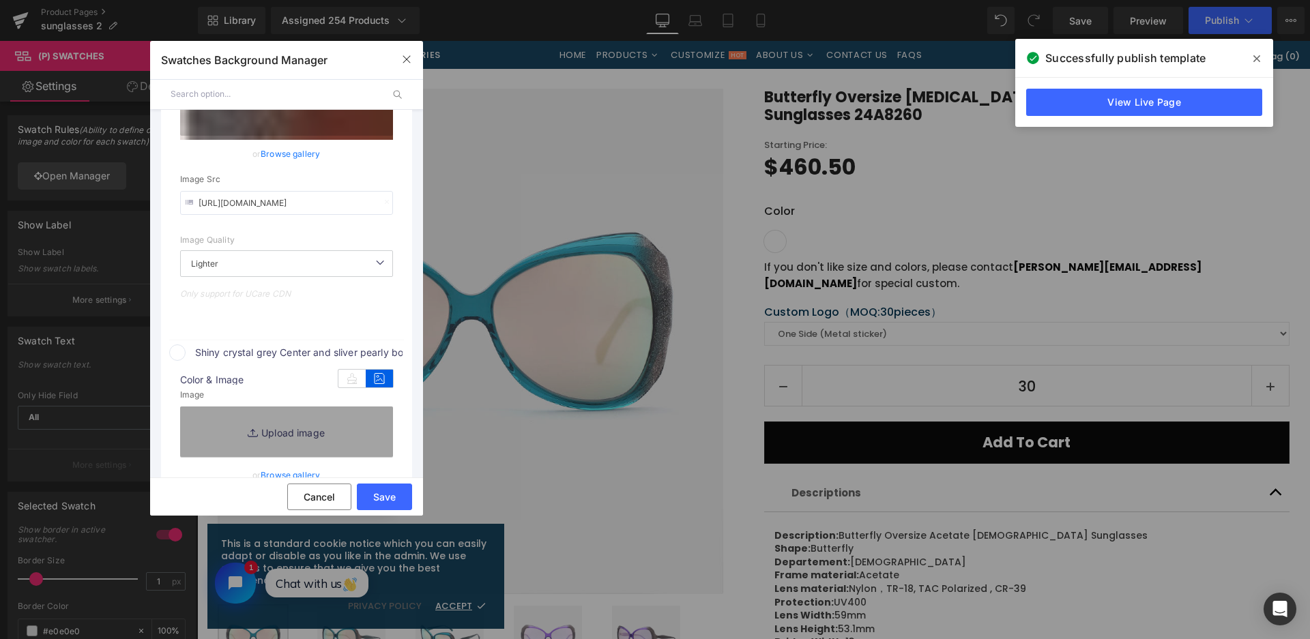
type input "C:\fakepath\微信截图_20250828113427.png"
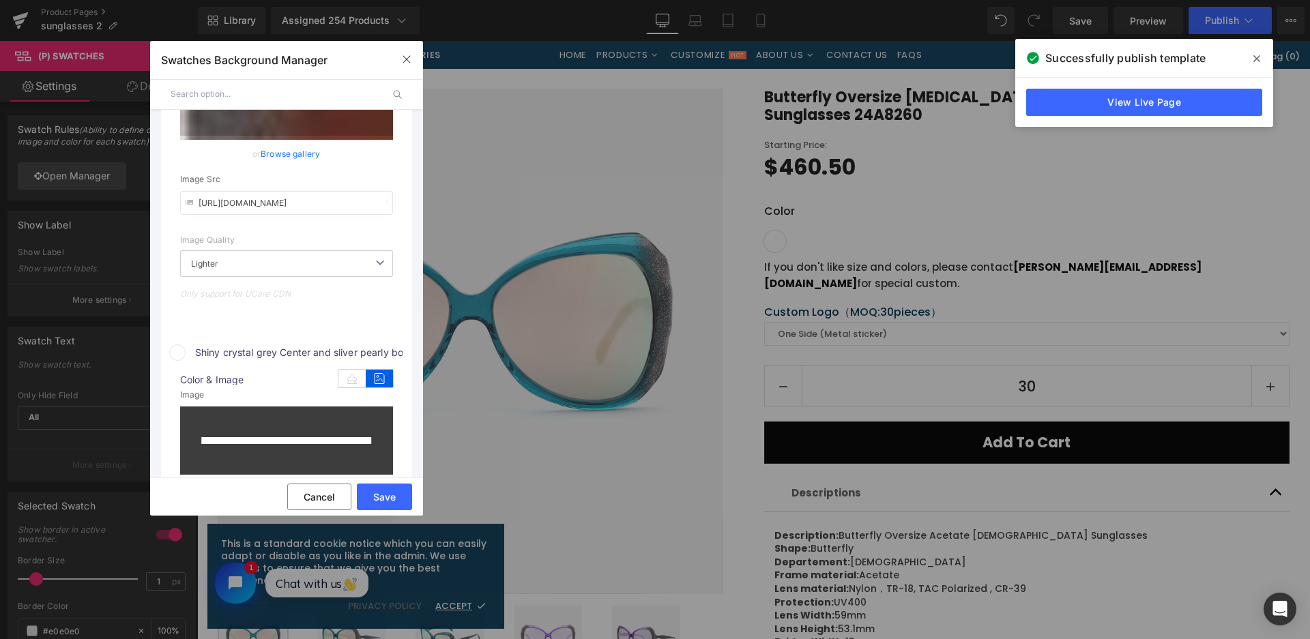
type input "[URL][DOMAIN_NAME]"
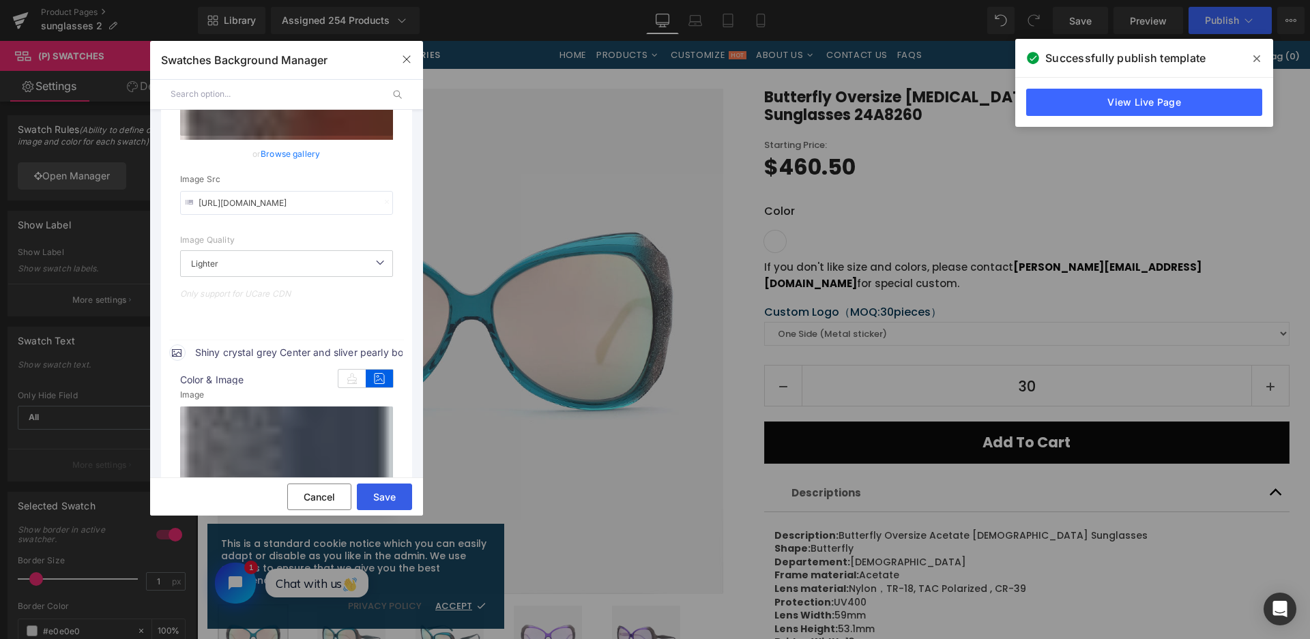
click at [389, 502] on button "Save" at bounding box center [384, 497] width 55 height 27
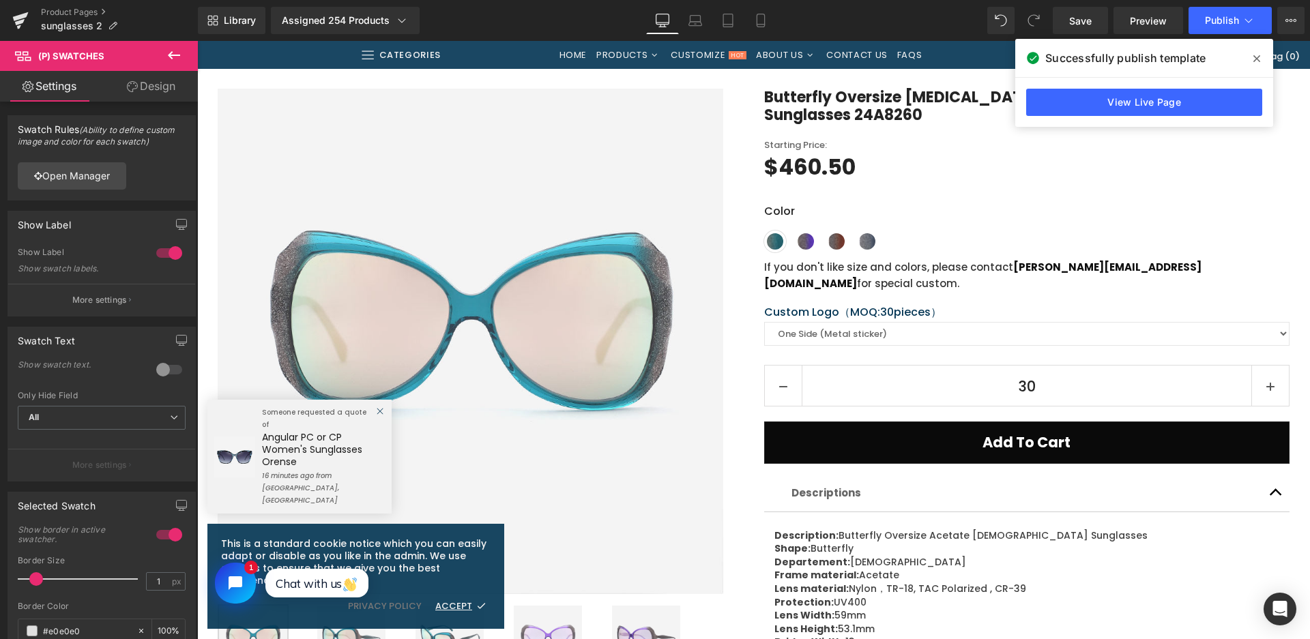
scroll to position [0, 0]
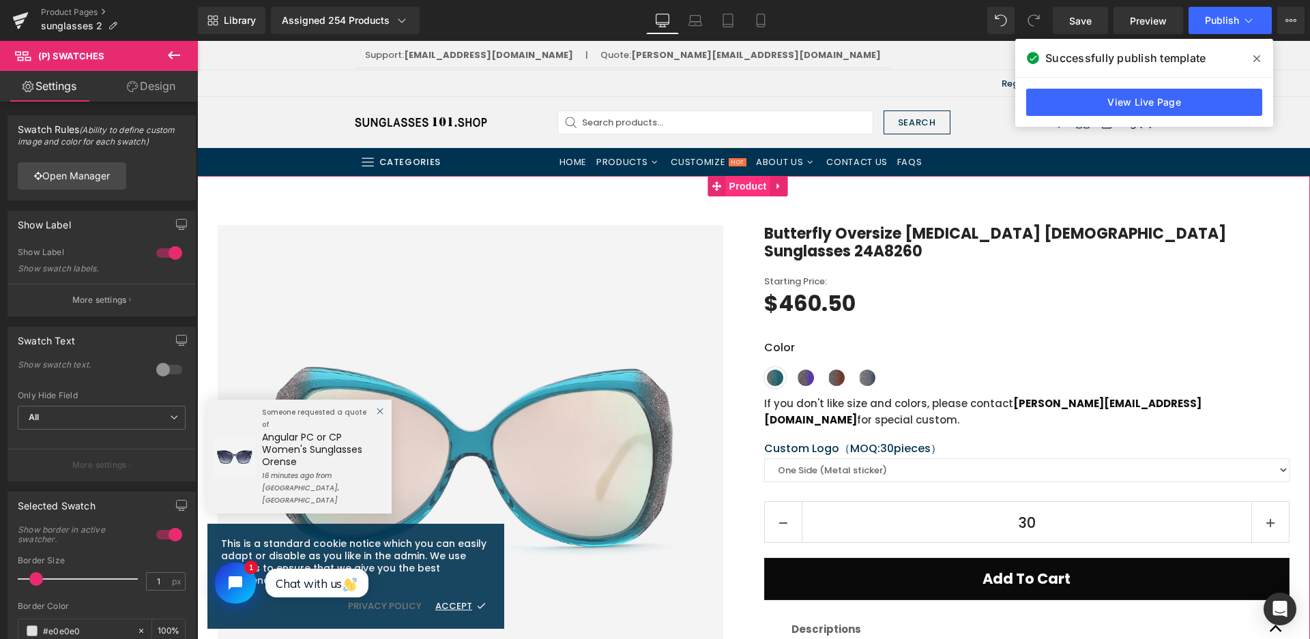
click at [740, 189] on span "Product" at bounding box center [748, 186] width 44 height 20
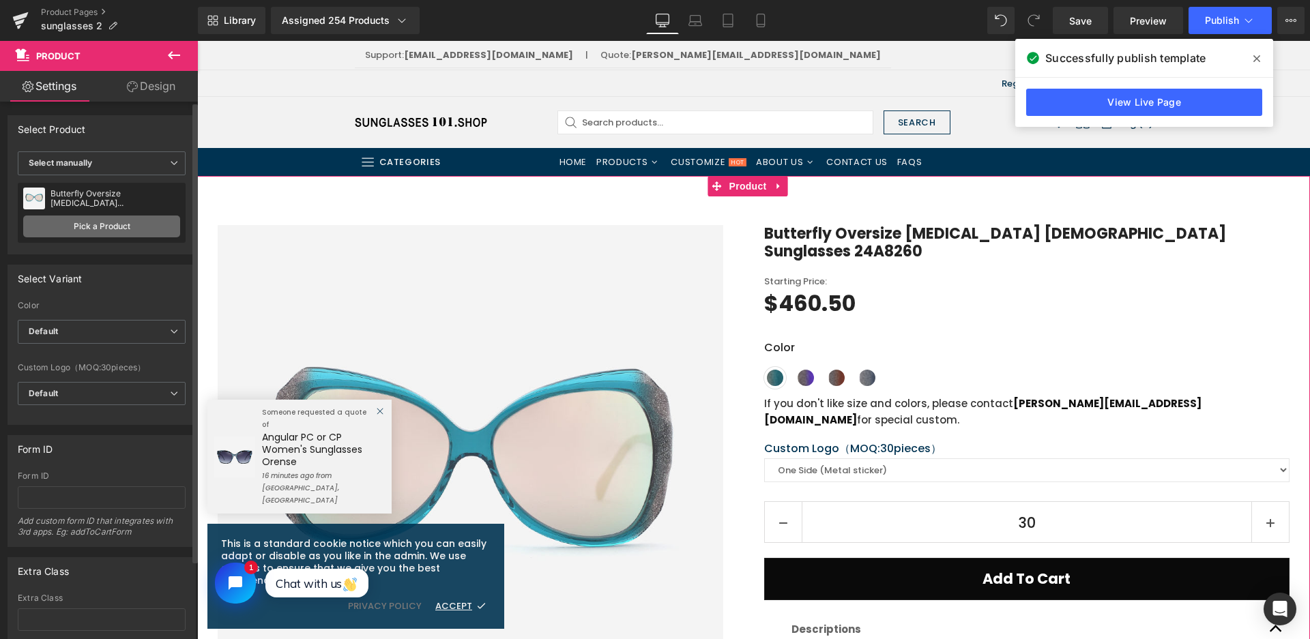
click at [83, 228] on link "Pick a Product" at bounding box center [101, 227] width 157 height 22
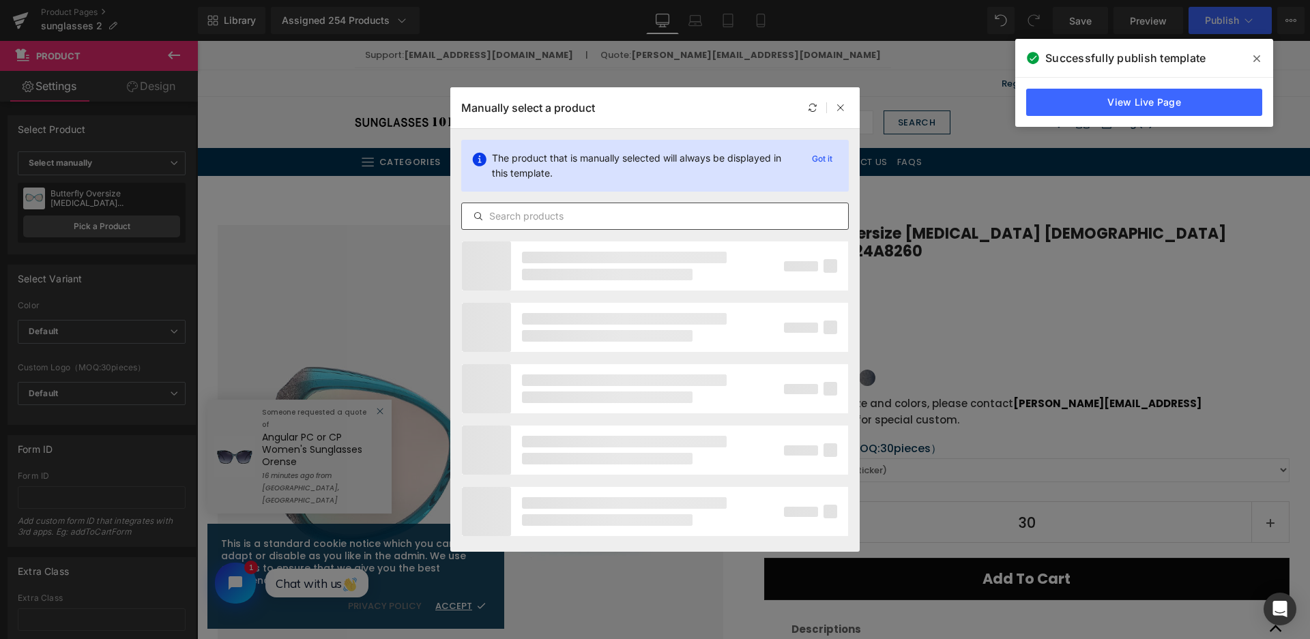
click at [647, 216] on input "text" at bounding box center [655, 216] width 386 height 16
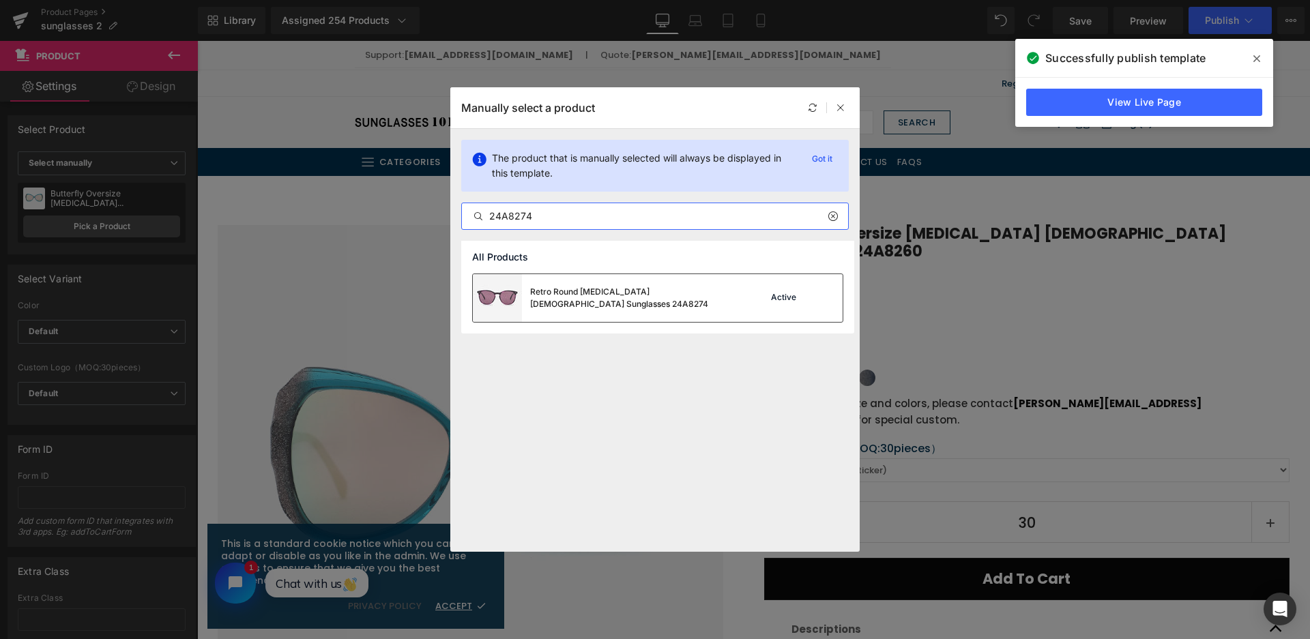
type input "24A8274"
click at [639, 280] on div "Retro Round [MEDICAL_DATA] [DEMOGRAPHIC_DATA] Sunglasses 24A8274" at bounding box center [604, 298] width 262 height 48
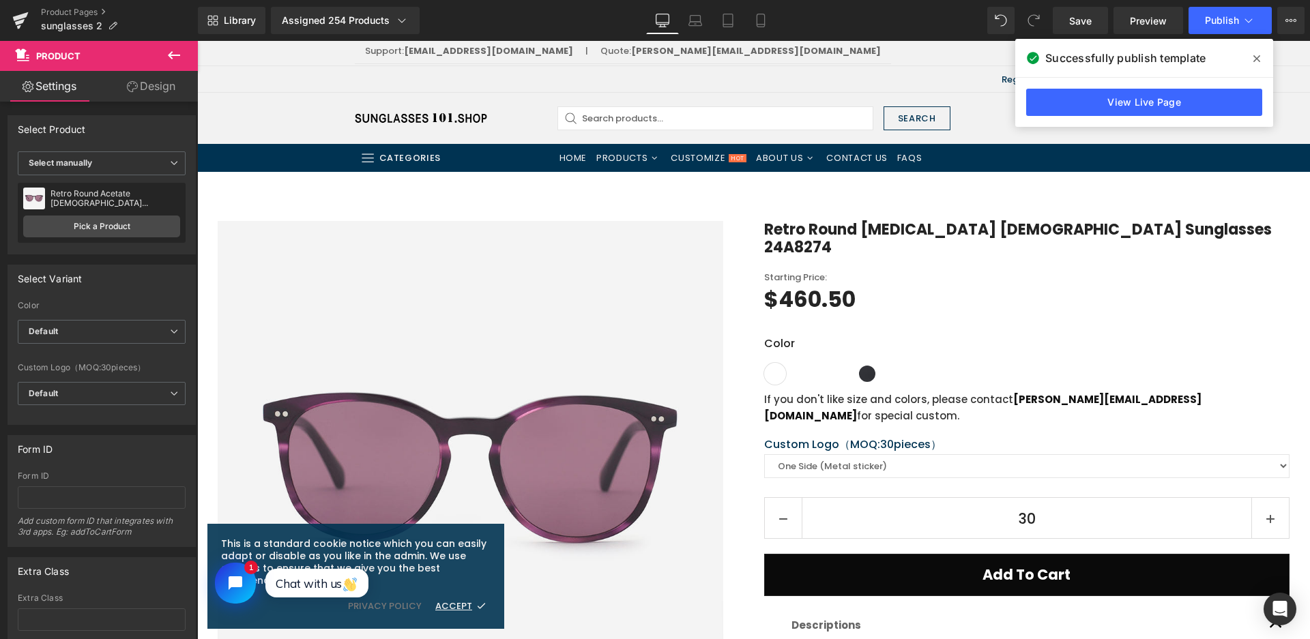
scroll to position [205, 0]
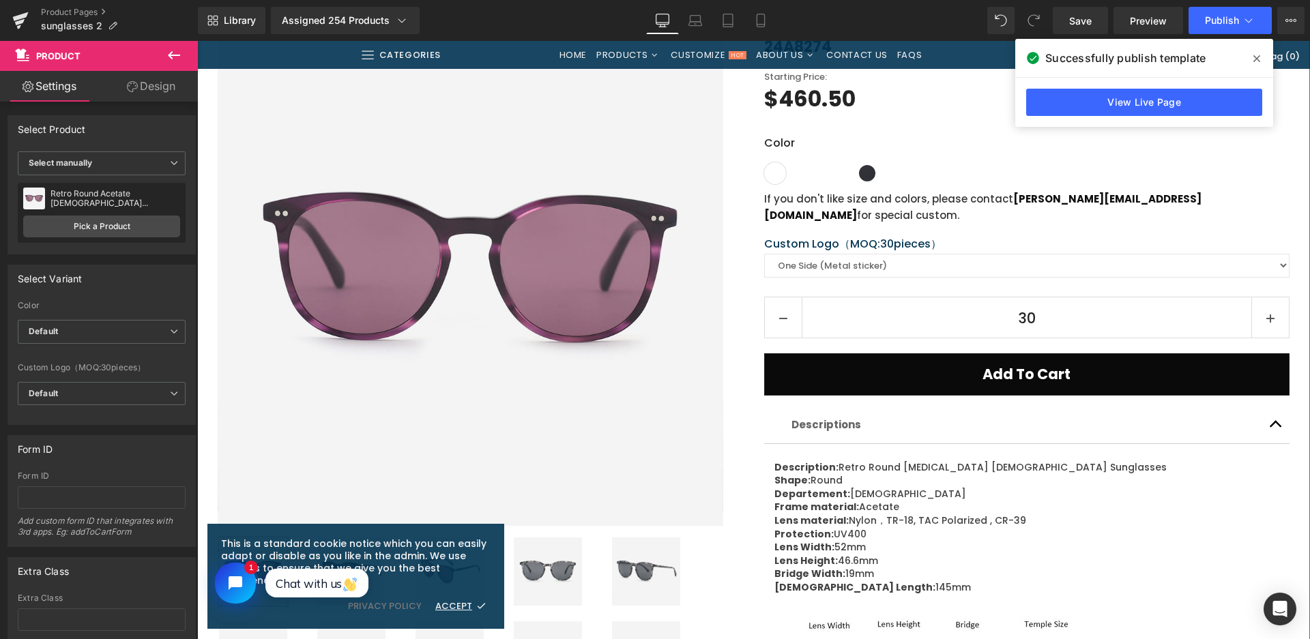
click at [540, 563] on img at bounding box center [548, 571] width 68 height 68
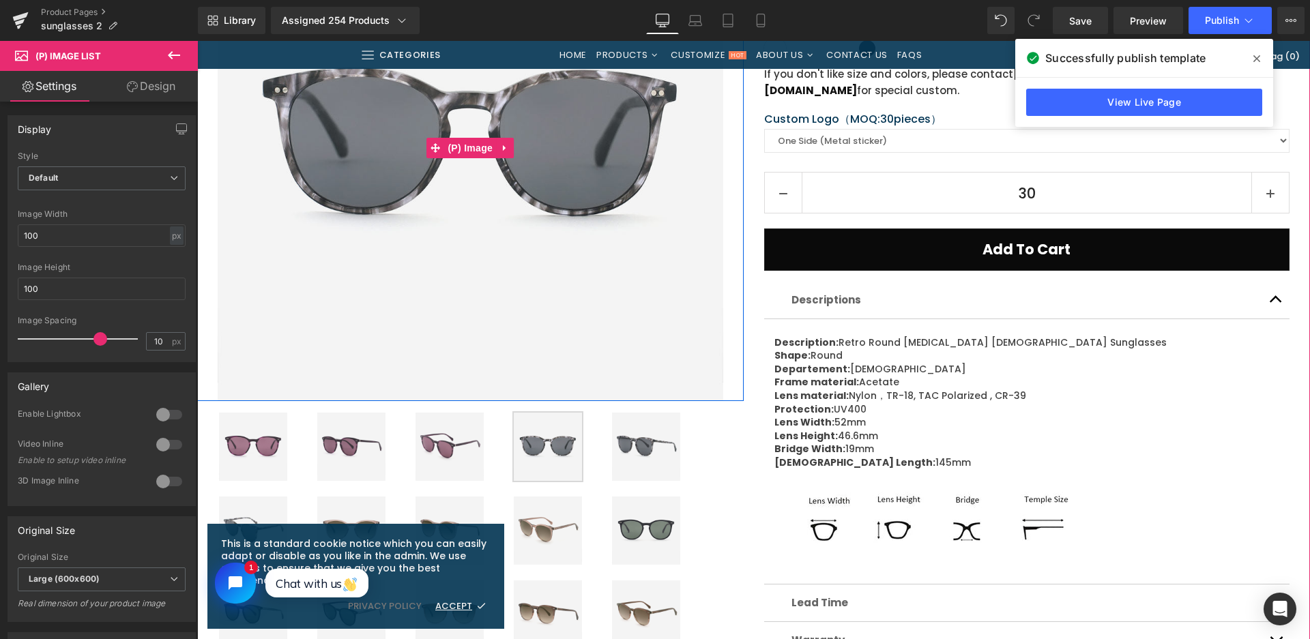
scroll to position [409, 0]
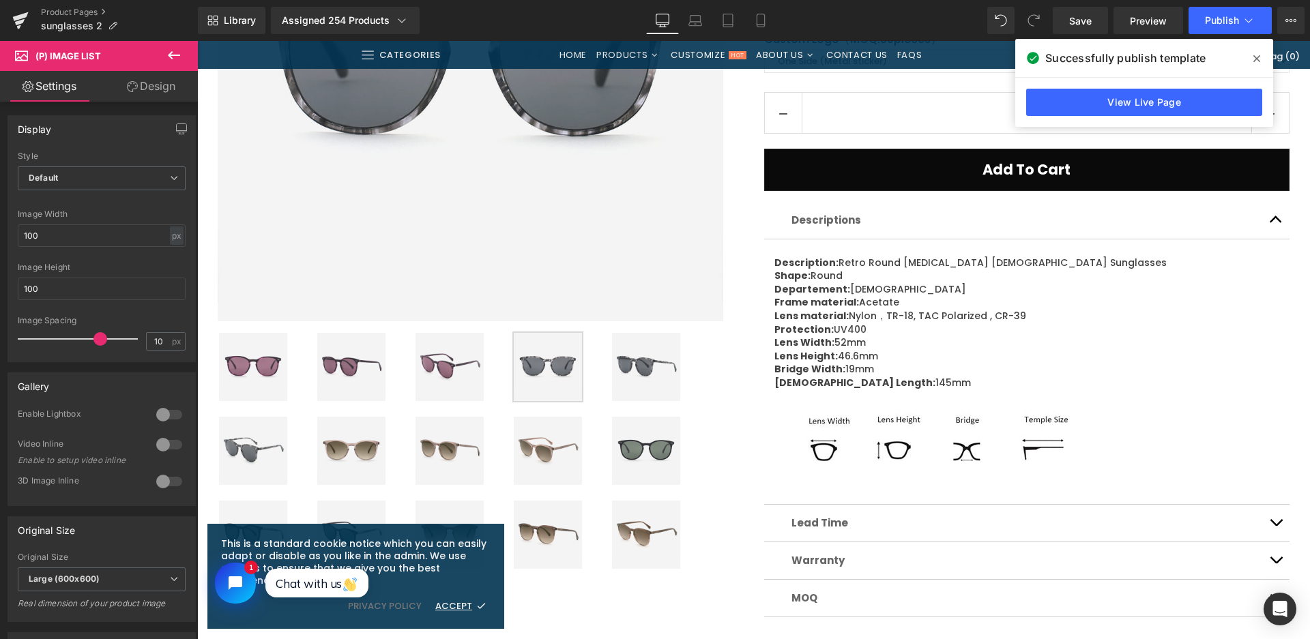
click at [349, 452] on span "Someone requested a quote of" at bounding box center [316, 447] width 109 height 25
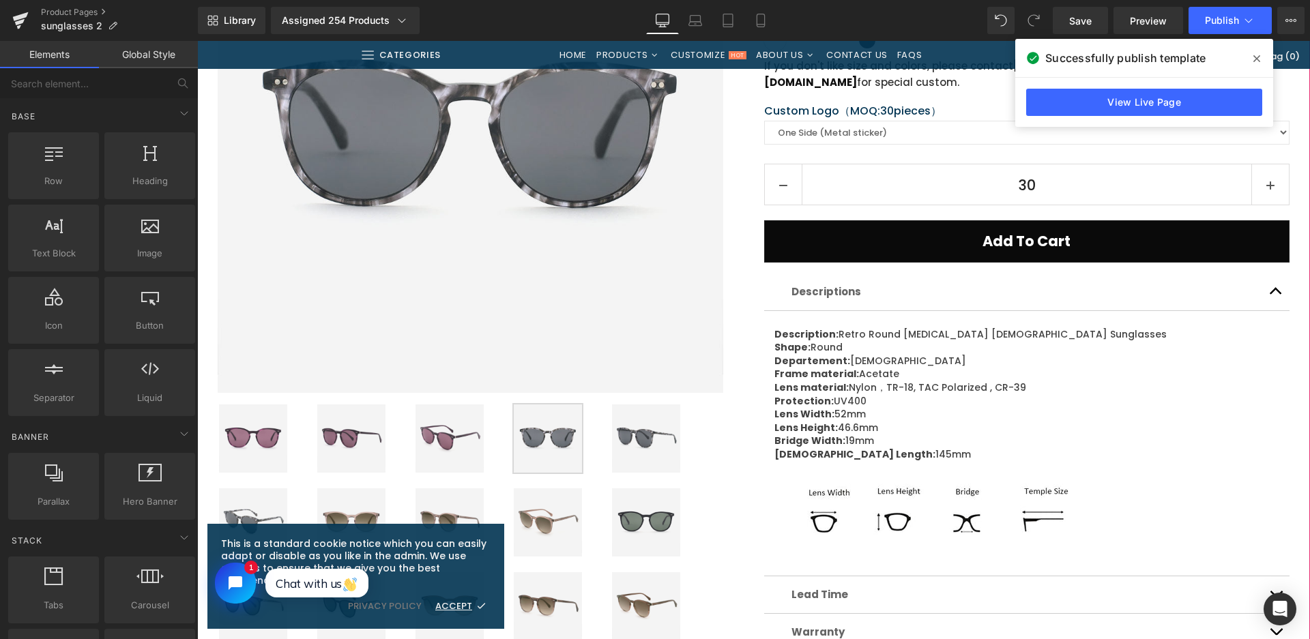
scroll to position [341, 0]
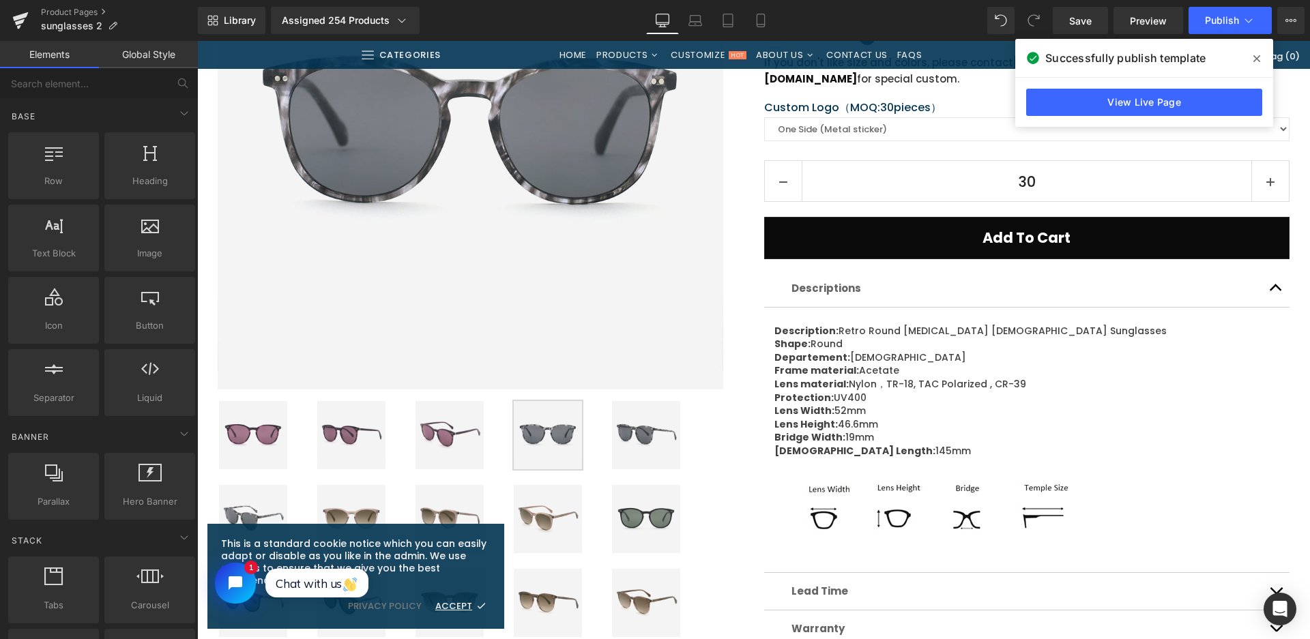
click at [340, 492] on link "Angular PC or CP Women's Sunglasses Orense" at bounding box center [316, 478] width 109 height 37
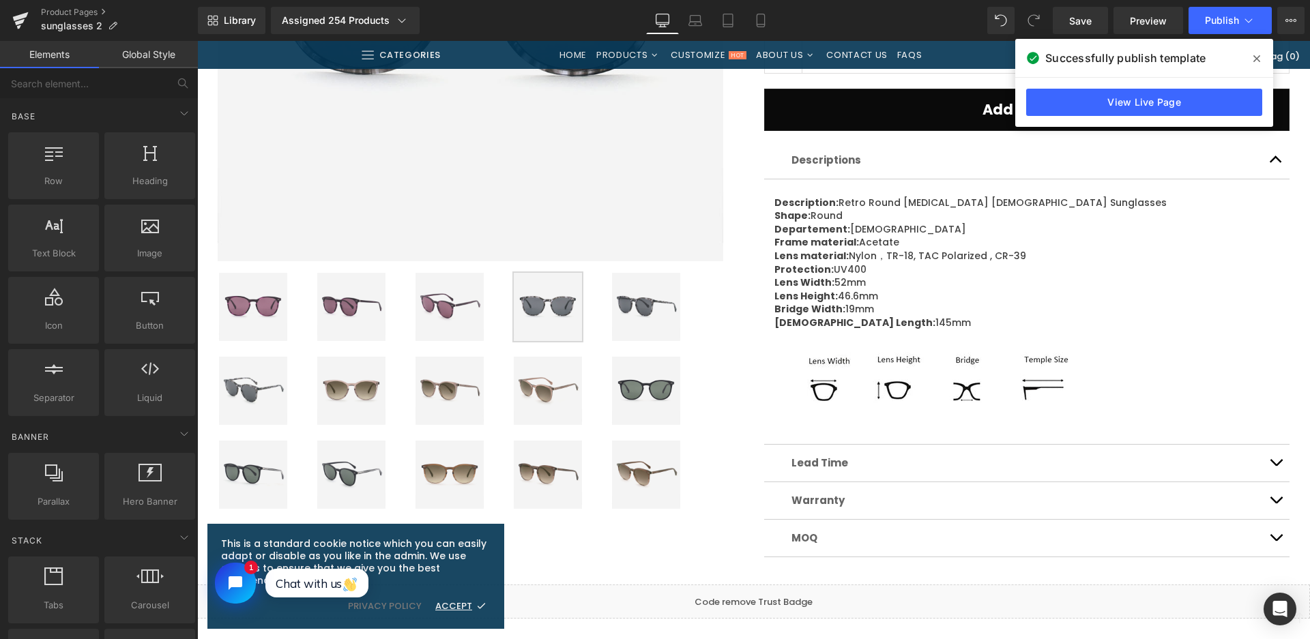
scroll to position [477, 0]
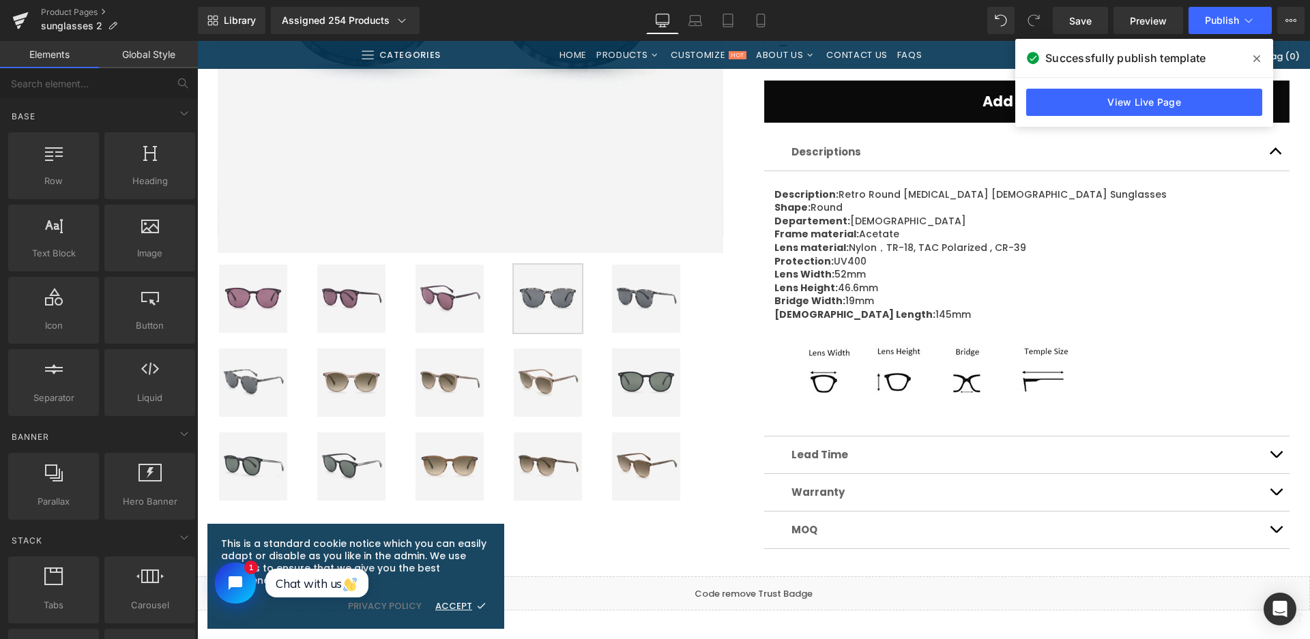
click at [355, 374] on img at bounding box center [351, 383] width 68 height 68
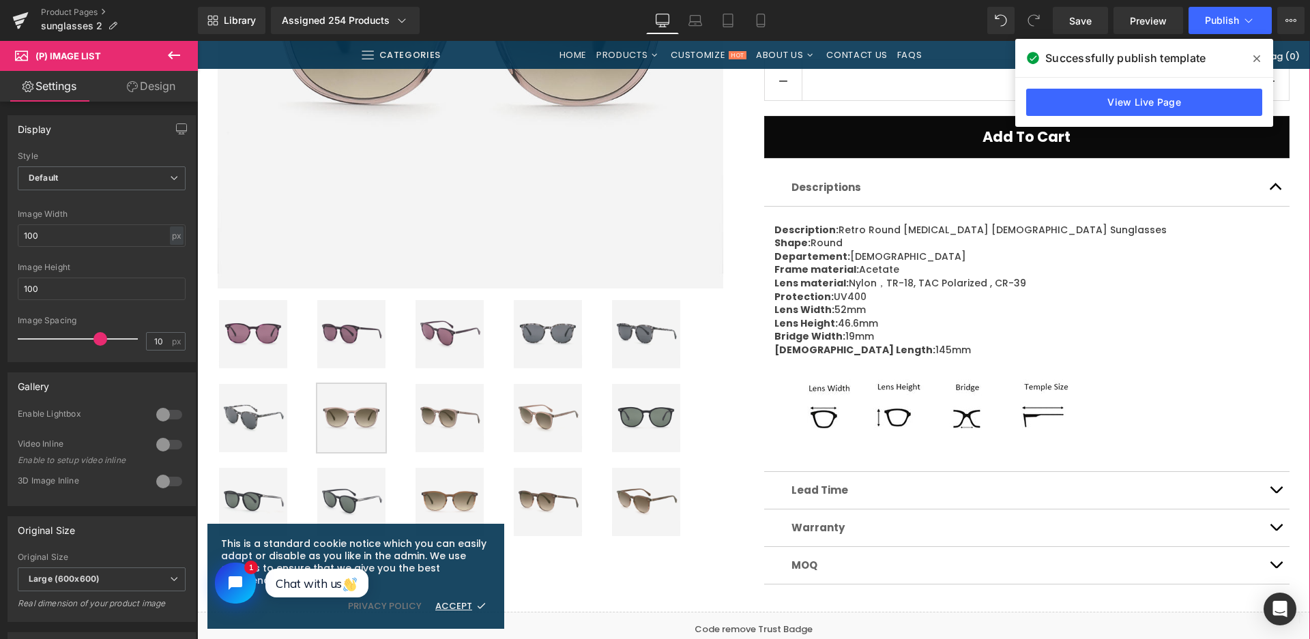
scroll to position [614, 0]
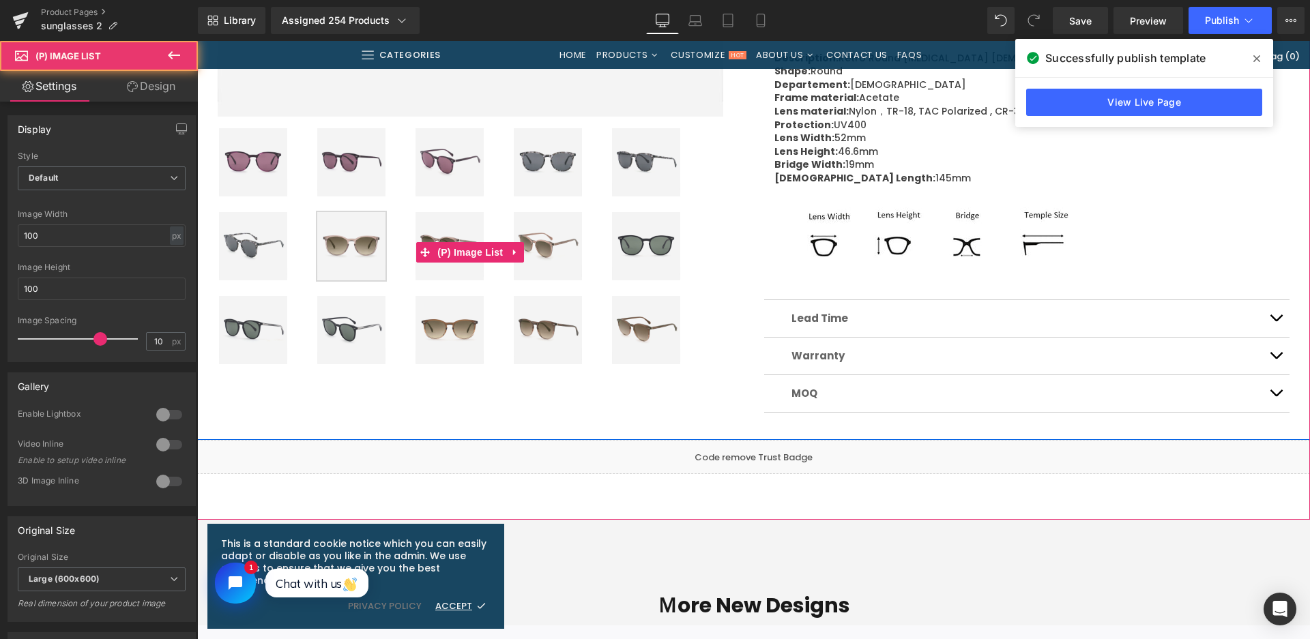
click at [471, 331] on img at bounding box center [449, 330] width 68 height 68
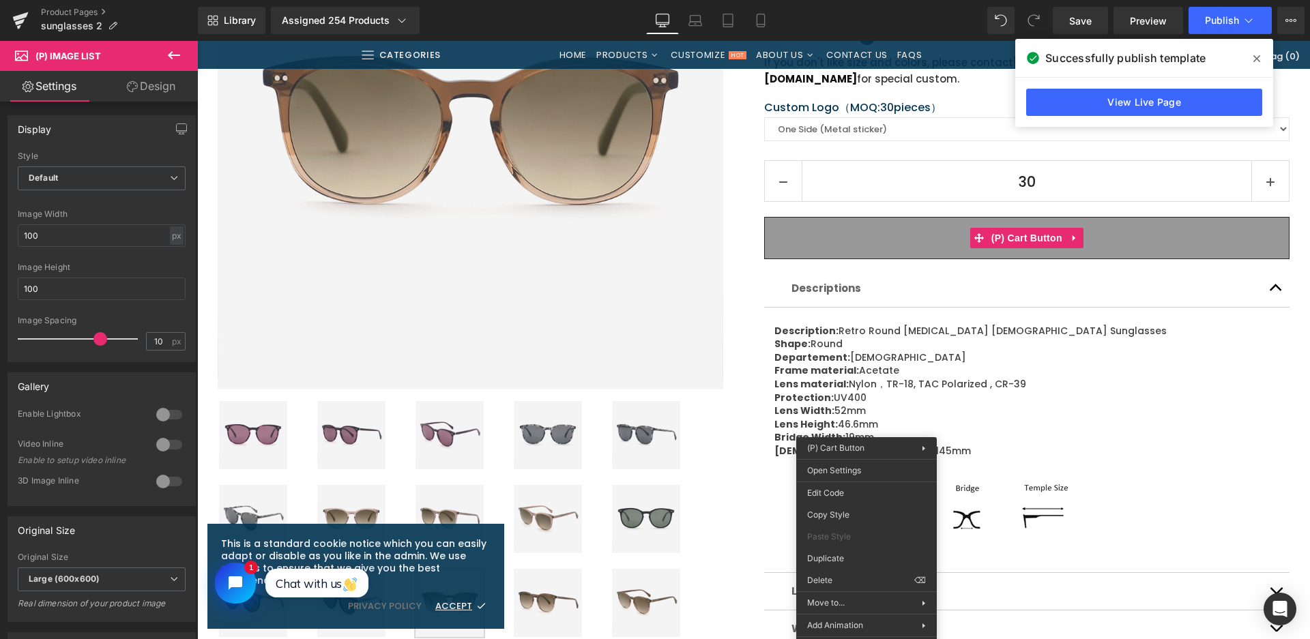
scroll to position [136, 0]
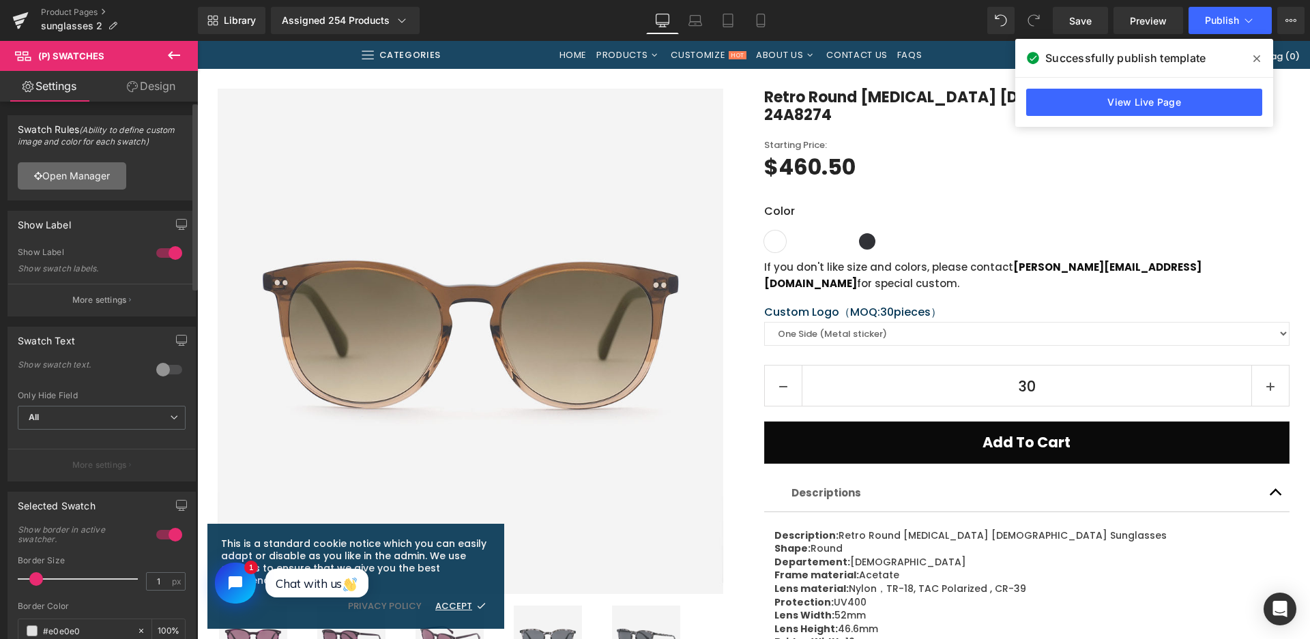
click at [76, 170] on link "Open Manager" at bounding box center [72, 175] width 108 height 27
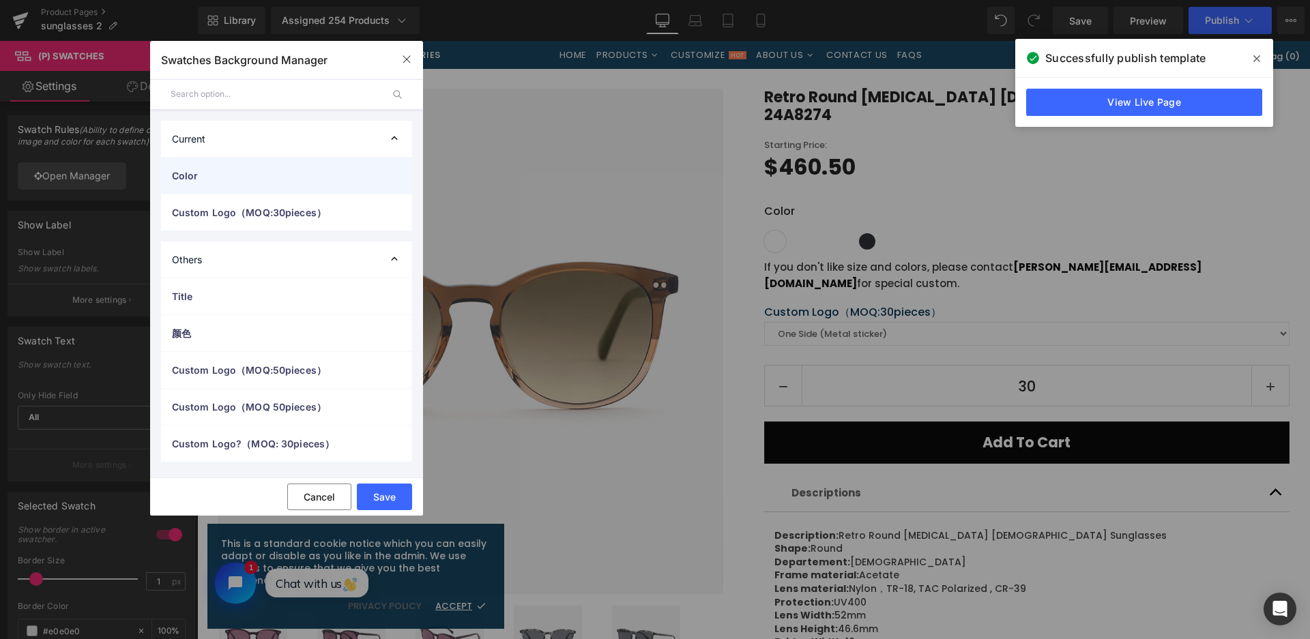
click at [215, 171] on span "Color" at bounding box center [273, 175] width 202 height 14
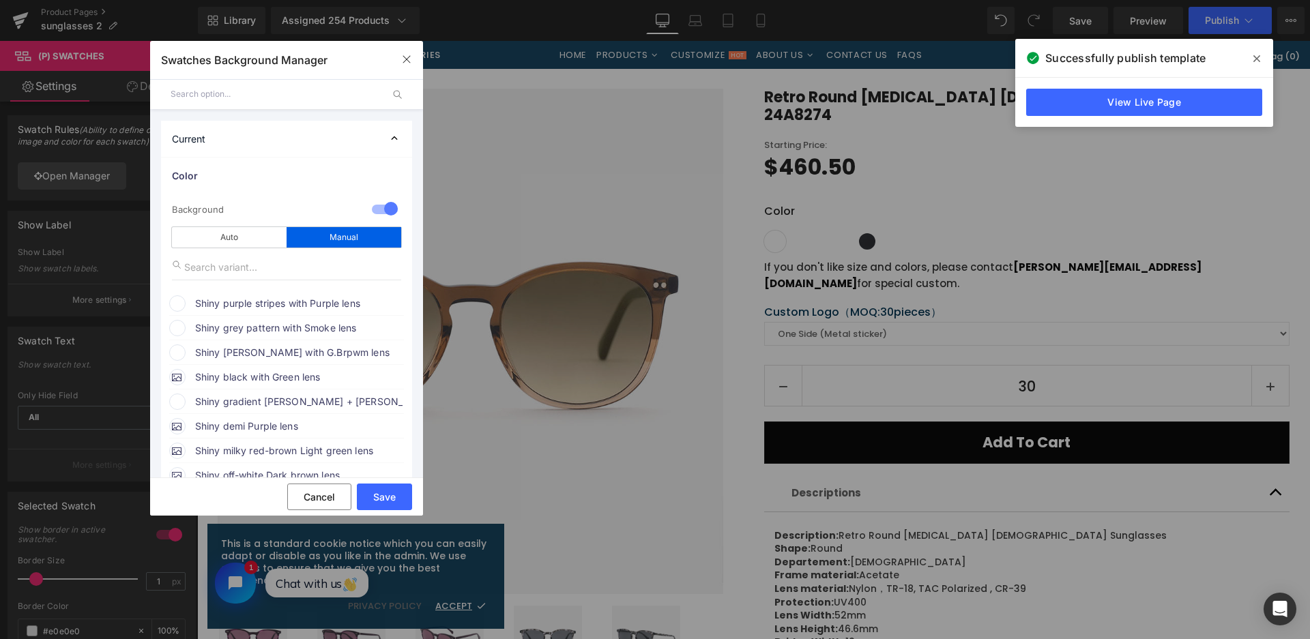
click at [257, 302] on span "Shiny purple stripes with Purple lens" at bounding box center [298, 303] width 207 height 16
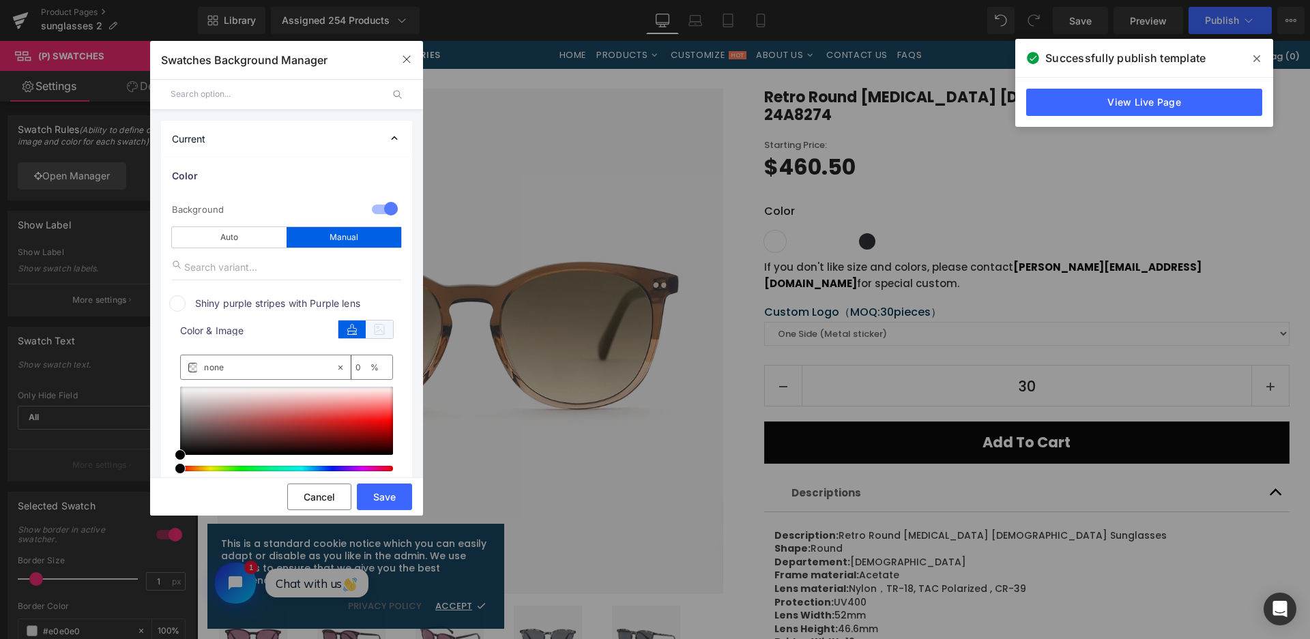
click at [384, 332] on icon at bounding box center [379, 330] width 27 height 18
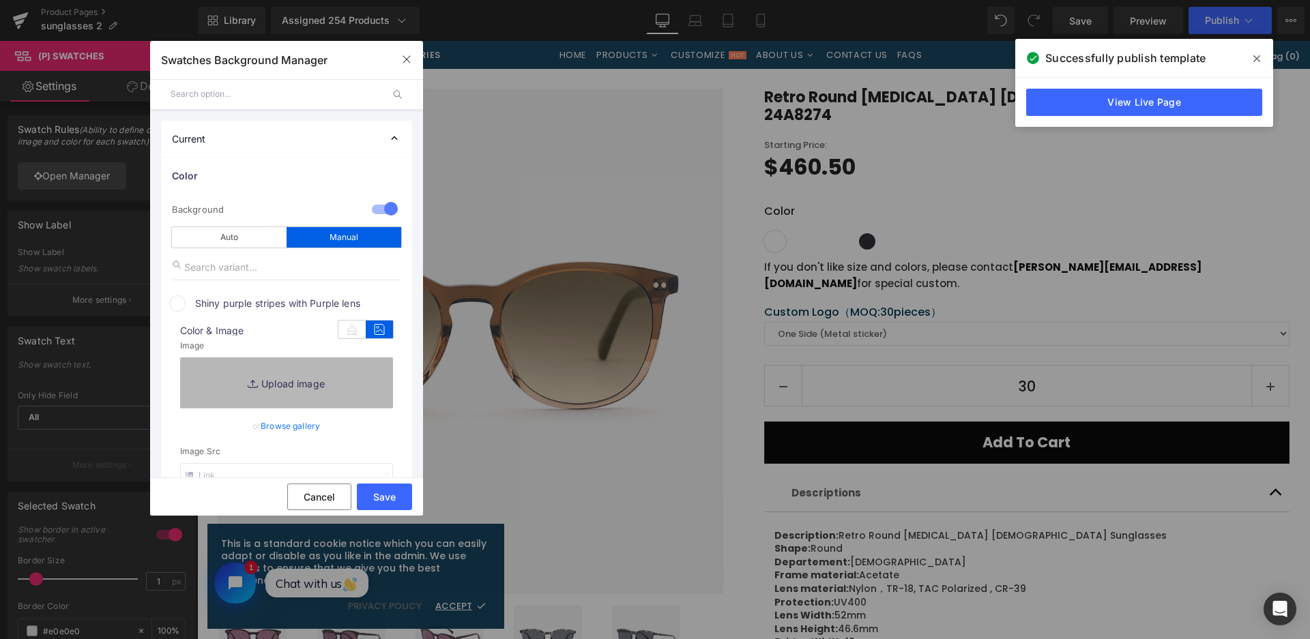
click at [363, 392] on link "Replace Image" at bounding box center [286, 382] width 213 height 50
type input "C:\fakepath\微信截图_20250828115046.png"
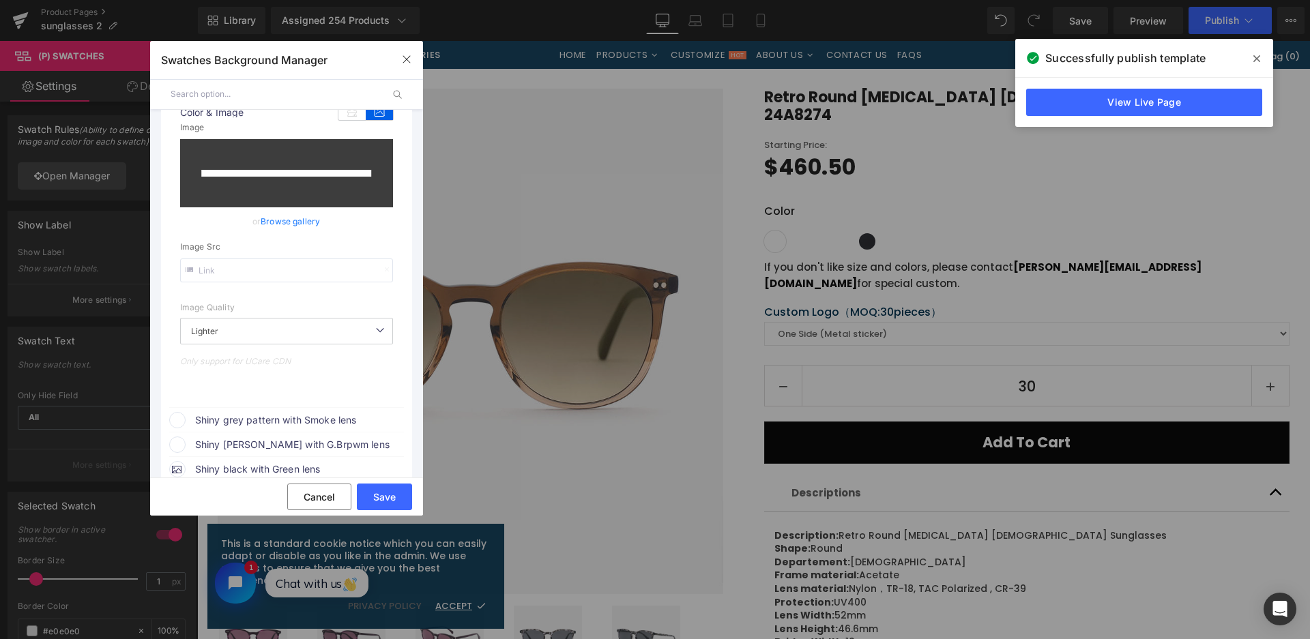
scroll to position [273, 0]
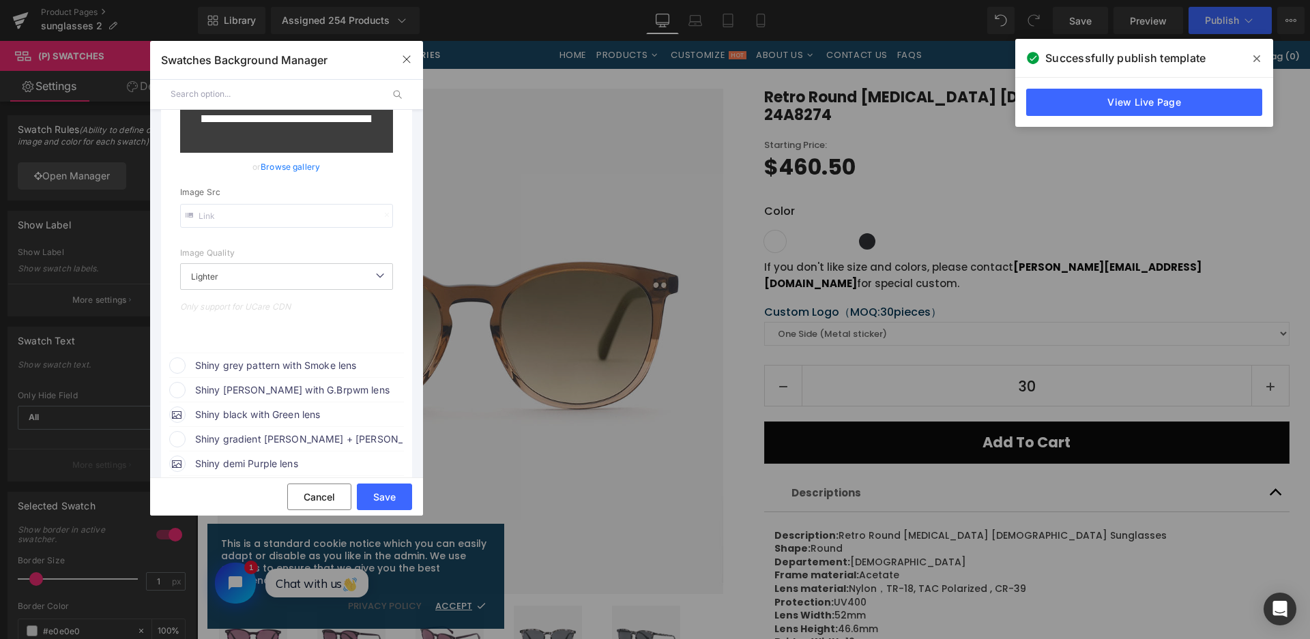
click at [271, 371] on span "Shiny grey pattern with Smoke lens" at bounding box center [298, 365] width 207 height 16
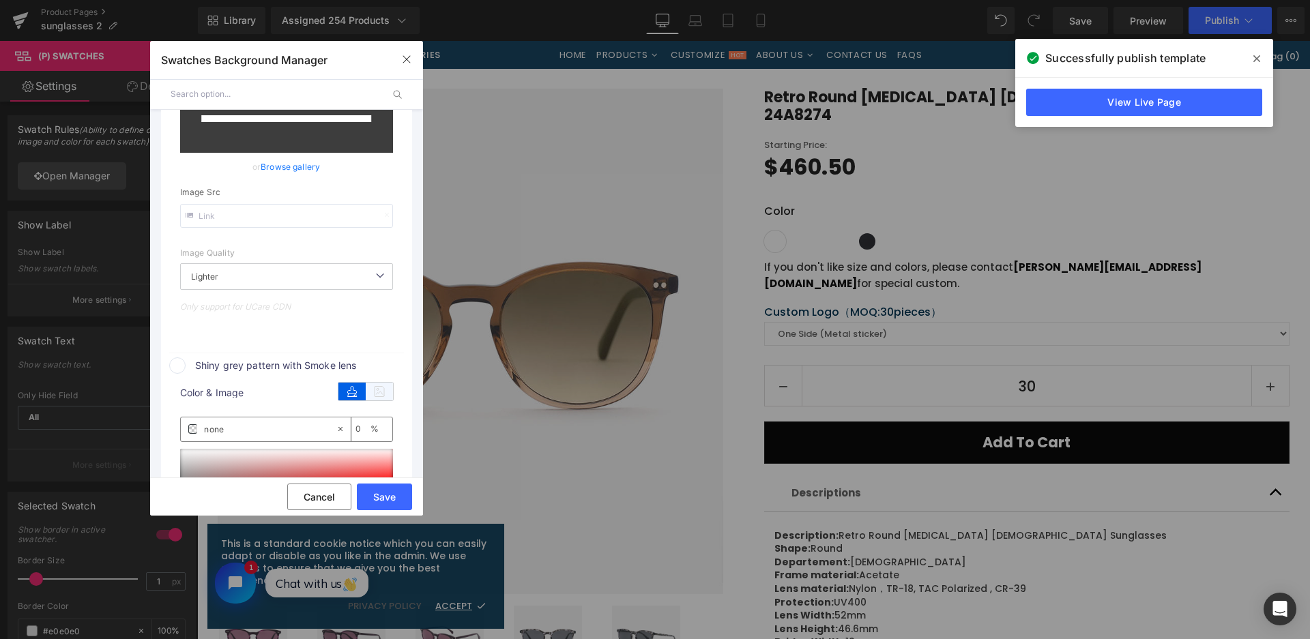
click at [375, 391] on icon at bounding box center [379, 392] width 27 height 18
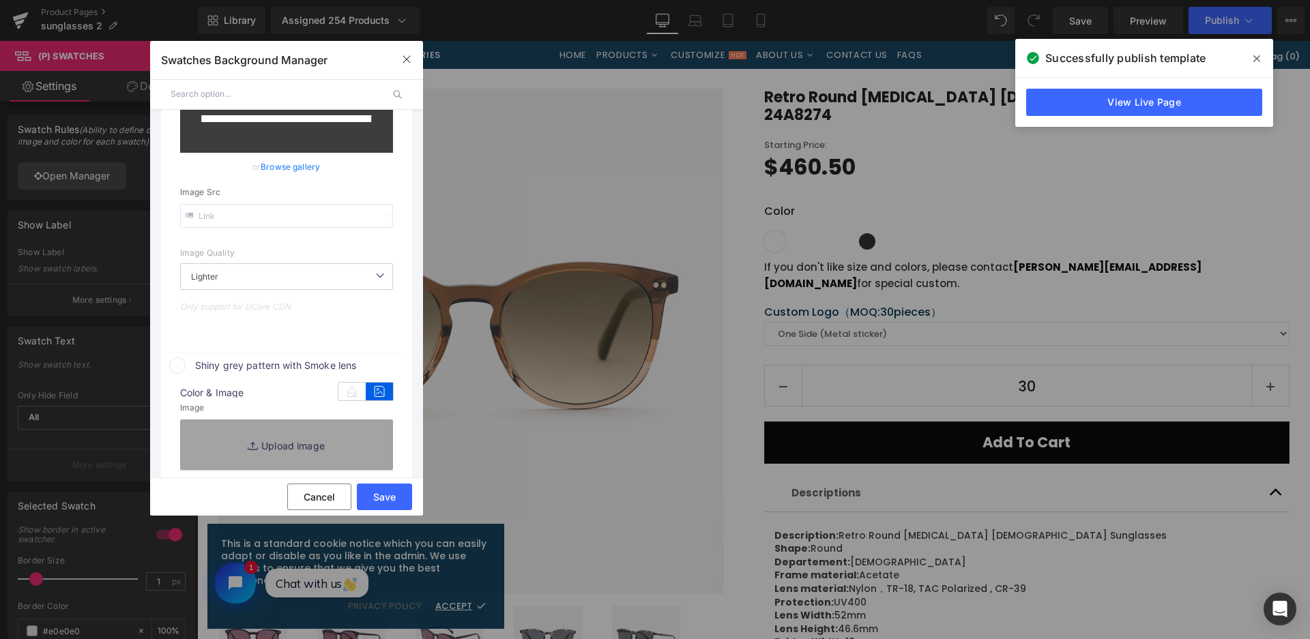
drag, startPoint x: 357, startPoint y: 434, endPoint x: 492, endPoint y: 290, distance: 198.3
click at [357, 436] on link "Replace Image" at bounding box center [286, 444] width 213 height 50
type input "https://ucarecdn.com/43672779-3d16-44a4-91f4-0841d6aeb5fb/-/format/auto/-/previ…"
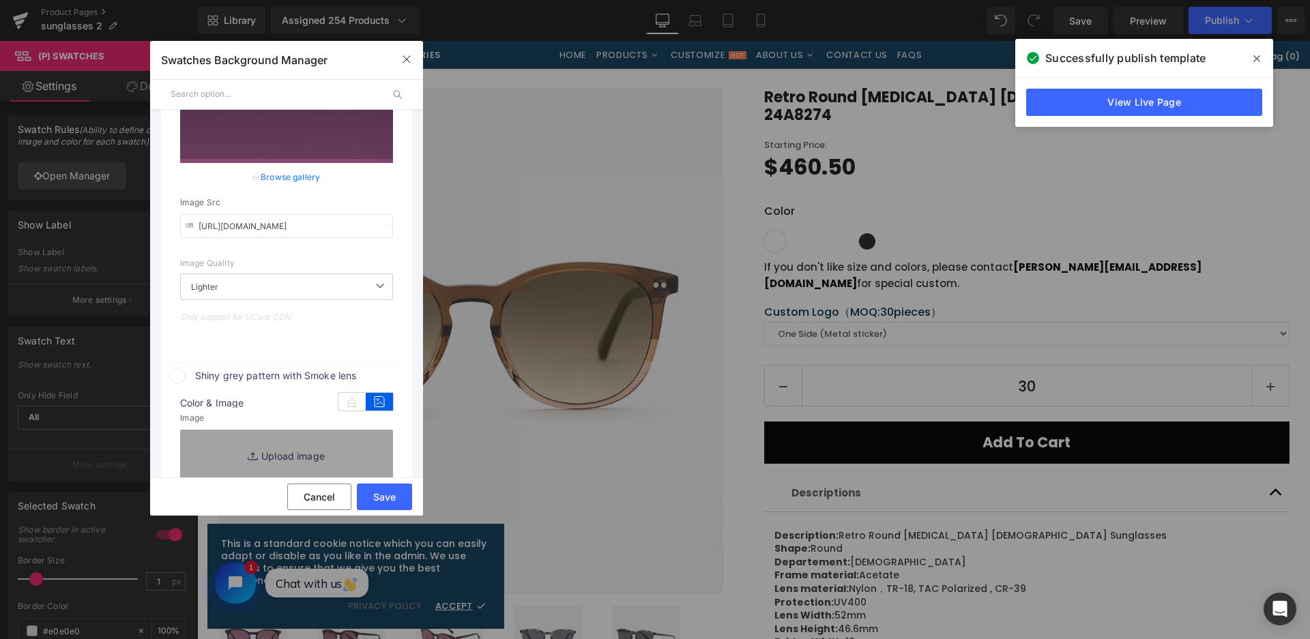
scroll to position [283, 0]
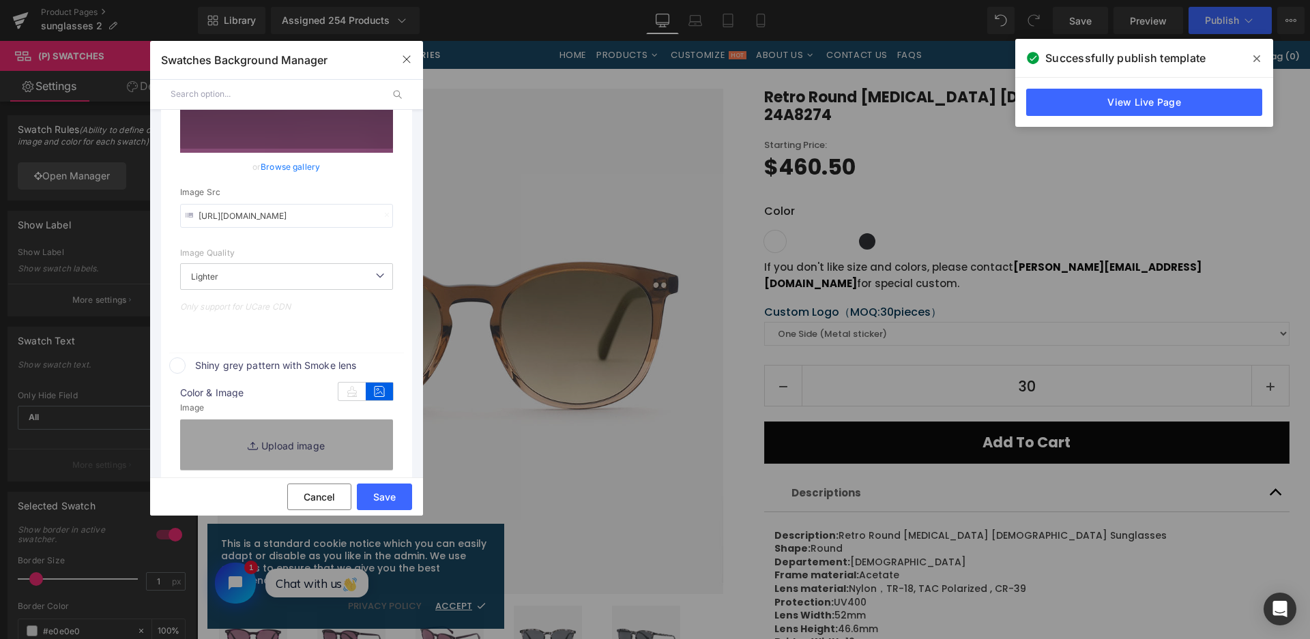
type input "C:\fakepath\微信截图_20250828115113.png"
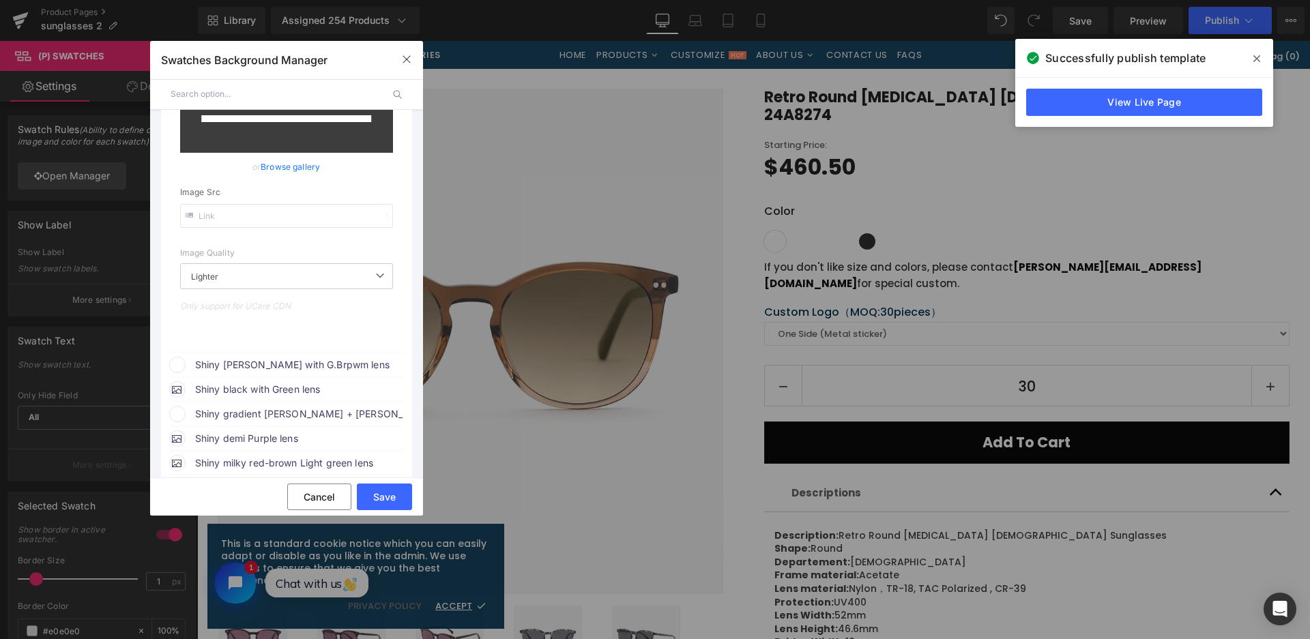
scroll to position [624, 0]
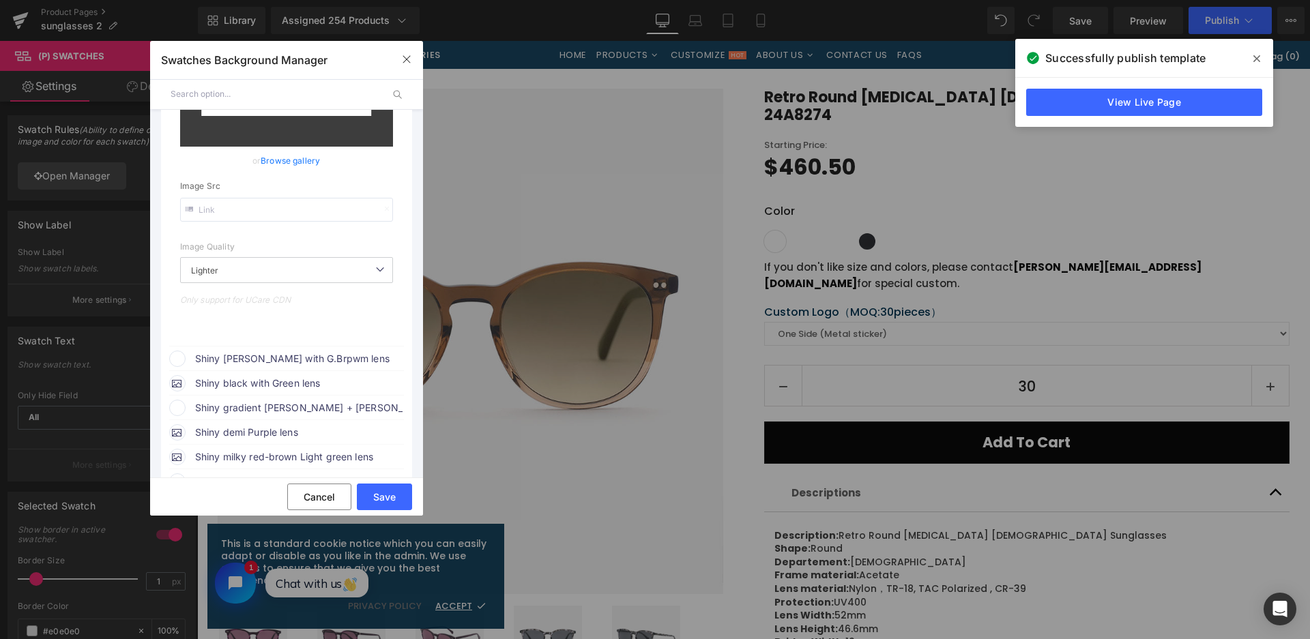
click at [346, 357] on span "Shiny [PERSON_NAME] with G.Brpwm lens" at bounding box center [298, 359] width 207 height 16
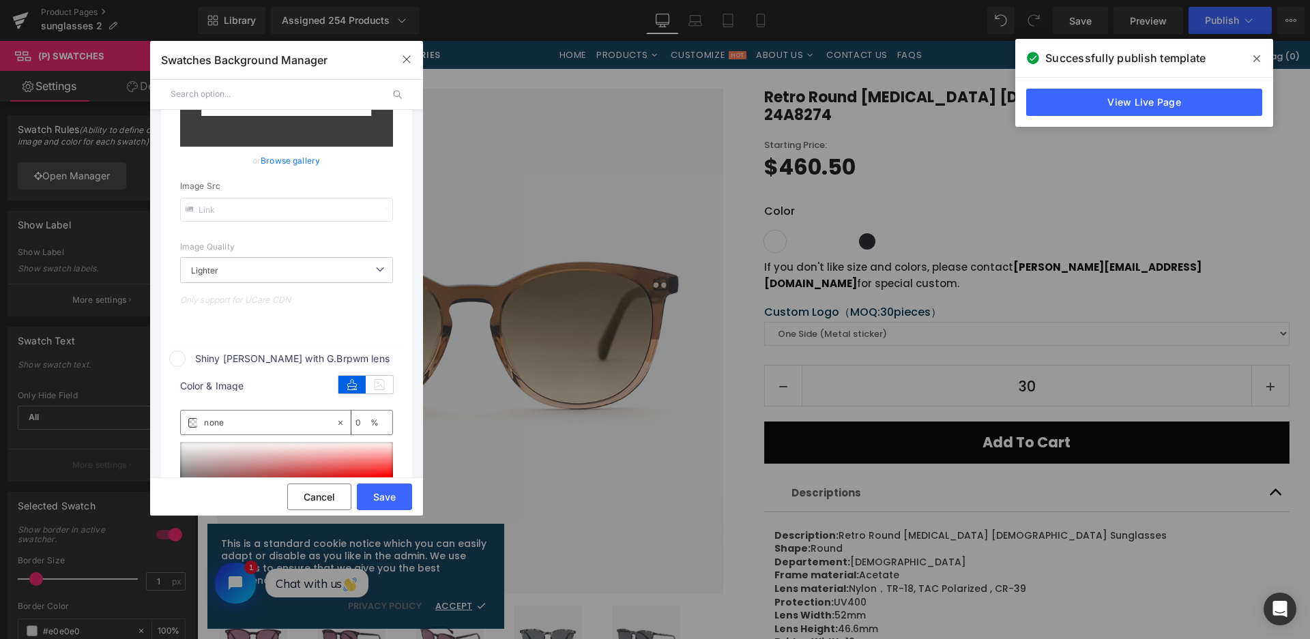
click at [394, 385] on div "color Color & Image color none 0 % Image Replace Image Upload image or Browse g…" at bounding box center [286, 515] width 235 height 297
type input "https://ucarecdn.com/e4666f05-cc15-4d2e-9e37-f5dab50b19d7/-/format/auto/-/previ…"
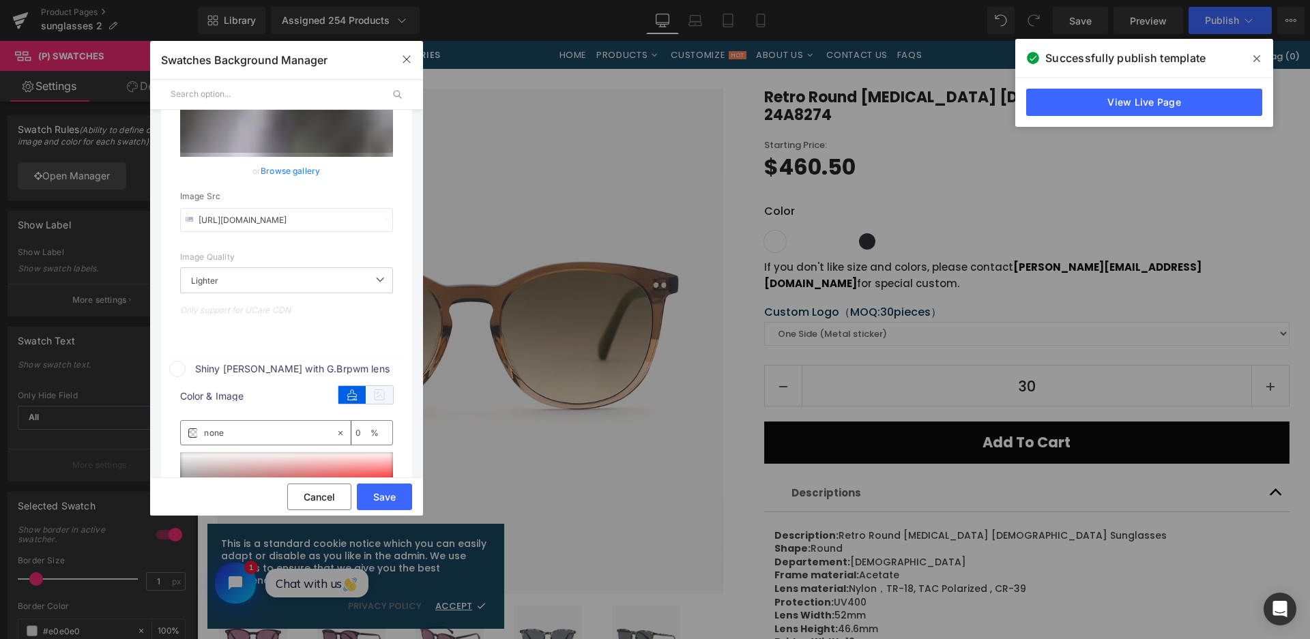
scroll to position [634, 0]
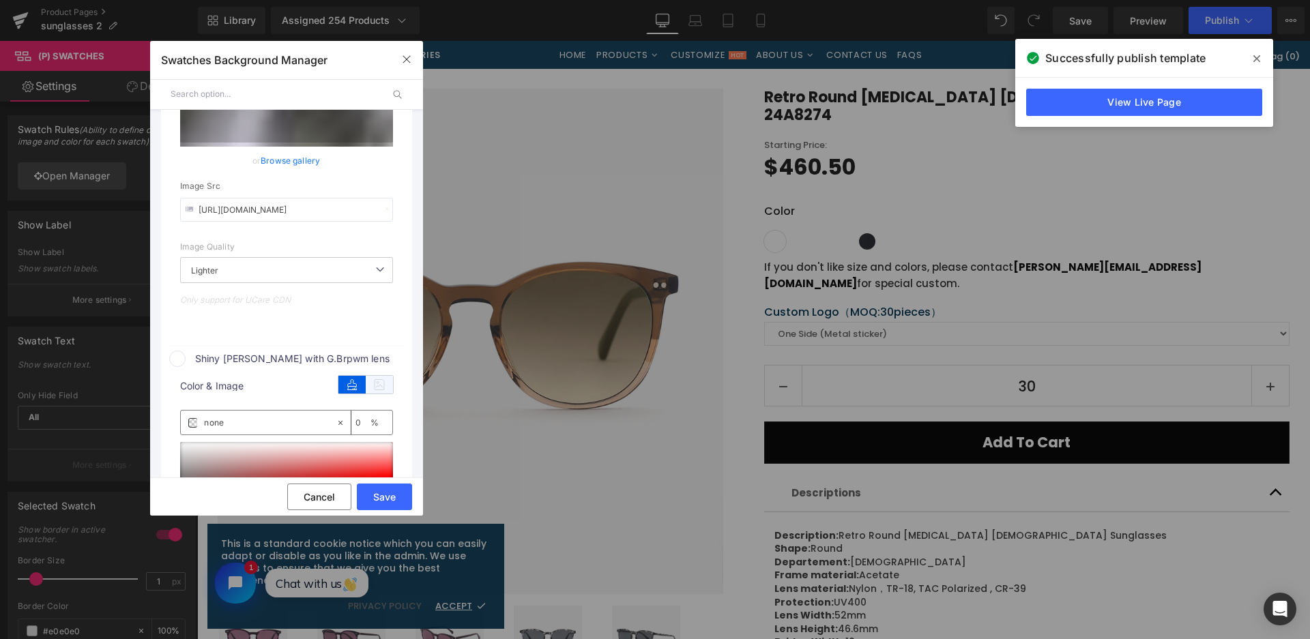
click at [391, 385] on icon at bounding box center [379, 385] width 27 height 18
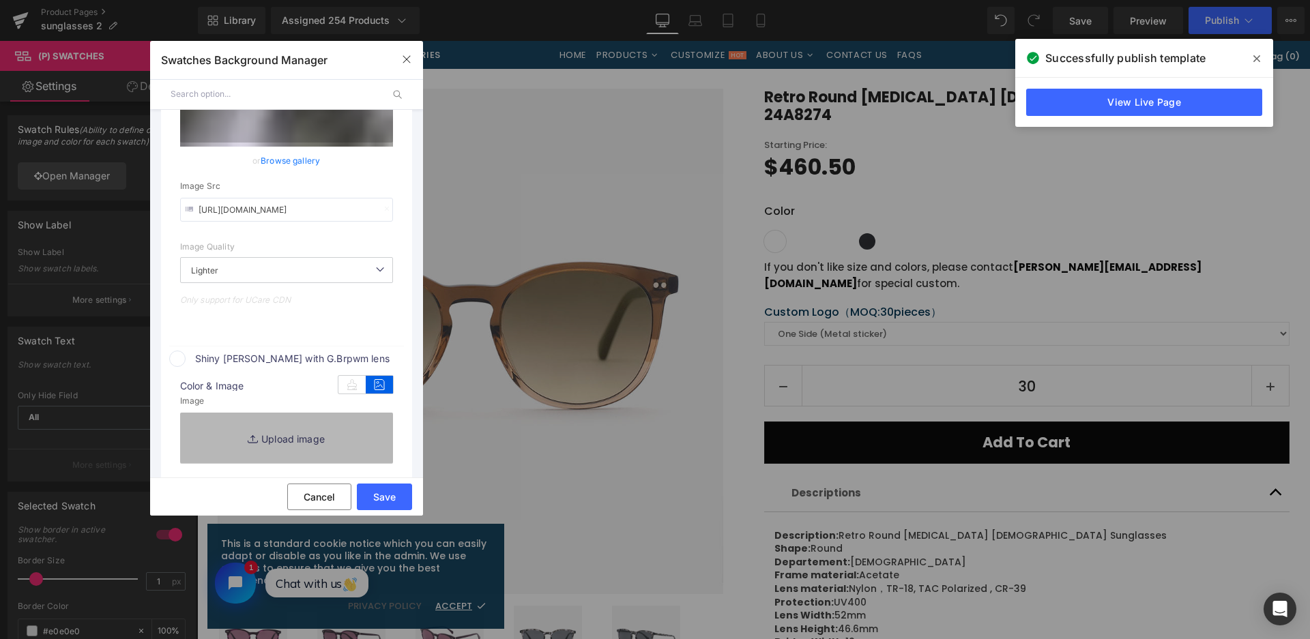
scroll to position [839, 0]
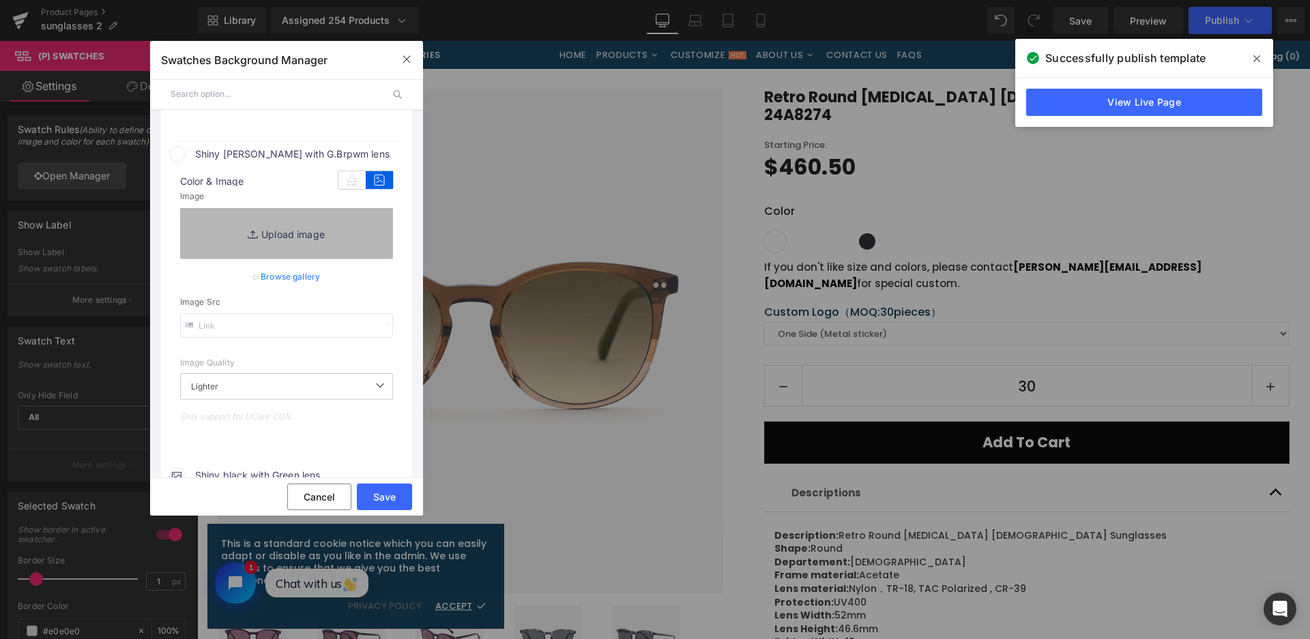
click at [324, 224] on link "Replace Image" at bounding box center [286, 233] width 213 height 50
type input "C:\fakepath\微信截图_20250828115130.png"
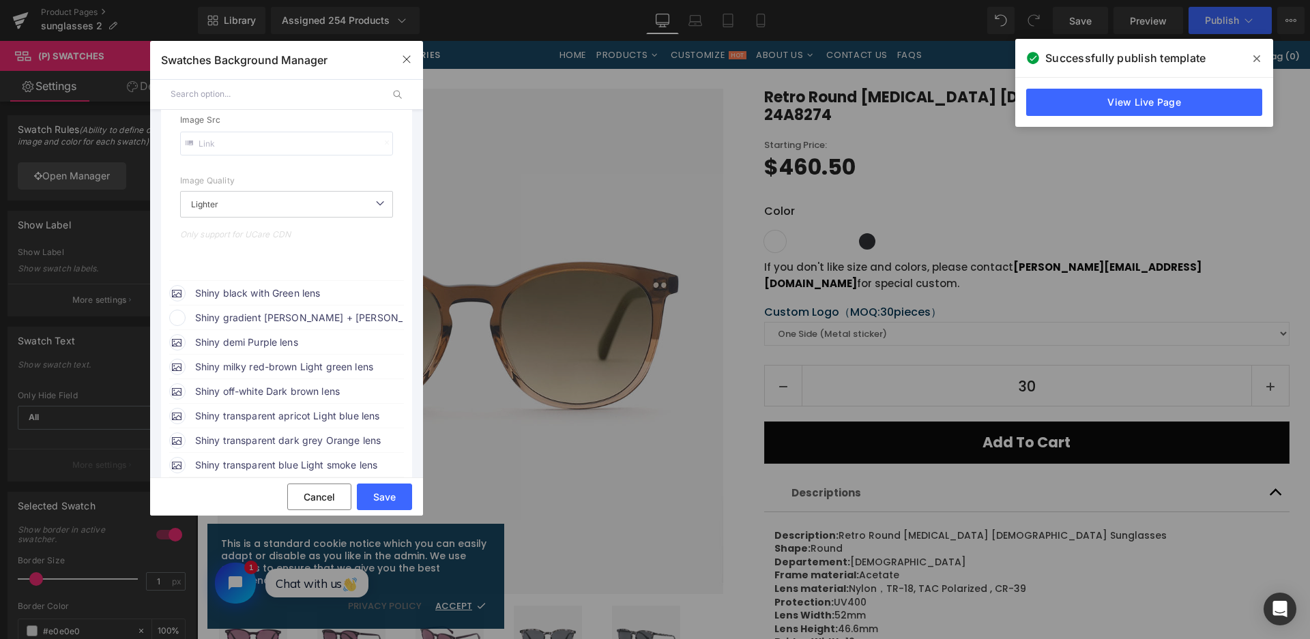
scroll to position [1180, 0]
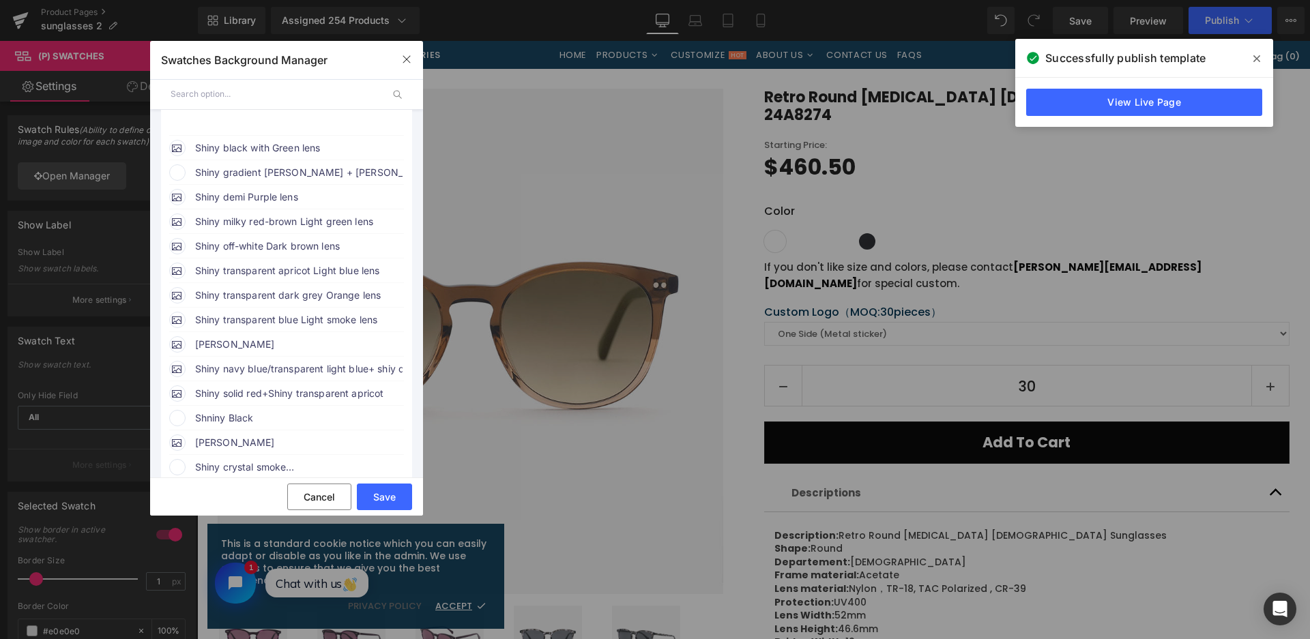
type input "https://ucarecdn.com/483fff84-870a-480e-9705-c112a5f7c34a/-/format/auto/-/previ…"
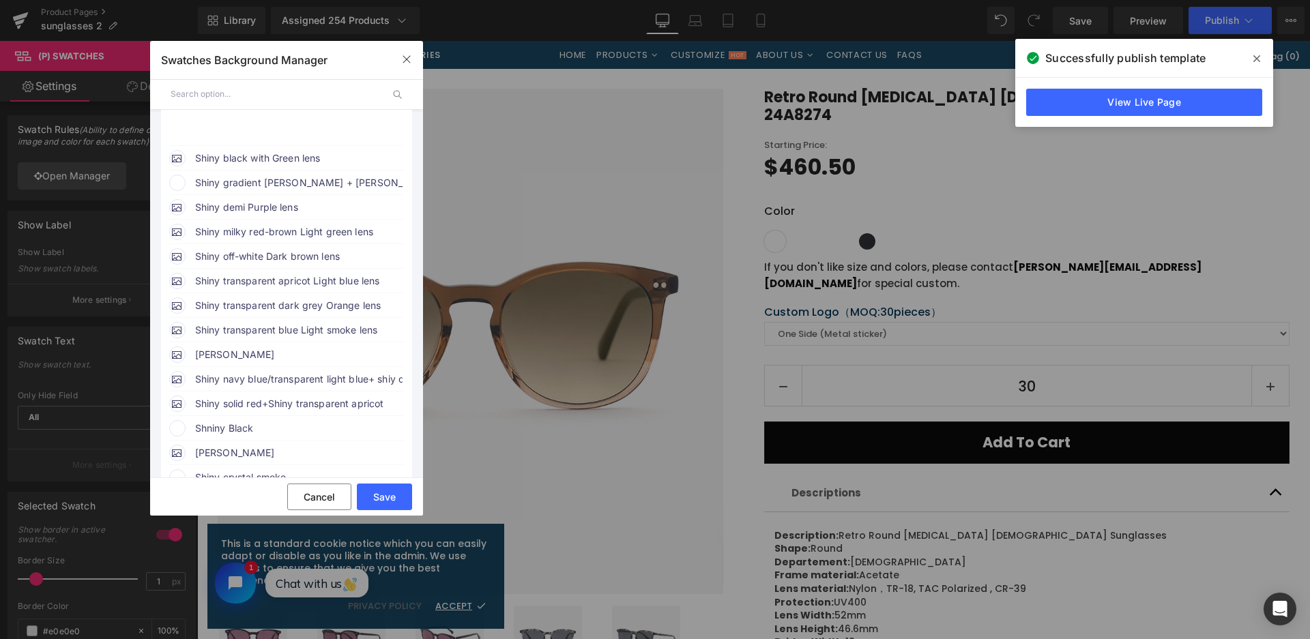
click at [340, 171] on div "Shiny gradient [PERSON_NAME] + [PERSON_NAME] brown temples with [PERSON_NAME] l…" at bounding box center [286, 181] width 235 height 20
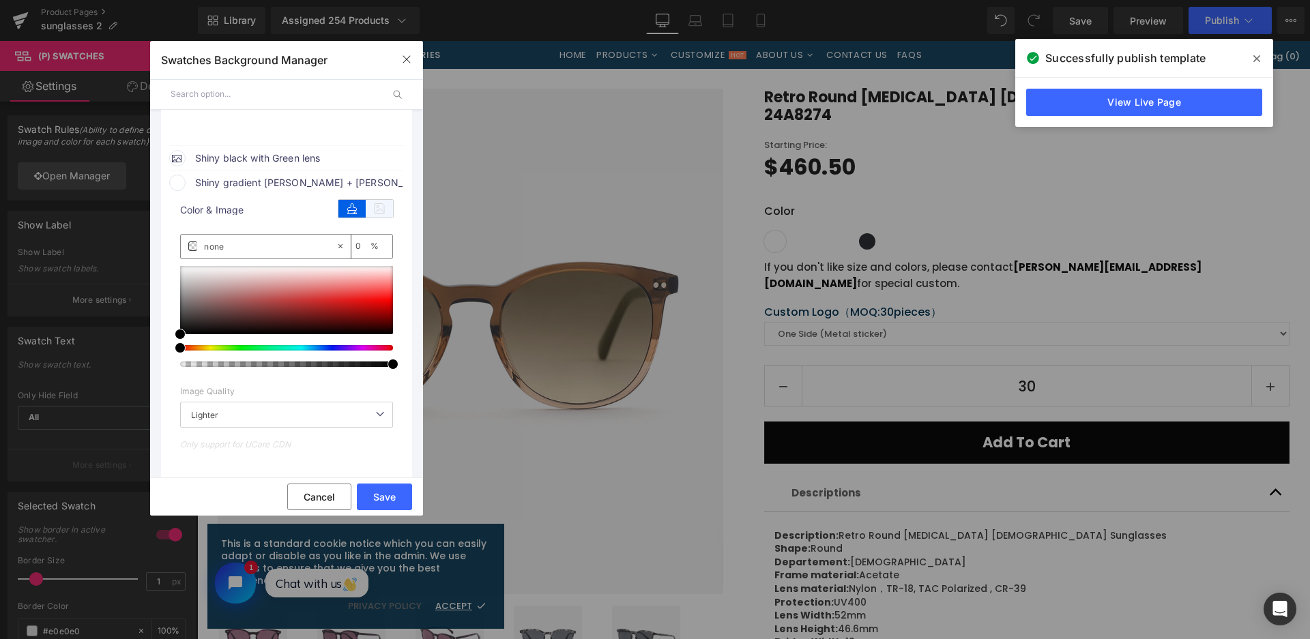
click at [374, 208] on icon at bounding box center [379, 209] width 27 height 18
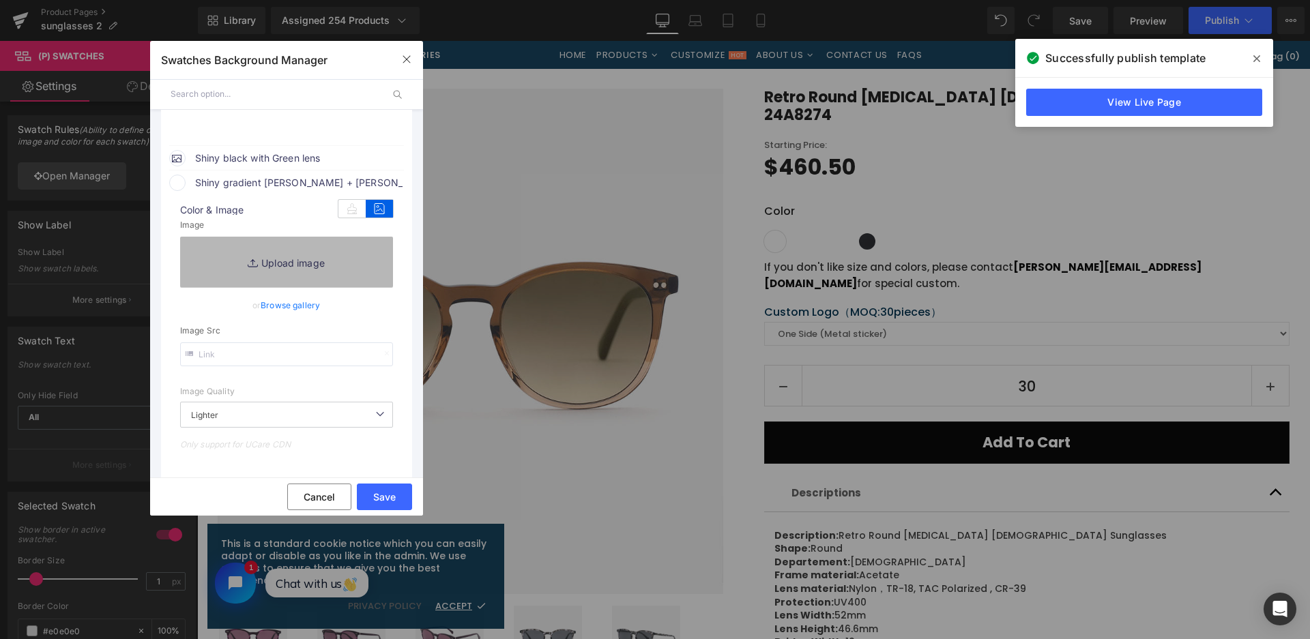
click at [357, 264] on link "Replace Image" at bounding box center [286, 262] width 213 height 50
type input "C:\fakepath\微信截图_20250828115140.png"
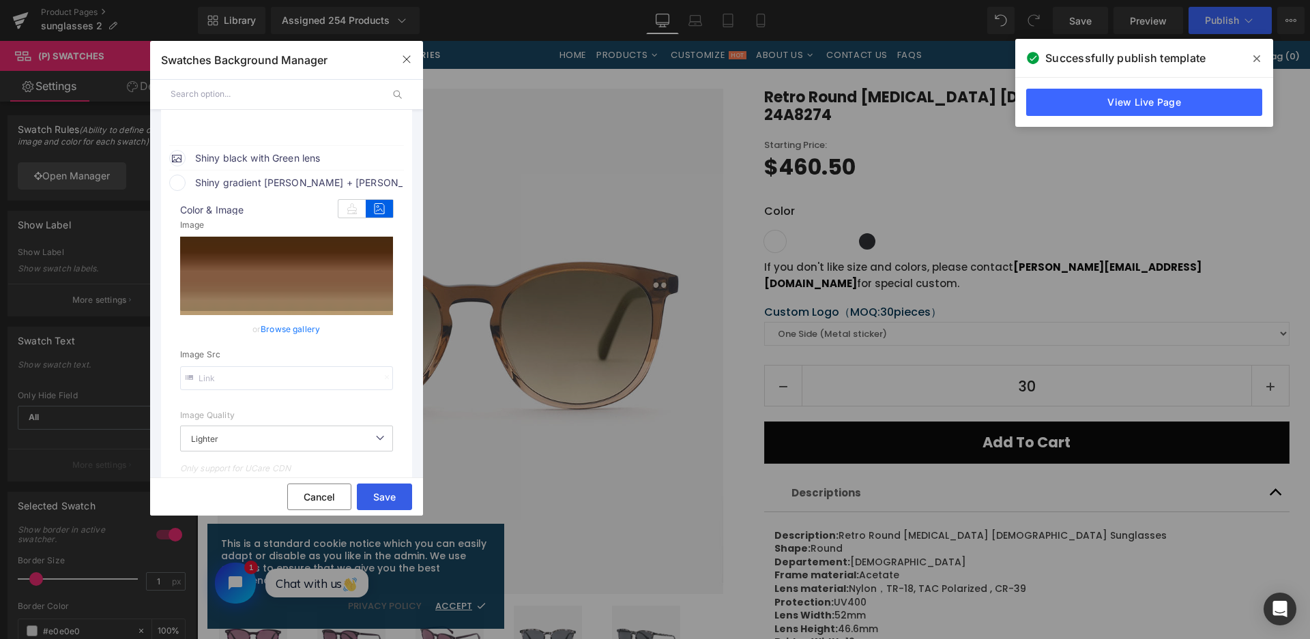
type input "https://ucarecdn.com/cdaa0349-6520-4948-810e-8bb8b639922d/-/format/auto/-/previ…"
click at [395, 501] on button "Save" at bounding box center [384, 497] width 55 height 27
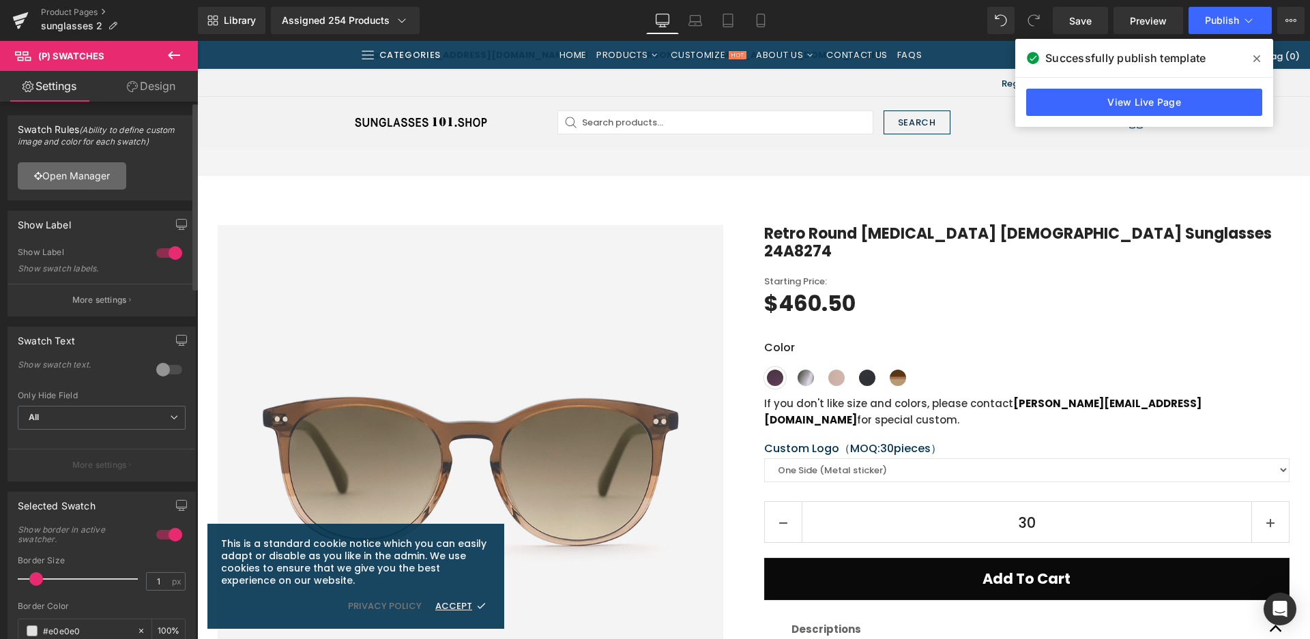
click at [106, 173] on link "Open Manager" at bounding box center [72, 175] width 108 height 27
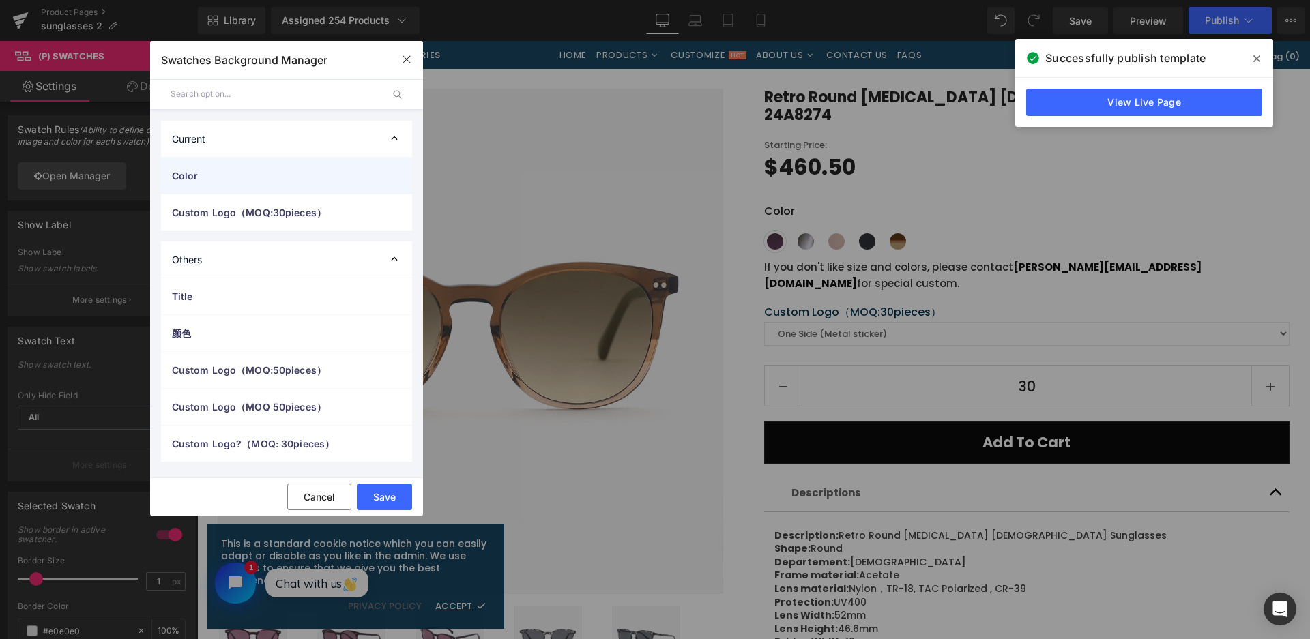
click at [0, 0] on div "Color" at bounding box center [0, 0] width 0 height 0
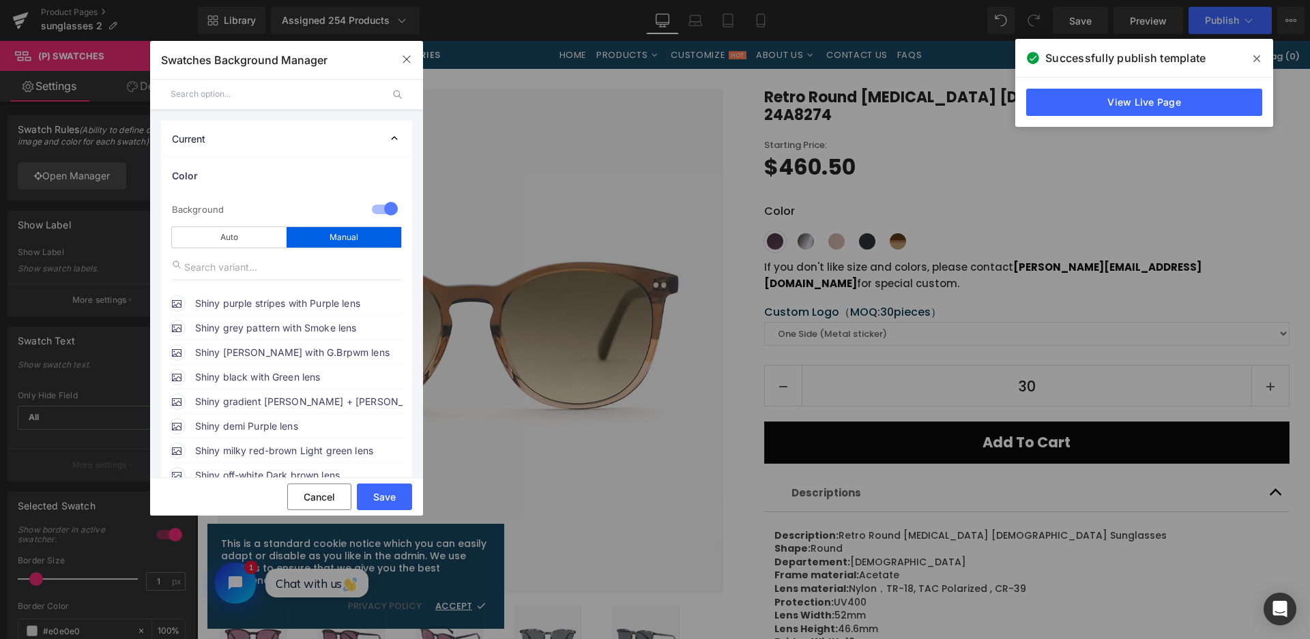
click at [390, 499] on button "Save" at bounding box center [384, 497] width 55 height 27
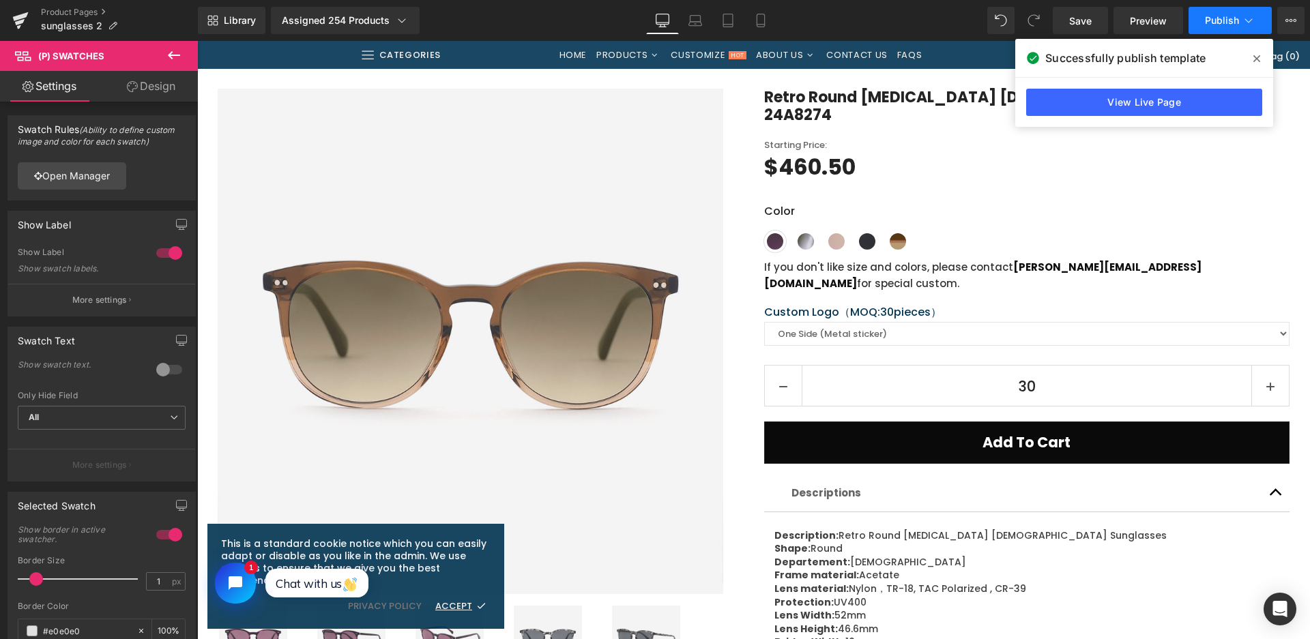
click at [1221, 15] on span "Publish" at bounding box center [1222, 20] width 34 height 11
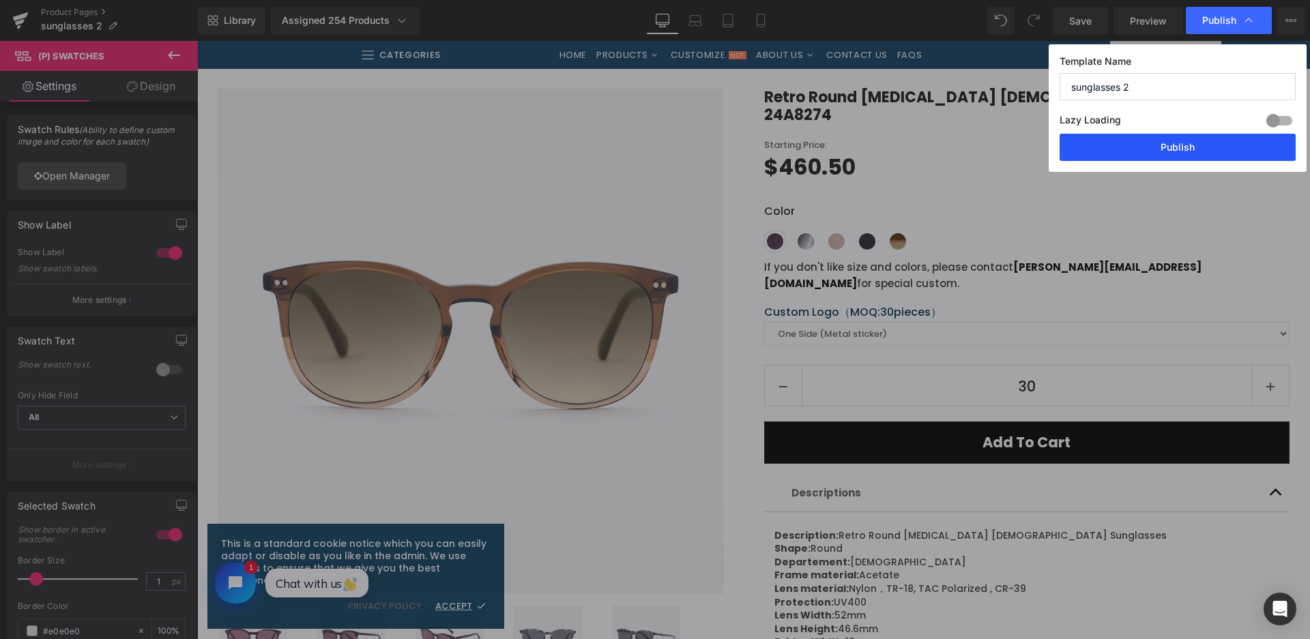
click at [1167, 149] on button "Publish" at bounding box center [1177, 147] width 236 height 27
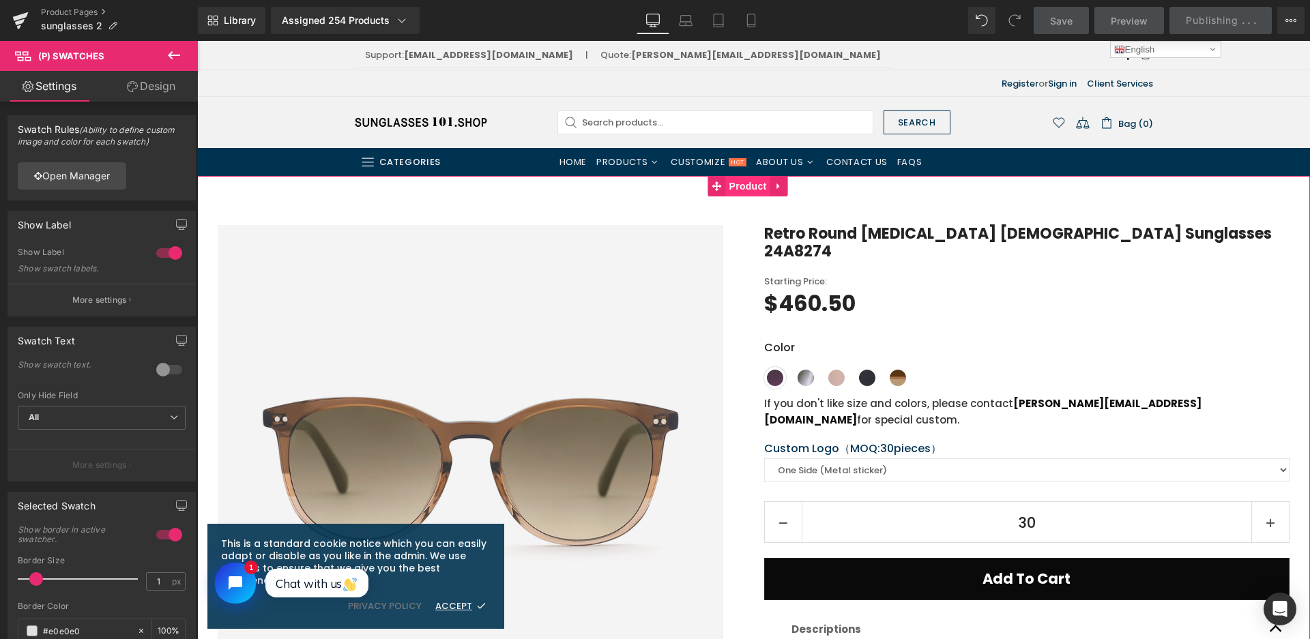
click at [745, 187] on span "Product" at bounding box center [748, 186] width 44 height 20
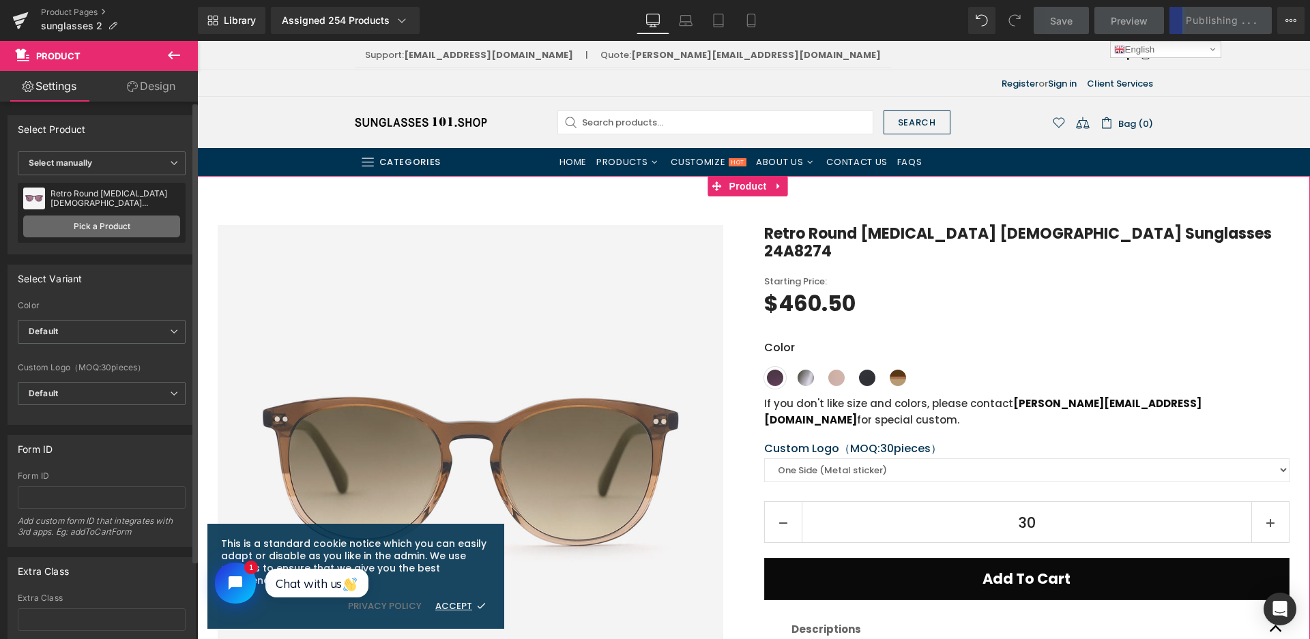
click at [123, 216] on link "Pick a Product" at bounding box center [101, 227] width 157 height 22
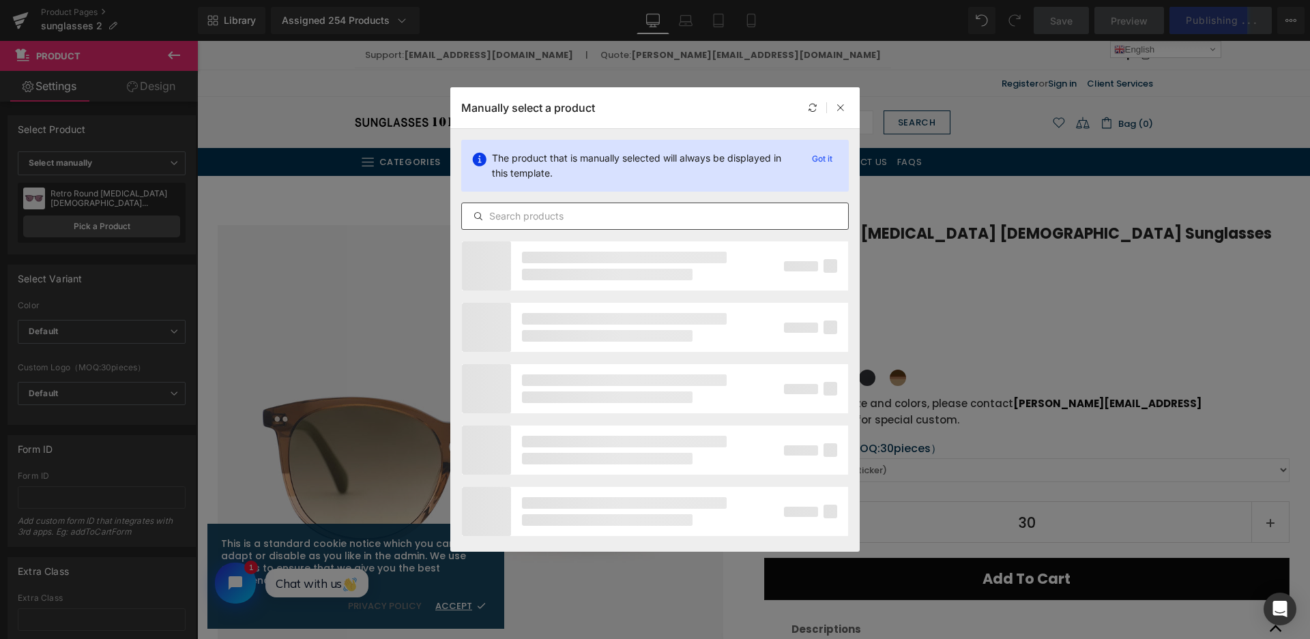
click at [570, 218] on input "text" at bounding box center [655, 216] width 386 height 16
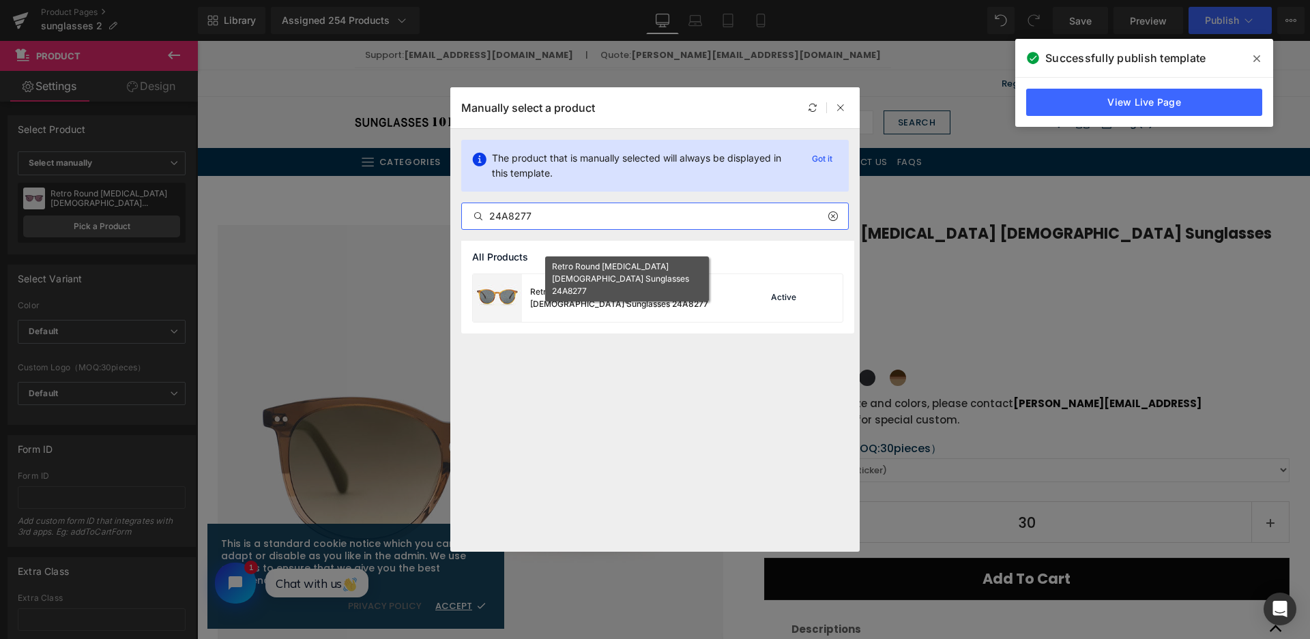
type input "24A8277"
click at [651, 304] on div "Retro Round [MEDICAL_DATA] [DEMOGRAPHIC_DATA] Sunglasses 24A8277" at bounding box center [632, 298] width 205 height 25
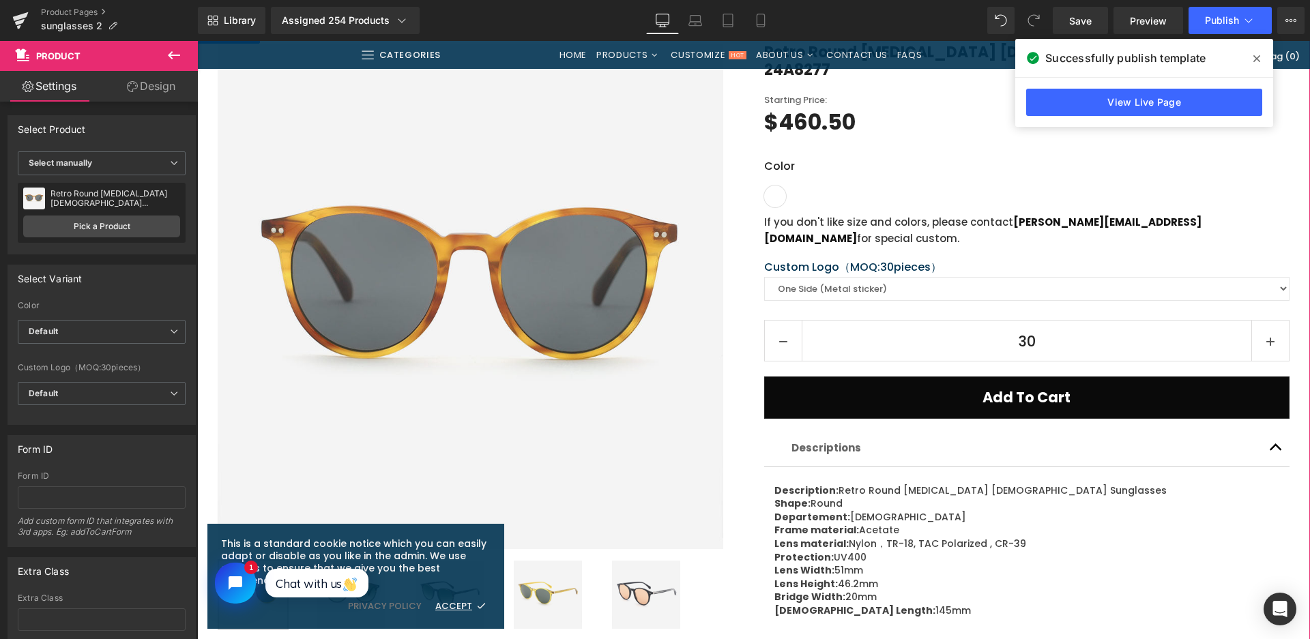
scroll to position [136, 0]
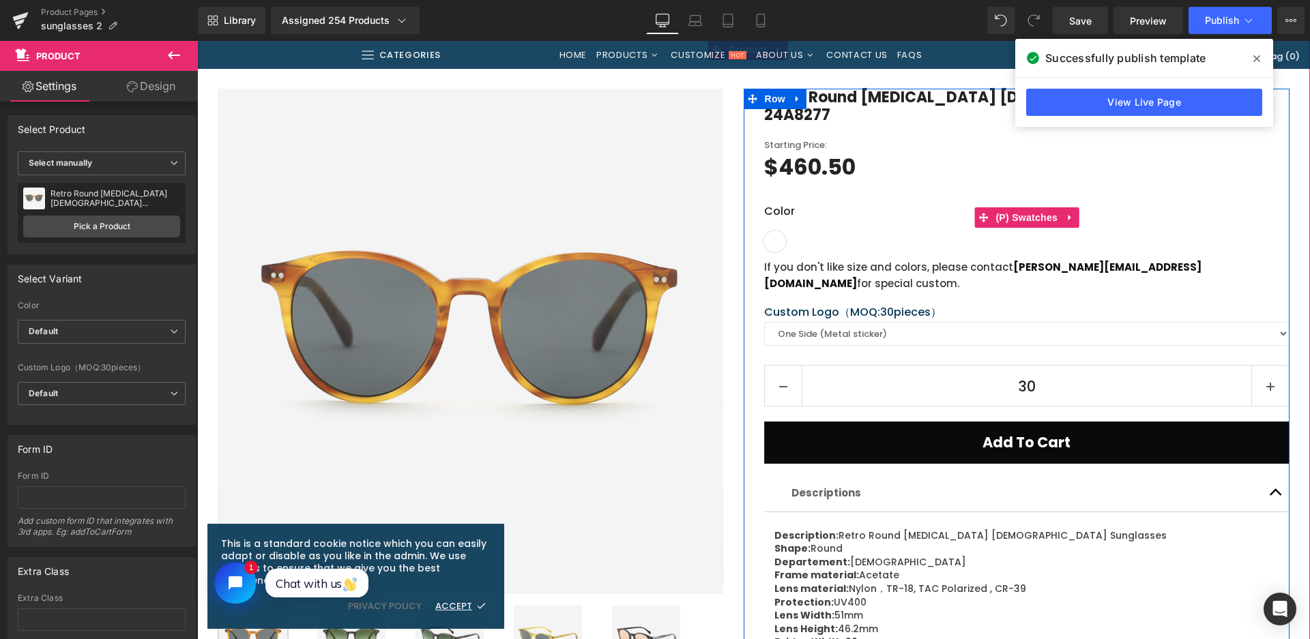
click at [799, 231] on span "Shiny brown stripes top and [PERSON_NAME] bottom with [DOMAIN_NAME] lens" at bounding box center [806, 242] width 22 height 22
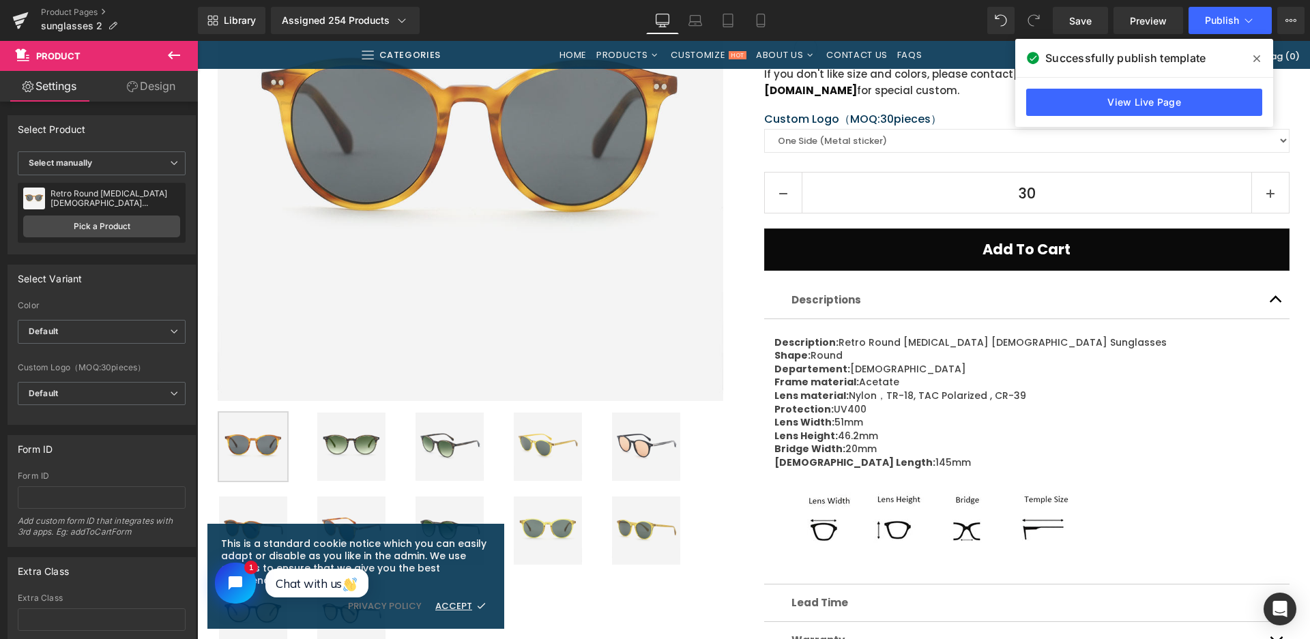
scroll to position [341, 0]
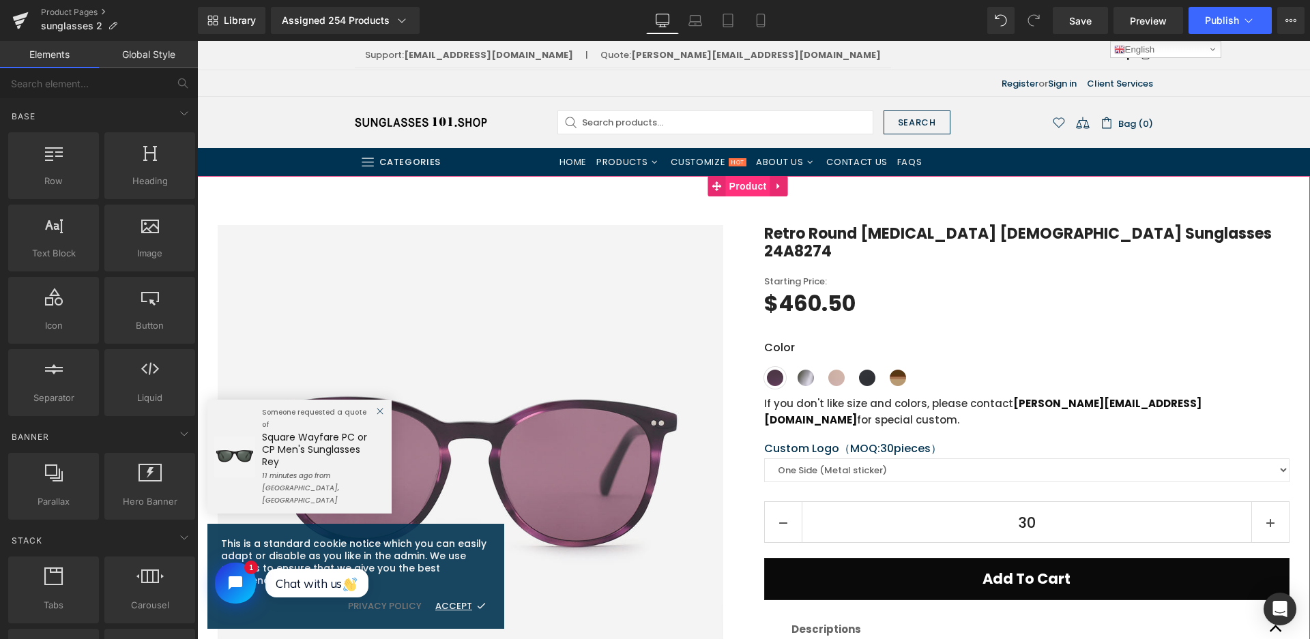
click at [740, 190] on span "Product" at bounding box center [748, 186] width 44 height 20
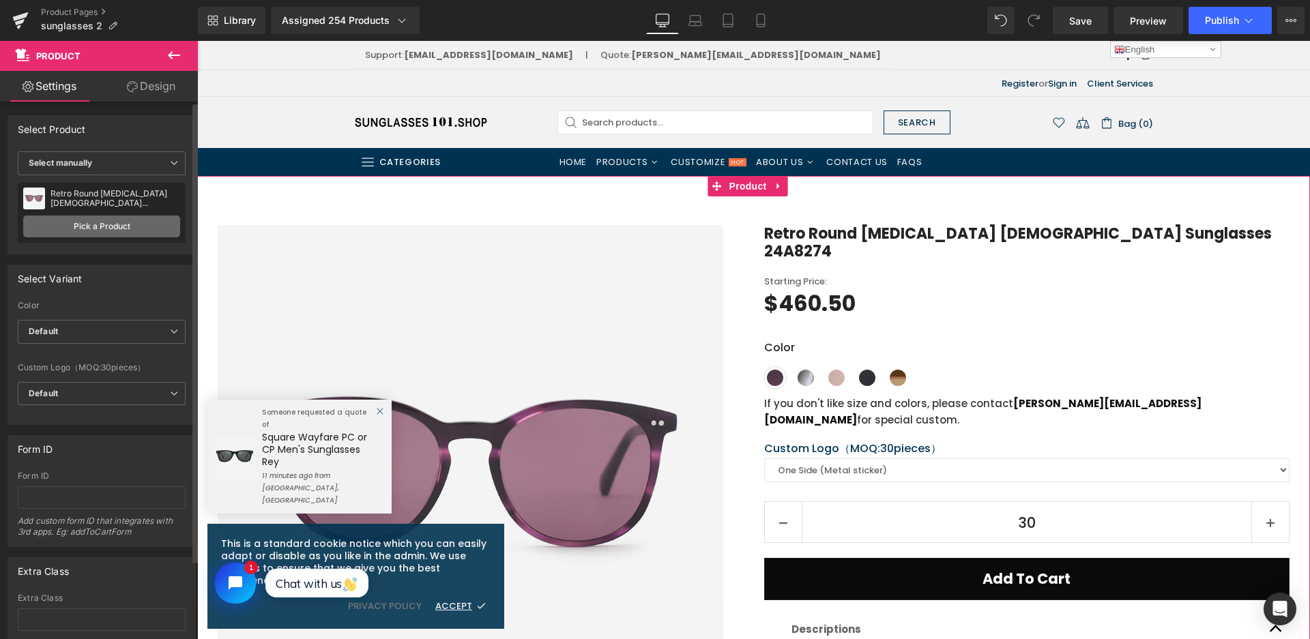
click at [48, 219] on link "Pick a Product" at bounding box center [101, 227] width 157 height 22
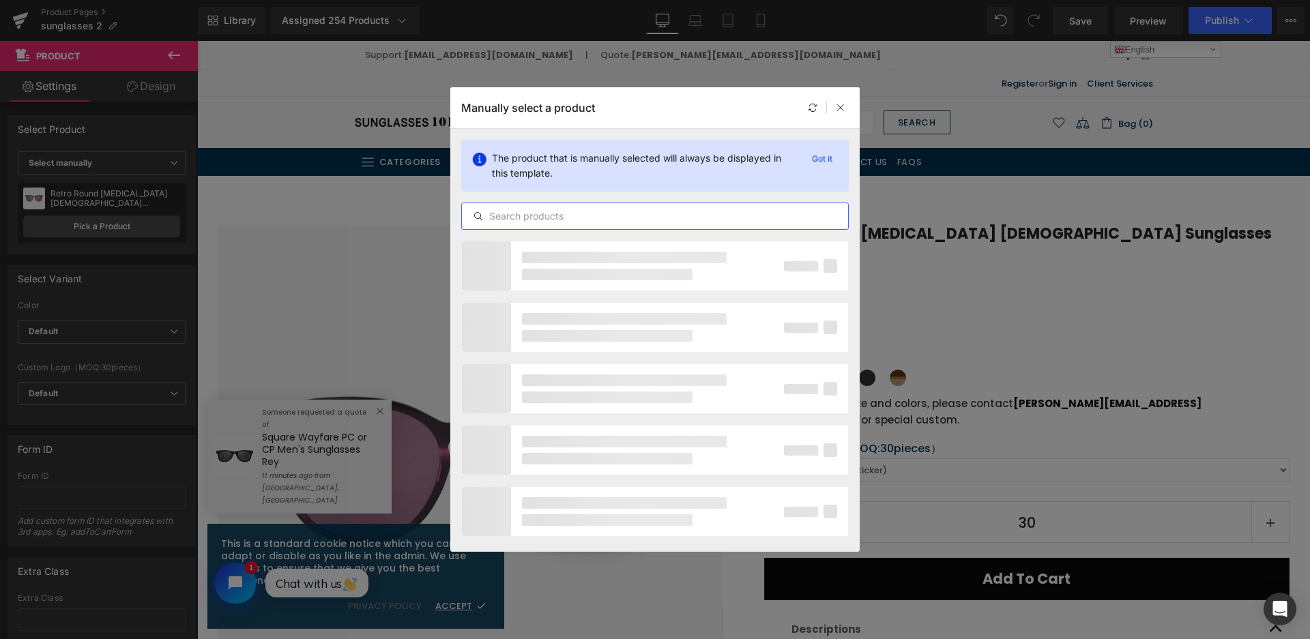
click at [567, 211] on input "text" at bounding box center [655, 216] width 386 height 16
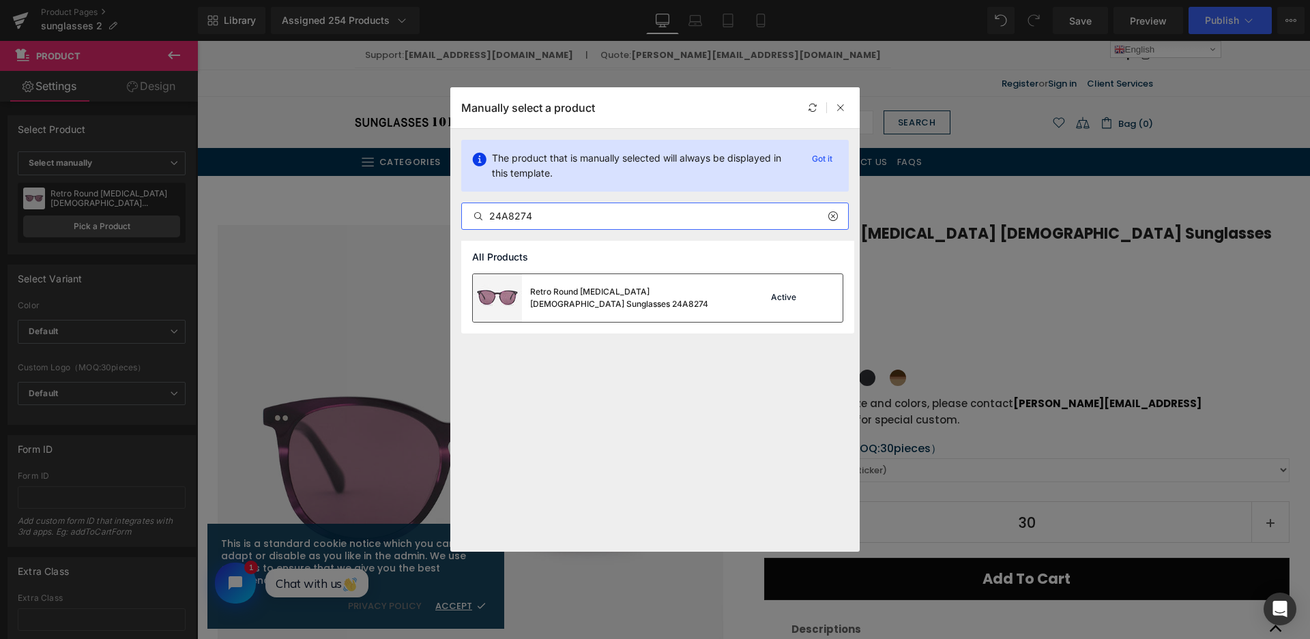
type input "24A8274"
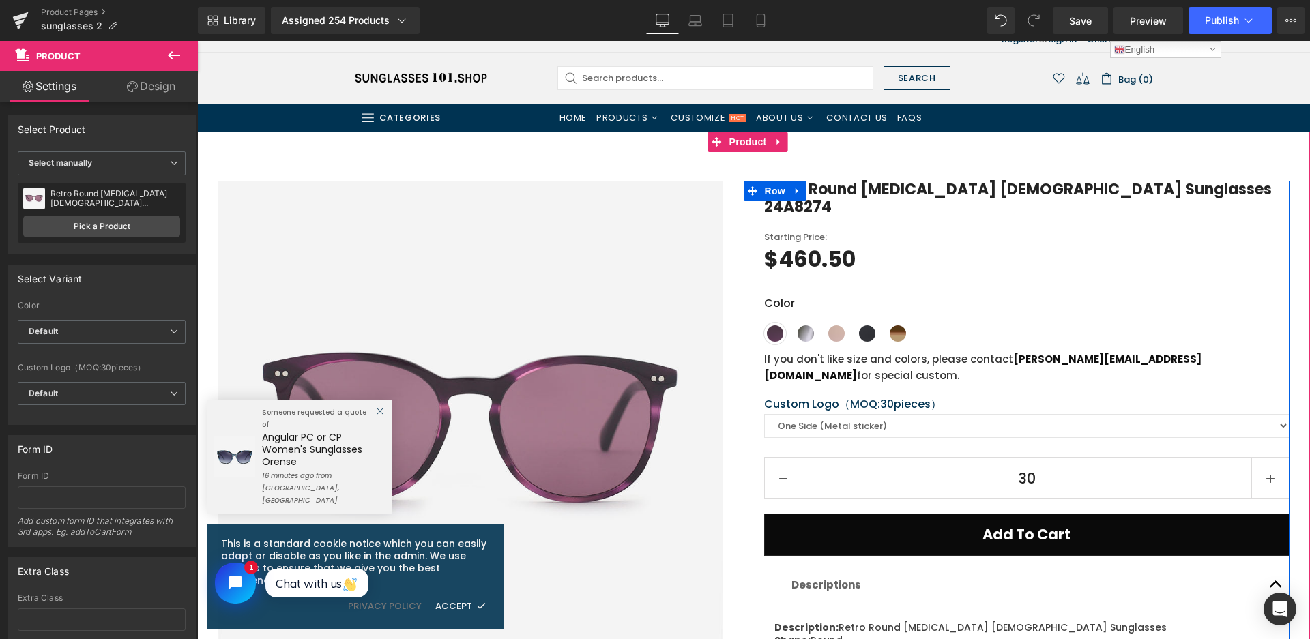
scroll to position [68, 0]
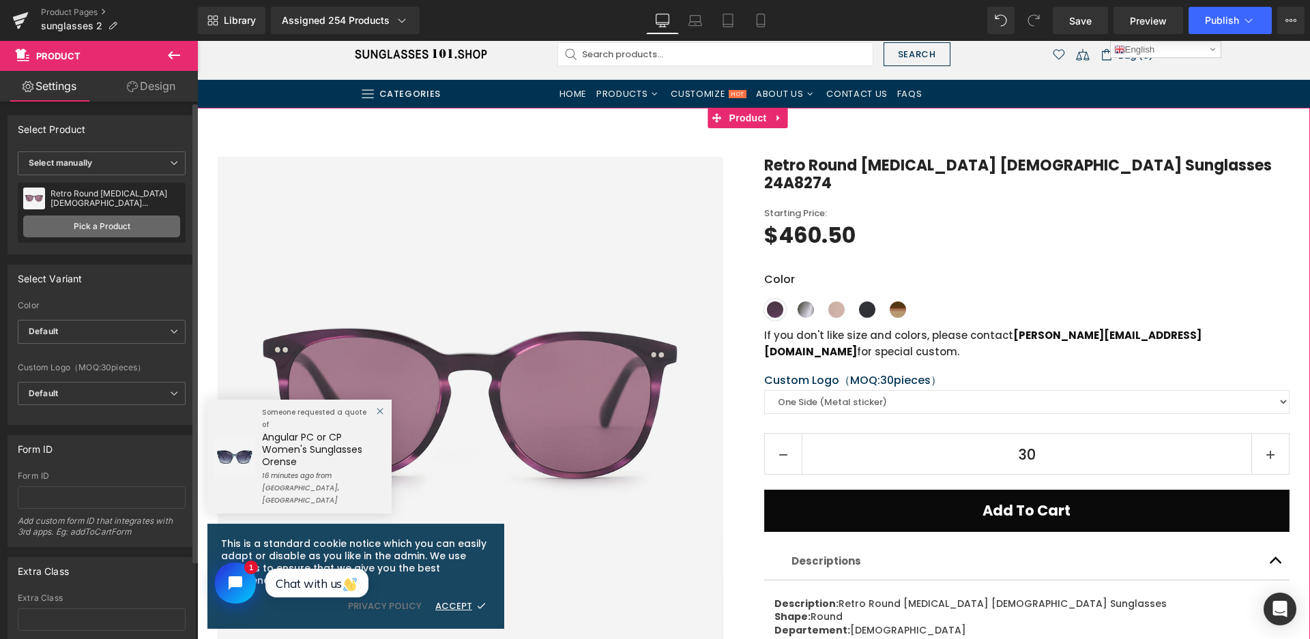
click at [119, 228] on link "Pick a Product" at bounding box center [101, 227] width 157 height 22
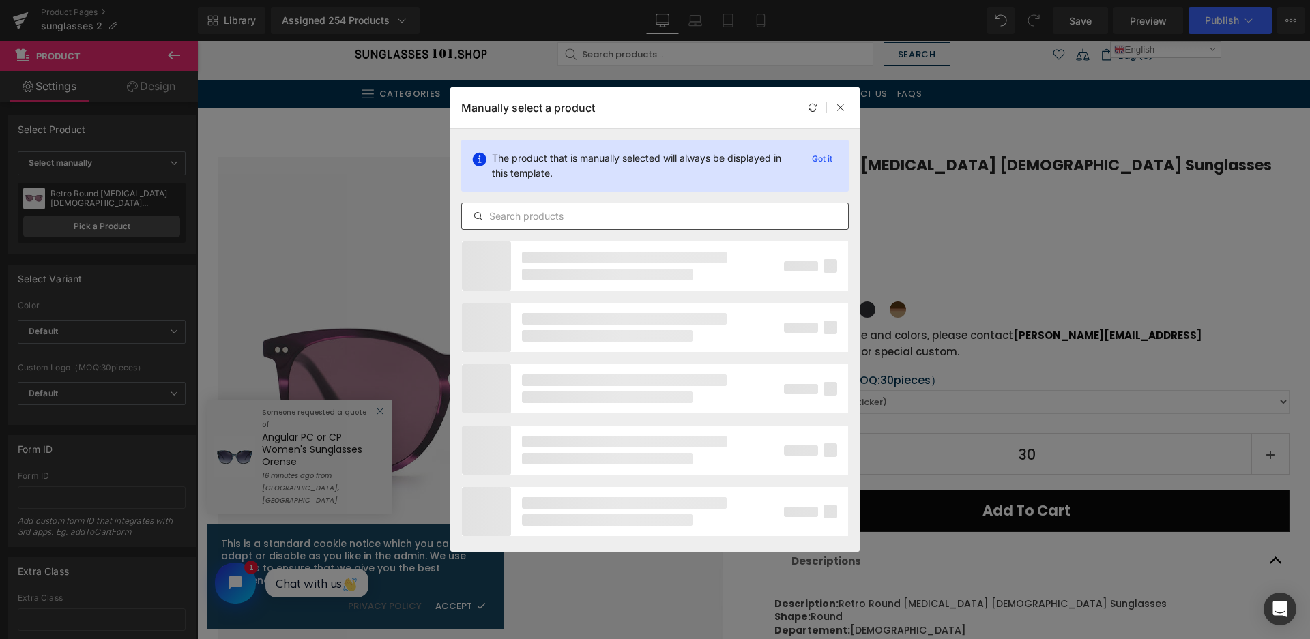
click at [535, 217] on input "text" at bounding box center [655, 216] width 386 height 16
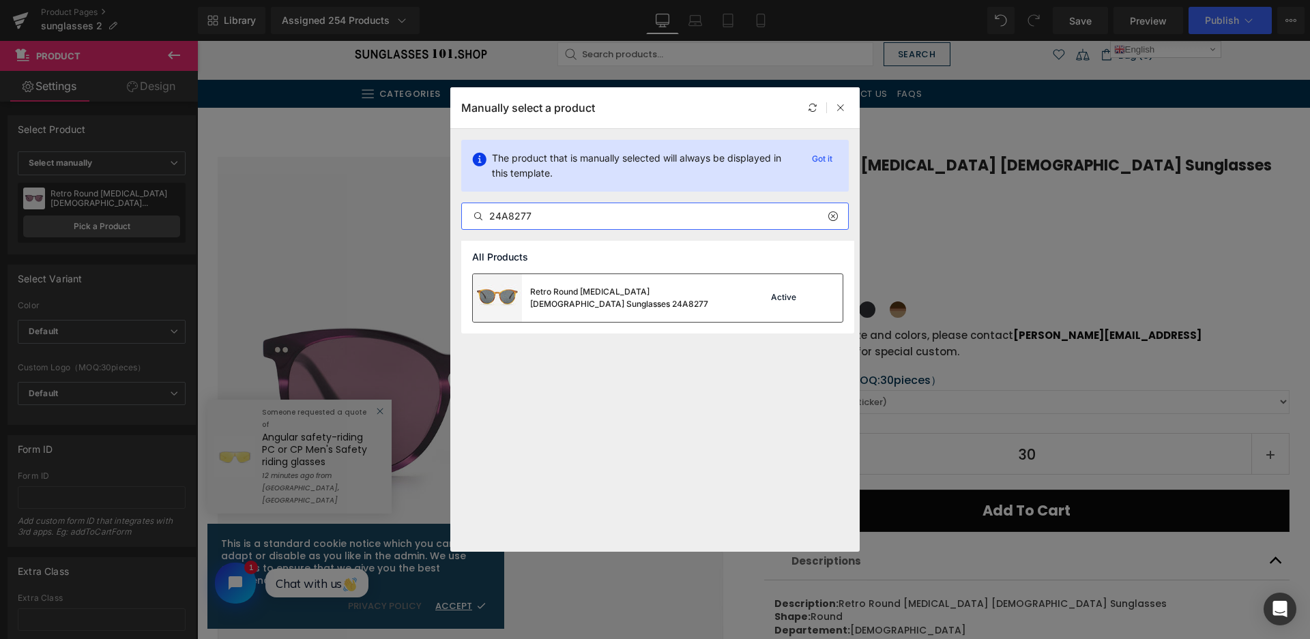
type input "24A8277"
click at [622, 309] on div "Retro Round [MEDICAL_DATA] [DEMOGRAPHIC_DATA] Sunglasses 24A8277" at bounding box center [604, 298] width 262 height 48
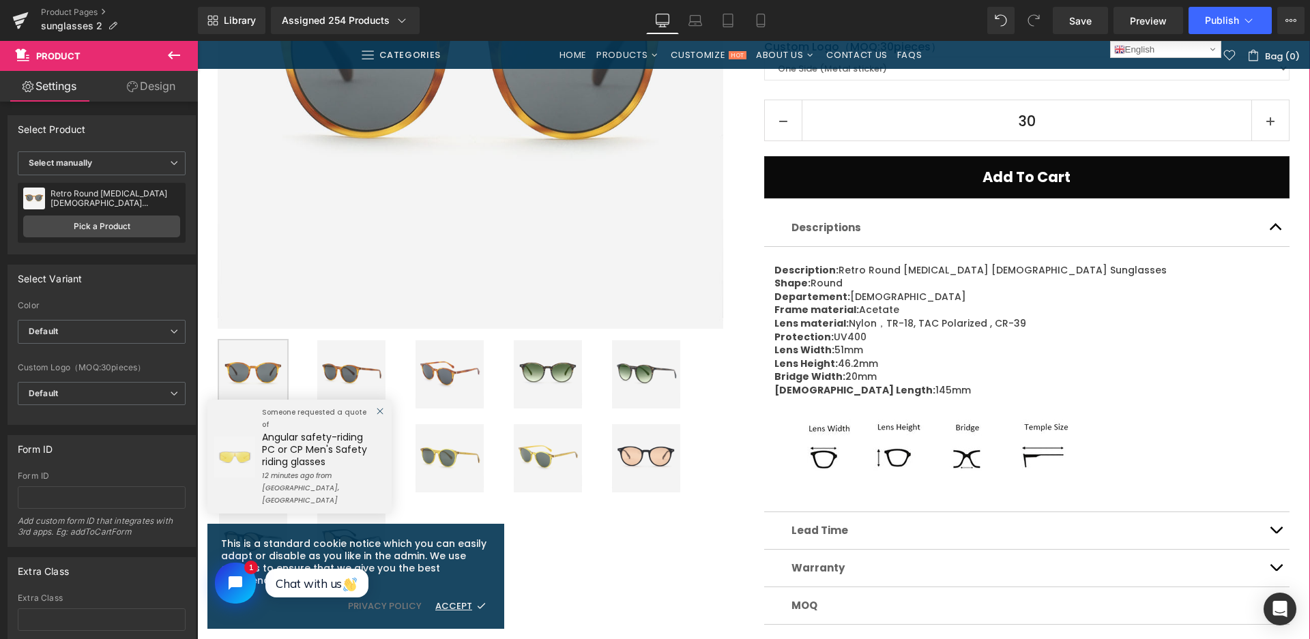
scroll to position [409, 0]
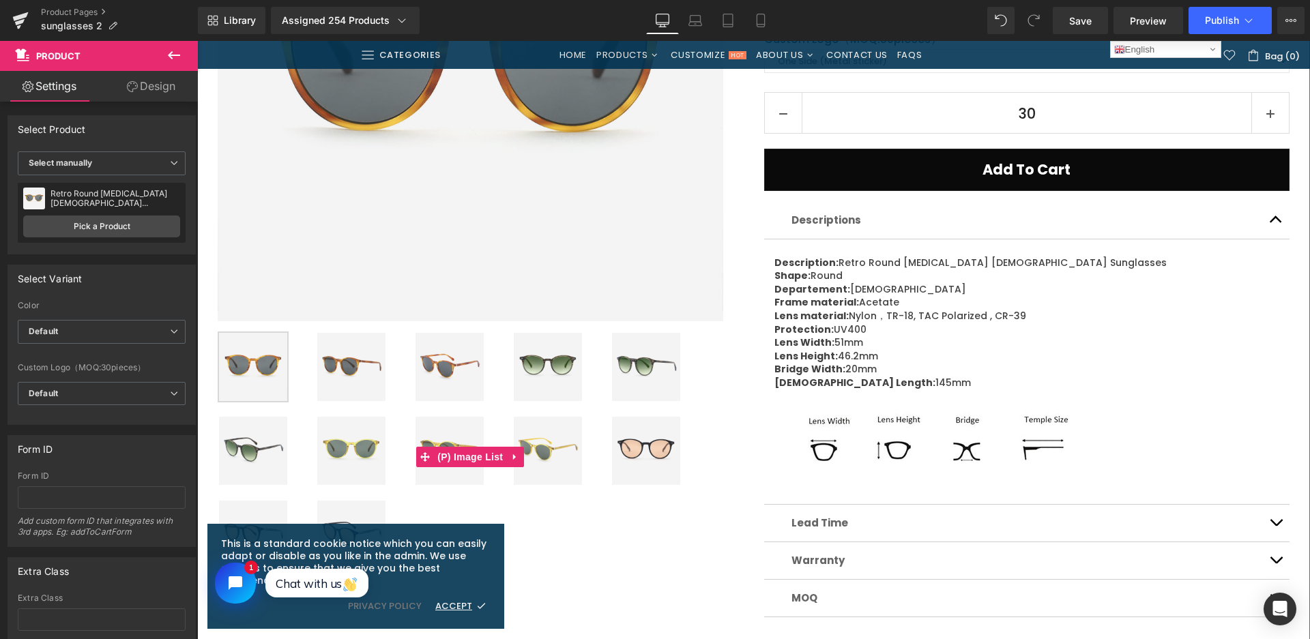
click at [552, 364] on img at bounding box center [548, 367] width 68 height 68
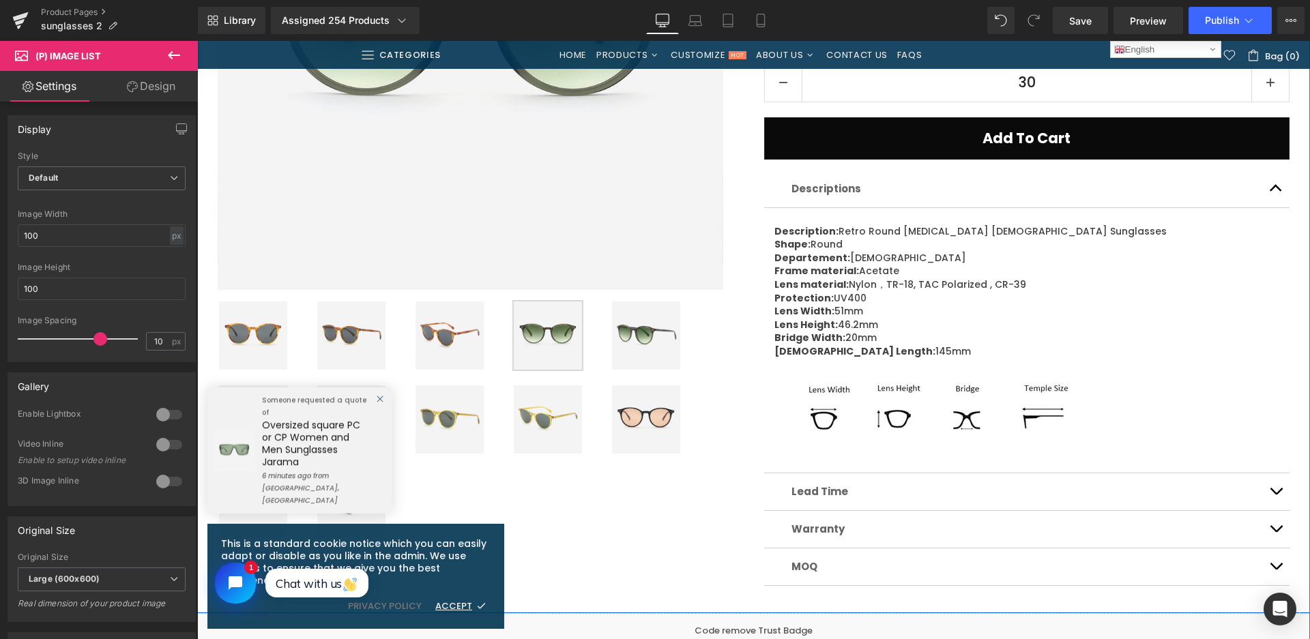
scroll to position [477, 0]
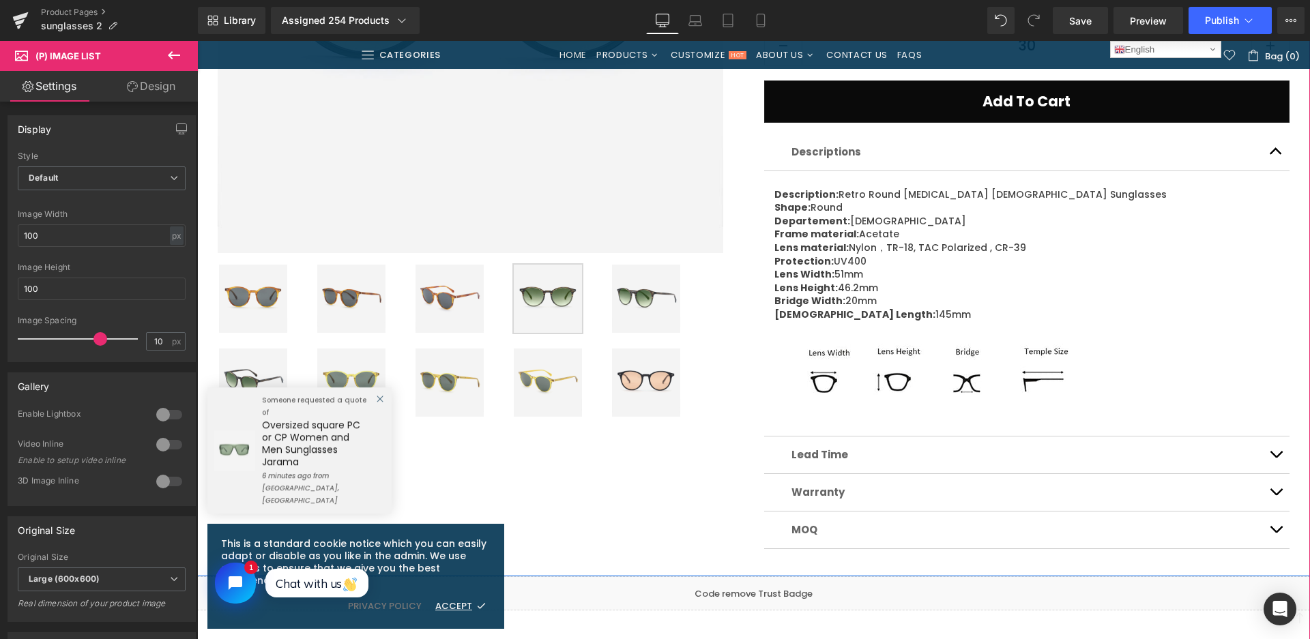
click at [352, 358] on img at bounding box center [351, 383] width 68 height 68
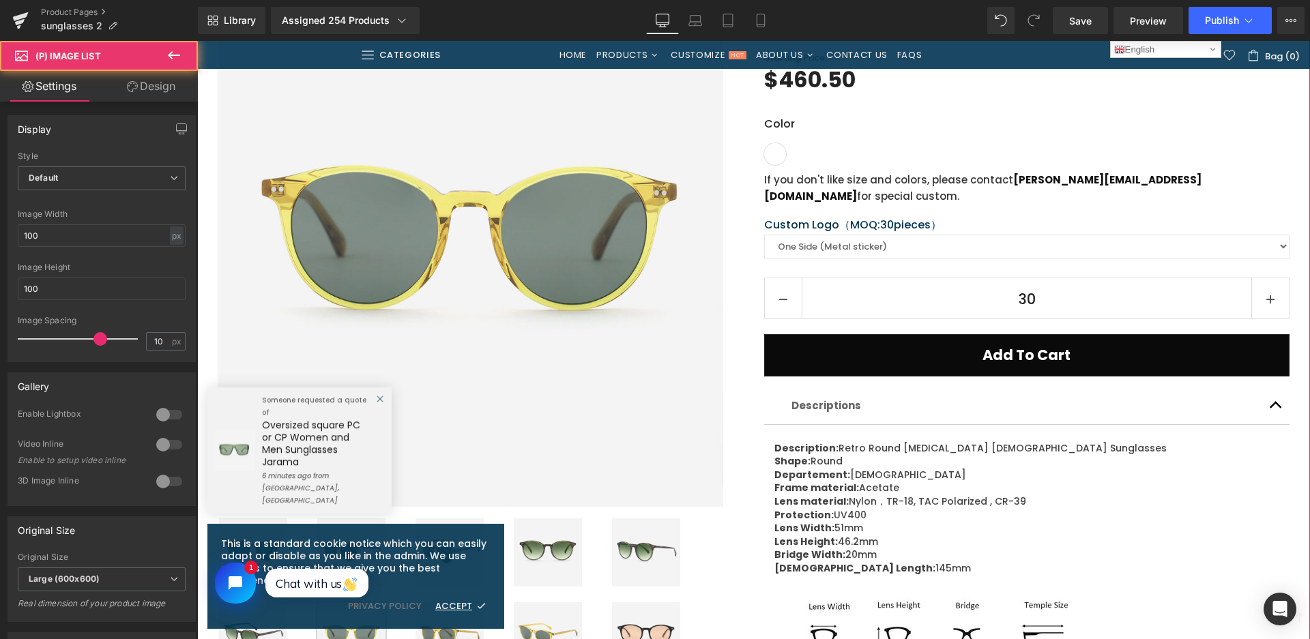
scroll to position [205, 0]
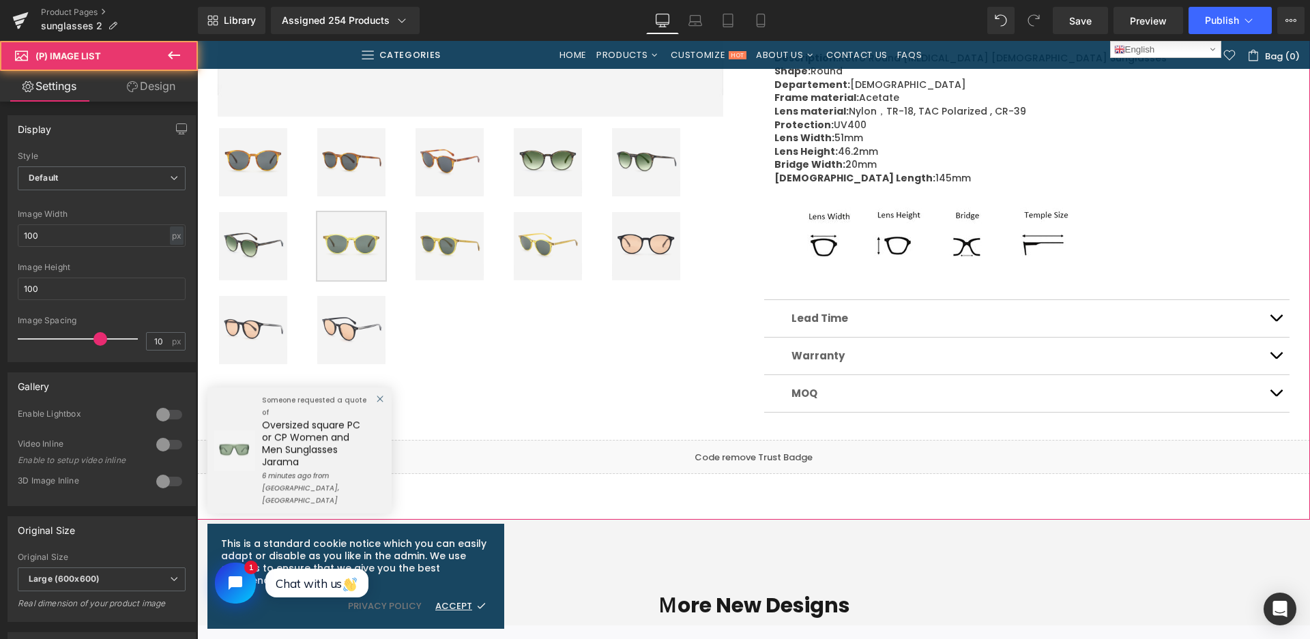
click at [636, 254] on img at bounding box center [646, 246] width 68 height 68
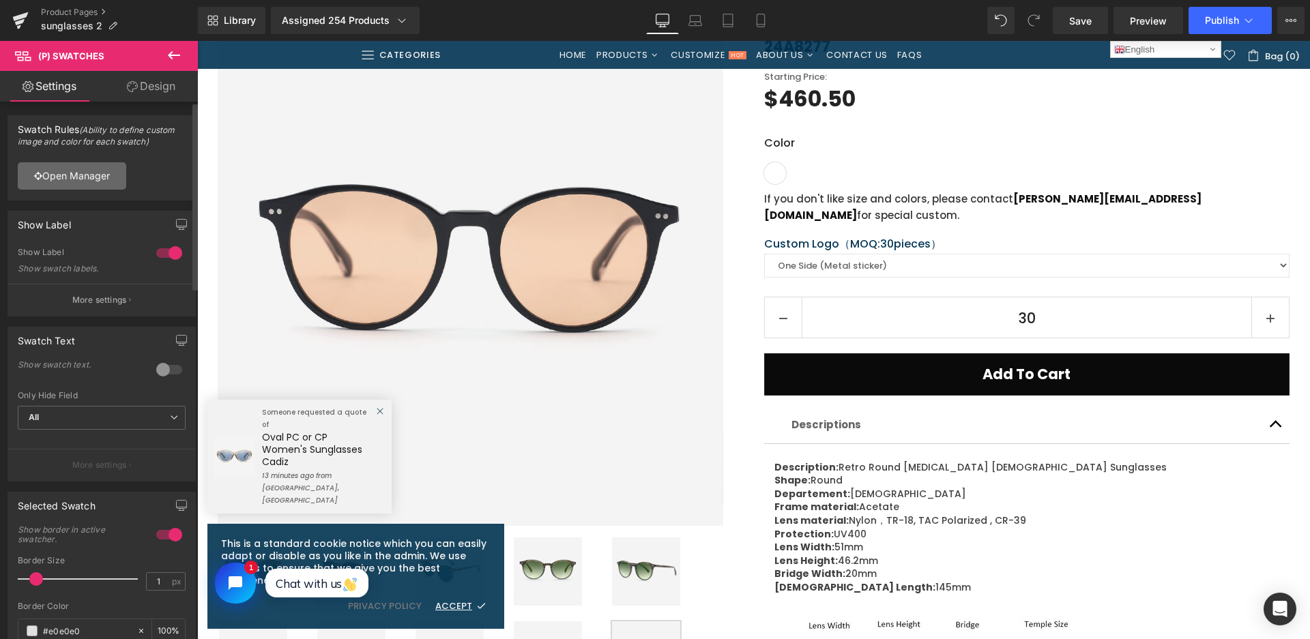
click at [81, 177] on link "Open Manager" at bounding box center [72, 175] width 108 height 27
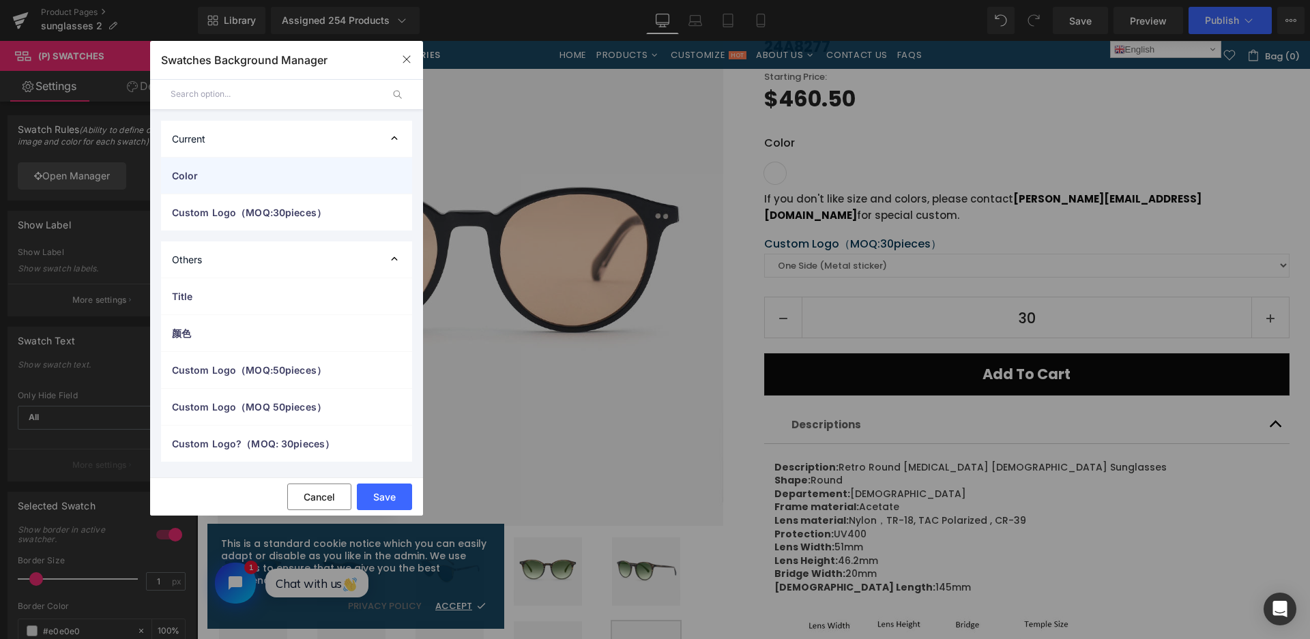
click at [231, 179] on span "Color" at bounding box center [273, 175] width 202 height 14
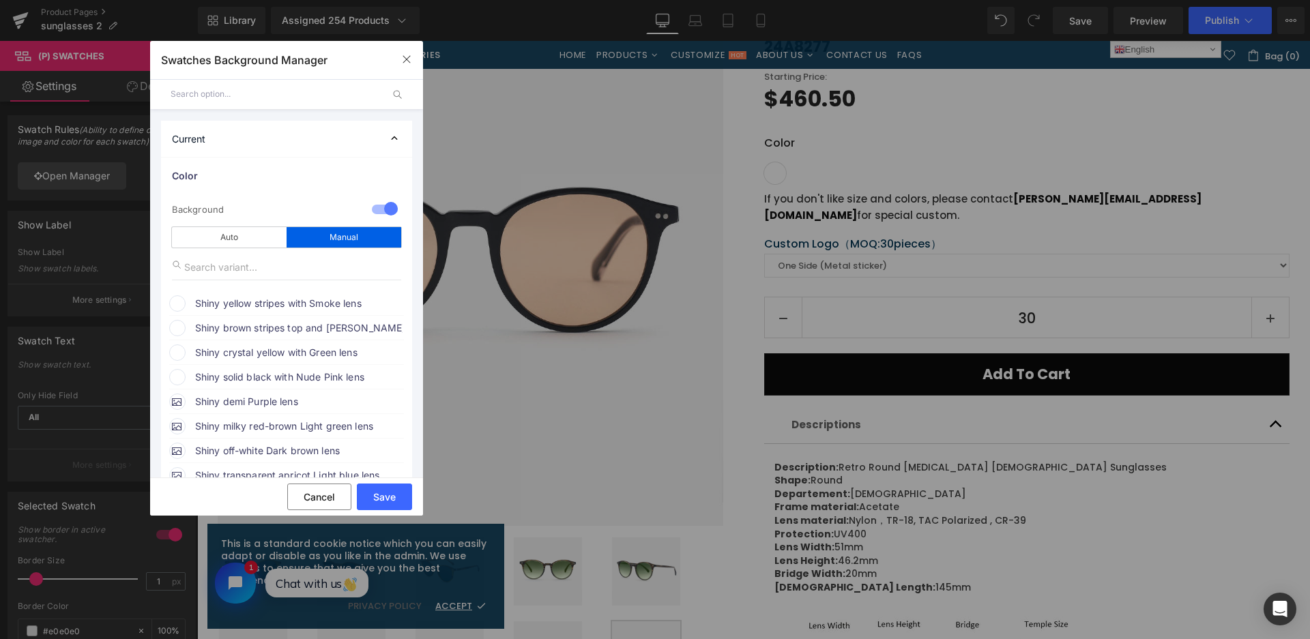
click at [226, 306] on span "Shiny yellow stripes with Smoke lens" at bounding box center [298, 303] width 207 height 16
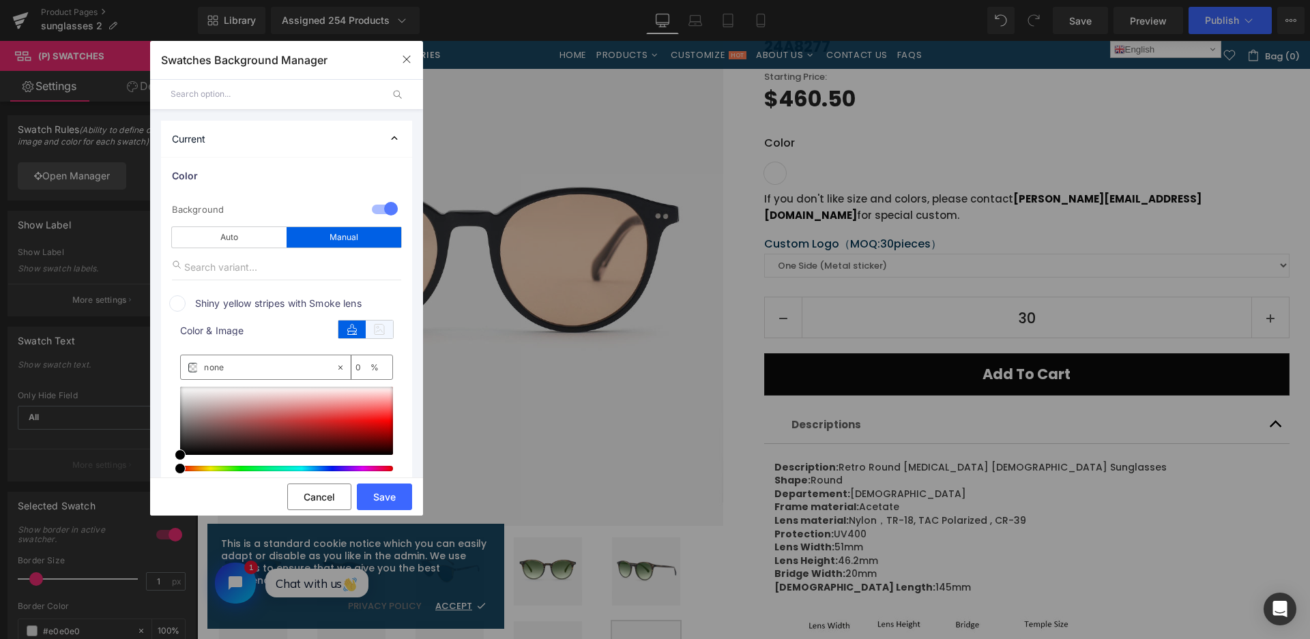
click at [376, 323] on icon at bounding box center [379, 330] width 27 height 18
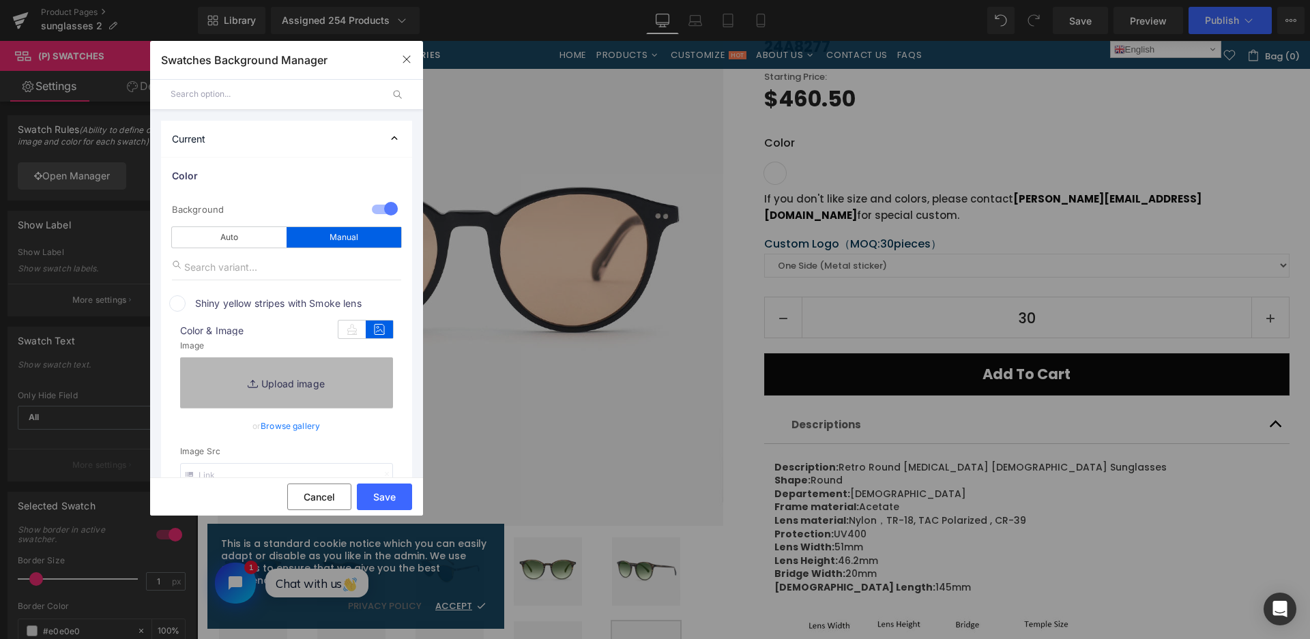
click at [340, 385] on link "Replace Image" at bounding box center [286, 382] width 213 height 50
type input "C:\fakepath\微信截图_20250828115345.png"
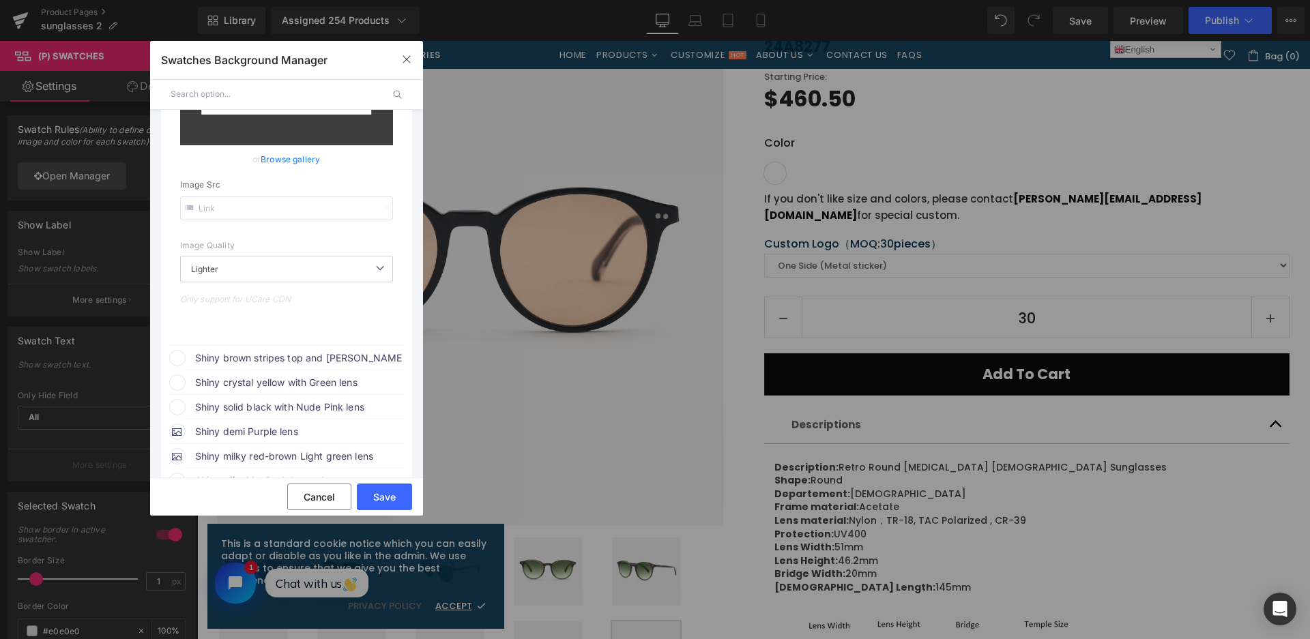
scroll to position [341, 0]
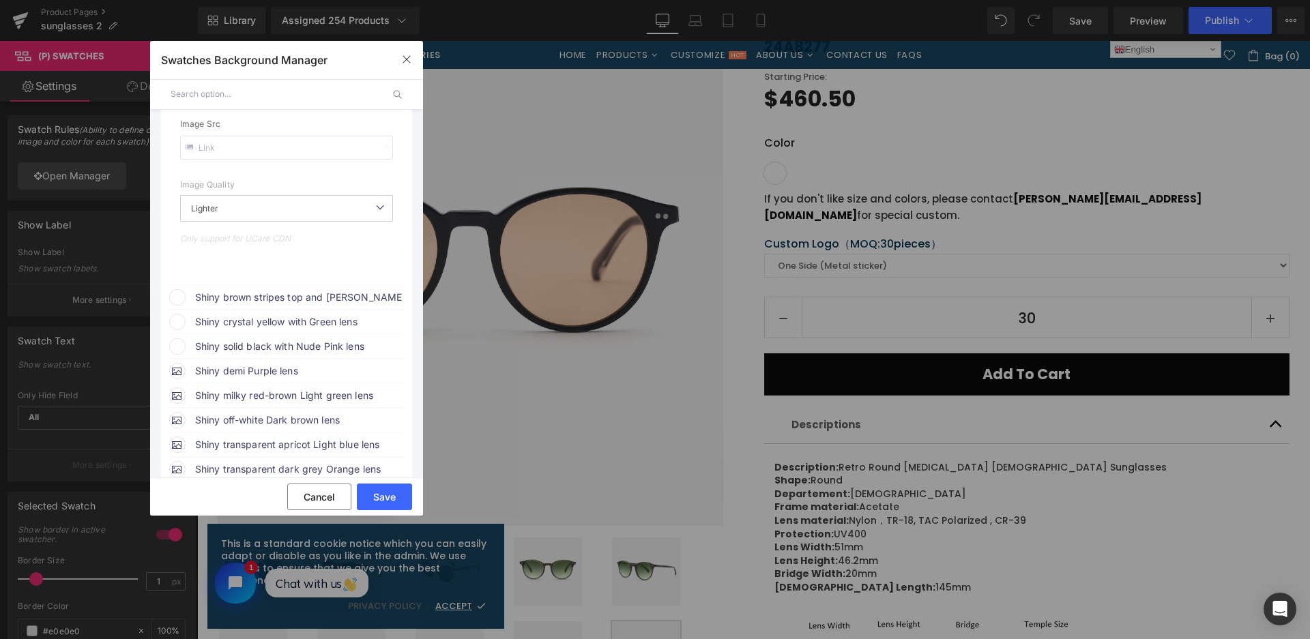
click at [313, 298] on span "Shiny brown stripes top and [PERSON_NAME] bottom with [DOMAIN_NAME] lens" at bounding box center [298, 297] width 207 height 16
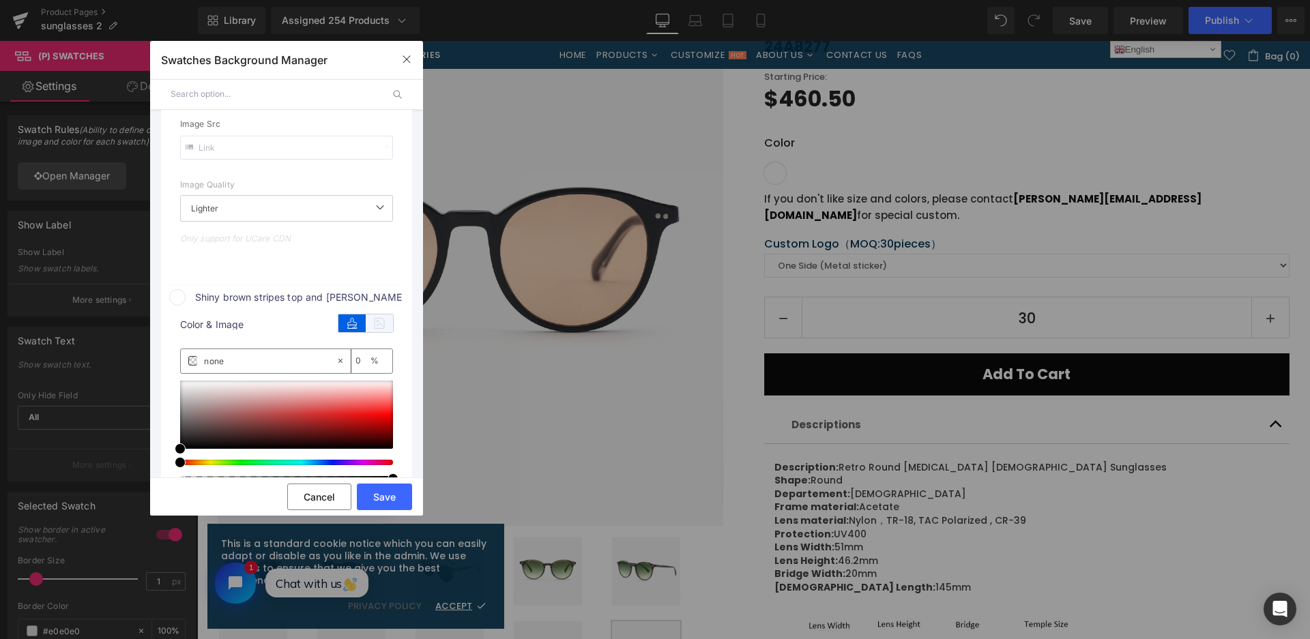
click at [378, 321] on icon at bounding box center [379, 323] width 27 height 18
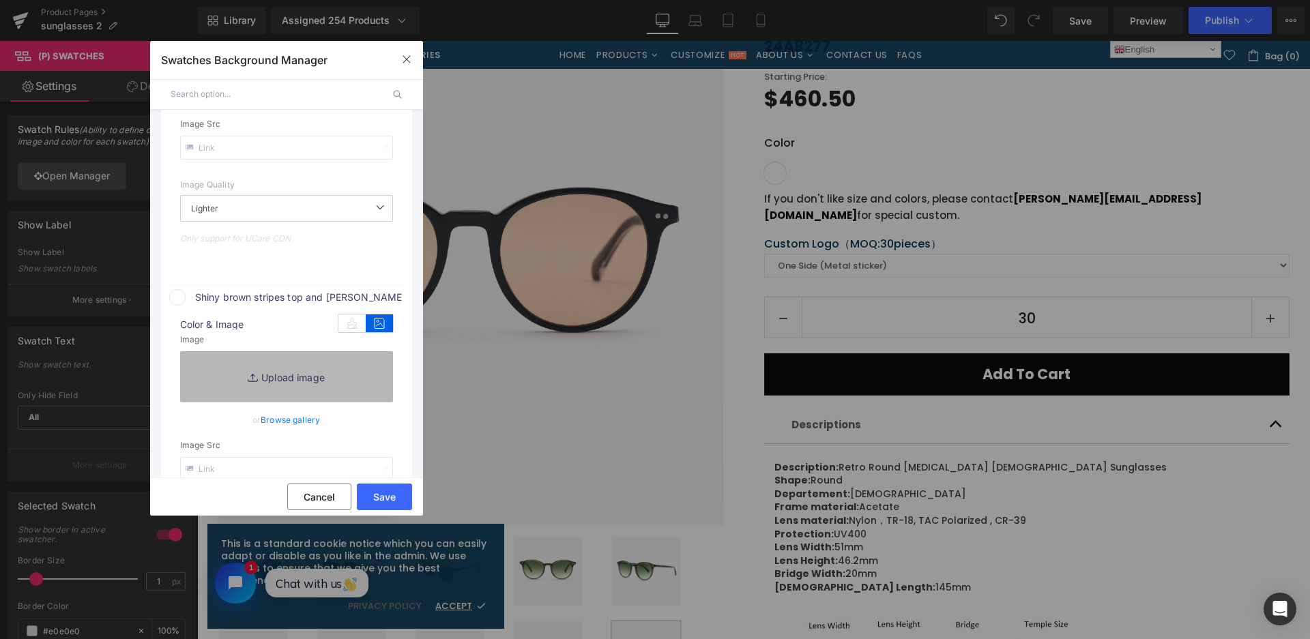
click at [374, 368] on link "Replace Image" at bounding box center [286, 376] width 213 height 50
type input "[URL][DOMAIN_NAME]"
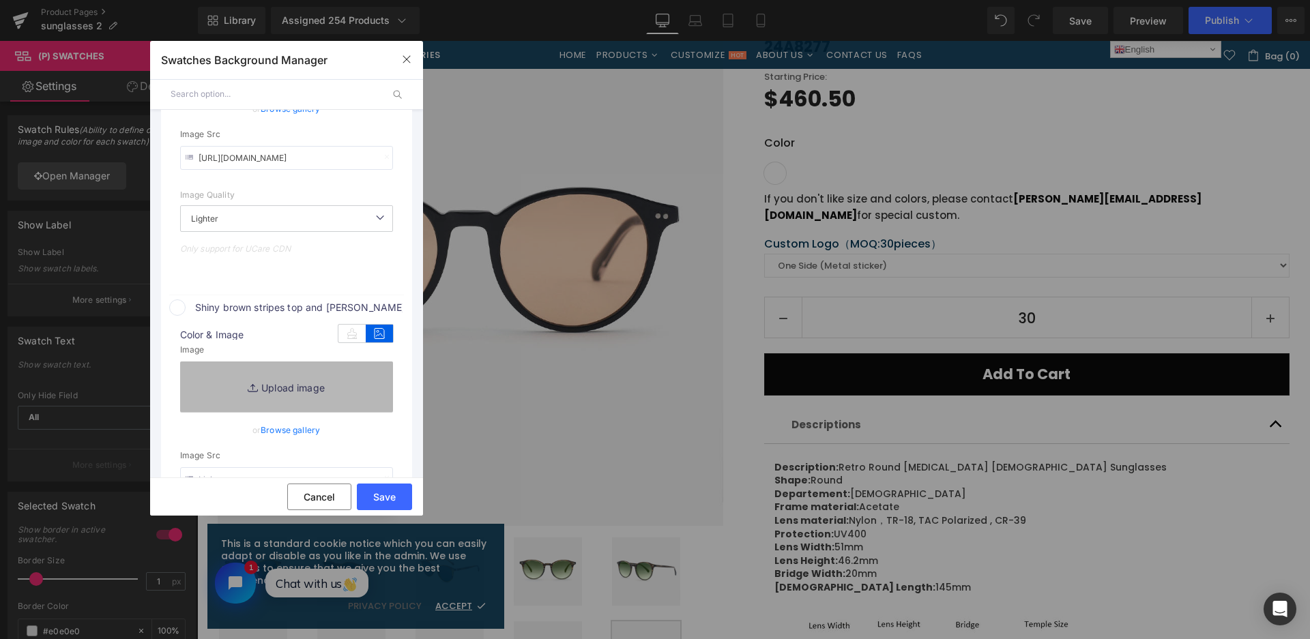
scroll to position [351, 0]
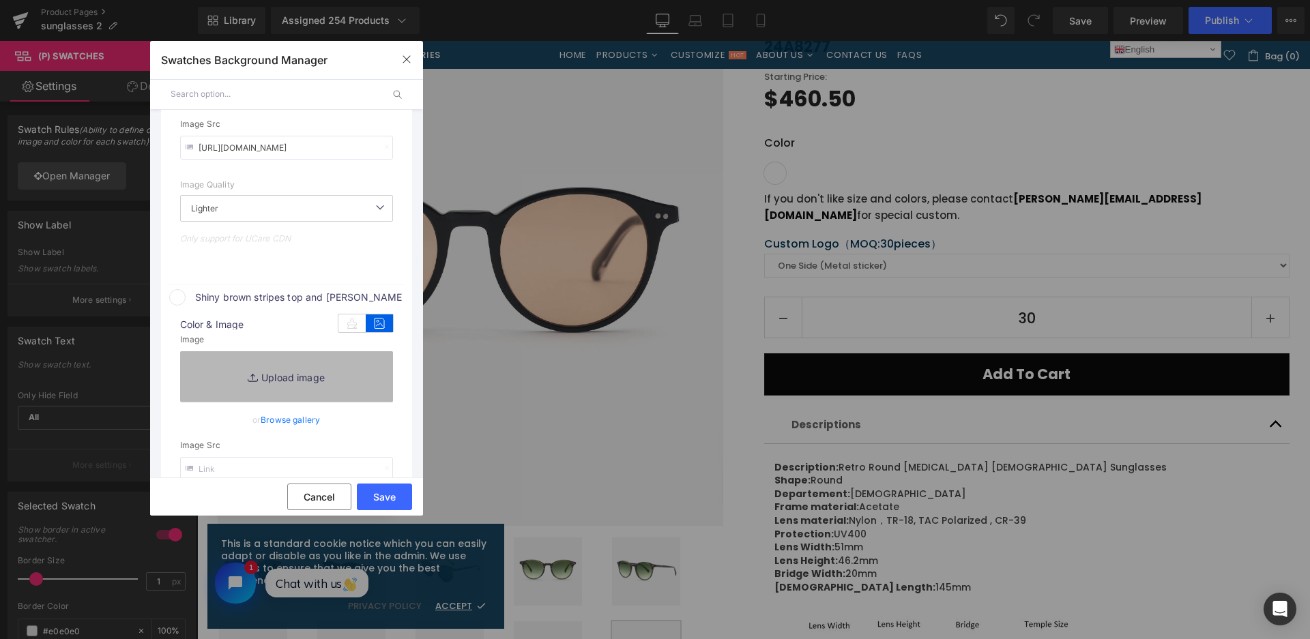
type input "C:\fakepath\微信截图_20250828115733.png"
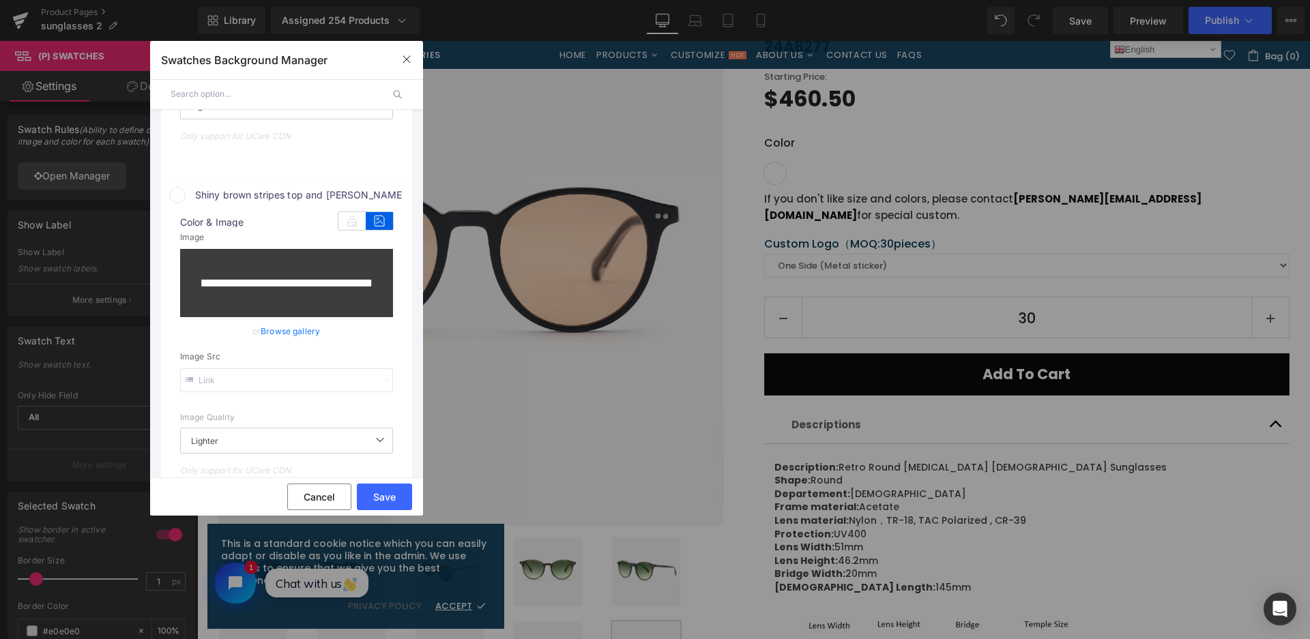
scroll to position [692, 0]
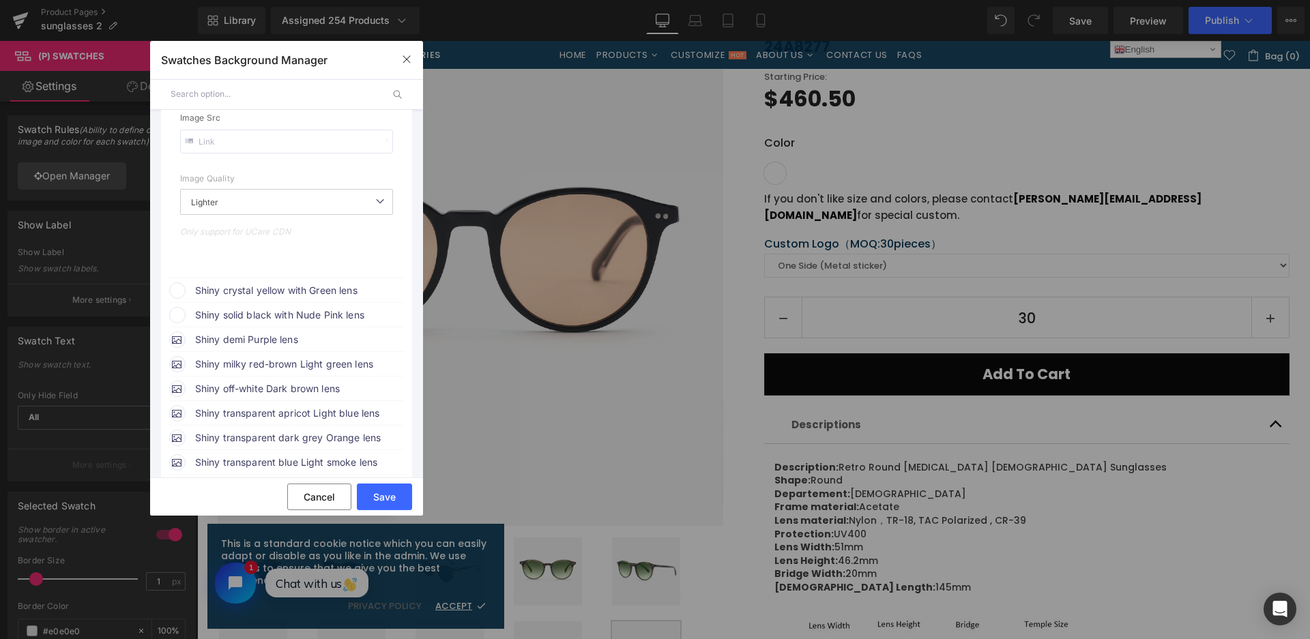
click at [320, 293] on span "Shiny crystal yellow with Green lens" at bounding box center [298, 290] width 207 height 16
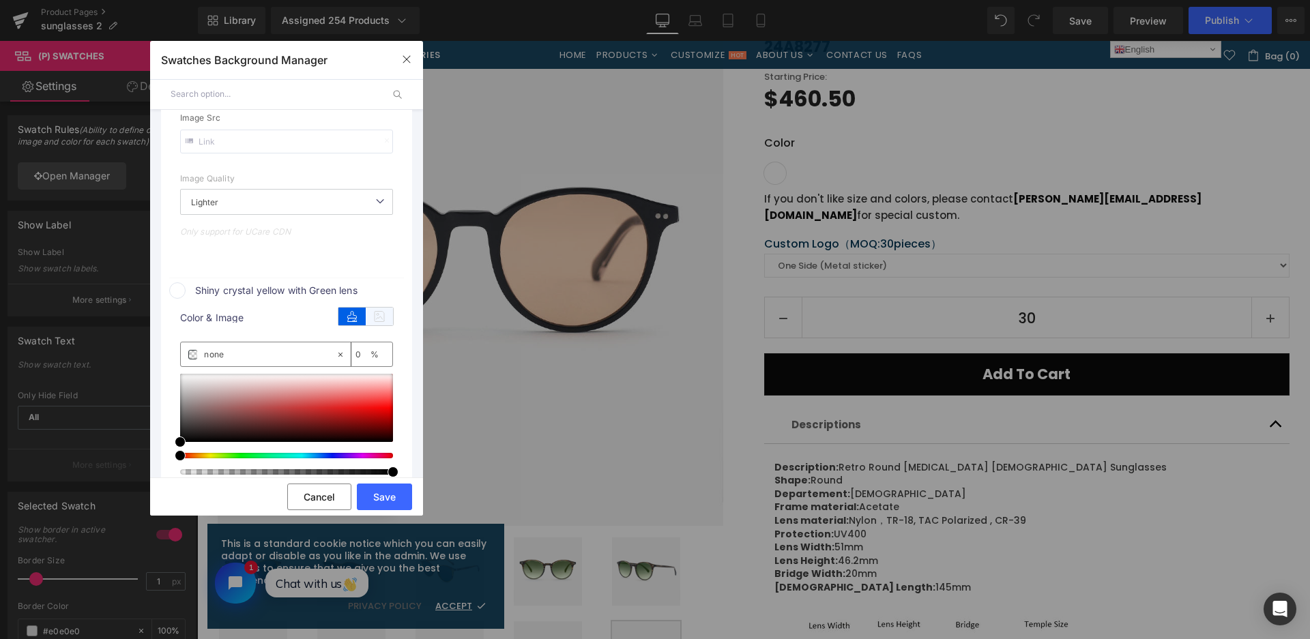
click at [375, 318] on icon at bounding box center [379, 317] width 27 height 18
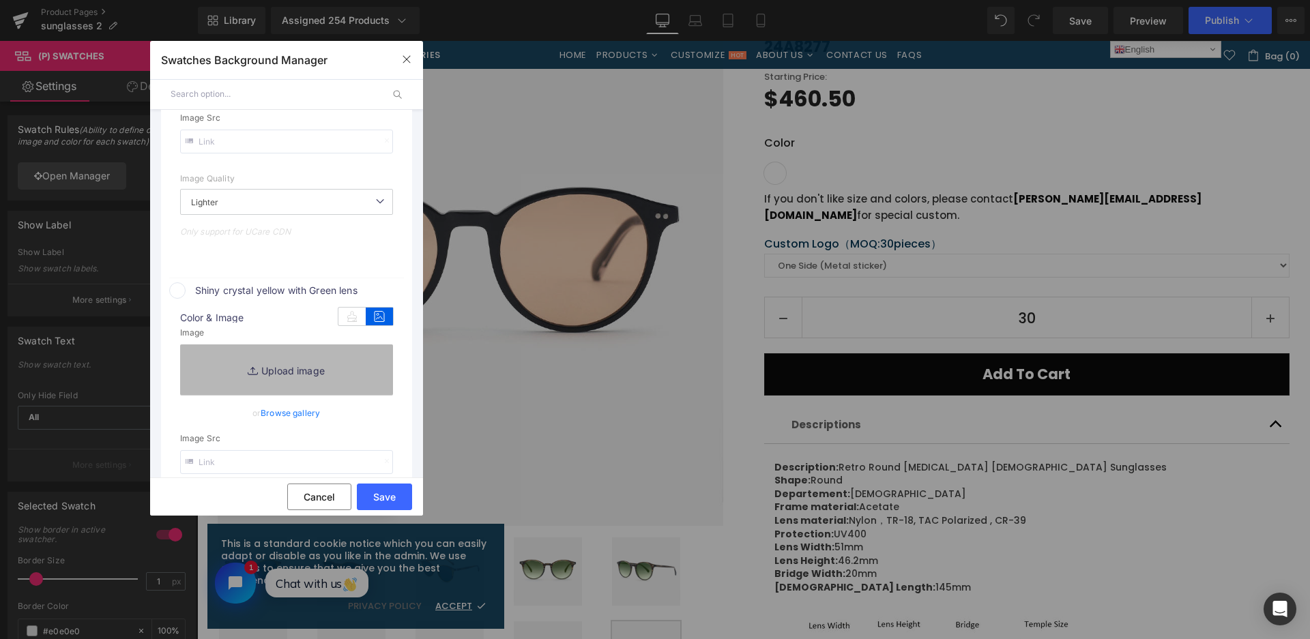
click at [369, 359] on link "Replace Image" at bounding box center [286, 369] width 213 height 50
type input "[URL][DOMAIN_NAME]"
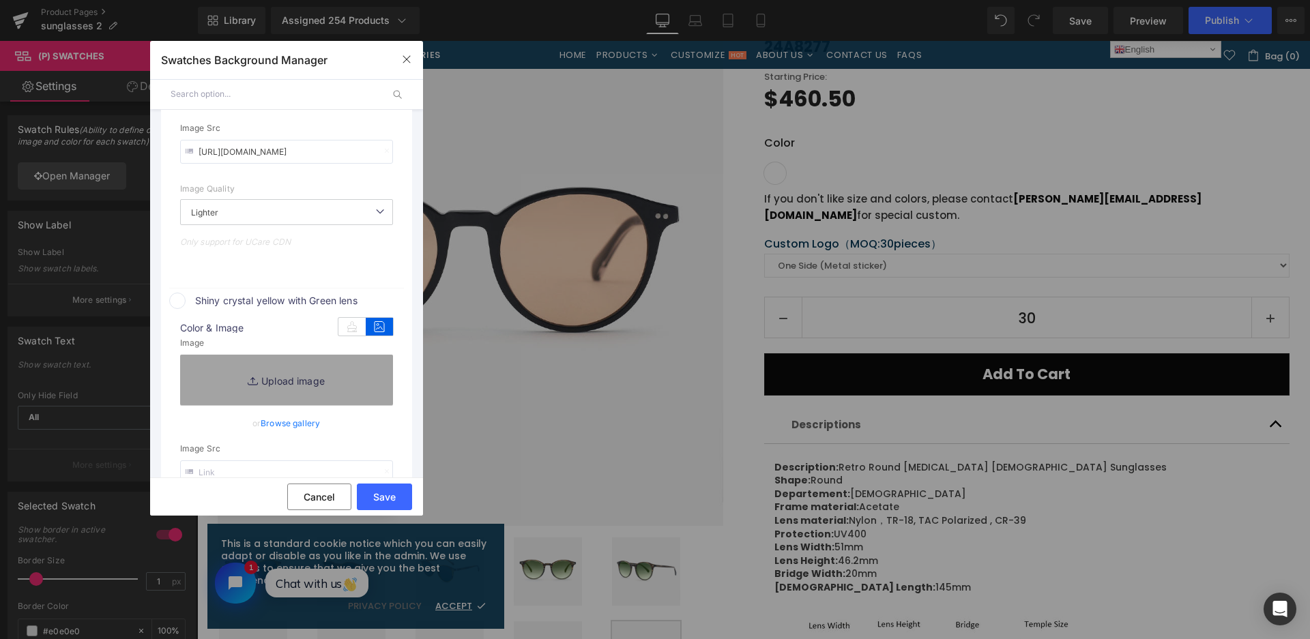
scroll to position [703, 0]
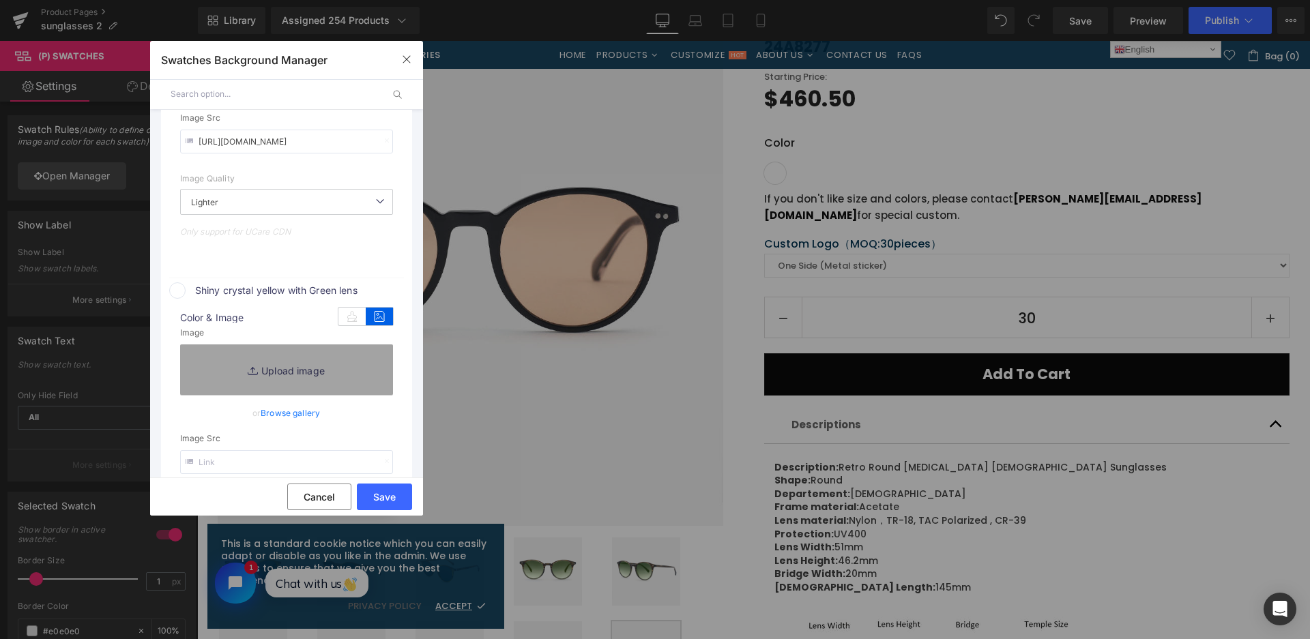
type input "C:\fakepath\微信截图_20250828115739.png"
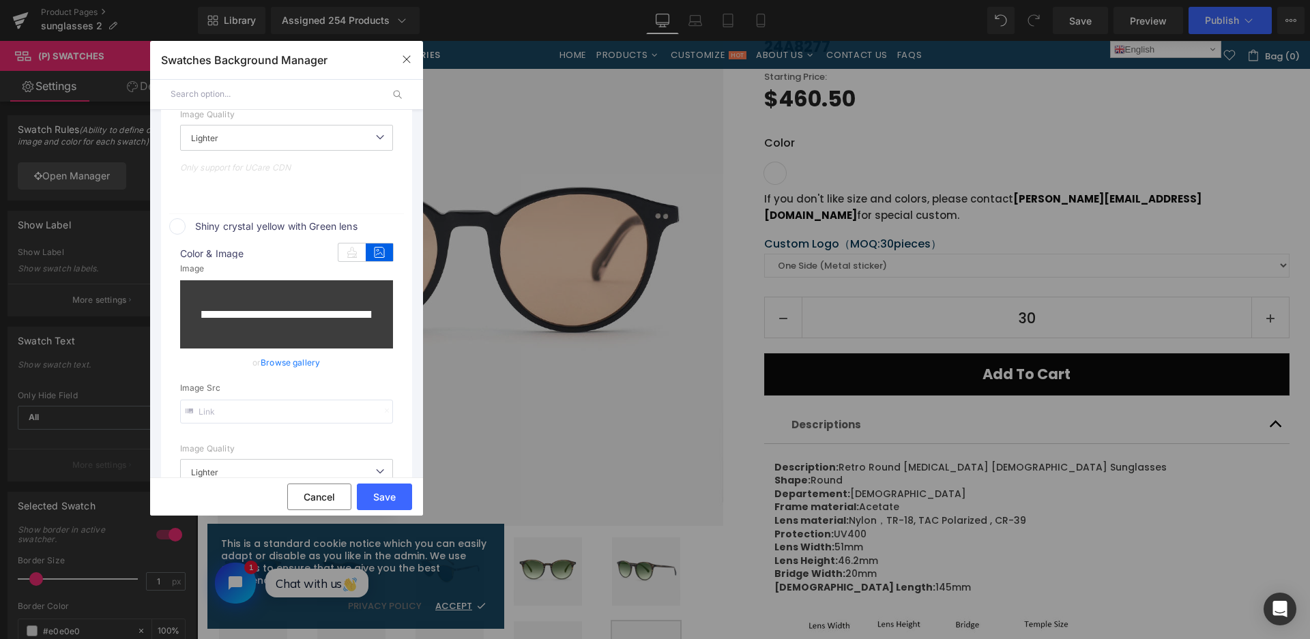
scroll to position [907, 0]
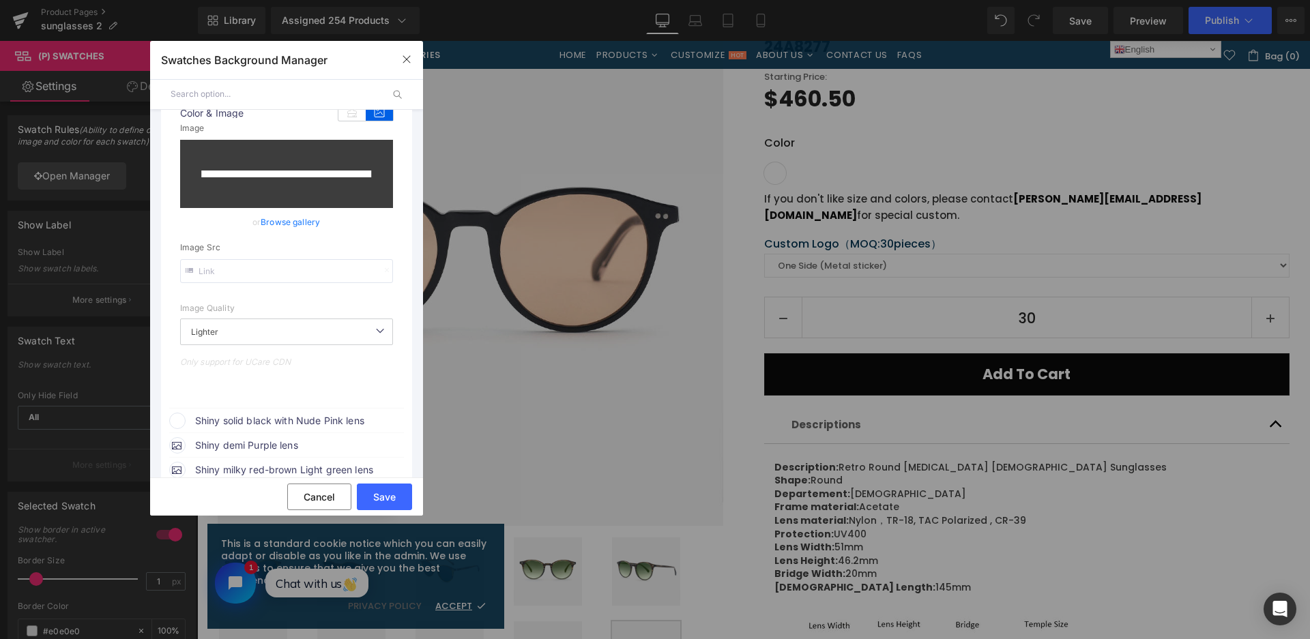
drag, startPoint x: 336, startPoint y: 420, endPoint x: 352, endPoint y: 417, distance: 16.6
click at [336, 420] on span "Shiny solid black with Nude Pink lens" at bounding box center [298, 421] width 207 height 16
click at [379, 442] on icon at bounding box center [379, 447] width 27 height 18
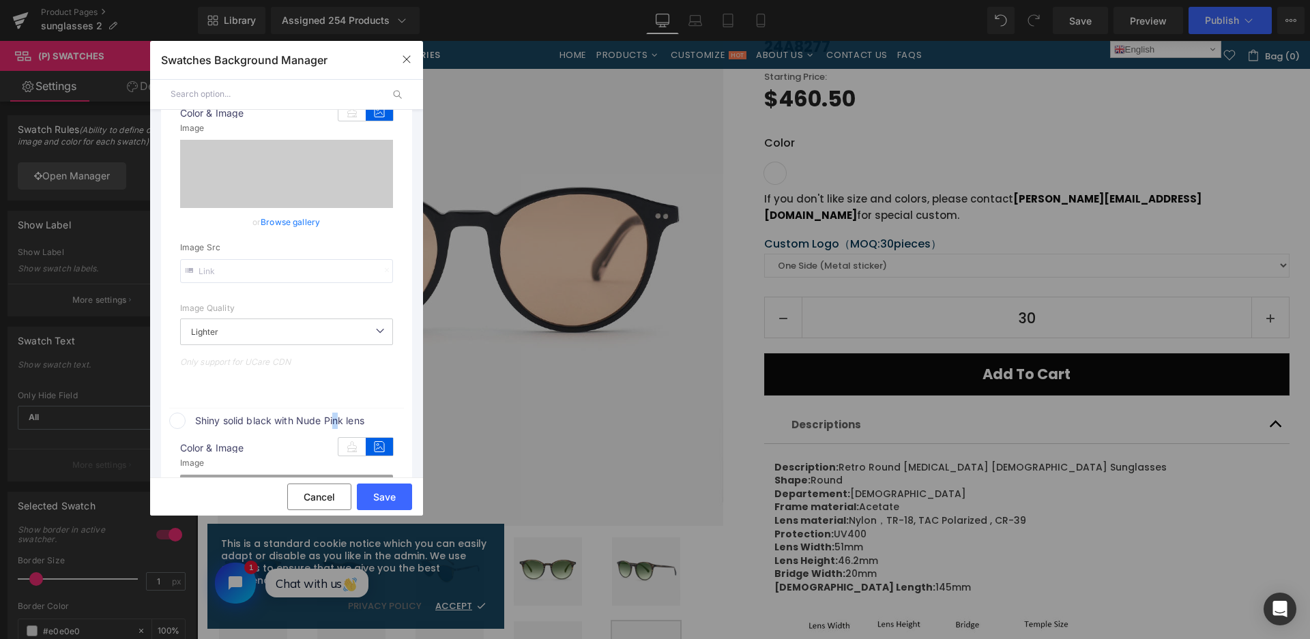
type input "[URL][DOMAIN_NAME]"
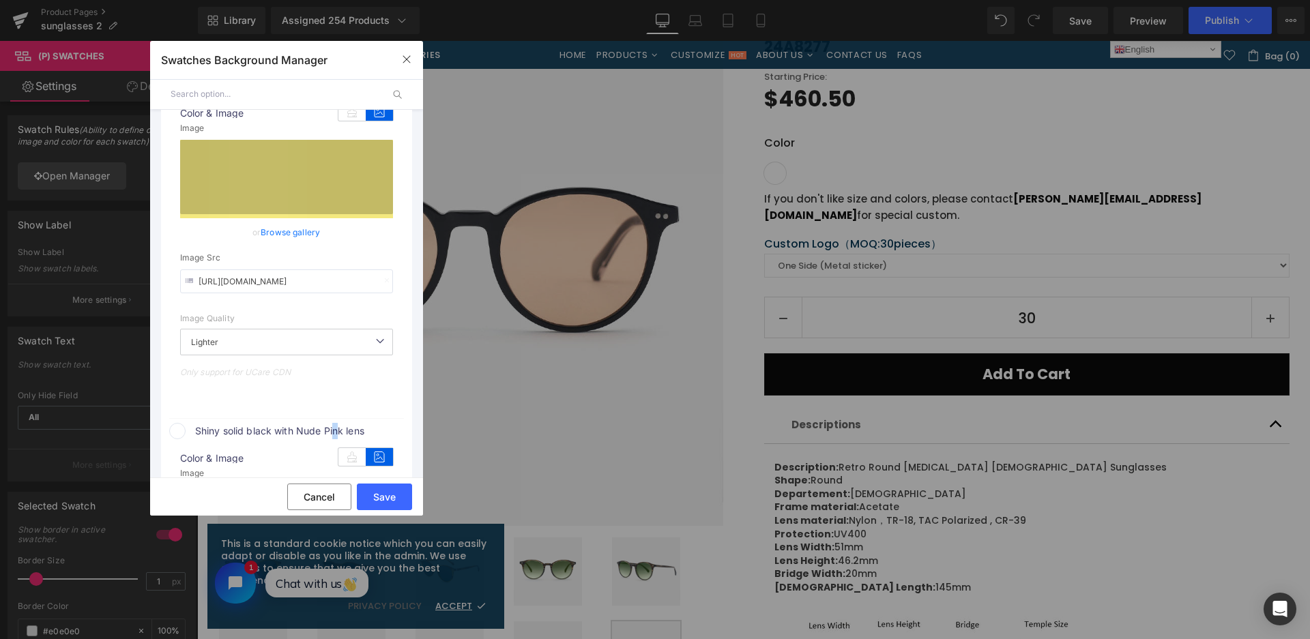
scroll to position [1044, 0]
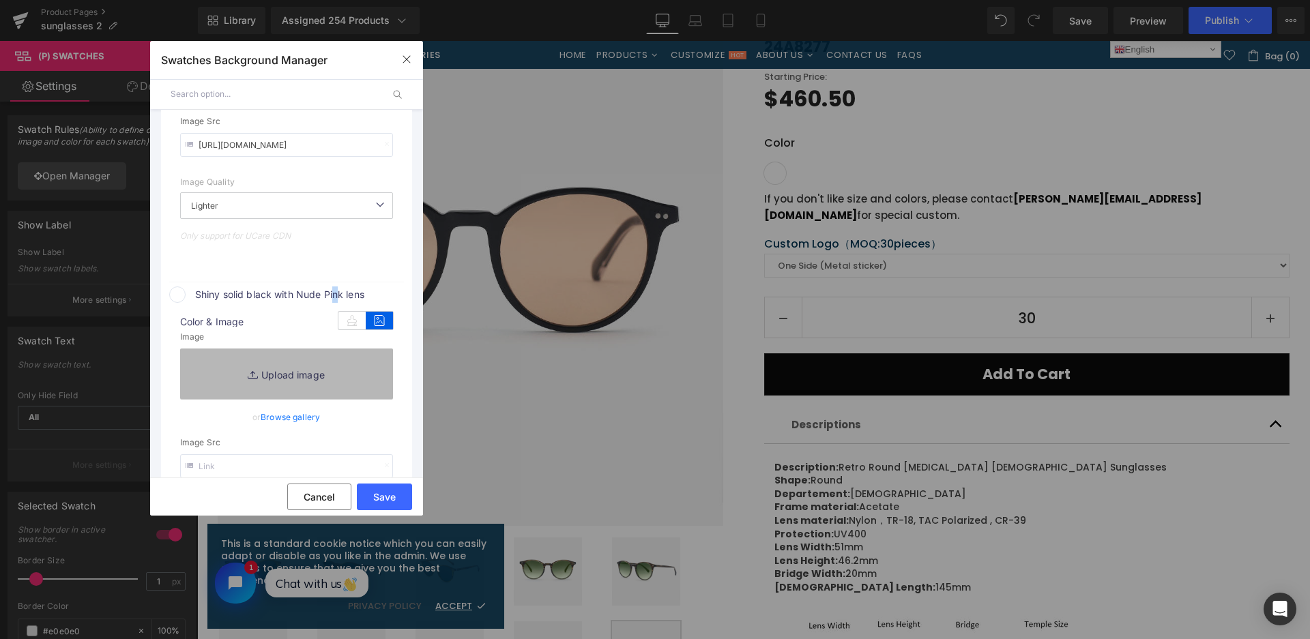
click at [347, 372] on link "Replace Image" at bounding box center [286, 374] width 213 height 50
type input "C:\fakepath\微信截图_20250828115744.png"
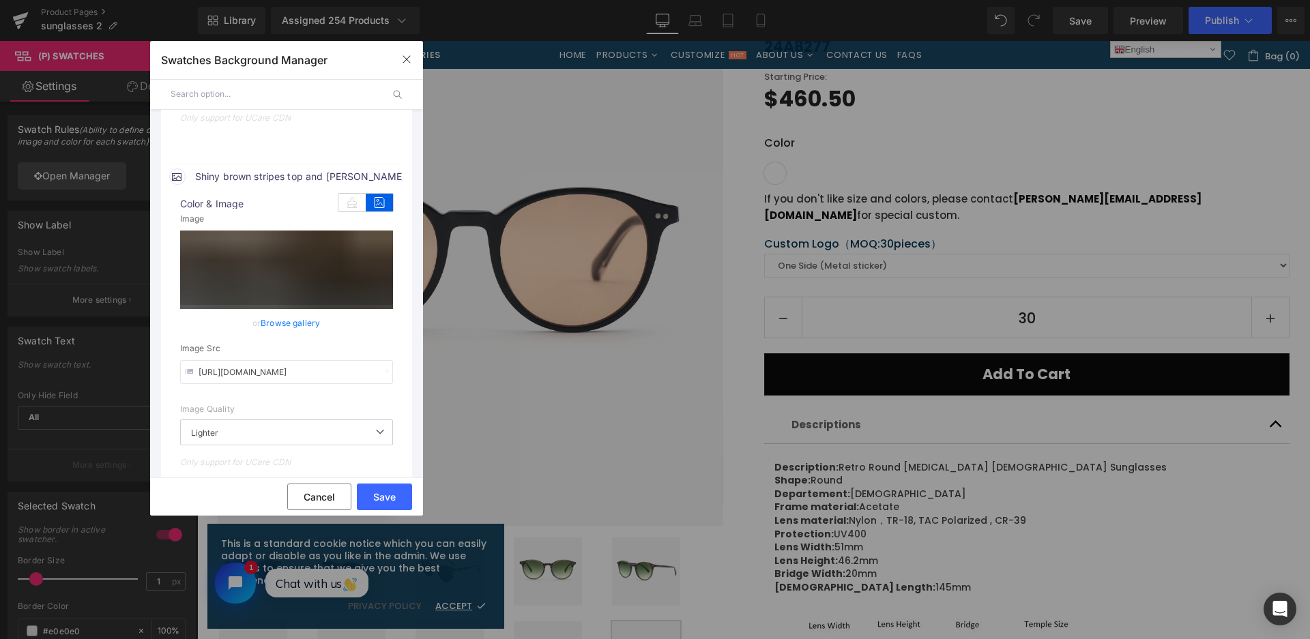
scroll to position [430, 0]
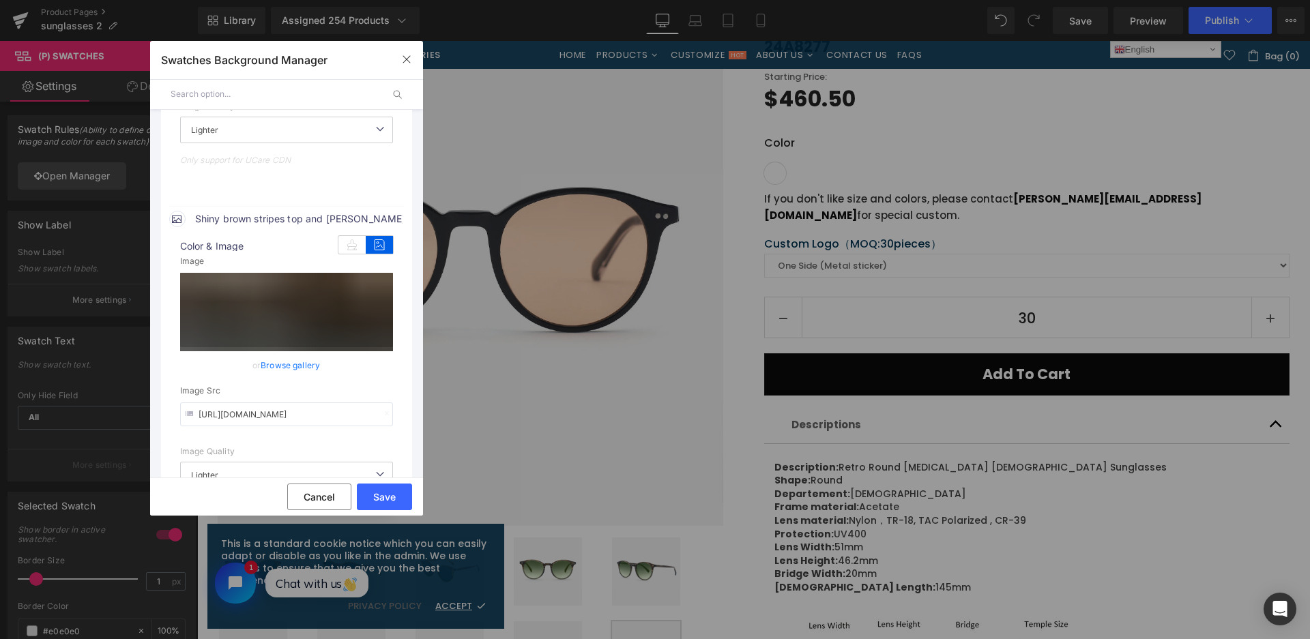
type input "[URL][DOMAIN_NAME]"
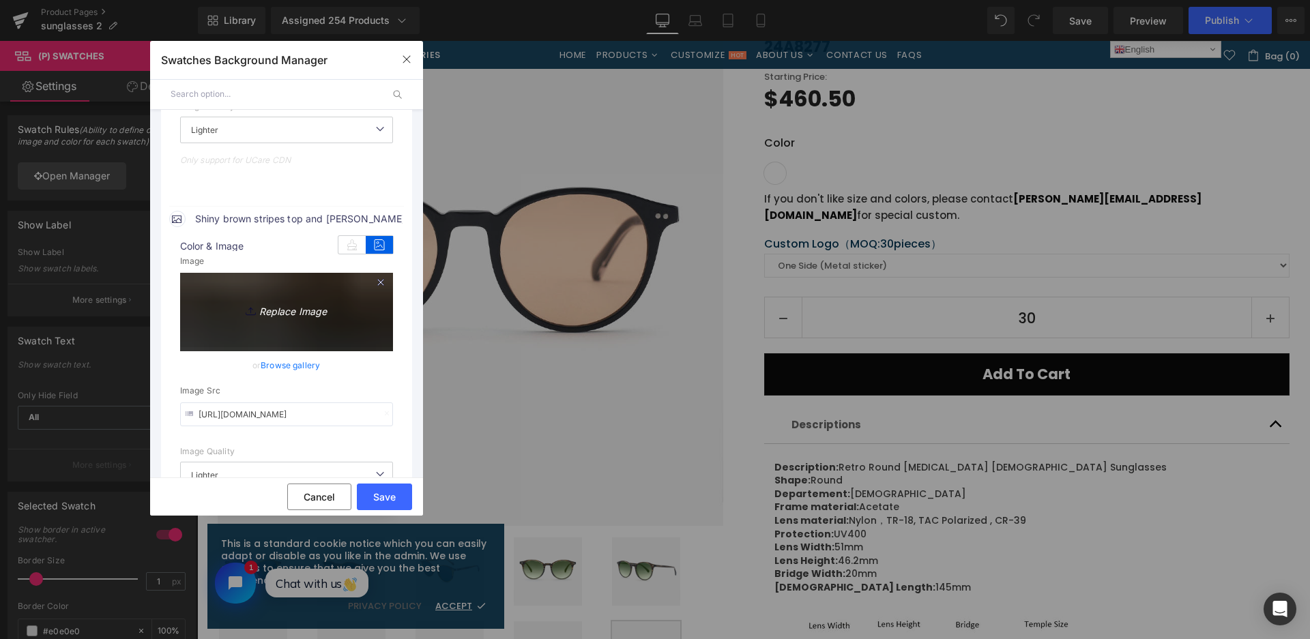
click at [246, 306] on icon at bounding box center [253, 312] width 14 height 14
type input "C:\fakepath\微信截图_20250828115733.png"
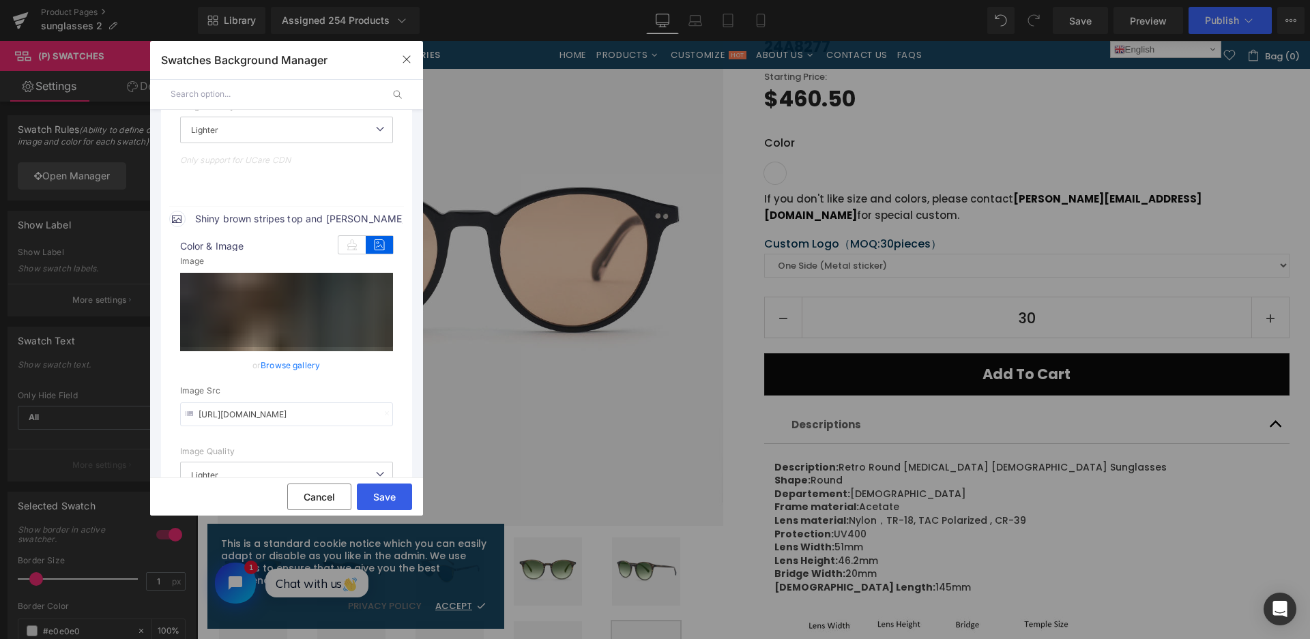
type input "[URL][DOMAIN_NAME]"
click at [383, 492] on button "Save" at bounding box center [384, 497] width 55 height 27
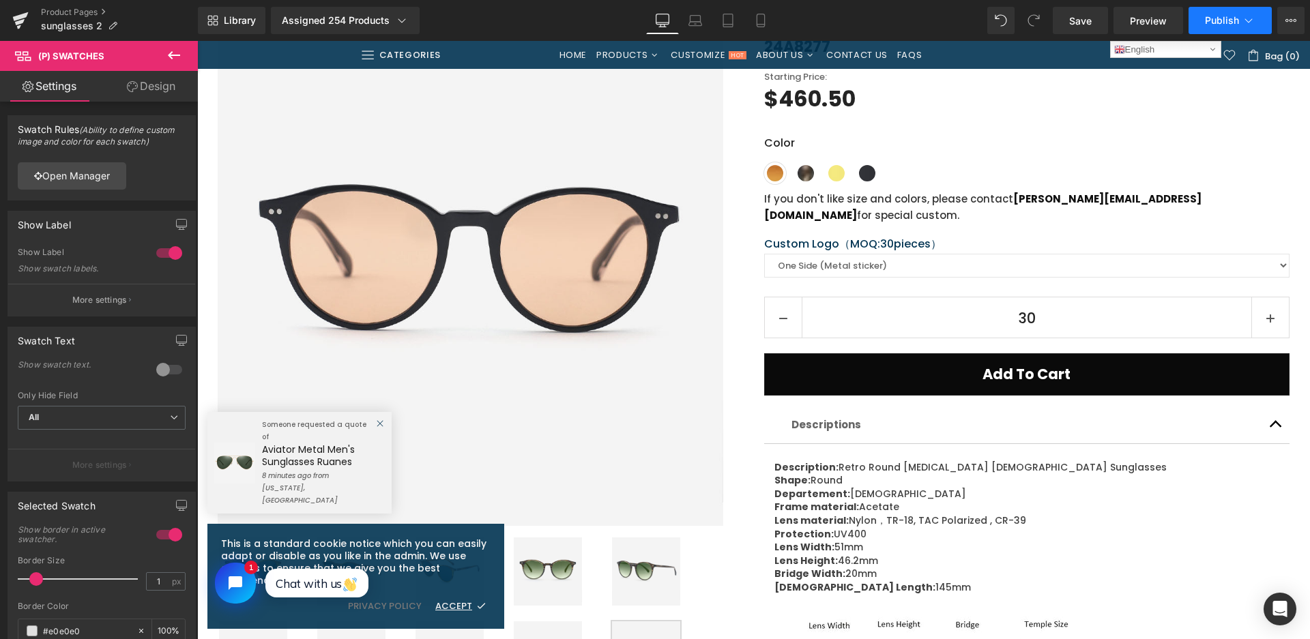
click at [1236, 21] on span "Publish" at bounding box center [1222, 20] width 34 height 11
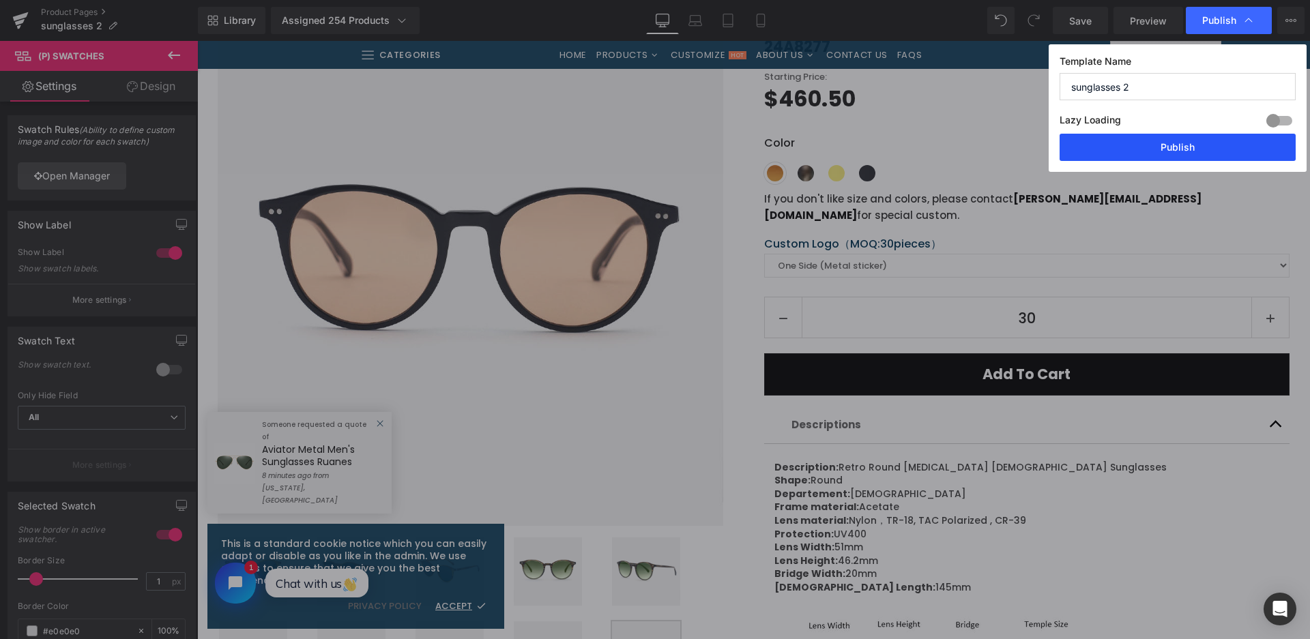
click at [1196, 147] on button "Publish" at bounding box center [1177, 147] width 236 height 27
